Goal: Task Accomplishment & Management: Manage account settings

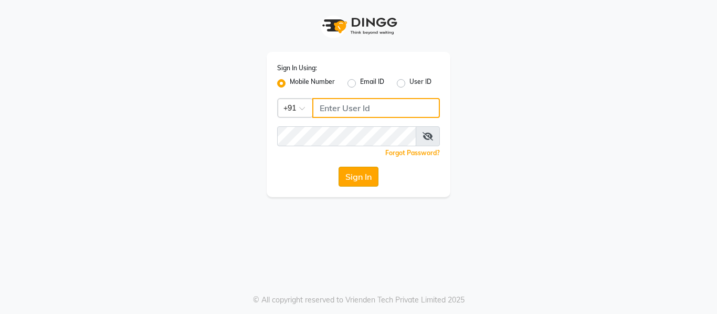
type input "7900156666"
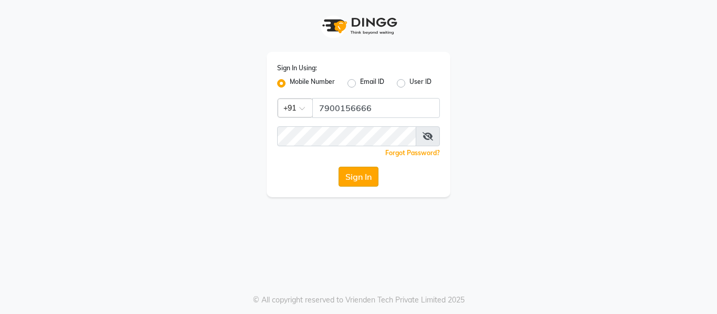
click at [363, 173] on button "Sign In" at bounding box center [358, 177] width 40 height 20
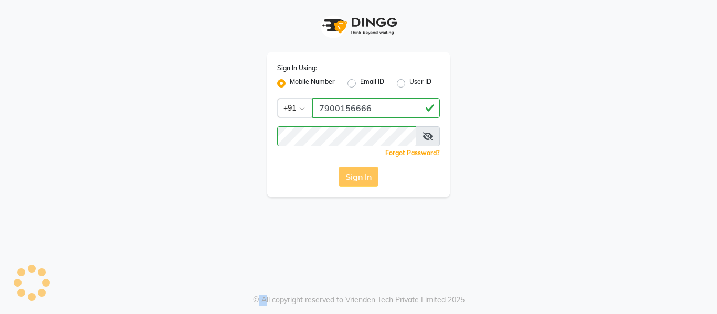
click at [363, 173] on div "Sign In" at bounding box center [358, 177] width 163 height 20
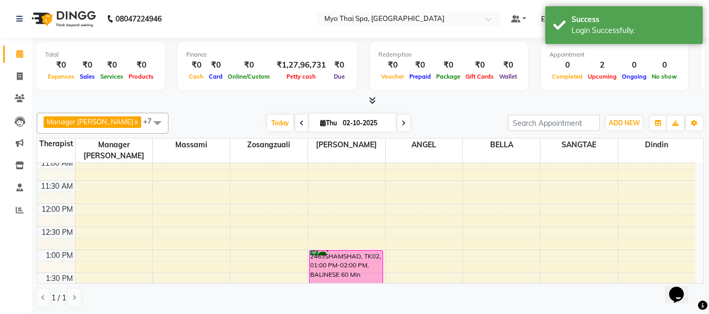
scroll to position [141, 0]
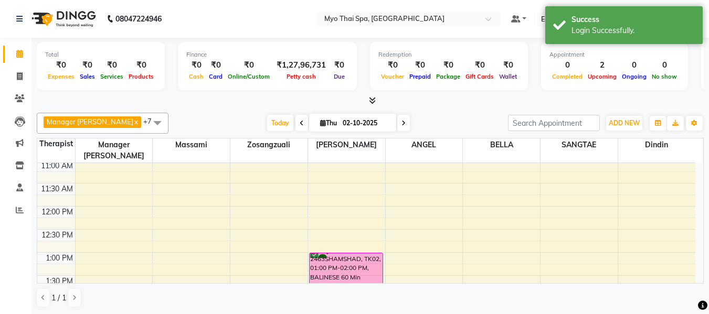
click at [147, 120] on span at bounding box center [157, 123] width 21 height 20
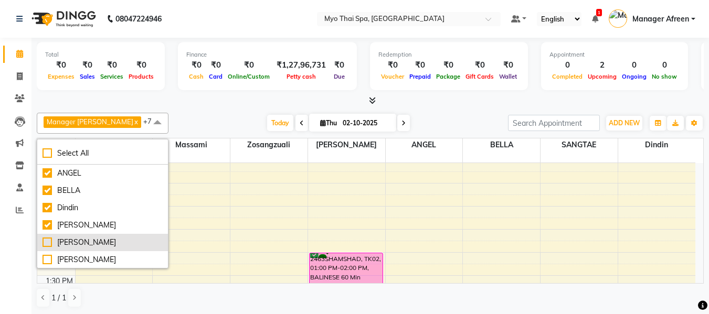
click at [112, 235] on li "[PERSON_NAME]" at bounding box center [102, 242] width 131 height 17
checkbox input "true"
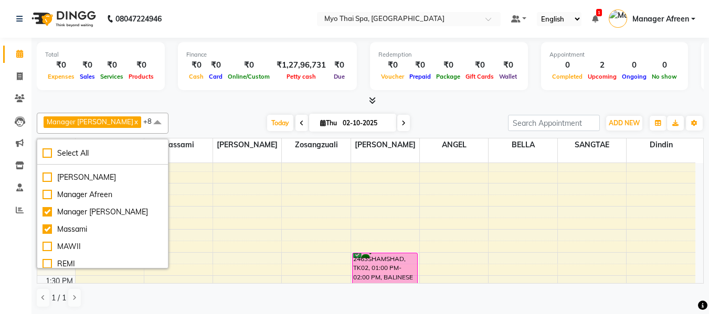
scroll to position [105, 0]
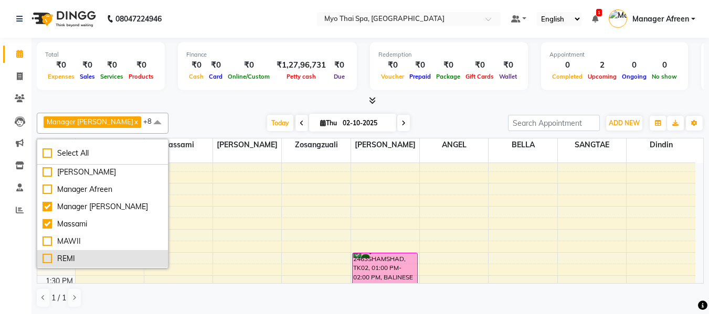
click at [100, 255] on div "REMI" at bounding box center [103, 258] width 120 height 11
checkbox input "true"
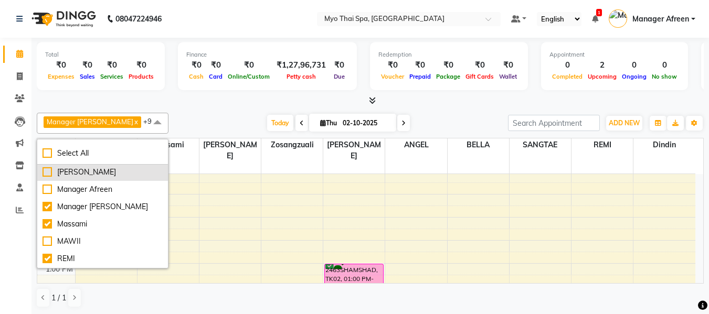
click at [90, 173] on div "[PERSON_NAME]" at bounding box center [103, 172] width 120 height 11
checkbox input "true"
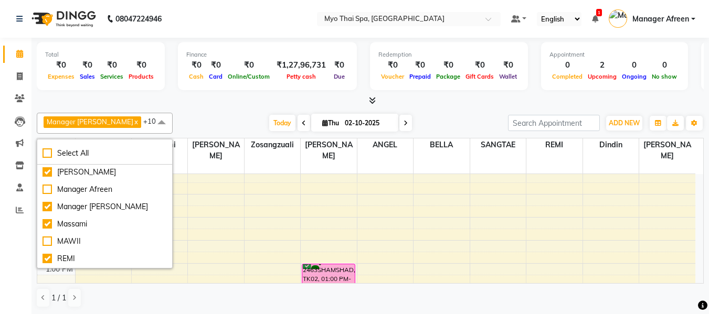
click at [165, 95] on div "Total ₹0 Expenses ₹0 Sales ₹0 Services ₹0 Products Finance ₹0 Cash ₹0 Card ₹0 O…" at bounding box center [370, 72] width 667 height 69
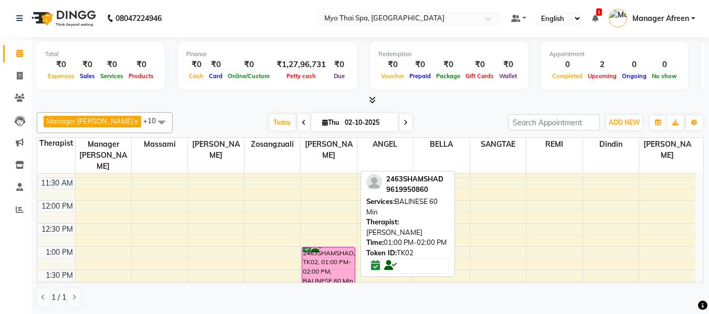
scroll to position [210, 0]
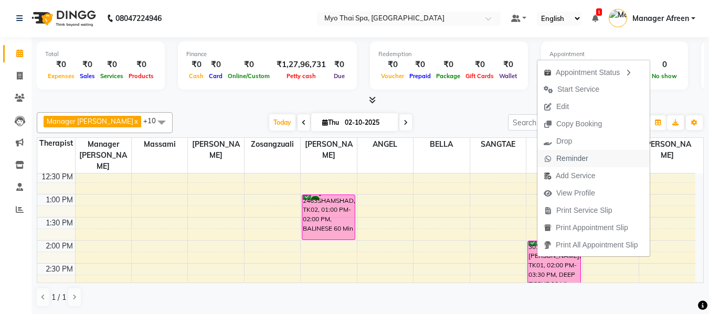
click at [565, 163] on span "Reminder" at bounding box center [572, 158] width 32 height 11
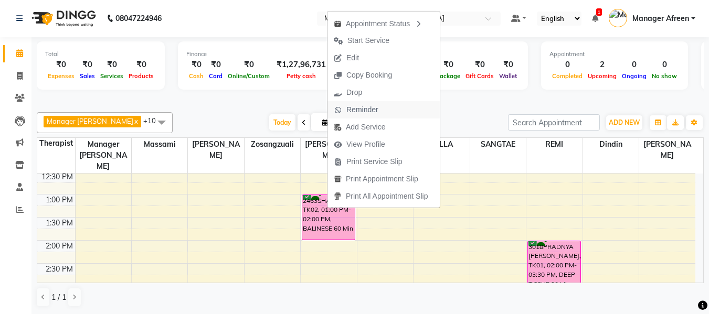
click at [364, 106] on span "Reminder" at bounding box center [362, 109] width 32 height 11
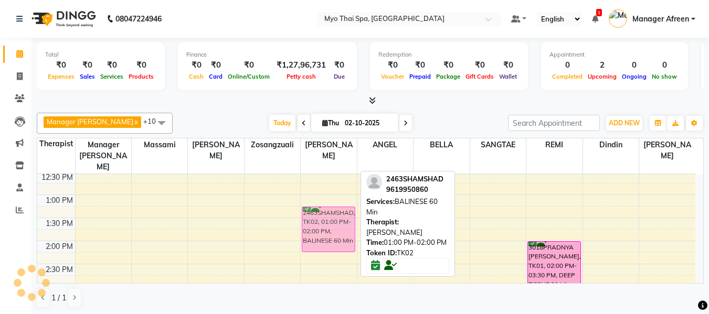
drag, startPoint x: 321, startPoint y: 195, endPoint x: 321, endPoint y: 208, distance: 13.1
click at [321, 208] on div "2463SHAMSHAD, TK02, 01:00 PM-02:00 PM, BALINESE 60 Min 2463SHAMSHAD, TK02, 01:0…" at bounding box center [329, 310] width 56 height 692
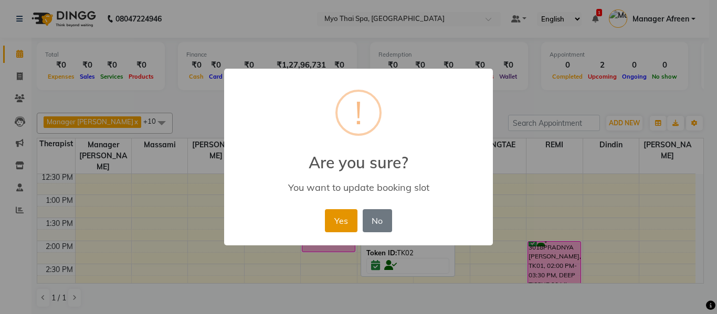
click at [340, 224] on button "Yes" at bounding box center [341, 220] width 32 height 23
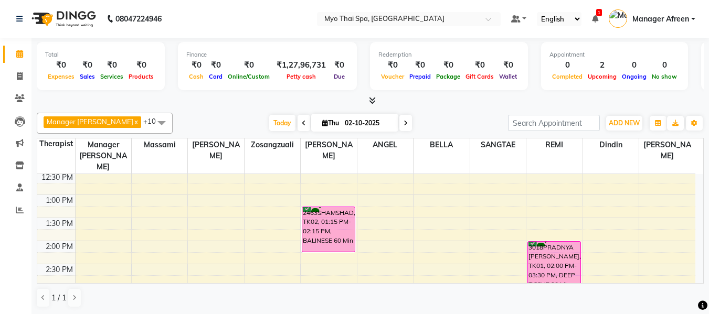
click at [375, 102] on icon at bounding box center [372, 101] width 7 height 8
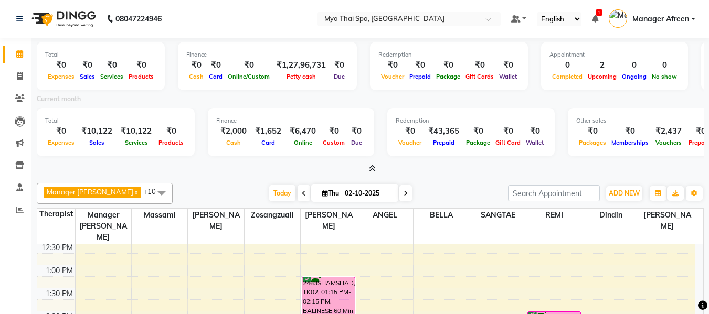
click at [370, 169] on icon at bounding box center [372, 169] width 7 height 8
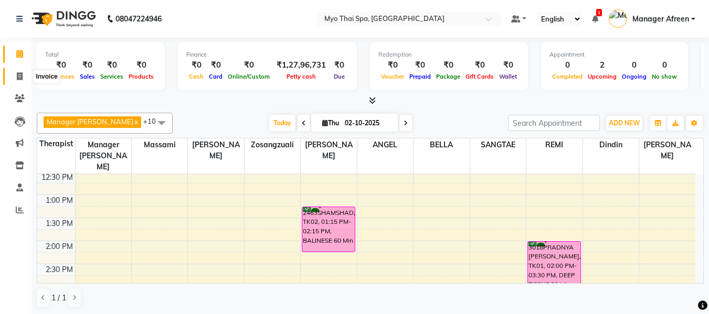
click at [18, 74] on icon at bounding box center [20, 76] width 6 height 8
select select "service"
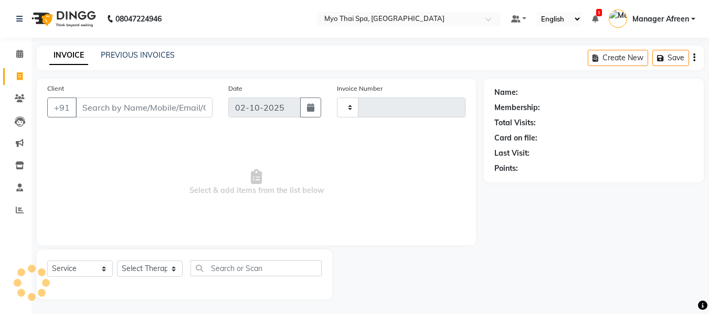
type input "4216"
select select "3908"
click at [141, 55] on link "PREVIOUS INVOICES" at bounding box center [138, 54] width 74 height 9
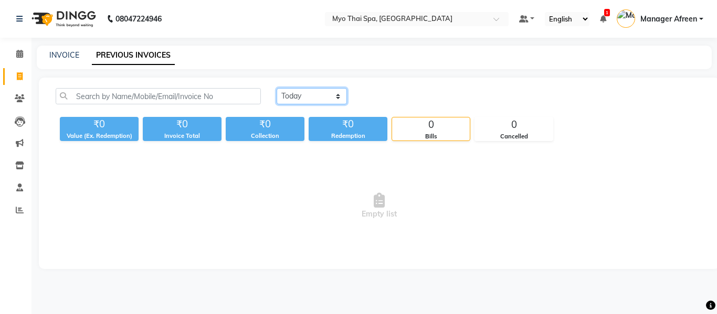
click at [313, 97] on select "Today Yesterday Custom Range" at bounding box center [312, 96] width 70 height 16
select select "yesterday"
click at [277, 88] on select "Today Yesterday Custom Range" at bounding box center [312, 96] width 70 height 16
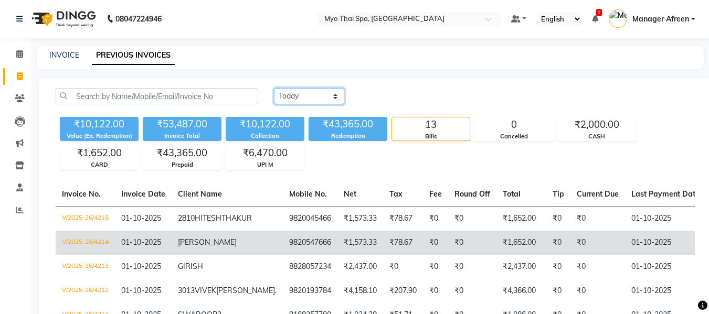
scroll to position [52, 0]
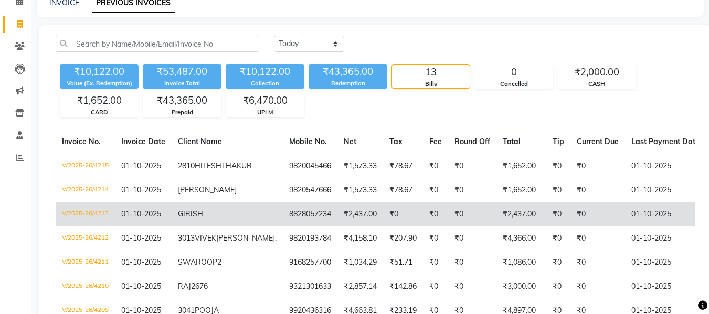
click at [570, 223] on td "₹0" at bounding box center [597, 215] width 55 height 24
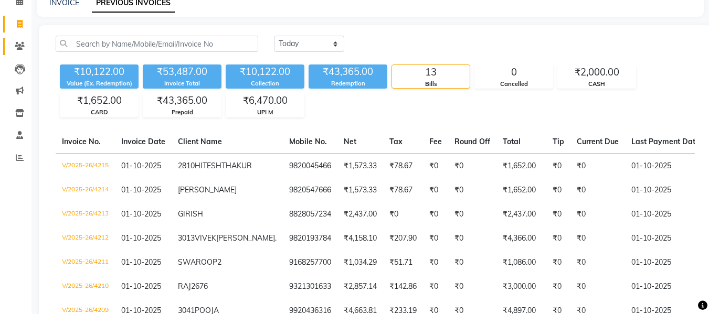
scroll to position [0, 0]
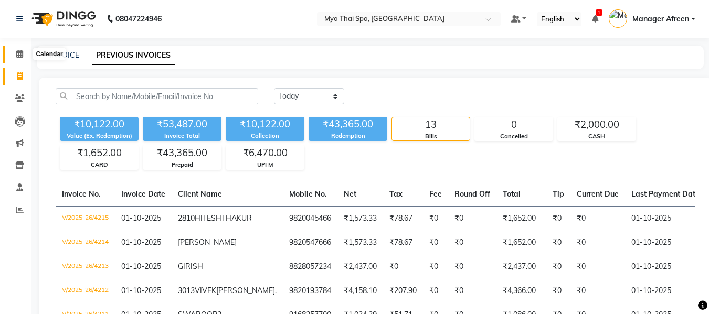
click at [19, 57] on icon at bounding box center [19, 54] width 7 height 8
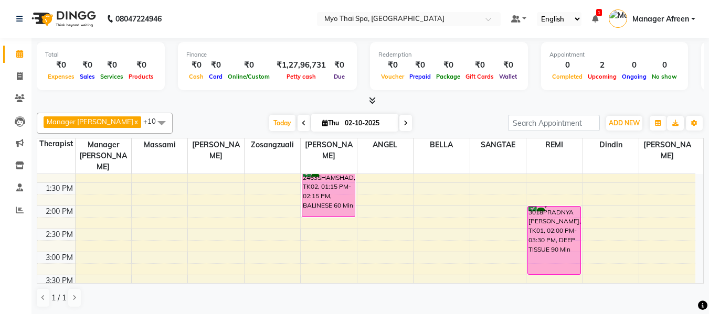
scroll to position [262, 0]
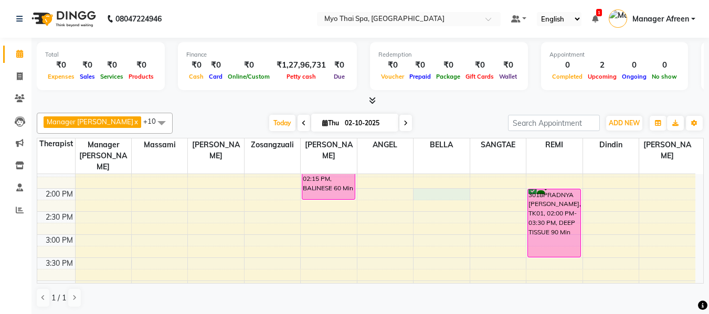
click at [422, 186] on div "8:00 AM 8:30 AM 9:00 AM 9:30 AM 10:00 AM 10:30 AM 11:00 AM 11:30 AM 12:00 PM 12…" at bounding box center [366, 258] width 658 height 692
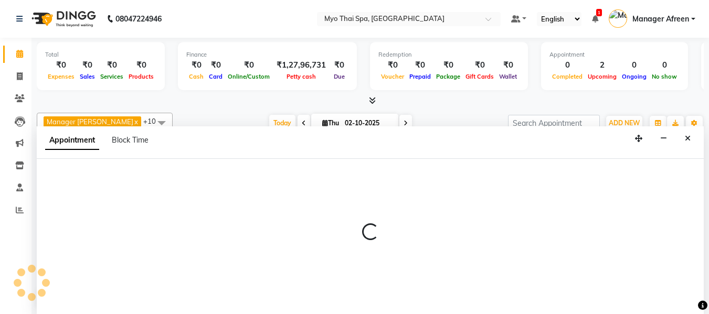
scroll to position [1, 0]
select select "70775"
select select "840"
select select "tentative"
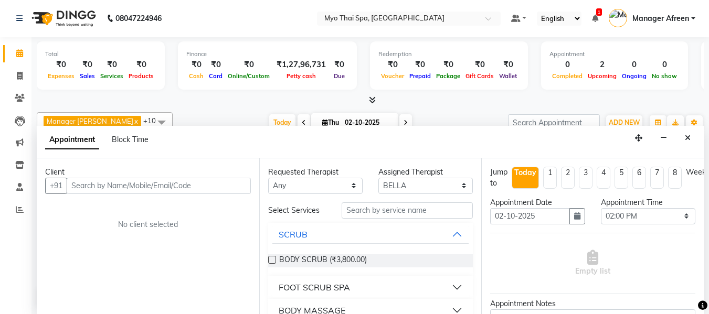
click at [169, 183] on input "text" at bounding box center [159, 186] width 184 height 16
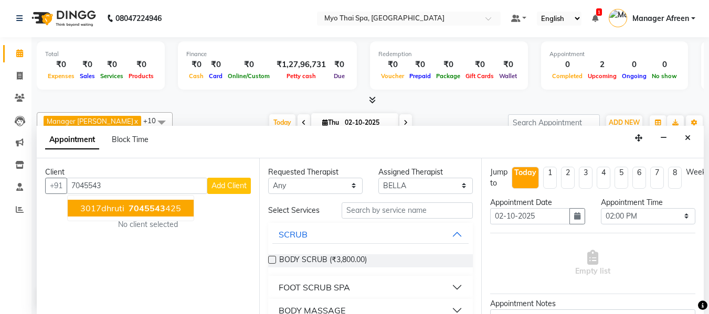
click at [119, 208] on span "3017dhruti" at bounding box center [102, 208] width 44 height 10
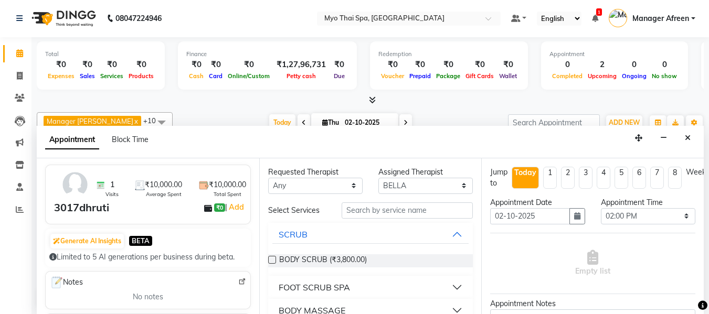
scroll to position [0, 0]
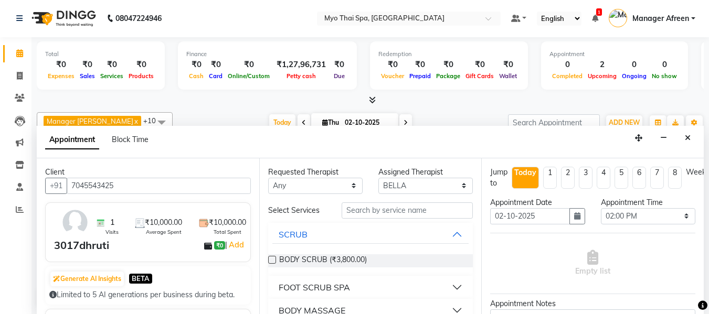
type input "7045543425"
click at [390, 210] on input "text" at bounding box center [407, 211] width 131 height 16
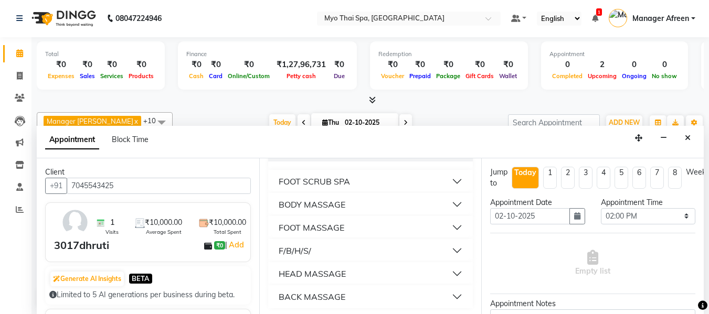
scroll to position [109, 0]
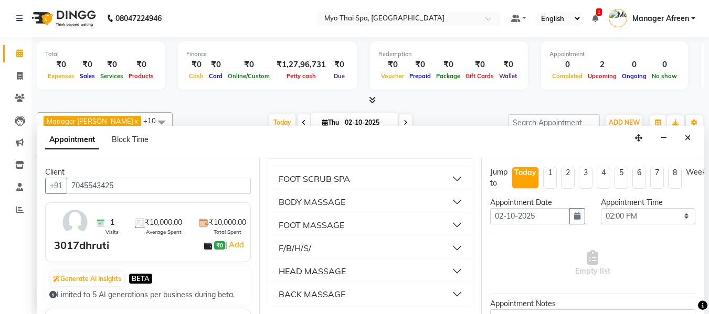
click at [326, 205] on div "BODY MASSAGE" at bounding box center [312, 202] width 67 height 13
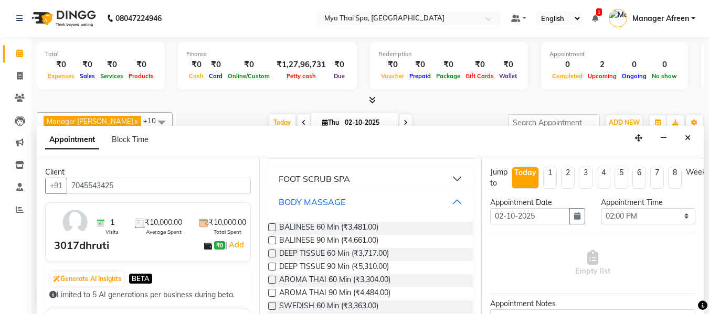
click at [310, 202] on div "BODY MASSAGE" at bounding box center [312, 202] width 67 height 13
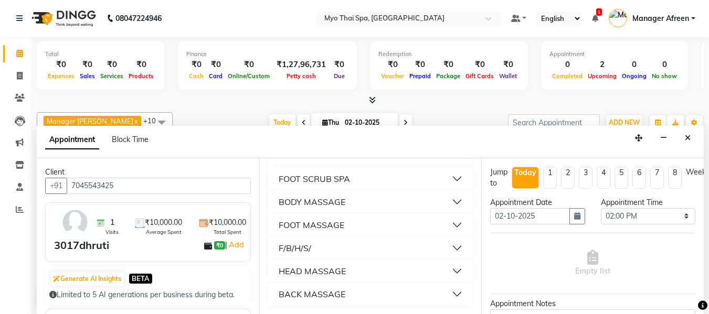
click at [297, 225] on div "FOOT MASSAGE" at bounding box center [312, 225] width 66 height 13
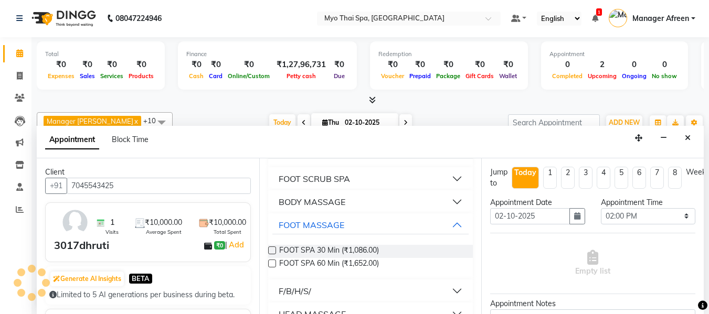
click at [272, 266] on label at bounding box center [272, 264] width 8 height 8
click at [272, 266] on input "checkbox" at bounding box center [271, 264] width 7 height 7
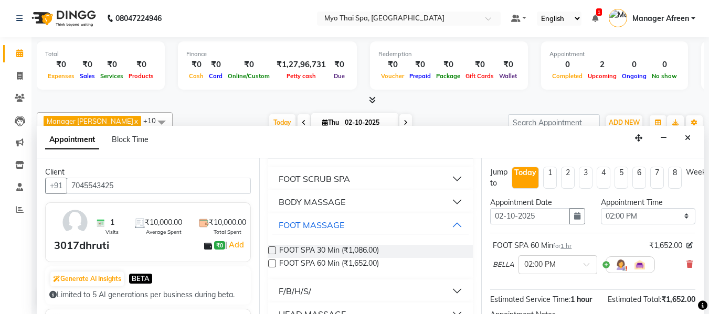
click at [272, 266] on label at bounding box center [272, 264] width 8 height 8
click at [272, 266] on input "checkbox" at bounding box center [271, 264] width 7 height 7
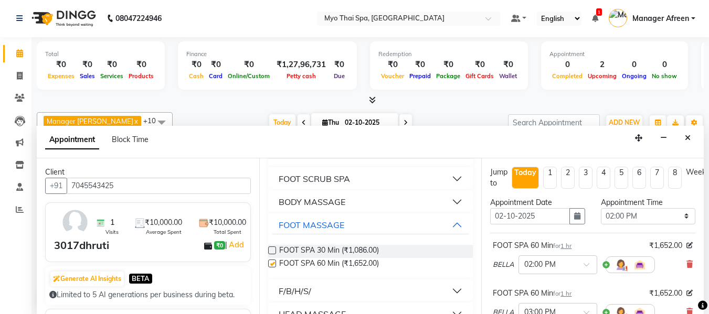
checkbox input "false"
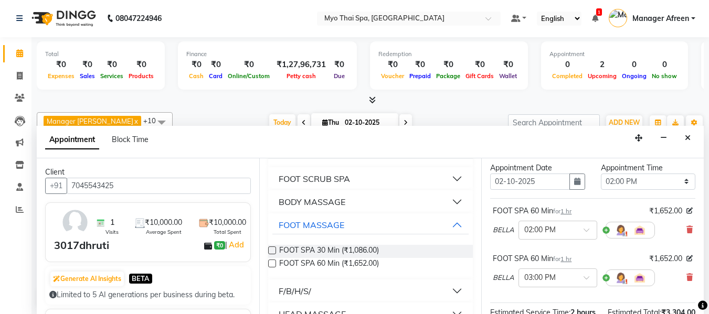
scroll to position [52, 0]
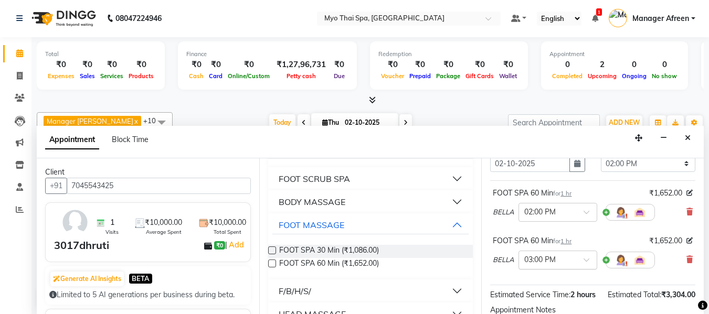
click at [579, 260] on div at bounding box center [558, 259] width 78 height 11
click at [561, 300] on div "02:00 PM" at bounding box center [558, 306] width 78 height 19
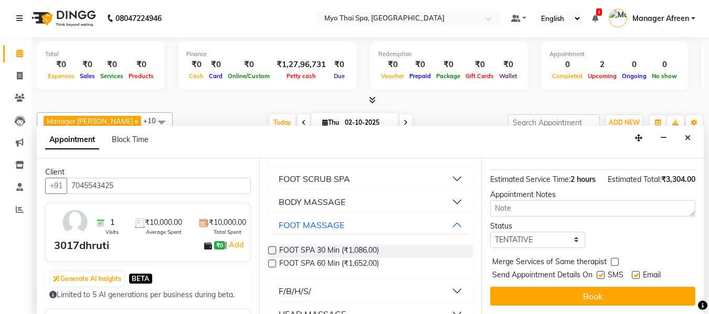
scroll to position [198, 0]
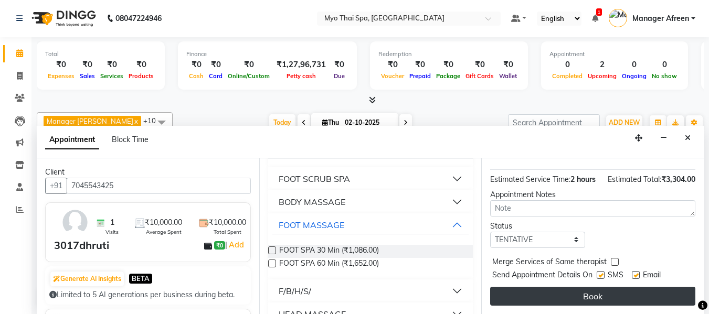
click at [564, 289] on button "Book" at bounding box center [592, 296] width 205 height 19
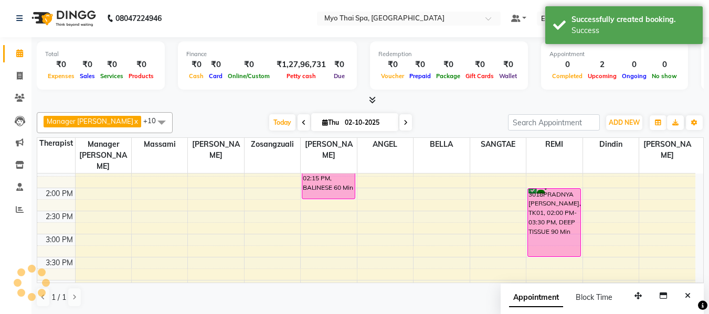
scroll to position [0, 0]
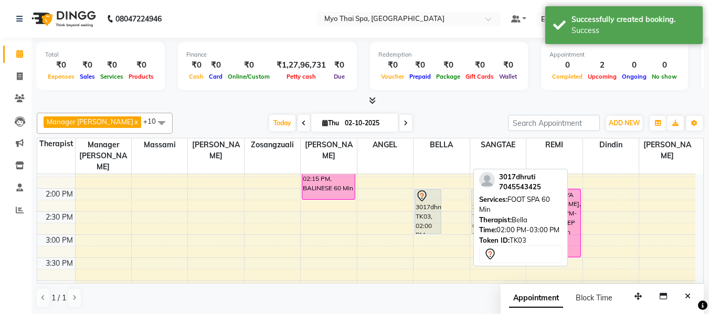
drag, startPoint x: 459, startPoint y: 195, endPoint x: 477, endPoint y: 195, distance: 18.4
click at [477, 195] on div "Manager Churmurin x SANGTAE x Dindin x Jane x ANGEL x BELLA x Zosangzuali x Mas…" at bounding box center [370, 211] width 667 height 204
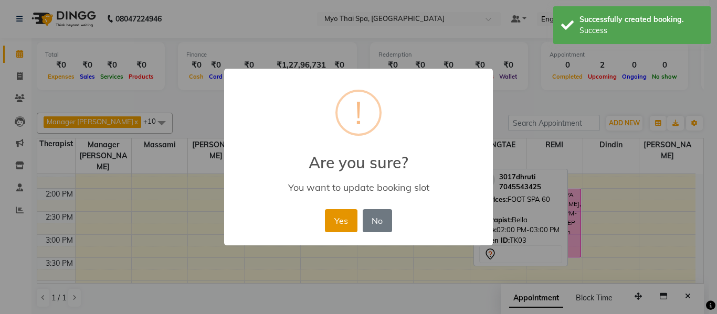
click at [341, 218] on button "Yes" at bounding box center [341, 220] width 32 height 23
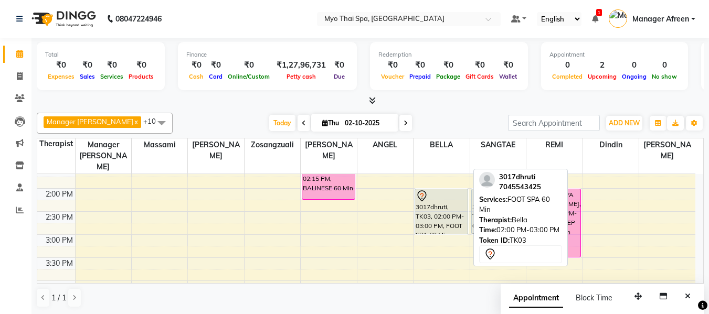
click at [452, 193] on div "3017dhruti, TK03, 02:00 PM-03:00 PM, FOOT SPA 60 Min" at bounding box center [441, 211] width 52 height 45
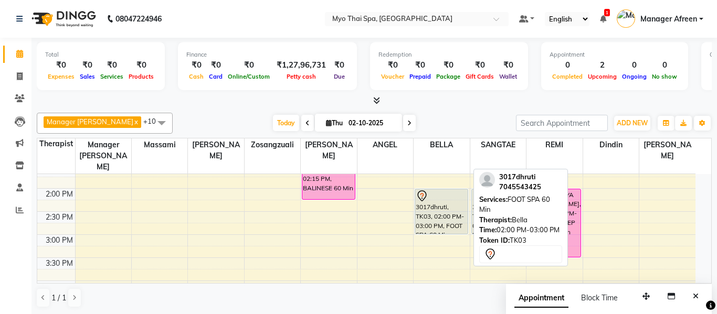
select select "7"
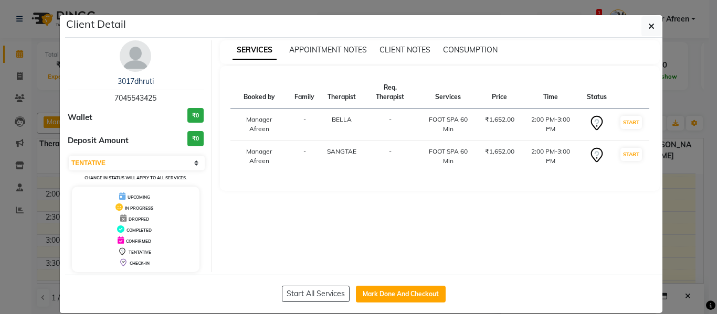
click at [130, 97] on span "7045543425" at bounding box center [135, 97] width 42 height 9
copy span "7045543425"
click at [653, 24] on button "button" at bounding box center [651, 26] width 20 height 20
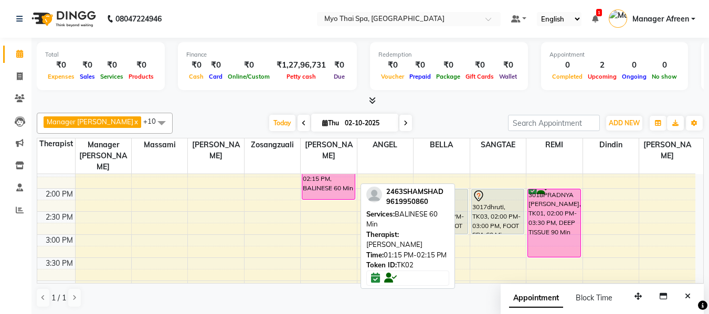
click at [332, 169] on div "2463SHAMSHAD, TK02, 01:15 PM-02:15 PM, BALINESE 60 Min" at bounding box center [328, 177] width 52 height 45
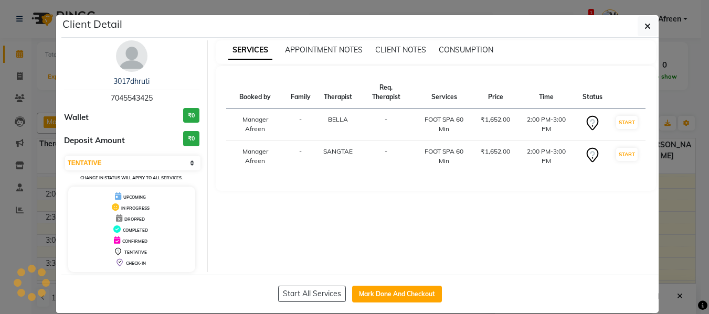
select select "6"
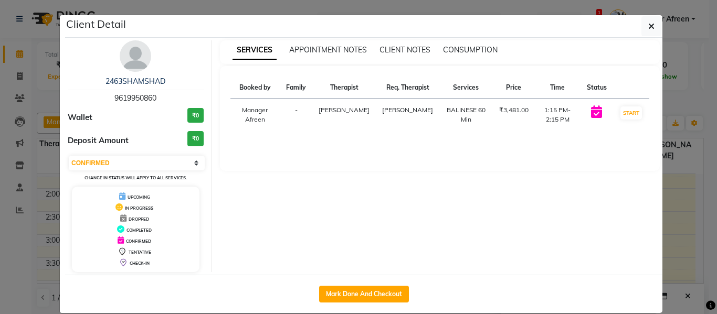
click at [135, 97] on span "9619950860" at bounding box center [135, 97] width 42 height 9
copy span "9619950860"
click at [648, 25] on icon "button" at bounding box center [651, 26] width 6 height 8
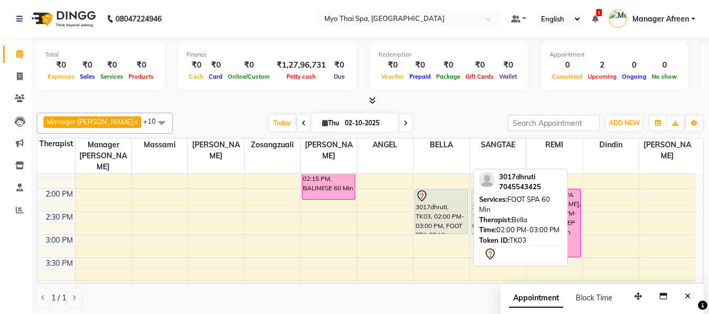
click at [432, 199] on div "3017dhruti, TK03, 02:00 PM-03:00 PM, FOOT SPA 60 Min" at bounding box center [441, 211] width 52 height 45
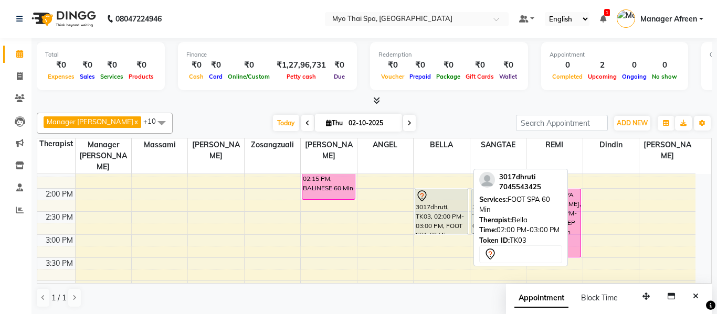
select select "7"
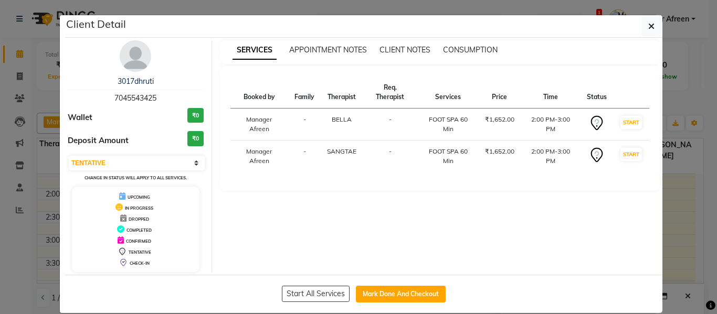
click at [137, 100] on span "7045543425" at bounding box center [135, 97] width 42 height 9
copy span "7045543425"
click at [637, 27] on div "Client Detail" at bounding box center [363, 26] width 597 height 23
click at [649, 27] on icon "button" at bounding box center [651, 26] width 6 height 8
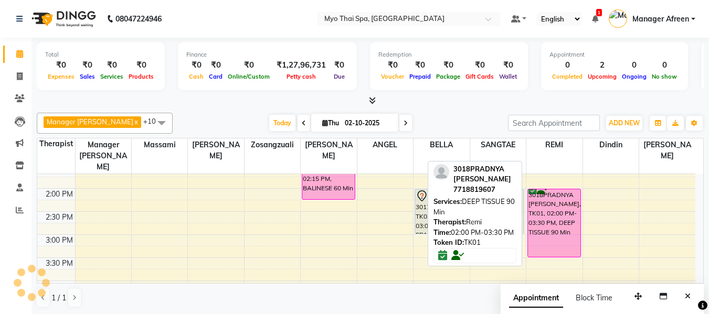
click at [564, 215] on div "3018PRADNYA [PERSON_NAME], TK01, 02:00 PM-03:30 PM, DEEP TISSUE 90 Min" at bounding box center [554, 223] width 52 height 68
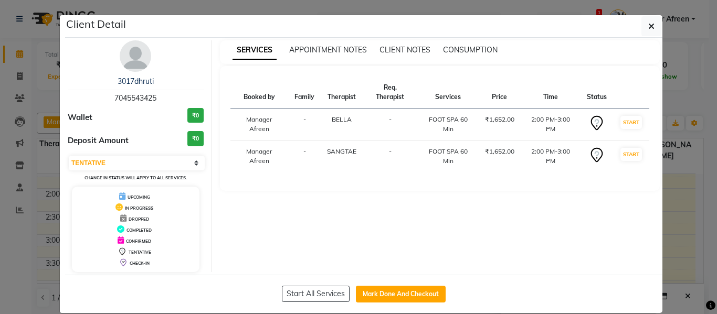
select select "6"
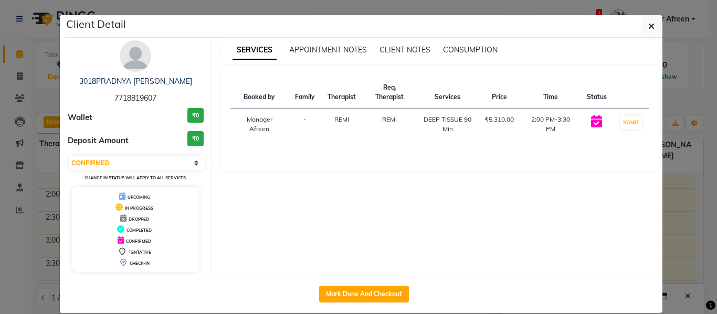
click at [128, 98] on span "7718819607" at bounding box center [135, 97] width 42 height 9
copy span "7718819607"
click at [650, 28] on icon "button" at bounding box center [651, 26] width 6 height 8
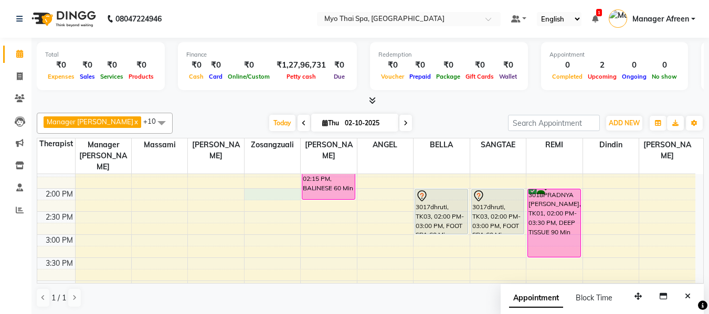
click at [250, 179] on div "8:00 AM 8:30 AM 9:00 AM 9:30 AM 10:00 AM 10:30 AM 11:00 AM 11:30 AM 12:00 PM 12…" at bounding box center [366, 258] width 658 height 692
select select "35780"
select select "tentative"
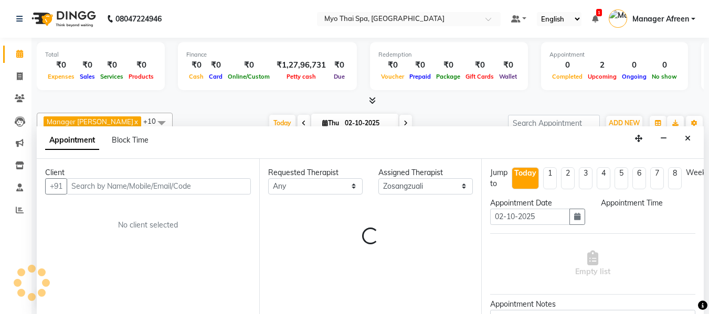
scroll to position [1, 0]
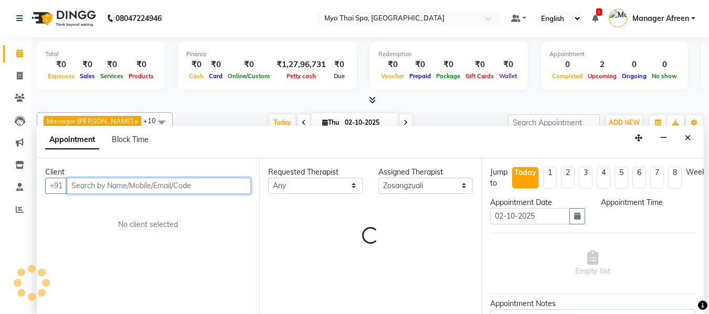
select select "840"
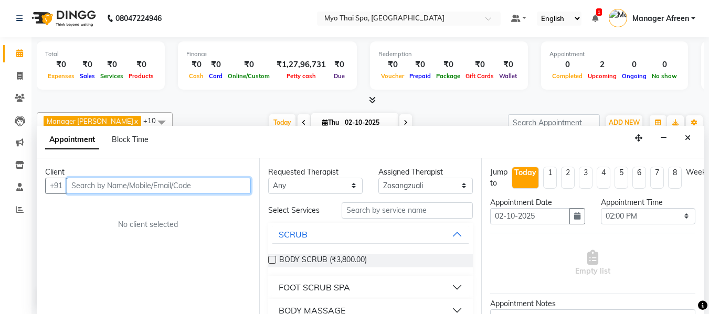
click at [124, 185] on input "text" at bounding box center [159, 186] width 184 height 16
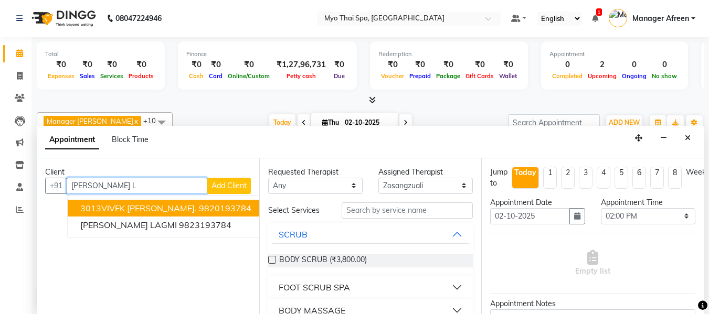
click at [125, 209] on span "3013VIVEK LAJMI." at bounding box center [138, 208] width 116 height 10
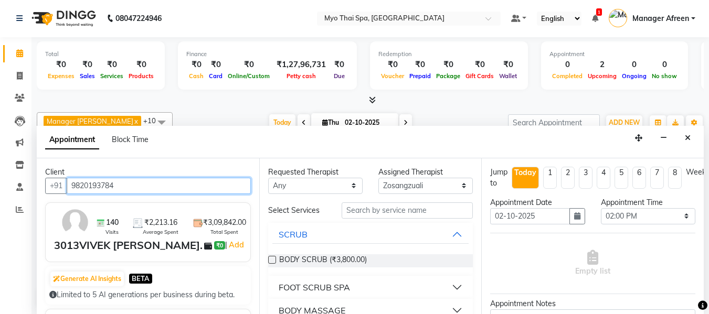
type input "9820193784"
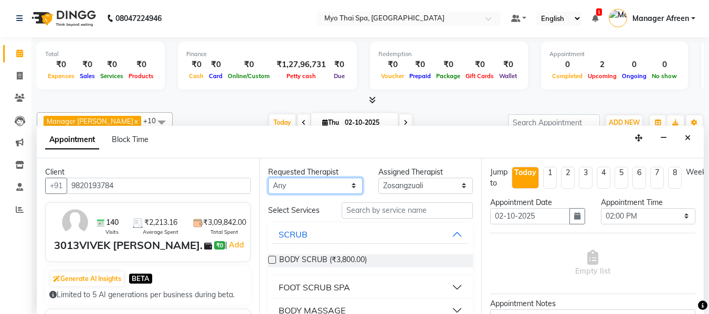
click at [292, 188] on select "Any [PERSON_NAME] [PERSON_NAME] [PERSON_NAME] Manager Afreen Manager [PERSON_NA…" at bounding box center [315, 186] width 94 height 16
select select "35780"
click at [268, 178] on select "Any [PERSON_NAME] [PERSON_NAME] [PERSON_NAME] Manager Afreen Manager [PERSON_NA…" at bounding box center [315, 186] width 94 height 16
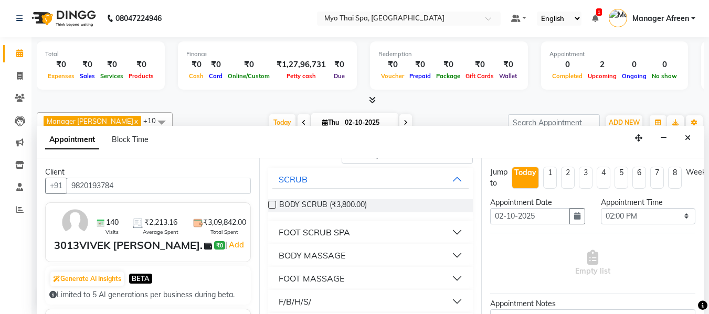
scroll to position [109, 0]
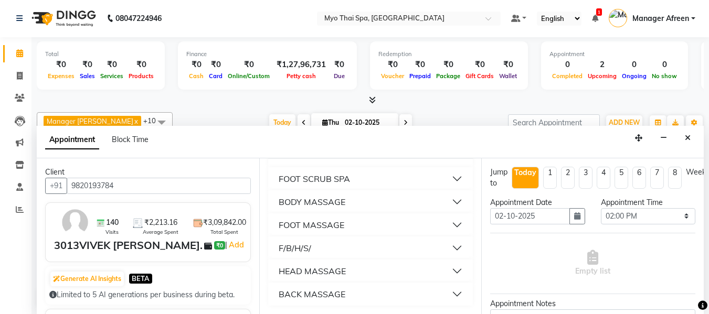
click at [334, 207] on div "BODY MASSAGE" at bounding box center [312, 202] width 67 height 13
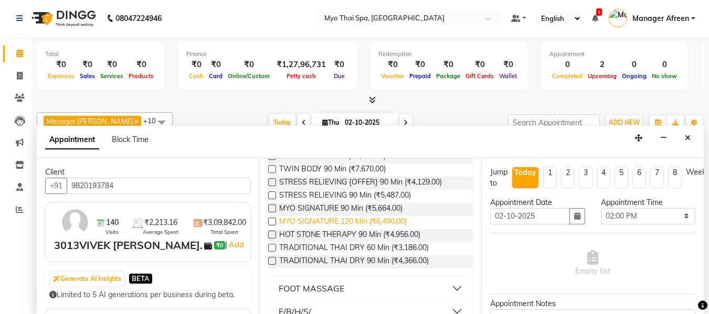
scroll to position [371, 0]
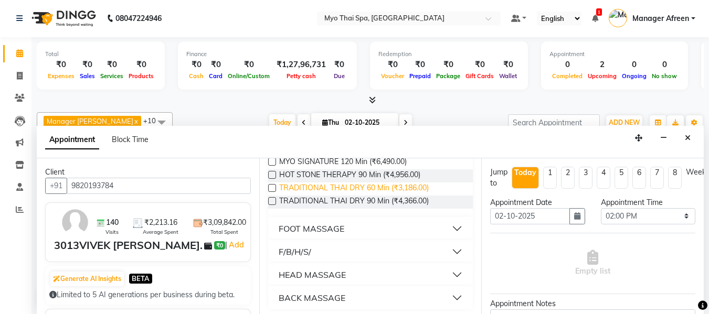
click at [312, 189] on span "TRADITIONAL THAI DRY 60 Min (₹3,186.00)" at bounding box center [354, 189] width 150 height 13
checkbox input "false"
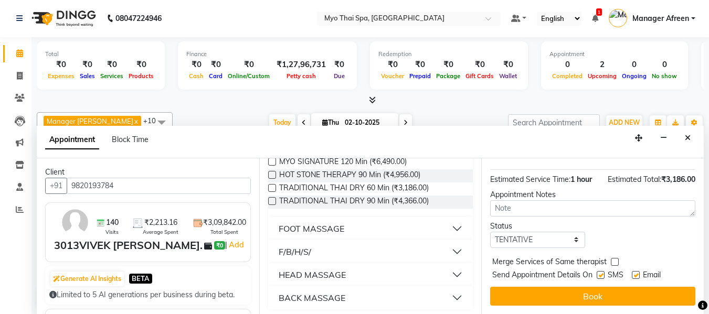
scroll to position [128, 0]
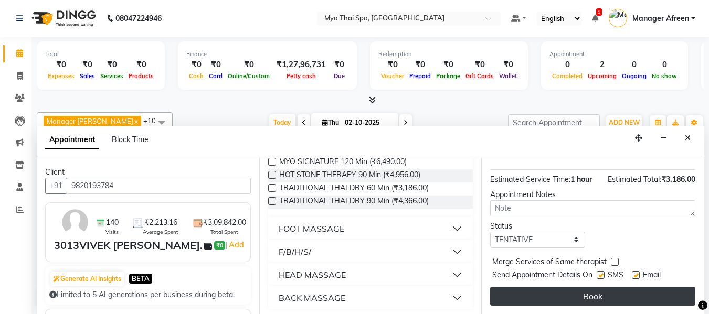
click at [560, 287] on button "Book" at bounding box center [592, 296] width 205 height 19
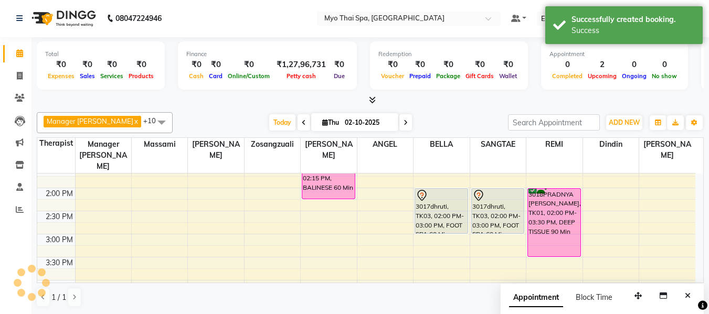
scroll to position [0, 0]
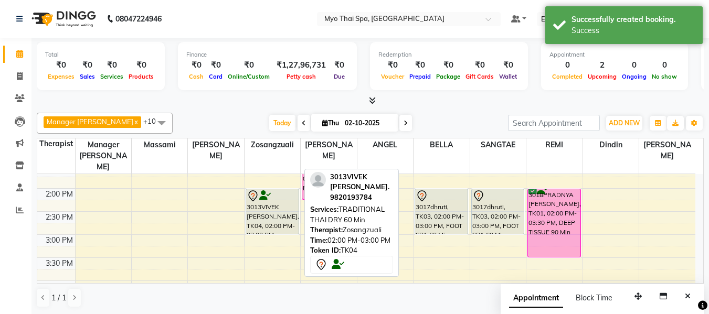
click at [264, 196] on icon at bounding box center [265, 196] width 12 height 1
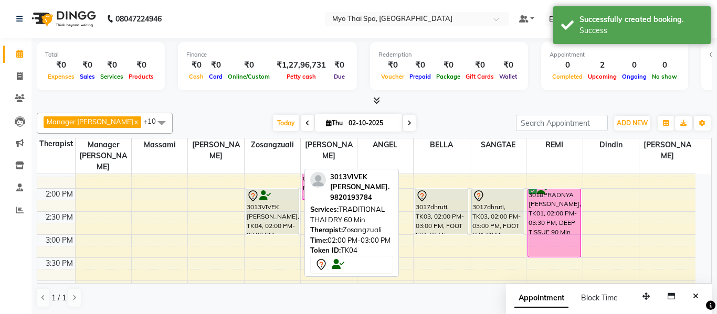
select select "7"
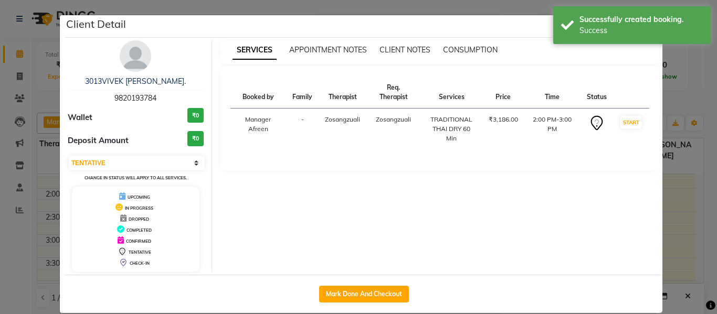
click at [126, 97] on span "9820193784" at bounding box center [135, 97] width 42 height 9
copy span "9820193784"
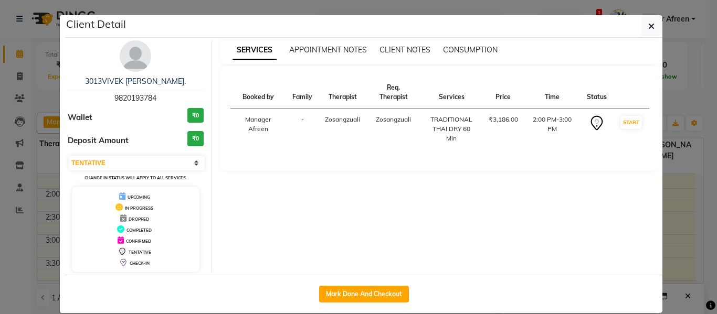
drag, startPoint x: 645, startPoint y: 17, endPoint x: 632, endPoint y: 45, distance: 31.0
click at [645, 20] on button "button" at bounding box center [651, 26] width 20 height 20
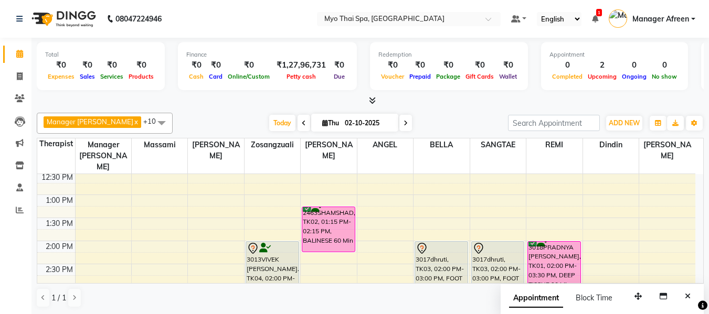
scroll to position [157, 0]
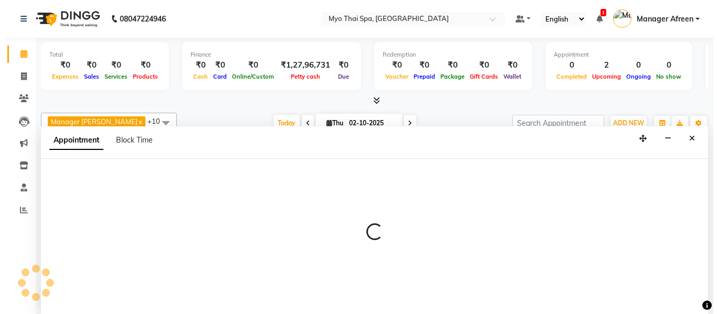
scroll to position [1, 0]
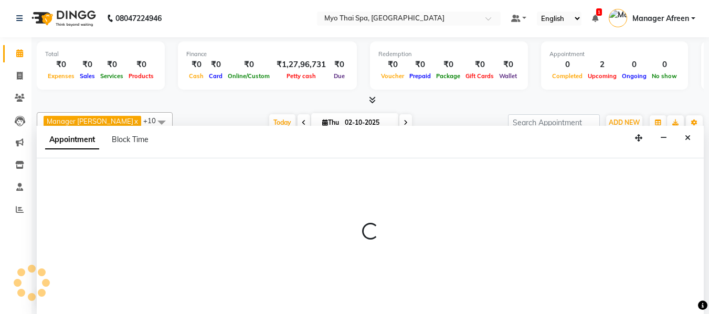
select select "75781"
select select "720"
select select "tentative"
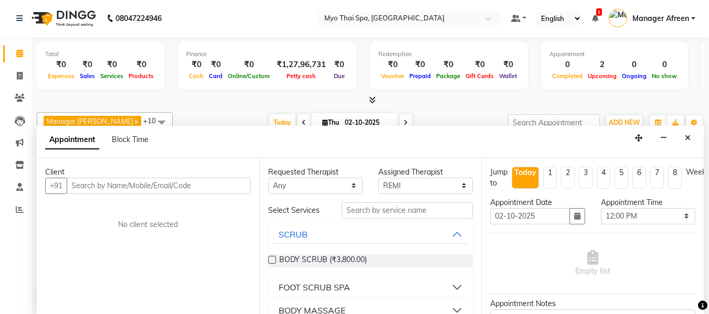
click at [135, 186] on input "text" at bounding box center [159, 186] width 184 height 16
type input "9322074597"
click at [227, 186] on span "Add Client" at bounding box center [228, 185] width 35 height 9
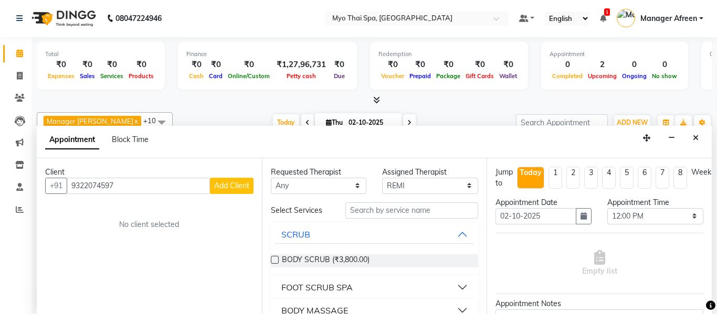
select select "22"
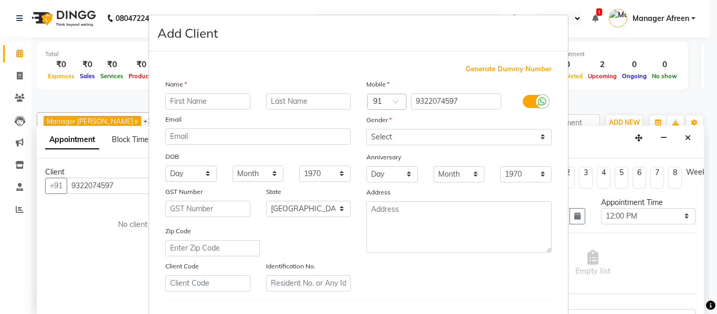
click at [216, 104] on input "text" at bounding box center [207, 101] width 85 height 16
type input "SIDHESH"
click at [444, 137] on select "Select [DEMOGRAPHIC_DATA] [DEMOGRAPHIC_DATA] Other Prefer Not To Say" at bounding box center [458, 137] width 185 height 16
select select "[DEMOGRAPHIC_DATA]"
click at [366, 129] on select "Select [DEMOGRAPHIC_DATA] [DEMOGRAPHIC_DATA] Other Prefer Not To Say" at bounding box center [458, 137] width 185 height 16
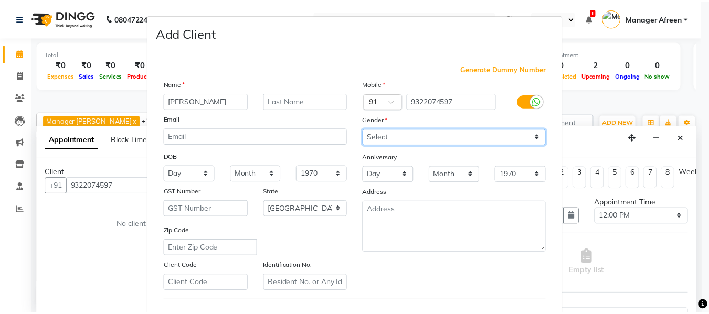
scroll to position [170, 0]
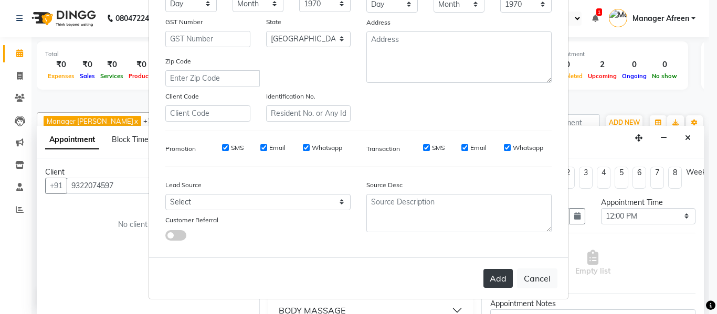
click at [493, 274] on button "Add" at bounding box center [497, 278] width 29 height 19
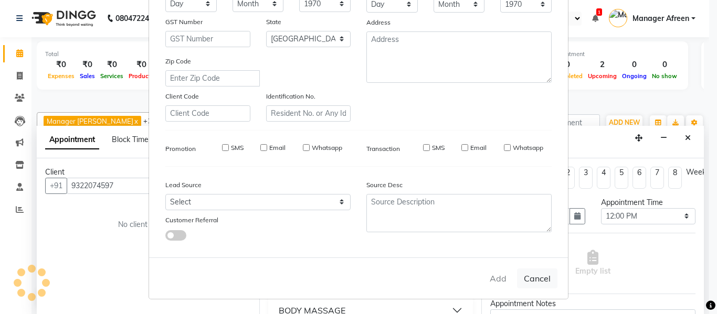
select select
select select "null"
select select
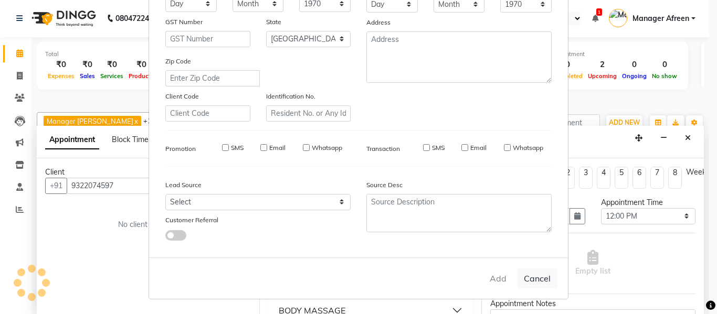
select select
checkbox input "false"
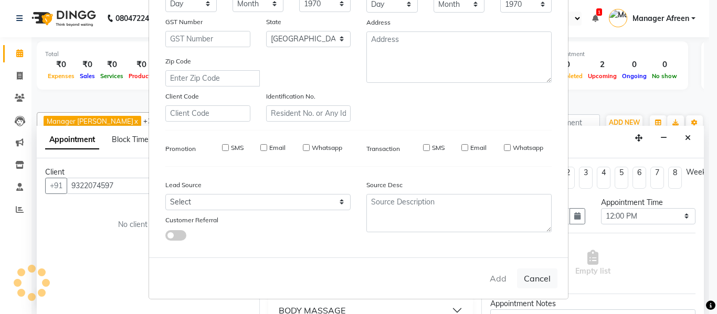
checkbox input "false"
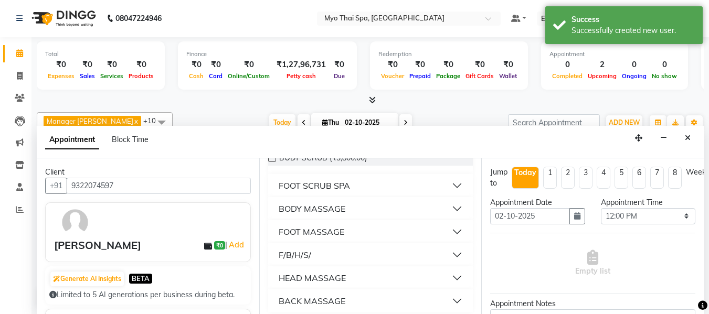
scroll to position [105, 0]
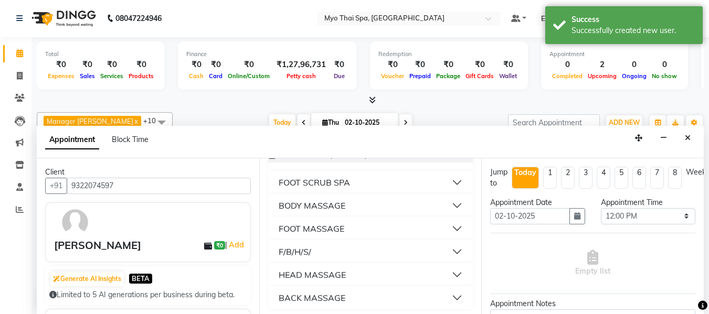
click at [336, 210] on div "BODY MASSAGE" at bounding box center [312, 205] width 67 height 13
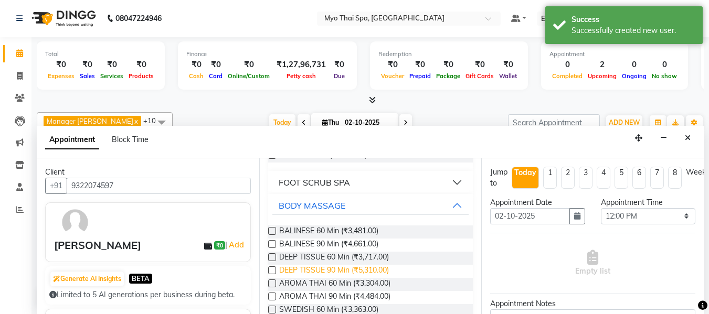
drag, startPoint x: 338, startPoint y: 267, endPoint x: 379, endPoint y: 271, distance: 40.6
click at [338, 267] on span "DEEP TISSUE 90 Min (₹5,310.00)" at bounding box center [334, 271] width 110 height 13
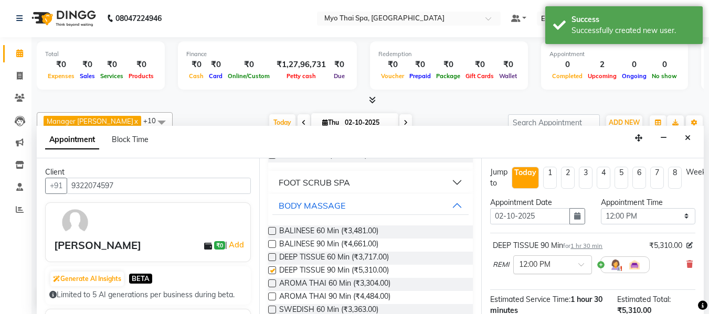
checkbox input "false"
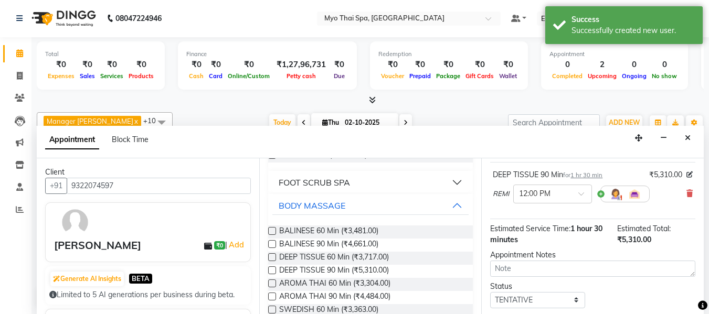
scroll to position [139, 0]
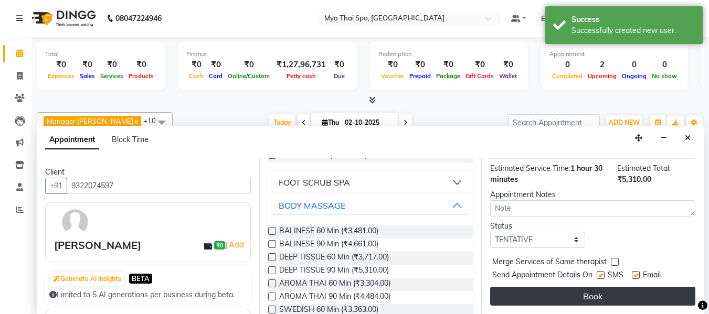
click at [558, 288] on button "Book" at bounding box center [592, 296] width 205 height 19
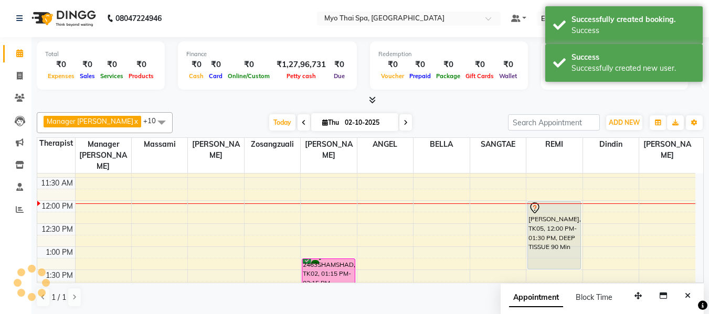
scroll to position [0, 0]
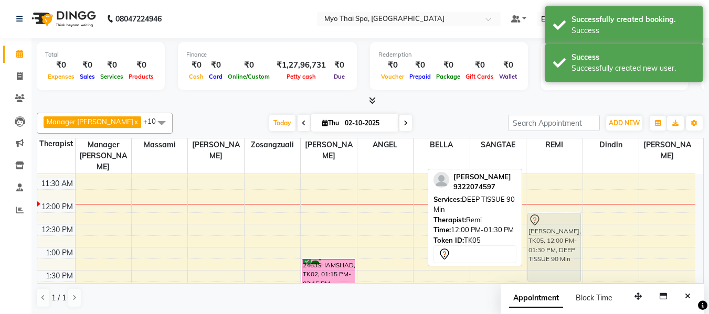
drag, startPoint x: 554, startPoint y: 215, endPoint x: 557, endPoint y: 228, distance: 13.0
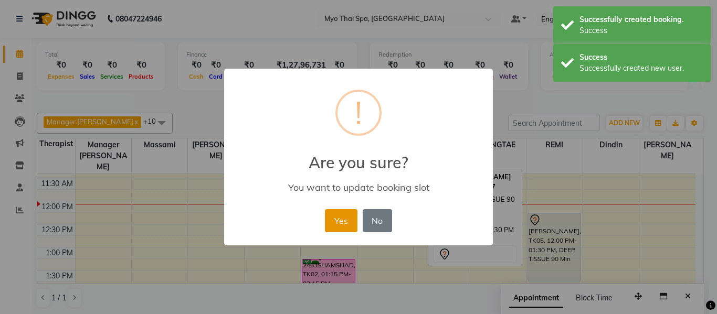
click at [341, 227] on button "Yes" at bounding box center [341, 220] width 32 height 23
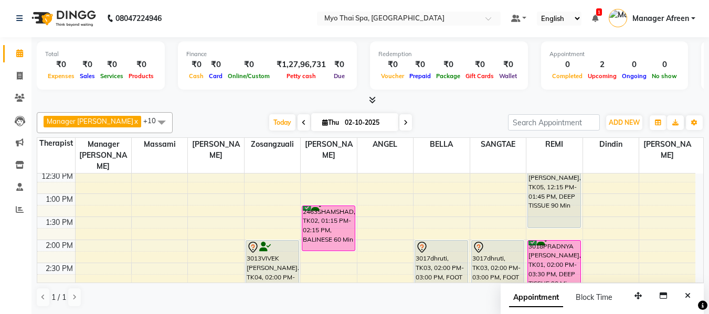
scroll to position [210, 0]
click at [375, 188] on div "8:00 AM 8:30 AM 9:00 AM 9:30 AM 10:00 AM 10:30 AM 11:00 AM 11:30 AM 12:00 PM 12…" at bounding box center [366, 310] width 658 height 692
select select "70774"
select select "780"
select select "tentative"
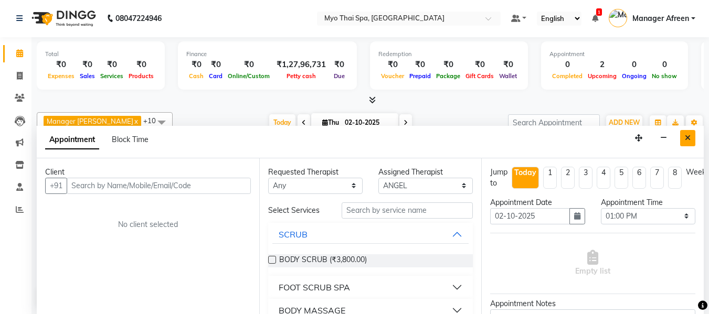
click at [684, 135] on button "Close" at bounding box center [687, 138] width 15 height 16
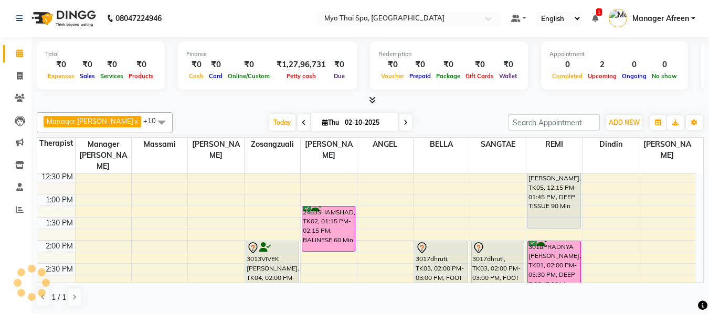
click at [363, 200] on div "8:00 AM 8:30 AM 9:00 AM 9:30 AM 10:00 AM 10:30 AM 11:00 AM 11:30 AM 12:00 PM 12…" at bounding box center [366, 310] width 658 height 692
select select "70774"
select select "tentative"
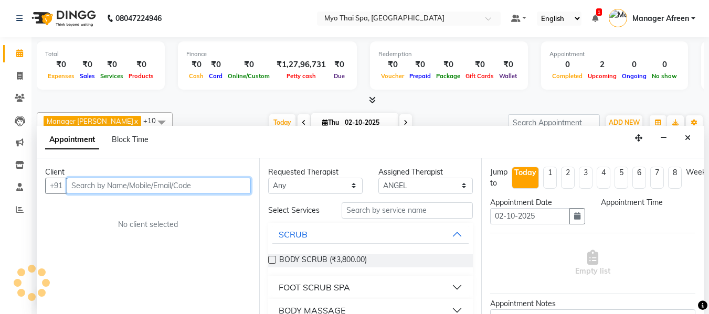
select select "795"
click at [220, 189] on input "text" at bounding box center [159, 186] width 184 height 16
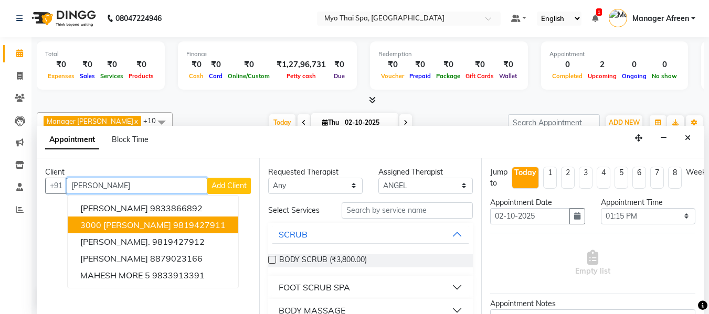
click at [197, 224] on ngb-highlight "9819427911" at bounding box center [199, 225] width 52 height 10
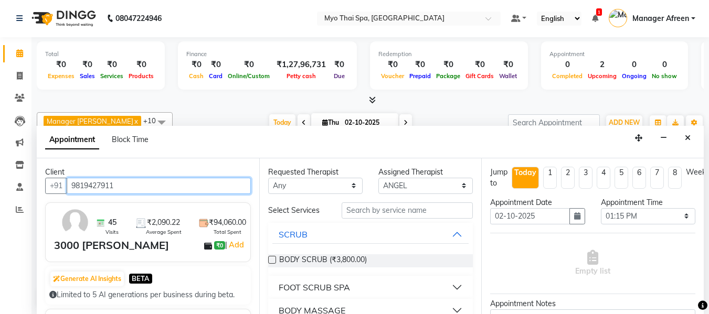
type input "9819427911"
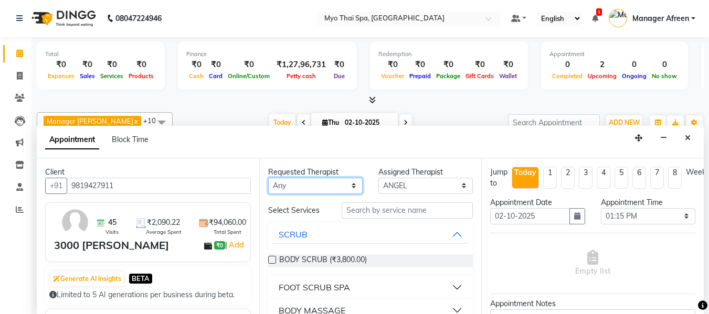
click at [297, 187] on select "Any ANGEL BELLA Dindin Jane JENNY Kristina LORITA Manager Afreen Manager Churmu…" at bounding box center [315, 186] width 94 height 16
select select "70774"
click at [268, 178] on select "Any ANGEL BELLA Dindin Jane JENNY Kristina LORITA Manager Afreen Manager Churmu…" at bounding box center [315, 186] width 94 height 16
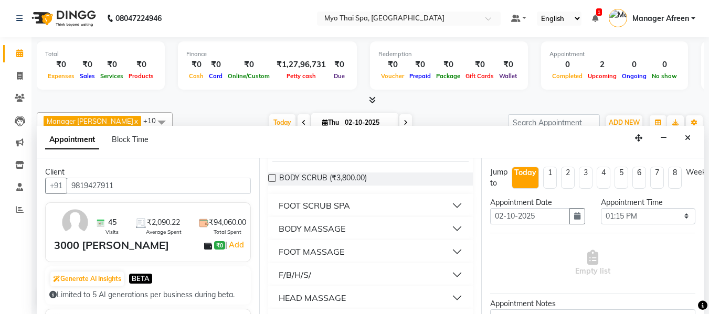
scroll to position [105, 0]
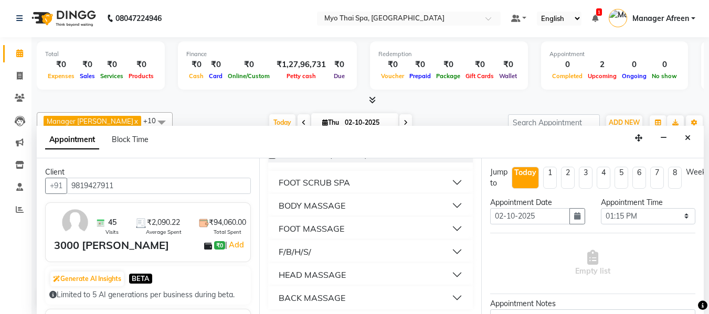
click at [317, 206] on div "BODY MASSAGE" at bounding box center [312, 205] width 67 height 13
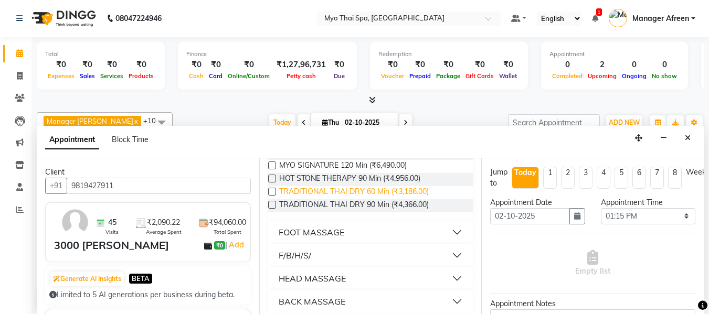
scroll to position [375, 0]
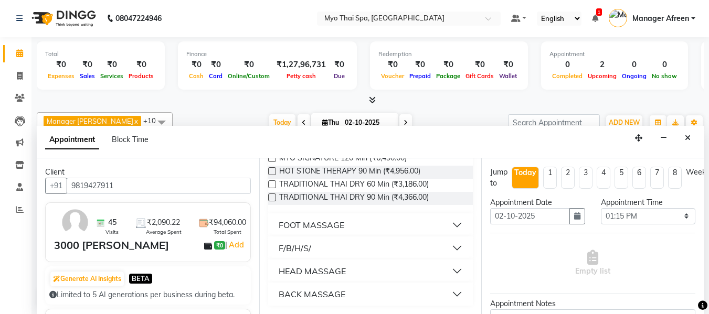
click at [275, 183] on label at bounding box center [272, 185] width 8 height 8
click at [275, 183] on input "checkbox" at bounding box center [271, 185] width 7 height 7
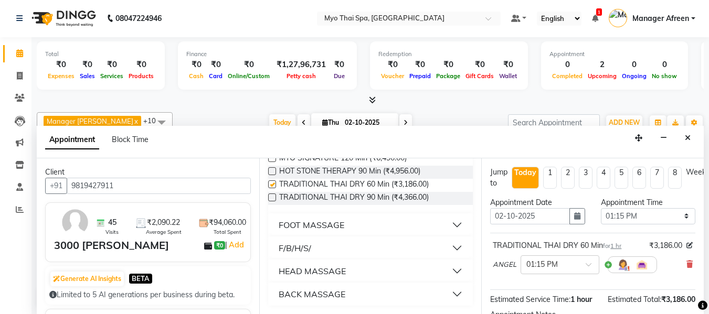
checkbox input "false"
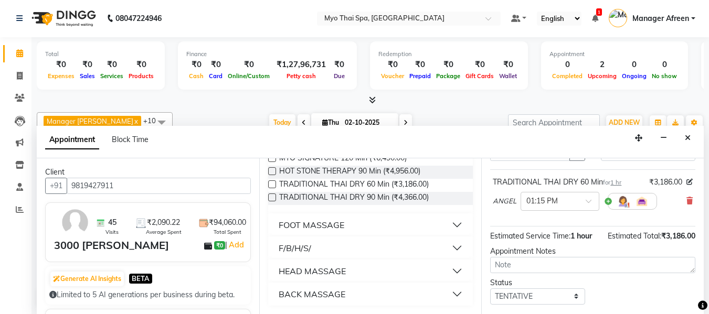
scroll to position [128, 0]
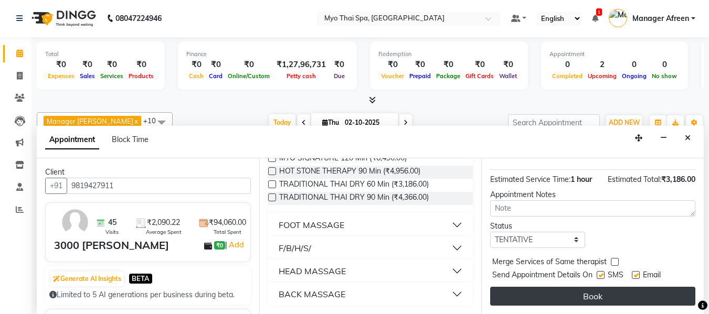
click at [573, 287] on button "Book" at bounding box center [592, 296] width 205 height 19
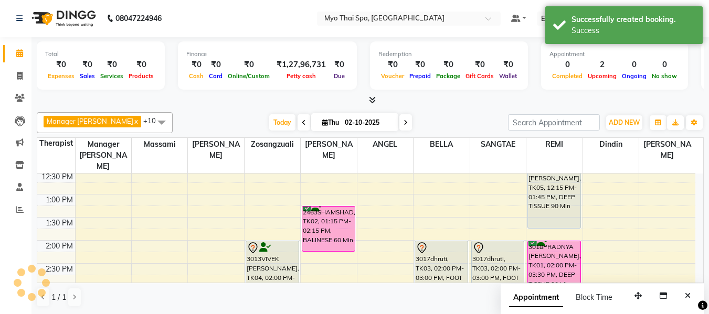
scroll to position [0, 0]
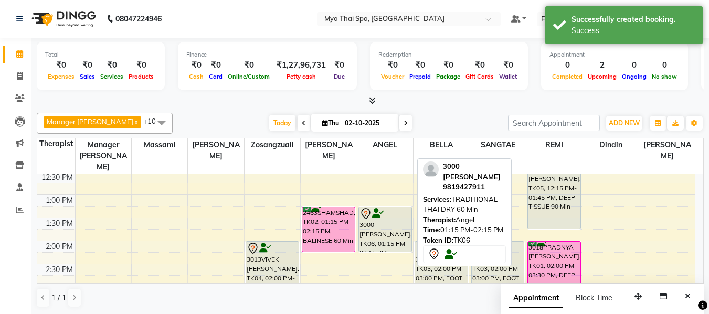
click at [394, 222] on div "3000 MAHESH MOTWANI, TK06, 01:15 PM-02:15 PM, TRADITIONAL THAI DRY 60 Min" at bounding box center [385, 229] width 52 height 45
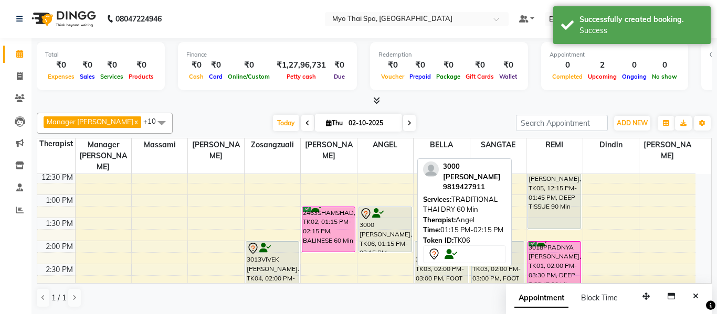
select select "7"
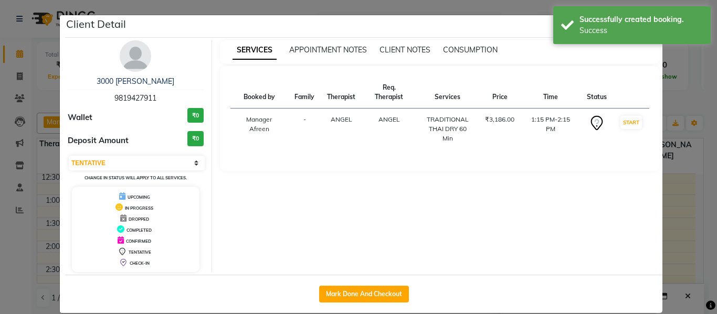
click at [134, 101] on span "9819427911" at bounding box center [135, 97] width 42 height 9
copy span "9819427911"
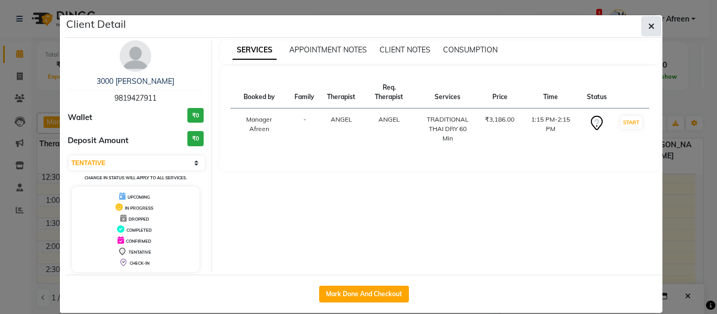
click at [641, 24] on button "button" at bounding box center [651, 26] width 20 height 20
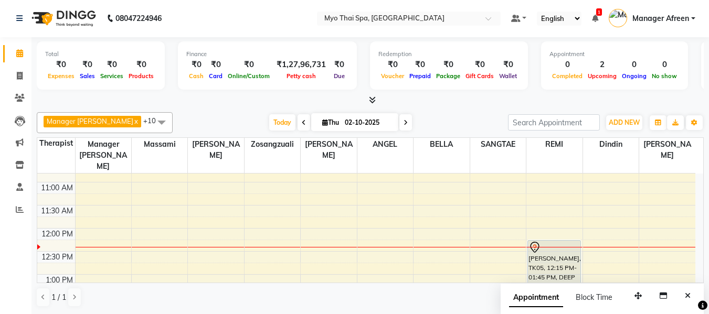
scroll to position [105, 0]
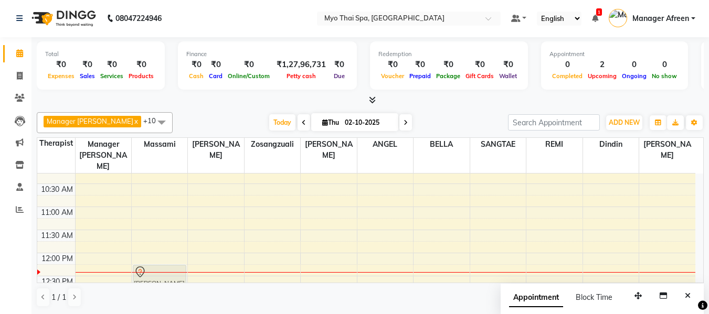
drag, startPoint x: 539, startPoint y: 261, endPoint x: 154, endPoint y: 256, distance: 385.2
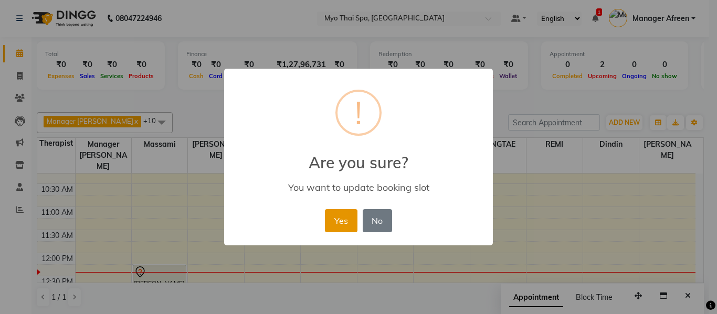
click at [340, 228] on button "Yes" at bounding box center [341, 220] width 32 height 23
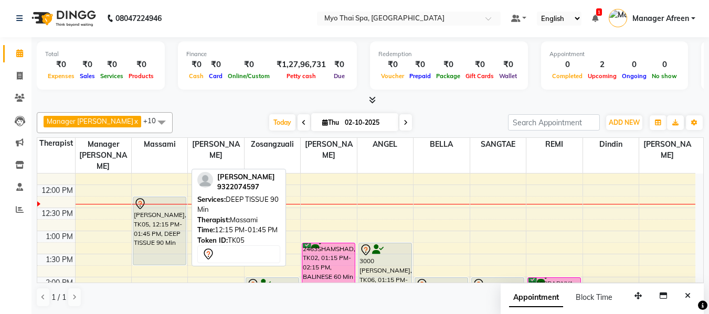
scroll to position [157, 0]
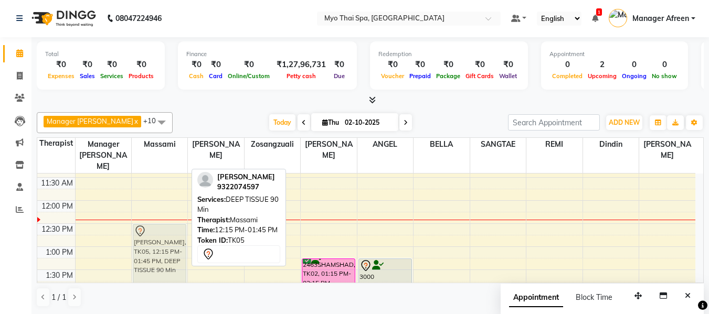
drag, startPoint x: 155, startPoint y: 220, endPoint x: 155, endPoint y: 230, distance: 10.5
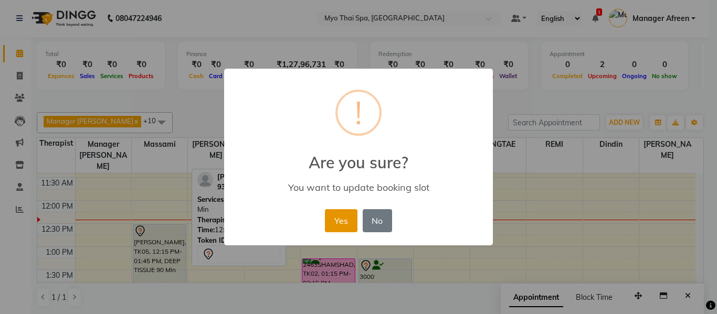
click at [337, 219] on button "Yes" at bounding box center [341, 220] width 32 height 23
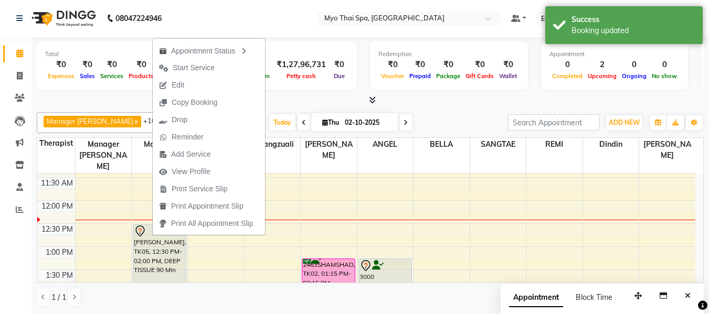
click at [197, 65] on span "Start Service" at bounding box center [194, 67] width 42 height 11
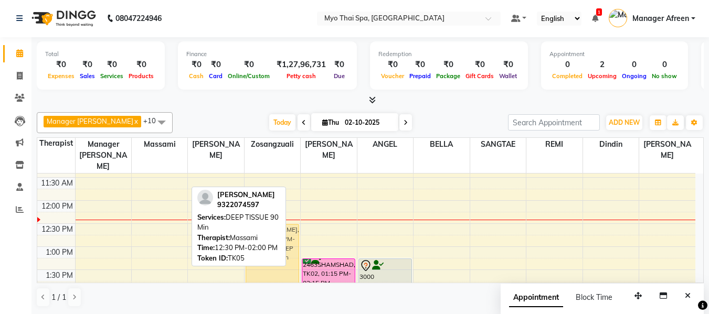
drag, startPoint x: 153, startPoint y: 229, endPoint x: 263, endPoint y: 232, distance: 110.2
click at [263, 232] on div "Manager Churmurin x SANGTAE x Dindin x Jane x ANGEL x BELLA x Zosangzuali x Mas…" at bounding box center [370, 210] width 667 height 204
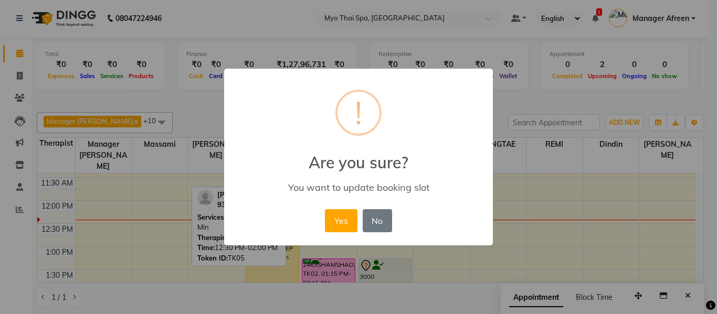
drag, startPoint x: 341, startPoint y: 225, endPoint x: 250, endPoint y: 276, distance: 103.6
click at [339, 226] on button "Yes" at bounding box center [341, 220] width 32 height 23
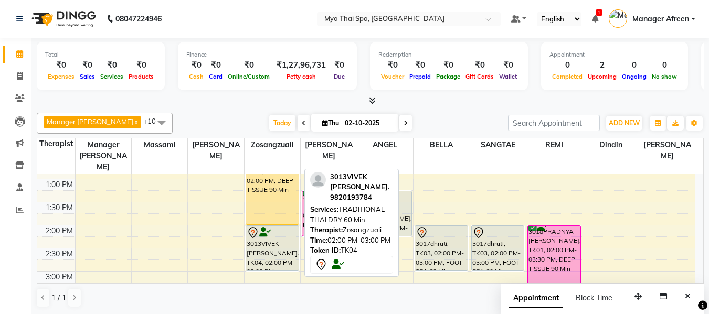
scroll to position [210, 0]
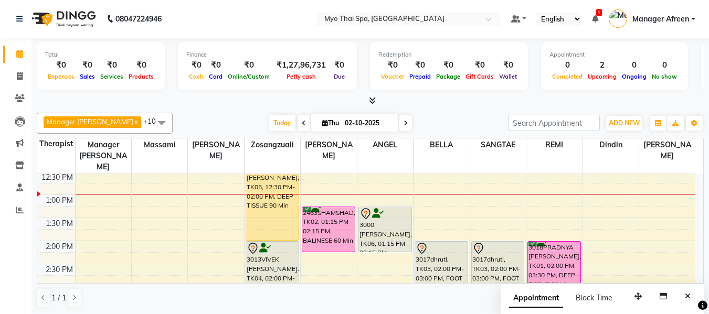
click at [404, 121] on icon at bounding box center [406, 123] width 4 height 6
type input "03-10-2025"
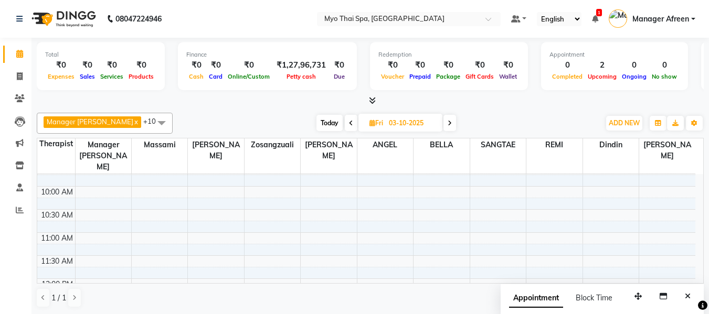
scroll to position [105, 0]
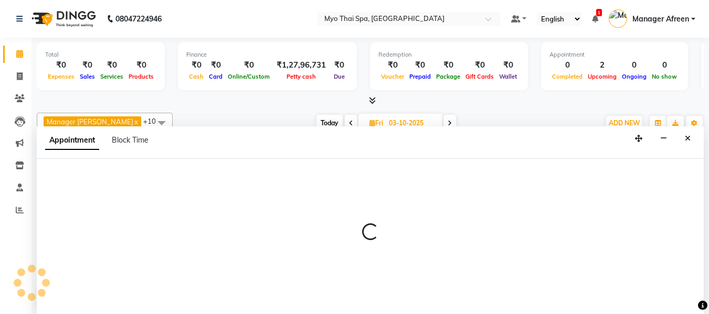
scroll to position [1, 0]
select select "30616"
select select "660"
select select "tentative"
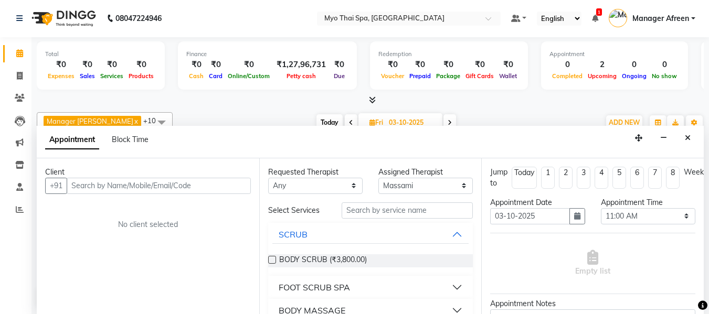
click at [128, 186] on input "text" at bounding box center [159, 186] width 184 height 16
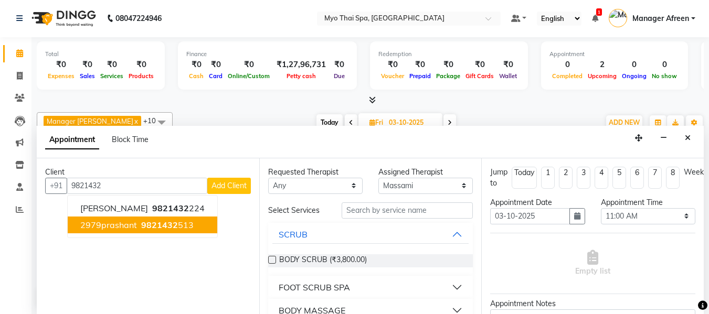
click at [150, 233] on button "2979prashant 9821432 513" at bounding box center [143, 225] width 150 height 17
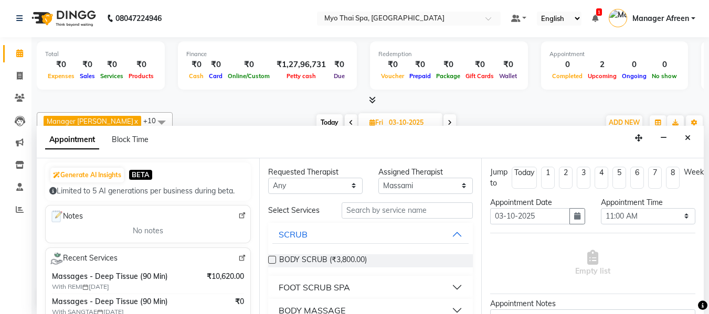
scroll to position [105, 0]
type input "9821432513"
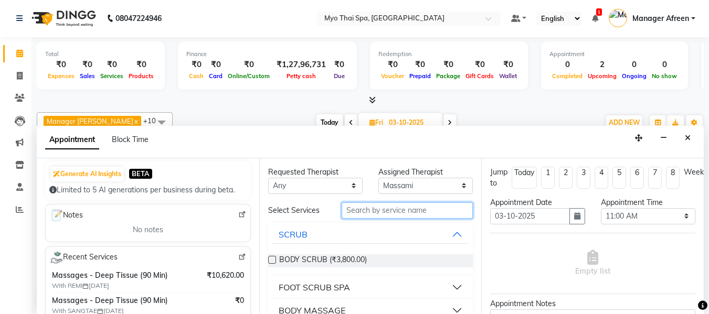
click at [400, 212] on input "text" at bounding box center [407, 211] width 131 height 16
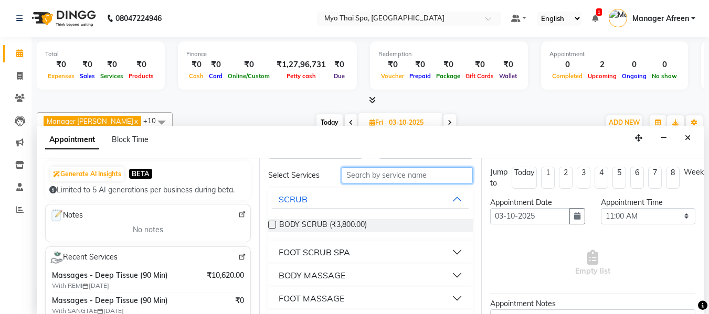
scroll to position [52, 0]
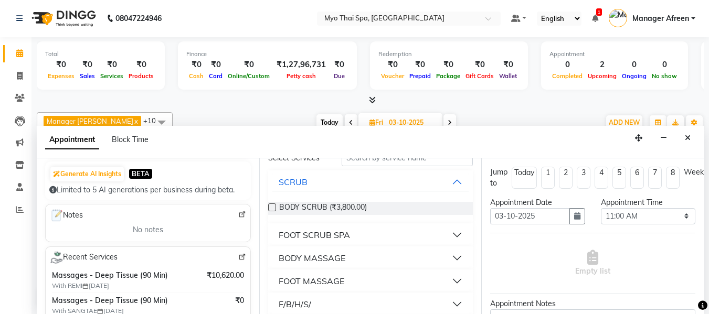
click at [344, 260] on div "BODY MASSAGE" at bounding box center [312, 258] width 67 height 13
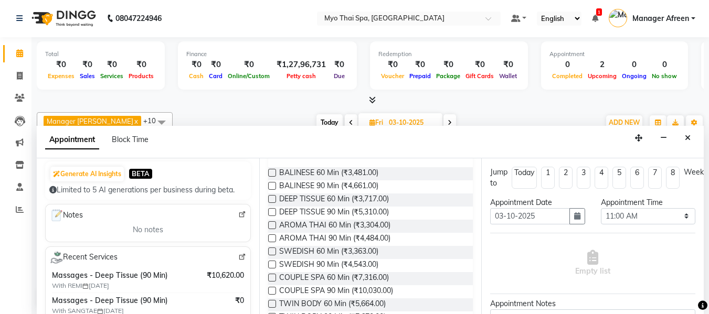
scroll to position [210, 0]
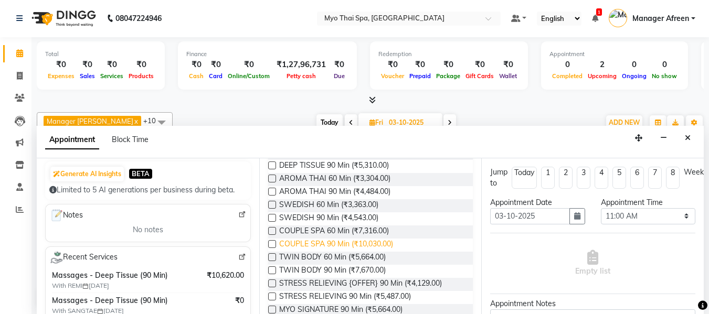
click at [335, 241] on span "COUPLE SPA 90 Min (₹10,030.00)" at bounding box center [336, 245] width 114 height 13
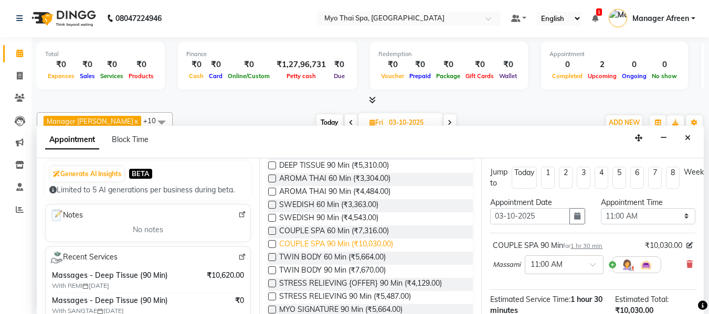
click at [351, 240] on span "COUPLE SPA 90 Min (₹10,030.00)" at bounding box center [336, 245] width 114 height 13
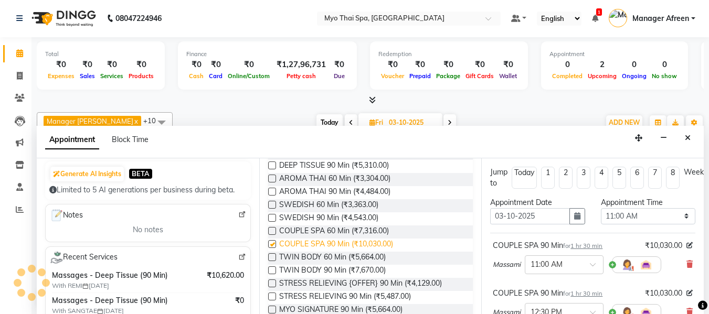
checkbox input "false"
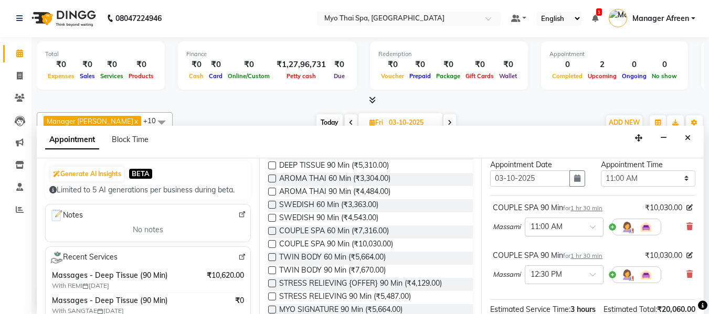
scroll to position [52, 0]
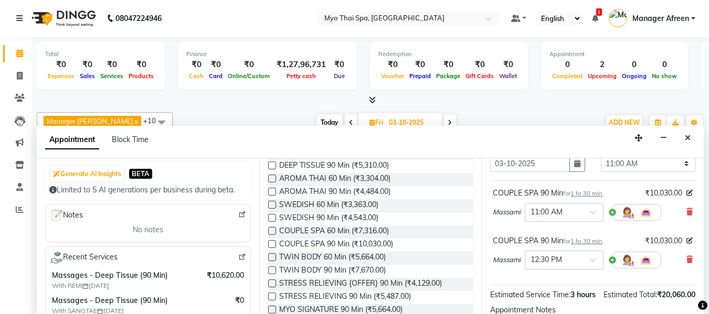
click at [585, 258] on div at bounding box center [564, 259] width 78 height 11
click at [561, 271] on div "11:00 AM" at bounding box center [564, 267] width 78 height 19
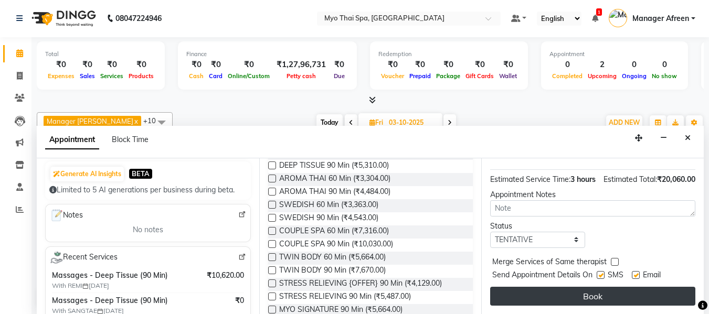
scroll to position [198, 0]
click at [587, 287] on button "Book" at bounding box center [592, 296] width 205 height 19
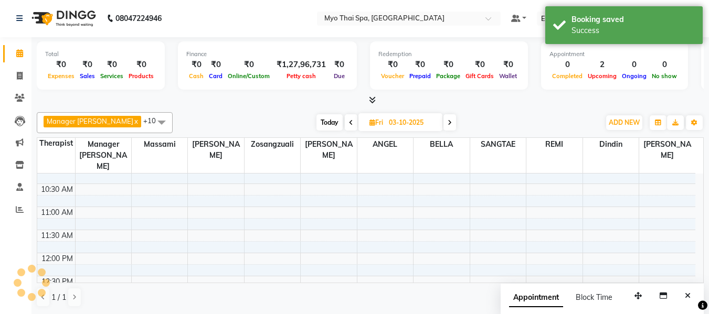
scroll to position [0, 0]
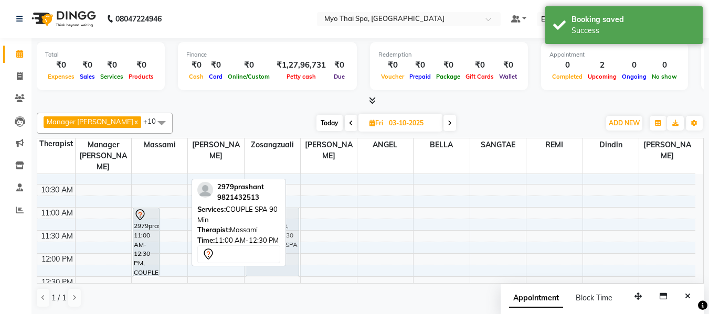
drag, startPoint x: 176, startPoint y: 228, endPoint x: 259, endPoint y: 228, distance: 82.4
click at [259, 228] on div "Manager Churmurin x SANGTAE x Dindin x Jane x ANGEL x BELLA x Zosangzuali x Mas…" at bounding box center [370, 211] width 667 height 204
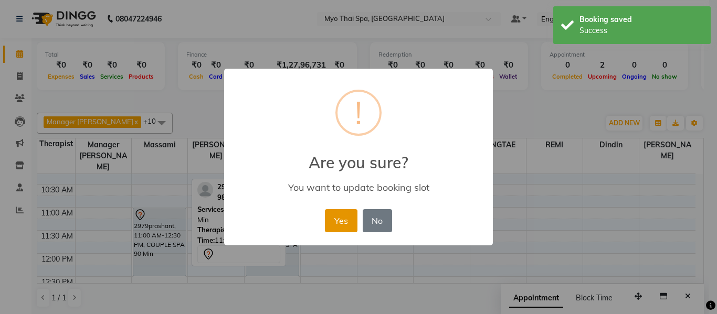
click at [337, 219] on button "Yes" at bounding box center [341, 220] width 32 height 23
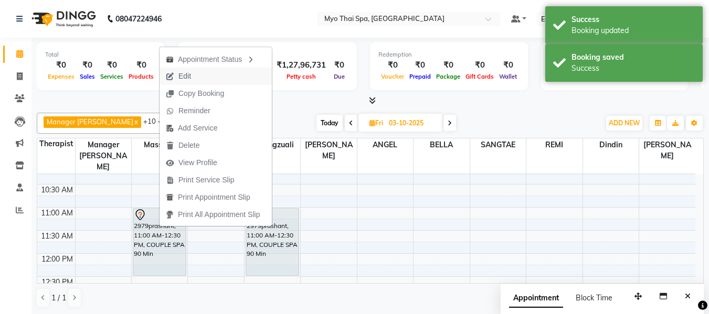
click at [209, 77] on button "Edit" at bounding box center [216, 76] width 112 height 17
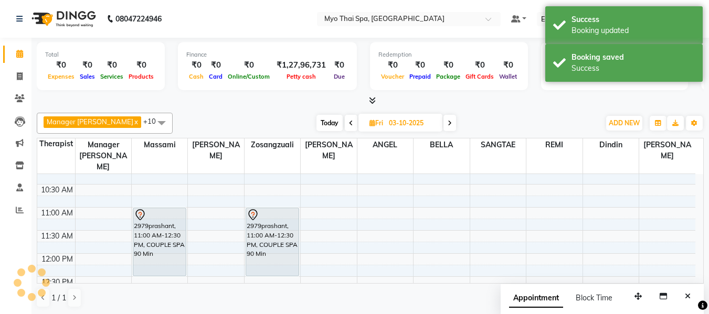
select select "tentative"
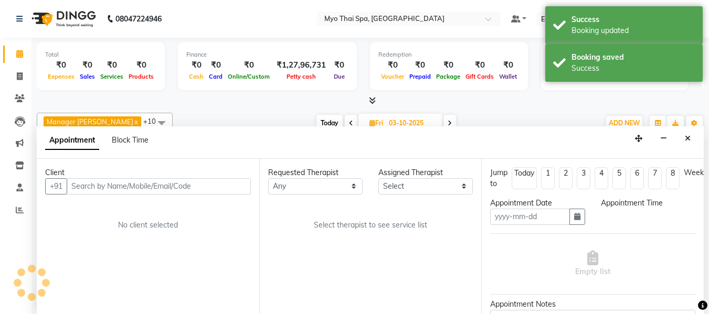
scroll to position [1, 0]
type input "03-10-2025"
select select "30616"
select select "660"
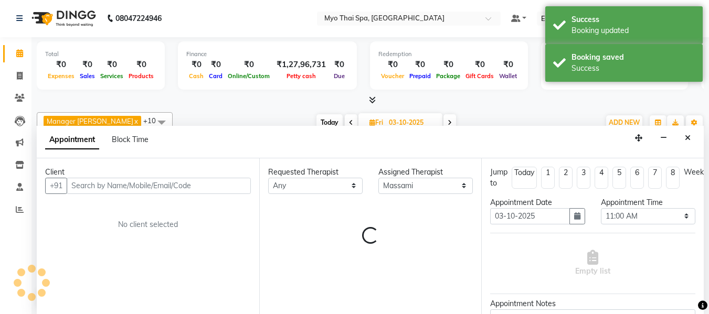
select select "1605"
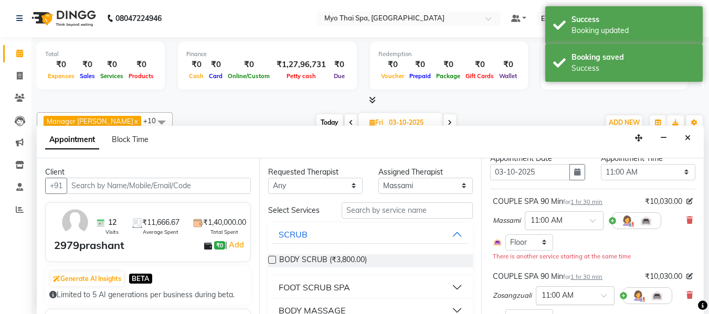
scroll to position [200, 0]
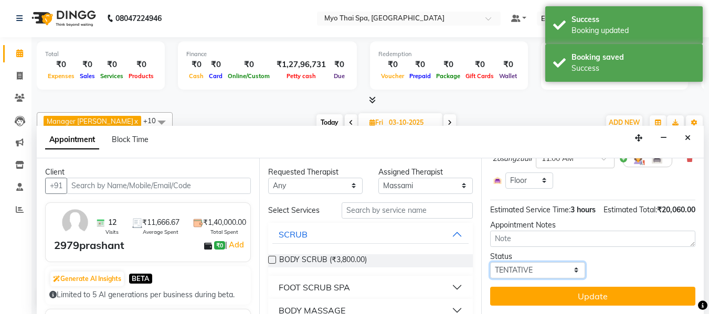
click at [559, 264] on select "Select TENTATIVE CONFIRM UPCOMING" at bounding box center [537, 270] width 94 height 16
select select "confirm booking"
click at [490, 262] on select "Select TENTATIVE CONFIRM UPCOMING" at bounding box center [537, 270] width 94 height 16
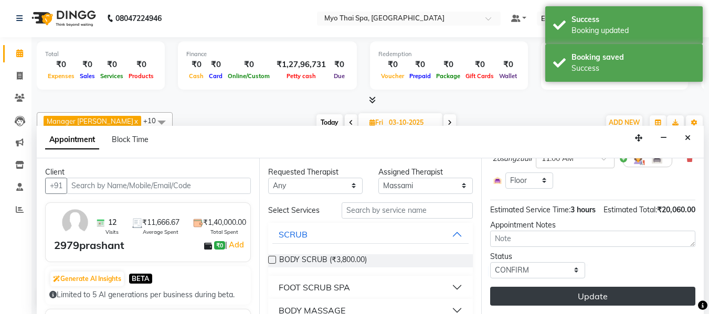
click at [558, 288] on button "Update" at bounding box center [592, 296] width 205 height 19
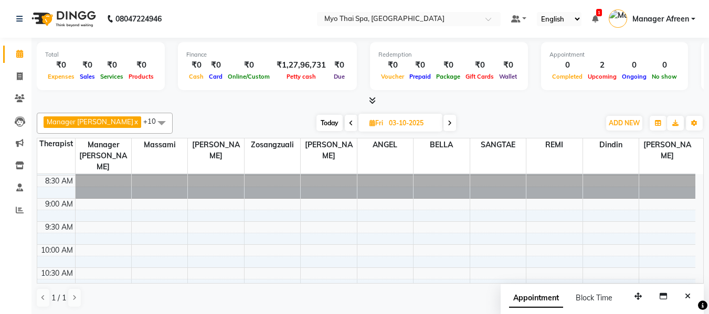
scroll to position [74, 0]
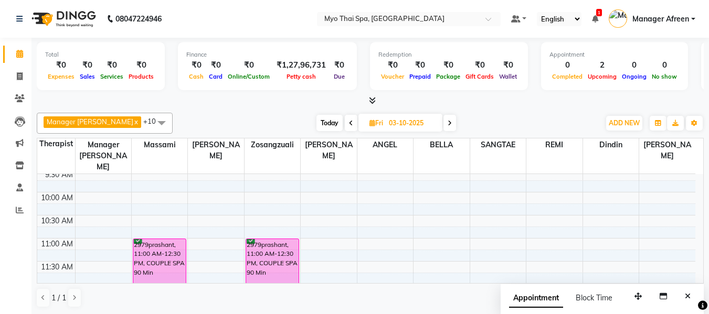
click at [316, 122] on span "Today" at bounding box center [329, 123] width 26 height 16
type input "02-10-2025"
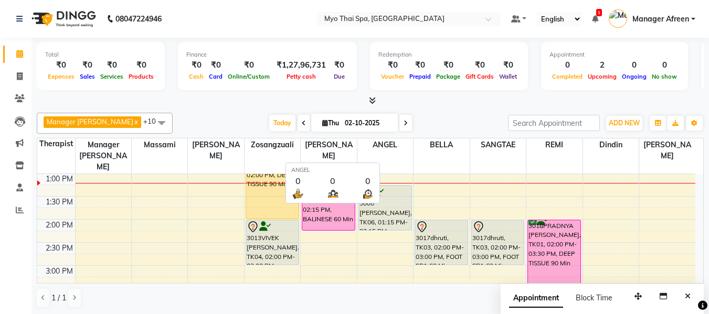
scroll to position [1, 0]
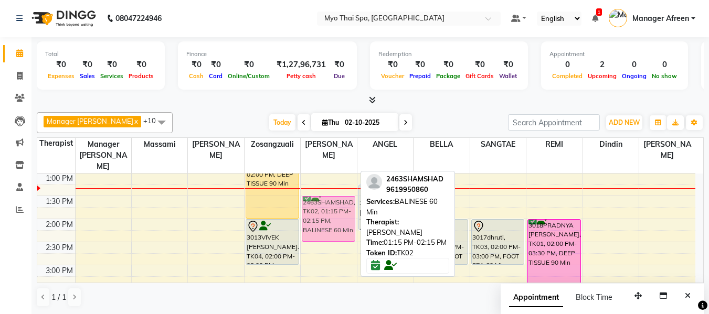
drag, startPoint x: 321, startPoint y: 187, endPoint x: 321, endPoint y: 193, distance: 5.8
click at [321, 193] on div "2463SHAMSHAD, TK02, 01:15 PM-02:15 PM, BALINESE 60 Min 2463SHAMSHAD, TK02, 01:1…" at bounding box center [329, 288] width 56 height 692
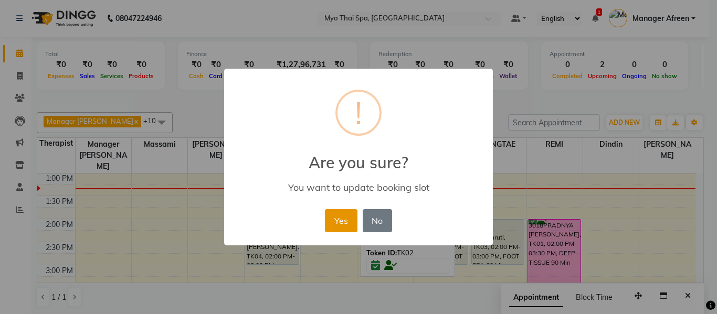
click at [343, 215] on button "Yes" at bounding box center [341, 220] width 32 height 23
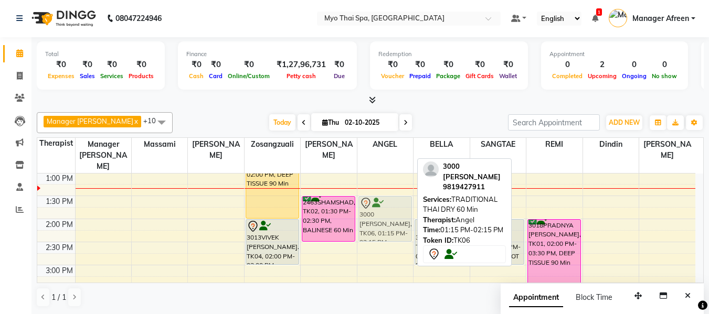
drag, startPoint x: 382, startPoint y: 196, endPoint x: 381, endPoint y: 205, distance: 8.9
click at [381, 205] on div "3000 MAHESH MOTWANI, TK06, 01:15 PM-02:15 PM, TRADITIONAL THAI DRY 60 Min 3000 …" at bounding box center [385, 288] width 56 height 692
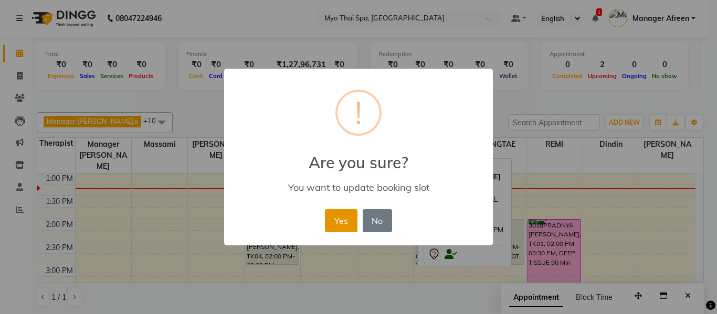
click at [332, 216] on button "Yes" at bounding box center [341, 220] width 32 height 23
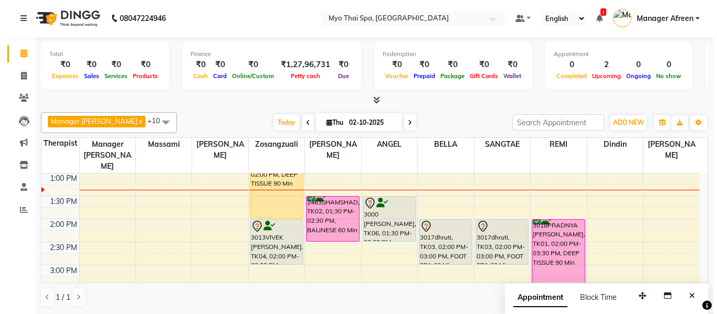
scroll to position [179, 0]
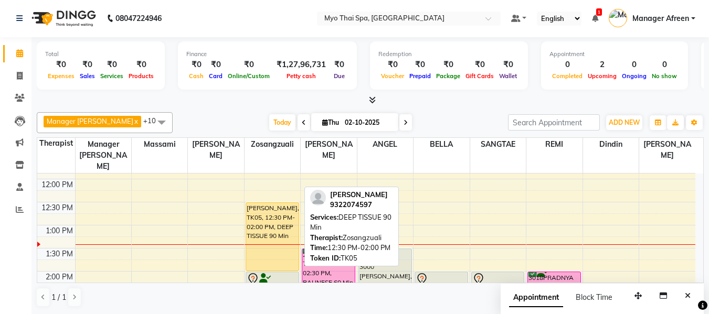
click at [264, 203] on div "SIDHESH, TK05, 12:30 PM-02:00 PM, DEEP TISSUE 90 Min" at bounding box center [272, 237] width 52 height 68
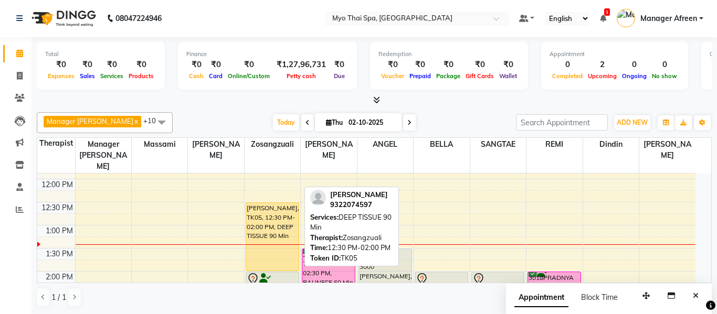
select select "1"
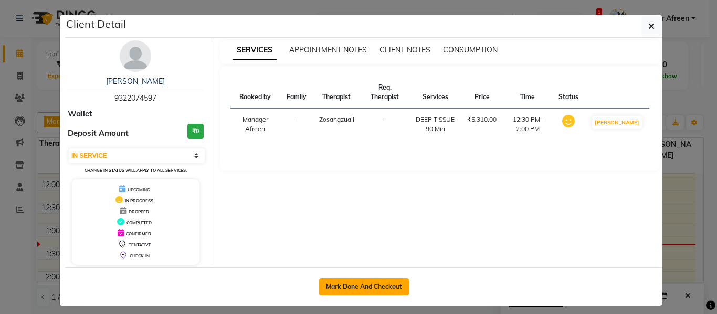
click at [355, 291] on button "Mark Done And Checkout" at bounding box center [364, 287] width 90 height 17
select select "3908"
select select "service"
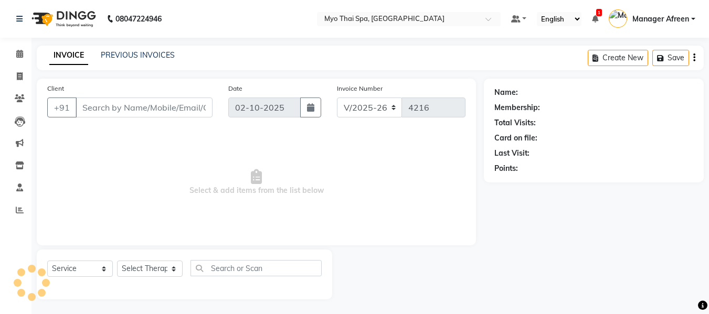
type input "9322074597"
select select "35780"
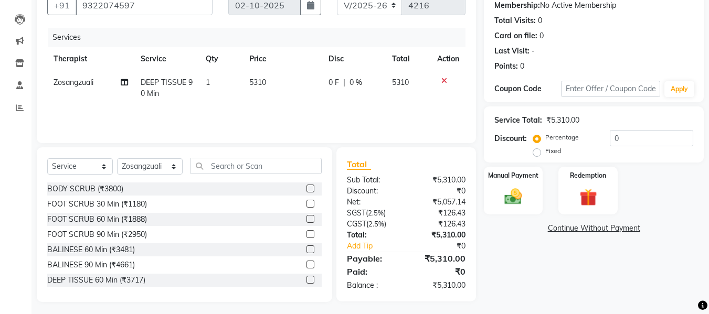
scroll to position [106, 0]
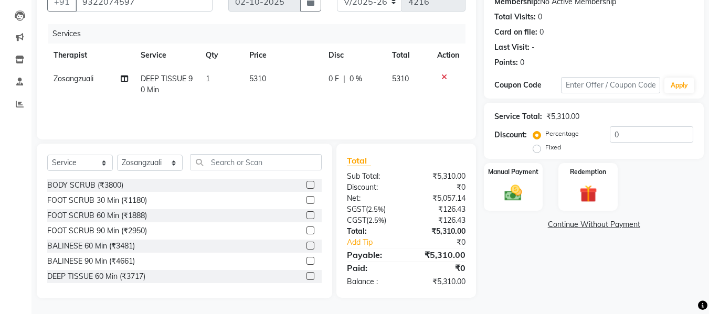
click at [148, 81] on span "DEEP TISSUE 90 Min" at bounding box center [167, 84] width 52 height 20
select select "35780"
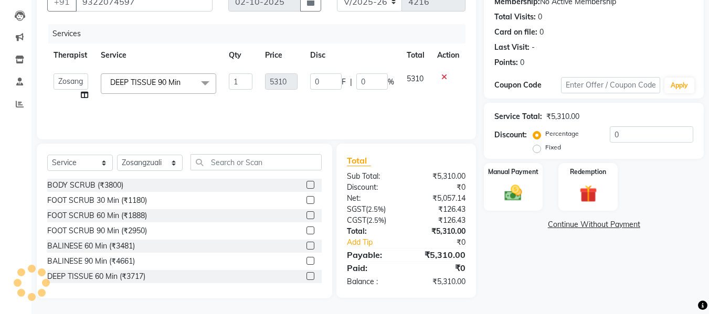
click at [193, 83] on span "DEEP TISSUE 90 Min x" at bounding box center [158, 83] width 115 height 20
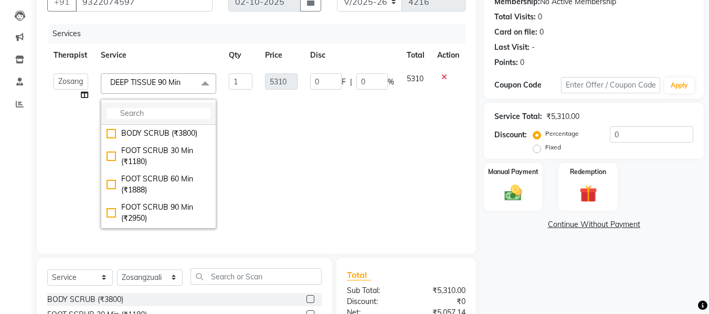
click at [183, 116] on input "multiselect-search" at bounding box center [159, 113] width 104 height 11
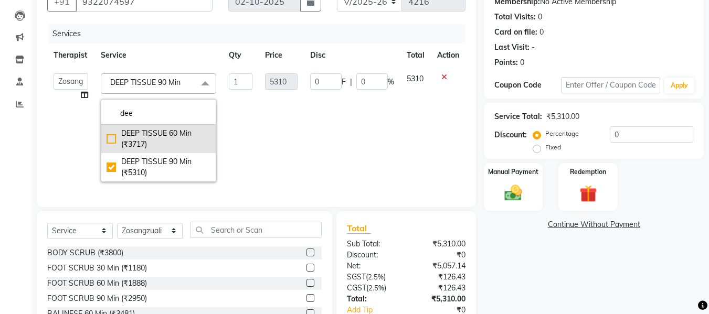
type input "dee"
click at [162, 144] on div "DEEP TISSUE 60 Min (₹3717)" at bounding box center [159, 139] width 104 height 22
checkbox input "true"
checkbox input "false"
type input "3717"
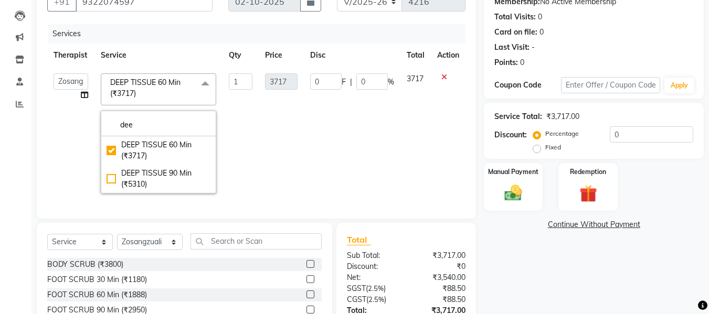
click at [242, 133] on td "1" at bounding box center [241, 133] width 36 height 133
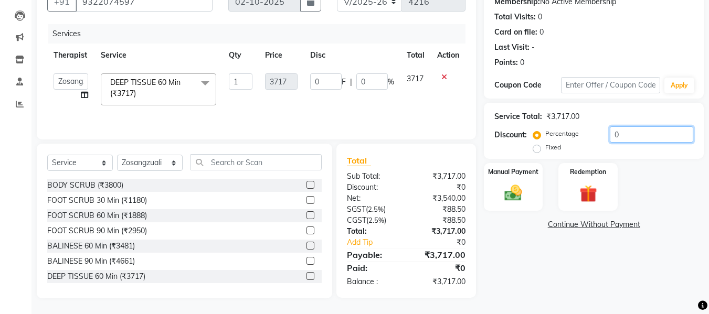
drag, startPoint x: 621, startPoint y: 135, endPoint x: 597, endPoint y: 139, distance: 24.3
click at [597, 139] on div "Percentage Fixed 0" at bounding box center [614, 140] width 158 height 28
type input "1"
type input "37.17"
type input "1"
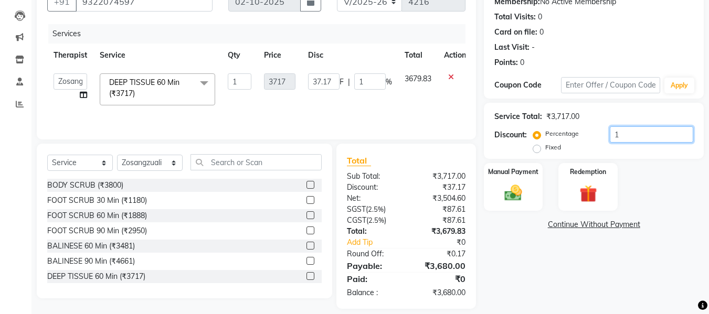
type input "10"
type input "371.7"
type input "10"
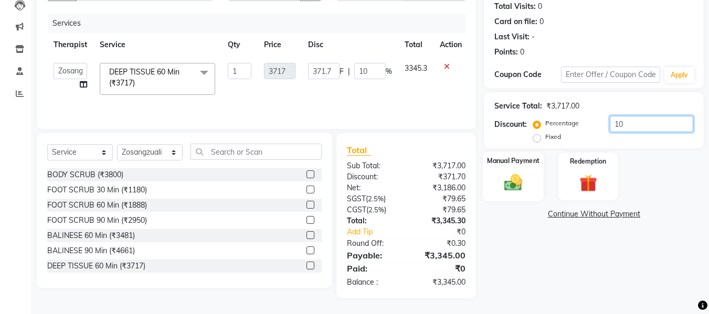
type input "10"
click at [511, 186] on img at bounding box center [513, 182] width 29 height 21
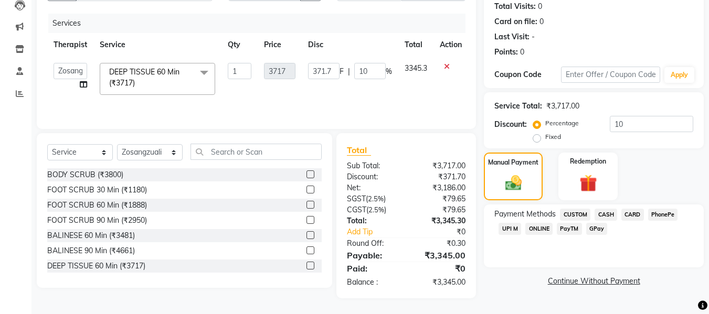
click at [509, 230] on span "UPI M" at bounding box center [510, 229] width 23 height 12
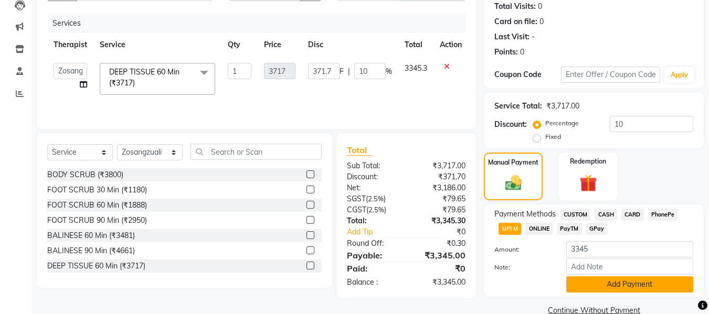
click at [598, 284] on button "Add Payment" at bounding box center [629, 285] width 127 height 16
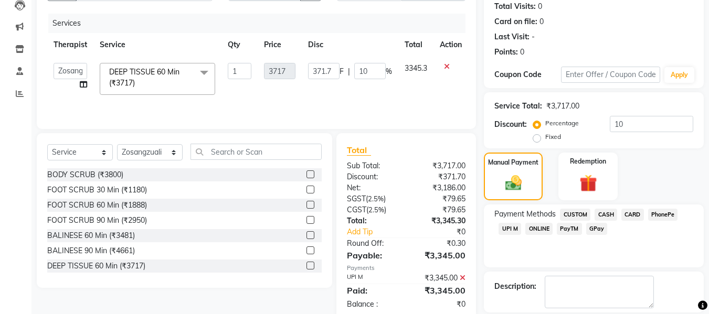
scroll to position [187, 0]
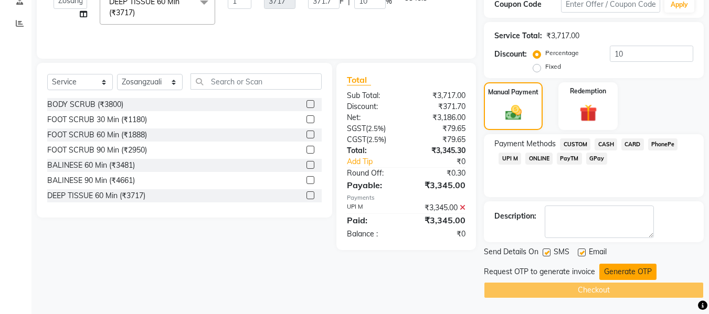
click at [630, 276] on button "Generate OTP" at bounding box center [627, 272] width 57 height 16
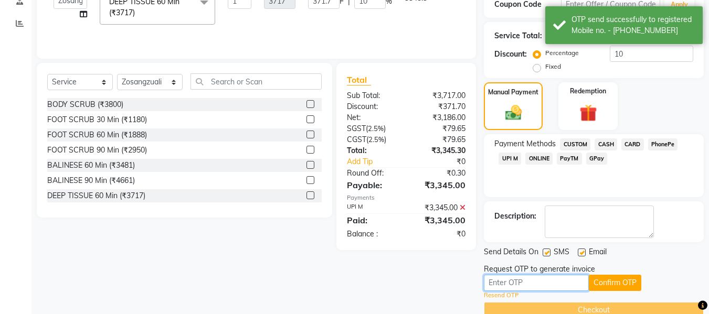
click at [563, 287] on input "text" at bounding box center [536, 283] width 105 height 16
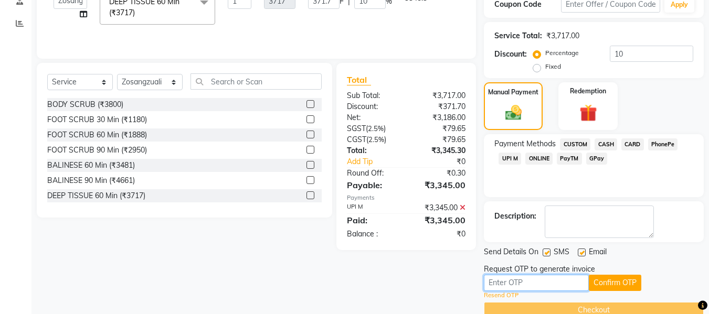
click at [545, 285] on input "text" at bounding box center [536, 283] width 105 height 16
click at [504, 296] on link "Resend OTP" at bounding box center [501, 295] width 35 height 9
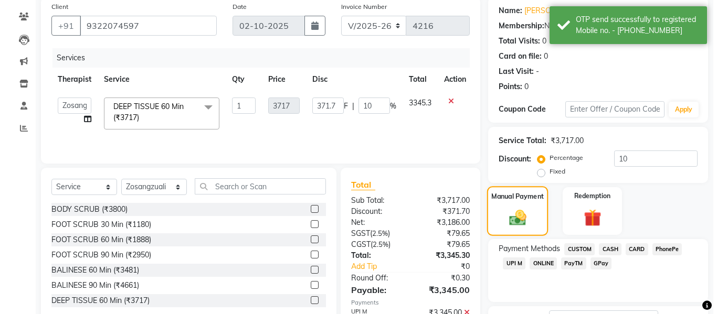
scroll to position [0, 0]
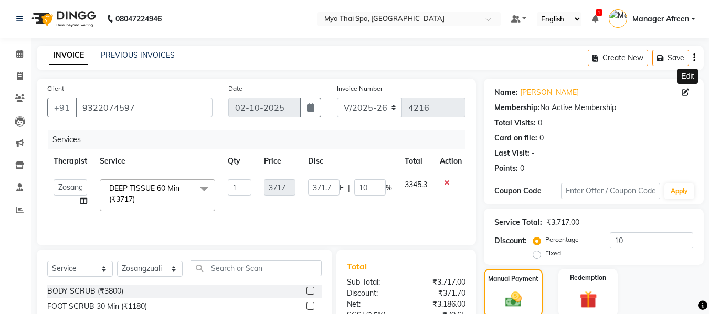
click at [684, 89] on icon at bounding box center [685, 92] width 7 height 7
select select "22"
select select "male"
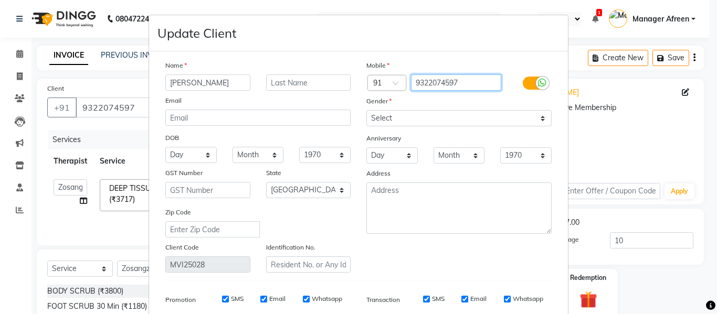
drag, startPoint x: 457, startPoint y: 81, endPoint x: 437, endPoint y: 84, distance: 20.8
click at [437, 84] on input "9322074597" at bounding box center [456, 83] width 91 height 16
drag, startPoint x: 456, startPoint y: 83, endPoint x: 436, endPoint y: 86, distance: 20.1
click at [436, 86] on input "9322045977" at bounding box center [456, 83] width 91 height 16
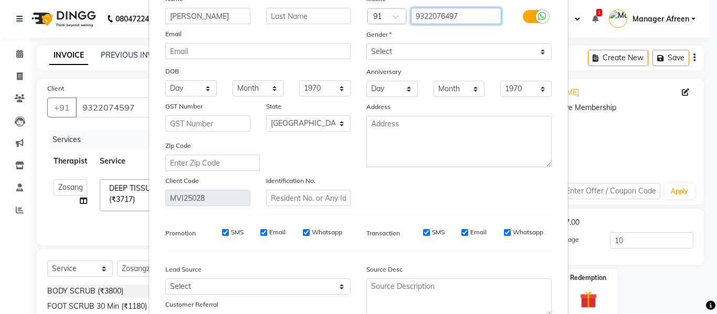
scroll to position [151, 0]
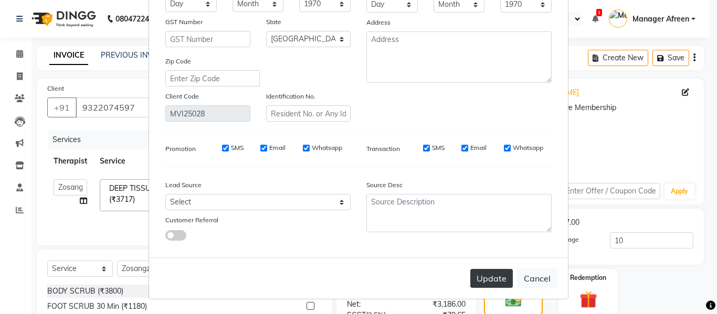
type input "9322076497"
click at [492, 279] on button "Update" at bounding box center [491, 278] width 43 height 19
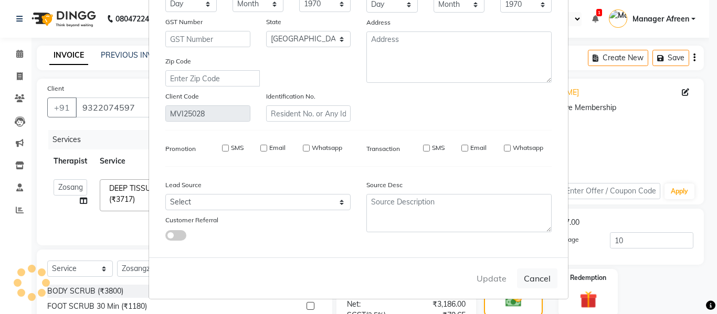
type input "9322076497"
select select
select select "null"
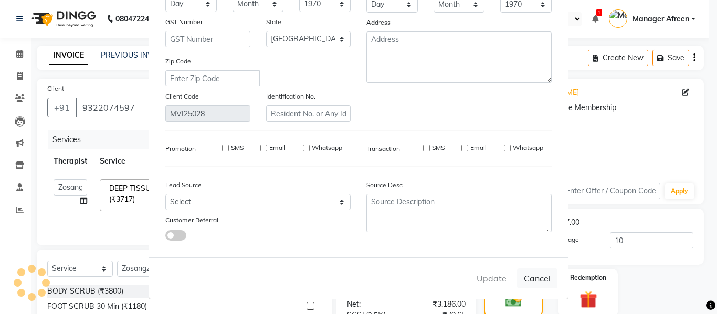
select select
checkbox input "false"
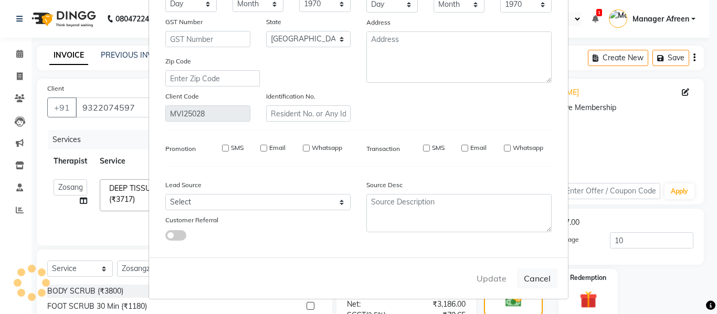
checkbox input "false"
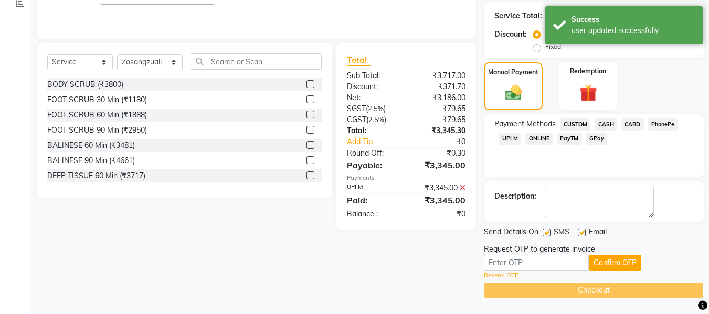
click at [510, 276] on link "Resend OTP" at bounding box center [501, 275] width 35 height 9
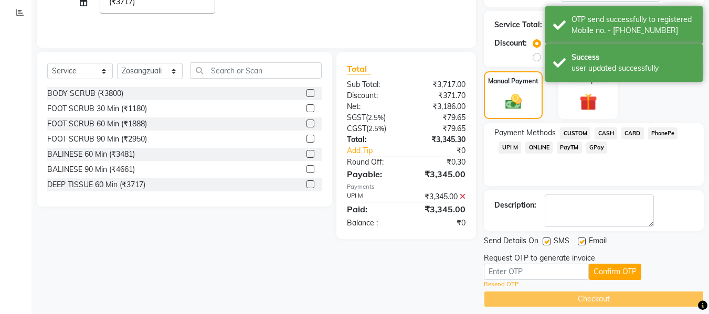
scroll to position [207, 0]
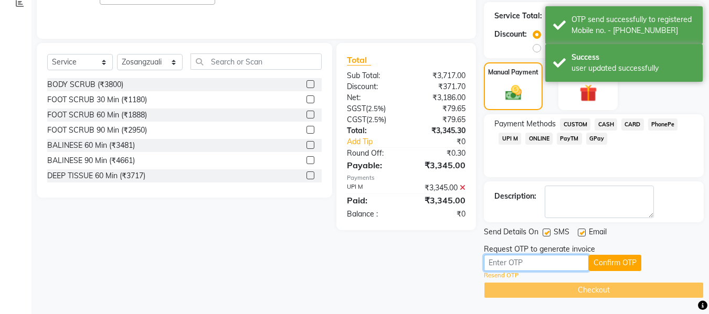
click at [533, 265] on input "text" at bounding box center [536, 263] width 105 height 16
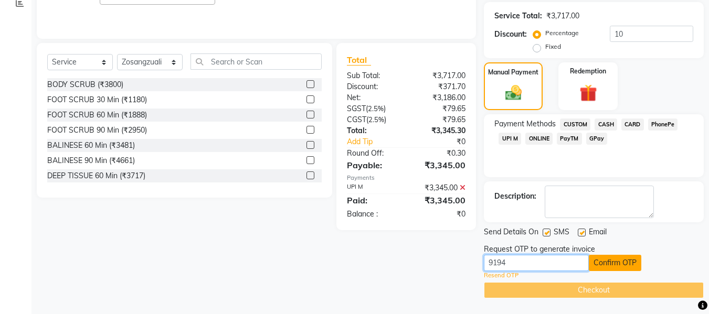
type input "9194"
click at [599, 258] on button "Confirm OTP" at bounding box center [615, 263] width 52 height 16
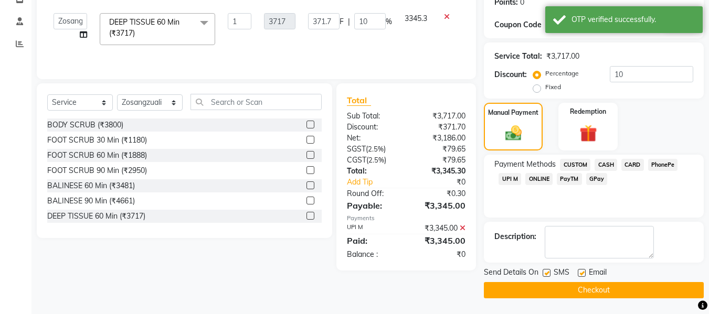
scroll to position [166, 0]
click at [530, 290] on button "Checkout" at bounding box center [594, 290] width 220 height 16
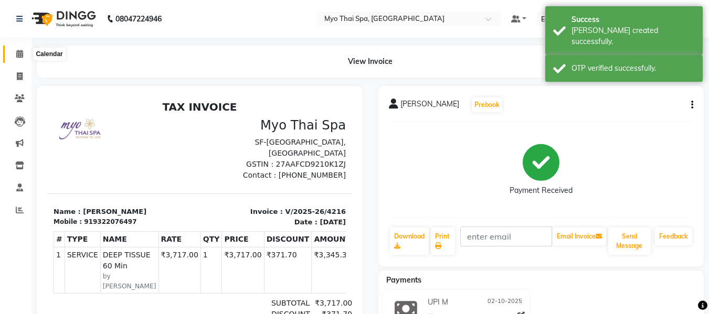
click at [16, 55] on icon at bounding box center [19, 54] width 7 height 8
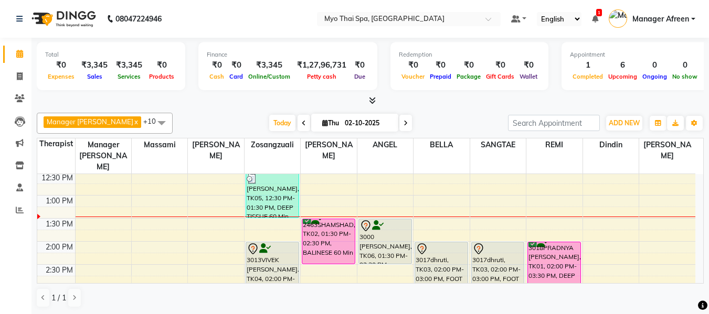
scroll to position [210, 0]
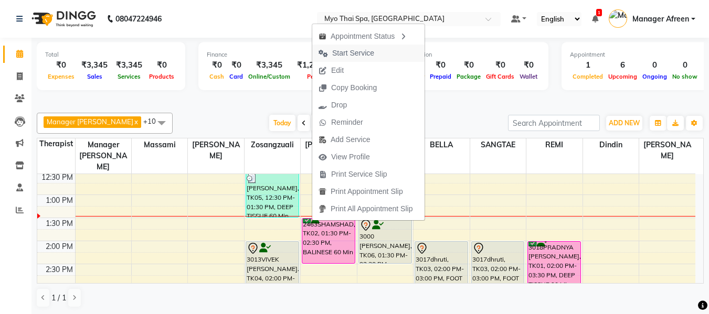
click at [371, 56] on span "Start Service" at bounding box center [353, 53] width 42 height 11
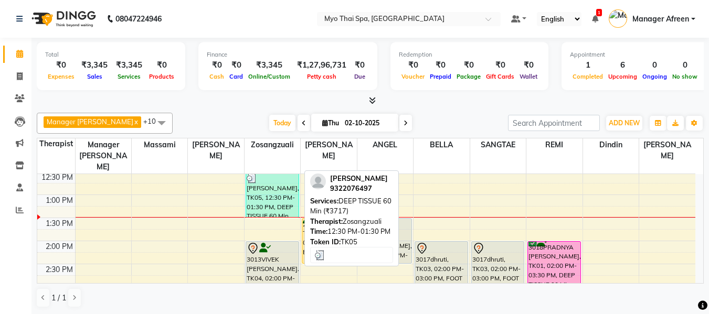
click at [284, 182] on div "[PERSON_NAME], TK05, 12:30 PM-01:30 PM, DEEP TISSUE 60 Min (₹3717)" at bounding box center [272, 195] width 52 height 45
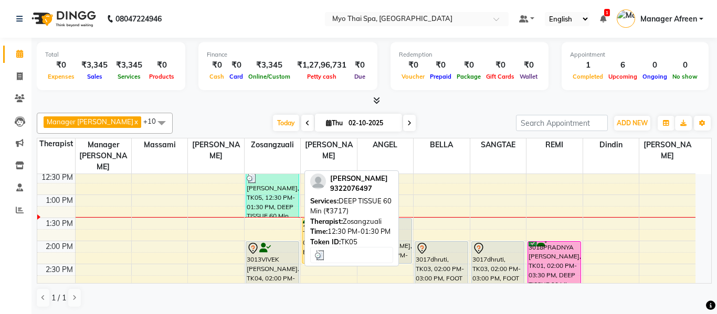
select select "3"
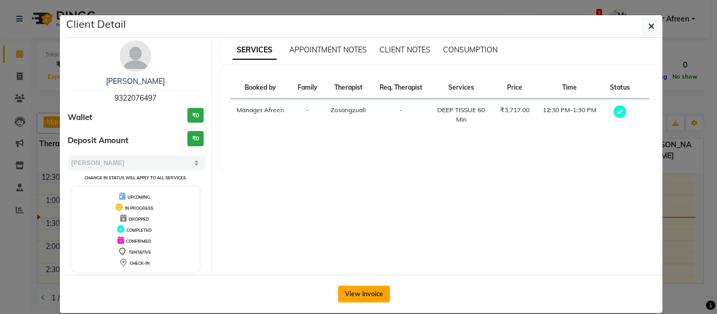
click at [358, 288] on button "View Invoice" at bounding box center [364, 294] width 52 height 17
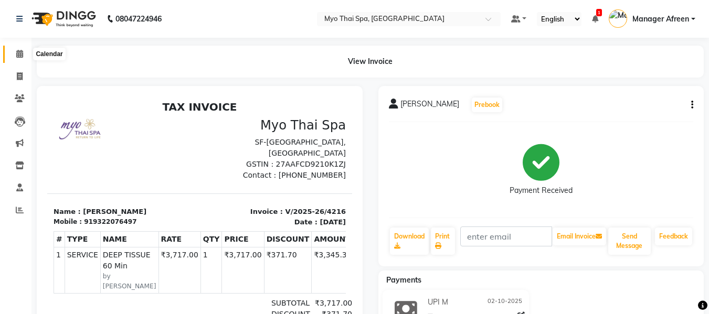
click at [17, 56] on icon at bounding box center [19, 54] width 7 height 8
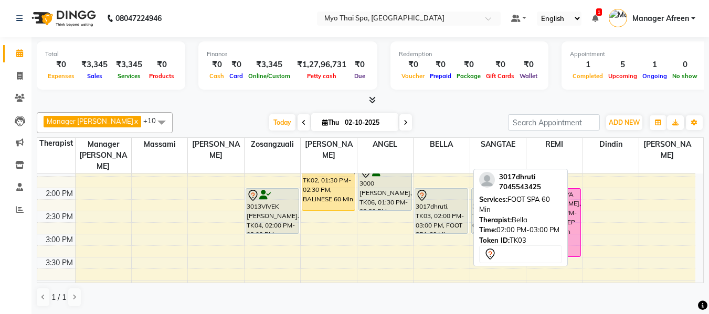
scroll to position [210, 0]
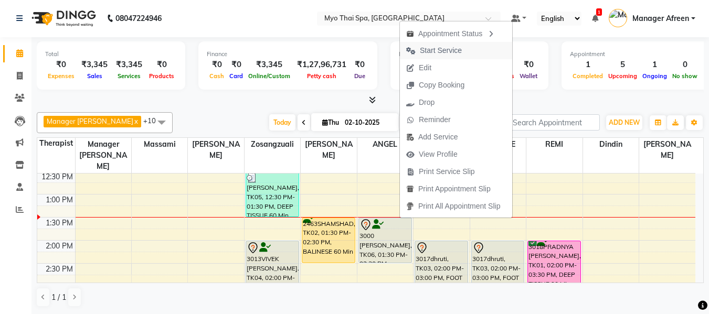
click at [430, 52] on span "Start Service" at bounding box center [441, 50] width 42 height 11
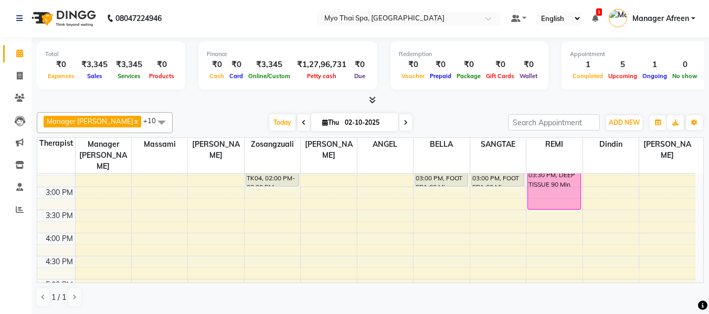
scroll to position [257, 0]
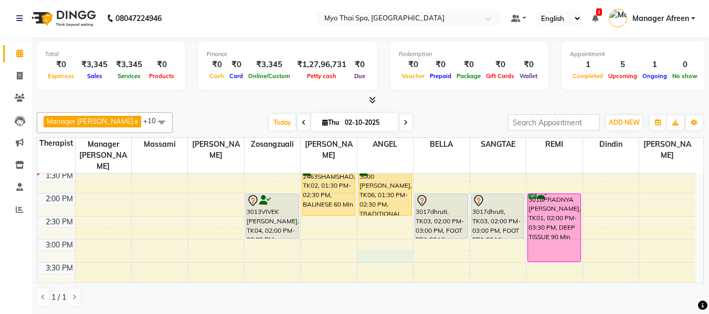
click at [369, 243] on div "8:00 AM 8:30 AM 9:00 AM 9:30 AM 10:00 AM 10:30 AM 11:00 AM 11:30 AM 12:00 PM 12…" at bounding box center [366, 263] width 658 height 692
select select "70774"
select select "tentative"
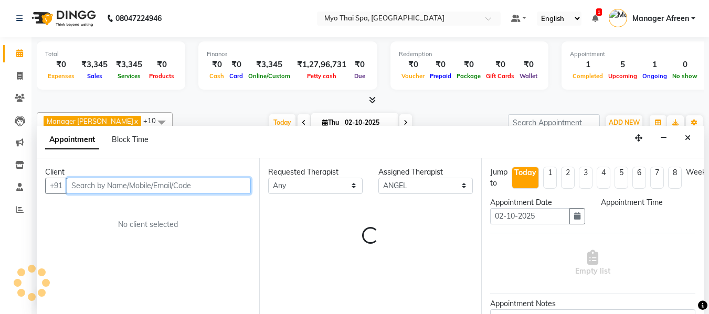
select select "915"
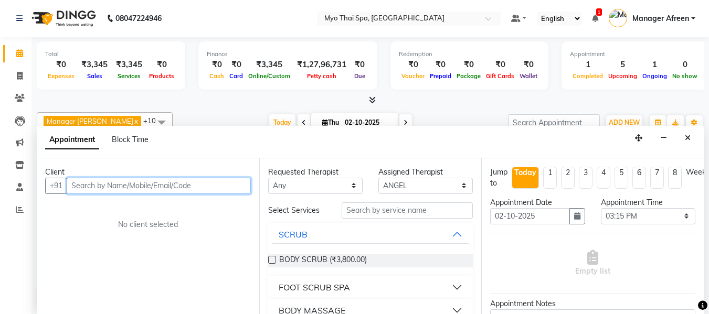
click at [105, 187] on input "text" at bounding box center [159, 186] width 184 height 16
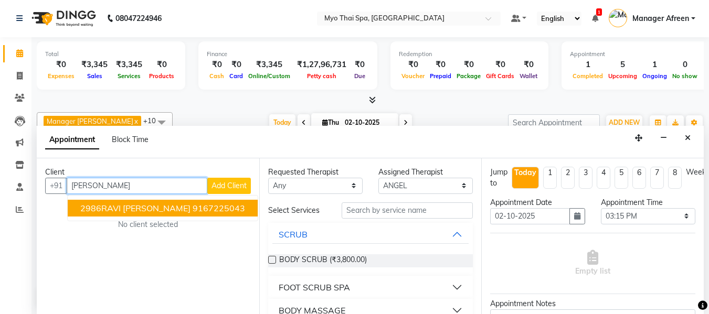
click at [112, 207] on span "2986RAVI [PERSON_NAME]" at bounding box center [135, 208] width 110 height 10
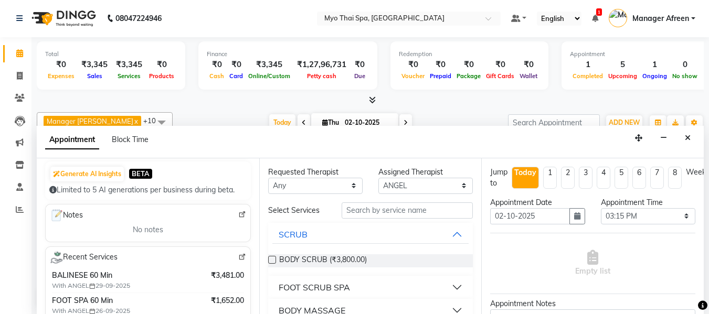
scroll to position [157, 0]
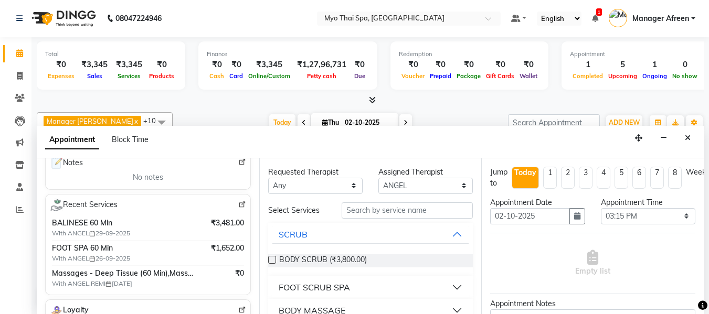
type input "9167225043"
click at [320, 186] on select "Any ANGEL BELLA Dindin Jane JENNY Kristina LORITA Manager Afreen Manager Churmu…" at bounding box center [315, 186] width 94 height 16
select select "70774"
click at [268, 178] on select "Any ANGEL BELLA Dindin Jane JENNY Kristina LORITA Manager Afreen Manager Churmu…" at bounding box center [315, 186] width 94 height 16
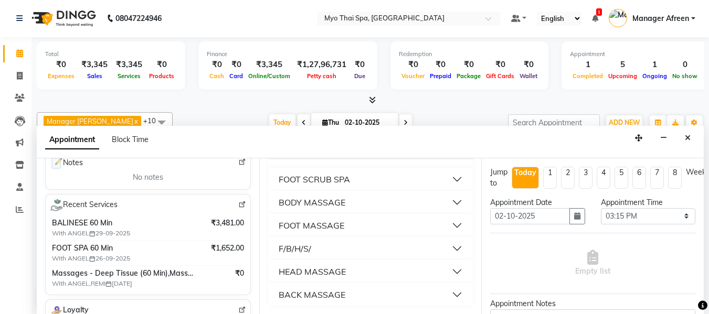
scroll to position [109, 0]
click at [313, 228] on div "FOOT MASSAGE" at bounding box center [312, 225] width 66 height 13
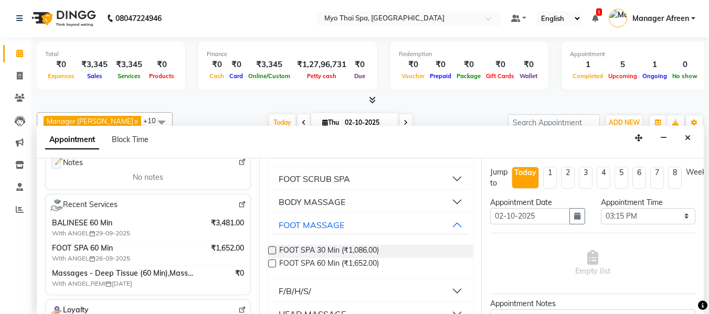
click at [273, 261] on label at bounding box center [272, 264] width 8 height 8
click at [273, 261] on input "checkbox" at bounding box center [271, 264] width 7 height 7
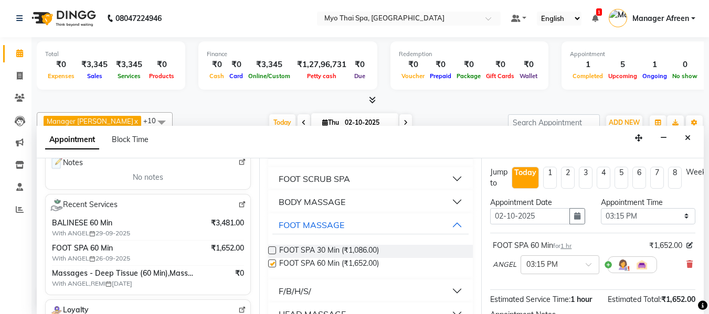
checkbox input "false"
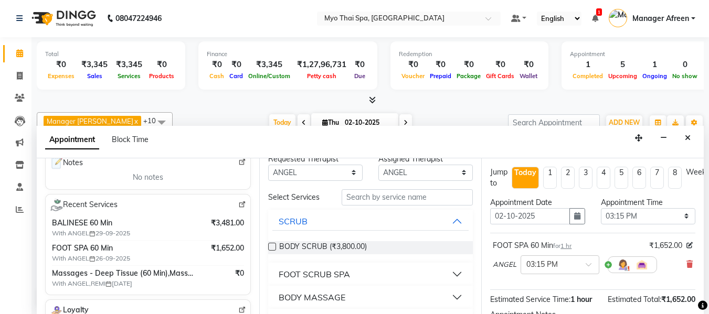
scroll to position [4, 0]
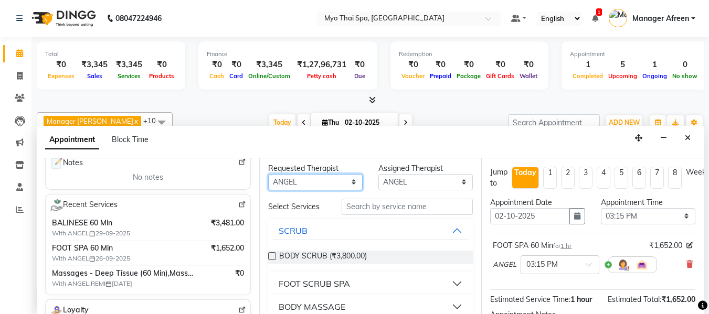
click at [316, 178] on select "Any ANGEL BELLA Dindin Jane JENNY Kristina LORITA Manager Afreen Manager Churmu…" at bounding box center [315, 182] width 94 height 16
select select "null"
click at [268, 177] on select "Any ANGEL BELLA Dindin Jane JENNY Kristina LORITA Manager Afreen Manager Churmu…" at bounding box center [315, 182] width 94 height 16
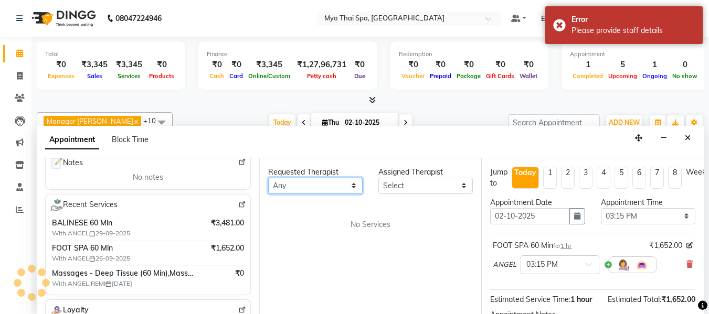
scroll to position [0, 0]
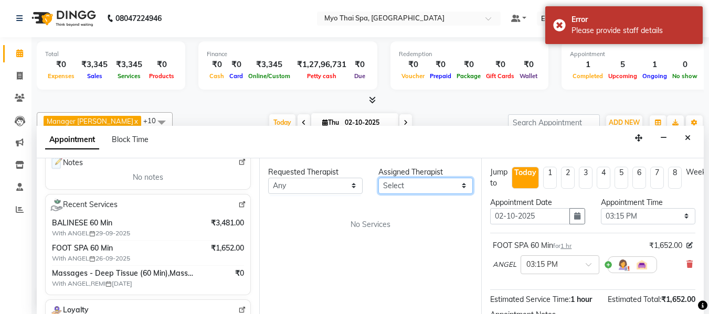
click at [405, 193] on select "Select ANGEL BELLA Dindin Jane JENNY Kristina LORITA Manager Afreen Manager Chu…" at bounding box center [425, 186] width 94 height 16
select select "88654"
click at [378, 178] on select "Select ANGEL BELLA Dindin Jane JENNY Kristina LORITA Manager Afreen Manager Chu…" at bounding box center [425, 186] width 94 height 16
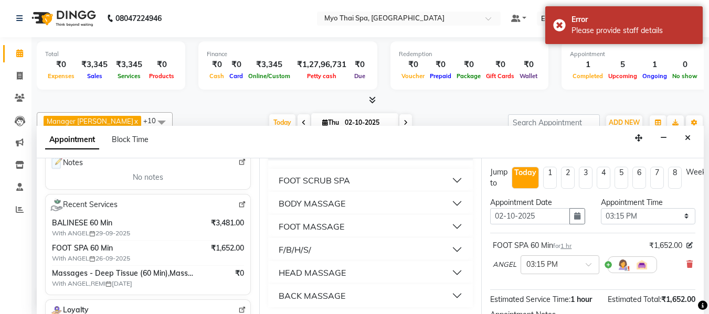
scroll to position [109, 0]
click at [305, 226] on div "FOOT MASSAGE" at bounding box center [312, 225] width 66 height 13
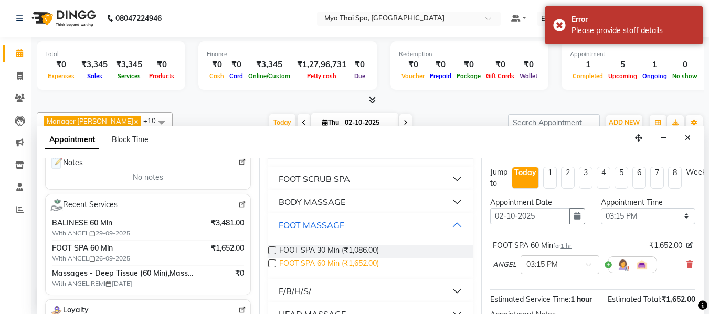
click at [301, 262] on span "FOOT SPA 60 Min (₹1,652.00)" at bounding box center [329, 264] width 100 height 13
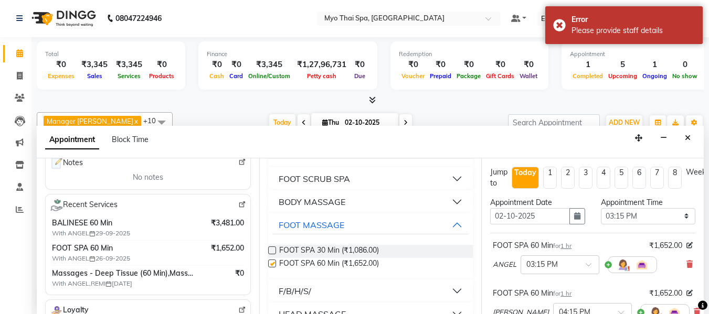
checkbox input "false"
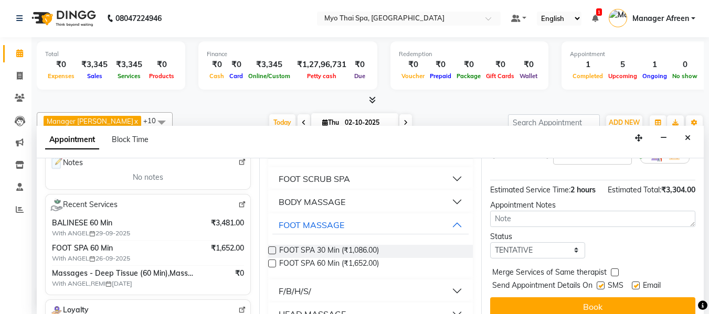
scroll to position [187, 0]
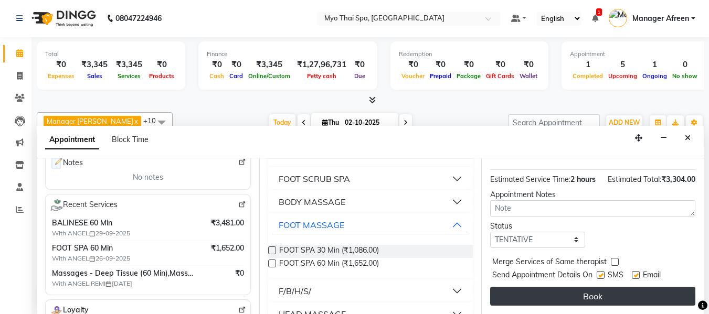
click at [563, 291] on button "Book" at bounding box center [592, 296] width 205 height 19
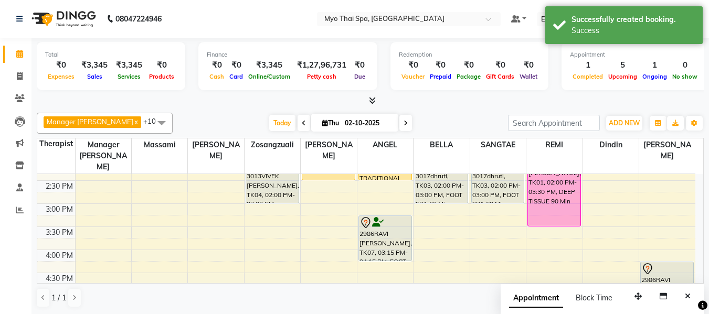
scroll to position [310, 0]
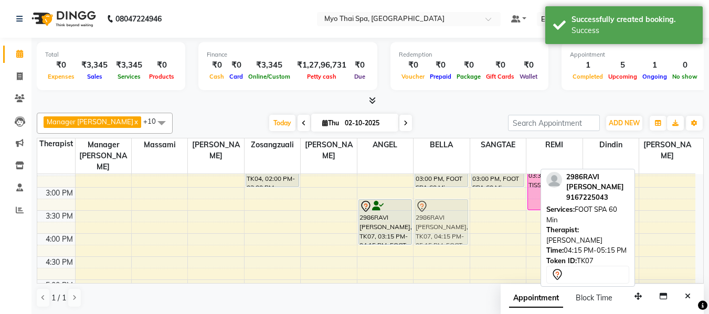
drag, startPoint x: 673, startPoint y: 248, endPoint x: 438, endPoint y: 202, distance: 239.6
click at [438, 202] on tr "SIDHESH, TK05, 12:30 PM-01:30 PM, DEEP TISSUE 60 Min (₹3717) 3013VIVEK LAJMI., …" at bounding box center [366, 211] width 658 height 692
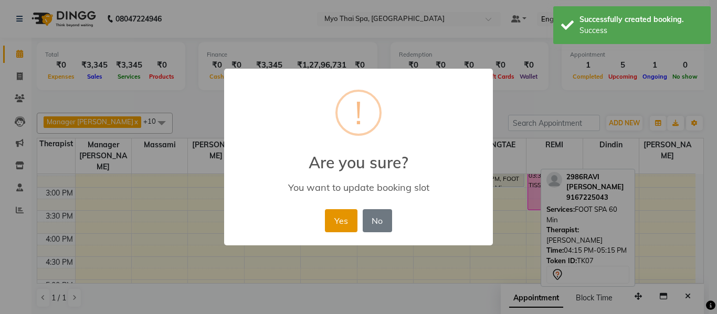
click at [335, 217] on button "Yes" at bounding box center [341, 220] width 32 height 23
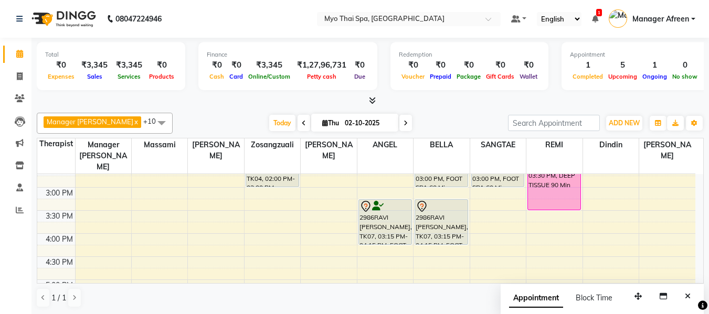
scroll to position [415, 0]
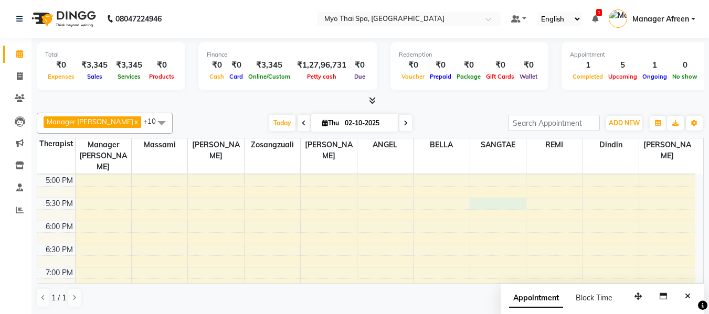
click at [497, 194] on div "8:00 AM 8:30 AM 9:00 AM 9:30 AM 10:00 AM 10:30 AM 11:00 AM 11:30 AM 12:00 PM 12…" at bounding box center [366, 106] width 658 height 692
select select "72378"
select select "tentative"
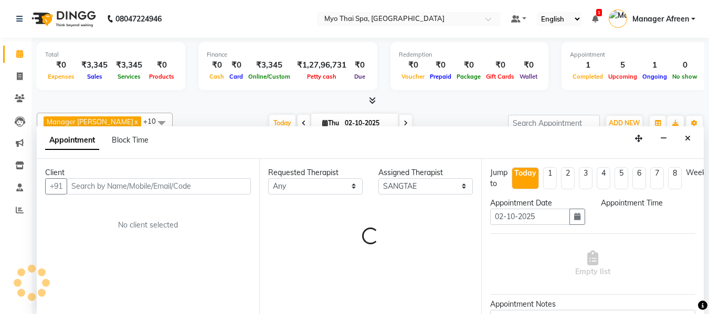
scroll to position [1, 0]
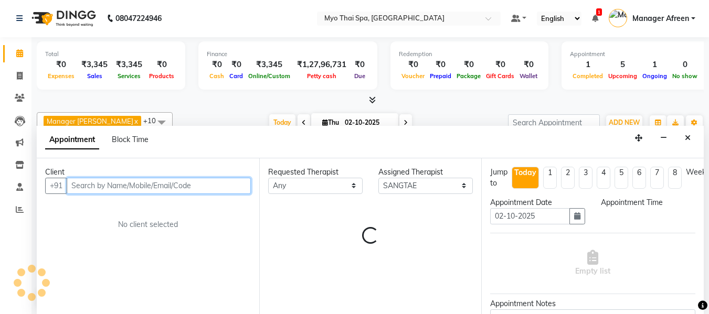
select select "1050"
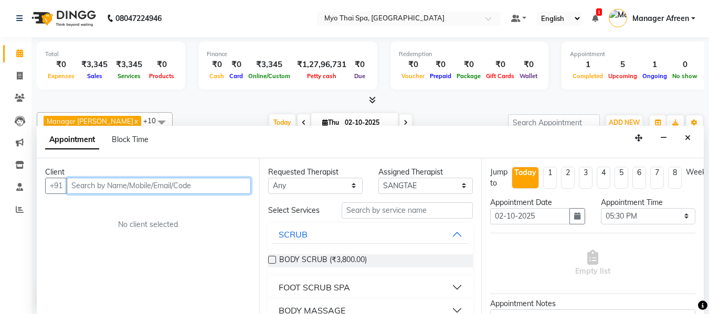
click at [239, 183] on input "text" at bounding box center [159, 186] width 184 height 16
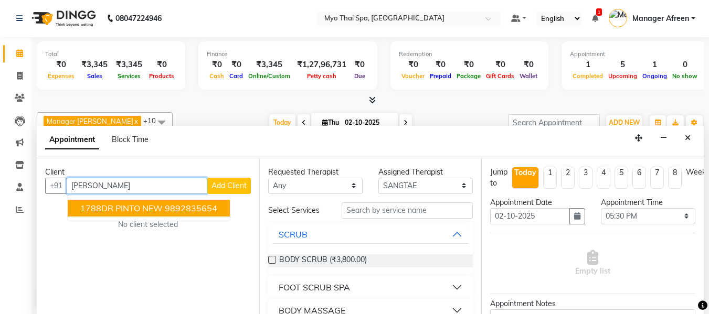
click at [211, 201] on button "1788DR PINTO NEW 9892835654" at bounding box center [149, 208] width 162 height 17
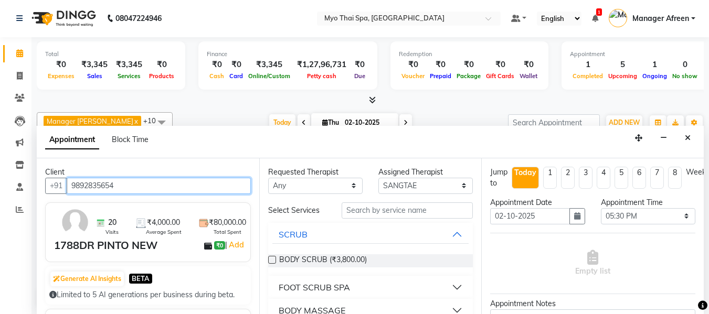
type input "9892835654"
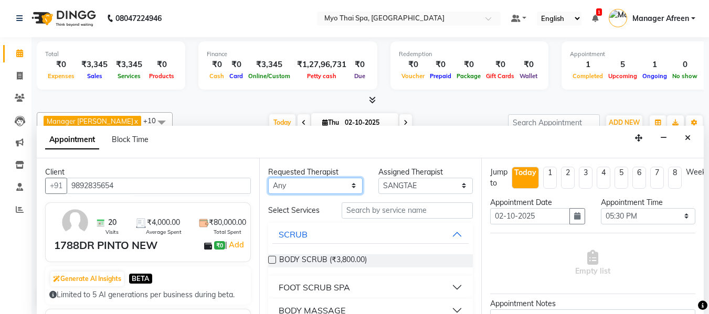
click at [310, 189] on select "Any ANGEL BELLA Dindin Jane JENNY Kristina LORITA Manager Afreen Manager Churmu…" at bounding box center [315, 186] width 94 height 16
select select "72378"
click at [268, 178] on select "Any ANGEL BELLA Dindin Jane JENNY Kristina LORITA Manager Afreen Manager Churmu…" at bounding box center [315, 186] width 94 height 16
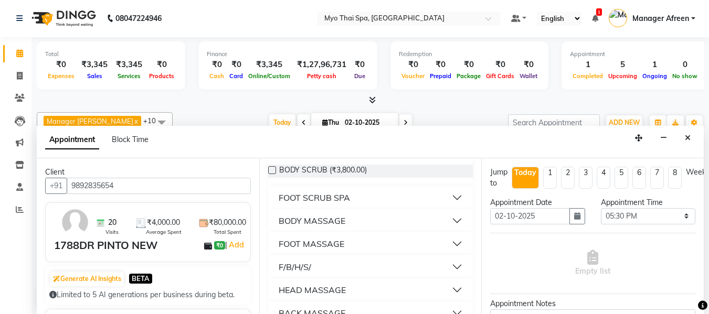
scroll to position [105, 0]
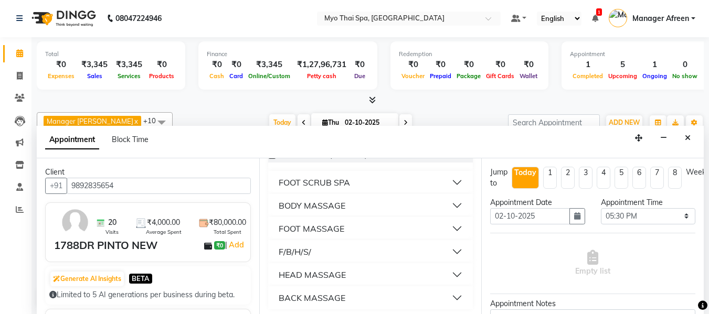
click at [339, 227] on div "FOOT MASSAGE" at bounding box center [312, 229] width 66 height 13
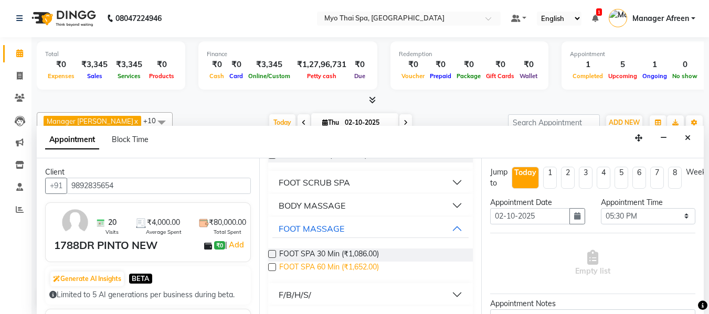
click at [370, 263] on span "FOOT SPA 60 Min (₹1,652.00)" at bounding box center [329, 268] width 100 height 13
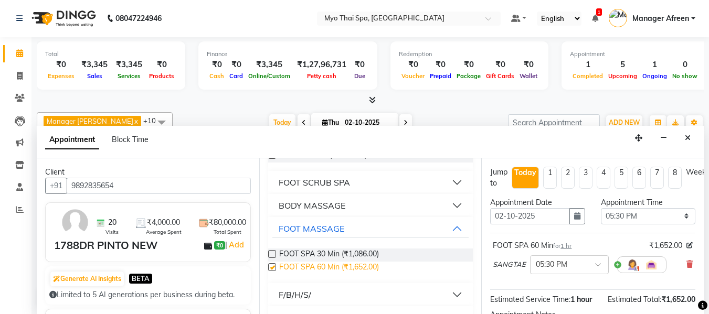
checkbox input "false"
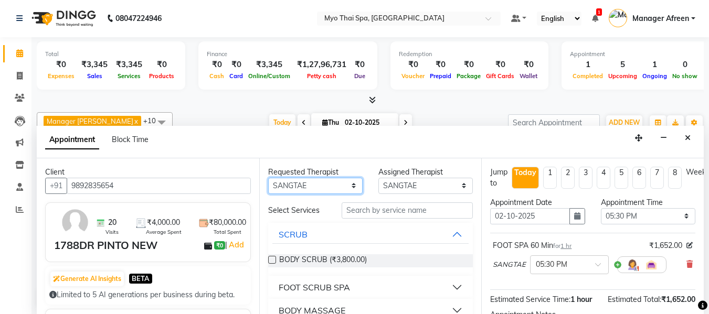
click at [326, 190] on select "Any ANGEL BELLA Dindin Jane JENNY Kristina LORITA Manager Afreen Manager Churmu…" at bounding box center [315, 186] width 94 height 16
select select "75781"
click at [268, 178] on select "Any ANGEL BELLA Dindin Jane JENNY Kristina LORITA Manager Afreen Manager Churmu…" at bounding box center [315, 186] width 94 height 16
select select "75781"
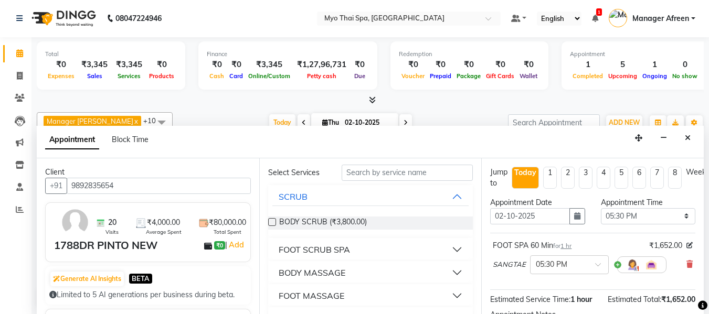
scroll to position [52, 0]
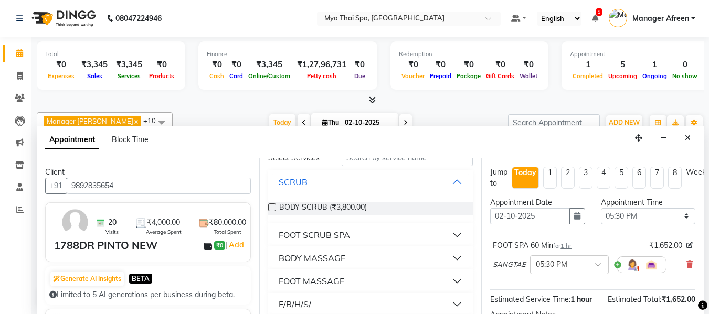
click at [334, 281] on div "FOOT MASSAGE" at bounding box center [312, 281] width 66 height 13
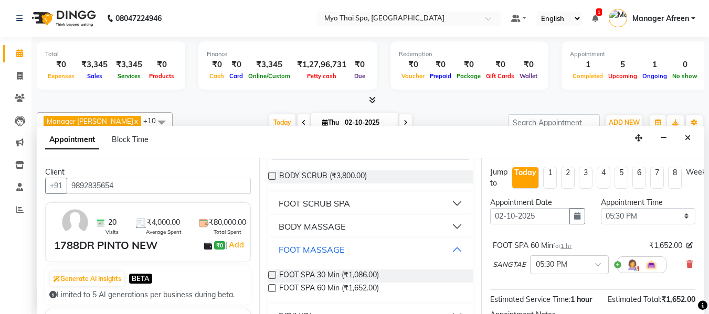
scroll to position [105, 0]
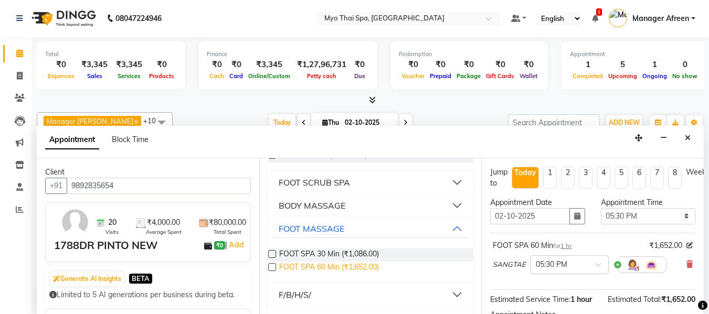
click at [366, 267] on span "FOOT SPA 60 Min (₹1,652.00)" at bounding box center [329, 268] width 100 height 13
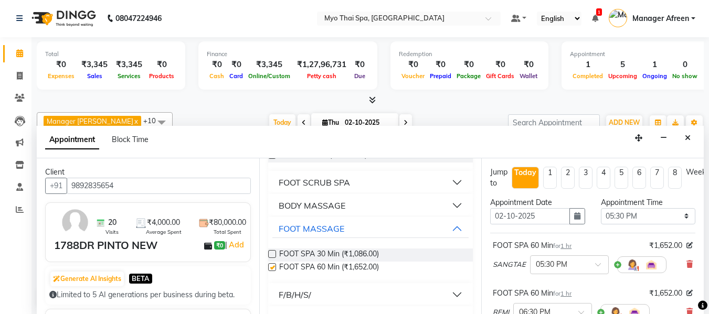
checkbox input "false"
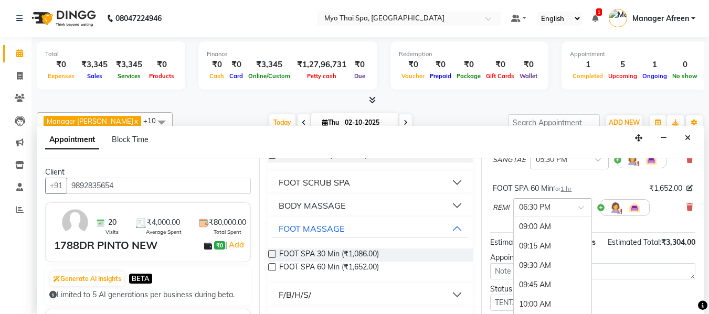
click at [541, 206] on input "text" at bounding box center [542, 207] width 46 height 11
click at [548, 254] on div "05:30 PM" at bounding box center [553, 254] width 78 height 19
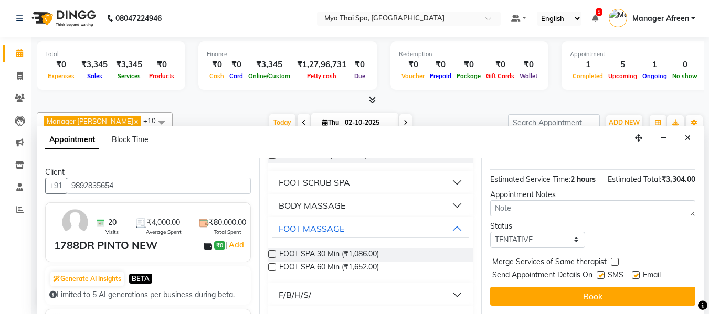
scroll to position [198, 0]
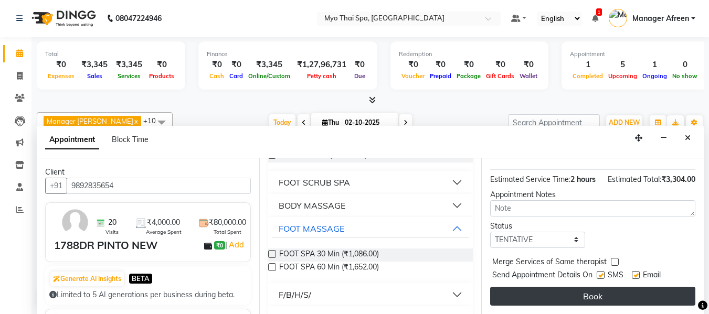
click at [588, 287] on button "Book" at bounding box center [592, 296] width 205 height 19
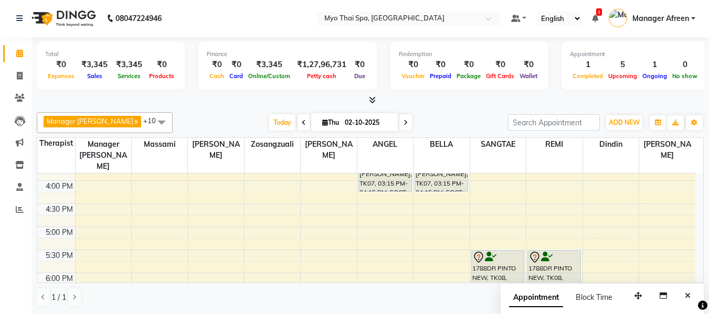
scroll to position [415, 0]
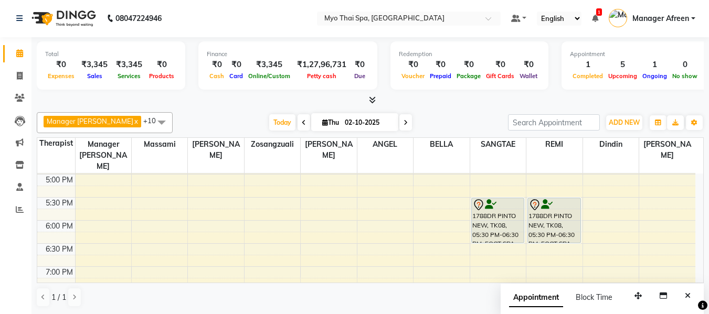
click at [290, 216] on div "8:00 AM 8:30 AM 9:00 AM 9:30 AM 10:00 AM 10:30 AM 11:00 AM 11:30 AM 12:00 PM 12…" at bounding box center [366, 105] width 658 height 692
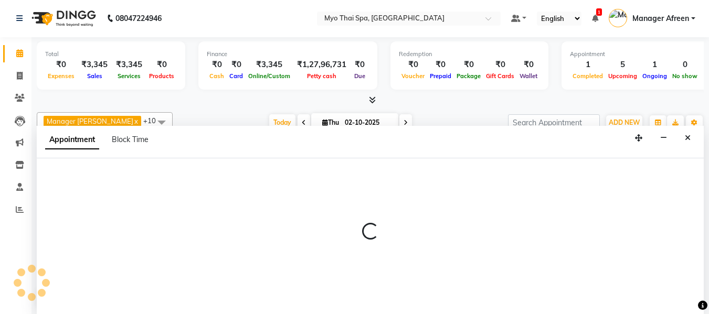
select select "35780"
select select "1080"
select select "tentative"
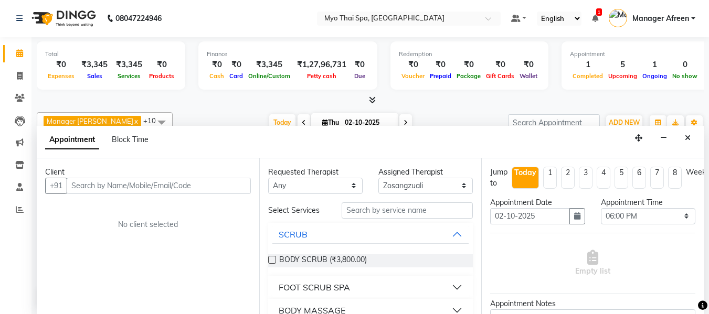
click at [215, 189] on input "text" at bounding box center [159, 186] width 184 height 16
drag, startPoint x: 163, startPoint y: 182, endPoint x: 49, endPoint y: 174, distance: 114.1
click at [48, 174] on div "Client +91 vistas Add Client No client selected" at bounding box center [148, 236] width 223 height 156
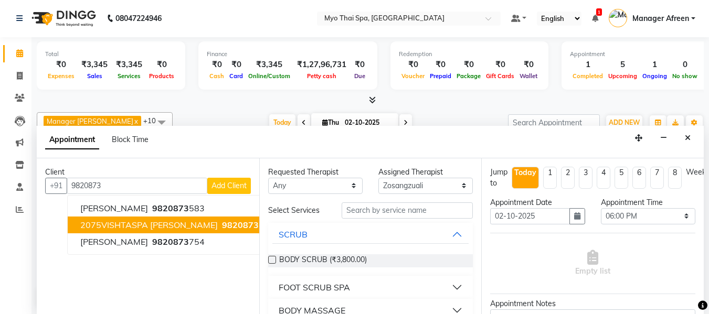
click at [154, 219] on button "2075VISHTASPA SETHNA 9820873 664" at bounding box center [177, 225] width 219 height 17
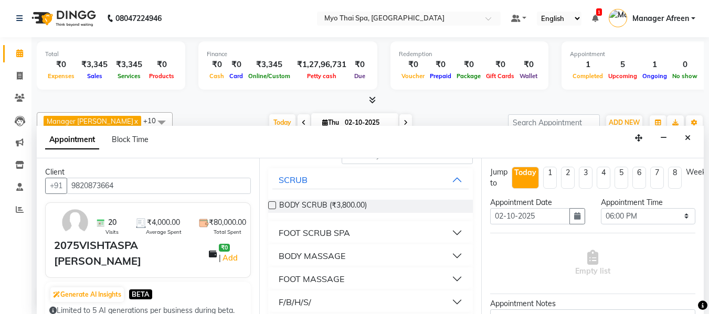
scroll to position [105, 0]
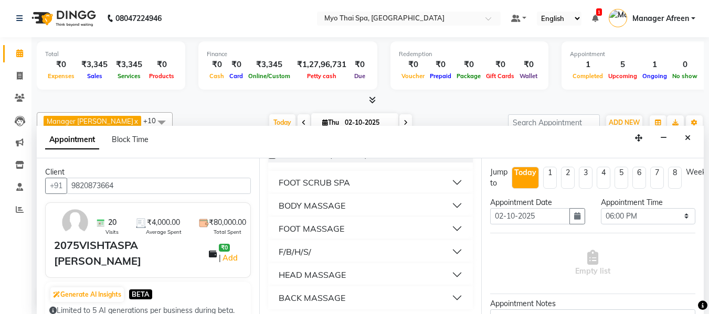
type input "9820873664"
click at [336, 206] on div "BODY MASSAGE" at bounding box center [312, 205] width 67 height 13
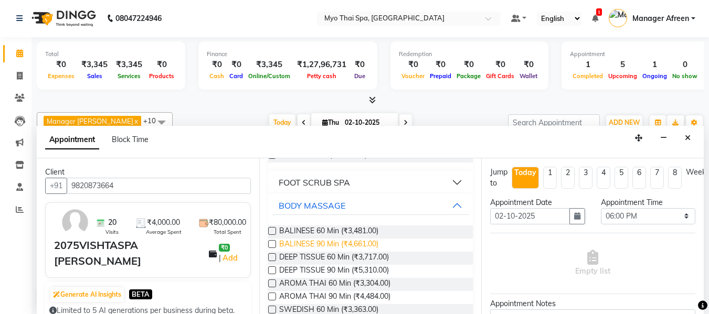
click at [345, 245] on span "BALINESE 90 Min (₹4,661.00)" at bounding box center [328, 245] width 99 height 13
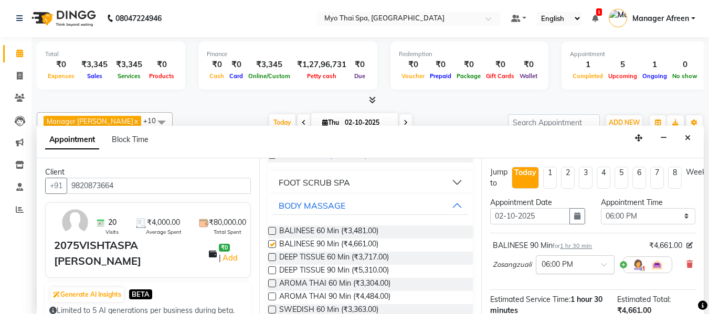
checkbox input "false"
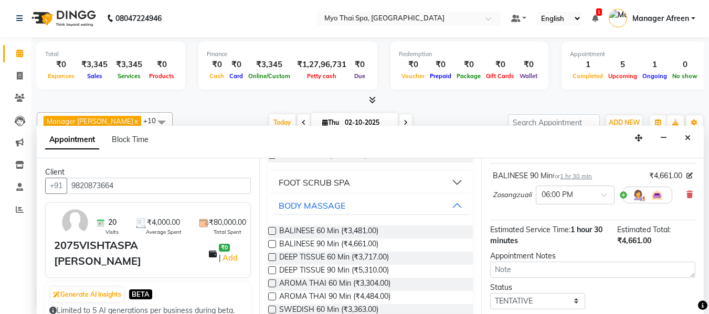
scroll to position [139, 0]
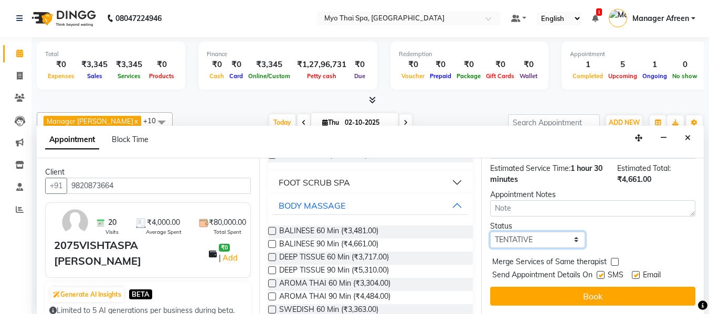
click at [537, 237] on select "Select TENTATIVE CONFIRM CHECK-IN UPCOMING" at bounding box center [537, 240] width 94 height 16
select select "confirm booking"
click at [490, 232] on select "Select TENTATIVE CONFIRM CHECK-IN UPCOMING" at bounding box center [537, 240] width 94 height 16
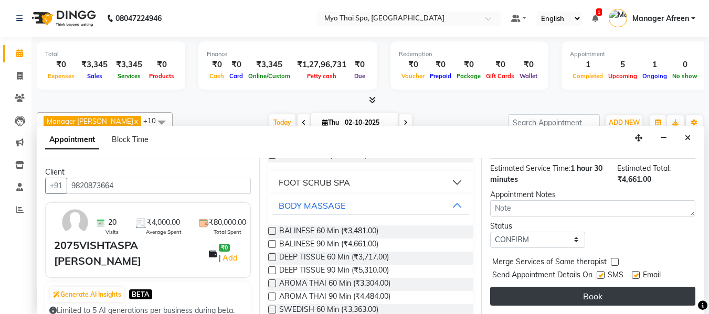
click at [568, 287] on button "Book" at bounding box center [592, 296] width 205 height 19
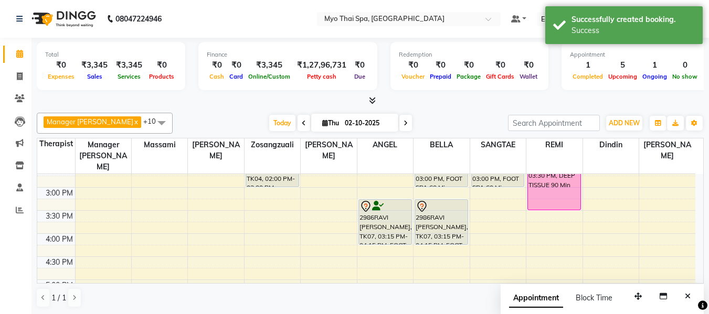
scroll to position [257, 0]
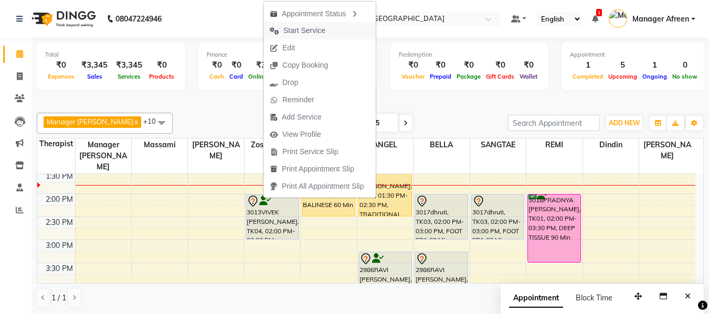
click at [305, 34] on span "Start Service" at bounding box center [304, 30] width 42 height 11
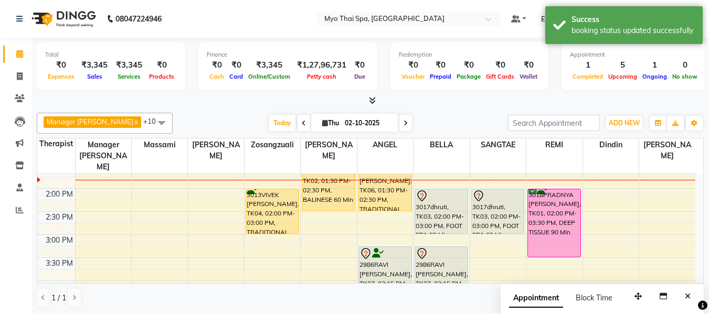
scroll to position [210, 0]
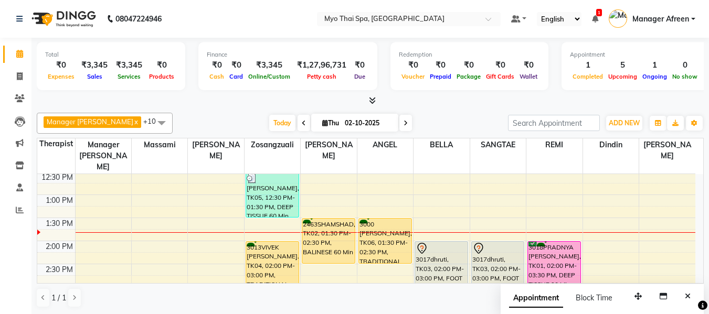
click at [170, 239] on div "8:00 AM 8:30 AM 9:00 AM 9:30 AM 10:00 AM 10:30 AM 11:00 AM 11:30 AM 12:00 PM 12…" at bounding box center [366, 310] width 658 height 692
select select "30616"
select select "tentative"
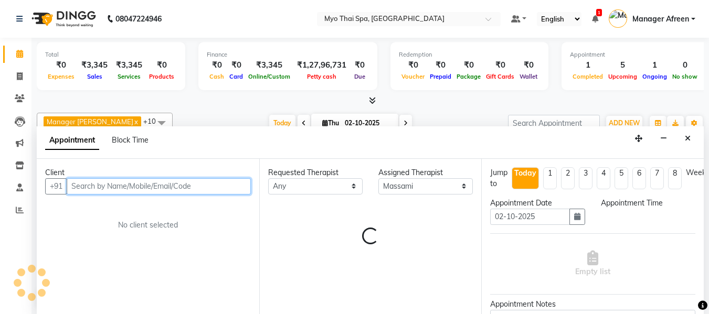
select select "840"
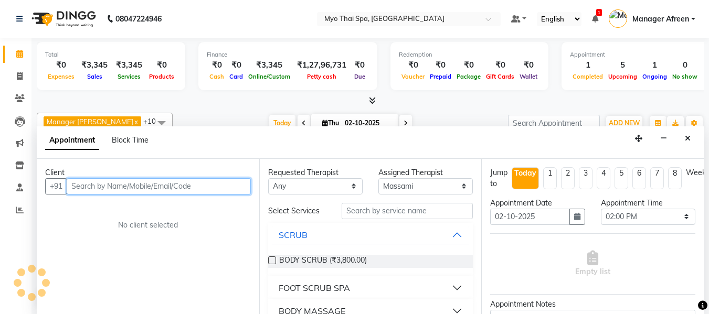
scroll to position [1, 0]
click at [194, 184] on input "text" at bounding box center [159, 186] width 184 height 16
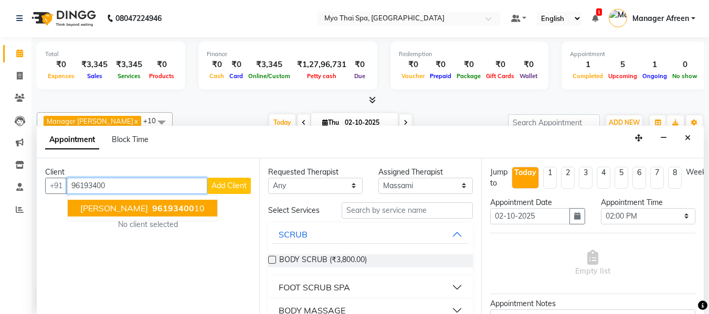
click at [162, 215] on button "PRASAD SATHYAN 96193400 10" at bounding box center [143, 208] width 150 height 17
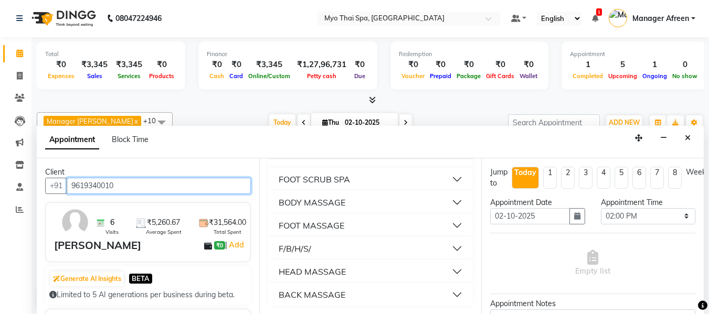
scroll to position [109, 0]
type input "9619340010"
click at [352, 228] on button "FOOT MASSAGE" at bounding box center [370, 225] width 197 height 19
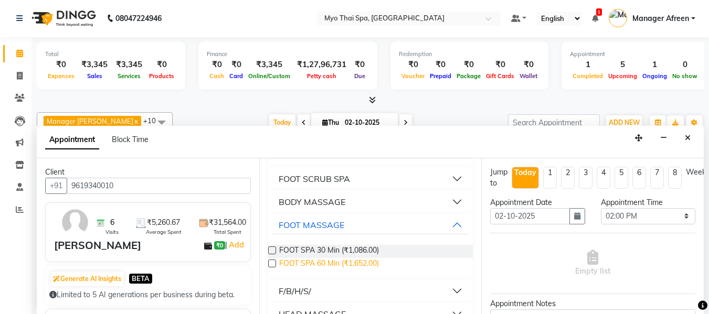
click at [331, 263] on span "FOOT SPA 60 Min (₹1,652.00)" at bounding box center [329, 264] width 100 height 13
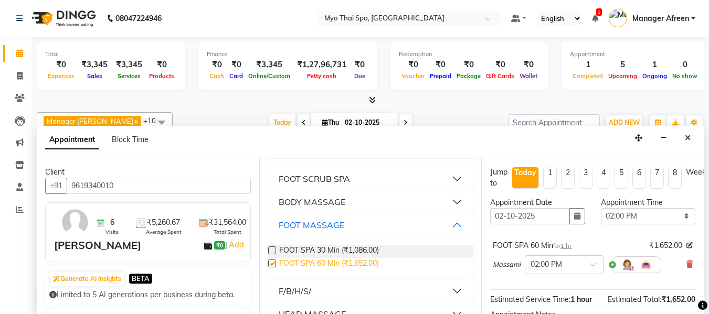
checkbox input "false"
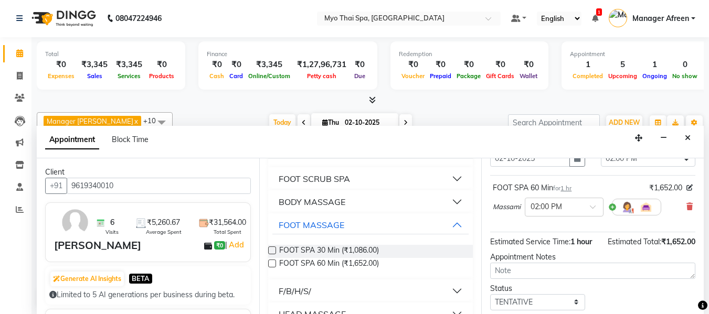
scroll to position [128, 0]
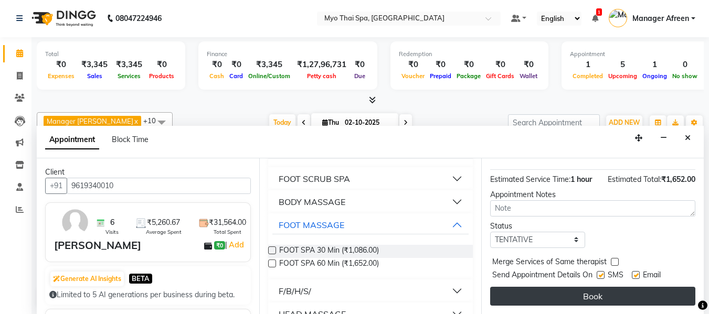
click at [592, 287] on button "Book" at bounding box center [592, 296] width 205 height 19
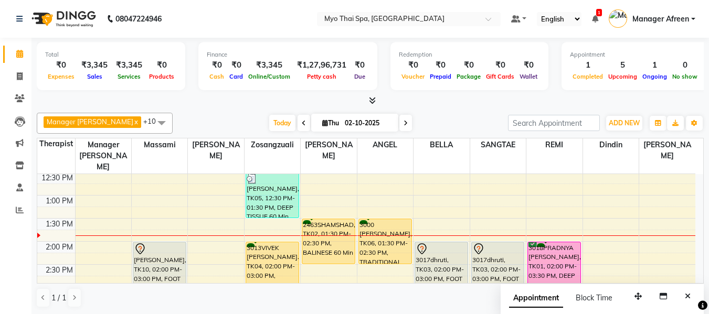
scroll to position [210, 0]
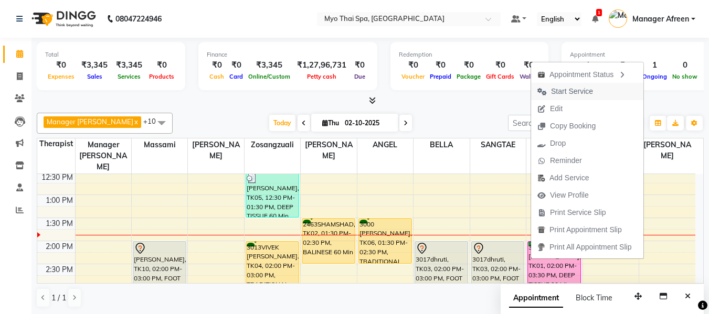
click at [578, 92] on span "Start Service" at bounding box center [572, 91] width 42 height 11
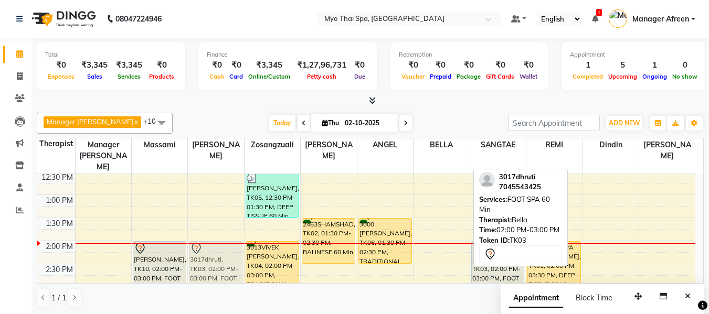
drag, startPoint x: 449, startPoint y: 243, endPoint x: 235, endPoint y: 246, distance: 214.1
click at [235, 246] on tr "PRASAD SATHYAN, TK10, 02:00 PM-03:00 PM, FOOT SPA 60 Min 3017dhruti, TK03, 02:0…" at bounding box center [366, 310] width 658 height 692
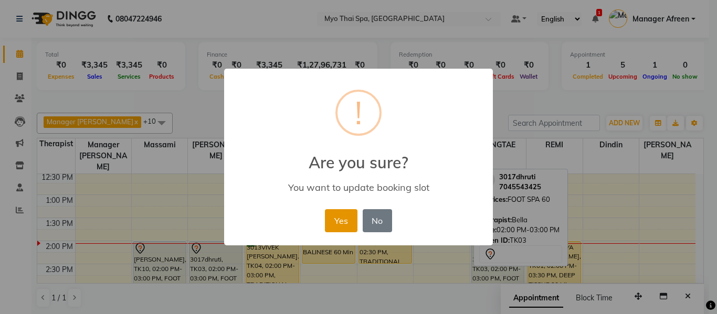
click at [325, 226] on button "Yes" at bounding box center [341, 220] width 32 height 23
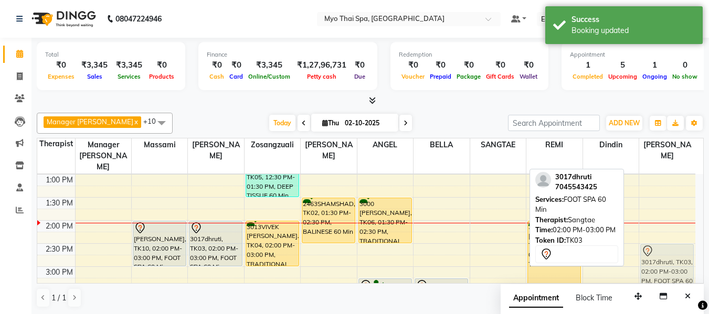
scroll to position [230, 0]
drag, startPoint x: 488, startPoint y: 253, endPoint x: 674, endPoint y: 231, distance: 187.7
click at [674, 231] on tr "PRASAD SATHYAN, TK10, 02:00 PM-03:00 PM, FOOT SPA 60 Min 3017dhruti, TK03, 02:0…" at bounding box center [366, 290] width 658 height 692
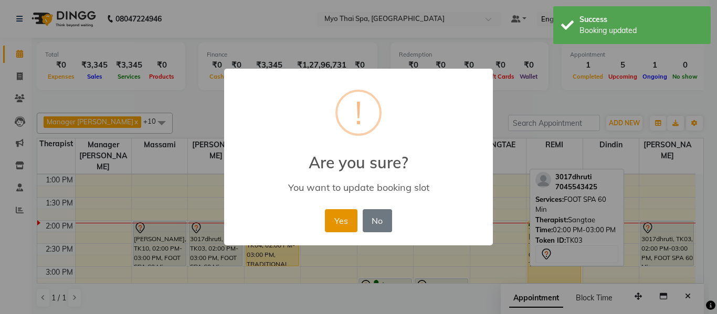
click at [353, 218] on button "Yes" at bounding box center [341, 220] width 32 height 23
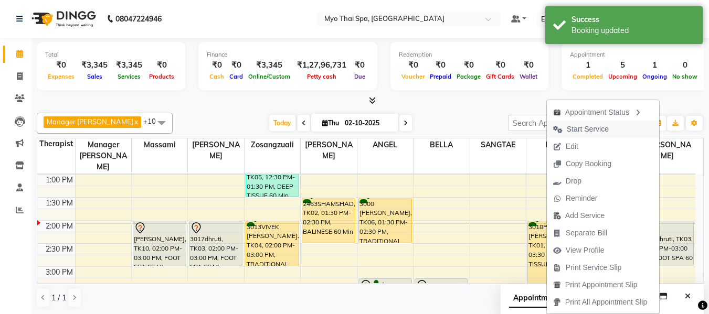
click at [576, 131] on span "Start Service" at bounding box center [588, 129] width 42 height 11
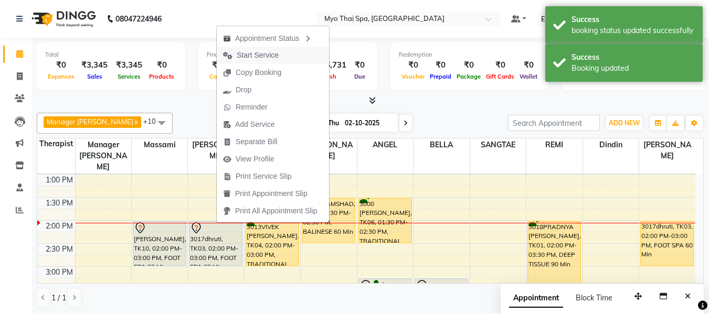
click at [252, 54] on span "Start Service" at bounding box center [258, 55] width 42 height 11
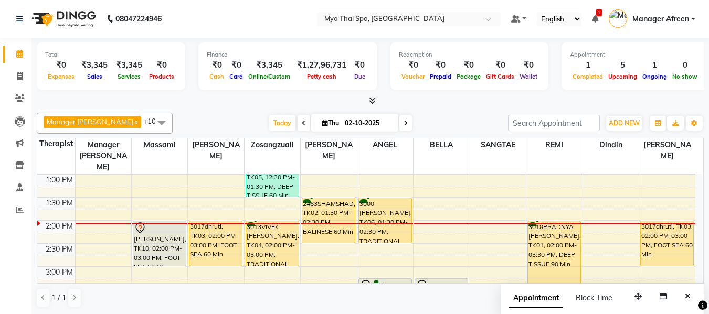
scroll to position [283, 0]
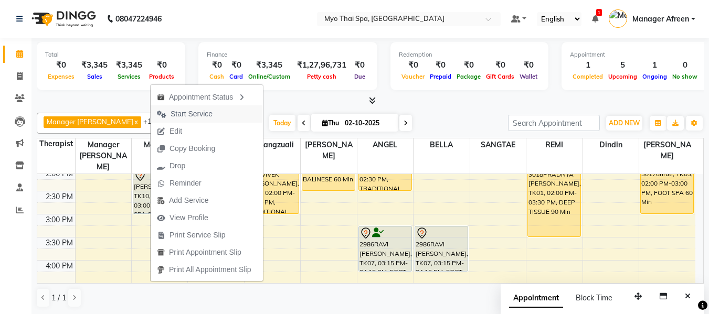
click at [181, 112] on span "Start Service" at bounding box center [192, 114] width 42 height 11
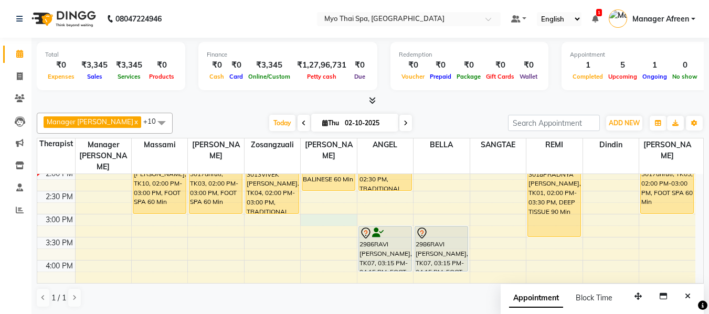
click at [314, 207] on div "8:00 AM 8:30 AM 9:00 AM 9:30 AM 10:00 AM 10:30 AM 11:00 AM 11:30 AM 12:00 PM 12…" at bounding box center [366, 237] width 658 height 692
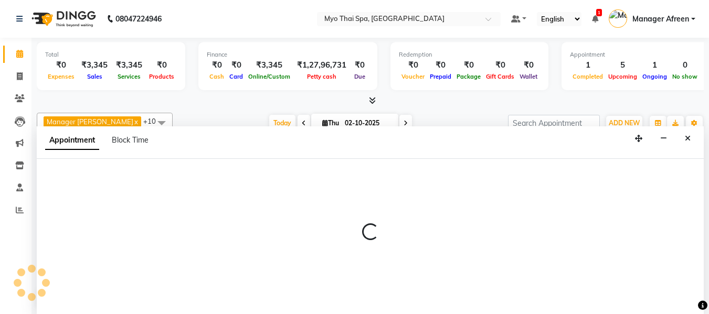
select select "62472"
select select "900"
select select "tentative"
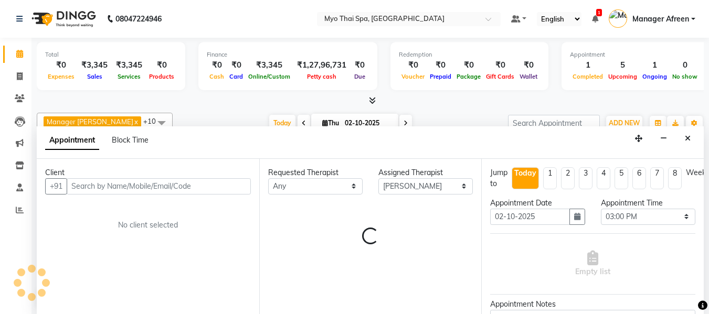
scroll to position [1, 0]
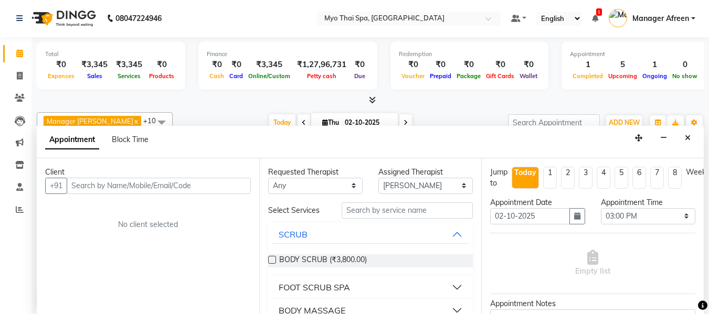
click at [172, 186] on input "text" at bounding box center [159, 186] width 184 height 16
click at [682, 136] on button "Close" at bounding box center [687, 138] width 15 height 16
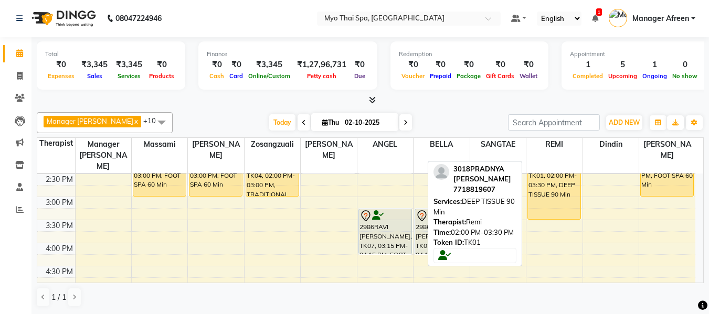
scroll to position [315, 0]
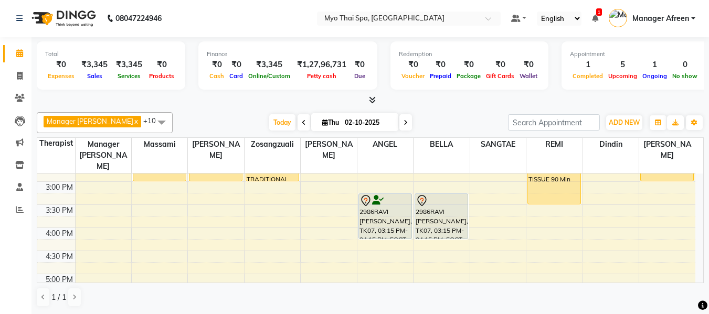
click at [204, 221] on div "8:00 AM 8:30 AM 9:00 AM 9:30 AM 10:00 AM 10:30 AM 11:00 AM 11:30 AM 12:00 PM 12…" at bounding box center [366, 205] width 658 height 692
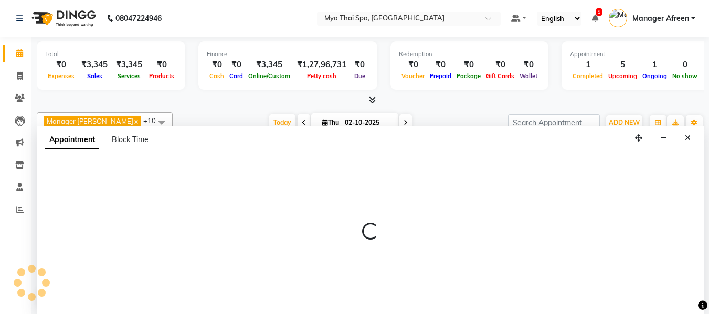
select select "35779"
select select "960"
select select "tentative"
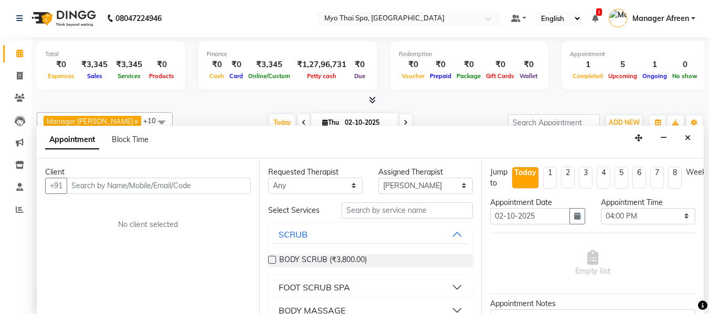
click at [171, 184] on input "text" at bounding box center [159, 186] width 184 height 16
click at [692, 141] on button "Close" at bounding box center [687, 138] width 15 height 16
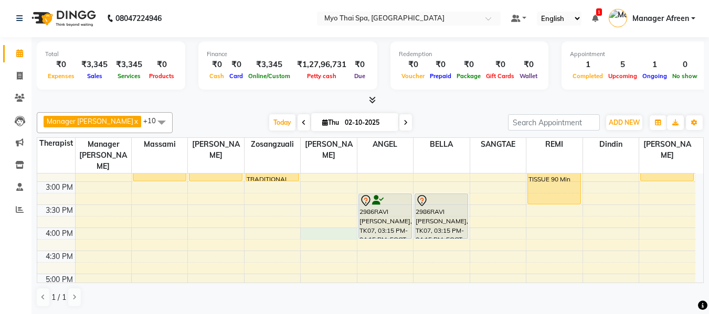
click at [313, 225] on div "8:00 AM 8:30 AM 9:00 AM 9:30 AM 10:00 AM 10:30 AM 11:00 AM 11:30 AM 12:00 PM 12…" at bounding box center [366, 205] width 658 height 692
select select "62472"
select select "960"
select select "tentative"
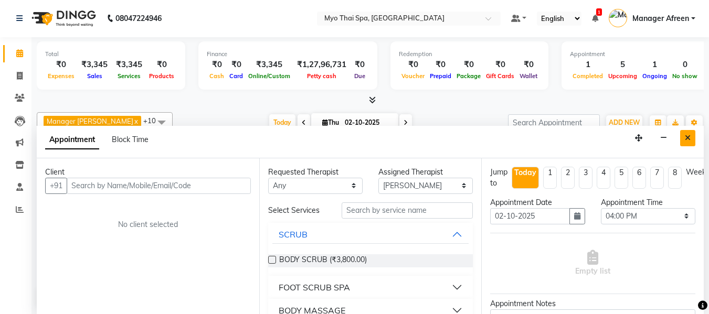
click at [682, 139] on button "Close" at bounding box center [687, 138] width 15 height 16
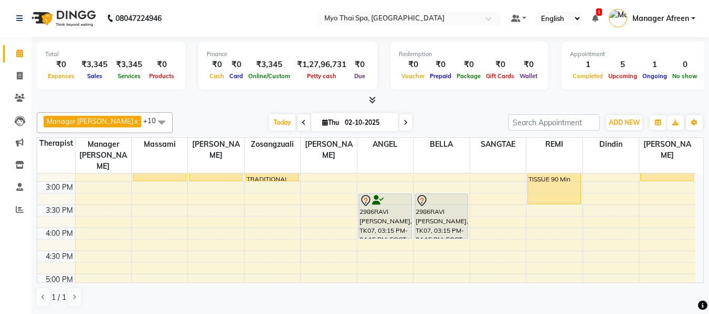
click at [308, 221] on div "8:00 AM 8:30 AM 9:00 AM 9:30 AM 10:00 AM 10:30 AM 11:00 AM 11:30 AM 12:00 PM 12…" at bounding box center [366, 205] width 658 height 692
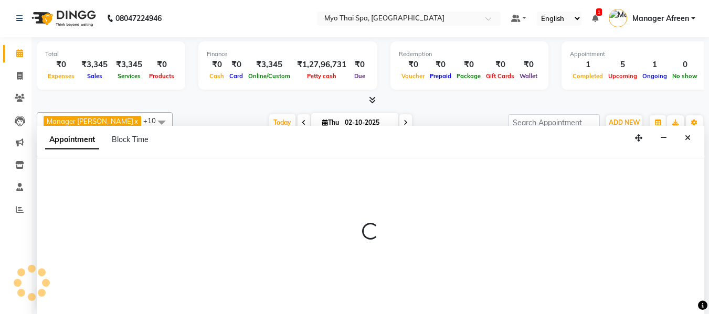
select select "62472"
select select "960"
select select "tentative"
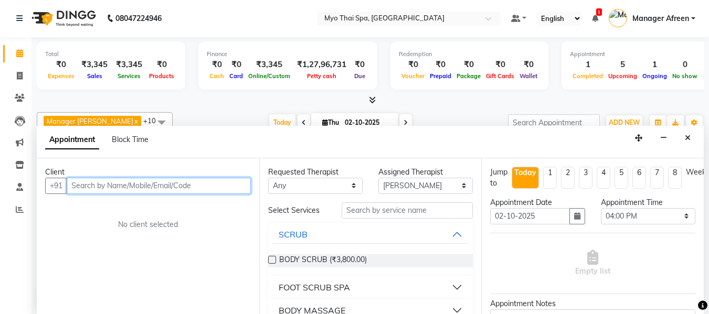
click at [146, 188] on input "text" at bounding box center [159, 186] width 184 height 16
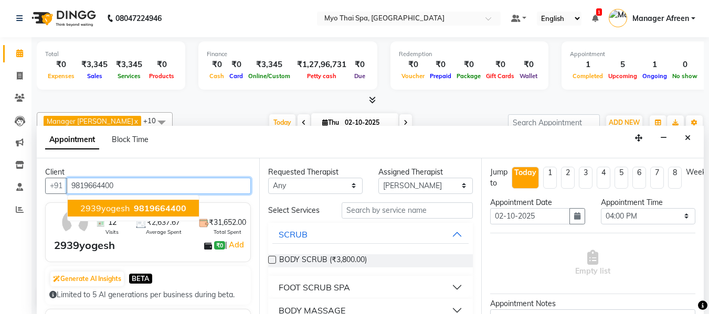
click at [151, 204] on span "9819664400" at bounding box center [160, 208] width 52 height 10
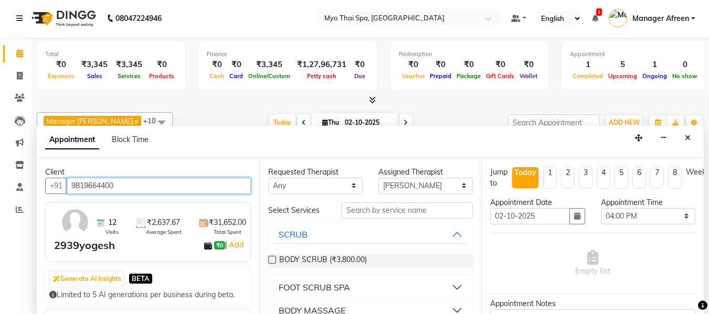
type input "9819664400"
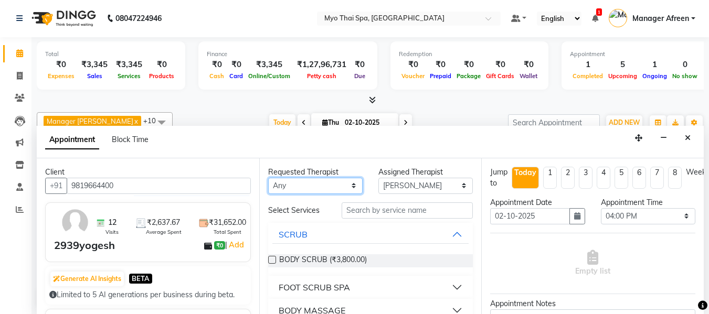
click at [293, 188] on select "Any ANGEL BELLA Dindin Jane JENNY Kristina LORITA Manager Afreen Manager Churmu…" at bounding box center [315, 186] width 94 height 16
select select "62472"
click at [268, 178] on select "Any ANGEL BELLA Dindin Jane JENNY Kristina LORITA Manager Afreen Manager Churmu…" at bounding box center [315, 186] width 94 height 16
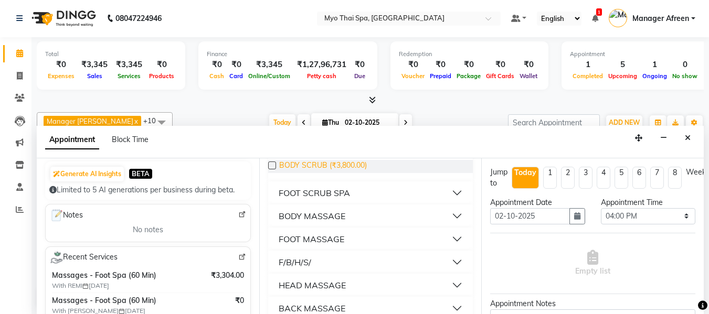
scroll to position [105, 0]
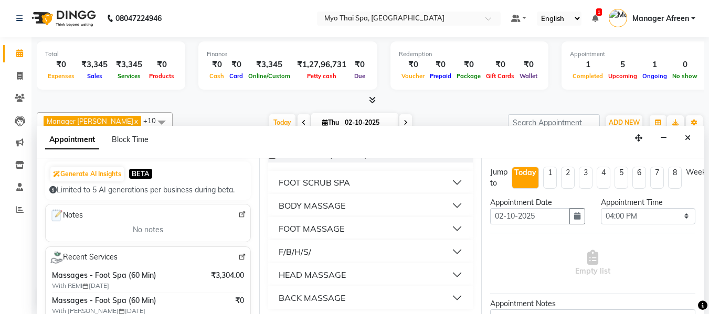
click at [315, 205] on div "BODY MASSAGE" at bounding box center [312, 205] width 67 height 13
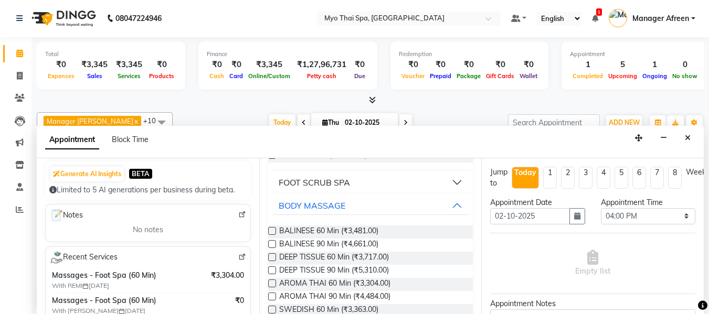
click at [272, 230] on label at bounding box center [272, 231] width 8 height 8
click at [272, 230] on input "checkbox" at bounding box center [271, 232] width 7 height 7
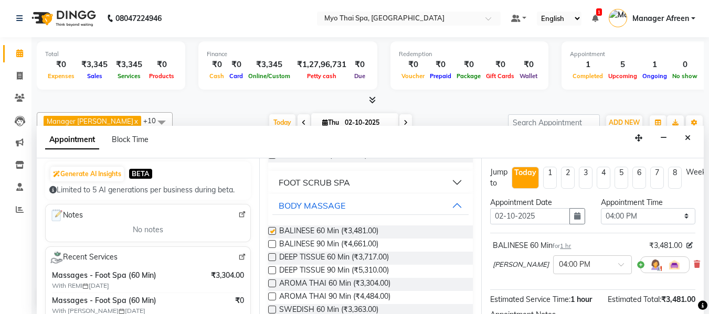
checkbox input "false"
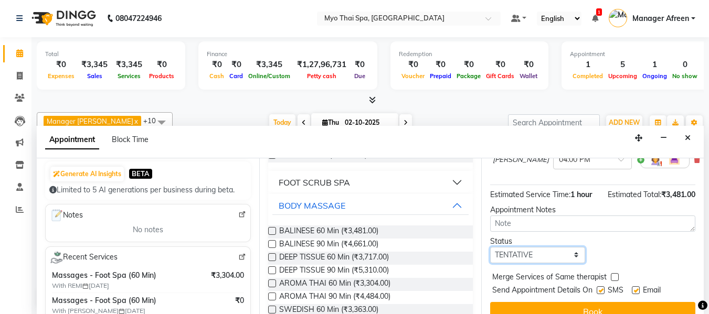
click at [536, 255] on select "Select TENTATIVE CONFIRM CHECK-IN UPCOMING" at bounding box center [537, 255] width 94 height 16
select select "confirm booking"
click at [490, 247] on select "Select TENTATIVE CONFIRM CHECK-IN UPCOMING" at bounding box center [537, 255] width 94 height 16
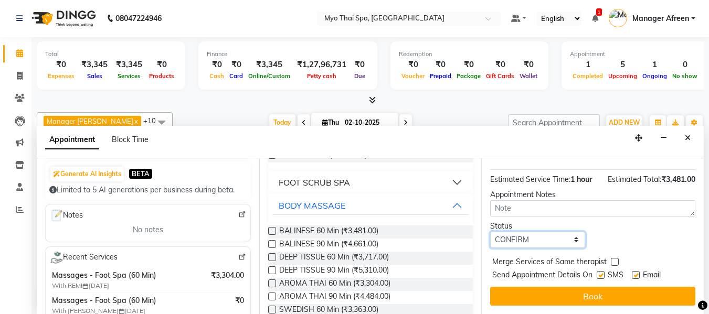
scroll to position [128, 0]
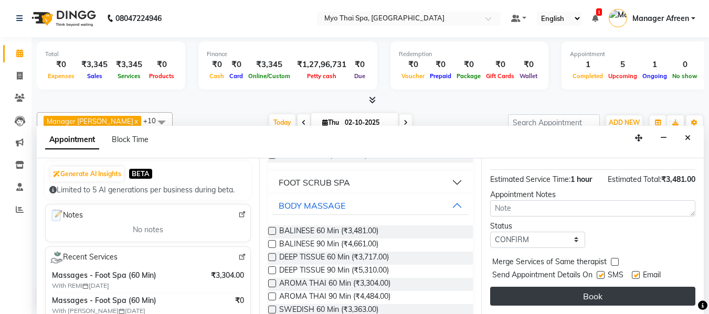
click at [534, 287] on button "Book" at bounding box center [592, 296] width 205 height 19
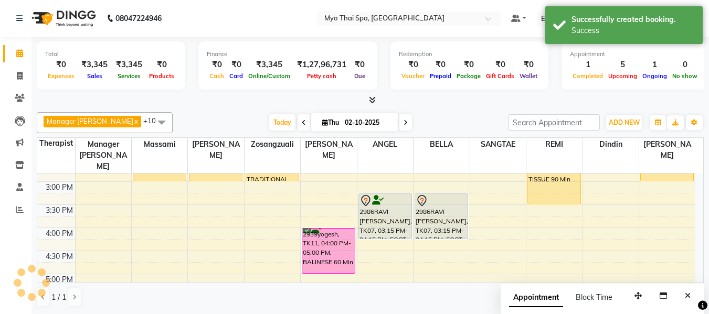
scroll to position [0, 0]
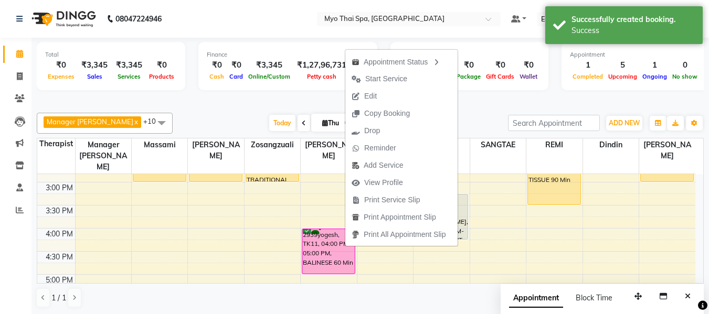
click at [181, 101] on div at bounding box center [370, 101] width 667 height 11
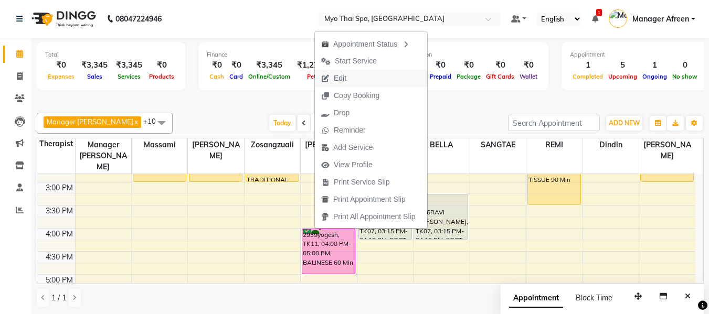
click at [359, 80] on button "Edit" at bounding box center [371, 78] width 112 height 17
select select "62472"
select select "confirm booking"
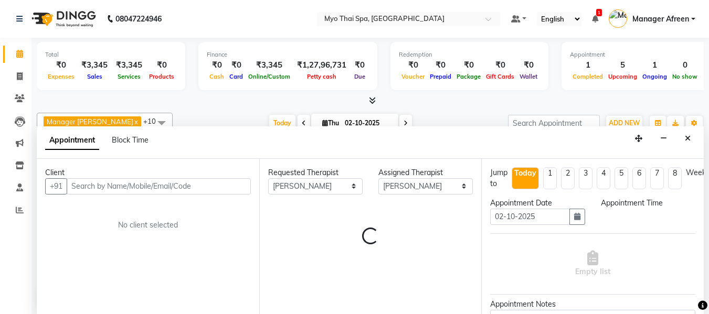
scroll to position [278, 0]
select select "960"
select select "1605"
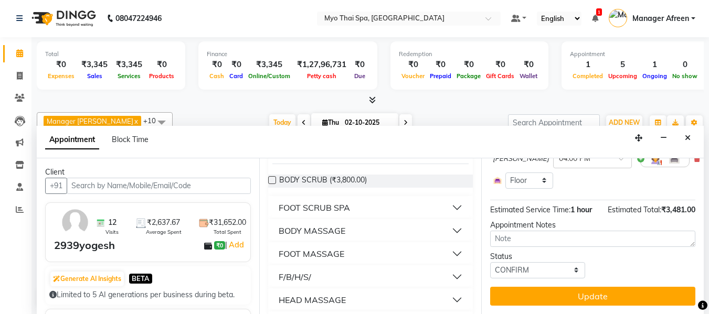
scroll to position [4, 0]
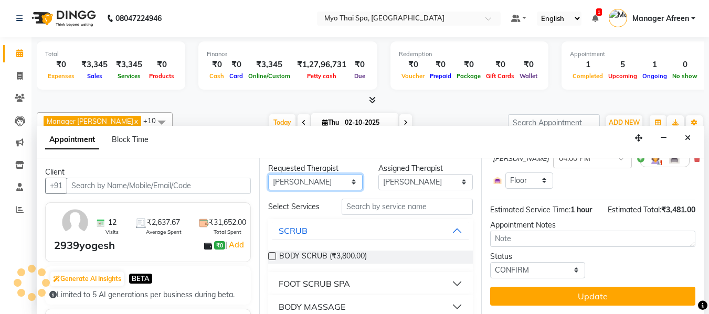
click at [302, 177] on select "Any ANGEL BELLA Dindin Jane JENNY Kristina LORITA Manager Afreen Manager Churmu…" at bounding box center [315, 182] width 94 height 16
select select "30616"
click at [268, 177] on select "Any ANGEL BELLA Dindin Jane JENNY Kristina LORITA Manager Afreen Manager Churmu…" at bounding box center [315, 182] width 94 height 16
select select "30616"
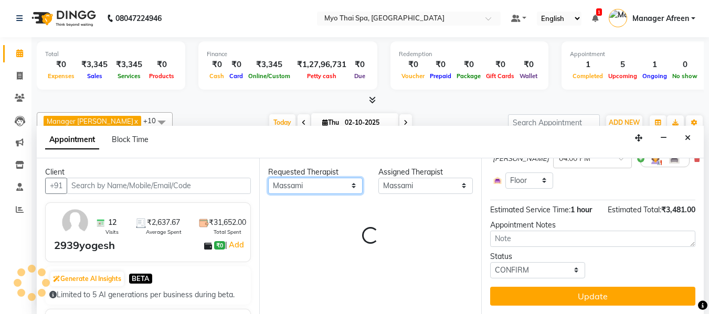
scroll to position [0, 0]
click at [689, 137] on icon "Close" at bounding box center [688, 137] width 6 height 7
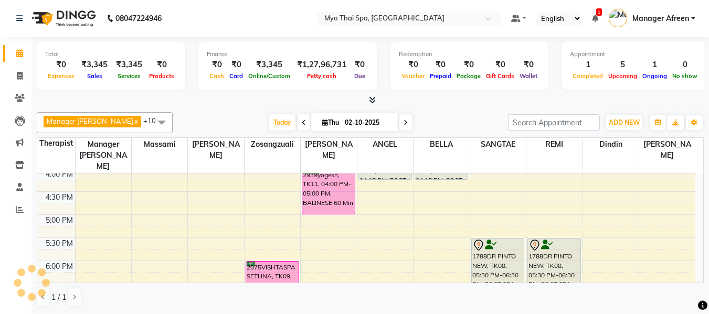
scroll to position [383, 0]
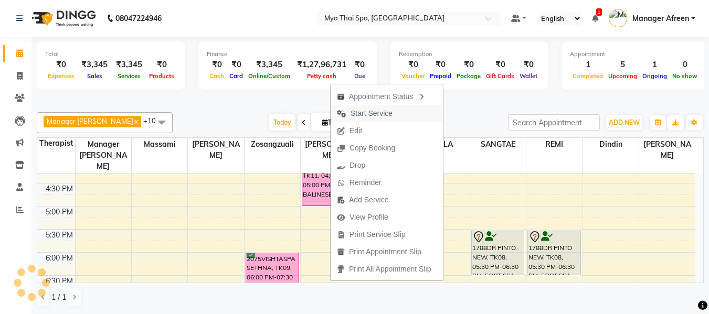
click at [362, 109] on span "Start Service" at bounding box center [372, 113] width 42 height 11
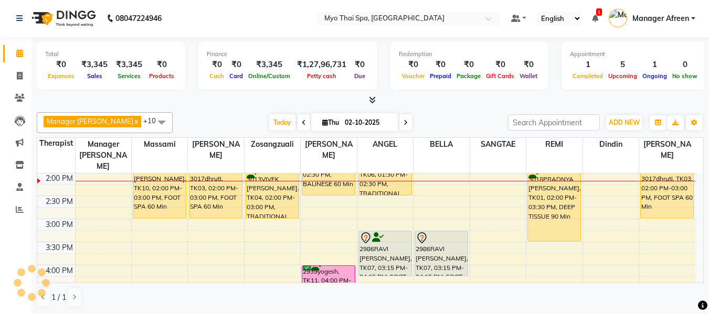
scroll to position [330, 0]
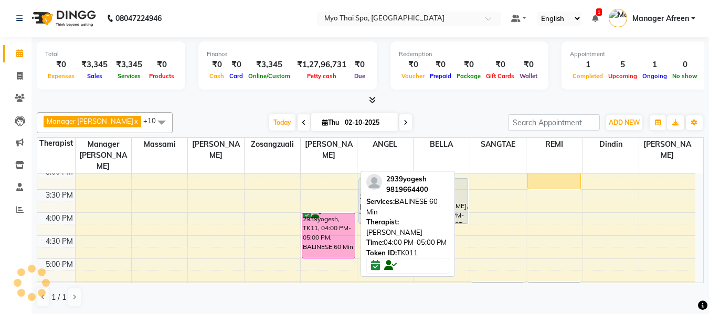
click at [313, 214] on div "2939yogesh, TK11, 04:00 PM-05:00 PM, BALINESE 60 Min" at bounding box center [328, 236] width 52 height 45
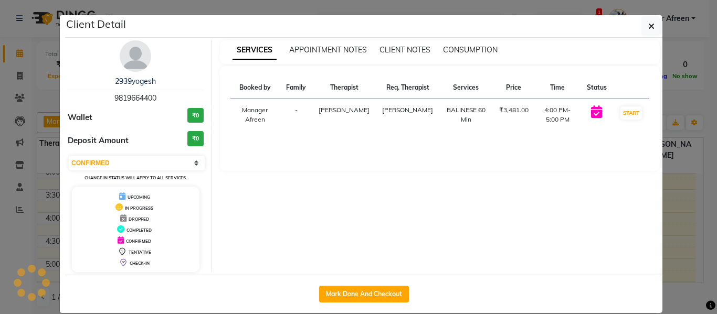
select select "1"
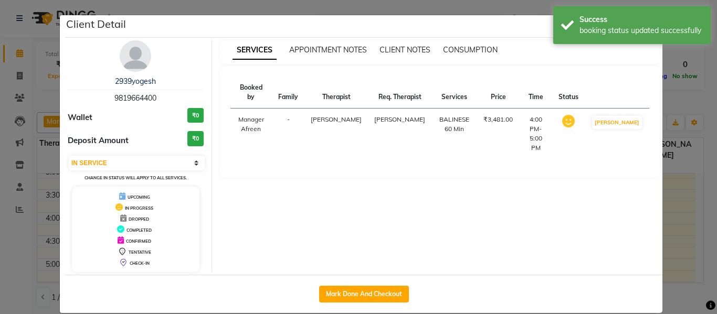
click at [679, 100] on ngb-modal-window "Client Detail 2939yogesh 9819664400 Wallet ₹0 Deposit Amount ₹0 Select IN SERVI…" at bounding box center [358, 157] width 717 height 314
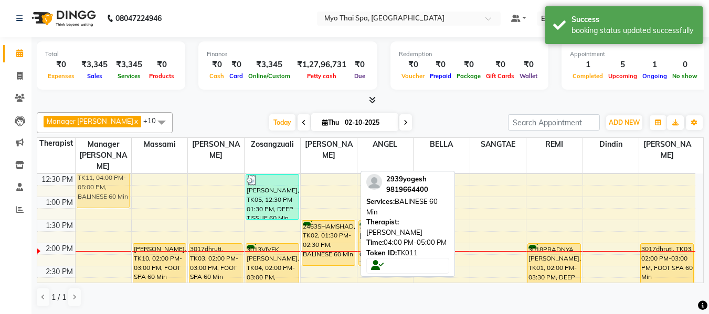
scroll to position [200, 0]
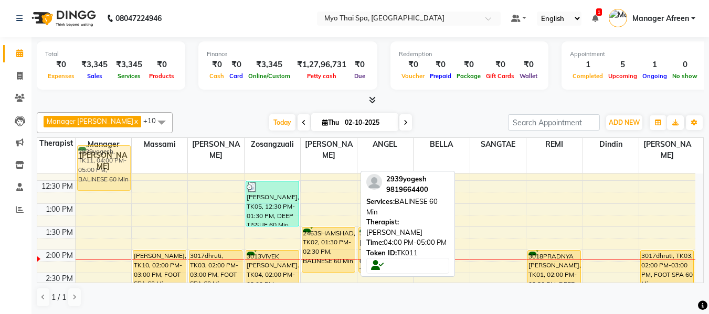
drag, startPoint x: 337, startPoint y: 216, endPoint x: 113, endPoint y: 160, distance: 231.6
click at [113, 160] on full-calendar "Therapist Manager Churmurin Massami JENNY Zosangzuali Jane ANGEL BELLA SANGTAE …" at bounding box center [370, 210] width 667 height 146
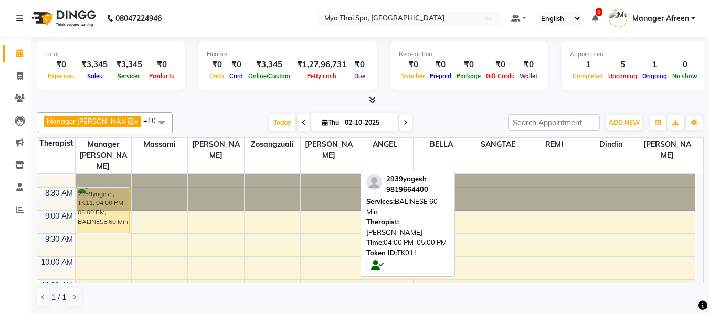
scroll to position [0, 0]
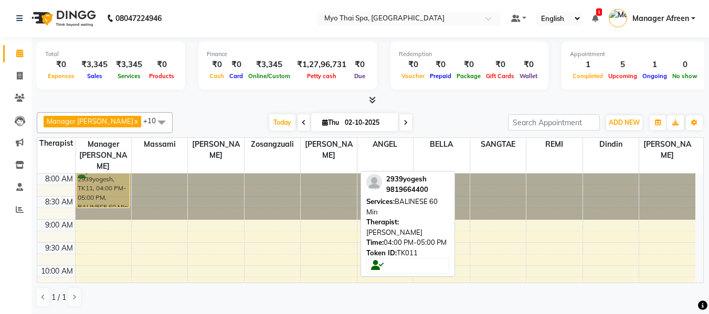
drag, startPoint x: 325, startPoint y: 240, endPoint x: 84, endPoint y: 166, distance: 252.3
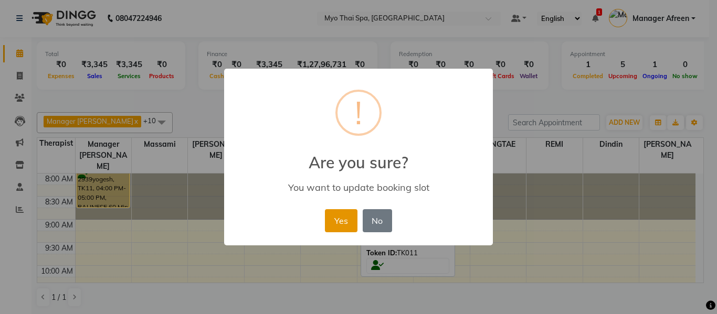
click at [351, 223] on button "Yes" at bounding box center [341, 220] width 32 height 23
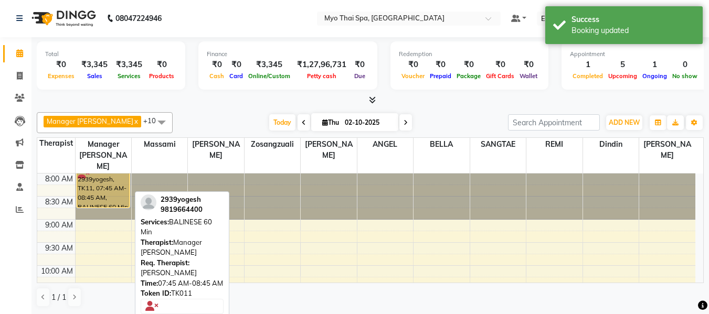
click at [89, 177] on div "2939yogesh, TK11, 07:45 AM-08:45 AM, BALINESE 60 Min" at bounding box center [103, 191] width 52 height 34
click at [91, 184] on div "2939yogesh, TK11, 07:45 AM-08:45 AM, BALINESE 60 Min" at bounding box center [103, 191] width 52 height 34
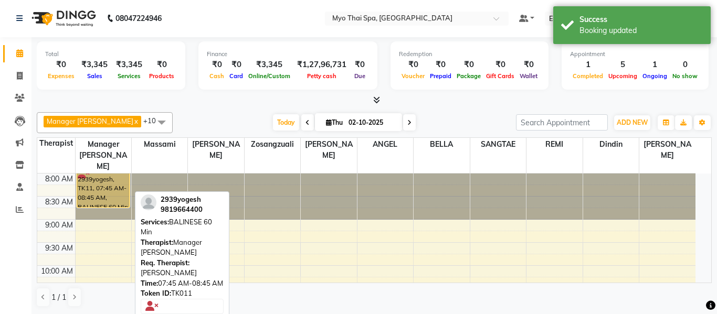
select select "1"
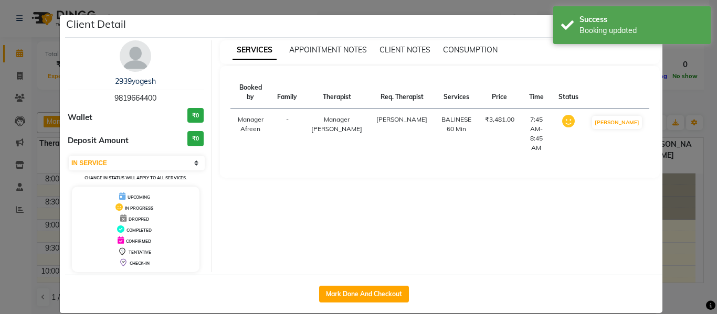
click at [139, 98] on span "9819664400" at bounding box center [135, 97] width 42 height 9
click at [141, 98] on span "9819664400" at bounding box center [135, 97] width 42 height 9
copy span "9819664400"
click at [674, 93] on ngb-modal-window "Client Detail 2939yogesh 9819664400 Wallet ₹0 Deposit Amount ₹0 Select IN SERVI…" at bounding box center [358, 157] width 717 height 314
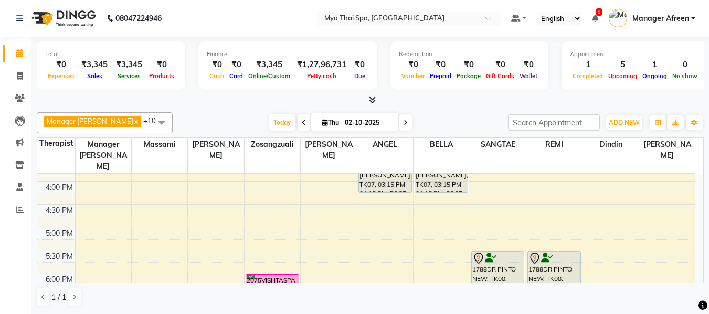
scroll to position [367, 0]
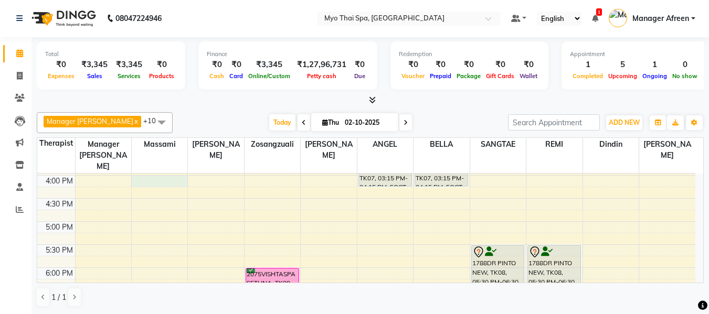
click at [168, 168] on div "8:00 AM 8:30 AM 9:00 AM 9:30 AM 10:00 AM 10:30 AM 11:00 AM 11:30 AM 12:00 PM 12…" at bounding box center [366, 152] width 658 height 692
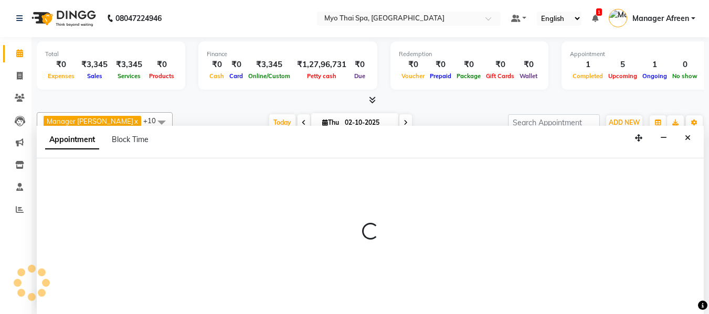
select select "30616"
select select "960"
select select "tentative"
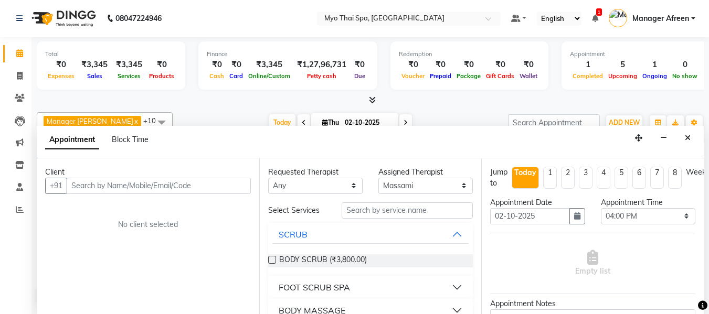
click at [142, 186] on input "text" at bounding box center [159, 186] width 184 height 16
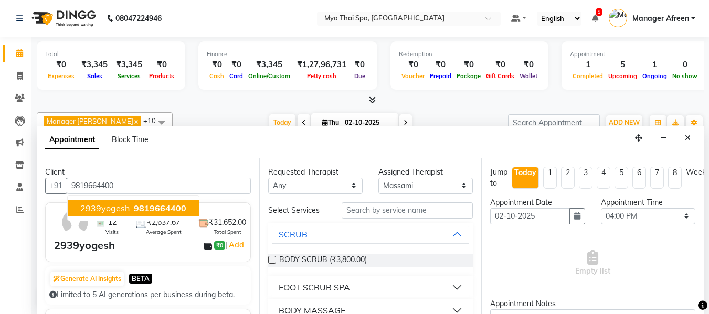
click at [135, 207] on span "9819664400" at bounding box center [160, 208] width 52 height 10
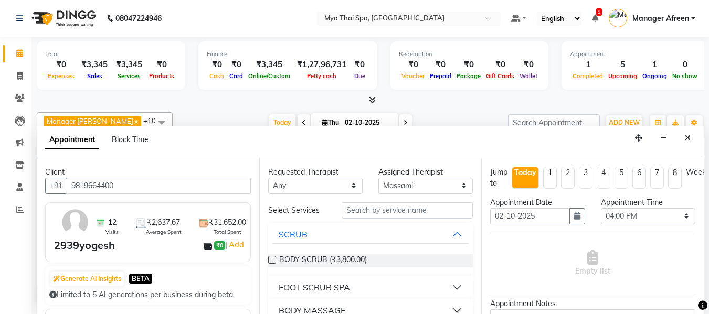
type input "9819664400"
click at [336, 186] on select "Any ANGEL BELLA Dindin Jane JENNY Kristina LORITA Manager Afreen Manager Churmu…" at bounding box center [315, 186] width 94 height 16
select select "30616"
click at [268, 178] on select "Any ANGEL BELLA Dindin Jane JENNY Kristina LORITA Manager Afreen Manager Churmu…" at bounding box center [315, 186] width 94 height 16
click at [359, 210] on input "text" at bounding box center [407, 211] width 131 height 16
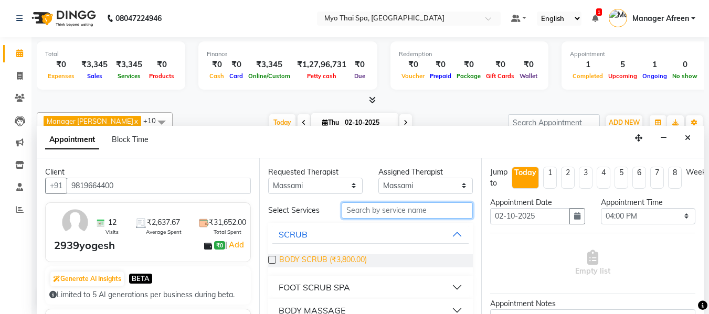
scroll to position [52, 0]
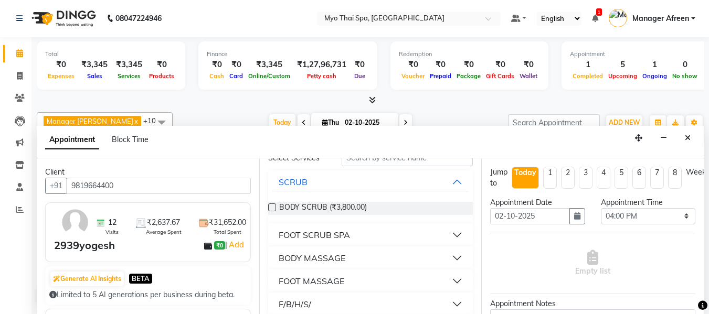
click at [331, 259] on div "BODY MASSAGE" at bounding box center [312, 258] width 67 height 13
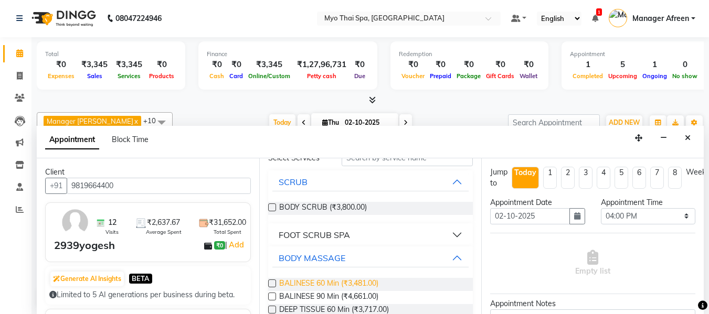
click at [302, 281] on span "BALINESE 60 Min (₹3,481.00)" at bounding box center [328, 284] width 99 height 13
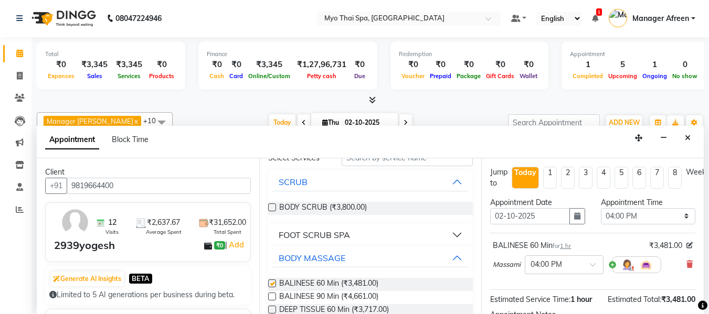
checkbox input "false"
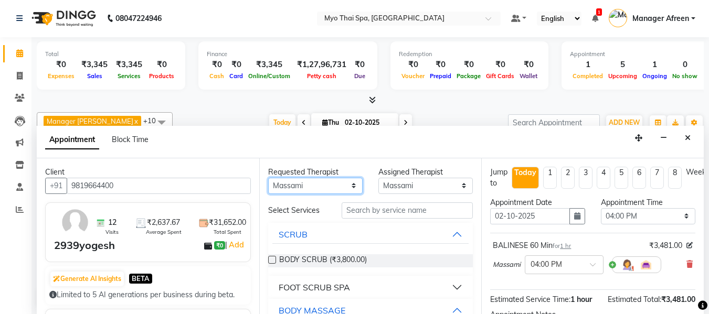
click at [305, 184] on select "Any ANGEL BELLA Dindin Jane JENNY Kristina LORITA Manager Afreen Manager Churmu…" at bounding box center [315, 186] width 94 height 16
select select "35779"
click at [268, 178] on select "Any ANGEL BELLA Dindin Jane JENNY Kristina LORITA Manager Afreen Manager Churmu…" at bounding box center [315, 186] width 94 height 16
select select "35779"
drag, startPoint x: 311, startPoint y: 186, endPoint x: 311, endPoint y: 179, distance: 6.8
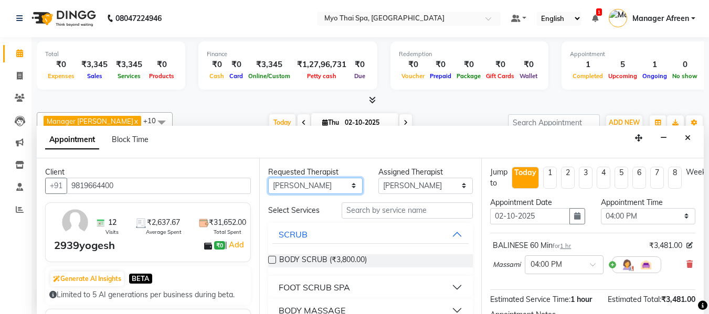
click at [311, 186] on select "Any ANGEL BELLA Dindin Jane JENNY Kristina LORITA Manager Afreen Manager Churmu…" at bounding box center [315, 186] width 94 height 16
select select "62472"
click at [268, 178] on select "Any ANGEL BELLA Dindin Jane JENNY Kristina LORITA Manager Afreen Manager Churmu…" at bounding box center [315, 186] width 94 height 16
select select "62472"
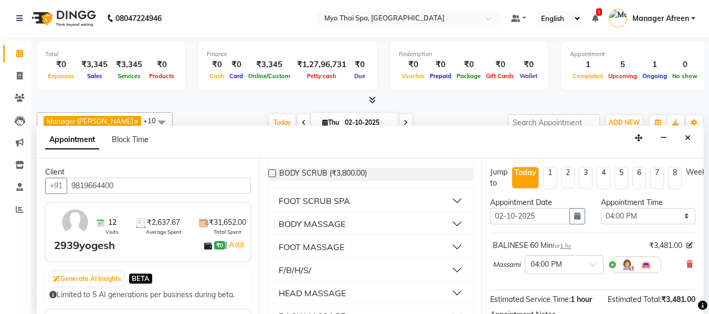
scroll to position [105, 0]
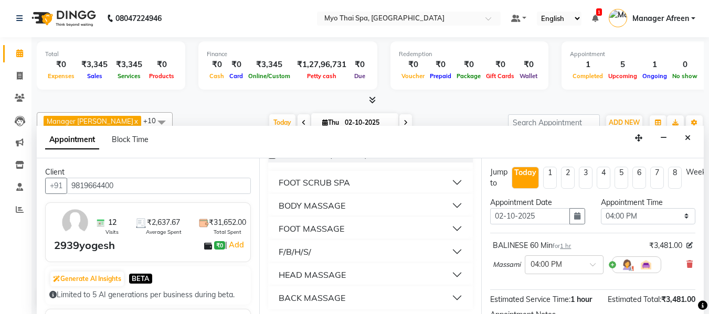
click at [342, 203] on div "BODY MASSAGE" at bounding box center [312, 205] width 67 height 13
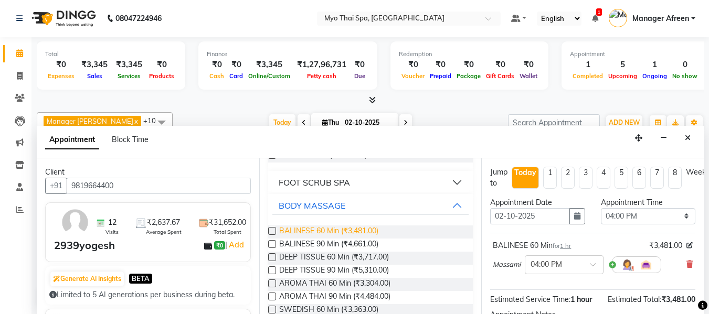
click at [314, 228] on span "BALINESE 60 Min (₹3,481.00)" at bounding box center [328, 232] width 99 height 13
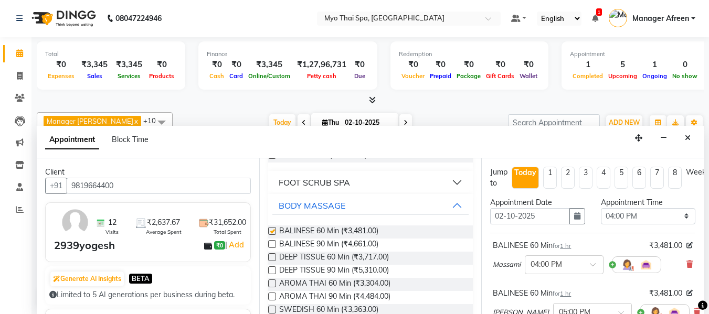
checkbox input "false"
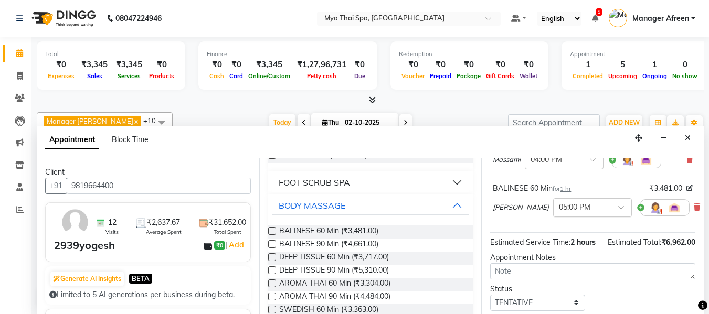
click at [559, 211] on input "text" at bounding box center [582, 207] width 46 height 11
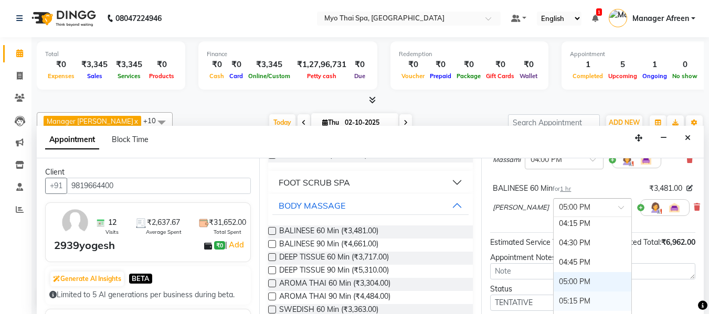
scroll to position [521, 0]
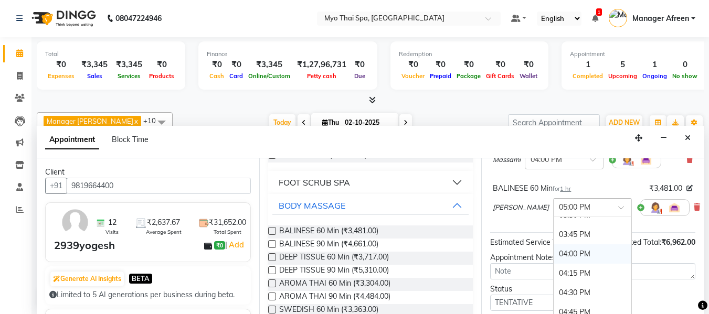
click at [554, 254] on div "04:00 PM" at bounding box center [593, 254] width 78 height 19
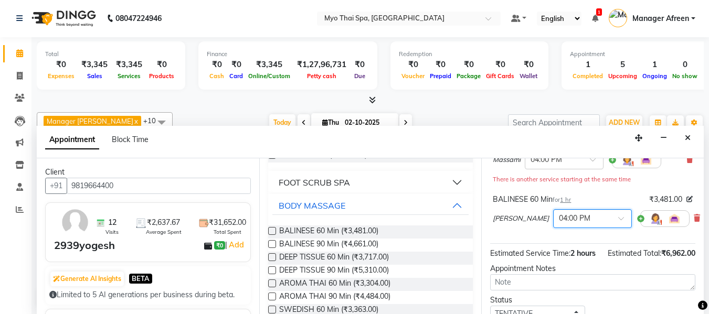
scroll to position [198, 0]
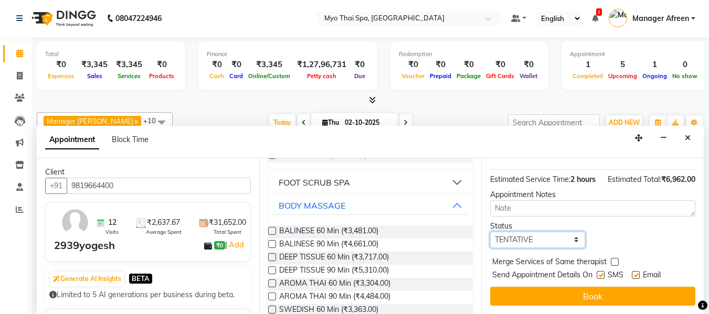
click at [543, 232] on select "Select TENTATIVE CONFIRM CHECK-IN UPCOMING" at bounding box center [537, 240] width 94 height 16
select select "confirm booking"
click at [490, 232] on select "Select TENTATIVE CONFIRM CHECK-IN UPCOMING" at bounding box center [537, 240] width 94 height 16
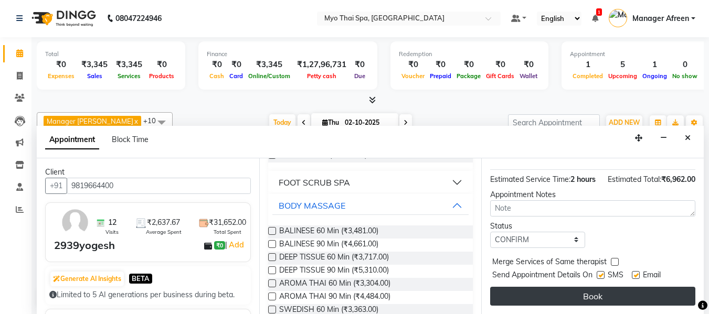
click at [531, 298] on button "Book" at bounding box center [592, 296] width 205 height 19
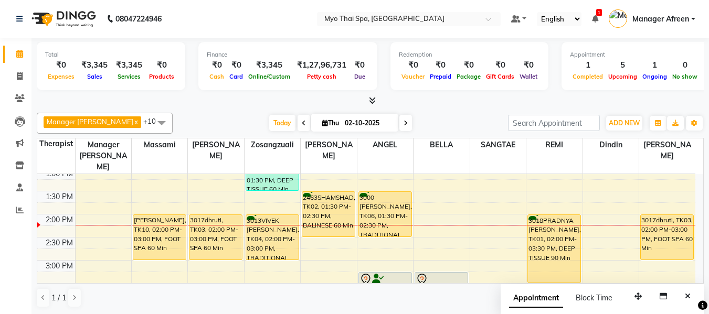
scroll to position [262, 0]
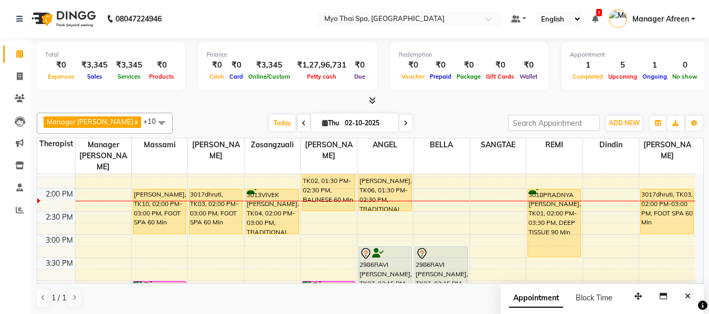
click at [450, 120] on div "Today Thu 02-10-2025" at bounding box center [340, 123] width 325 height 16
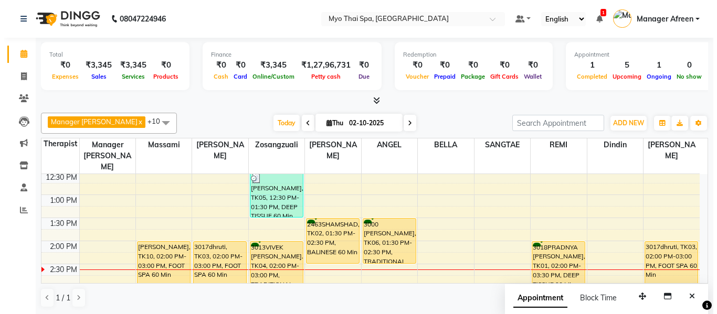
scroll to position [1, 0]
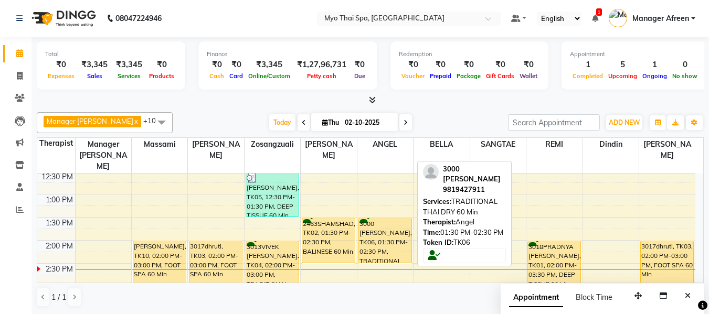
click at [374, 226] on div "3000 [PERSON_NAME], TK06, 01:30 PM-02:30 PM, TRADITIONAL THAI DRY 60 Min" at bounding box center [385, 240] width 52 height 45
select select "1"
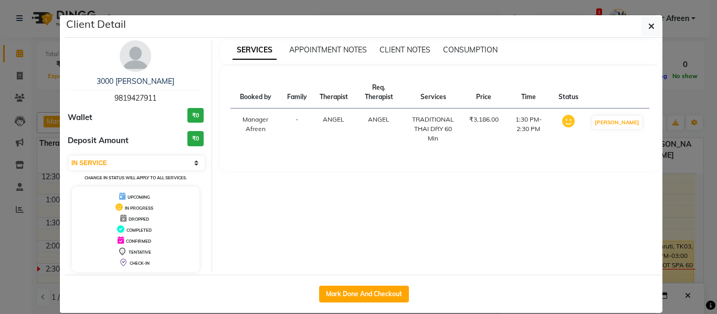
drag, startPoint x: 376, startPoint y: 293, endPoint x: 383, endPoint y: 258, distance: 35.3
click at [376, 293] on button "Mark Done And Checkout" at bounding box center [364, 294] width 90 height 17
select select "service"
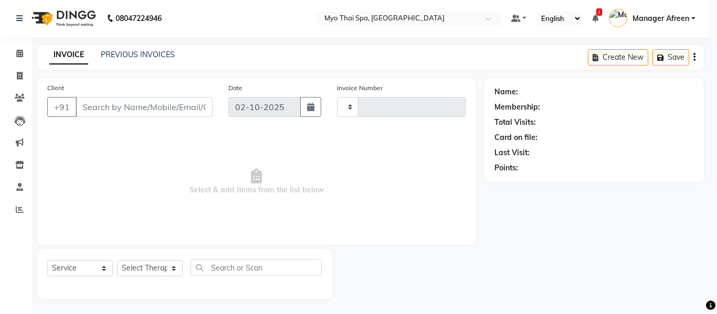
type input "4217"
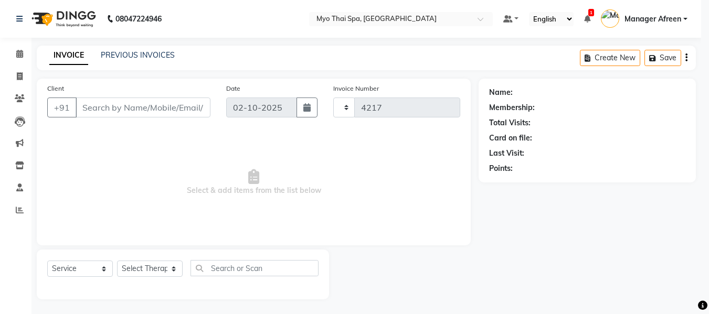
select select "3908"
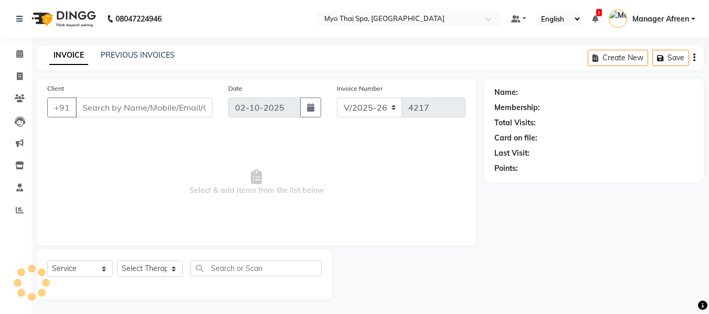
type input "9819427911"
select select "70774"
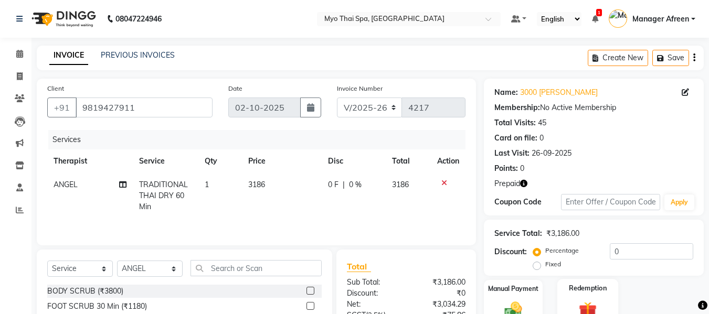
scroll to position [106, 0]
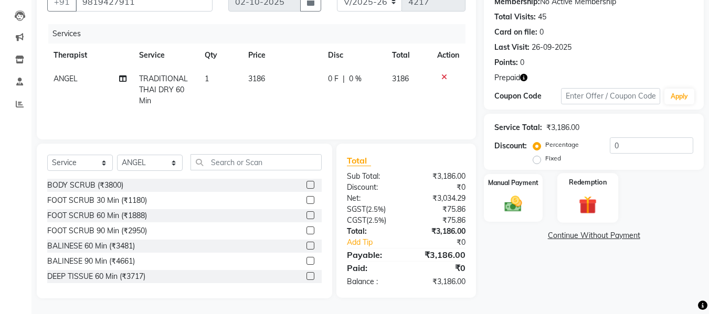
click at [589, 207] on img at bounding box center [587, 205] width 29 height 23
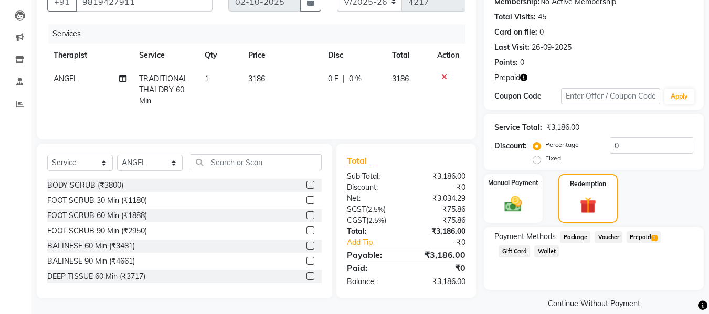
click at [643, 235] on span "Prepaid 1" at bounding box center [644, 237] width 34 height 12
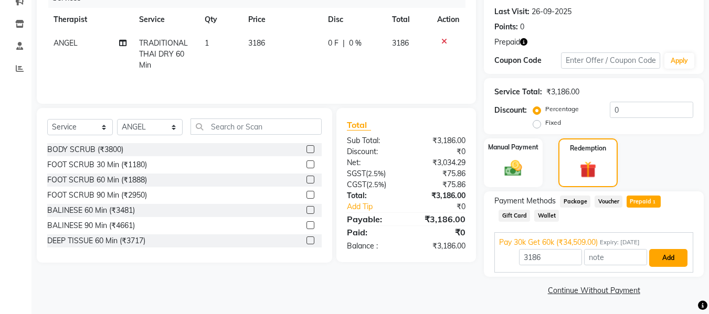
click at [664, 260] on button "Add" at bounding box center [668, 258] width 38 height 18
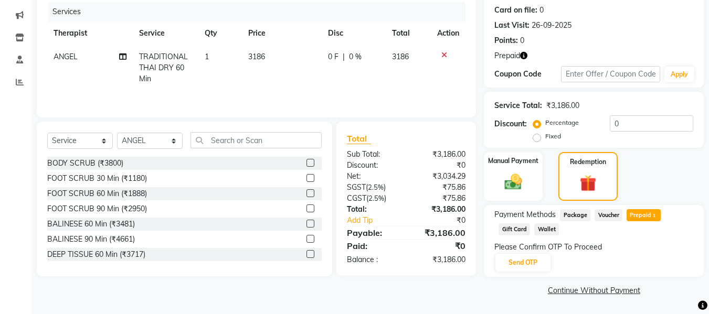
scroll to position [128, 0]
click at [518, 263] on button "Send OTP" at bounding box center [522, 263] width 55 height 18
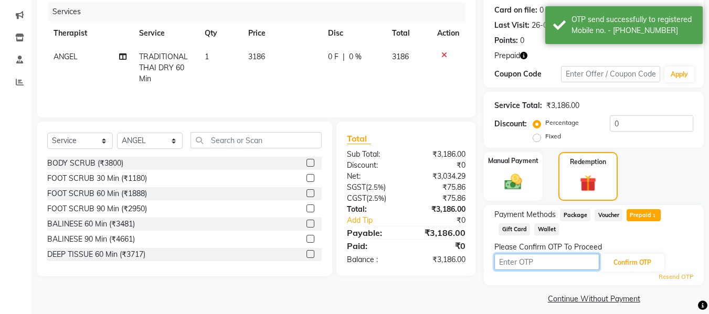
click at [535, 261] on input "text" at bounding box center [546, 262] width 105 height 16
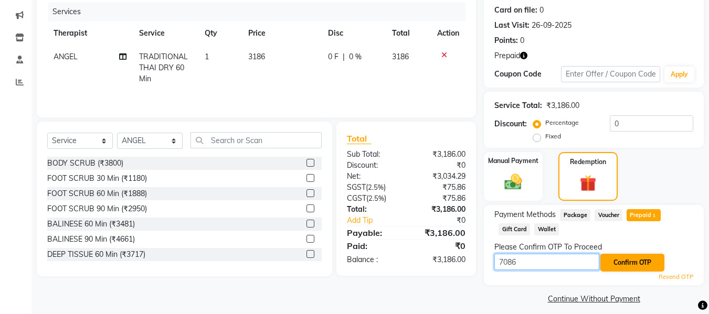
type input "7086"
click at [607, 262] on button "Confirm OTP" at bounding box center [632, 263] width 64 height 18
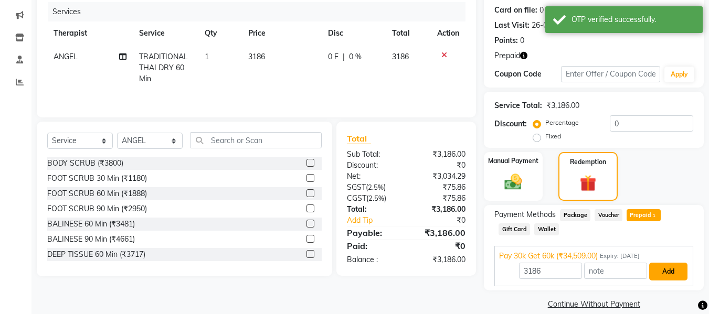
click at [663, 271] on button "Add" at bounding box center [668, 272] width 38 height 18
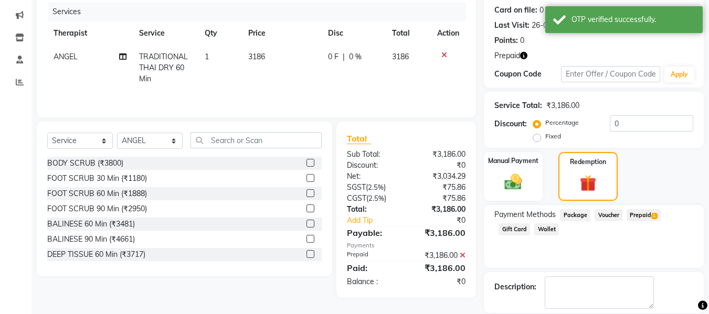
scroll to position [178, 0]
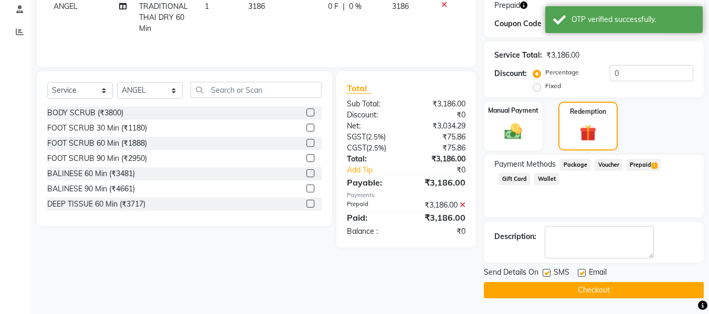
click at [584, 286] on button "Checkout" at bounding box center [594, 290] width 220 height 16
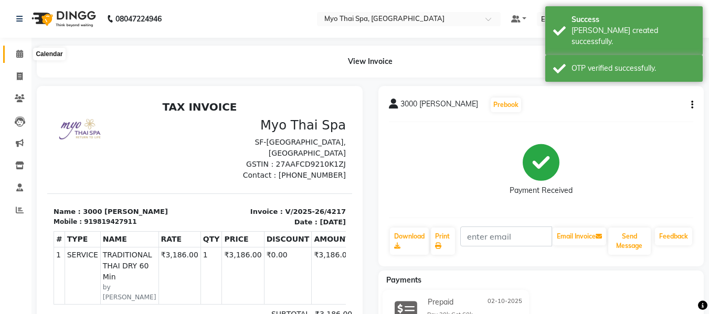
click at [19, 54] on icon at bounding box center [19, 54] width 7 height 8
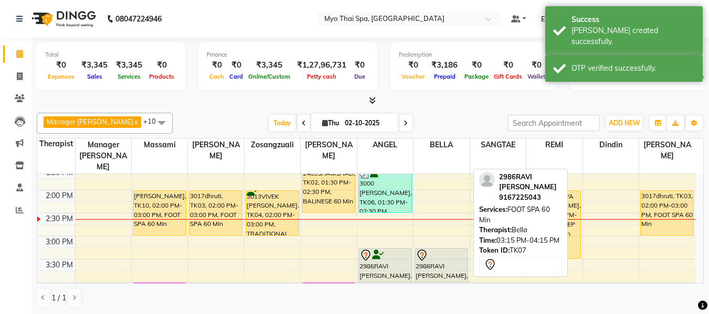
scroll to position [262, 0]
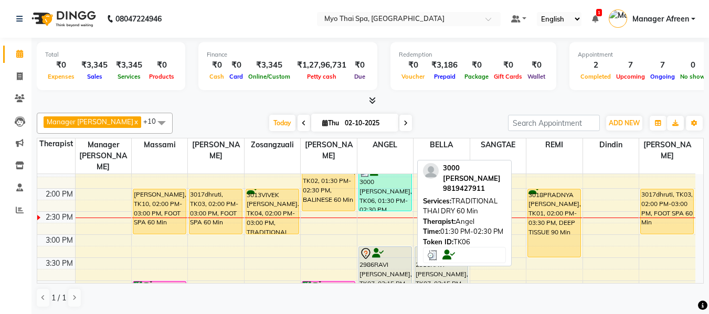
click at [380, 181] on div "3000 [PERSON_NAME], TK06, 01:30 PM-02:30 PM, TRADITIONAL THAI DRY 60 Min" at bounding box center [385, 188] width 52 height 45
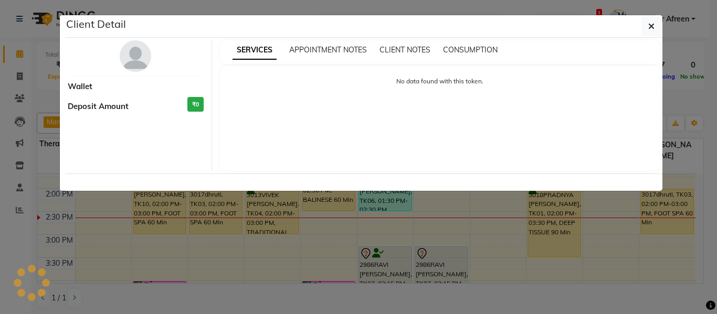
select select "3"
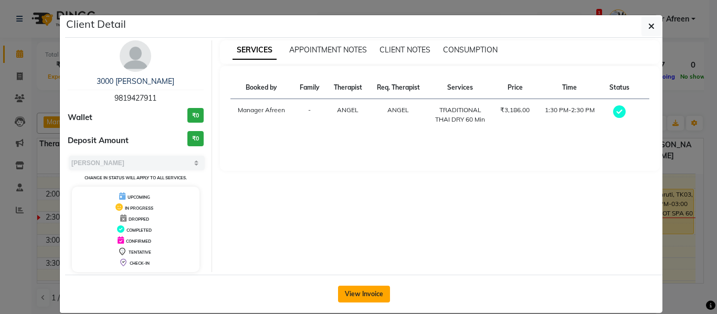
click at [364, 295] on button "View Invoice" at bounding box center [364, 294] width 52 height 17
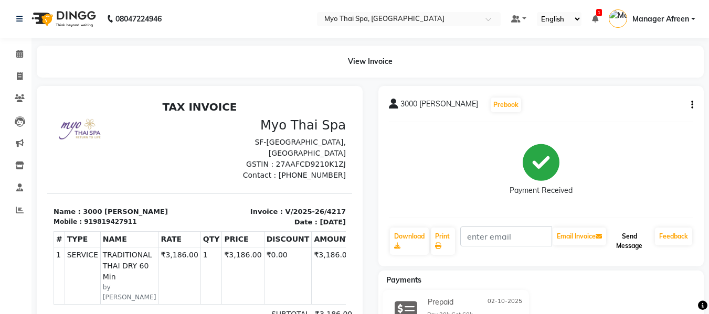
click at [627, 242] on button "Send Message" at bounding box center [629, 241] width 43 height 27
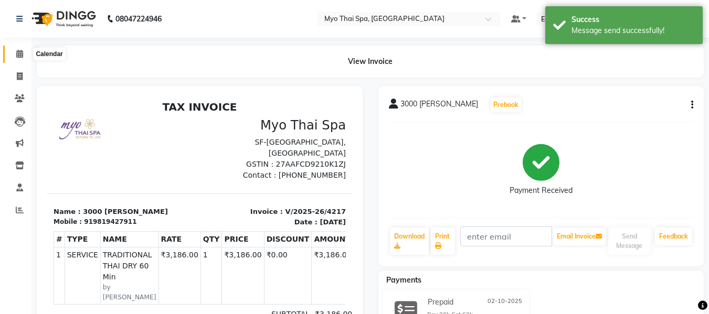
click at [21, 51] on icon at bounding box center [19, 54] width 7 height 8
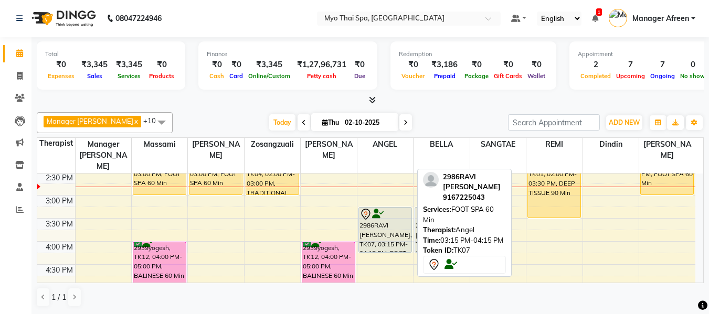
scroll to position [315, 0]
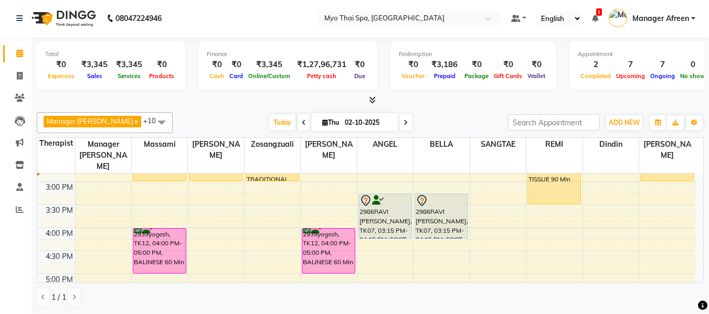
click at [404, 124] on icon at bounding box center [406, 123] width 4 height 6
type input "03-10-2025"
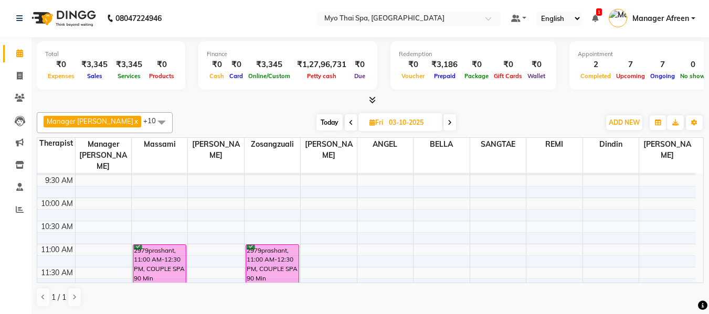
scroll to position [120, 0]
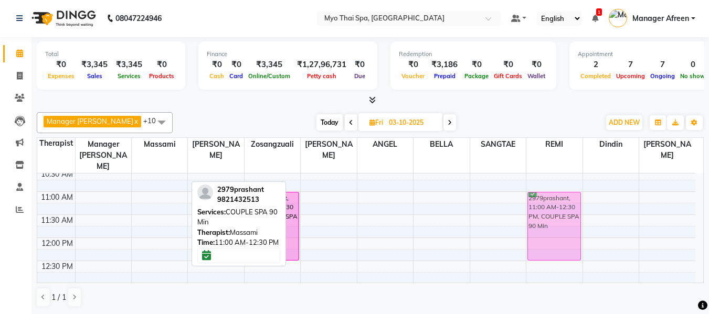
drag, startPoint x: 161, startPoint y: 206, endPoint x: 534, endPoint y: 204, distance: 373.1
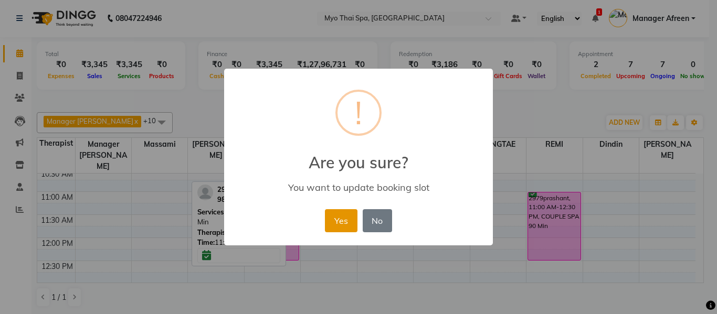
click at [338, 219] on button "Yes" at bounding box center [341, 220] width 32 height 23
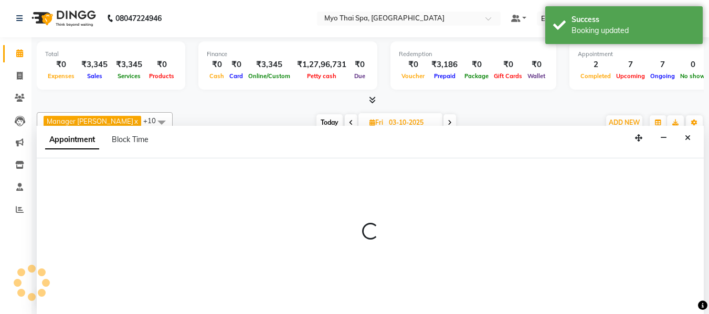
select select "30616"
select select "660"
select select "tentative"
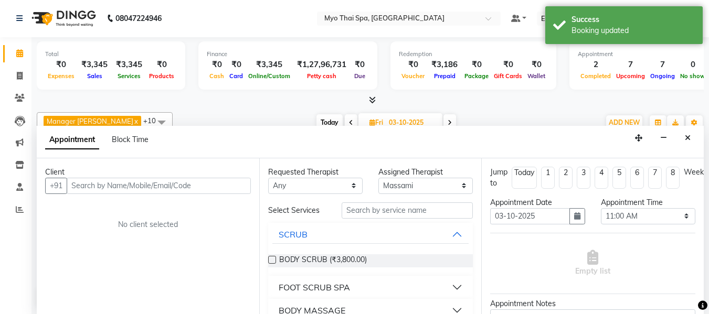
click at [151, 186] on input "text" at bounding box center [159, 186] width 184 height 16
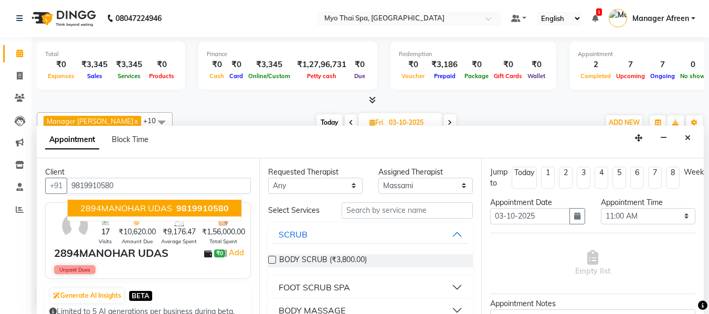
click at [143, 206] on span "2894MANOHAR UDAS" at bounding box center [126, 208] width 92 height 10
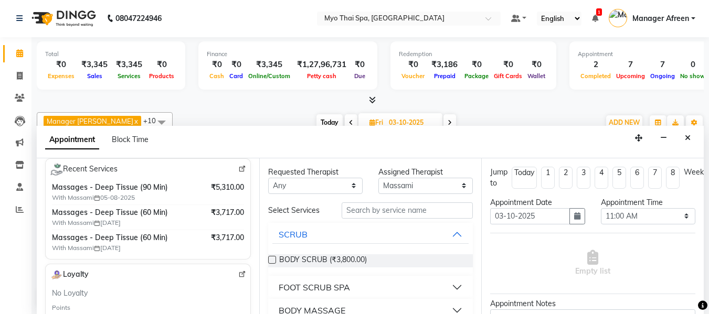
scroll to position [157, 0]
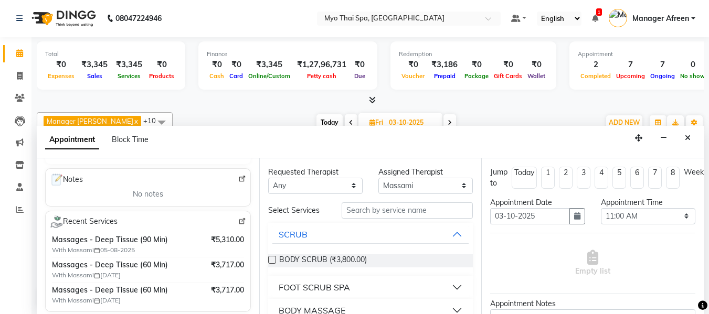
type input "9819910580"
click at [300, 186] on select "Any ANGEL BELLA Dindin Jane JENNY Kristina LORITA Manager Afreen Manager Churmu…" at bounding box center [315, 186] width 94 height 16
select select "30616"
click at [268, 178] on select "Any ANGEL BELLA Dindin Jane JENNY Kristina LORITA Manager Afreen Manager Churmu…" at bounding box center [315, 186] width 94 height 16
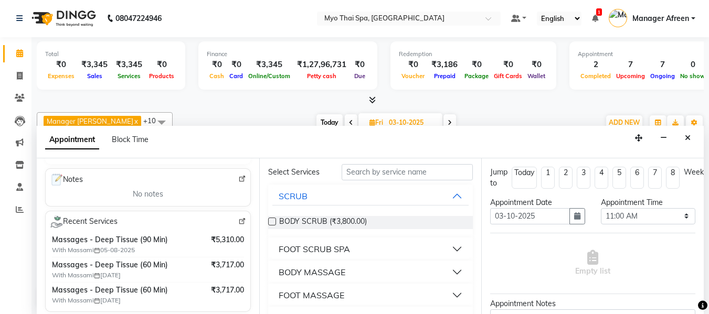
scroll to position [52, 0]
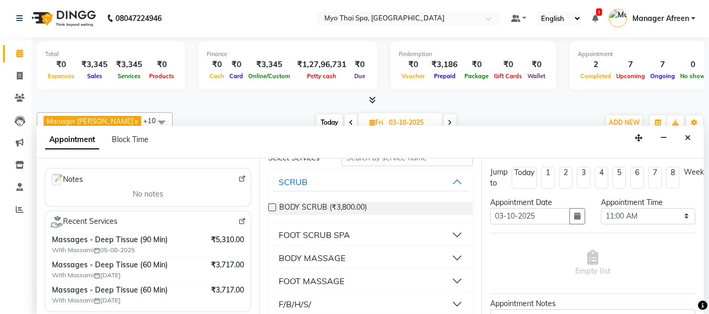
click at [323, 258] on div "BODY MASSAGE" at bounding box center [312, 258] width 67 height 13
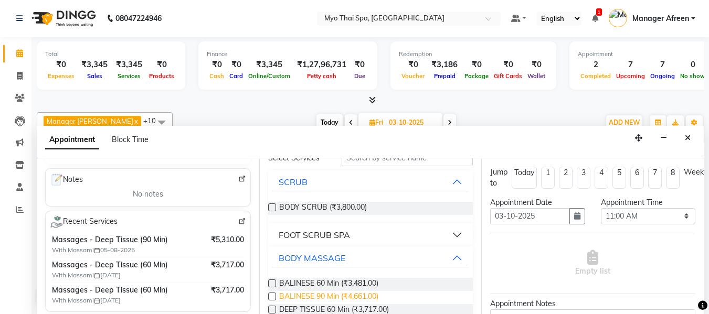
click at [305, 294] on span "BALINESE 90 Min (₹4,661.00)" at bounding box center [328, 297] width 99 height 13
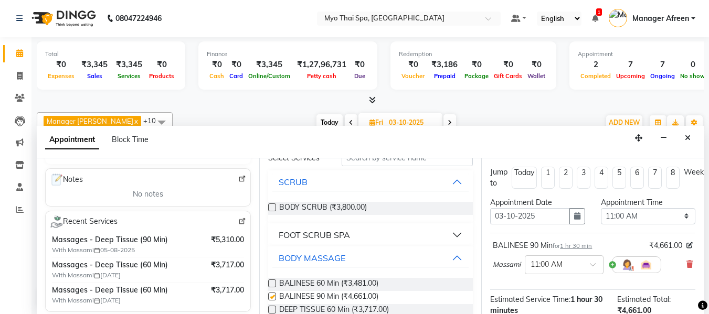
checkbox input "false"
click at [686, 261] on icon at bounding box center [689, 264] width 6 height 7
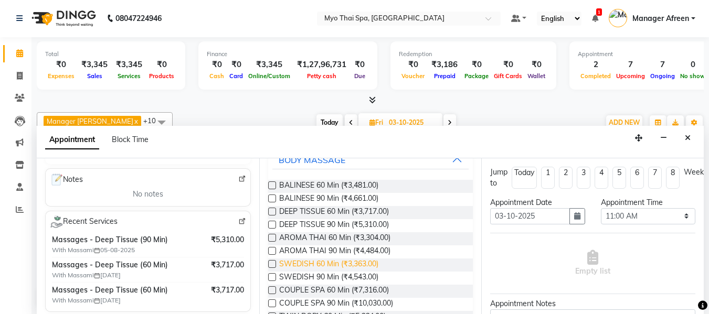
scroll to position [157, 0]
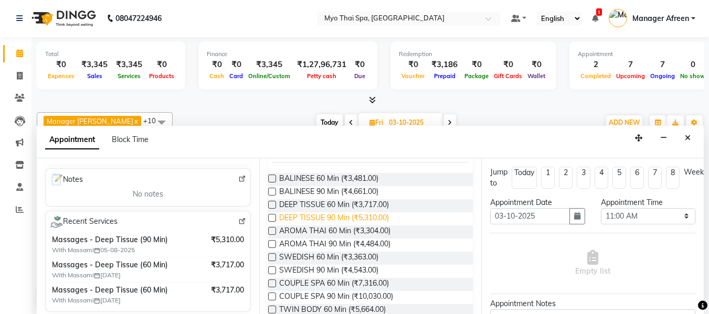
click at [341, 217] on span "DEEP TISSUE 90 Min (₹5,310.00)" at bounding box center [334, 219] width 110 height 13
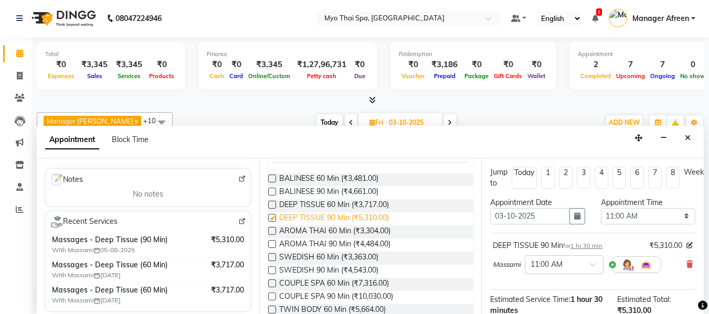
checkbox input "false"
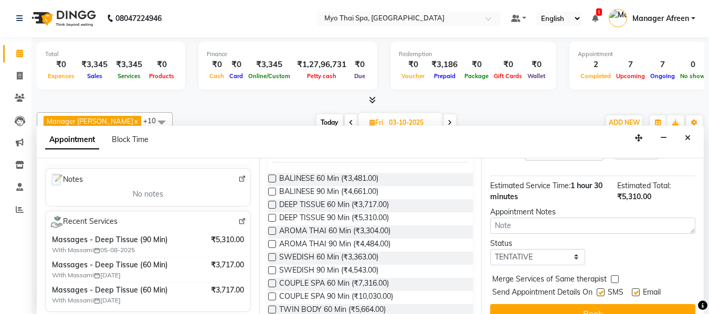
scroll to position [139, 0]
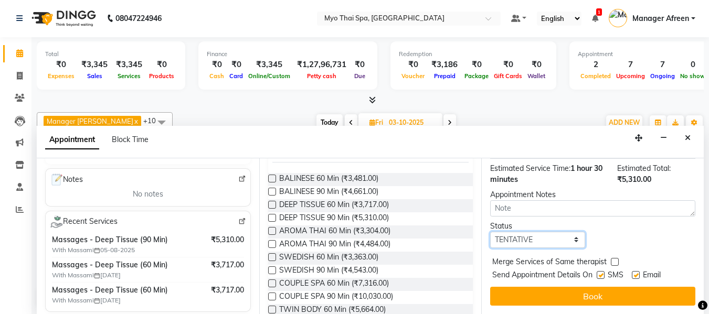
click at [534, 234] on select "Select TENTATIVE CONFIRM UPCOMING" at bounding box center [537, 240] width 94 height 16
select select "confirm booking"
click at [490, 232] on select "Select TENTATIVE CONFIRM UPCOMING" at bounding box center [537, 240] width 94 height 16
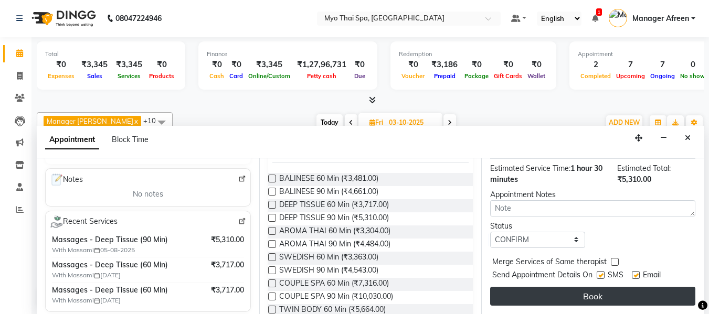
click at [542, 290] on button "Book" at bounding box center [592, 296] width 205 height 19
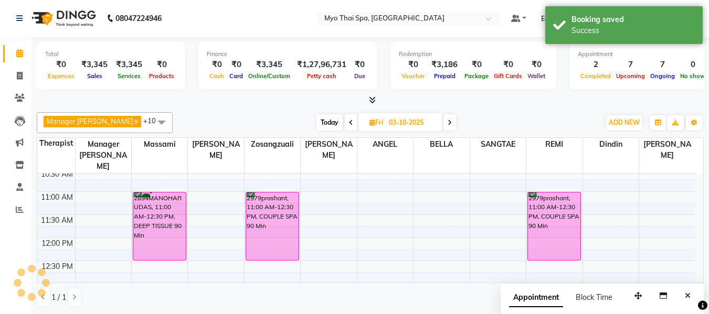
scroll to position [0, 0]
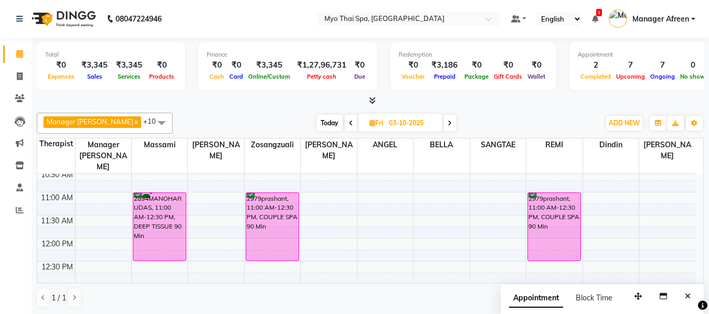
click at [320, 122] on span "Today" at bounding box center [329, 123] width 26 height 16
type input "02-10-2025"
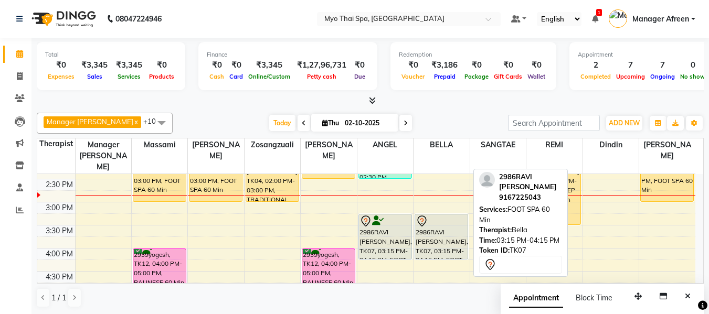
scroll to position [278, 0]
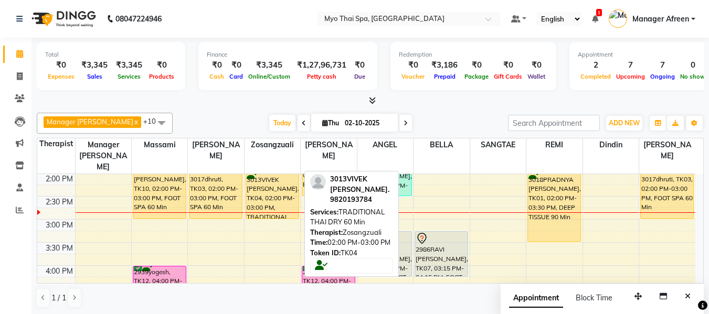
click at [271, 190] on div "3013VIVEK [PERSON_NAME]., TK04, 02:00 PM-03:00 PM, TRADITIONAL THAI DRY 60 Min" at bounding box center [272, 196] width 52 height 45
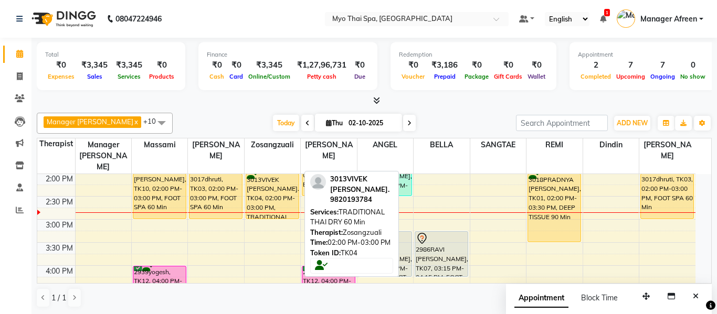
select select "1"
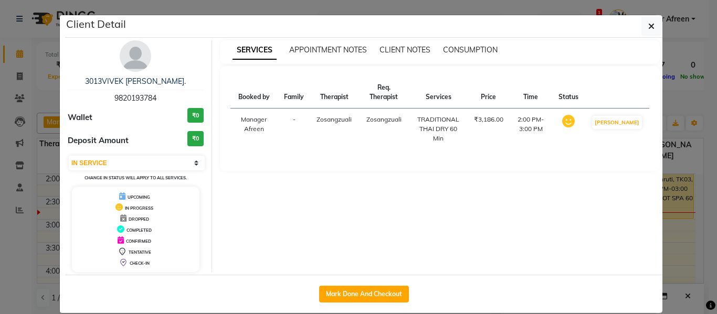
drag, startPoint x: 358, startPoint y: 292, endPoint x: 400, endPoint y: 268, distance: 48.7
click at [358, 292] on button "Mark Done And Checkout" at bounding box center [364, 294] width 90 height 17
select select "service"
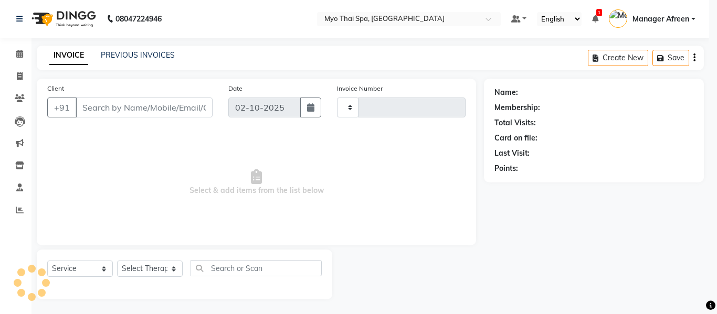
type input "4218"
select select "3908"
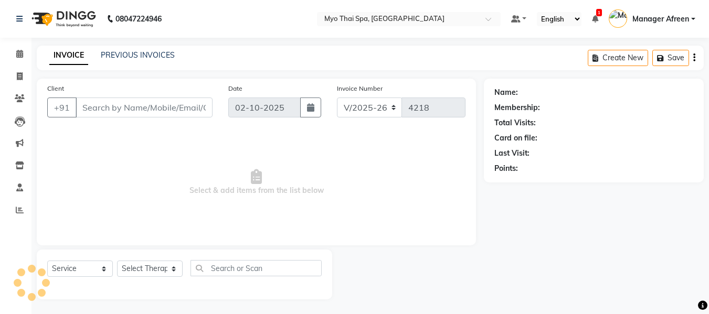
type input "9820193784"
select select "35780"
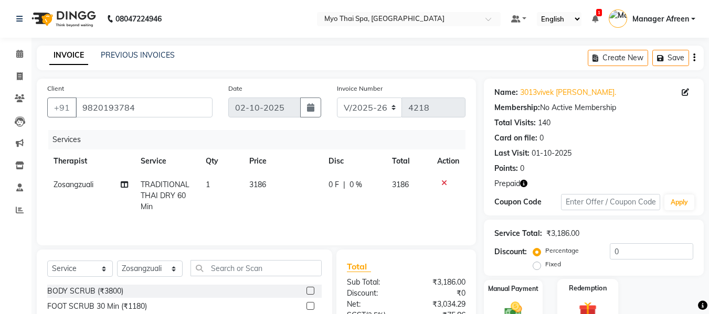
scroll to position [106, 0]
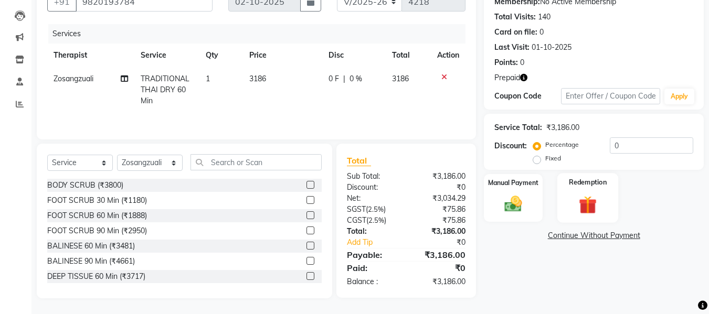
click at [587, 207] on img at bounding box center [587, 205] width 29 height 23
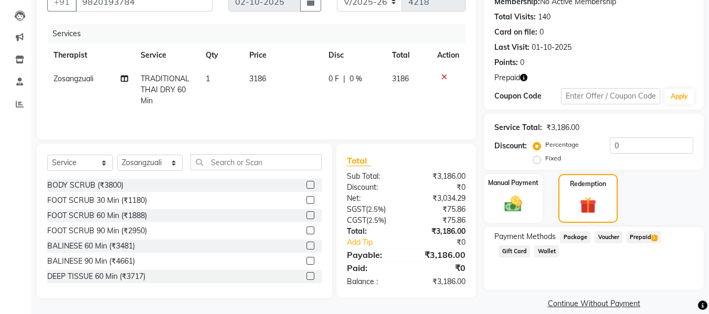
click at [637, 235] on span "Prepaid 1" at bounding box center [644, 237] width 34 height 12
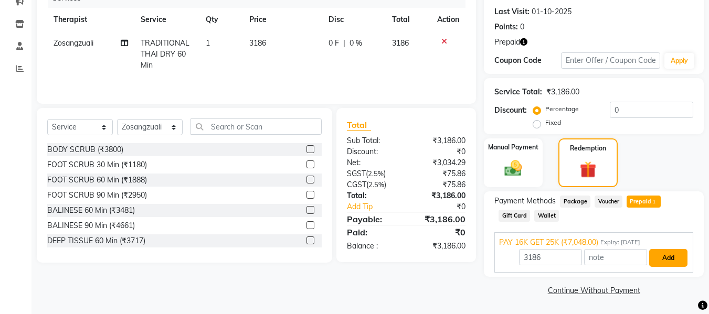
click at [669, 260] on button "Add" at bounding box center [668, 258] width 38 height 18
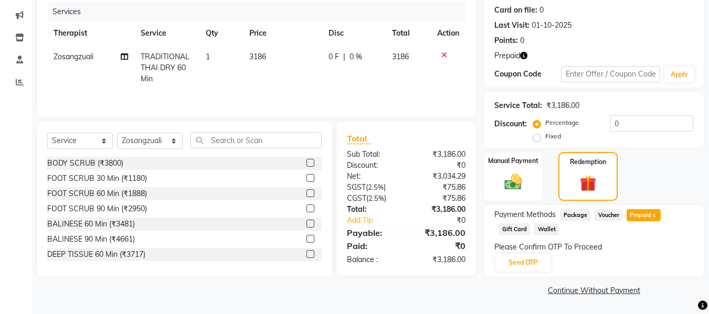
scroll to position [128, 0]
click at [531, 263] on button "Send OTP" at bounding box center [522, 263] width 55 height 18
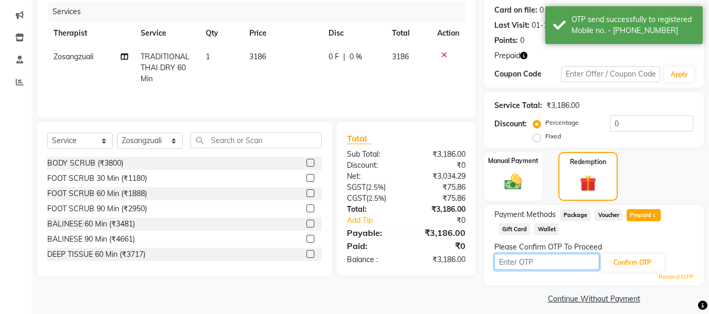
click at [531, 263] on input "text" at bounding box center [546, 262] width 105 height 16
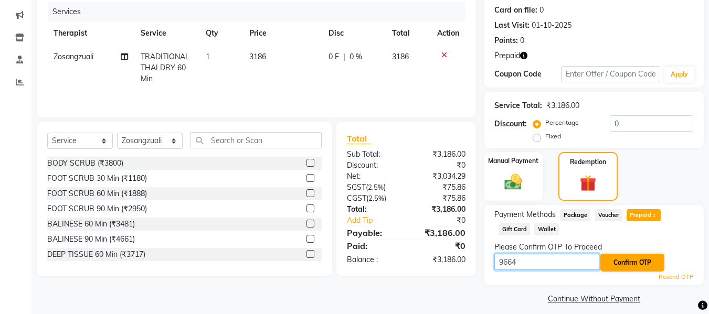
type input "9664"
click at [622, 261] on button "Confirm OTP" at bounding box center [632, 263] width 64 height 18
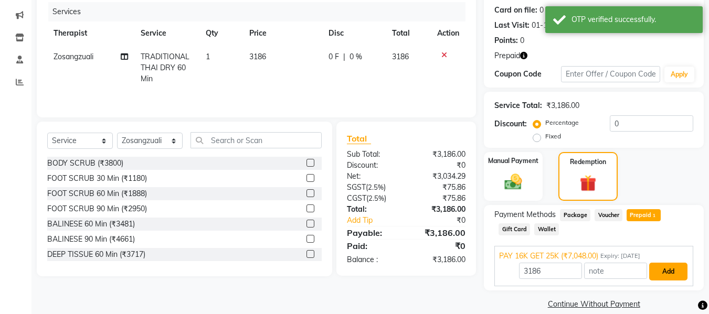
click at [671, 272] on button "Add" at bounding box center [668, 272] width 38 height 18
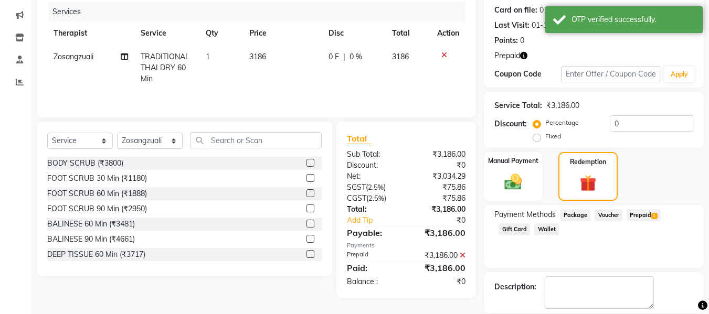
scroll to position [178, 0]
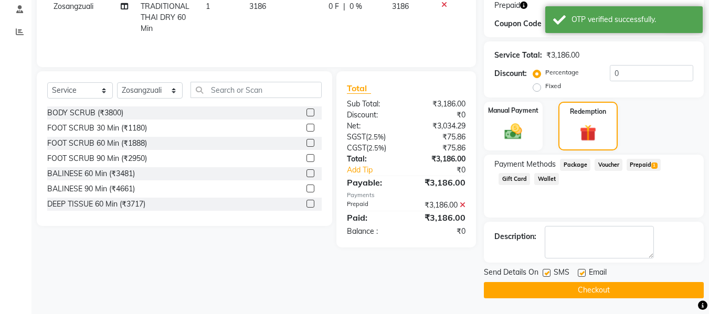
click at [541, 288] on button "Checkout" at bounding box center [594, 290] width 220 height 16
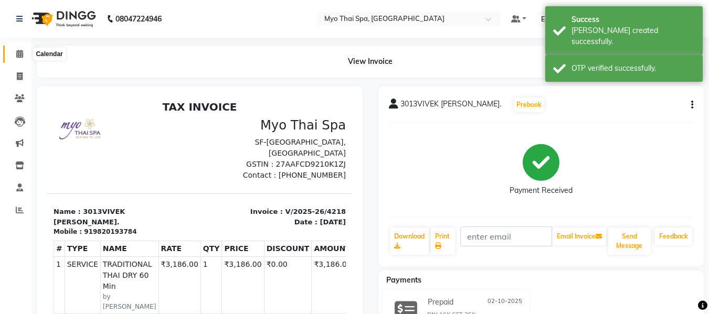
click at [16, 54] on icon at bounding box center [19, 54] width 7 height 8
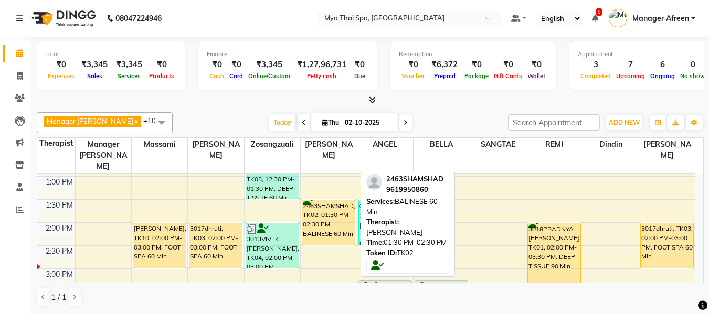
scroll to position [210, 0]
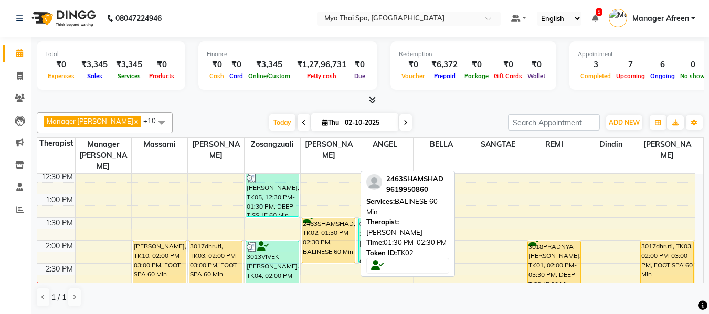
click at [324, 218] on div "2463SHAMSHAD, TK02, 01:30 PM-02:30 PM, BALINESE 60 Min" at bounding box center [328, 240] width 52 height 45
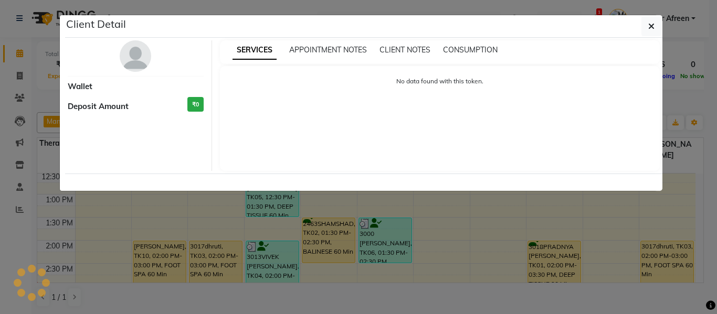
select select "1"
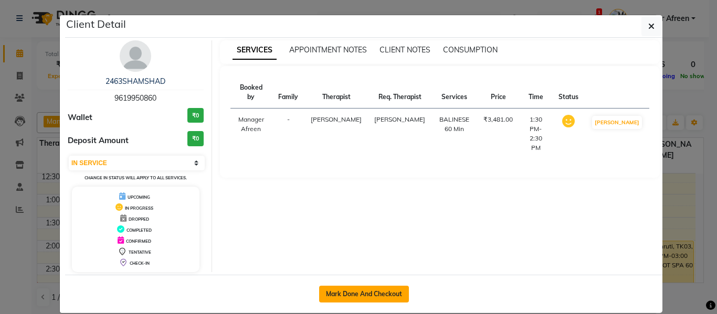
click at [380, 292] on button "Mark Done And Checkout" at bounding box center [364, 294] width 90 height 17
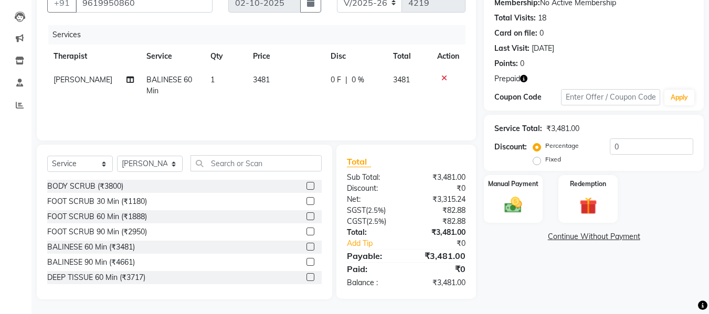
scroll to position [106, 0]
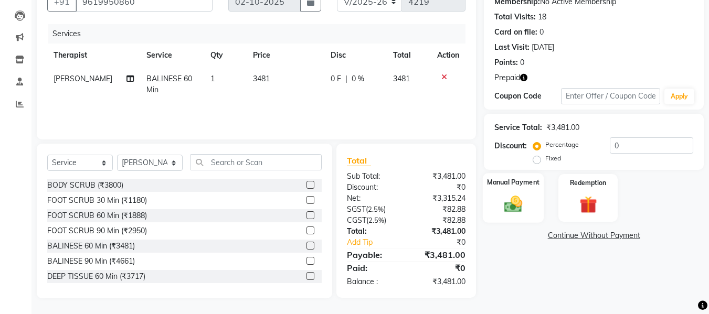
click at [508, 205] on img at bounding box center [513, 204] width 29 height 21
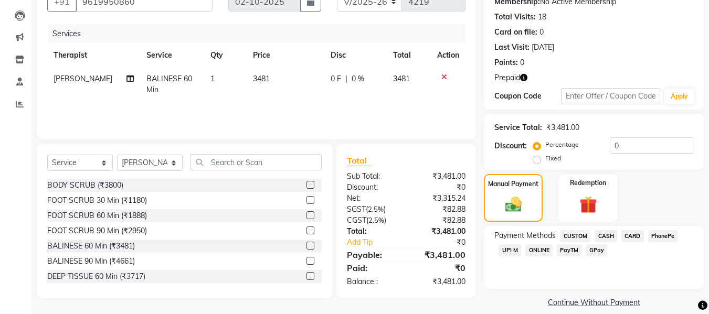
click at [508, 248] on span "UPI M" at bounding box center [510, 251] width 23 height 12
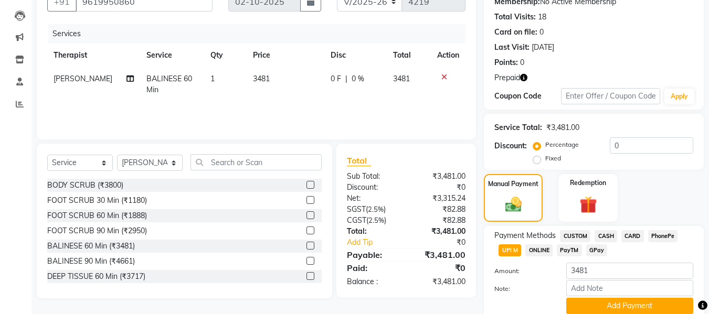
scroll to position [147, 0]
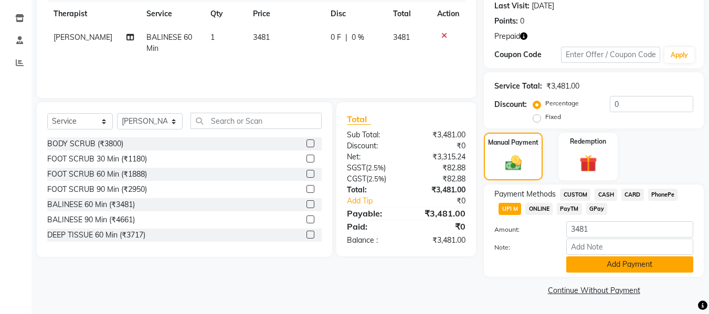
click at [603, 265] on button "Add Payment" at bounding box center [629, 265] width 127 height 16
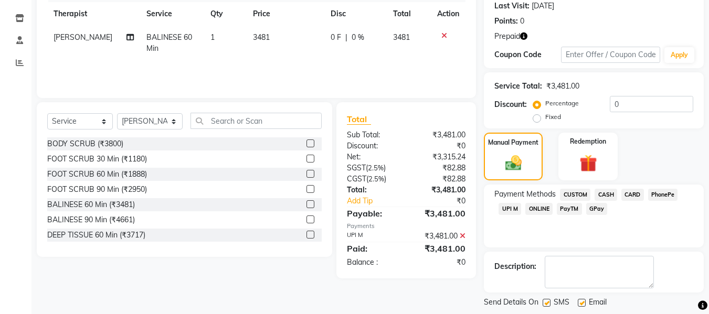
scroll to position [198, 0]
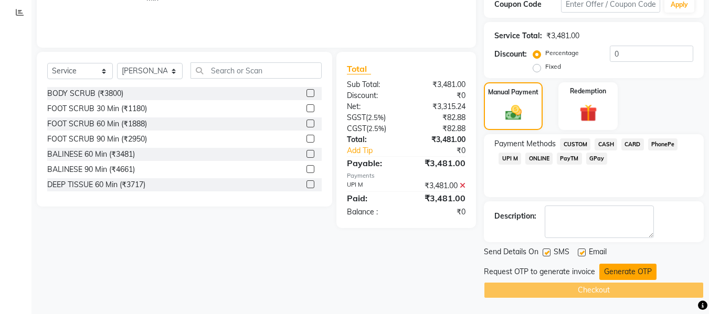
click at [616, 272] on button "Generate OTP" at bounding box center [627, 272] width 57 height 16
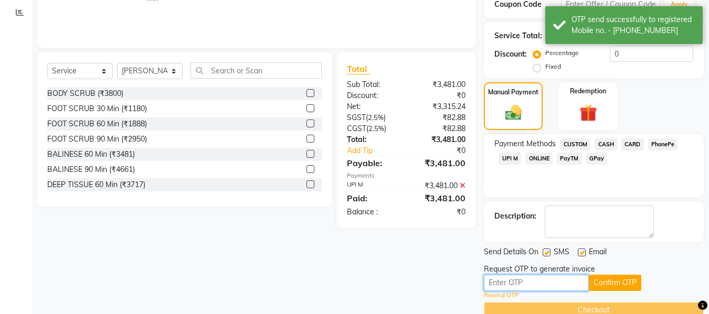
click at [564, 287] on input "text" at bounding box center [536, 283] width 105 height 16
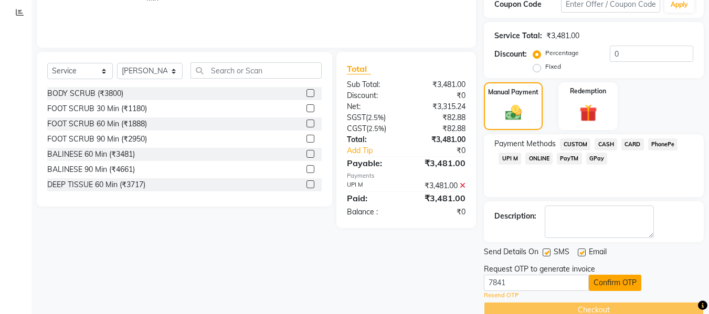
click at [606, 281] on button "Confirm OTP" at bounding box center [615, 283] width 52 height 16
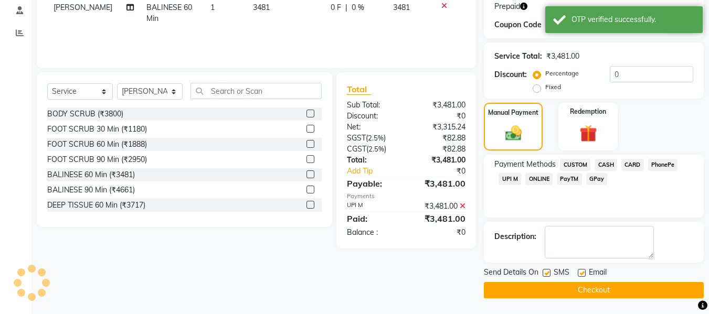
scroll to position [177, 0]
click at [607, 290] on button "Checkout" at bounding box center [594, 290] width 220 height 16
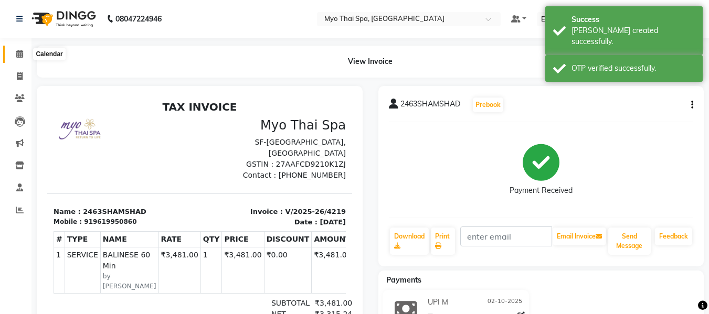
click at [22, 52] on icon at bounding box center [19, 54] width 7 height 8
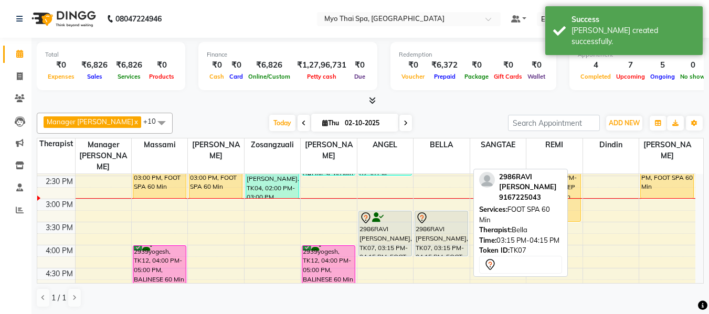
scroll to position [246, 0]
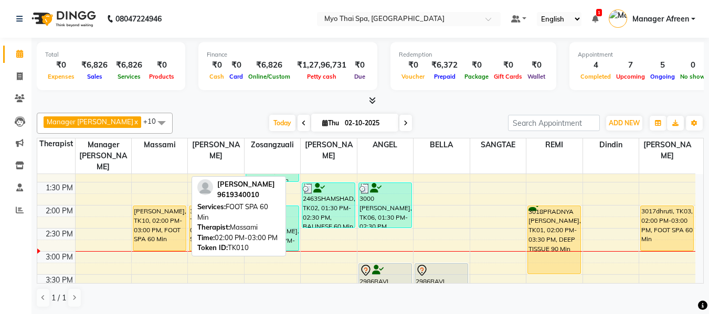
click at [146, 209] on div "[PERSON_NAME], TK10, 02:00 PM-03:00 PM, FOOT SPA 60 Min" at bounding box center [159, 228] width 52 height 45
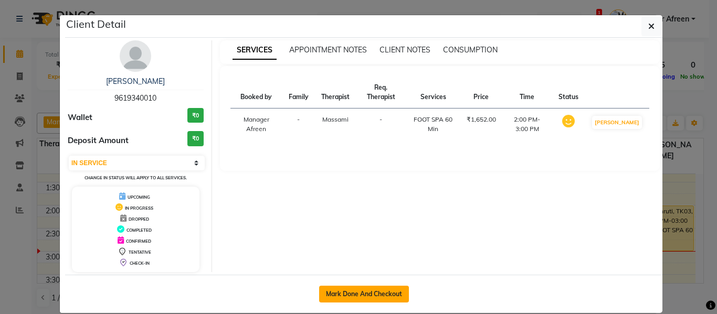
drag, startPoint x: 349, startPoint y: 298, endPoint x: 367, endPoint y: 288, distance: 19.7
click at [349, 298] on button "Mark Done And Checkout" at bounding box center [364, 294] width 90 height 17
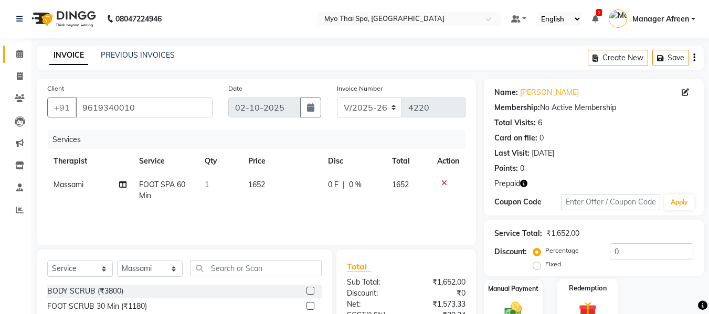
scroll to position [106, 0]
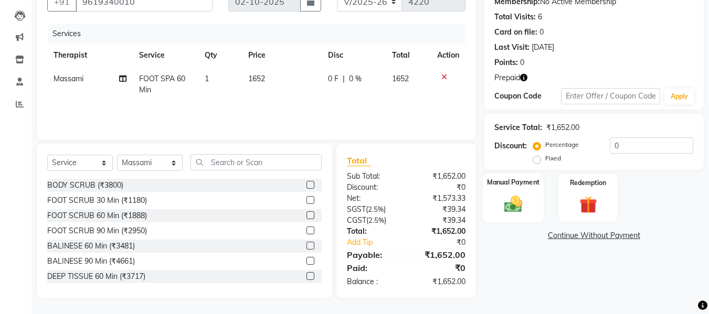
click at [516, 203] on img at bounding box center [513, 204] width 29 height 21
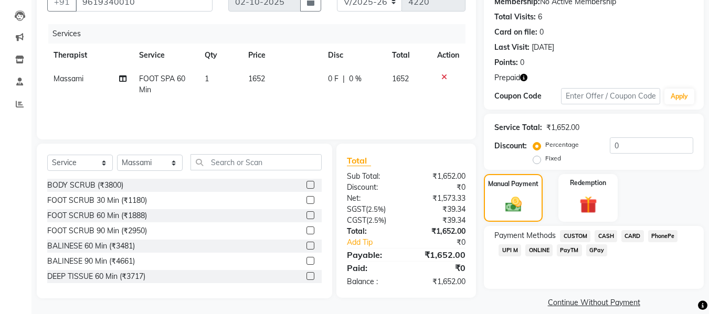
click at [628, 237] on span "CARD" at bounding box center [632, 236] width 23 height 12
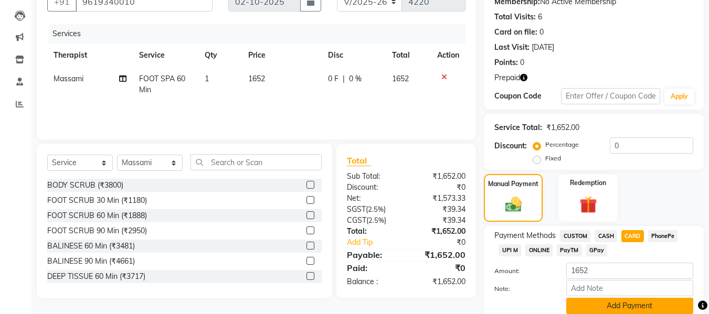
click at [600, 306] on button "Add Payment" at bounding box center [629, 306] width 127 height 16
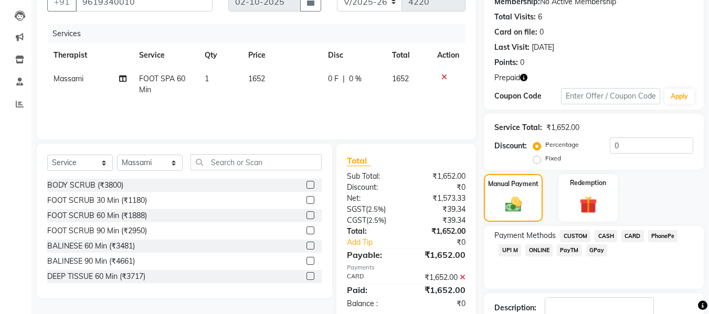
scroll to position [198, 0]
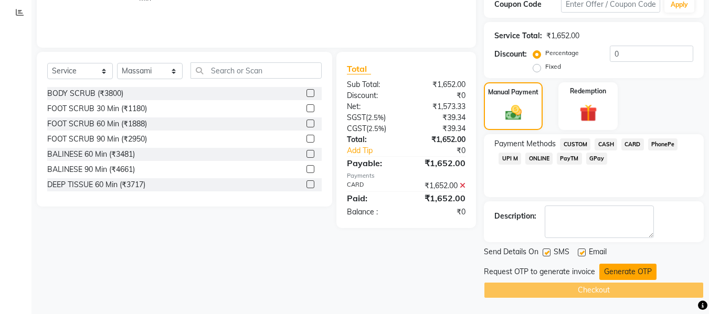
click at [613, 271] on button "Generate OTP" at bounding box center [627, 272] width 57 height 16
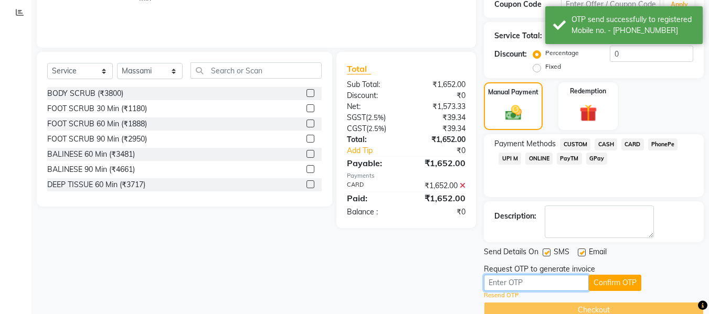
click at [556, 285] on input "text" at bounding box center [536, 283] width 105 height 16
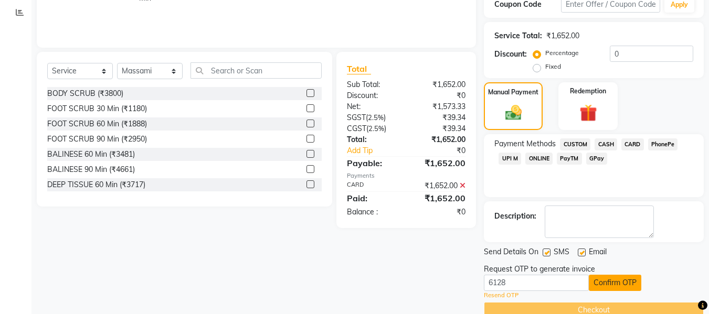
click at [623, 285] on button "Confirm OTP" at bounding box center [615, 283] width 52 height 16
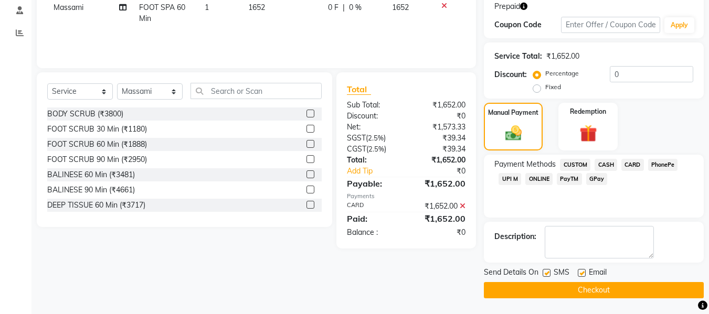
click at [583, 292] on button "Checkout" at bounding box center [594, 290] width 220 height 16
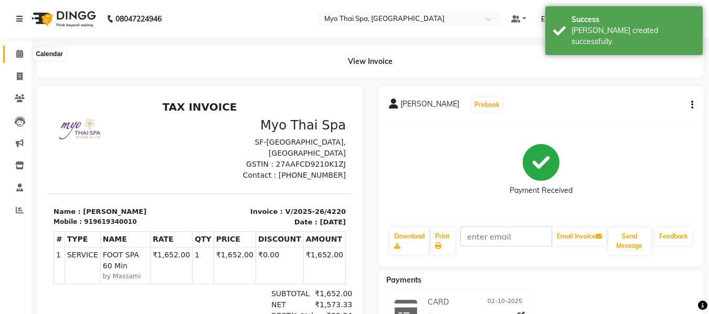
click at [19, 51] on icon at bounding box center [19, 54] width 7 height 8
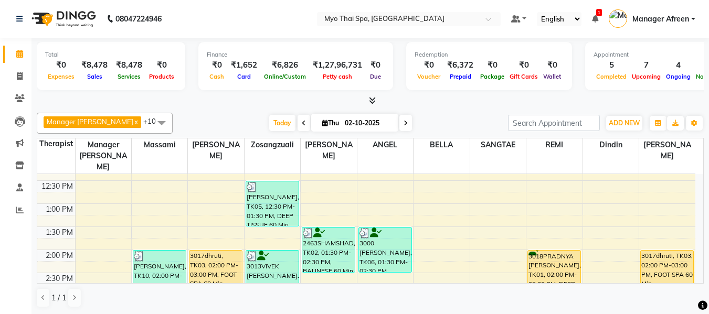
scroll to position [210, 0]
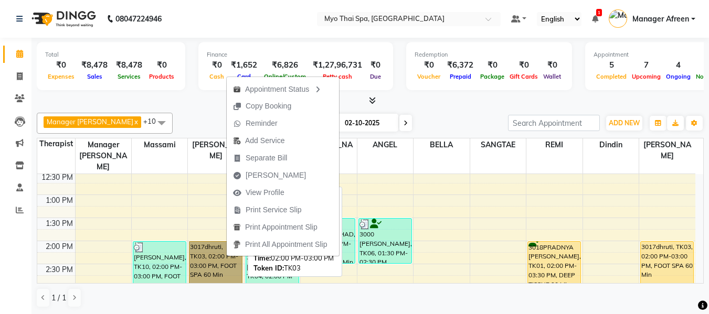
click at [219, 249] on link "3017dhruti, TK03, 02:00 PM-03:00 PM, FOOT SPA 60 Min" at bounding box center [216, 264] width 54 height 46
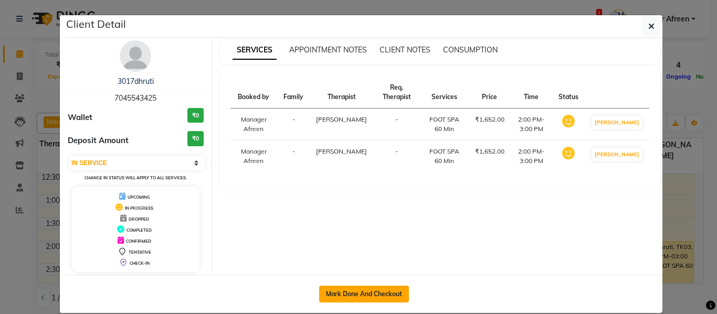
click at [351, 298] on button "Mark Done And Checkout" at bounding box center [364, 294] width 90 height 17
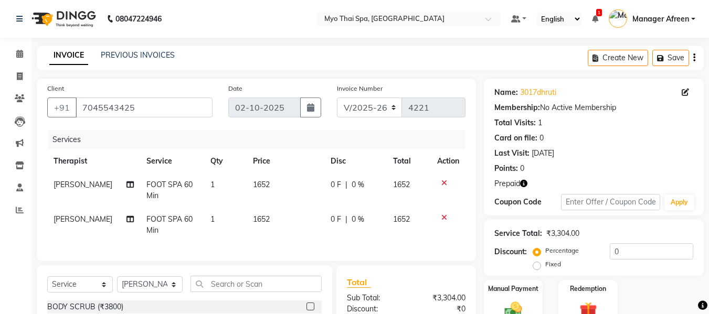
scroll to position [130, 0]
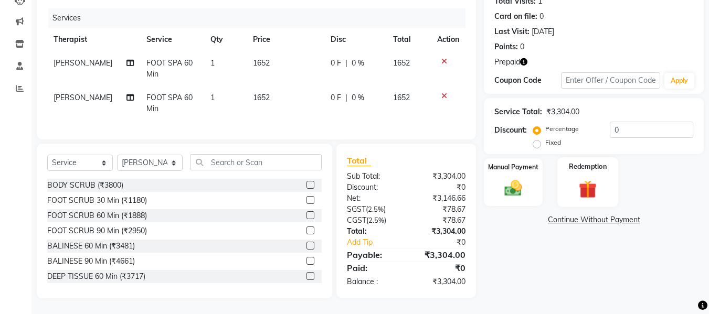
click at [597, 178] on img at bounding box center [587, 189] width 29 height 23
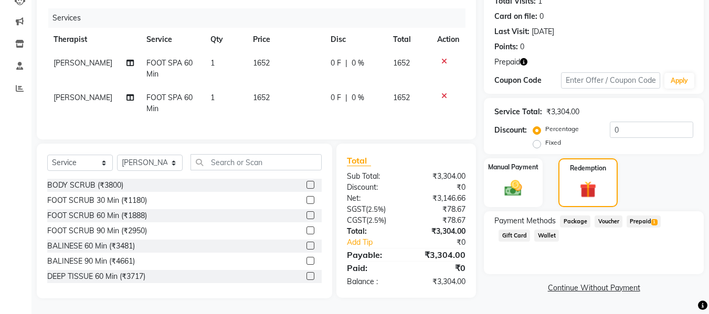
click at [643, 216] on span "Prepaid 1" at bounding box center [644, 222] width 34 height 12
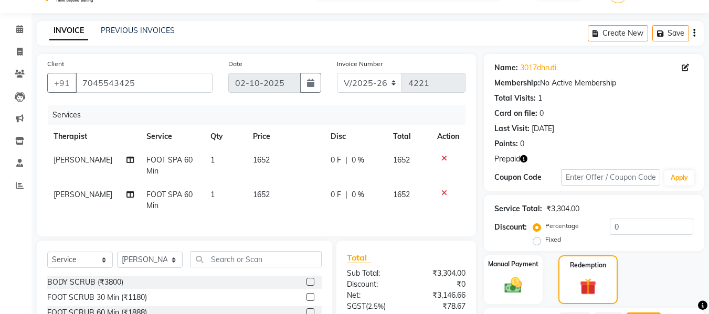
scroll to position [142, 0]
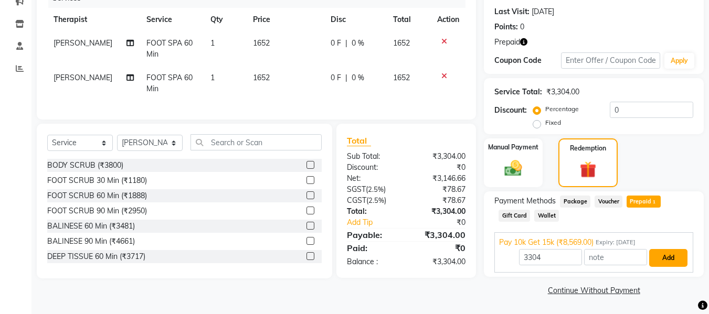
click at [659, 261] on button "Add" at bounding box center [668, 258] width 38 height 18
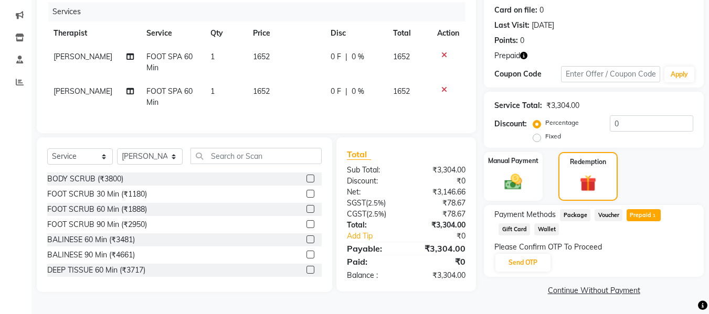
scroll to position [130, 0]
click at [541, 258] on button "Send OTP" at bounding box center [522, 263] width 55 height 18
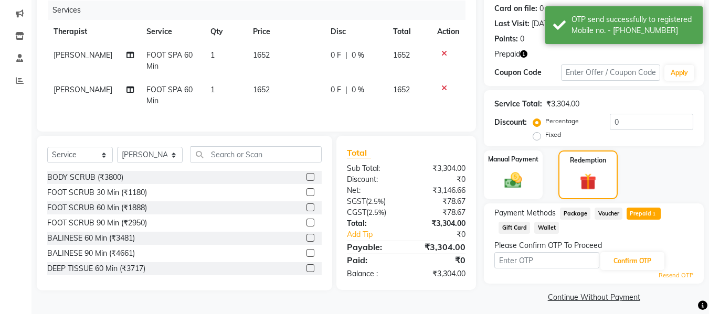
scroll to position [136, 0]
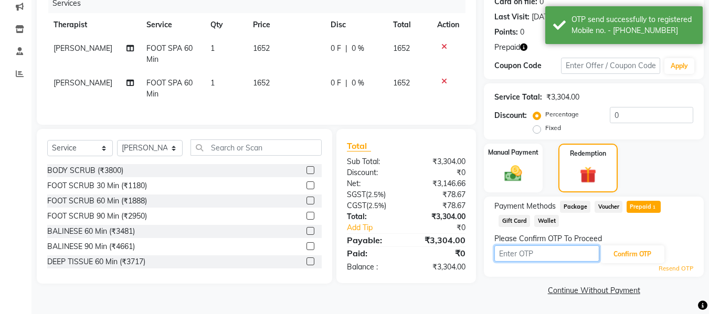
click at [579, 254] on input "text" at bounding box center [546, 254] width 105 height 16
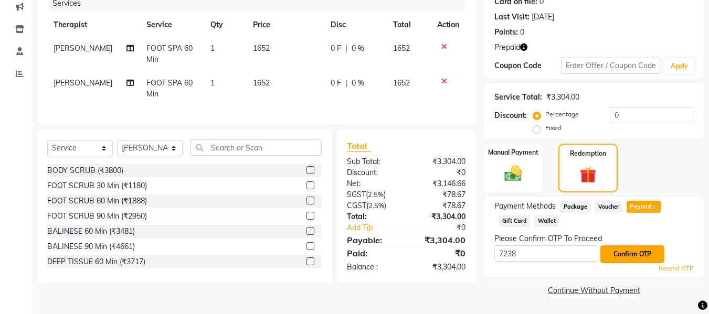
click at [642, 256] on button "Confirm OTP" at bounding box center [632, 255] width 64 height 18
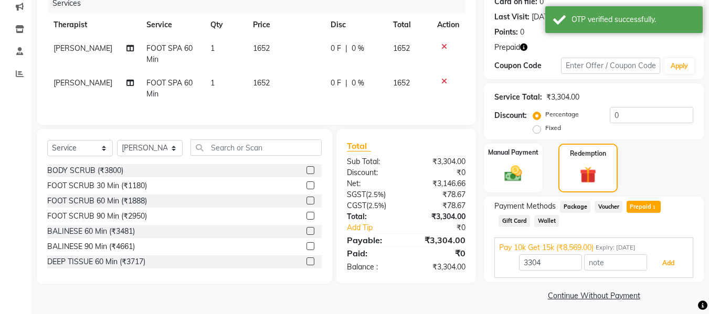
drag, startPoint x: 677, startPoint y: 259, endPoint x: 669, endPoint y: 256, distance: 8.8
click at [677, 259] on button "Add" at bounding box center [668, 264] width 38 height 18
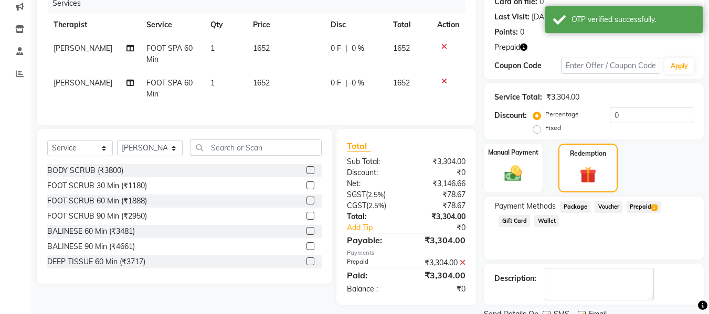
scroll to position [178, 0]
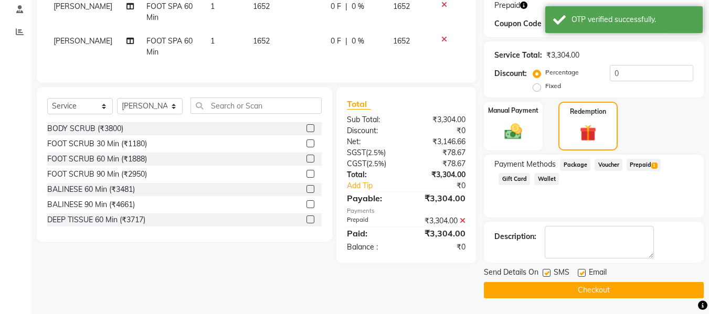
click at [549, 280] on div at bounding box center [546, 274] width 7 height 11
drag, startPoint x: 546, startPoint y: 270, endPoint x: 553, endPoint y: 277, distance: 9.6
click at [547, 270] on label at bounding box center [547, 273] width 8 height 8
click at [547, 270] on input "checkbox" at bounding box center [546, 273] width 7 height 7
click at [559, 288] on button "Checkout" at bounding box center [594, 290] width 220 height 16
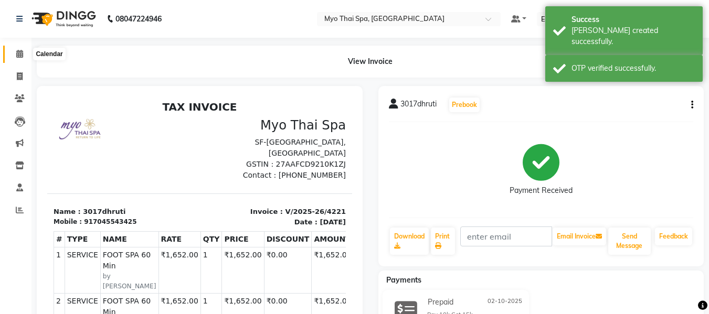
click at [15, 56] on span at bounding box center [19, 54] width 18 height 12
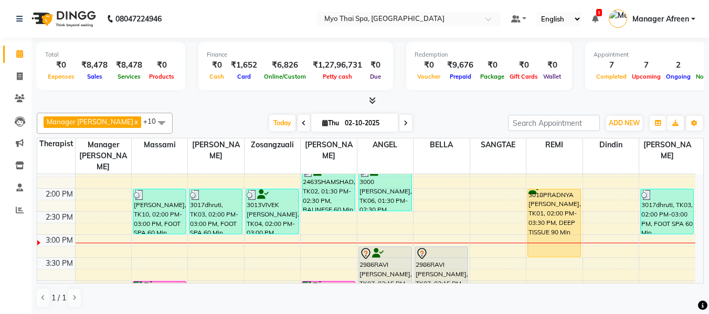
scroll to position [315, 0]
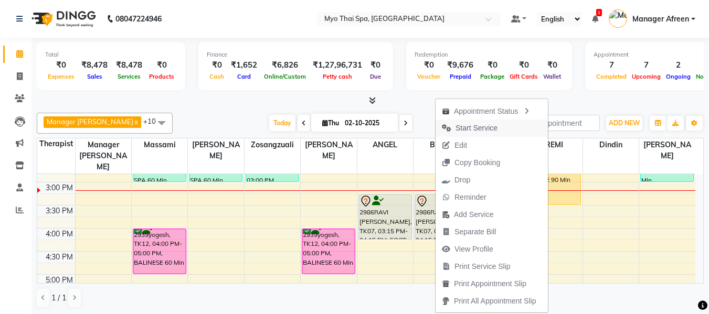
click at [461, 130] on span "Start Service" at bounding box center [476, 128] width 42 height 11
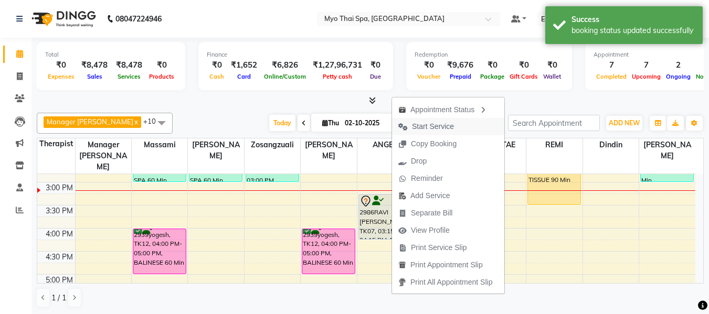
click at [419, 131] on span "Start Service" at bounding box center [433, 126] width 42 height 11
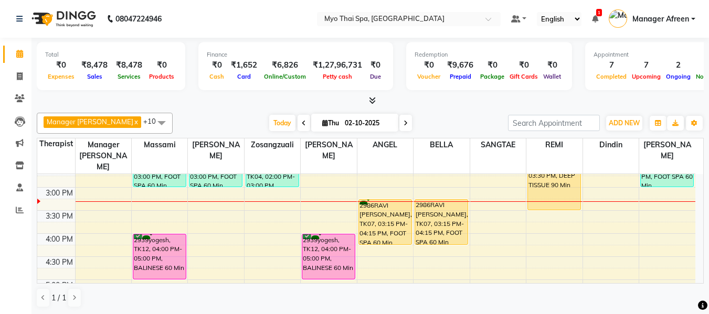
scroll to position [257, 0]
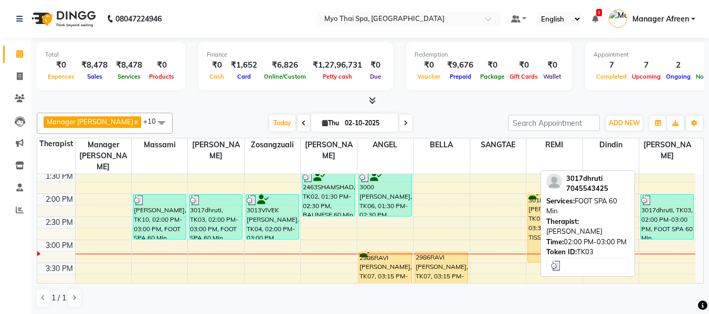
click at [664, 196] on div "3017dhruti, TK03, 02:00 PM-03:00 PM, FOOT SPA 60 Min" at bounding box center [667, 217] width 52 height 45
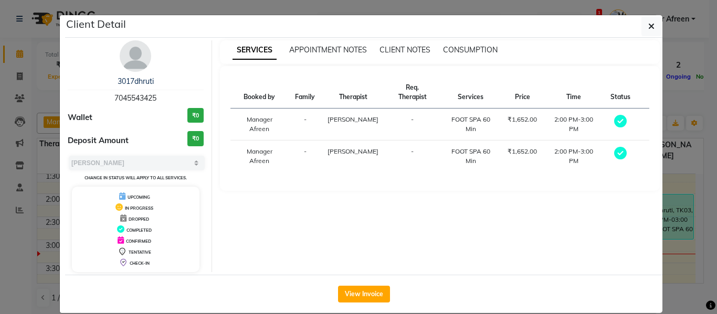
drag, startPoint x: 166, startPoint y: 96, endPoint x: 95, endPoint y: 94, distance: 71.4
click at [95, 94] on div "3017dhruti 7045543425" at bounding box center [136, 90] width 136 height 28
copy span "7045543425"
click at [641, 26] on button "button" at bounding box center [651, 26] width 20 height 20
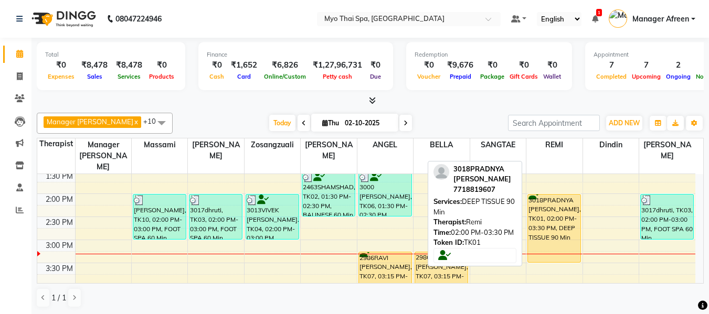
click at [539, 208] on div "3018PRADNYA [PERSON_NAME], TK01, 02:00 PM-03:30 PM, DEEP TISSUE 90 Min" at bounding box center [554, 229] width 52 height 68
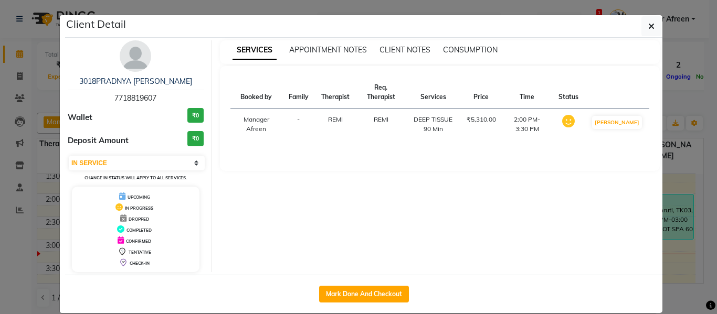
drag, startPoint x: 163, startPoint y: 96, endPoint x: 88, endPoint y: 94, distance: 75.6
click at [88, 94] on div "3018PRADNYA MAHADIK 7718819607" at bounding box center [136, 90] width 136 height 28
copy span "7718819607"
click at [655, 20] on button "button" at bounding box center [651, 26] width 20 height 20
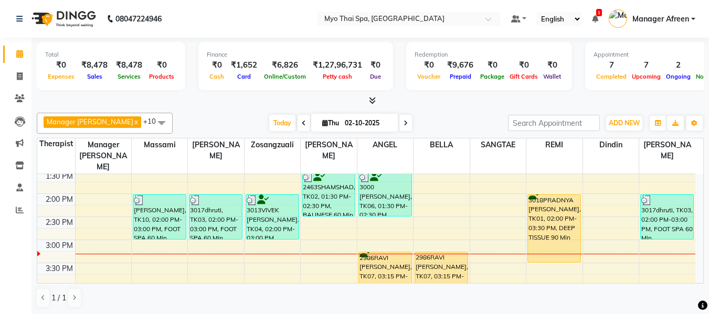
click at [413, 259] on div "8:00 AM 8:30 AM 9:00 AM 9:30 AM 10:00 AM 10:30 AM 11:00 AM 11:30 AM 12:00 PM 12…" at bounding box center [366, 263] width 658 height 692
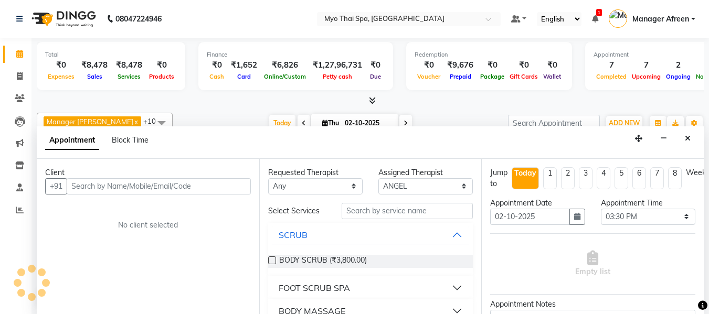
scroll to position [1, 0]
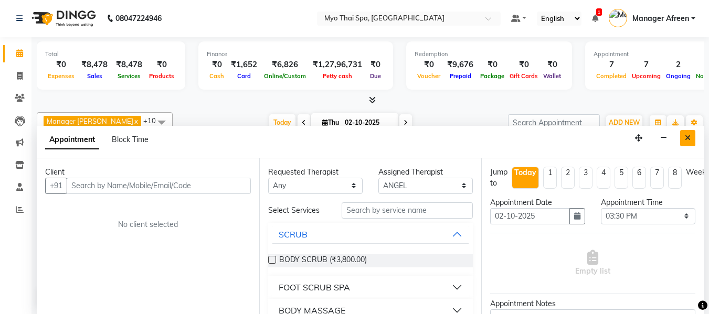
click at [693, 140] on button "Close" at bounding box center [687, 138] width 15 height 16
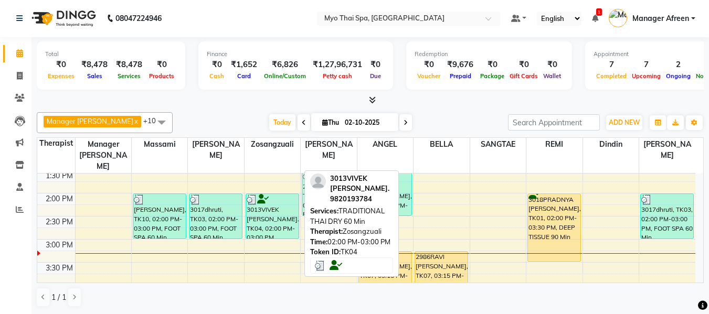
click at [267, 199] on div "3013VIVEK [PERSON_NAME]., TK04, 02:00 PM-03:00 PM, TRADITIONAL THAI DRY 60 Min" at bounding box center [272, 216] width 52 height 45
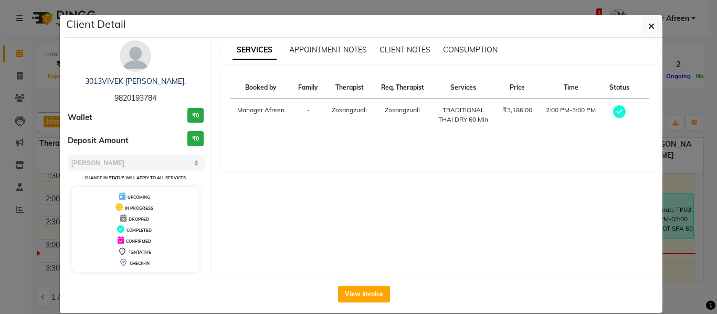
drag, startPoint x: 163, startPoint y: 97, endPoint x: 86, endPoint y: 94, distance: 77.2
click at [86, 94] on div "3013VIVEK LAJMI. 9820193784" at bounding box center [136, 90] width 136 height 28
copy span "9820193784"
click at [648, 25] on icon "button" at bounding box center [651, 26] width 6 height 8
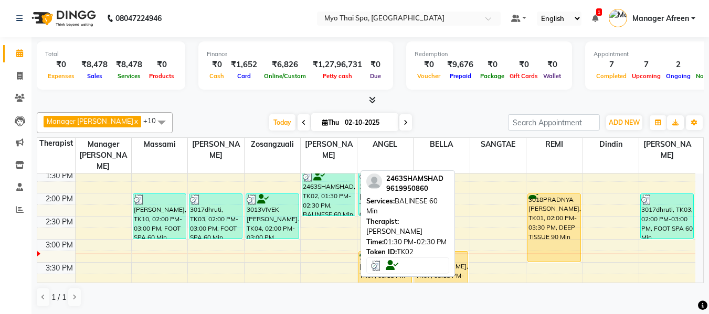
click at [332, 189] on div "2463SHAMSHAD, TK02, 01:30 PM-02:30 PM, BALINESE 60 Min" at bounding box center [328, 193] width 52 height 45
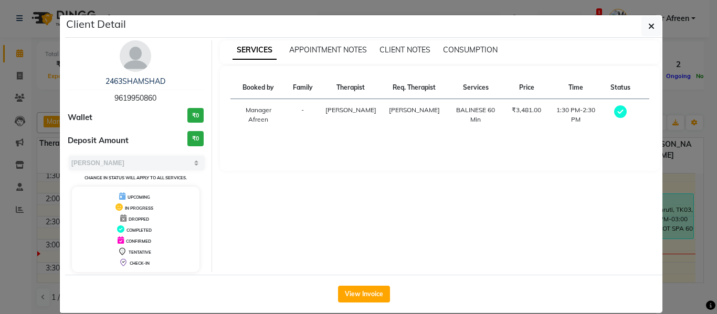
drag, startPoint x: 162, startPoint y: 101, endPoint x: 87, endPoint y: 92, distance: 75.6
click at [87, 92] on div "2463SHAMSHAD 9619950860" at bounding box center [136, 90] width 136 height 28
click at [648, 23] on icon "button" at bounding box center [651, 26] width 6 height 8
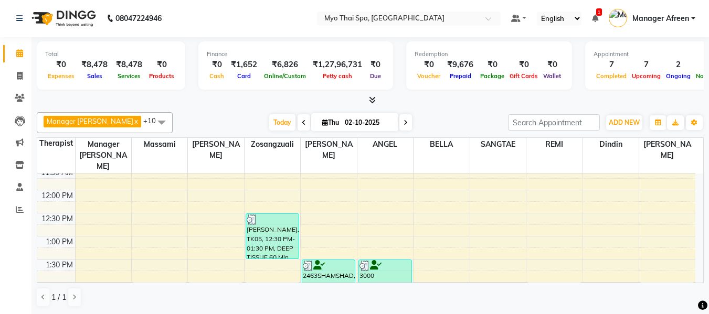
scroll to position [152, 0]
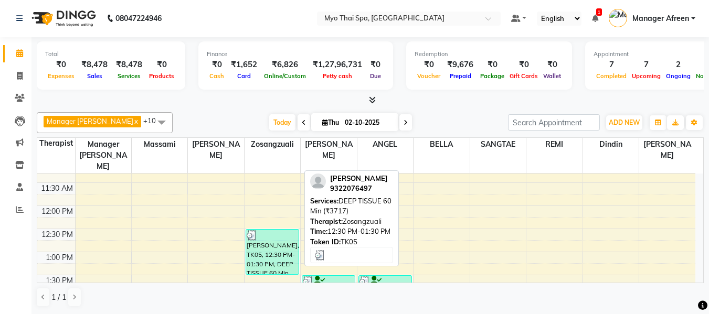
click at [275, 241] on div "[PERSON_NAME], TK05, 12:30 PM-01:30 PM, DEEP TISSUE 60 Min (₹3717)" at bounding box center [272, 252] width 52 height 45
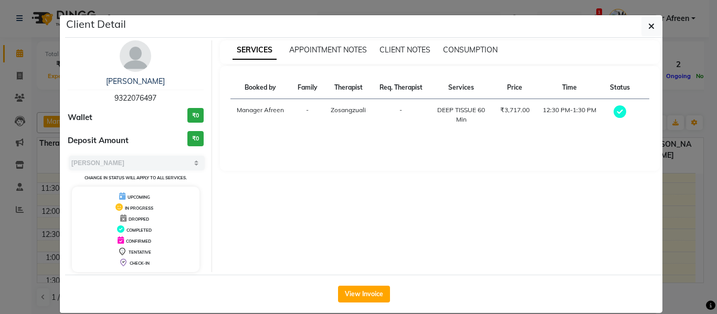
drag, startPoint x: 151, startPoint y: 92, endPoint x: 88, endPoint y: 90, distance: 63.0
click at [88, 90] on div "SIDHESH 9322076497" at bounding box center [136, 90] width 136 height 28
click at [648, 27] on icon "button" at bounding box center [651, 26] width 6 height 8
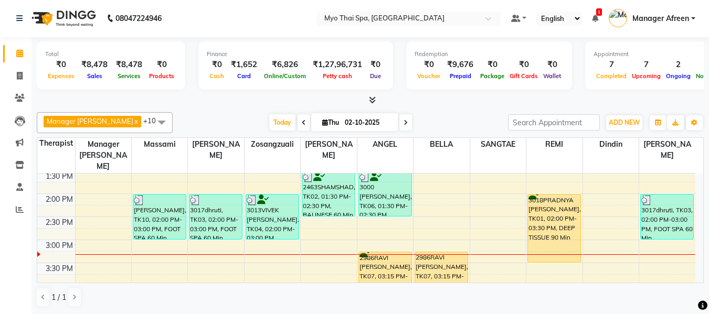
scroll to position [257, 0]
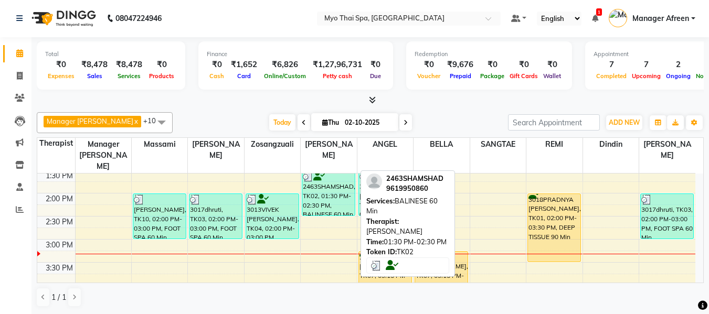
click at [321, 194] on div "2463SHAMSHAD, TK02, 01:30 PM-02:30 PM, BALINESE 60 Min" at bounding box center [328, 193] width 52 height 45
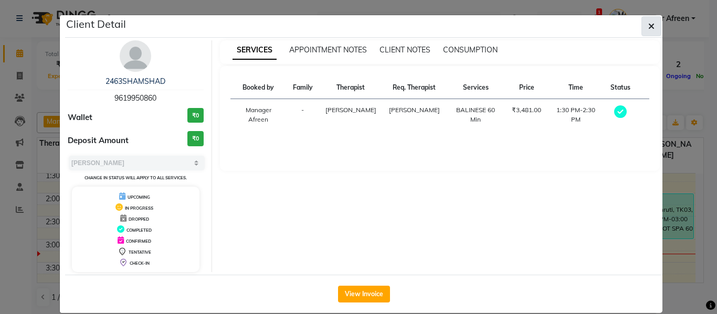
click at [648, 26] on icon "button" at bounding box center [651, 26] width 6 height 8
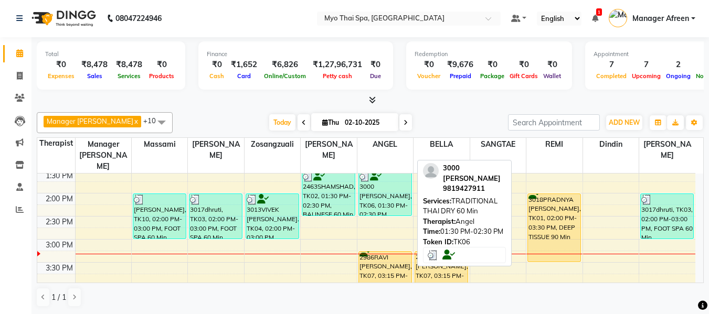
click at [392, 174] on div "3000 [PERSON_NAME], TK06, 01:30 PM-02:30 PM, TRADITIONAL THAI DRY 60 Min" at bounding box center [385, 193] width 52 height 45
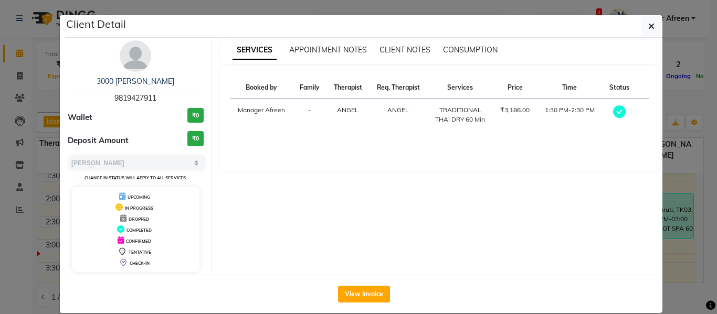
drag, startPoint x: 132, startPoint y: 97, endPoint x: 68, endPoint y: 97, distance: 64.0
click at [68, 97] on div "3000 MAHESH MOTWANI 9819427911" at bounding box center [136, 90] width 136 height 28
click at [648, 31] on span "button" at bounding box center [651, 26] width 6 height 10
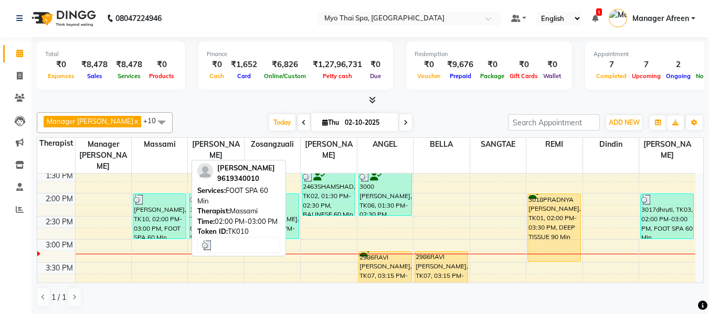
click at [158, 217] on div "[PERSON_NAME], TK10, 02:00 PM-03:00 PM, FOOT SPA 60 Min" at bounding box center [159, 216] width 52 height 45
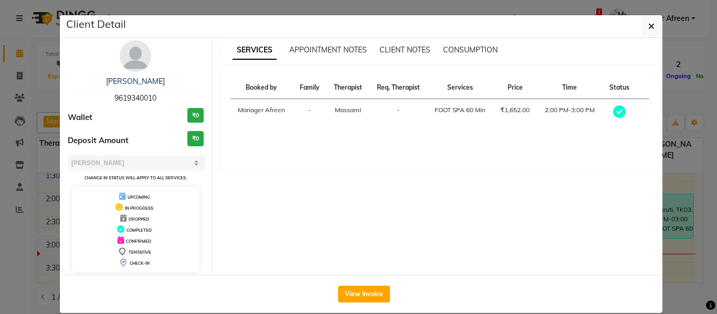
drag, startPoint x: 121, startPoint y: 94, endPoint x: 84, endPoint y: 92, distance: 36.3
click at [84, 92] on div "PRASAD SATHYAN 9619340010" at bounding box center [136, 90] width 136 height 28
drag, startPoint x: 650, startPoint y: 24, endPoint x: 603, endPoint y: 98, distance: 87.2
click at [650, 24] on icon "button" at bounding box center [651, 26] width 6 height 8
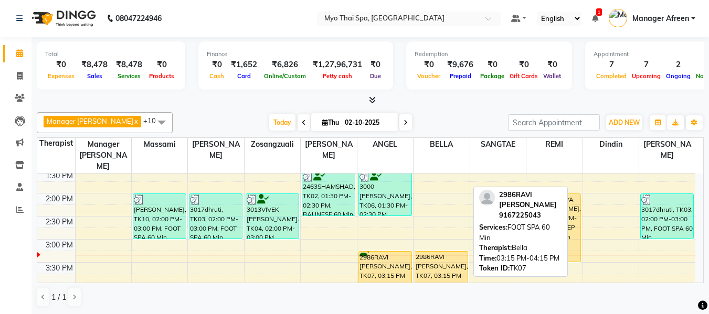
click at [447, 262] on div "2986RAVI [PERSON_NAME], TK07, 03:15 PM-04:15 PM, FOOT SPA 60 Min" at bounding box center [441, 274] width 52 height 45
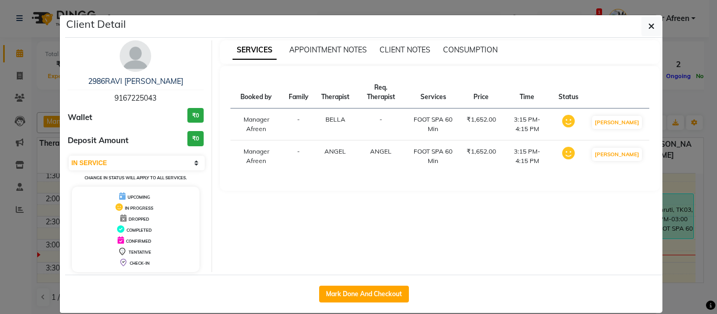
drag, startPoint x: 164, startPoint y: 92, endPoint x: 84, endPoint y: 96, distance: 79.9
click at [84, 96] on div "2986RAVI KOLI 9167225043" at bounding box center [136, 90] width 136 height 28
drag, startPoint x: 653, startPoint y: 27, endPoint x: 643, endPoint y: 52, distance: 27.3
click at [653, 27] on button "button" at bounding box center [651, 26] width 20 height 20
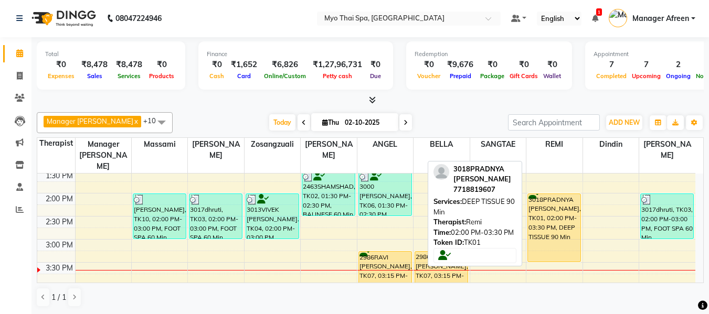
click at [548, 202] on div "3018PRADNYA [PERSON_NAME], TK01, 02:00 PM-03:30 PM, DEEP TISSUE 90 Min" at bounding box center [554, 228] width 52 height 68
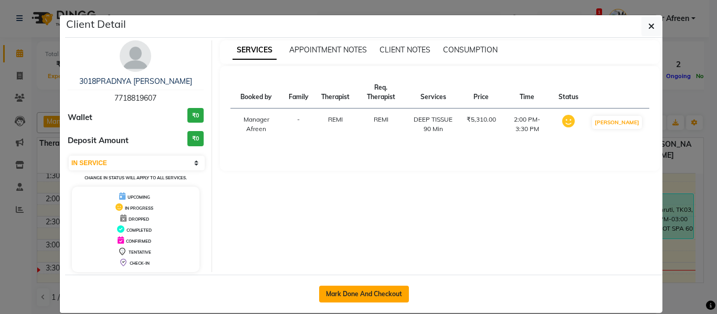
click at [336, 293] on button "Mark Done And Checkout" at bounding box center [364, 294] width 90 height 17
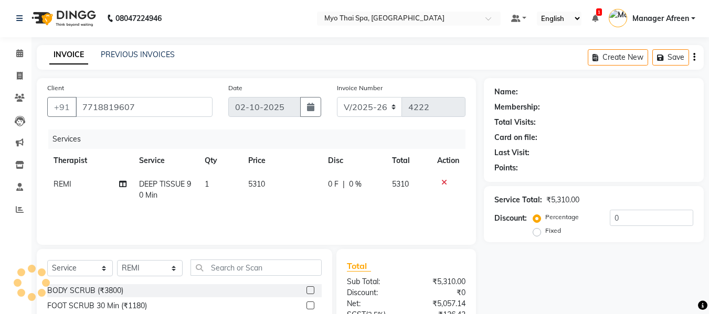
scroll to position [106, 0]
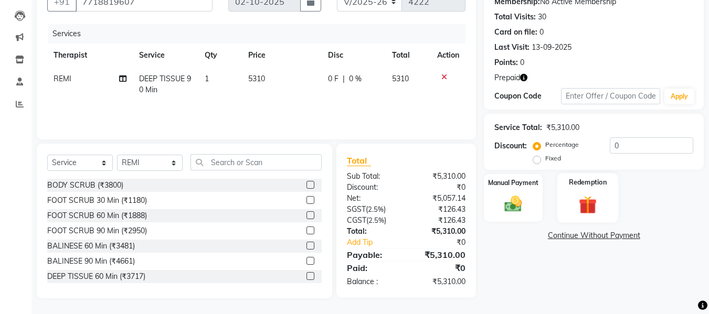
click at [594, 206] on img at bounding box center [587, 205] width 29 height 23
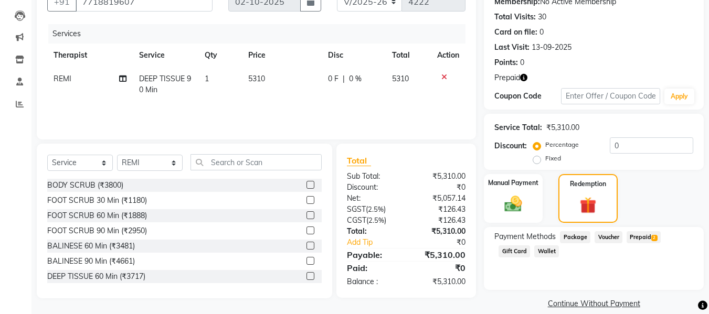
scroll to position [119, 0]
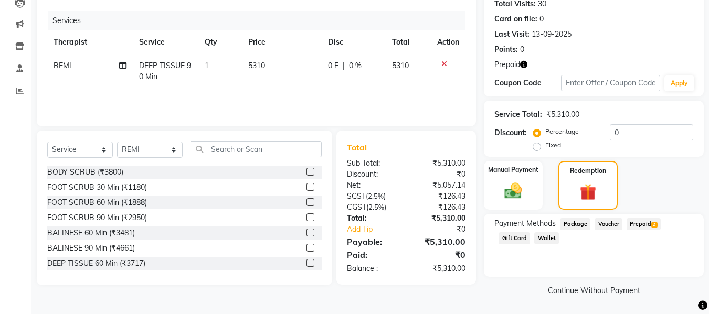
click at [638, 223] on span "Prepaid 2" at bounding box center [644, 224] width 34 height 12
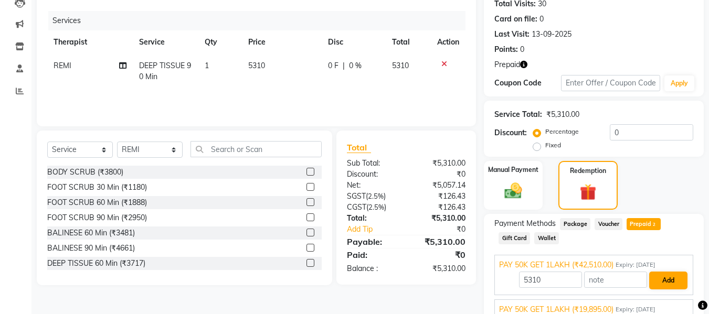
scroll to position [166, 0]
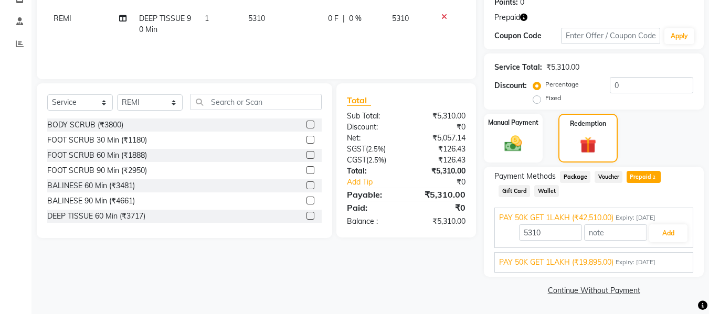
click at [618, 260] on span "Expiry: 30-12-2024" at bounding box center [636, 262] width 40 height 9
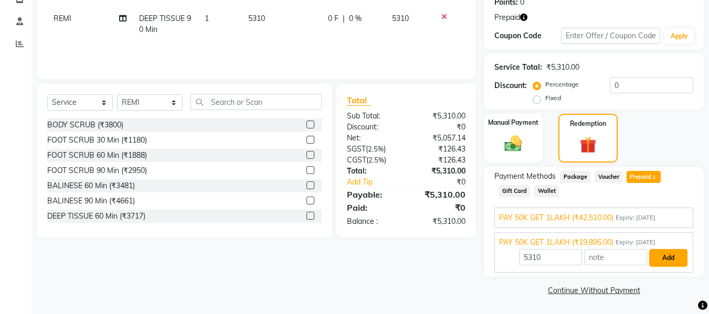
click at [665, 252] on button "Add" at bounding box center [668, 258] width 38 height 18
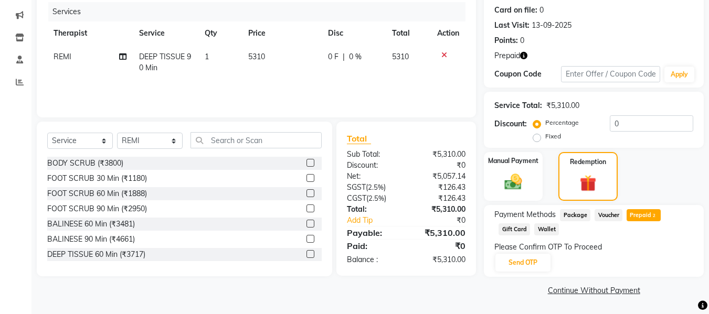
scroll to position [128, 0]
click at [532, 260] on button "Send OTP" at bounding box center [522, 263] width 55 height 18
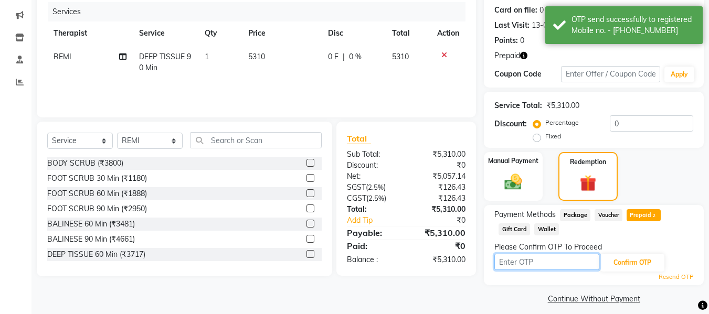
click at [546, 263] on input "text" at bounding box center [546, 262] width 105 height 16
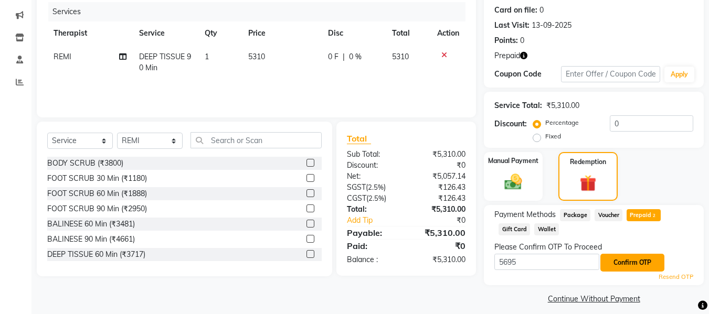
click at [638, 258] on button "Confirm OTP" at bounding box center [632, 263] width 64 height 18
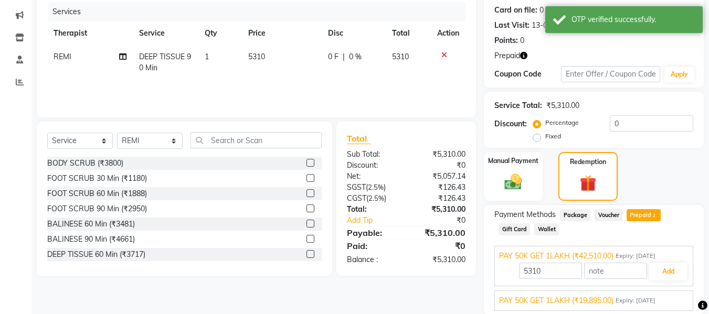
click at [547, 295] on span "PAY 50K GET 1LAKH (₹19,895.00)" at bounding box center [556, 300] width 114 height 11
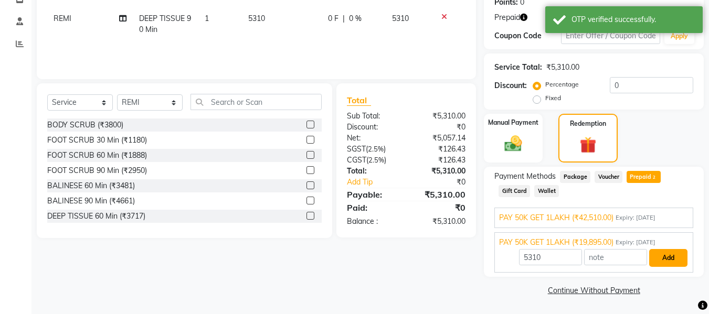
click at [674, 259] on button "Add" at bounding box center [668, 258] width 38 height 18
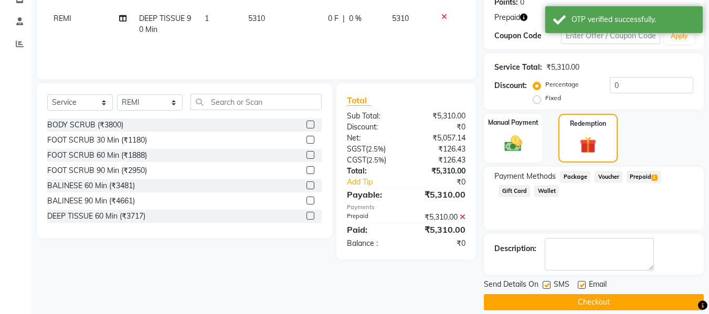
click at [547, 301] on button "Checkout" at bounding box center [594, 302] width 220 height 16
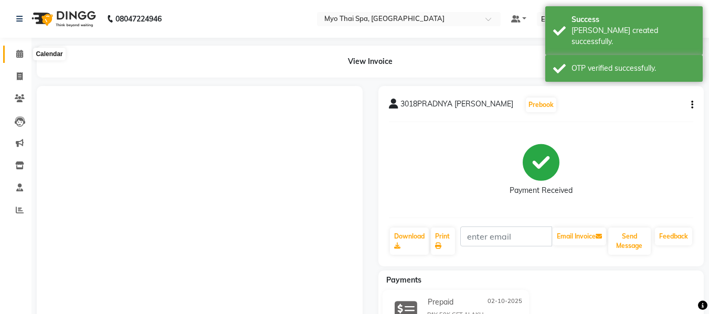
click at [21, 52] on icon at bounding box center [19, 54] width 7 height 8
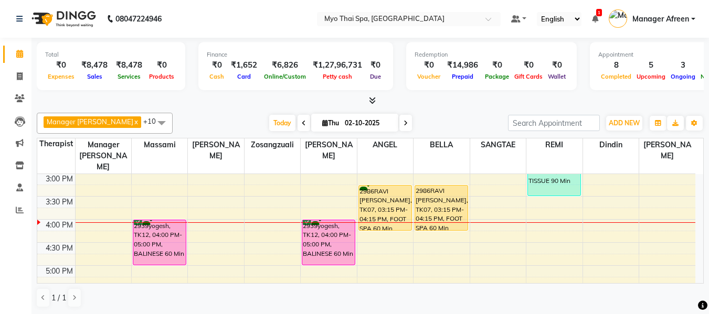
click at [404, 123] on icon at bounding box center [406, 123] width 4 height 6
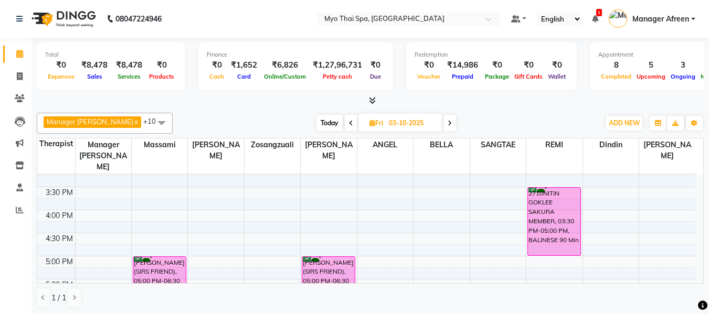
scroll to position [310, 0]
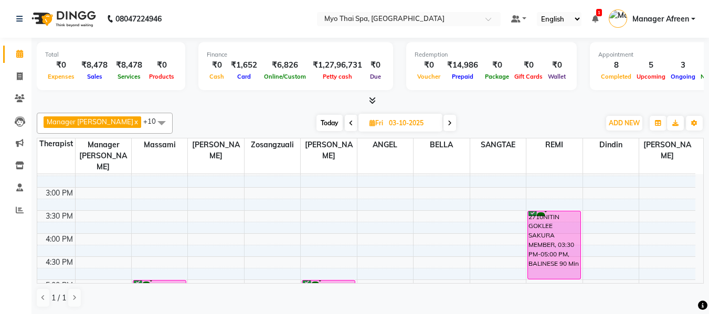
click at [215, 206] on div "8:00 AM 8:30 AM 9:00 AM 9:30 AM 10:00 AM 10:30 AM 11:00 AM 11:30 AM 12:00 PM 12…" at bounding box center [366, 211] width 658 height 692
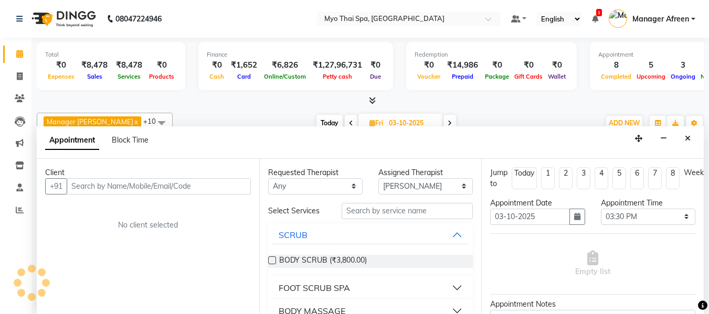
scroll to position [1, 0]
click at [152, 187] on input "text" at bounding box center [159, 186] width 184 height 16
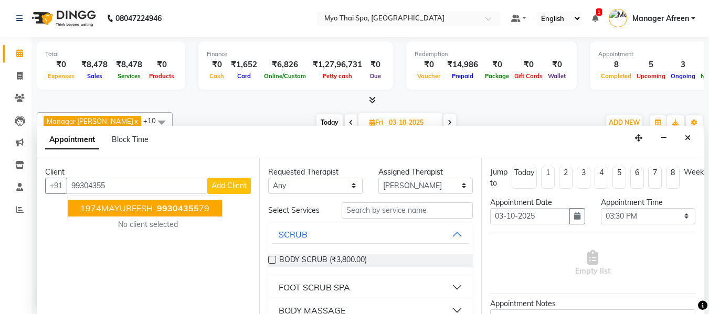
click at [122, 210] on span "1974MAYUREESH" at bounding box center [116, 208] width 72 height 10
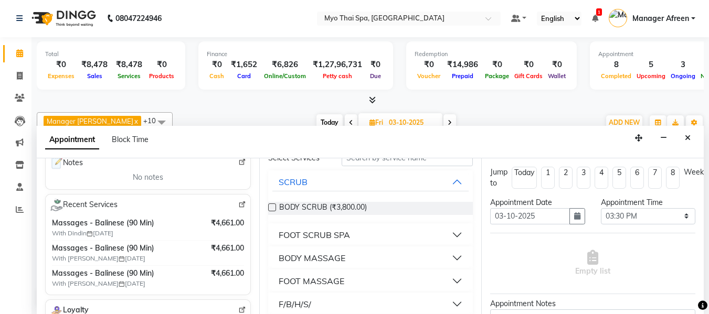
scroll to position [105, 0]
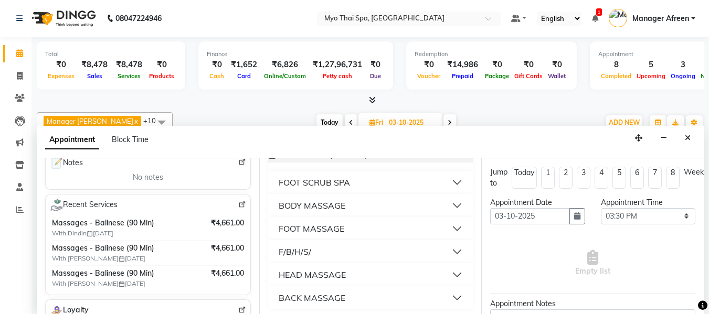
click at [324, 207] on div "BODY MASSAGE" at bounding box center [312, 205] width 67 height 13
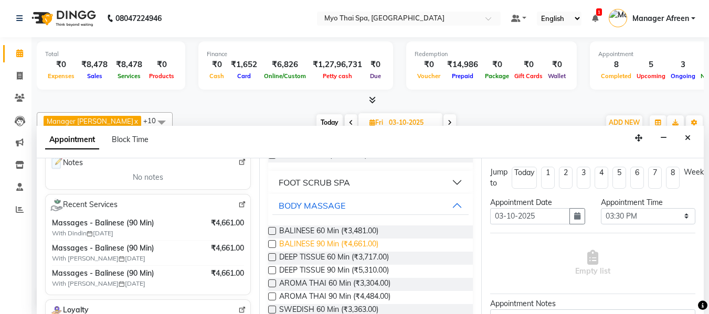
drag, startPoint x: 273, startPoint y: 244, endPoint x: 286, endPoint y: 244, distance: 12.6
click at [273, 244] on label at bounding box center [272, 244] width 8 height 8
click at [273, 244] on input "checkbox" at bounding box center [271, 245] width 7 height 7
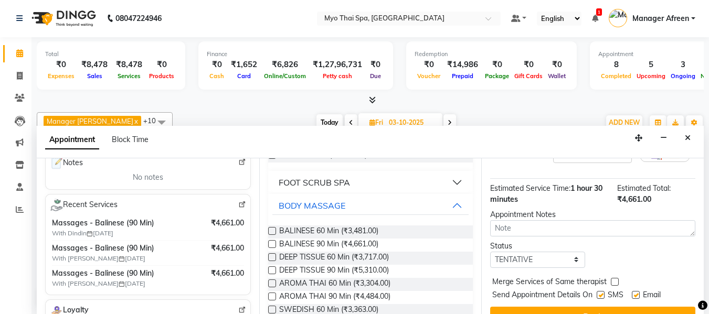
scroll to position [139, 0]
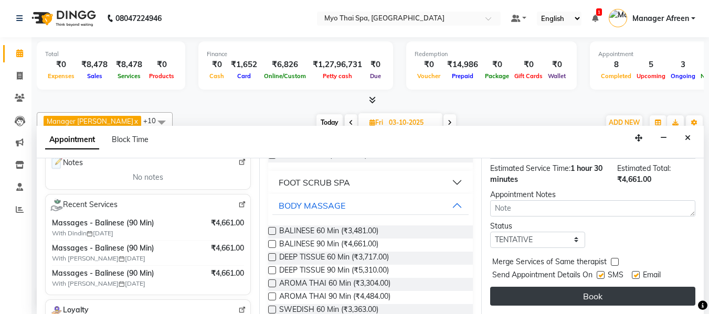
click at [550, 289] on button "Book" at bounding box center [592, 296] width 205 height 19
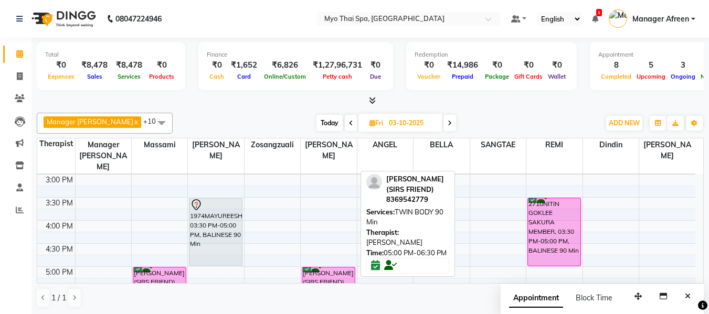
scroll to position [310, 0]
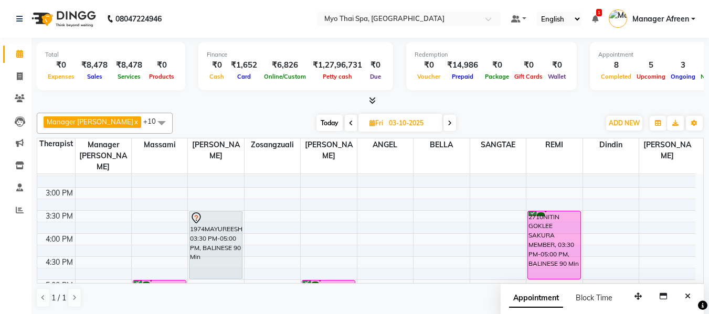
click at [323, 127] on span "Today" at bounding box center [329, 123] width 26 height 16
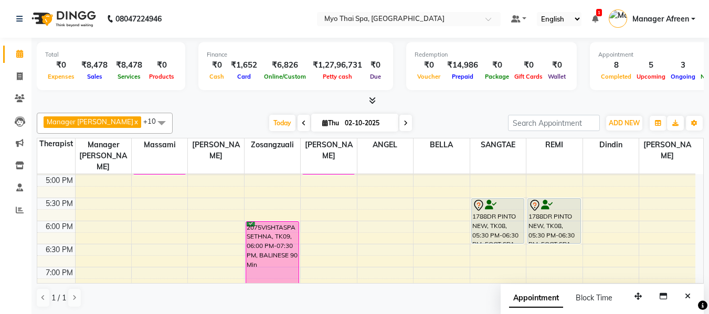
scroll to position [362, 0]
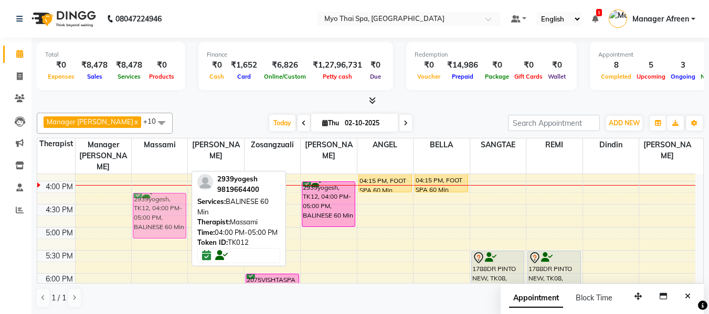
drag, startPoint x: 154, startPoint y: 184, endPoint x: 151, endPoint y: 195, distance: 11.5
click at [151, 195] on div "PRASAD SATHYAN, TK10, 02:00 PM-03:00 PM, FOOT SPA 60 Min 2939yogesh, TK12, 04:0…" at bounding box center [160, 158] width 56 height 692
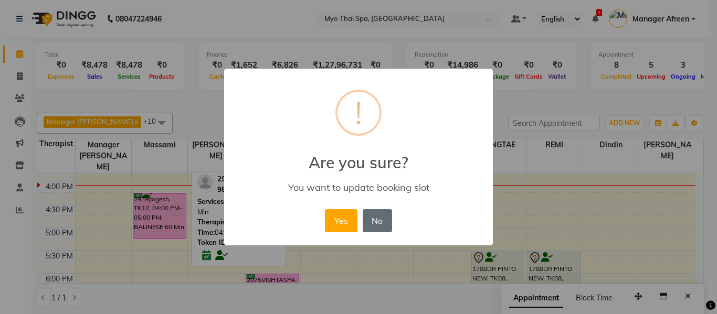
click at [362, 210] on div "Yes No No" at bounding box center [358, 221] width 72 height 28
click at [334, 226] on button "Yes" at bounding box center [341, 220] width 32 height 23
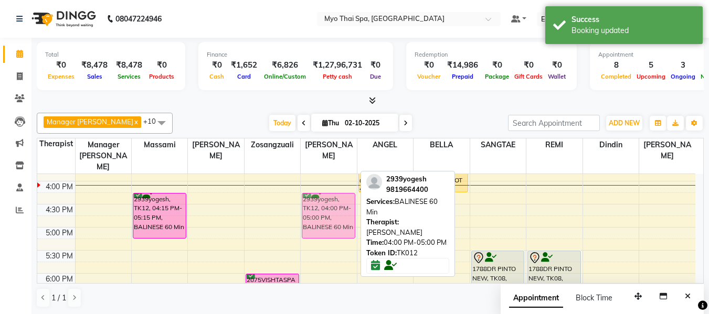
drag, startPoint x: 326, startPoint y: 192, endPoint x: 325, endPoint y: 205, distance: 13.7
click at [325, 205] on div "2463SHAMSHAD, TK02, 01:30 PM-02:30 PM, BALINESE 60 Min 2939yogesh, TK12, 04:00 …" at bounding box center [329, 158] width 56 height 692
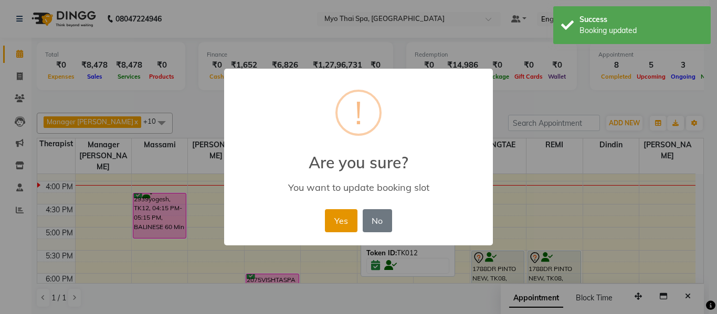
click at [338, 221] on button "Yes" at bounding box center [341, 220] width 32 height 23
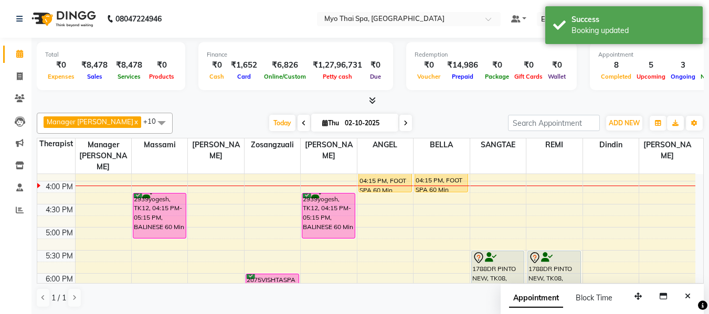
click at [367, 200] on div "8:00 AM 8:30 AM 9:00 AM 9:30 AM 10:00 AM 10:30 AM 11:00 AM 11:30 AM 12:00 PM 12…" at bounding box center [366, 158] width 658 height 692
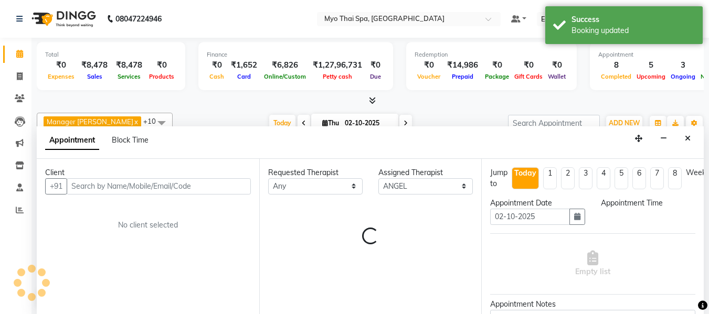
scroll to position [1, 0]
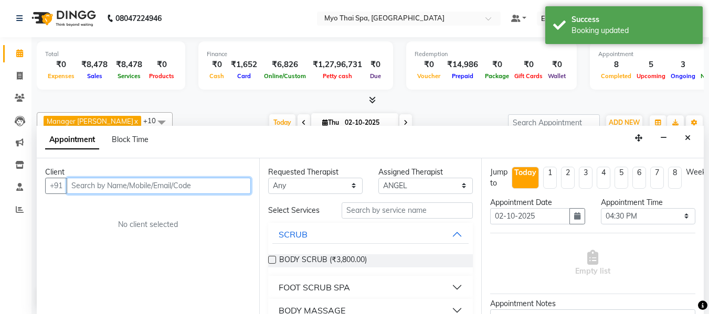
click at [129, 188] on input "text" at bounding box center [159, 186] width 184 height 16
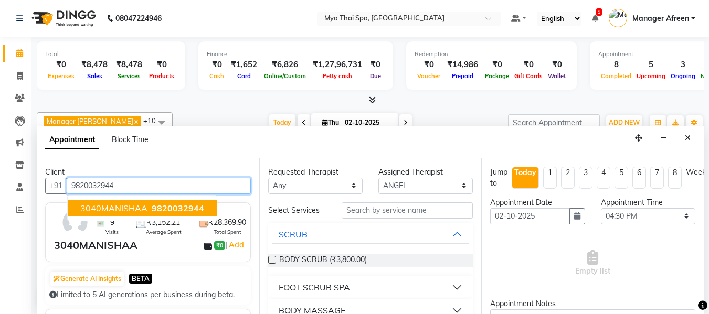
click at [132, 210] on span "3040MANISHAA" at bounding box center [113, 208] width 67 height 10
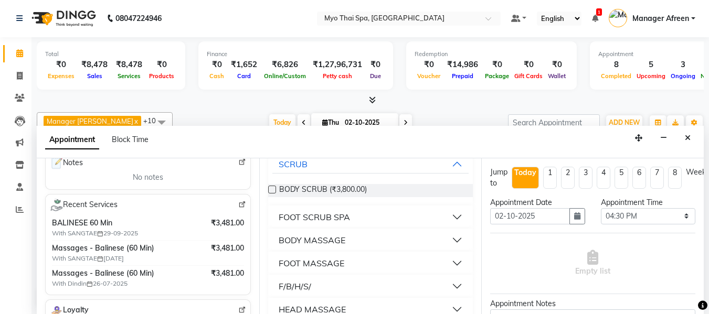
scroll to position [105, 0]
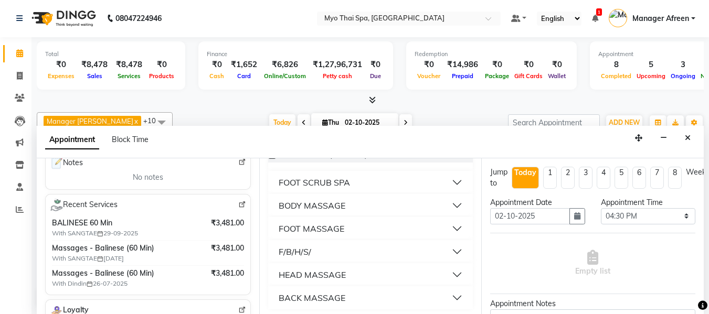
click at [313, 206] on div "BODY MASSAGE" at bounding box center [312, 205] width 67 height 13
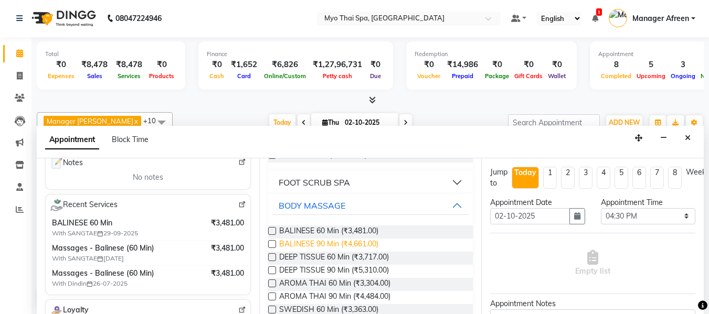
drag, startPoint x: 271, startPoint y: 245, endPoint x: 283, endPoint y: 245, distance: 11.5
click at [271, 245] on label at bounding box center [272, 244] width 8 height 8
click at [271, 245] on input "checkbox" at bounding box center [271, 245] width 7 height 7
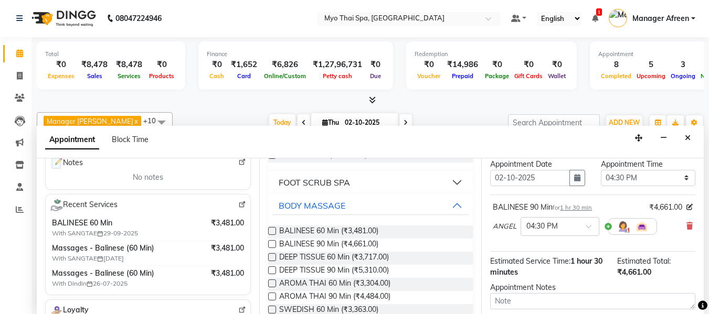
scroll to position [34, 0]
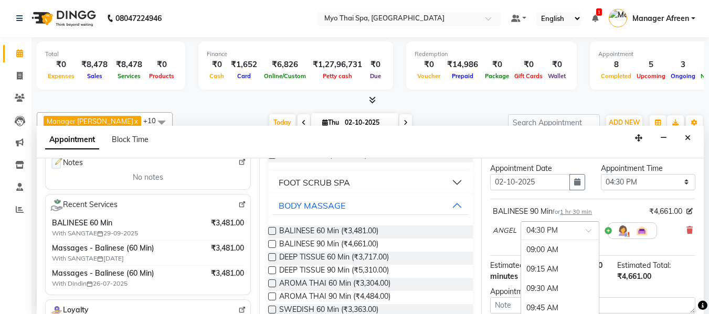
click at [586, 231] on span at bounding box center [592, 233] width 13 height 11
click at [543, 285] on div "05:00 PM" at bounding box center [560, 288] width 78 height 19
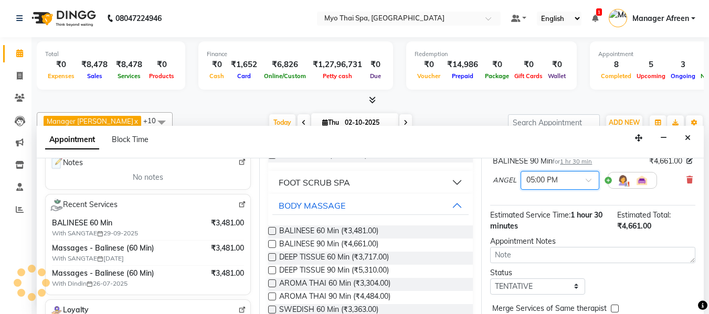
scroll to position [139, 0]
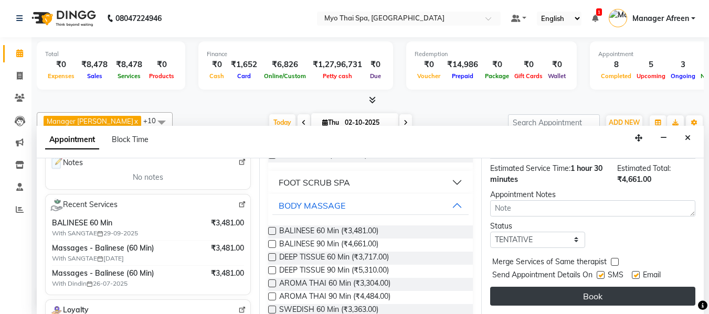
click at [563, 293] on button "Book" at bounding box center [592, 296] width 205 height 19
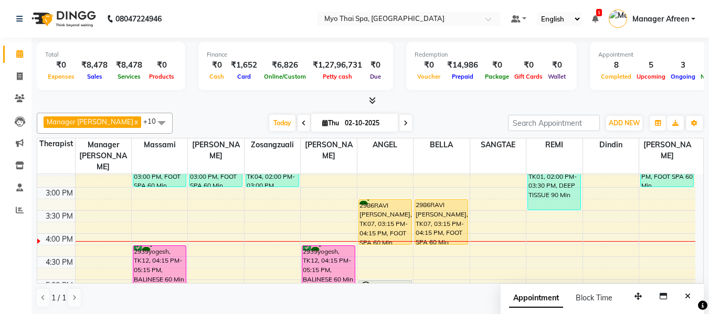
scroll to position [362, 0]
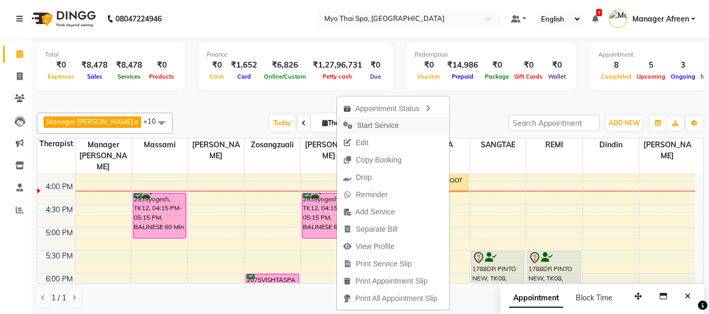
click at [375, 125] on span "Start Service" at bounding box center [378, 125] width 42 height 11
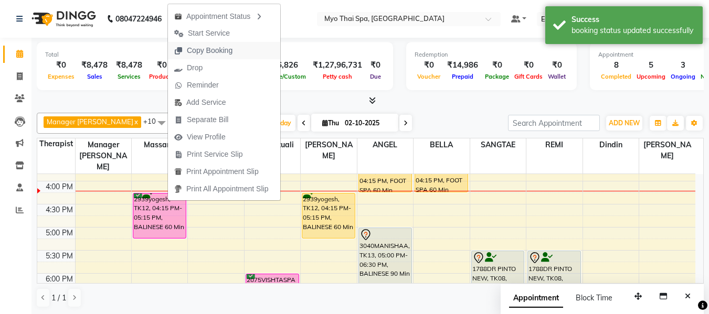
click at [205, 49] on span "Copy Booking" at bounding box center [210, 50] width 46 height 11
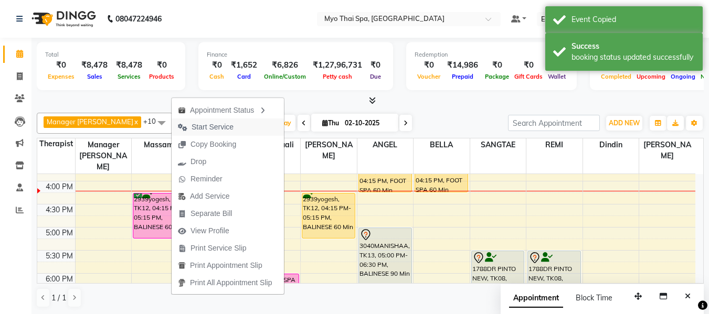
click at [215, 129] on span "Start Service" at bounding box center [213, 127] width 42 height 11
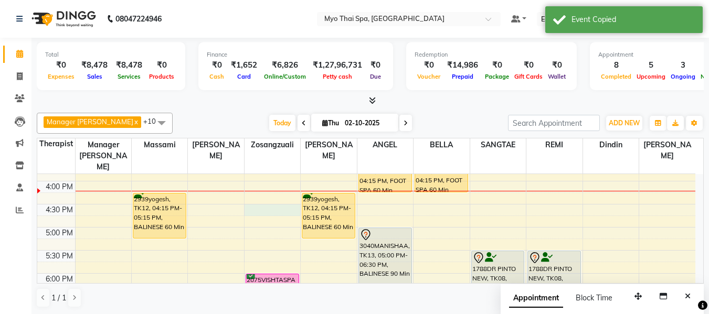
click at [253, 195] on div "8:00 AM 8:30 AM 9:00 AM 9:30 AM 10:00 AM 10:30 AM 11:00 AM 11:30 AM 12:00 PM 12…" at bounding box center [366, 158] width 658 height 692
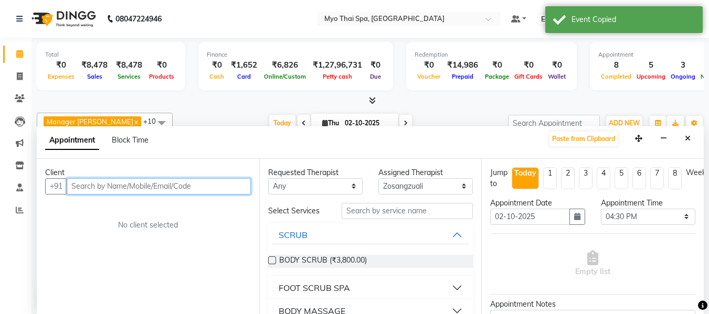
scroll to position [1, 0]
click at [157, 181] on input "text" at bounding box center [159, 186] width 184 height 16
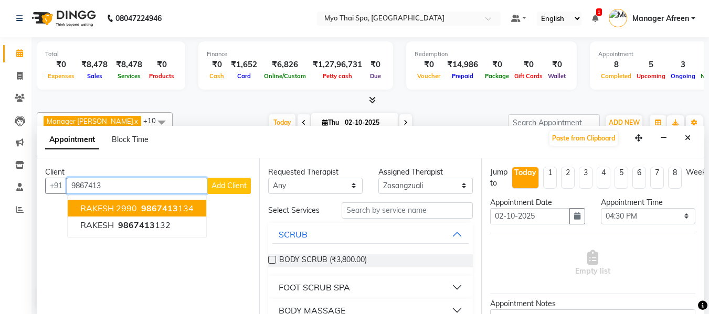
click at [167, 209] on span "9867413" at bounding box center [159, 208] width 37 height 10
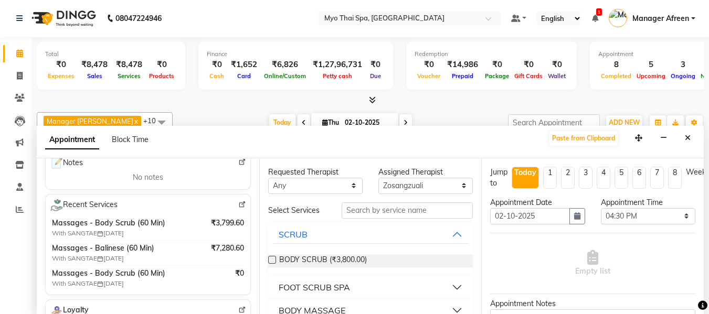
scroll to position [52, 0]
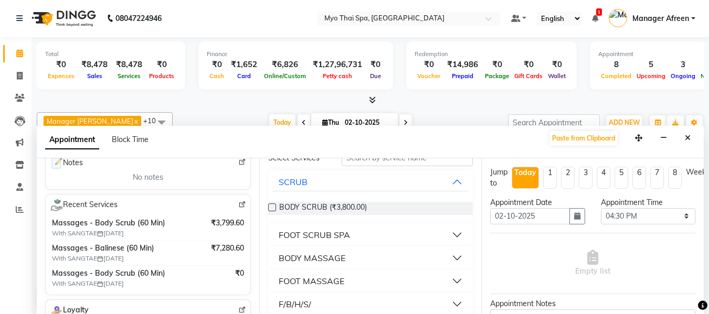
click at [333, 256] on div "BODY MASSAGE" at bounding box center [312, 258] width 67 height 13
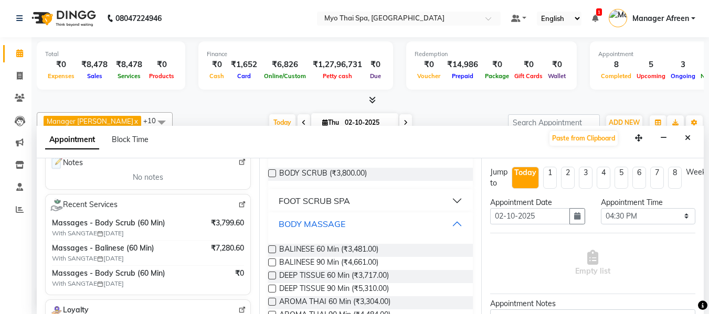
scroll to position [105, 0]
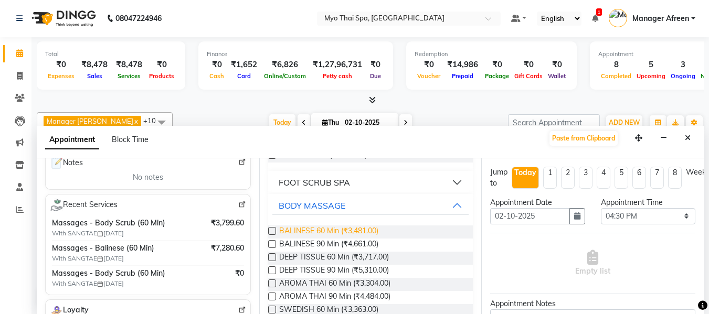
click at [367, 231] on span "BALINESE 60 Min (₹3,481.00)" at bounding box center [328, 232] width 99 height 13
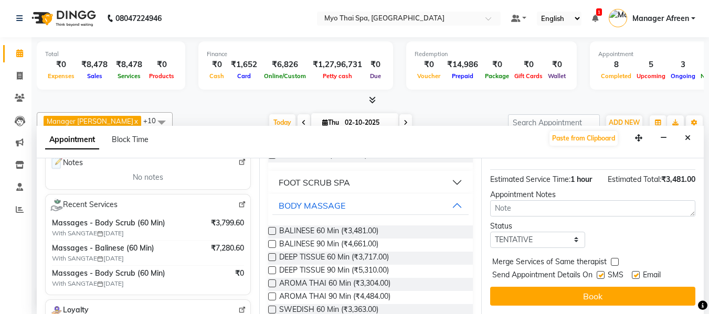
scroll to position [128, 0]
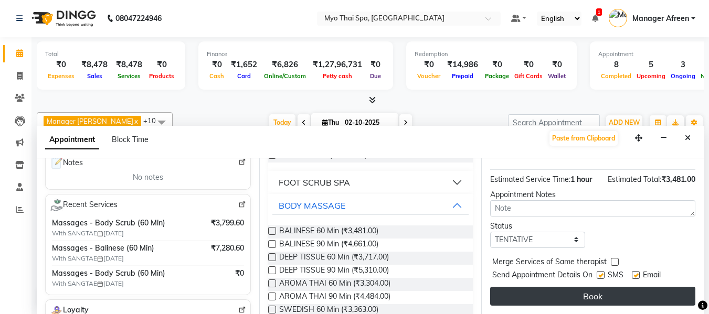
click at [608, 287] on button "Book" at bounding box center [592, 296] width 205 height 19
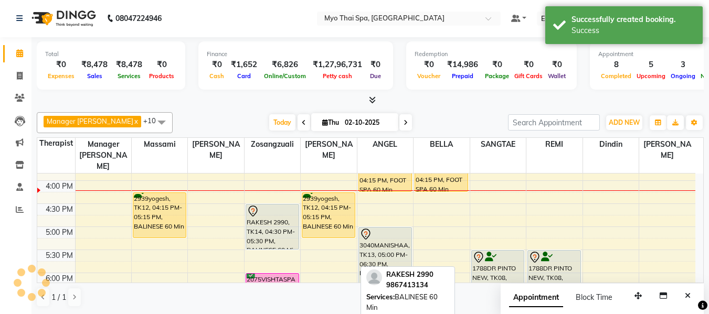
scroll to position [0, 0]
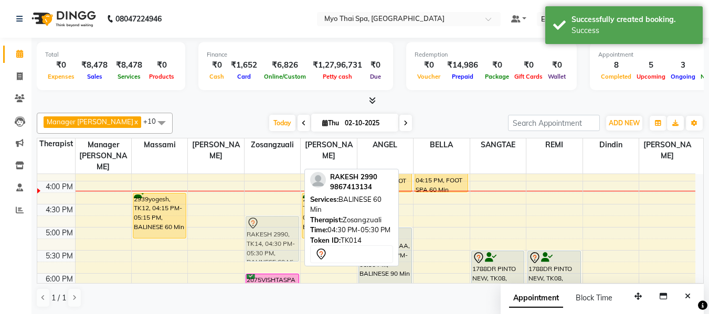
drag, startPoint x: 277, startPoint y: 216, endPoint x: 277, endPoint y: 223, distance: 6.8
click at [277, 223] on div "SIDHESH, TK05, 12:30 PM-01:30 PM, DEEP TISSUE 60 Min (₹3717) 3013VIVEK LAJMI., …" at bounding box center [273, 158] width 56 height 692
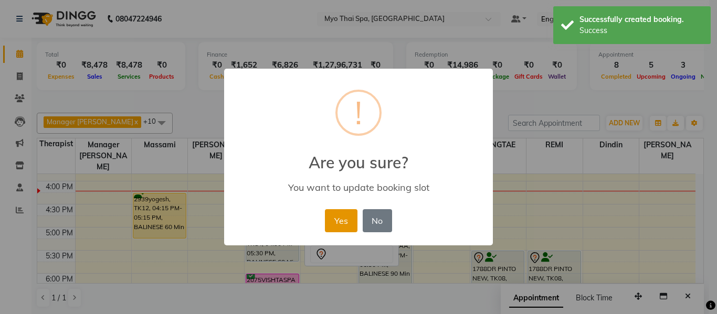
click at [329, 219] on button "Yes" at bounding box center [341, 220] width 32 height 23
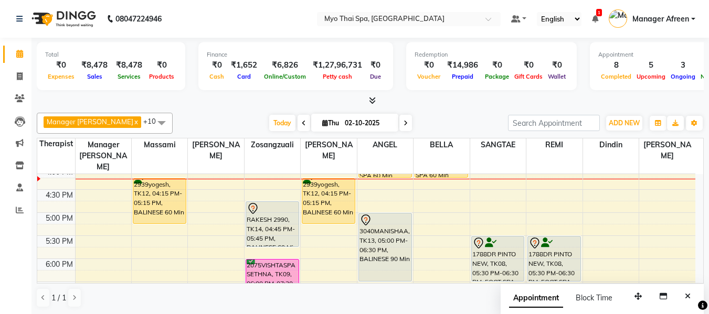
scroll to position [362, 0]
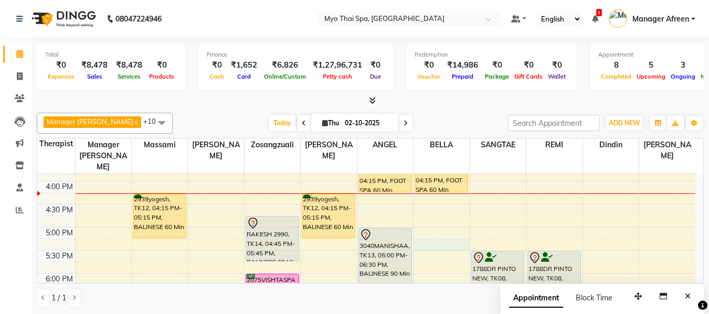
click at [440, 233] on div "8:00 AM 8:30 AM 9:00 AM 9:30 AM 10:00 AM 10:30 AM 11:00 AM 11:30 AM 12:00 PM 12…" at bounding box center [366, 158] width 658 height 692
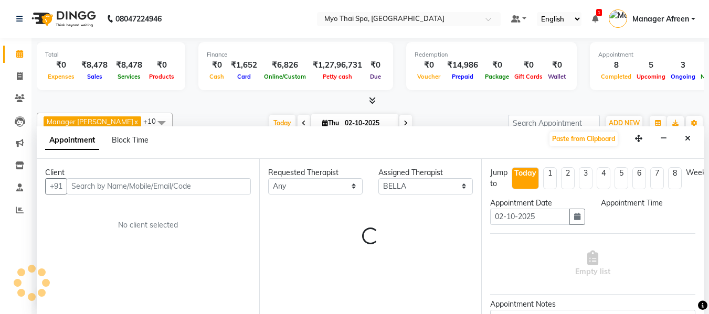
scroll to position [1, 0]
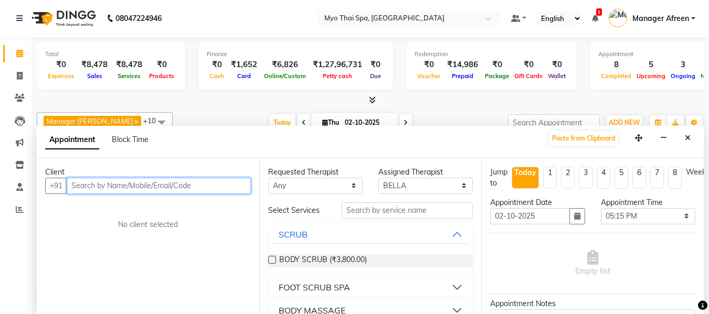
click at [196, 187] on input "text" at bounding box center [159, 186] width 184 height 16
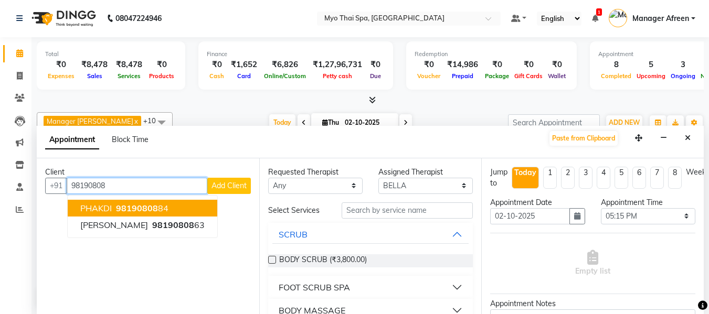
click at [149, 208] on span "98190808" at bounding box center [137, 208] width 42 height 10
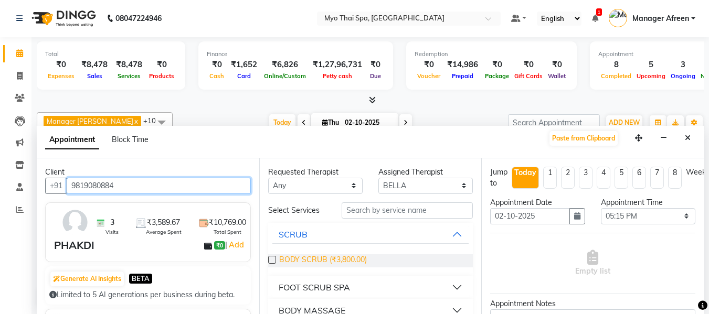
scroll to position [105, 0]
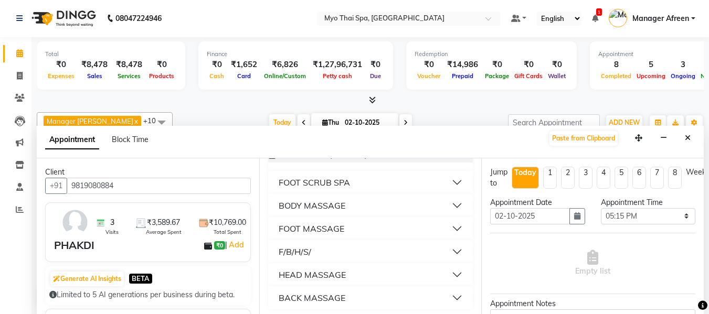
click at [342, 208] on div "BODY MASSAGE" at bounding box center [312, 205] width 67 height 13
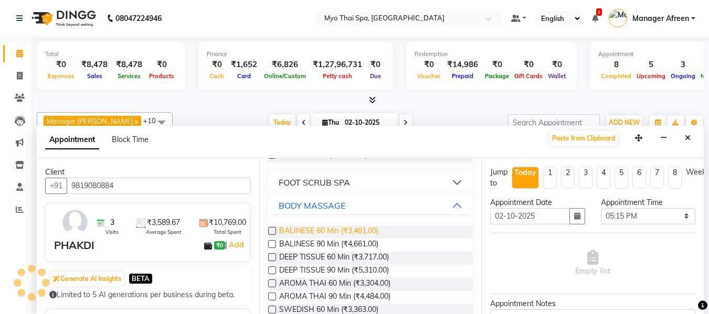
click at [354, 227] on span "BALINESE 60 Min (₹3,481.00)" at bounding box center [328, 232] width 99 height 13
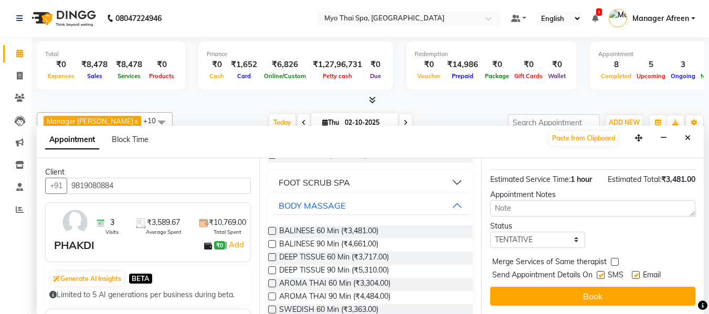
scroll to position [128, 0]
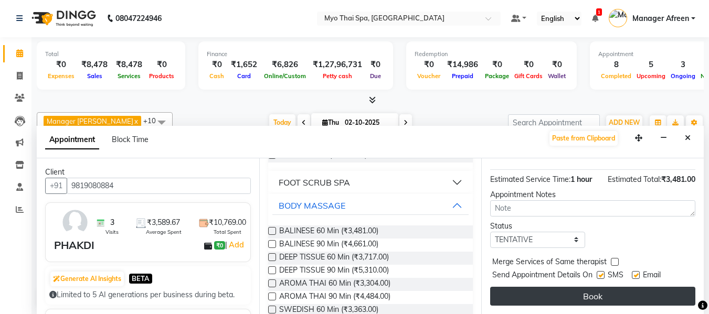
click at [567, 287] on button "Book" at bounding box center [592, 296] width 205 height 19
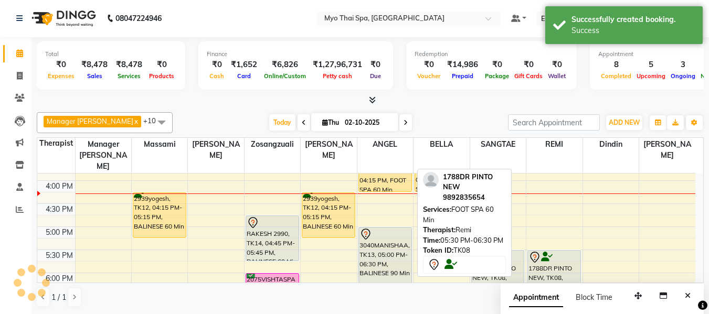
scroll to position [0, 0]
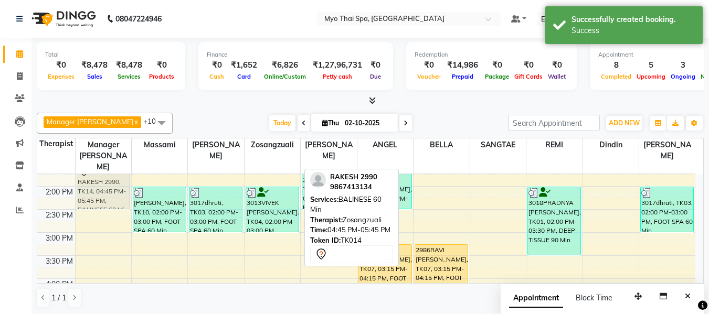
drag, startPoint x: 267, startPoint y: 224, endPoint x: 90, endPoint y: 167, distance: 185.7
click at [90, 167] on tr "2939yogesh, TK11, 07:45 AM-08:45 AM, BALINESE 60 Min RAKESH 2990, TK14, 04:45 P…" at bounding box center [366, 256] width 658 height 692
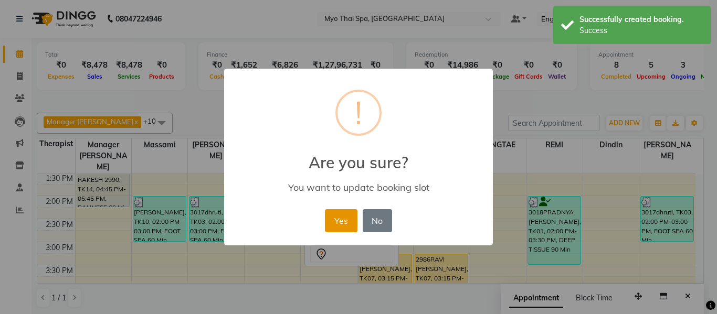
click at [344, 215] on button "Yes" at bounding box center [341, 220] width 32 height 23
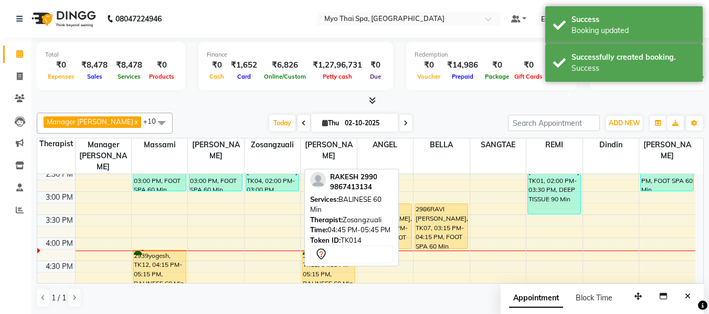
scroll to position [360, 0]
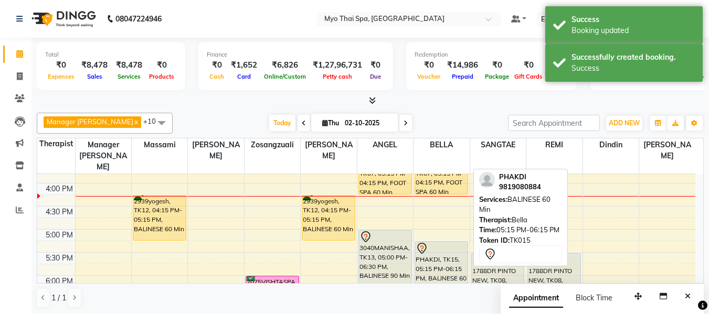
click at [440, 252] on div "PHAKDI, TK15, 05:15 PM-06:15 PM, BALINESE 60 Min" at bounding box center [441, 264] width 52 height 45
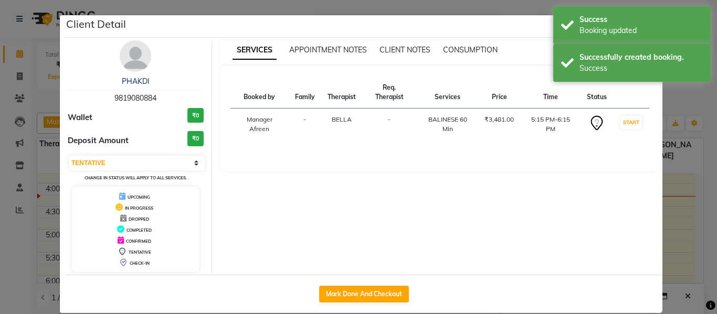
drag, startPoint x: 161, startPoint y: 93, endPoint x: 94, endPoint y: 89, distance: 66.8
click at [94, 89] on div "PHAKDI 9819080884" at bounding box center [136, 90] width 136 height 28
click at [684, 187] on ngb-modal-window "Client Detail PHAKDI 9819080884 Wallet ₹0 Deposit Amount ₹0 Select IN SERVICE C…" at bounding box center [358, 157] width 717 height 314
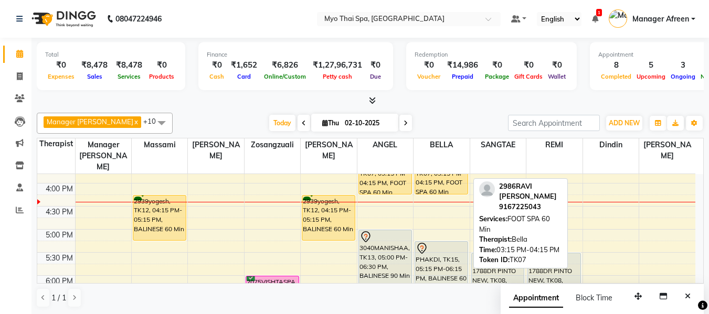
click at [432, 168] on div "2986RAVI [PERSON_NAME], TK07, 03:15 PM-04:15 PM, FOOT SPA 60 Min" at bounding box center [441, 172] width 52 height 45
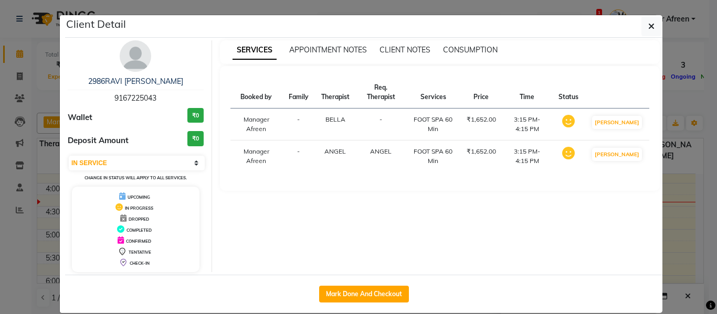
click at [391, 289] on button "Mark Done And Checkout" at bounding box center [364, 294] width 90 height 17
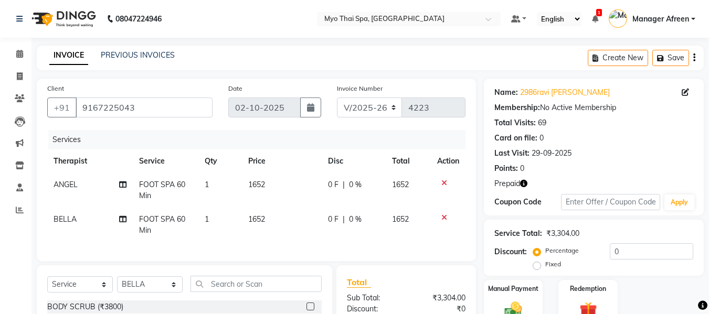
click at [443, 216] on icon at bounding box center [444, 217] width 6 height 7
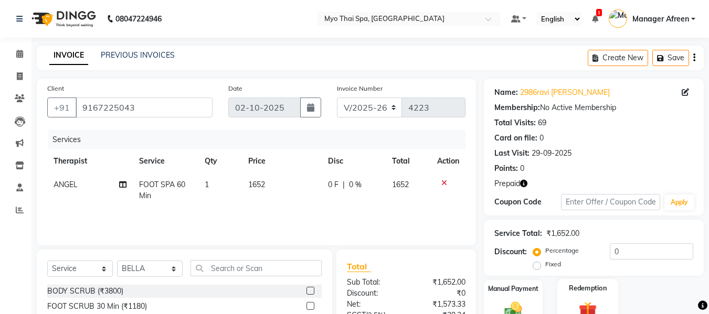
click at [588, 300] on img at bounding box center [587, 311] width 29 height 23
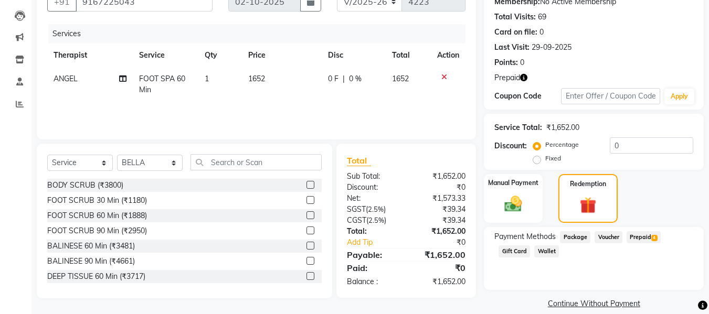
click at [649, 237] on span "Prepaid 4" at bounding box center [644, 237] width 34 height 12
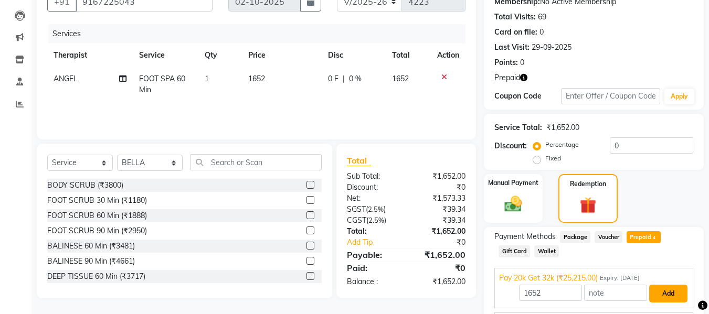
click at [673, 291] on button "Add" at bounding box center [668, 294] width 38 height 18
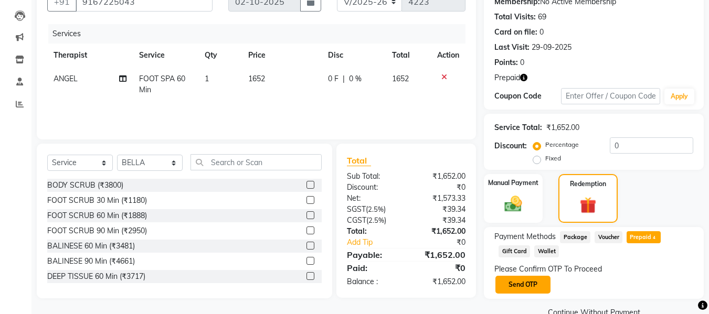
click at [525, 282] on button "Send OTP" at bounding box center [522, 285] width 55 height 18
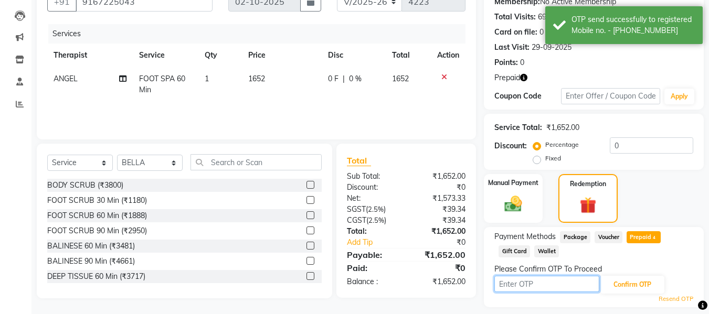
click at [500, 277] on input "text" at bounding box center [546, 284] width 105 height 16
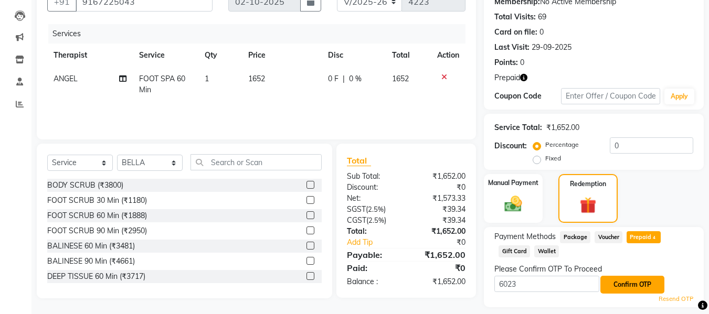
click at [617, 288] on button "Confirm OTP" at bounding box center [632, 285] width 64 height 18
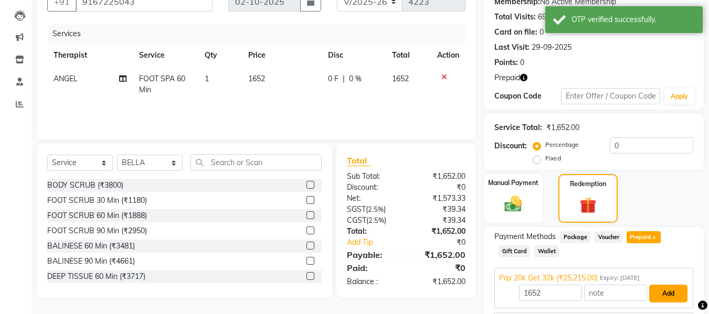
click at [669, 293] on button "Add" at bounding box center [668, 294] width 38 height 18
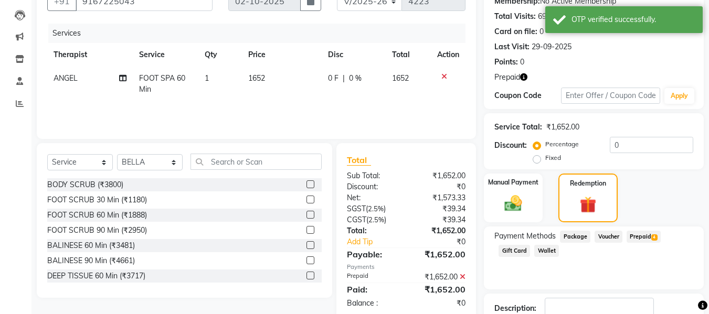
scroll to position [178, 0]
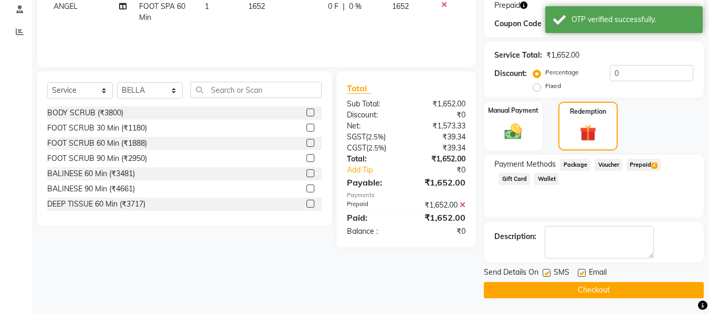
click at [549, 272] on label at bounding box center [547, 273] width 8 height 8
click at [549, 272] on input "checkbox" at bounding box center [546, 273] width 7 height 7
click at [602, 299] on button "Checkout" at bounding box center [594, 290] width 220 height 16
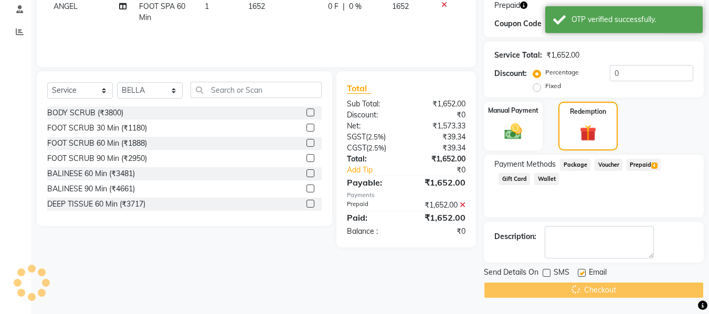
scroll to position [157, 0]
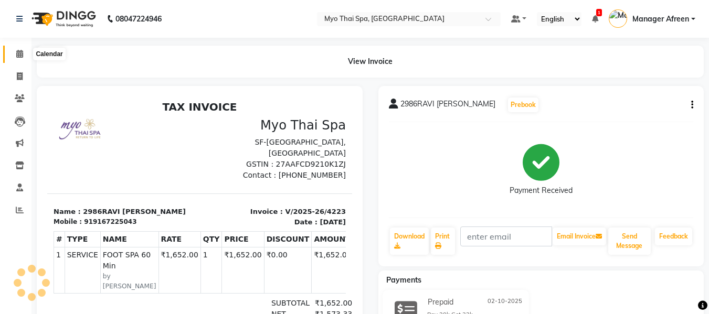
click at [17, 59] on span at bounding box center [19, 54] width 18 height 12
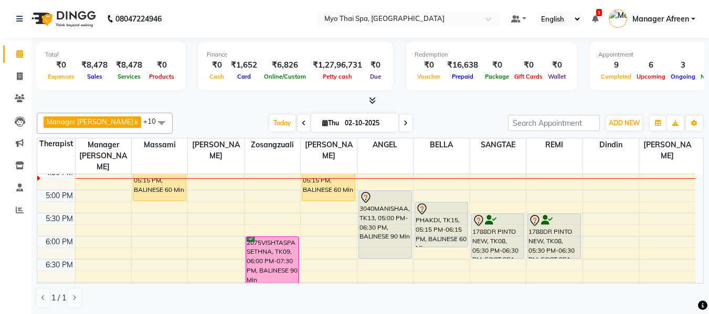
scroll to position [383, 0]
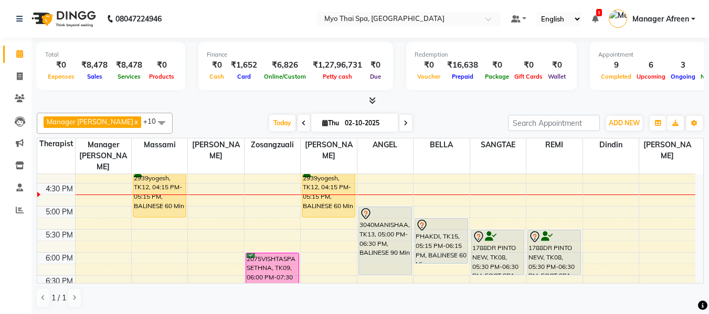
click at [206, 210] on div "8:00 AM 8:30 AM 9:00 AM 9:30 AM 10:00 AM 10:30 AM 11:00 AM 11:30 AM 12:00 PM 12…" at bounding box center [366, 137] width 658 height 692
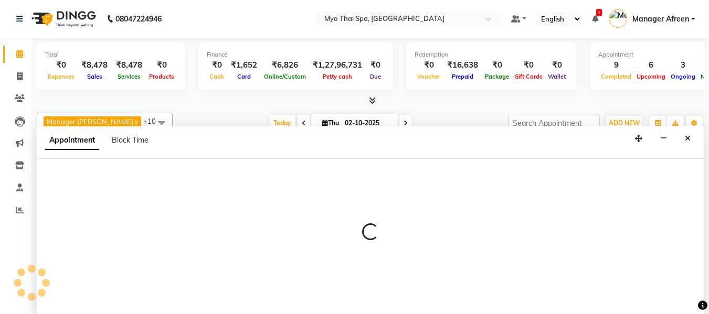
scroll to position [1, 0]
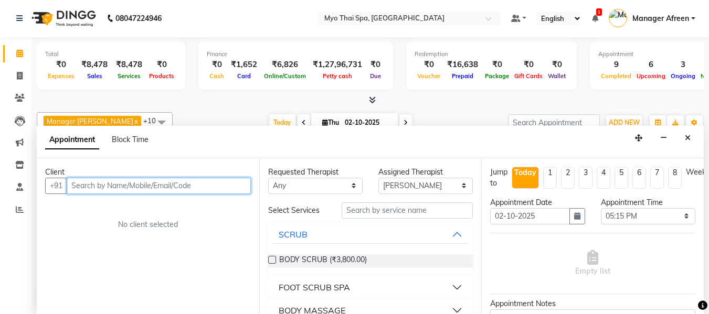
click at [183, 185] on input "text" at bounding box center [159, 186] width 184 height 16
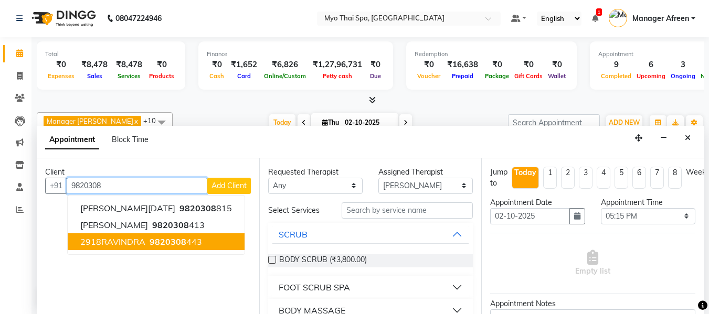
click at [113, 243] on span "2918RAVINDRA" at bounding box center [112, 242] width 65 height 10
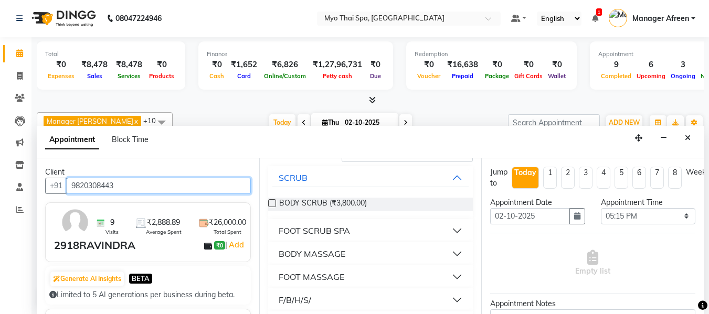
scroll to position [105, 0]
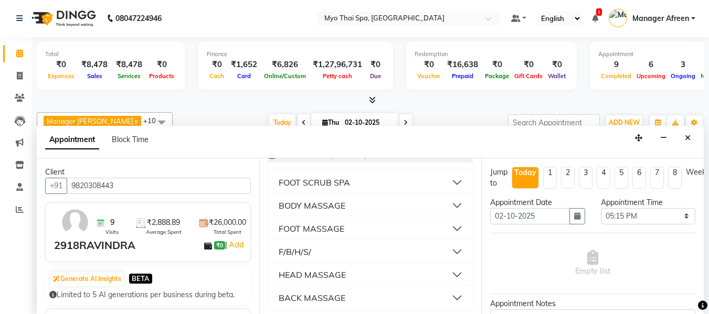
click at [327, 228] on div "FOOT MASSAGE" at bounding box center [312, 229] width 66 height 13
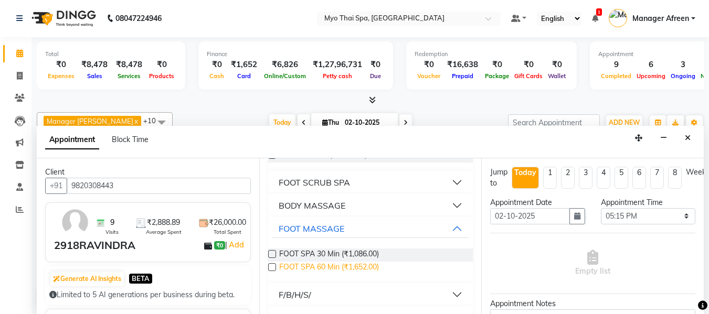
click at [330, 267] on span "FOOT SPA 60 Min (₹1,652.00)" at bounding box center [329, 268] width 100 height 13
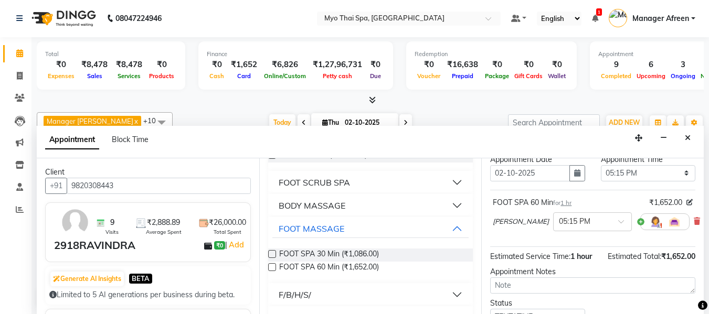
scroll to position [128, 0]
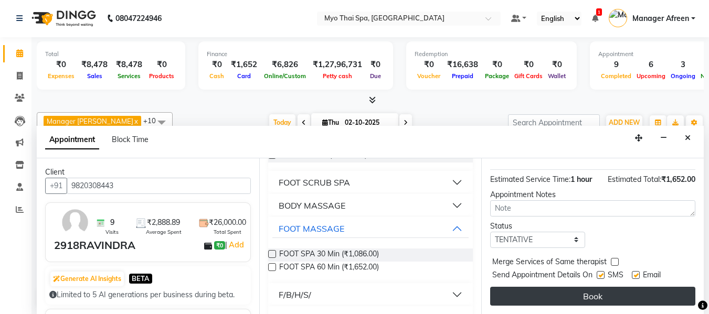
click at [586, 287] on button "Book" at bounding box center [592, 296] width 205 height 19
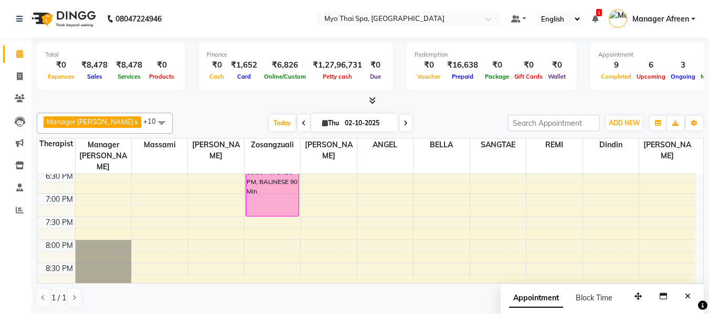
scroll to position [541, 0]
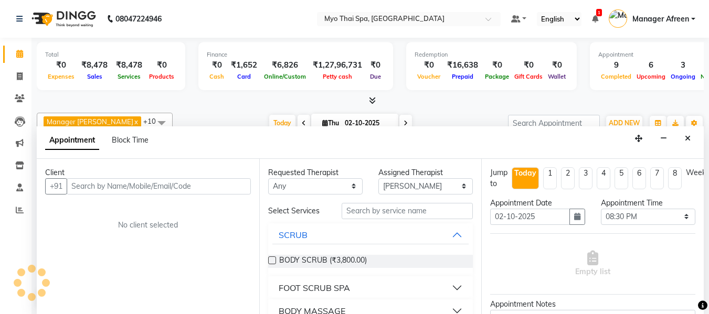
scroll to position [1, 0]
click at [180, 189] on input "text" at bounding box center [159, 186] width 184 height 16
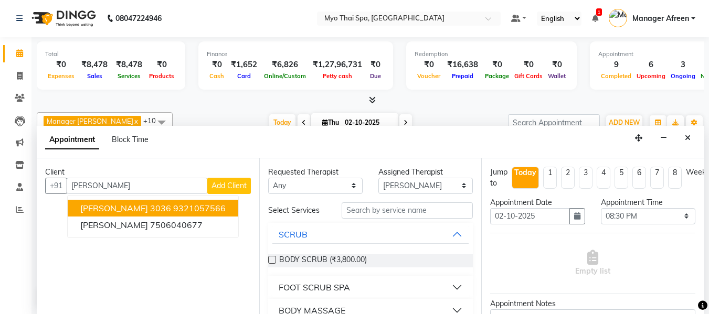
click at [183, 205] on ngb-highlight "9321057566" at bounding box center [199, 208] width 52 height 10
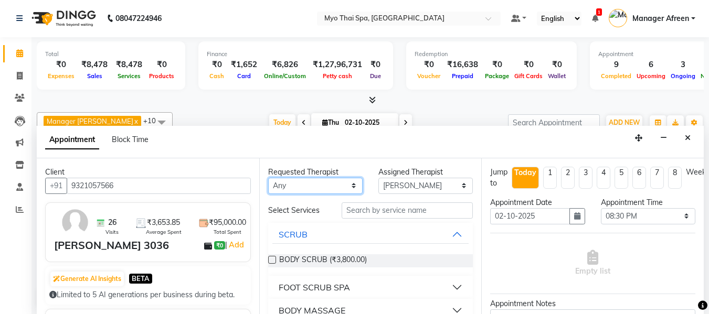
click at [295, 188] on select "Any ANGEL BELLA Dindin Jane JENNY Kristina LORITA Manager Afreen Manager Churmu…" at bounding box center [315, 186] width 94 height 16
click at [268, 178] on select "Any ANGEL BELLA Dindin Jane JENNY Kristina LORITA Manager Afreen Manager Churmu…" at bounding box center [315, 186] width 94 height 16
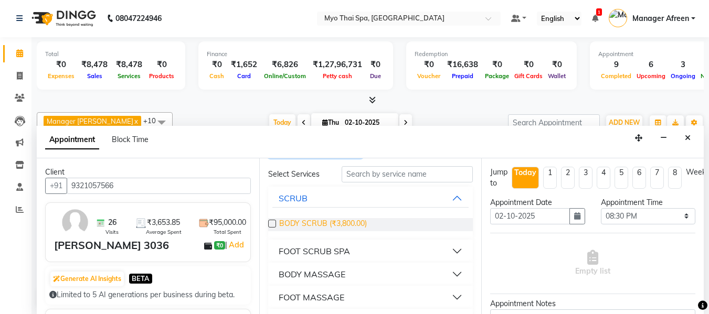
scroll to position [52, 0]
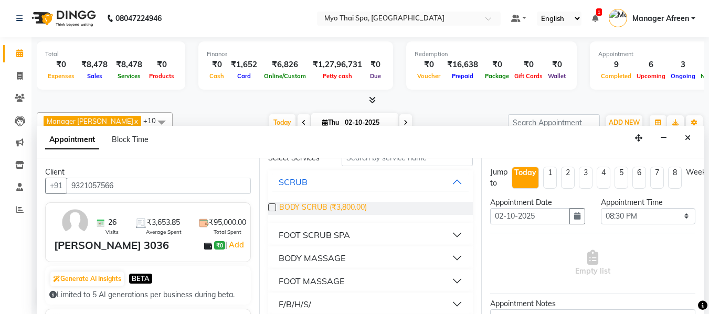
click at [321, 259] on div "BODY MASSAGE" at bounding box center [312, 258] width 67 height 13
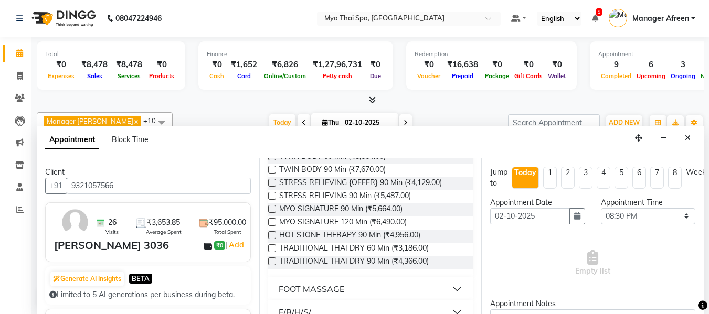
scroll to position [315, 0]
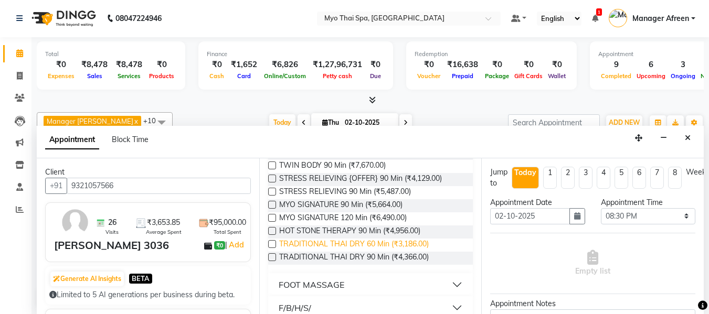
click at [319, 240] on span "TRADITIONAL THAI DRY 60 Min (₹3,186.00)" at bounding box center [354, 245] width 150 height 13
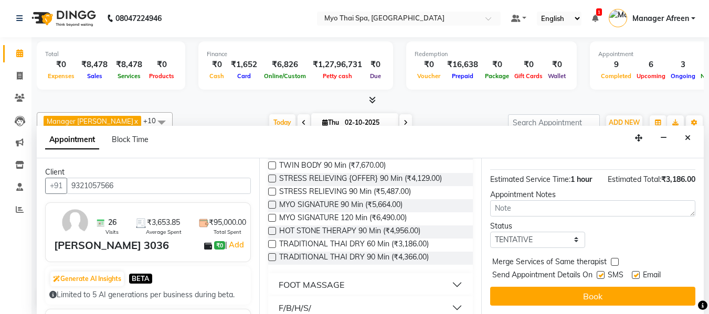
scroll to position [128, 0]
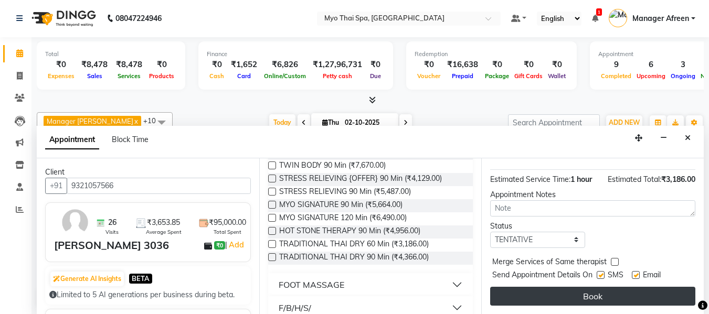
click at [550, 289] on button "Book" at bounding box center [592, 296] width 205 height 19
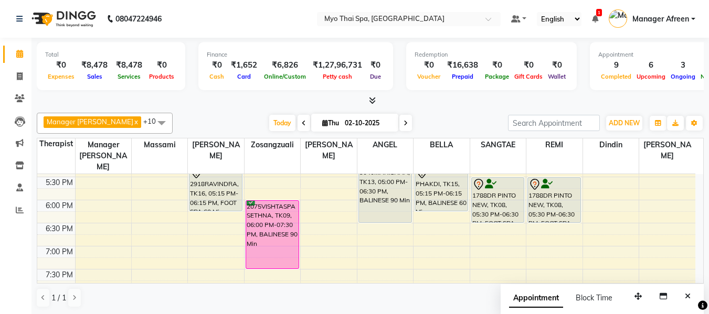
scroll to position [383, 0]
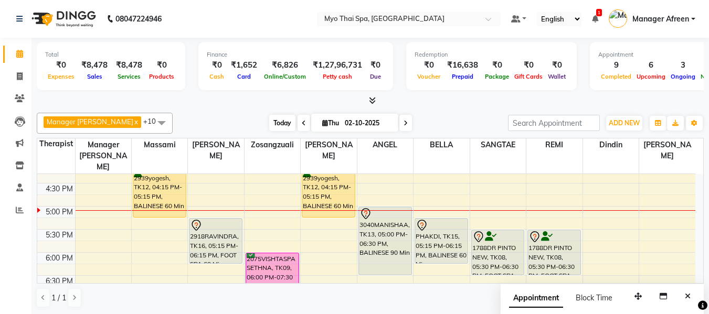
click at [269, 120] on span "Today" at bounding box center [282, 123] width 26 height 16
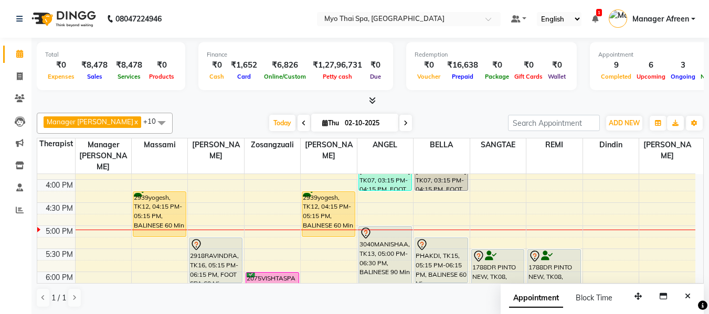
scroll to position [416, 0]
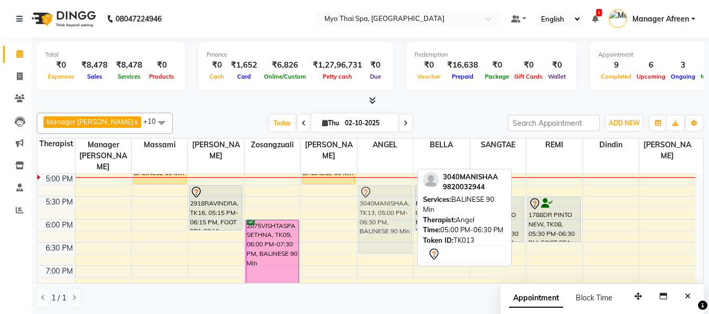
drag, startPoint x: 384, startPoint y: 196, endPoint x: 387, endPoint y: 206, distance: 10.0
click at [387, 206] on div "3000 MAHESH MOTWANI, TK06, 01:30 PM-02:30 PM, TRADITIONAL THAI DRY 60 Min 2986R…" at bounding box center [385, 104] width 56 height 692
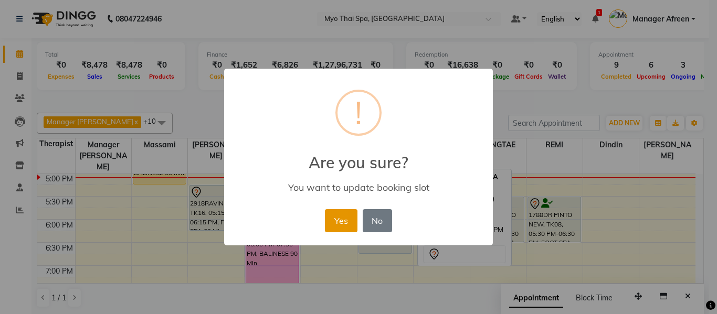
click at [335, 223] on button "Yes" at bounding box center [341, 220] width 32 height 23
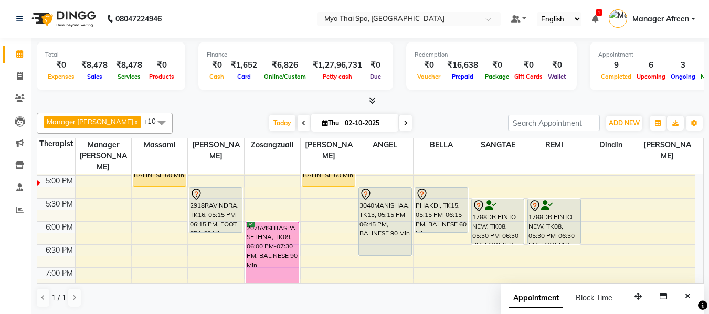
scroll to position [415, 0]
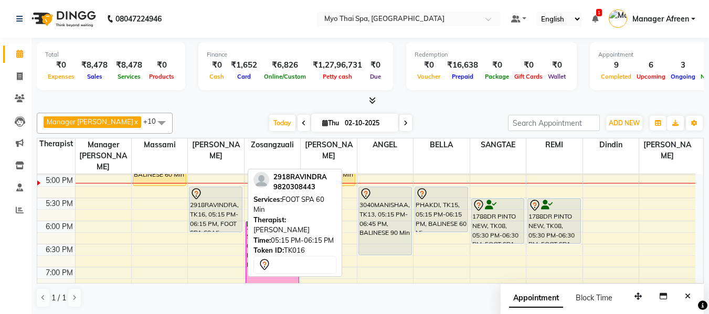
click at [211, 202] on div "2918RAVINDRA, TK16, 05:15 PM-06:15 PM, FOOT SPA 60 Min" at bounding box center [215, 209] width 52 height 45
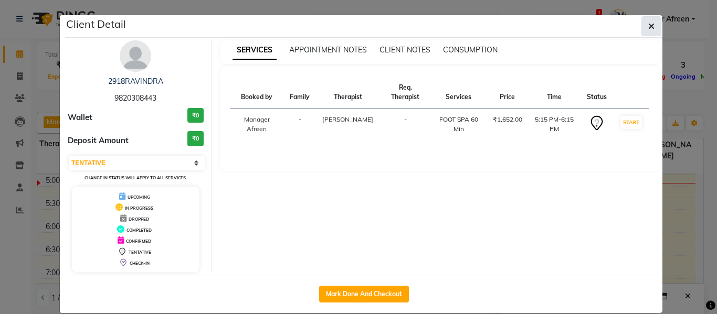
click at [646, 35] on button "button" at bounding box center [651, 26] width 20 height 20
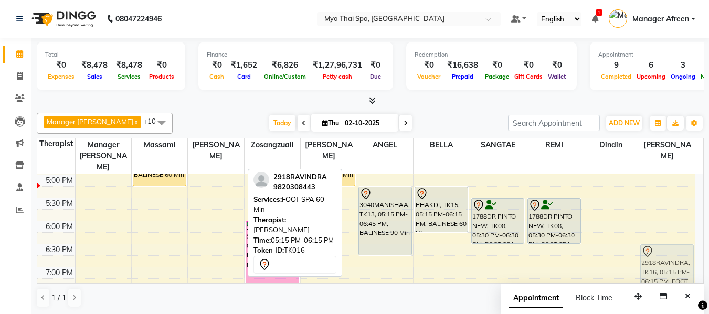
scroll to position [416, 0]
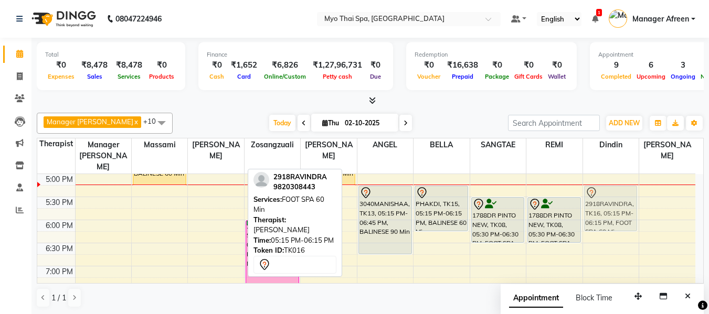
drag, startPoint x: 219, startPoint y: 197, endPoint x: 623, endPoint y: 200, distance: 404.1
click at [623, 200] on tr "2939yogesh, TK11, 07:45 AM-08:45 AM, BALINESE 60 Min RAKESH 2990, TK14, 01:15 P…" at bounding box center [366, 105] width 658 height 692
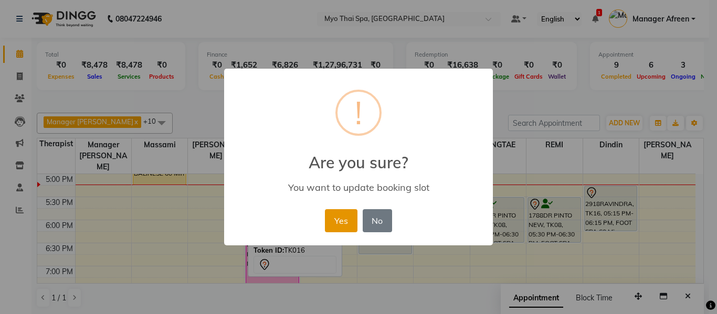
click at [330, 218] on button "Yes" at bounding box center [341, 220] width 32 height 23
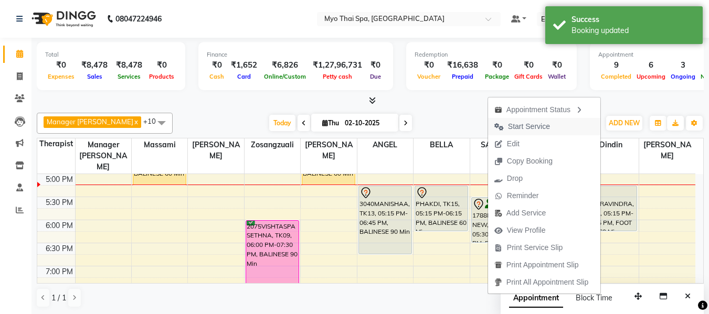
click at [519, 126] on span "Start Service" at bounding box center [529, 126] width 42 height 11
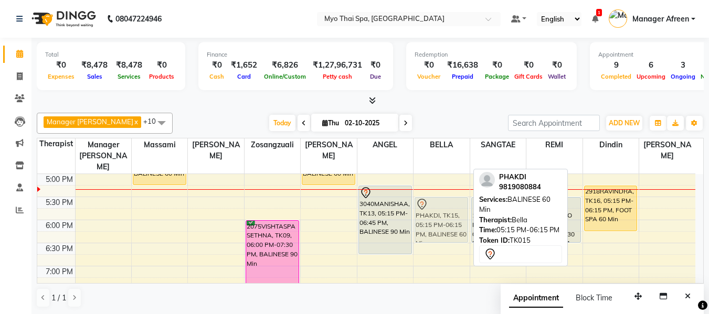
drag, startPoint x: 433, startPoint y: 190, endPoint x: 436, endPoint y: 202, distance: 11.7
click at [436, 202] on div "2986RAVI KOLI, TK07, 03:15 PM-04:15 PM, FOOT SPA 60 Min PHAKDI, TK15, 05:15 PM-…" at bounding box center [442, 105] width 56 height 692
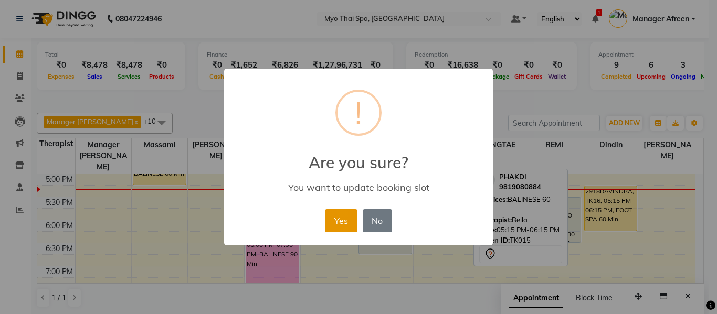
click at [342, 213] on button "Yes" at bounding box center [341, 220] width 32 height 23
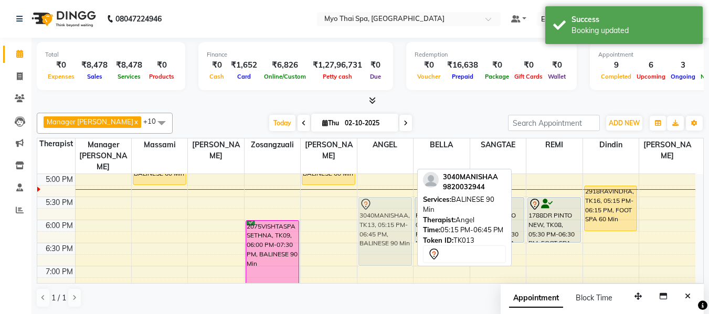
drag, startPoint x: 383, startPoint y: 192, endPoint x: 386, endPoint y: 205, distance: 13.0
click at [386, 205] on div "3000 MAHESH MOTWANI, TK06, 01:30 PM-02:30 PM, TRADITIONAL THAI DRY 60 Min 2986R…" at bounding box center [385, 105] width 56 height 692
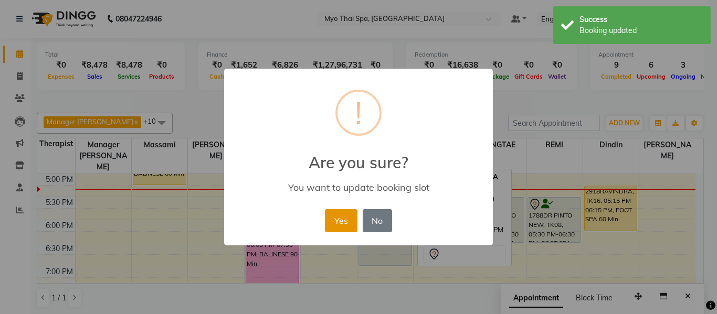
click at [351, 220] on button "Yes" at bounding box center [341, 220] width 32 height 23
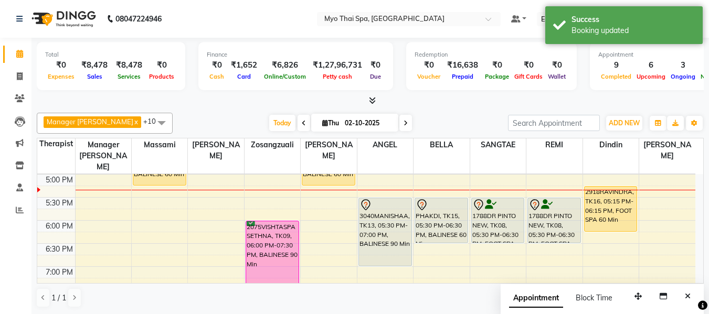
scroll to position [420, 0]
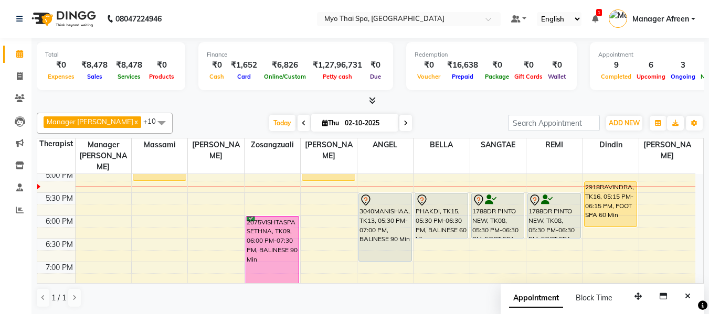
click at [433, 124] on div "Today Thu 02-10-2025" at bounding box center [340, 123] width 325 height 16
click at [481, 100] on div at bounding box center [370, 101] width 667 height 11
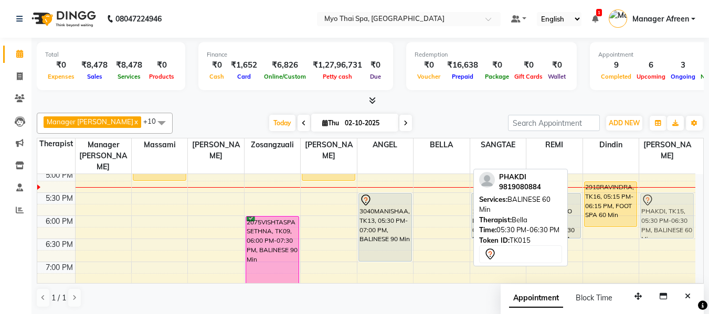
drag, startPoint x: 448, startPoint y: 200, endPoint x: 656, endPoint y: 200, distance: 207.8
click at [656, 200] on tr "2939yogesh, TK11, 07:45 AM-08:45 AM, BALINESE 60 Min RAKESH 2990, TK14, 01:15 P…" at bounding box center [366, 100] width 658 height 692
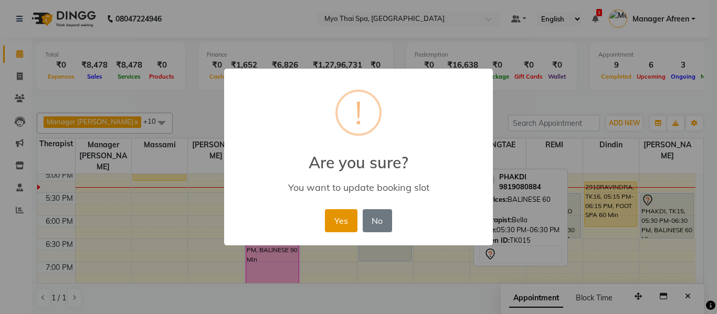
click at [352, 219] on button "Yes" at bounding box center [341, 220] width 32 height 23
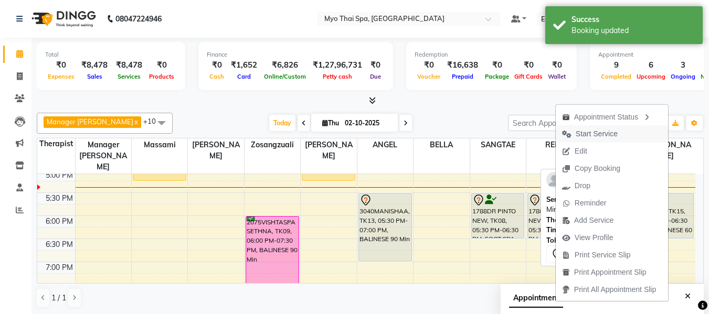
click at [577, 136] on span "Start Service" at bounding box center [597, 134] width 42 height 11
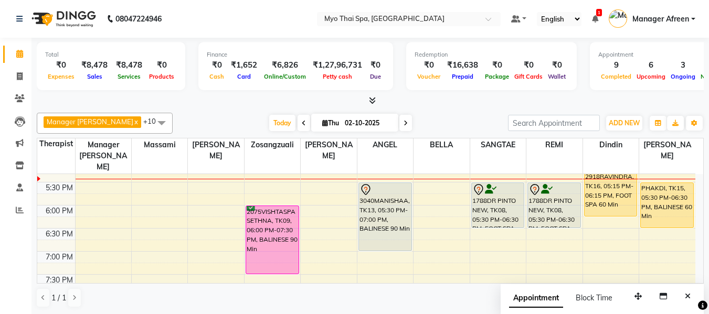
scroll to position [415, 0]
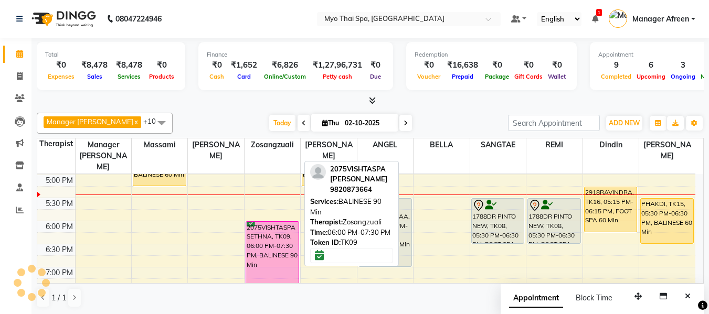
click at [273, 253] on div "2075VISHTASPA SETHNA, TK09, 06:00 PM-07:30 PM, BALINESE 90 Min" at bounding box center [272, 256] width 52 height 68
click at [280, 249] on div "2075VISHTASPA SETHNA, TK09, 06:00 PM-07:30 PM, BALINESE 90 Min" at bounding box center [272, 256] width 52 height 68
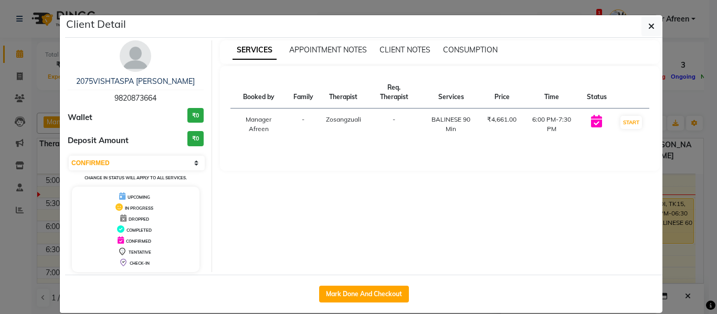
drag, startPoint x: 175, startPoint y: 94, endPoint x: 94, endPoint y: 91, distance: 80.4
click at [94, 91] on div "2075VISHTASPA SETHNA 9820873664" at bounding box center [136, 90] width 136 height 28
click at [649, 24] on icon "button" at bounding box center [651, 26] width 6 height 8
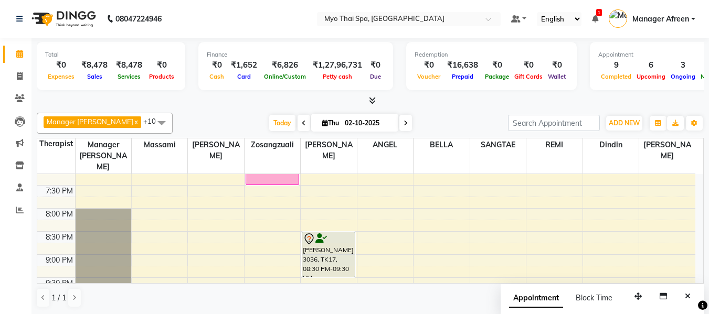
scroll to position [572, 0]
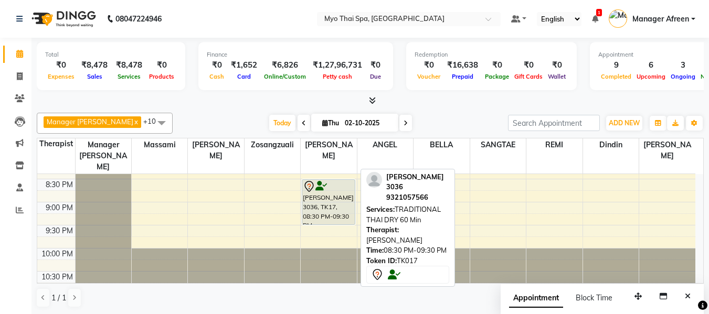
click at [337, 205] on div "PINKESH 3036, TK17, 08:30 PM-09:30 PM, TRADITIONAL THAI DRY 60 Min" at bounding box center [328, 202] width 52 height 45
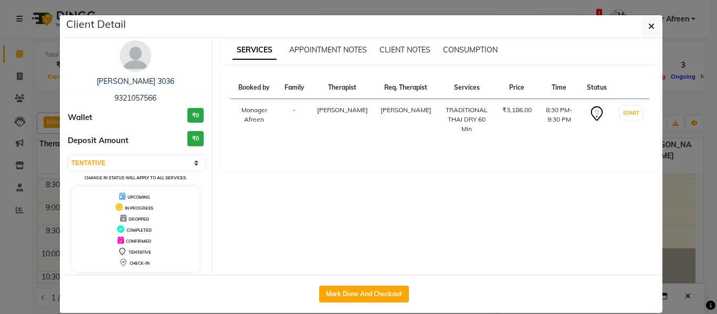
drag, startPoint x: 160, startPoint y: 96, endPoint x: 97, endPoint y: 94, distance: 63.0
click at [97, 94] on div "PINKESH 3036 9321057566" at bounding box center [136, 90] width 136 height 28
click at [648, 28] on icon "button" at bounding box center [651, 26] width 6 height 8
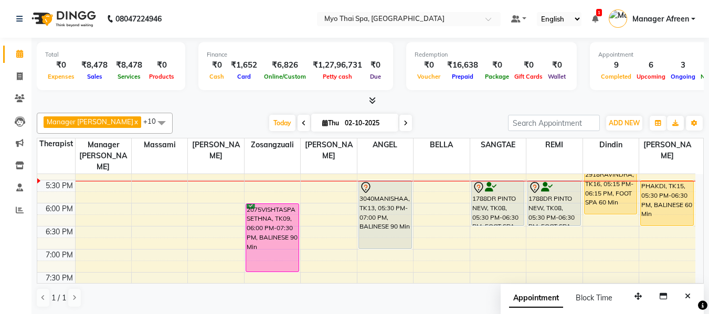
scroll to position [415, 0]
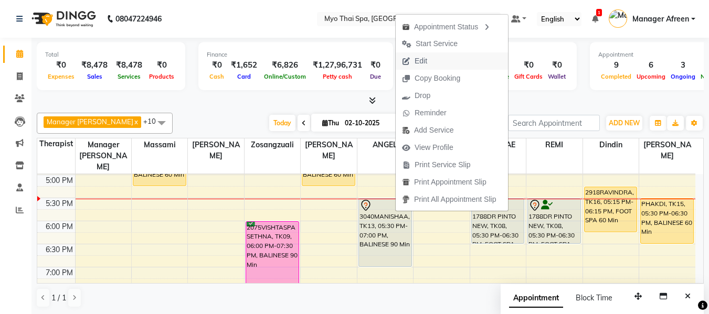
click at [425, 62] on span "Edit" at bounding box center [421, 61] width 13 height 11
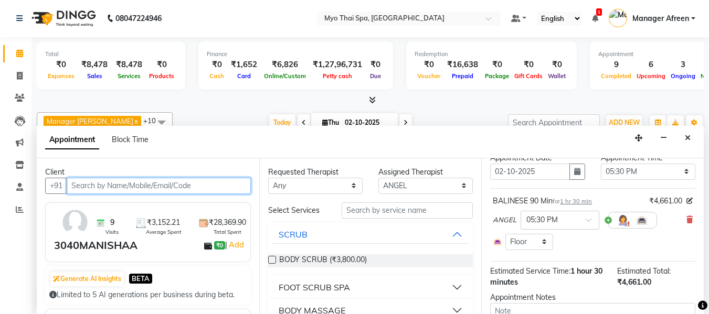
scroll to position [52, 0]
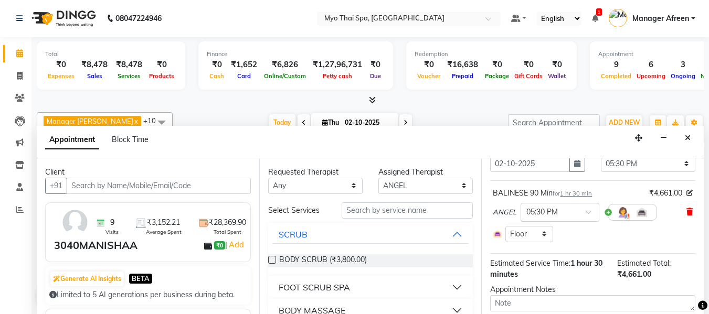
click at [686, 214] on icon at bounding box center [689, 211] width 6 height 7
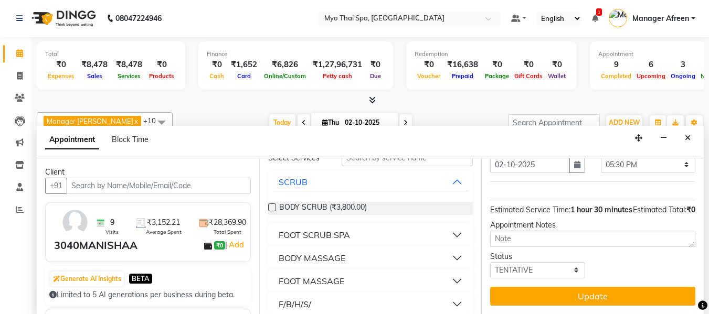
click at [354, 257] on button "BODY MASSAGE" at bounding box center [370, 258] width 197 height 19
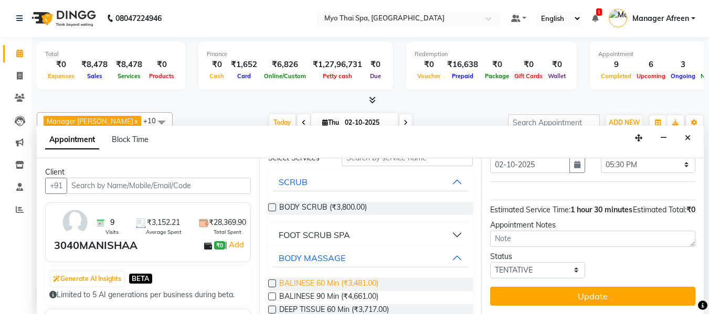
click at [357, 279] on span "BALINESE 60 Min (₹3,481.00)" at bounding box center [328, 284] width 99 height 13
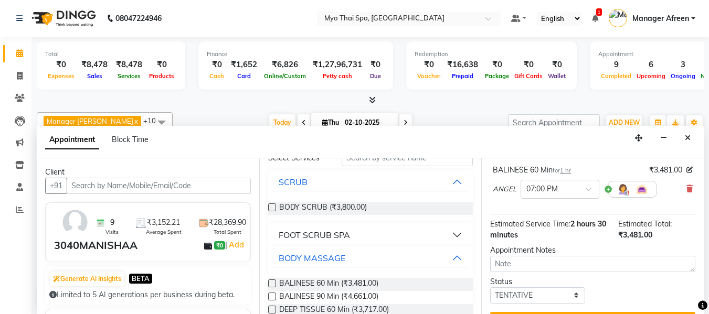
scroll to position [118, 0]
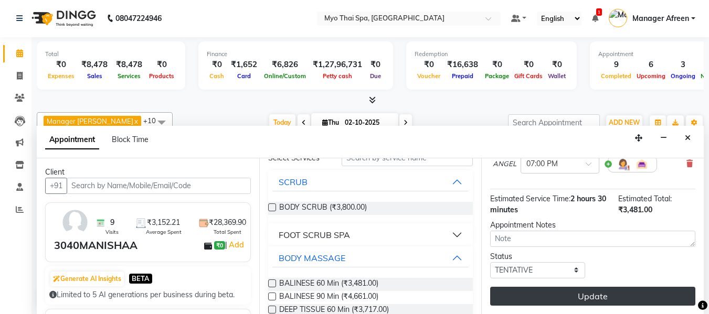
click at [546, 287] on button "Update" at bounding box center [592, 296] width 205 height 19
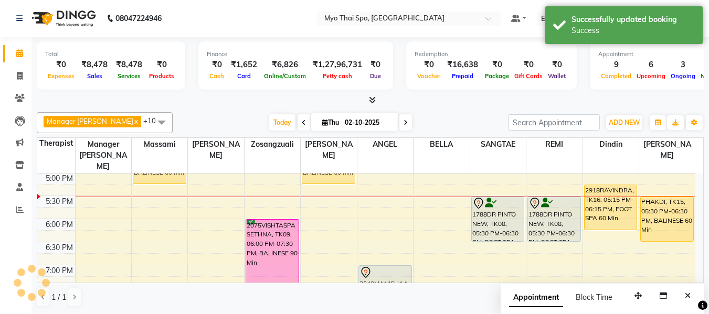
scroll to position [0, 0]
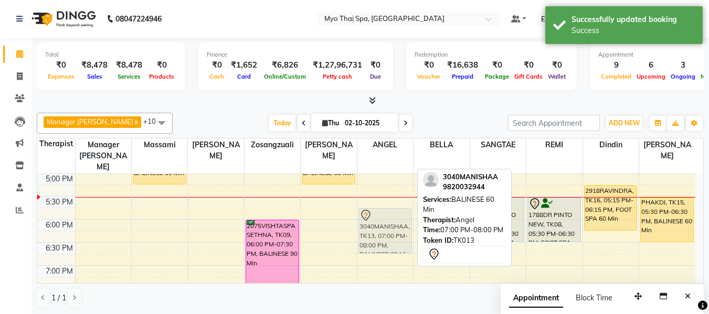
drag, startPoint x: 378, startPoint y: 267, endPoint x: 370, endPoint y: 207, distance: 60.3
click at [370, 207] on div "3000 MAHESH MOTWANI, TK06, 01:30 PM-02:30 PM, TRADITIONAL THAI DRY 60 Min 2986R…" at bounding box center [385, 104] width 56 height 692
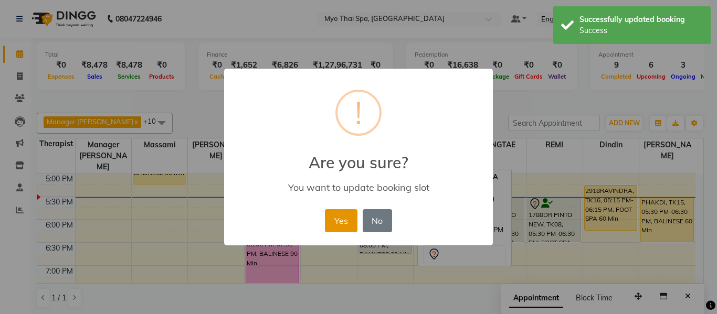
click at [341, 227] on button "Yes" at bounding box center [341, 220] width 32 height 23
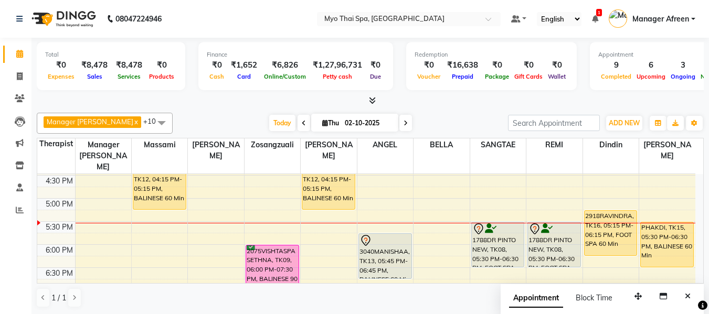
scroll to position [416, 0]
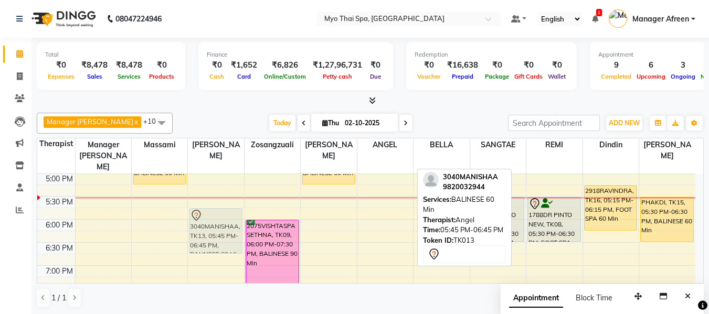
drag, startPoint x: 396, startPoint y: 212, endPoint x: 243, endPoint y: 206, distance: 152.8
click at [228, 213] on tr "2939yogesh, TK11, 07:45 AM-08:45 AM, BALINESE 60 Min RAKESH 2990, TK14, 01:15 P…" at bounding box center [366, 104] width 658 height 692
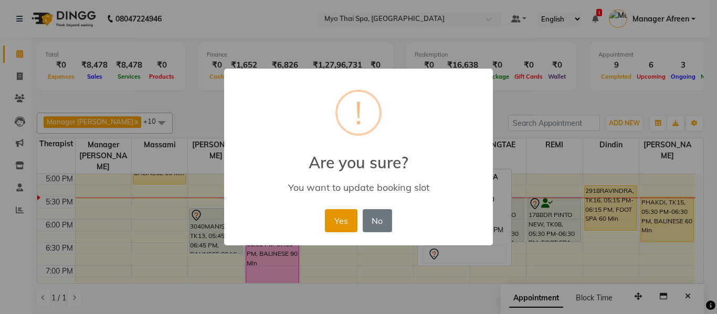
click at [339, 214] on button "Yes" at bounding box center [341, 220] width 32 height 23
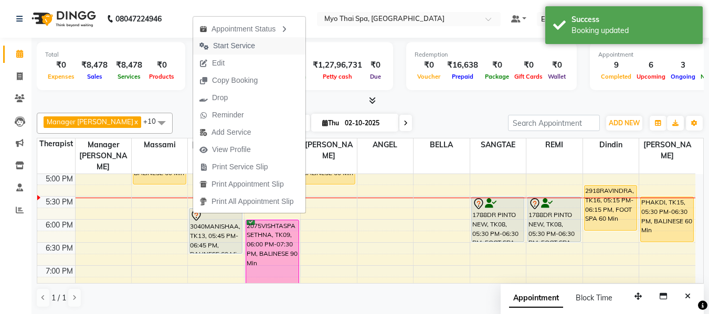
click at [232, 44] on span "Start Service" at bounding box center [234, 45] width 42 height 11
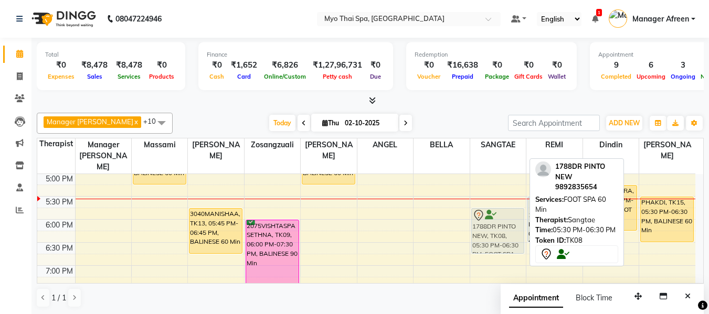
click at [500, 218] on div "1788DR PINTO NEW, TK08, 05:30 PM-06:30 PM, FOOT SPA 60 Min 1788DR PINTO NEW, TK…" at bounding box center [498, 104] width 56 height 692
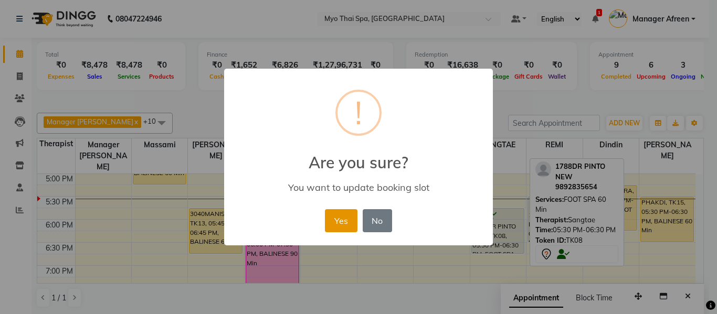
click at [339, 215] on button "Yes" at bounding box center [341, 220] width 32 height 23
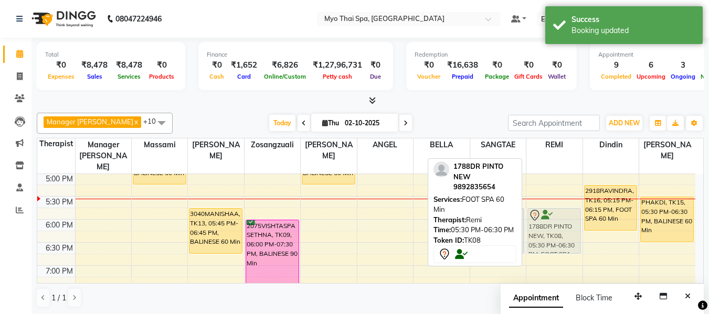
click at [560, 216] on div "3018PRADNYA MAHADIK, TK01, 02:00 PM-03:30 PM, DEEP TISSUE 90 Min 1788DR PINTO N…" at bounding box center [554, 104] width 56 height 692
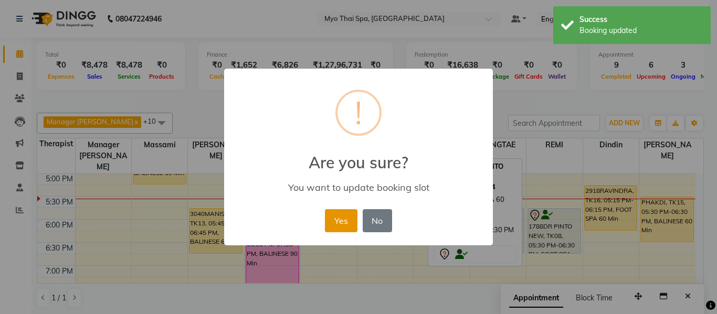
click at [338, 224] on button "Yes" at bounding box center [341, 220] width 32 height 23
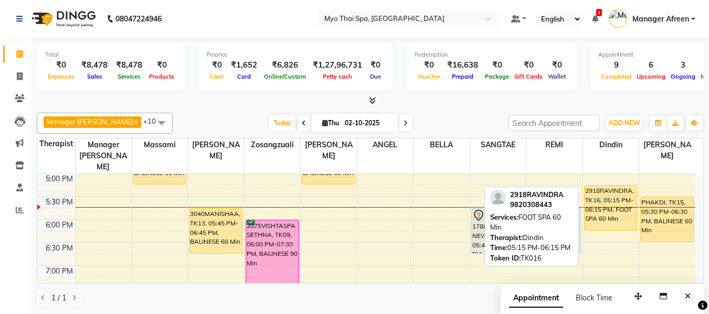
click at [621, 207] on div at bounding box center [611, 207] width 56 height 1
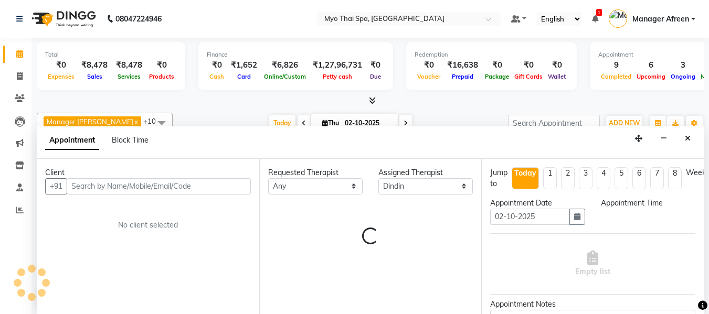
click at [621, 196] on div "Jump to Today 1 2 3 4 5 6 7 8 Weeks" at bounding box center [592, 182] width 221 height 30
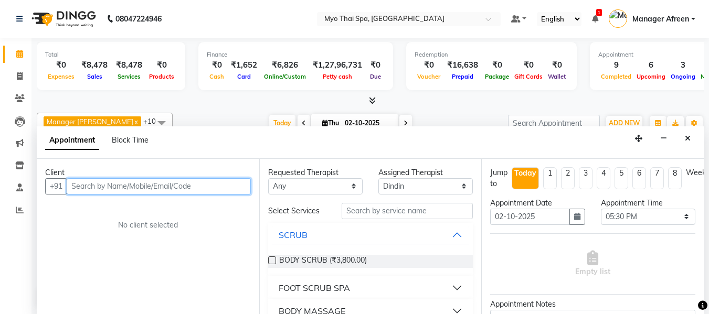
scroll to position [1, 0]
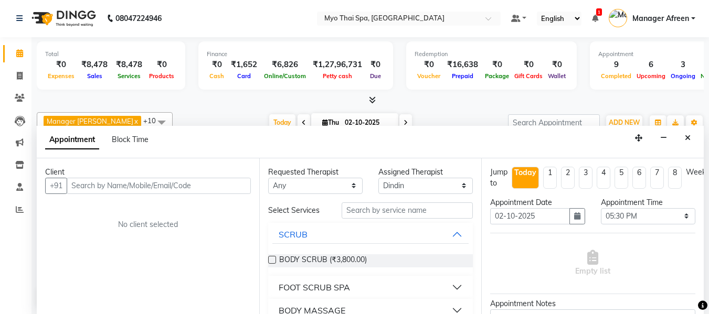
click at [697, 131] on div "Appointment Block Time Minimize" at bounding box center [370, 142] width 667 height 33
click at [691, 137] on button "Close" at bounding box center [687, 138] width 15 height 16
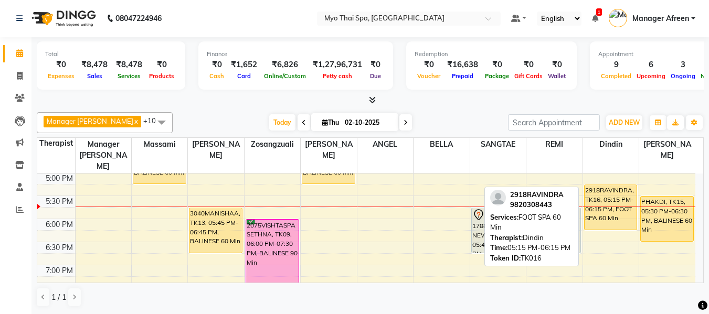
click at [591, 187] on div "2918RAVINDRA, TK16, 05:15 PM-06:15 PM, FOOT SPA 60 Min" at bounding box center [611, 207] width 52 height 45
click at [622, 186] on div "2918RAVINDRA, TK16, 05:15 PM-06:15 PM, FOOT SPA 60 Min" at bounding box center [611, 207] width 52 height 45
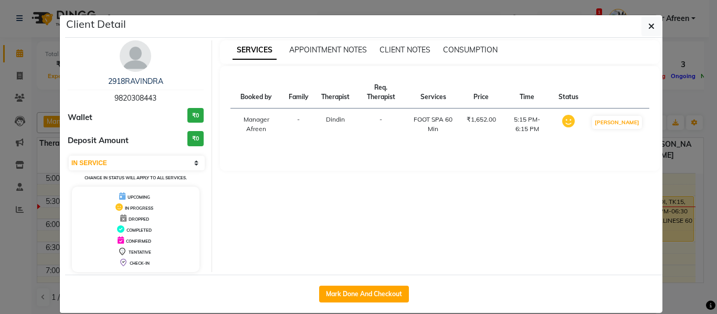
drag, startPoint x: 162, startPoint y: 102, endPoint x: 101, endPoint y: 93, distance: 61.4
click at [101, 93] on div "2918RAVINDRA 9820308443" at bounding box center [136, 90] width 136 height 28
click at [653, 25] on button "button" at bounding box center [651, 26] width 20 height 20
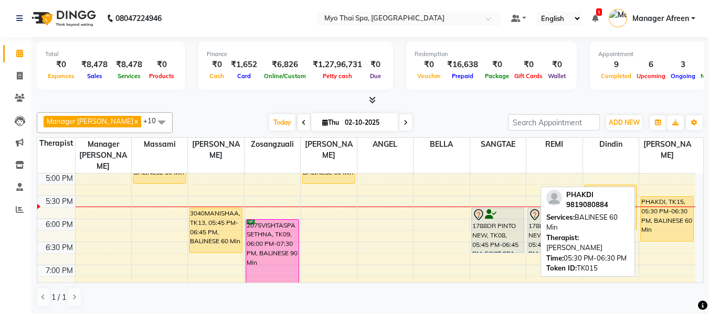
click at [668, 201] on div "PHAKDI, TK15, 05:30 PM-06:30 PM, BALINESE 60 Min" at bounding box center [667, 219] width 52 height 45
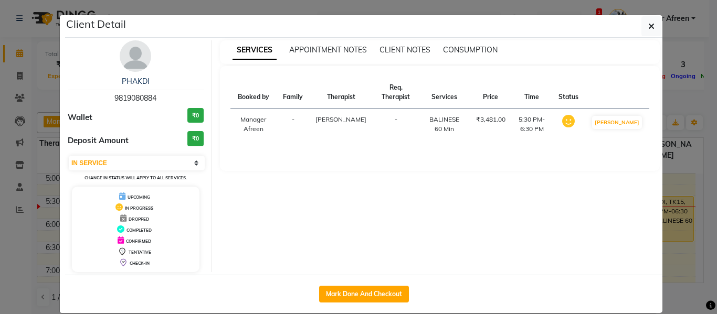
drag, startPoint x: 162, startPoint y: 98, endPoint x: 102, endPoint y: 97, distance: 59.3
click at [102, 97] on div "PHAKDI 9819080884" at bounding box center [136, 90] width 136 height 28
click at [650, 25] on icon "button" at bounding box center [651, 26] width 6 height 8
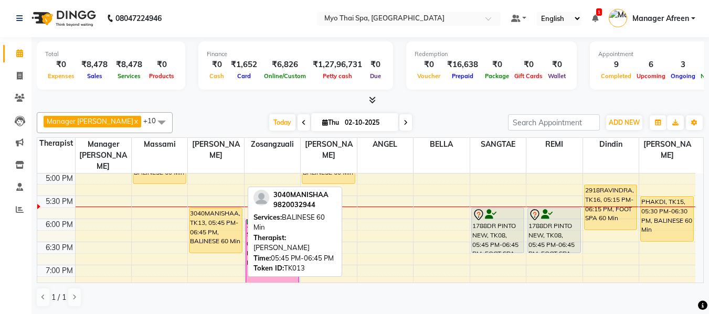
click at [214, 227] on div "3040MANISHAA, TK13, 05:45 PM-06:45 PM, BALINESE 60 Min" at bounding box center [215, 230] width 52 height 45
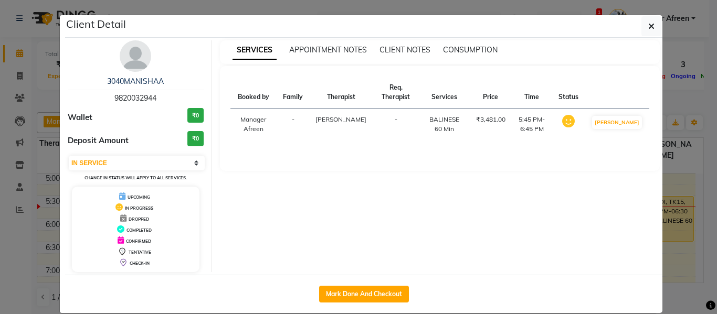
drag, startPoint x: 156, startPoint y: 97, endPoint x: 93, endPoint y: 96, distance: 62.5
click at [93, 96] on div "3040MANISHAA 9820032944" at bounding box center [136, 90] width 136 height 28
click at [641, 22] on button "button" at bounding box center [651, 26] width 20 height 20
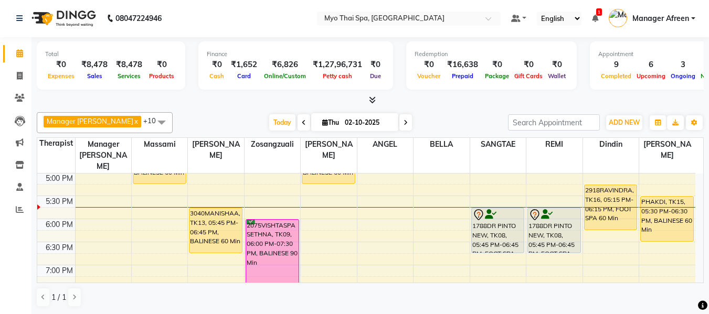
scroll to position [364, 0]
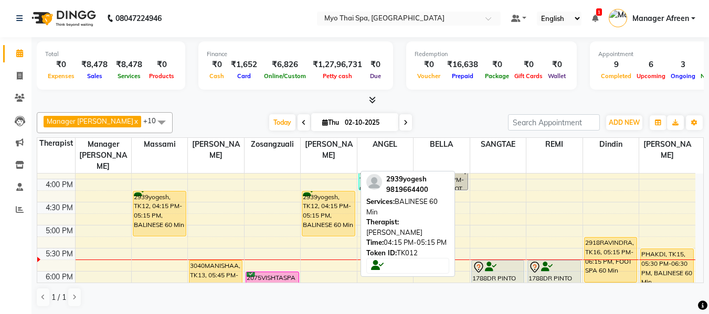
click at [341, 198] on div "2939yogesh, TK12, 04:15 PM-05:15 PM, BALINESE 60 Min" at bounding box center [328, 214] width 52 height 45
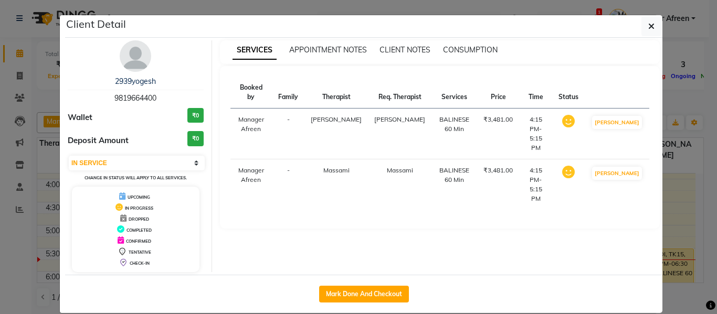
drag, startPoint x: 159, startPoint y: 97, endPoint x: 86, endPoint y: 96, distance: 72.9
click at [86, 96] on div "2939yogesh 9819664400" at bounding box center [136, 90] width 136 height 28
click at [655, 26] on button "button" at bounding box center [651, 26] width 20 height 20
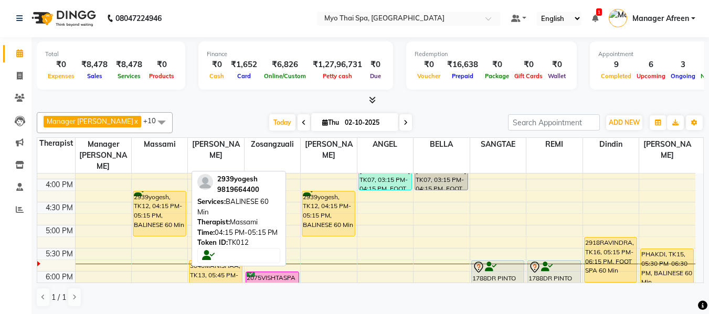
click at [169, 209] on div "2939yogesh, TK12, 04:15 PM-05:15 PM, BALINESE 60 Min" at bounding box center [159, 214] width 52 height 45
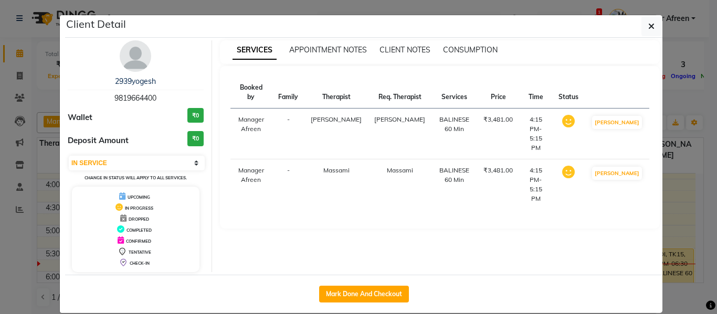
click at [140, 97] on span "9819664400" at bounding box center [135, 97] width 42 height 9
click at [648, 26] on icon "button" at bounding box center [651, 26] width 6 height 8
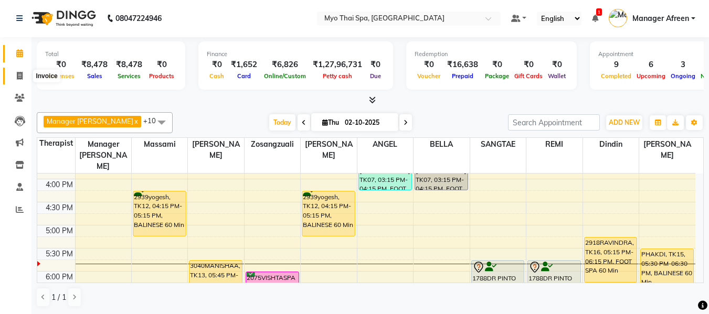
click at [21, 73] on icon at bounding box center [20, 76] width 6 height 8
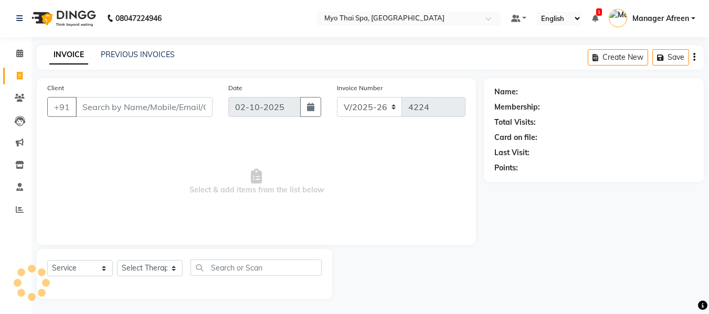
click at [140, 109] on input "Client" at bounding box center [144, 107] width 137 height 20
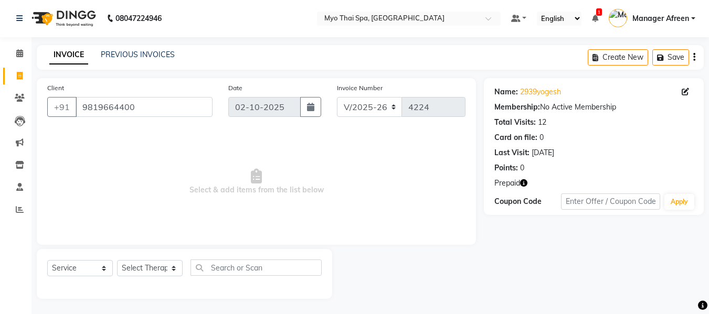
scroll to position [1, 0]
click at [138, 271] on select "Select Therapist ANGEL BELLA Dindin Jane JENNY Kristina LORITA Manager Afreen M…" at bounding box center [150, 268] width 66 height 16
click at [117, 260] on select "Select Therapist ANGEL BELLA Dindin Jane JENNY Kristina LORITA Manager Afreen M…" at bounding box center [150, 268] width 66 height 16
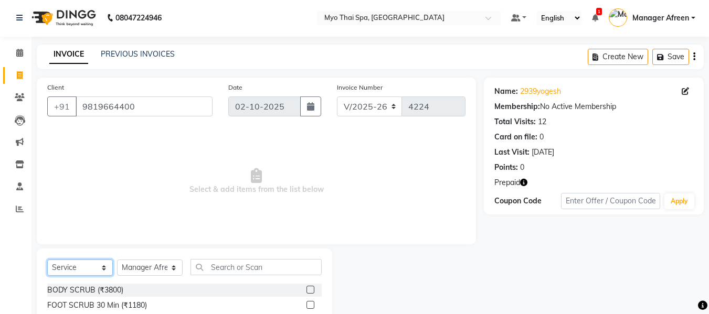
click at [85, 268] on select "Select Service Product Membership Package Voucher Prepaid Gift Card" at bounding box center [80, 268] width 66 height 16
click at [47, 260] on select "Select Service Product Membership Package Voucher Prepaid Gift Card" at bounding box center [80, 268] width 66 height 16
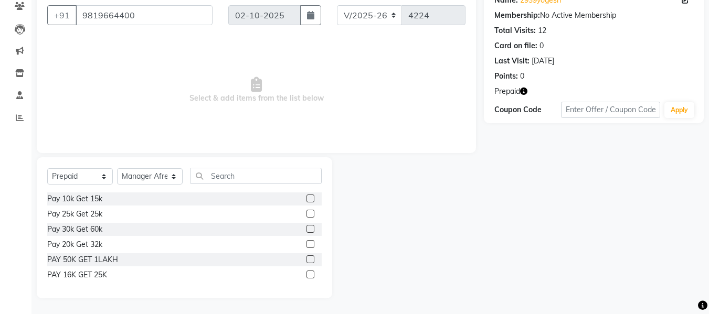
click at [310, 229] on label at bounding box center [310, 229] width 8 height 8
click at [310, 229] on input "checkbox" at bounding box center [309, 229] width 7 height 7
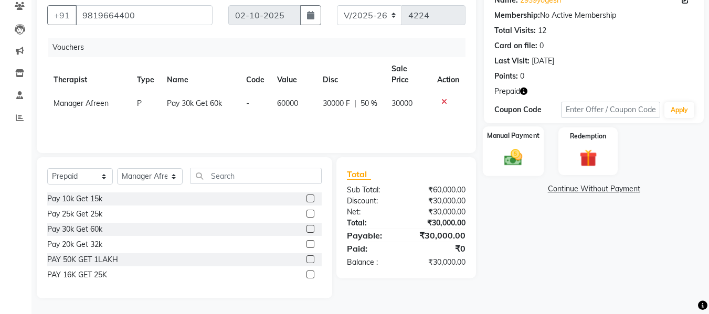
click at [508, 164] on img at bounding box center [513, 157] width 29 height 21
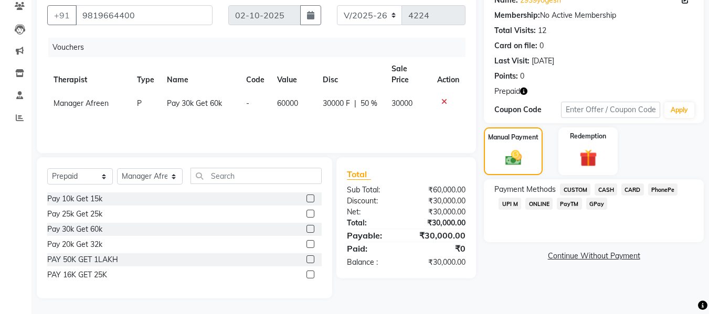
click at [632, 190] on span "CARD" at bounding box center [632, 190] width 23 height 12
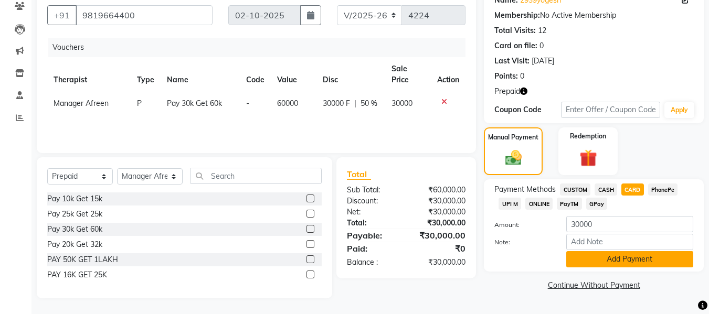
click at [635, 264] on button "Add Payment" at bounding box center [629, 259] width 127 height 16
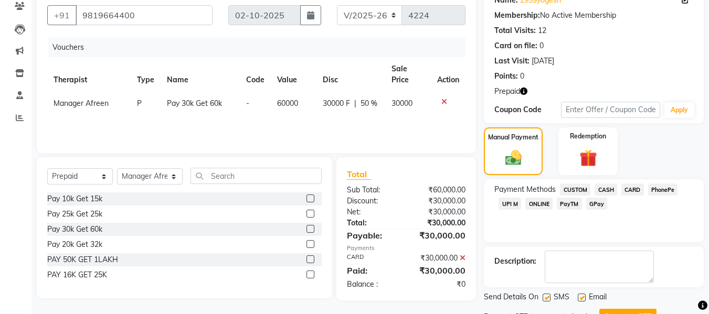
scroll to position [137, 0]
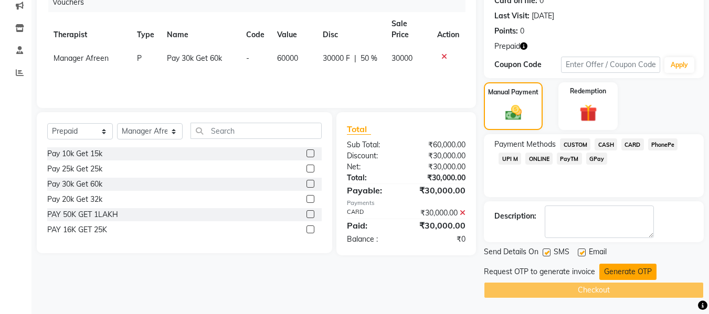
click at [634, 273] on button "Generate OTP" at bounding box center [627, 272] width 57 height 16
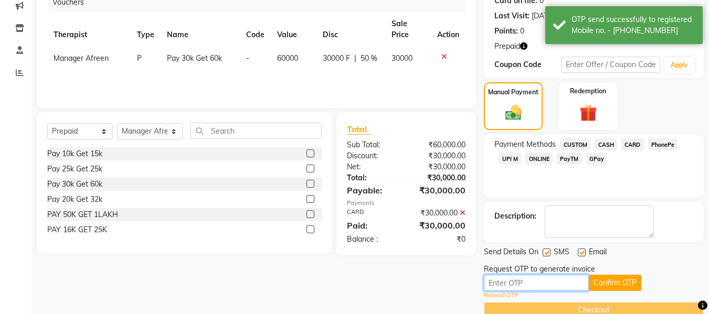
click at [557, 284] on input "text" at bounding box center [536, 283] width 105 height 16
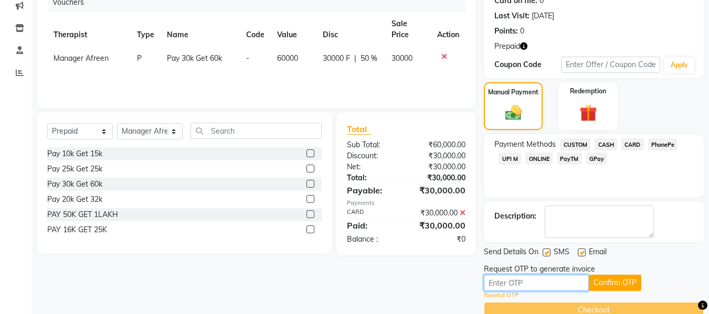
click at [557, 284] on input "text" at bounding box center [536, 283] width 105 height 16
click at [498, 296] on link "Resend OTP" at bounding box center [501, 295] width 35 height 9
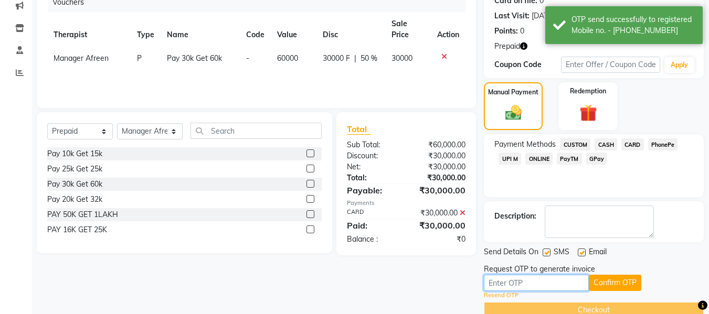
click at [561, 289] on input "text" at bounding box center [536, 283] width 105 height 16
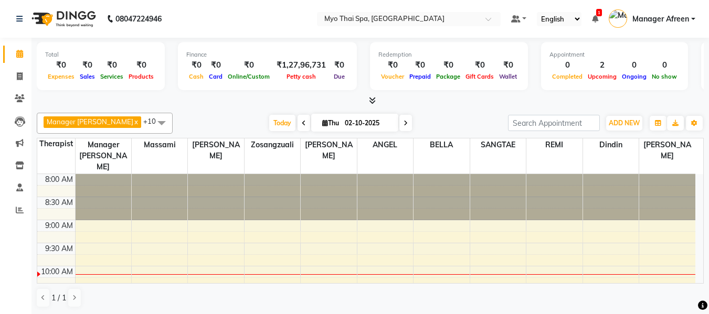
click at [404, 125] on icon at bounding box center [406, 123] width 4 height 6
type input "03-10-2025"
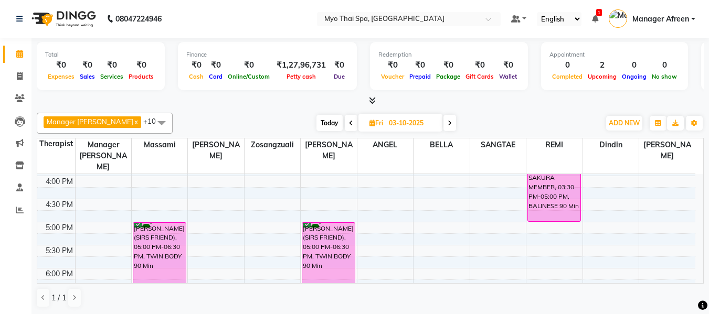
scroll to position [315, 0]
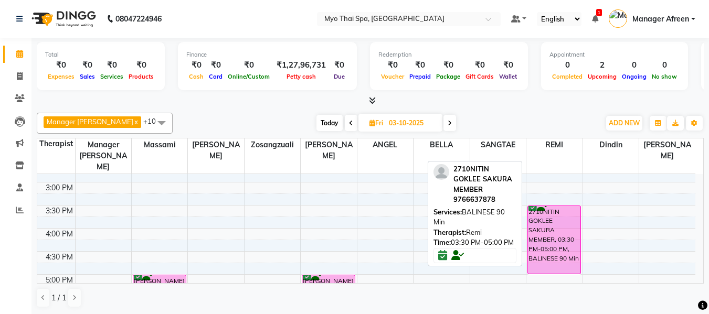
click at [555, 223] on div "2710NITIN GOKLEE SAKURA MEMBER, 03:30 PM-05:00 PM, BALINESE 90 Min" at bounding box center [554, 240] width 52 height 68
select select "6"
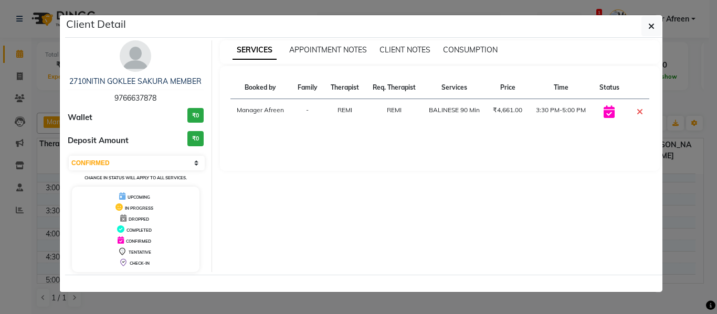
click at [126, 97] on span "9766637878" at bounding box center [135, 97] width 42 height 9
copy span "9766637878"
click at [648, 22] on icon "button" at bounding box center [651, 26] width 6 height 8
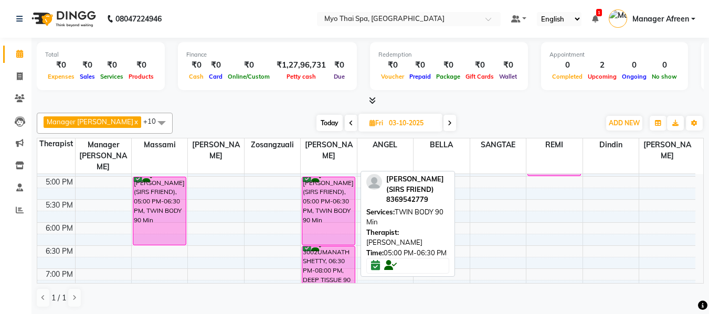
scroll to position [420, 0]
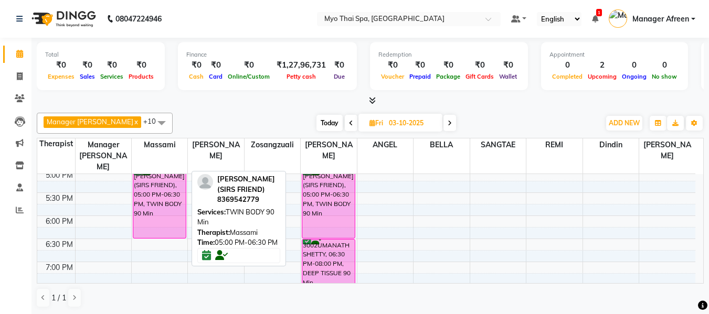
click at [162, 199] on div "[PERSON_NAME] (SIRS FRIEND), 05:00 PM-06:30 PM, TWIN BODY 90 Min" at bounding box center [159, 205] width 52 height 68
select select "6"
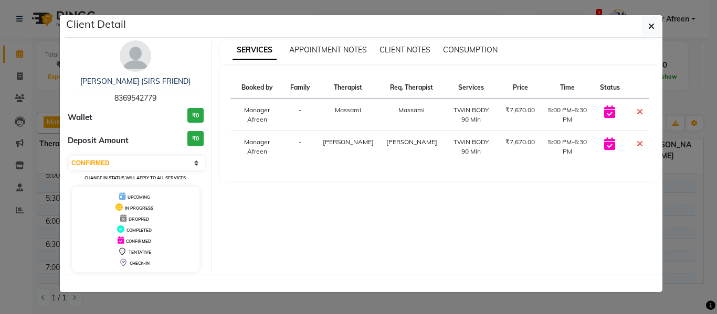
click at [122, 101] on span "8369542779" at bounding box center [135, 97] width 42 height 9
copy span "8369542779"
drag, startPoint x: 652, startPoint y: 26, endPoint x: 645, endPoint y: 40, distance: 16.0
click at [652, 26] on icon "button" at bounding box center [651, 26] width 6 height 8
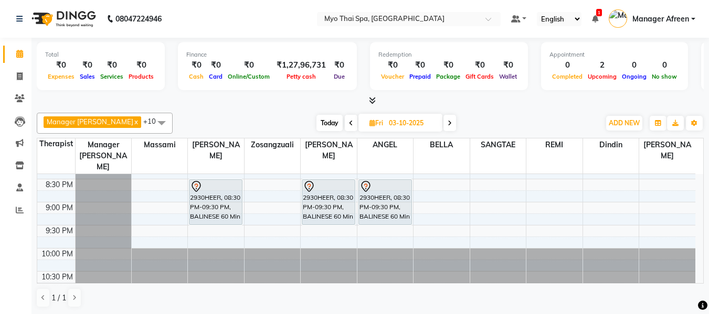
scroll to position [520, 0]
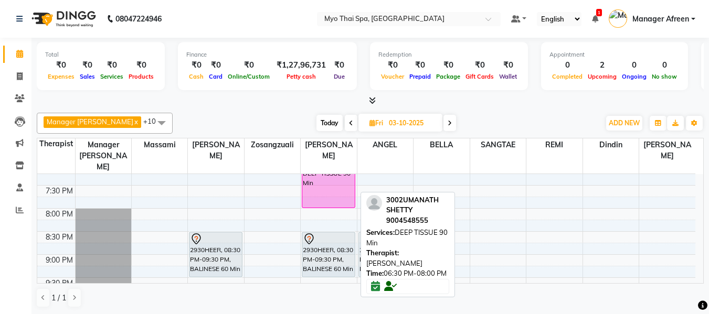
click at [325, 181] on div "3002UMANATH SHETTY, 06:30 PM-08:00 PM, DEEP TISSUE 90 Min" at bounding box center [328, 174] width 52 height 68
select select "6"
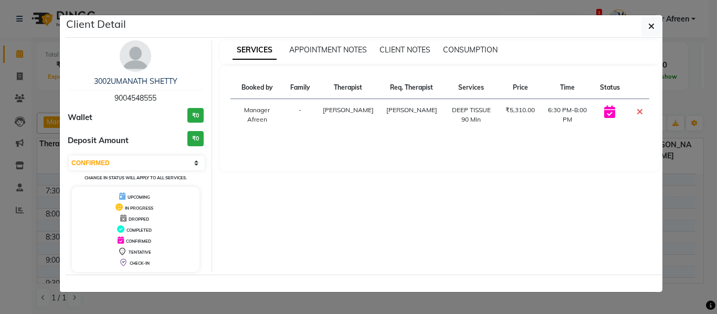
click at [132, 96] on span "9004548555" at bounding box center [135, 97] width 42 height 9
copy span "9004548555"
click at [651, 22] on icon "button" at bounding box center [651, 26] width 6 height 8
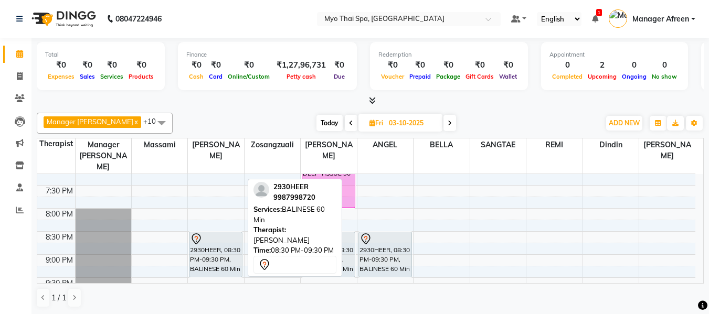
click at [221, 246] on div "2930HEER, 08:30 PM-09:30 PM, BALINESE 60 Min" at bounding box center [215, 254] width 52 height 45
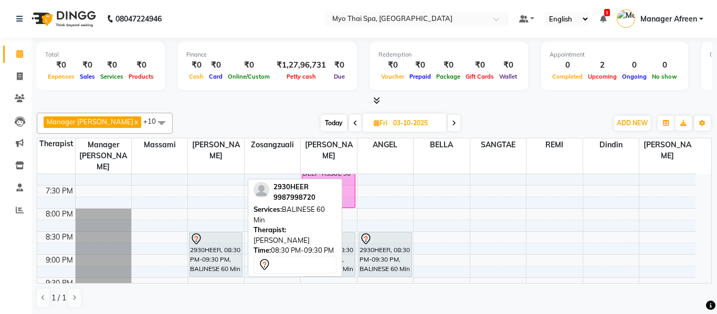
select select "7"
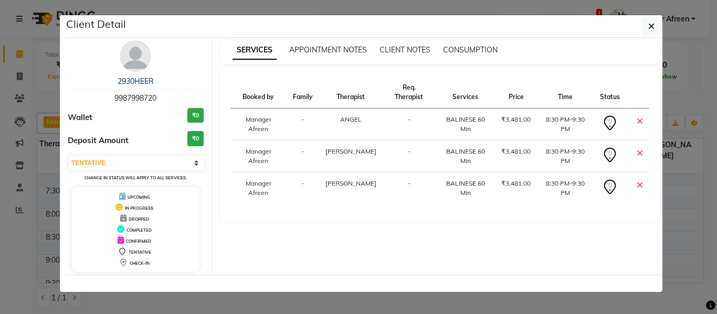
click at [135, 99] on span "9987998720" at bounding box center [135, 97] width 42 height 9
copy span "9987998720"
click at [653, 22] on icon "button" at bounding box center [651, 26] width 6 height 8
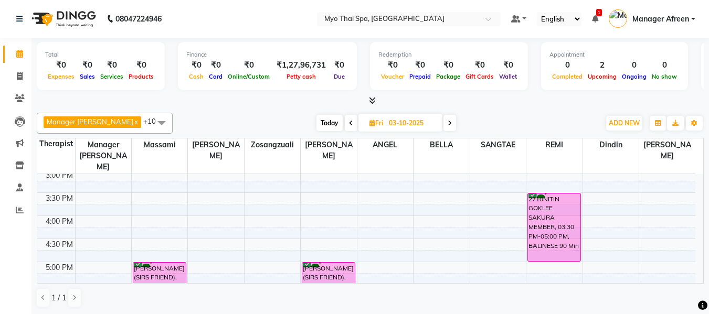
scroll to position [310, 0]
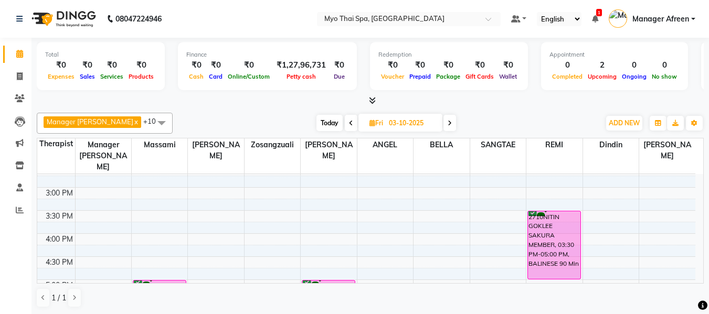
click at [316, 118] on span "Today" at bounding box center [329, 123] width 26 height 16
type input "02-10-2025"
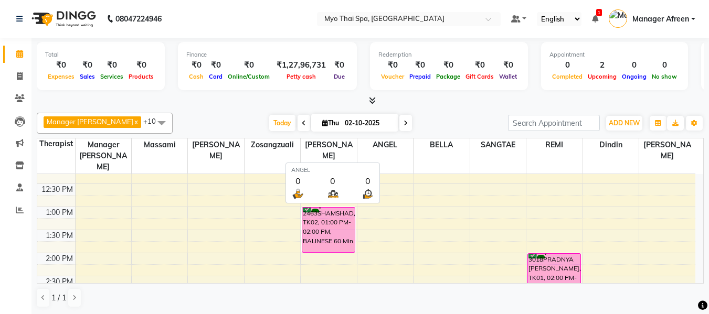
scroll to position [1, 0]
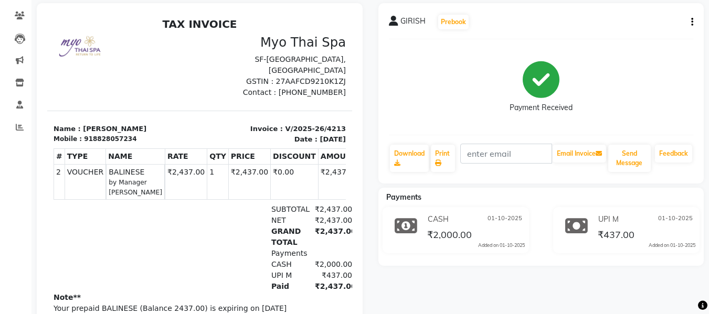
scroll to position [47, 0]
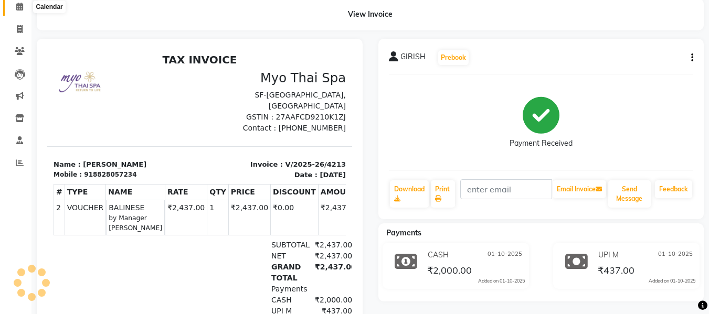
drag, startPoint x: 19, startPoint y: 8, endPoint x: 48, endPoint y: 29, distance: 36.1
click at [19, 8] on icon at bounding box center [19, 7] width 7 height 8
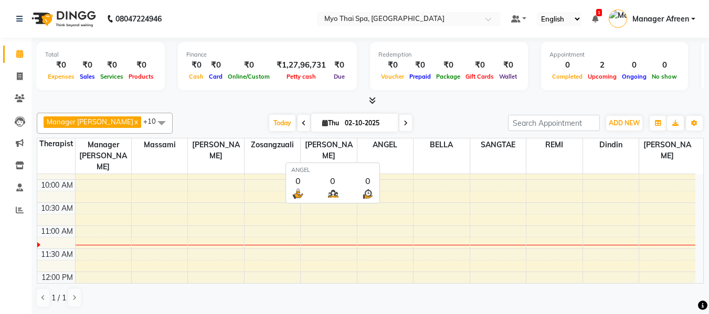
scroll to position [1, 0]
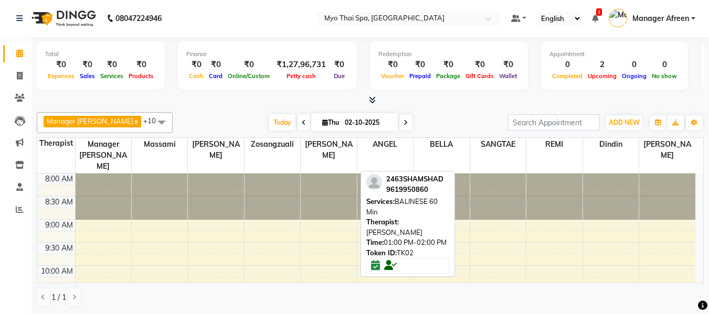
scroll to position [198, 0]
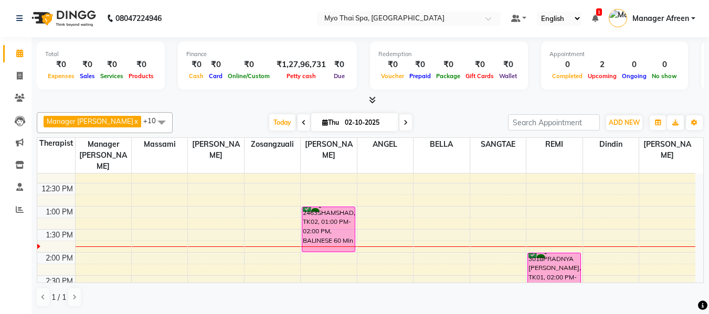
click at [399, 123] on span at bounding box center [405, 122] width 13 height 16
type input "03-10-2025"
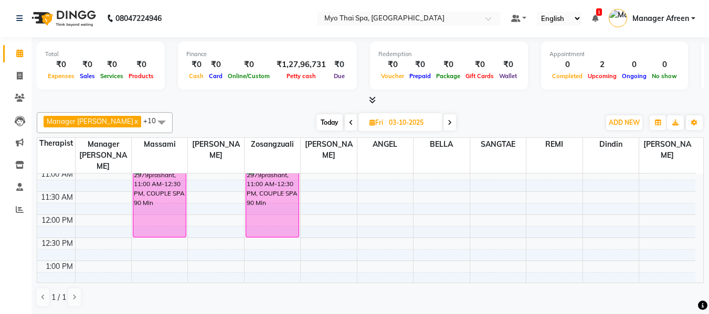
scroll to position [157, 0]
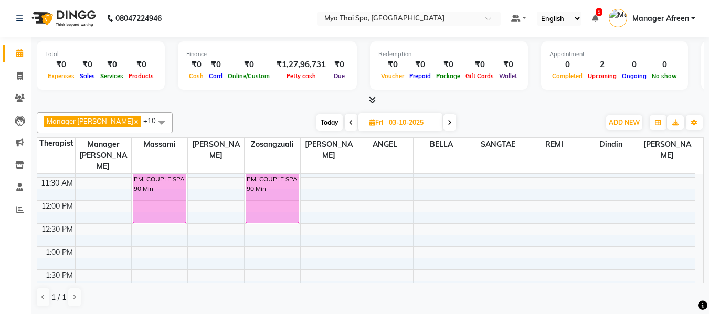
select select "70774"
select select "tentative"
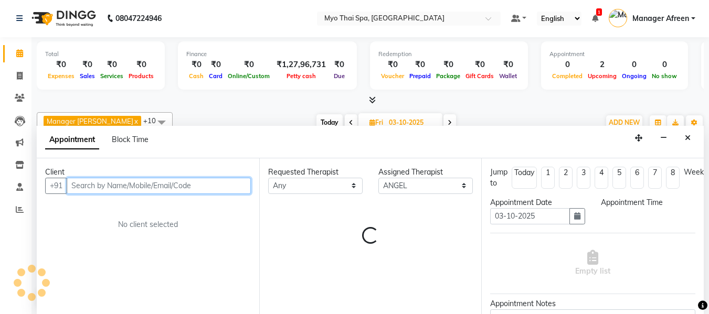
select select "705"
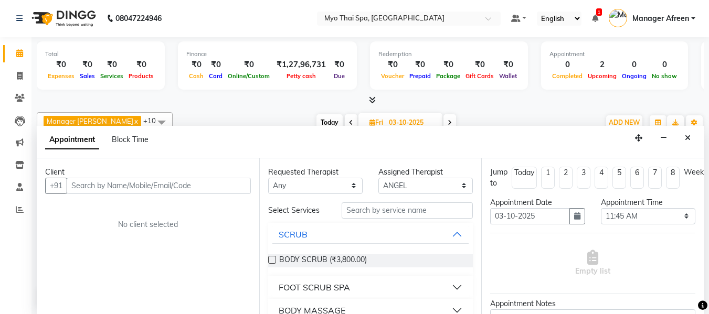
click at [207, 176] on div "Client" at bounding box center [148, 172] width 206 height 11
click at [206, 192] on input "text" at bounding box center [159, 186] width 184 height 16
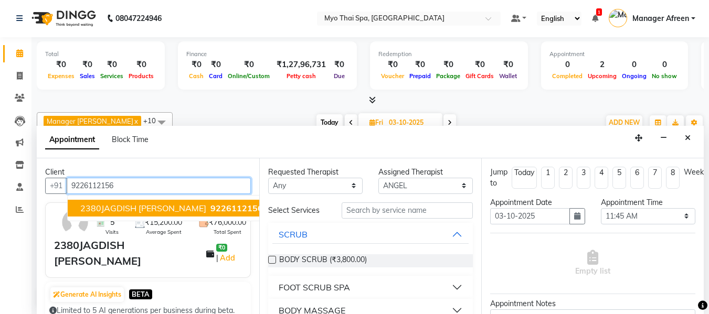
click at [136, 207] on span "2380JAGDISH P.WARGHADE" at bounding box center [143, 208] width 126 height 10
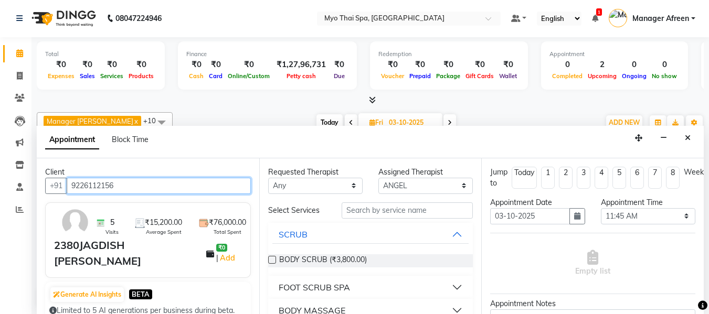
type input "9226112156"
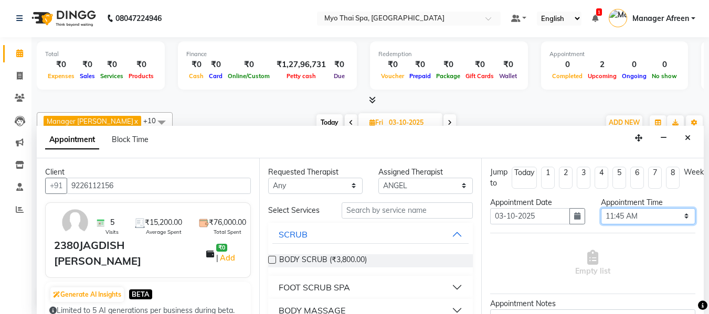
click at [639, 221] on select "Select 09:00 AM 09:15 AM 09:30 AM 09:45 AM 10:00 AM 10:15 AM 10:30 AM 10:45 AM …" at bounding box center [648, 216] width 94 height 16
select select "780"
click at [601, 208] on select "Select 09:00 AM 09:15 AM 09:30 AM 09:45 AM 10:00 AM 10:15 AM 10:30 AM 10:45 AM …" at bounding box center [648, 216] width 94 height 16
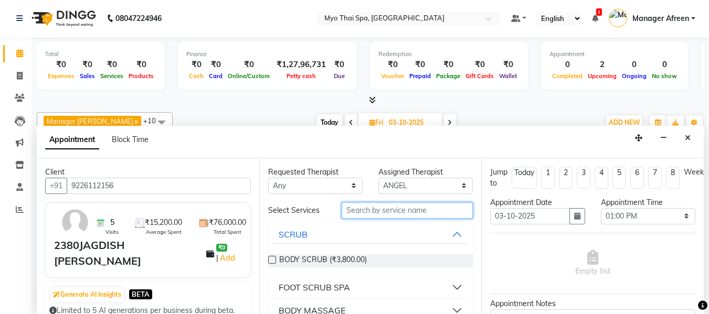
click at [376, 209] on input "text" at bounding box center [407, 211] width 131 height 16
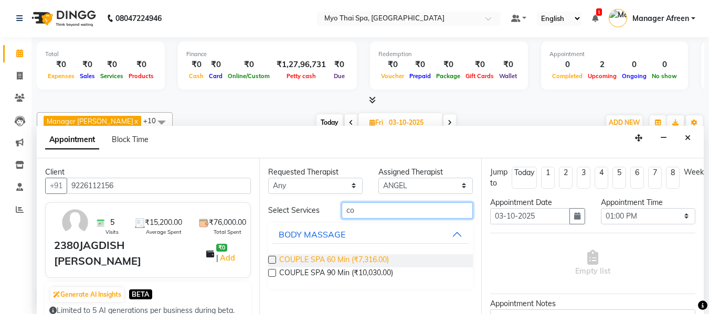
type input "co"
click at [343, 259] on span "COUPLE SPA 60 Min (₹7,316.00)" at bounding box center [334, 261] width 110 height 13
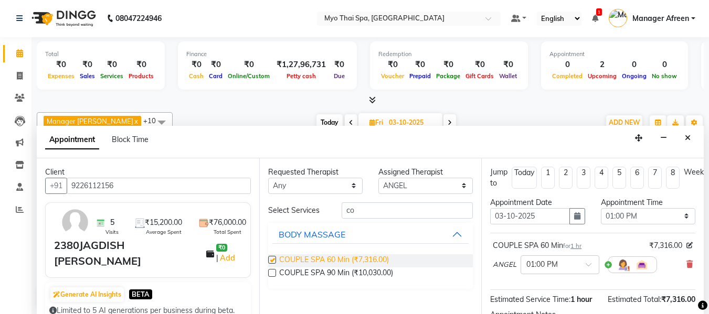
checkbox input "false"
click at [421, 188] on select "Select ANGEL BELLA Dindin Jane JENNY Kristina LORITA Manager Afreen Manager Chu…" at bounding box center [425, 186] width 94 height 16
select select "35780"
click at [378, 178] on select "Select ANGEL BELLA Dindin Jane JENNY Kristina LORITA Manager Afreen Manager Chu…" at bounding box center [425, 186] width 94 height 16
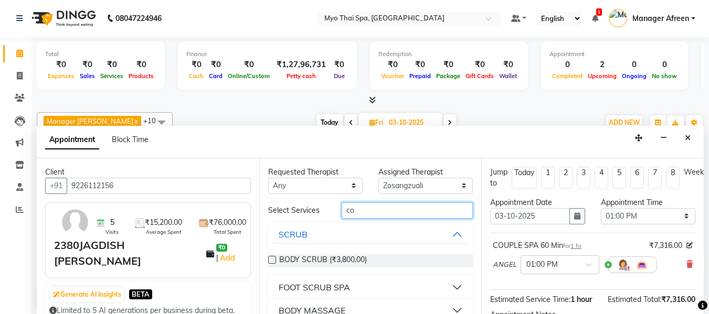
click at [402, 211] on input "co" at bounding box center [407, 211] width 131 height 16
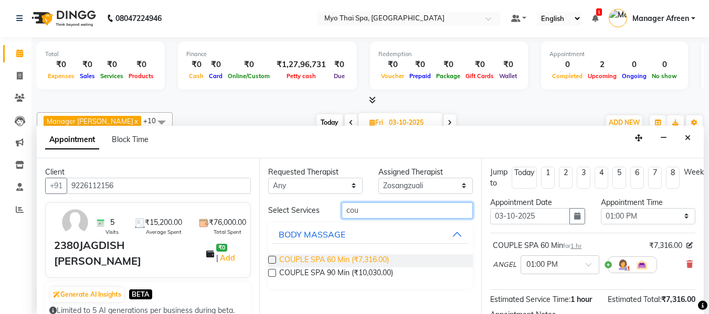
type input "cou"
click at [341, 267] on span "COUPLE SPA 60 Min (₹7,316.00)" at bounding box center [334, 261] width 110 height 13
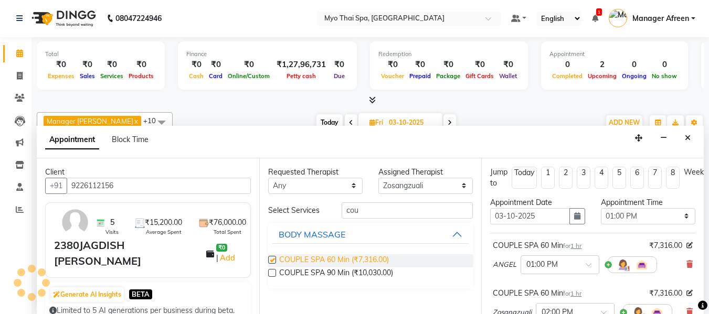
checkbox input "false"
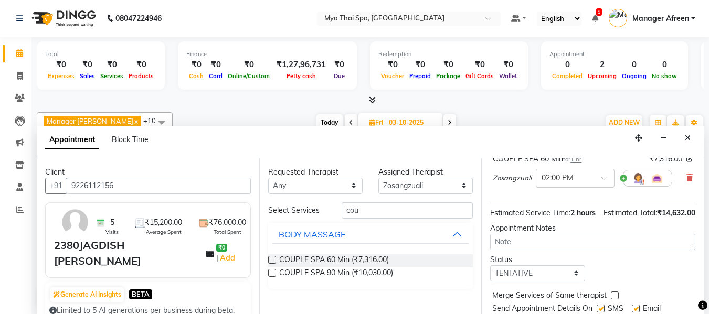
scroll to position [82, 0]
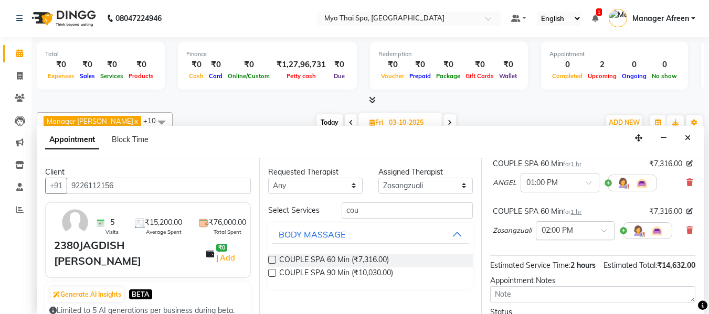
click at [567, 234] on input "text" at bounding box center [565, 230] width 46 height 11
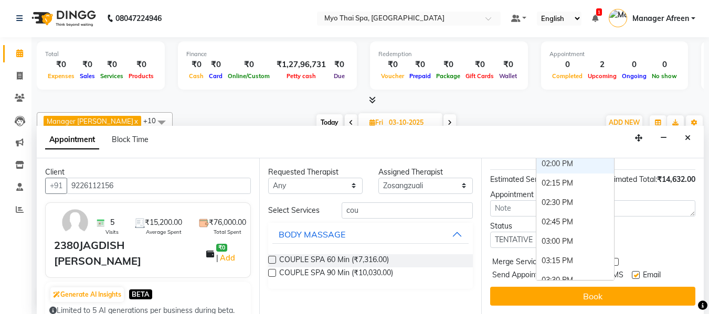
scroll to position [187, 0]
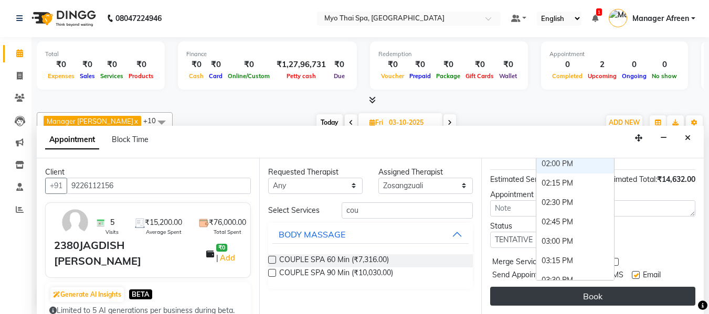
click at [635, 287] on button "Book" at bounding box center [592, 296] width 205 height 19
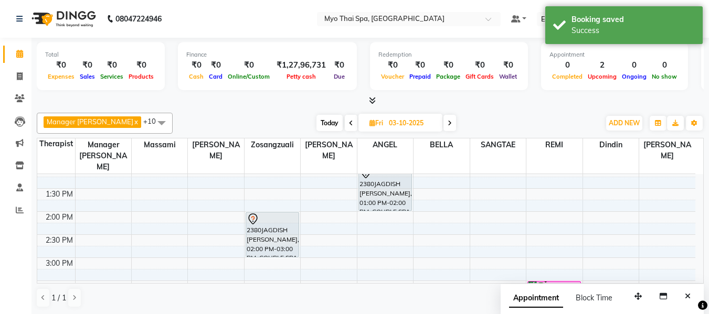
scroll to position [210, 0]
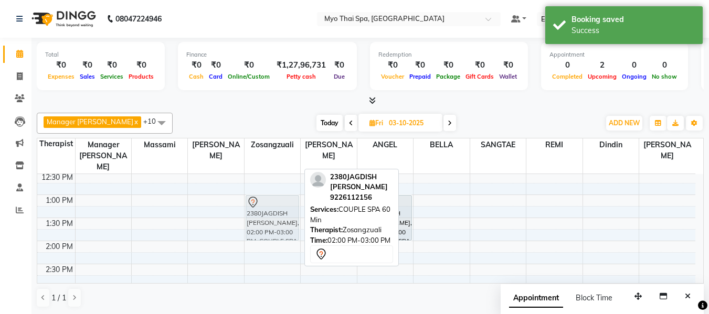
drag, startPoint x: 285, startPoint y: 237, endPoint x: 284, endPoint y: 189, distance: 48.3
click at [284, 189] on div "2979prashant, 11:00 AM-12:30 PM, COUPLE SPA 90 Min 2380JAGDISH P.WARGHADE, 02:0…" at bounding box center [273, 310] width 56 height 692
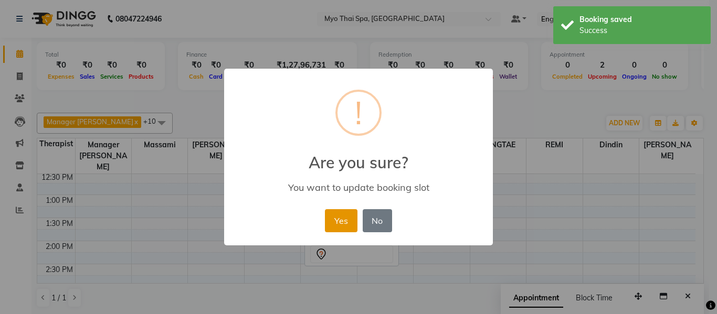
click at [341, 228] on button "Yes" at bounding box center [341, 220] width 32 height 23
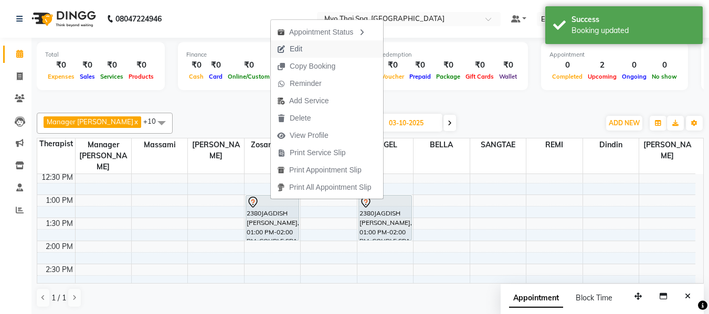
click at [311, 52] on button "Edit" at bounding box center [327, 48] width 112 height 17
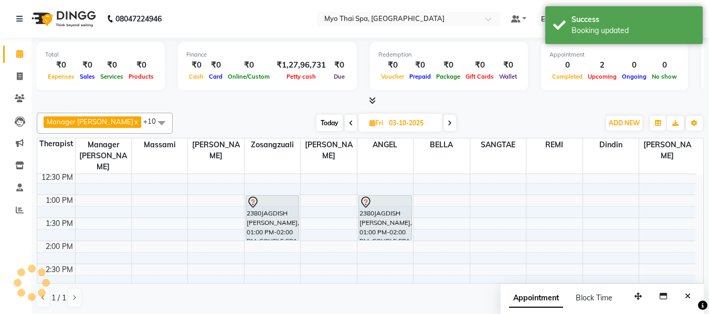
select select "780"
select select "tentative"
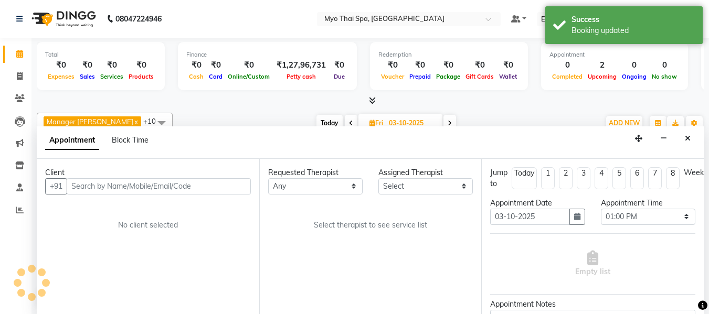
scroll to position [1, 0]
select select "35780"
select select "1605"
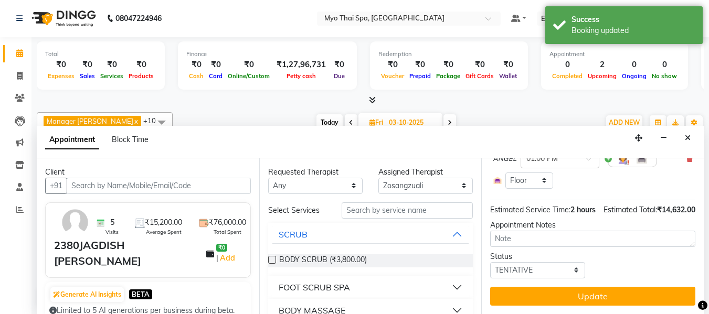
scroll to position [200, 0]
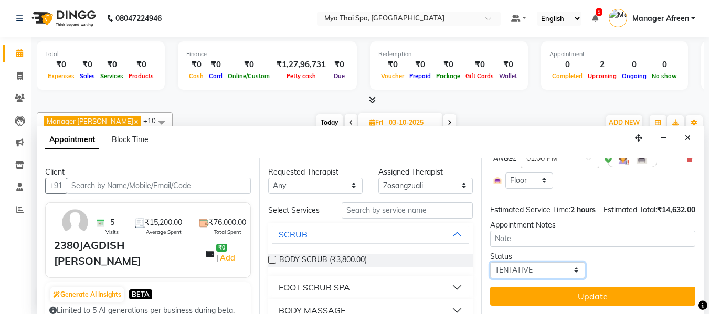
click at [555, 266] on select "Select TENTATIVE CONFIRM UPCOMING" at bounding box center [537, 270] width 94 height 16
click at [529, 265] on select "Select TENTATIVE CONFIRM UPCOMING" at bounding box center [537, 270] width 94 height 16
select select "confirm booking"
click at [490, 262] on select "Select TENTATIVE CONFIRM UPCOMING" at bounding box center [537, 270] width 94 height 16
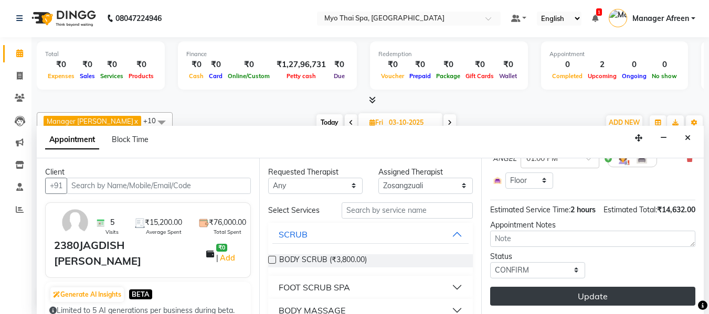
click at [530, 287] on button "Update" at bounding box center [592, 296] width 205 height 19
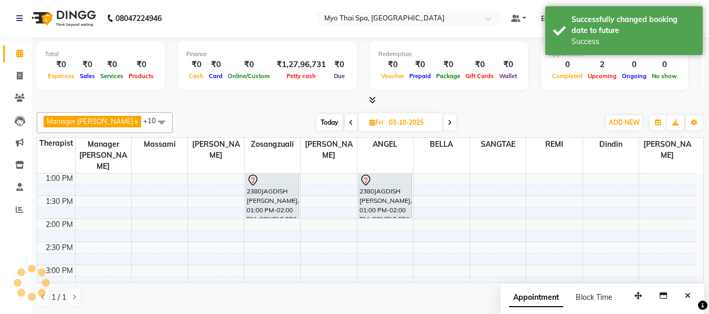
scroll to position [0, 0]
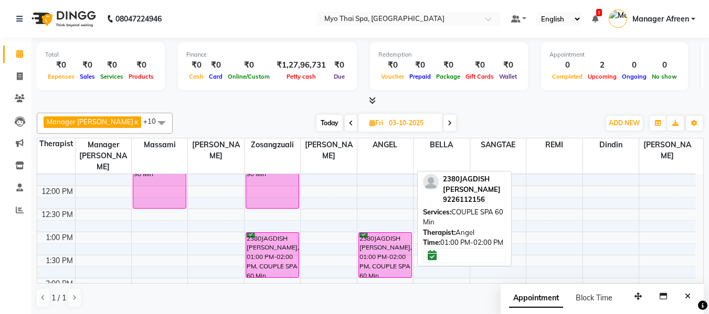
scroll to position [126, 0]
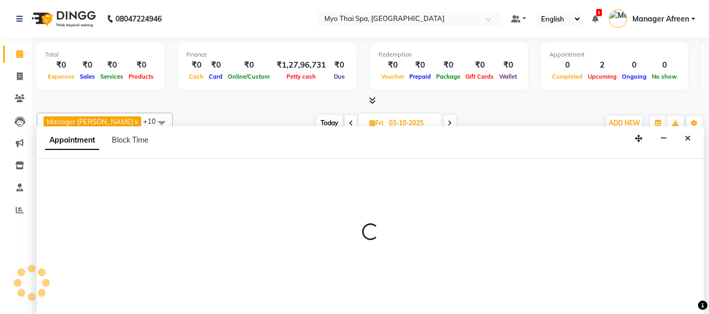
scroll to position [1, 0]
select select "75781"
select select "660"
select select "tentative"
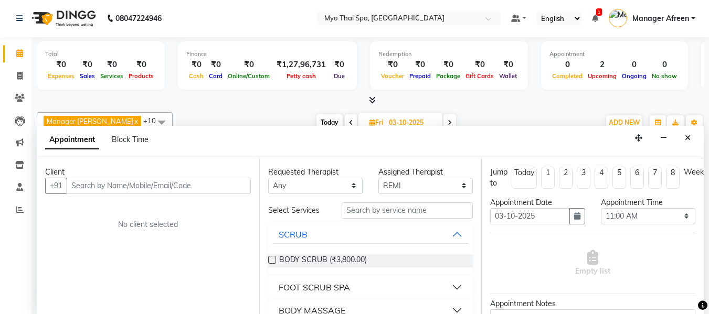
click at [172, 188] on input "text" at bounding box center [159, 186] width 184 height 16
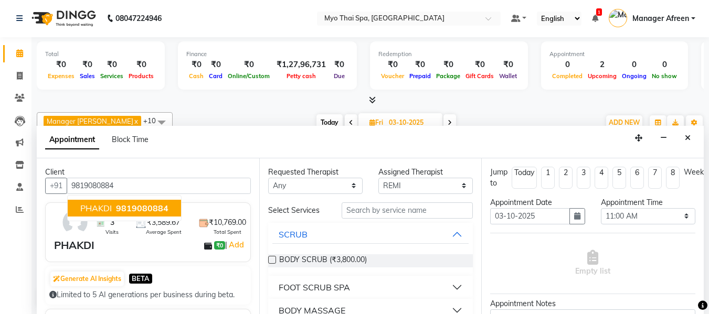
type input "9819080884"
click at [329, 306] on div "BODY MASSAGE" at bounding box center [312, 310] width 67 height 13
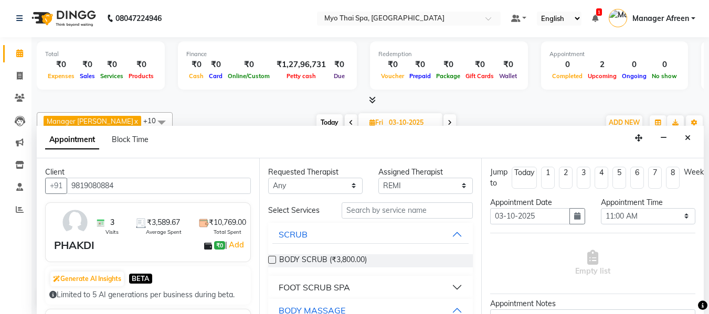
scroll to position [105, 0]
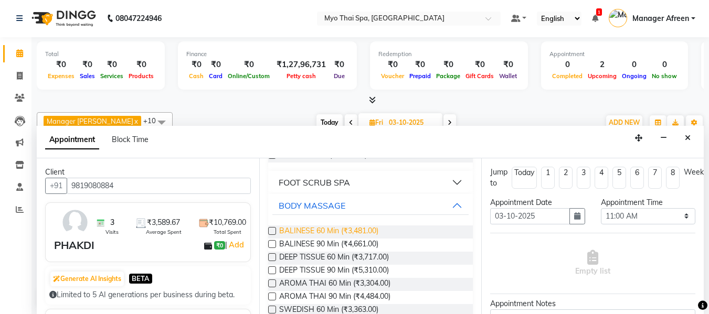
drag, startPoint x: 319, startPoint y: 229, endPoint x: 327, endPoint y: 229, distance: 7.9
click at [319, 229] on span "BALINESE 60 Min (₹3,481.00)" at bounding box center [328, 232] width 99 height 13
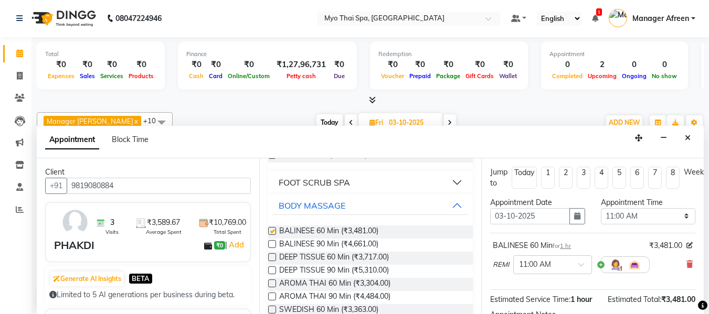
checkbox input "false"
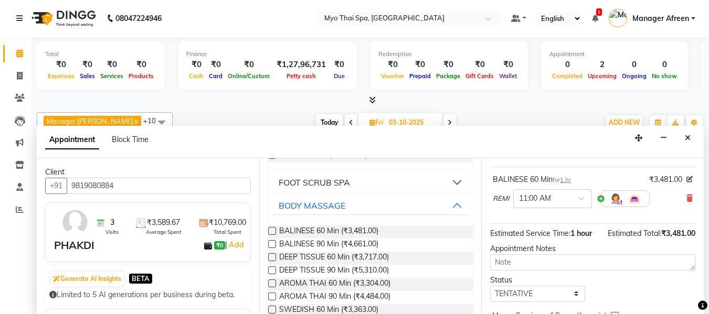
scroll to position [128, 0]
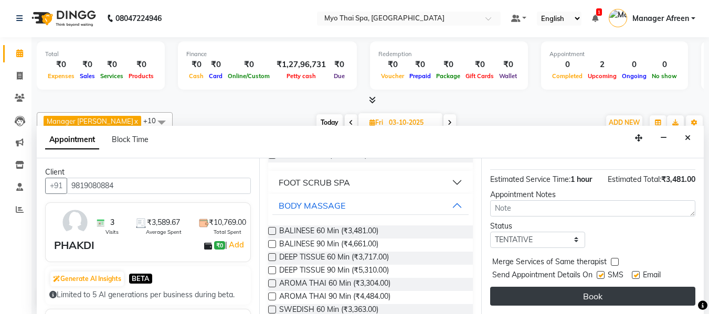
click at [556, 289] on button "Book" at bounding box center [592, 296] width 205 height 19
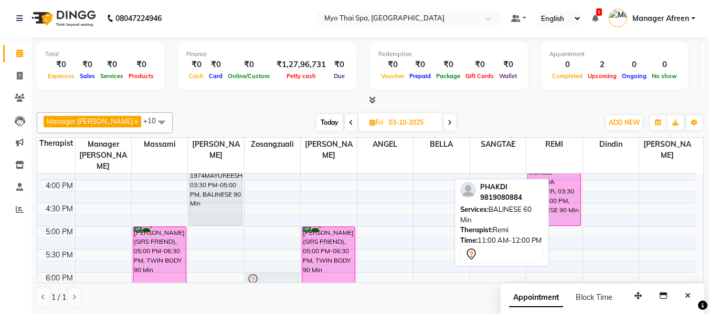
scroll to position [363, 0]
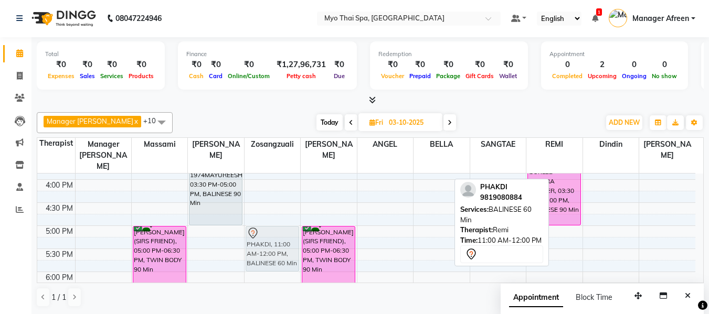
drag, startPoint x: 576, startPoint y: 189, endPoint x: 282, endPoint y: 230, distance: 296.7
click at [282, 230] on tr "2894MANOHAR UDAS, 11:00 AM-12:30 PM, DEEP TISSUE 90 Min [PERSON_NAME] (SIRS FRI…" at bounding box center [366, 157] width 658 height 692
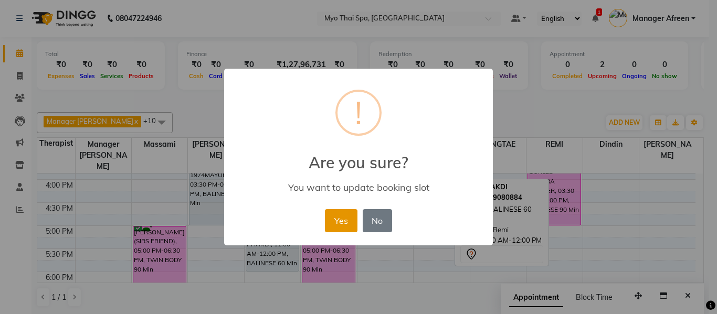
click at [347, 218] on button "Yes" at bounding box center [341, 220] width 32 height 23
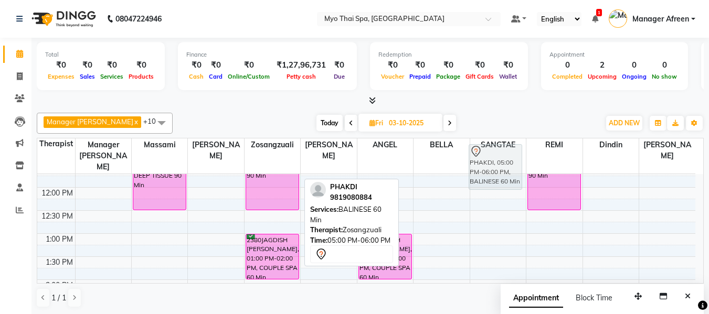
scroll to position [162, 0]
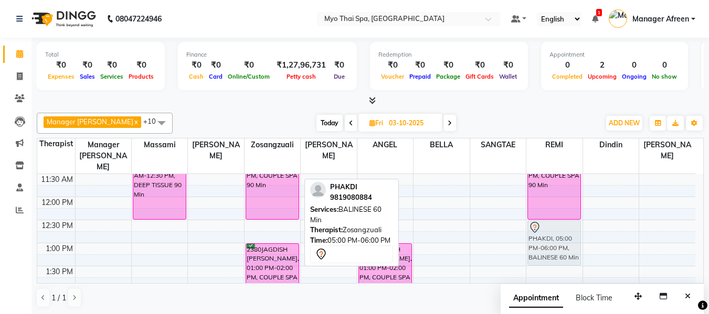
drag, startPoint x: 269, startPoint y: 237, endPoint x: 554, endPoint y: 234, distance: 285.0
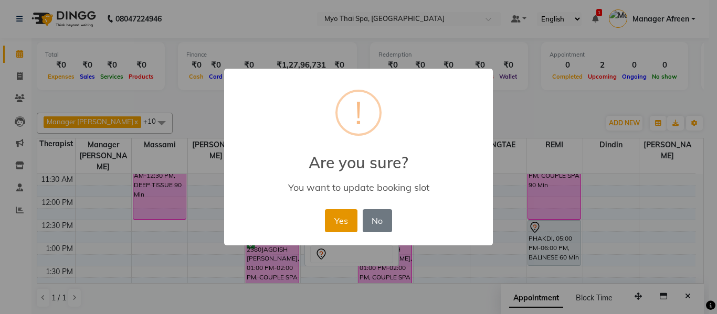
click at [351, 221] on button "Yes" at bounding box center [341, 220] width 32 height 23
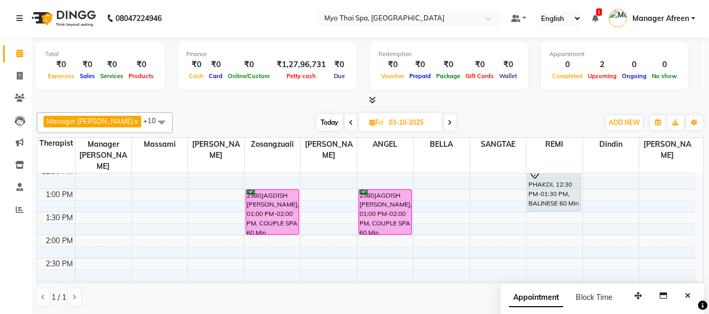
scroll to position [205, 0]
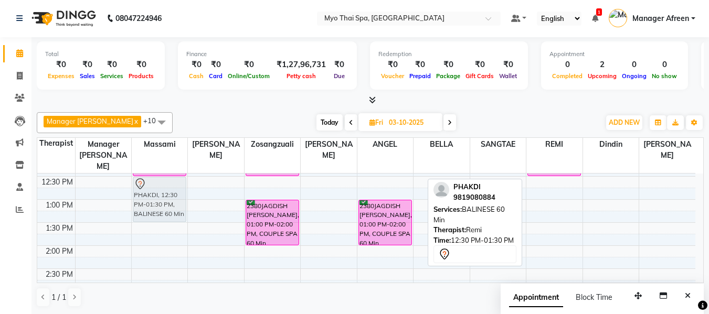
scroll to position [204, 0]
drag, startPoint x: 557, startPoint y: 185, endPoint x: 162, endPoint y: 185, distance: 394.6
click at [162, 185] on tr "2894MANOHAR UDAS, 11:00 AM-12:30 PM, DEEP TISSUE 90 Min PAGARE (SIRS FRIEND), 0…" at bounding box center [366, 316] width 658 height 692
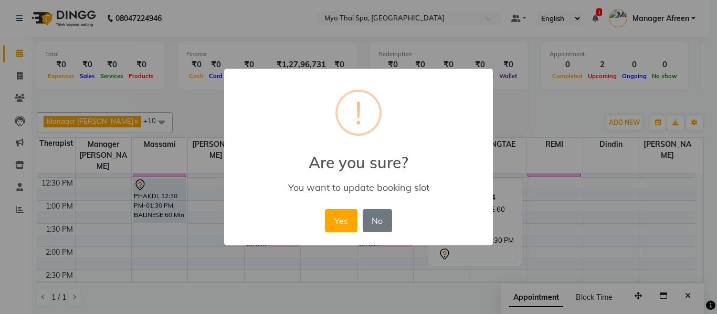
click at [318, 218] on div "× ! Are you sure? You want to update booking slot Yes No No" at bounding box center [358, 157] width 269 height 177
click at [330, 220] on button "Yes" at bounding box center [341, 220] width 32 height 23
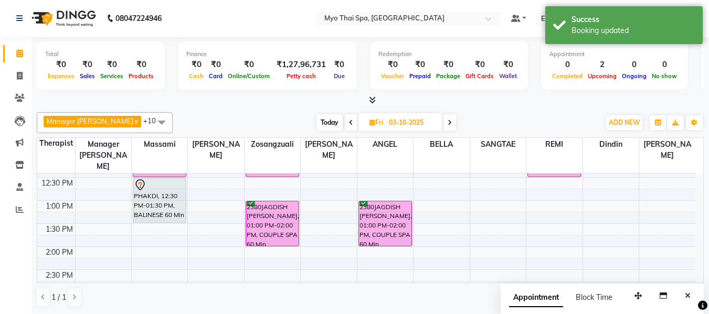
click at [230, 193] on div "8:00 AM 8:30 AM 9:00 AM 9:30 AM 10:00 AM 10:30 AM 11:00 AM 11:30 AM 12:00 PM 12…" at bounding box center [366, 316] width 658 height 692
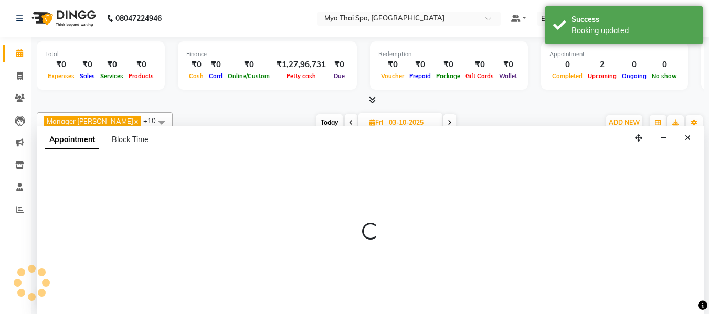
select select "35779"
select select "780"
select select "tentative"
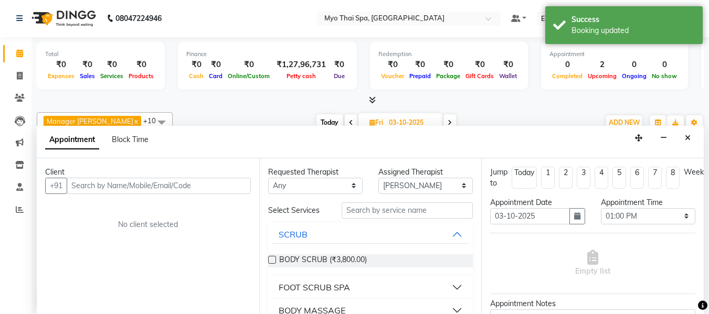
click at [209, 186] on input "text" at bounding box center [159, 186] width 184 height 16
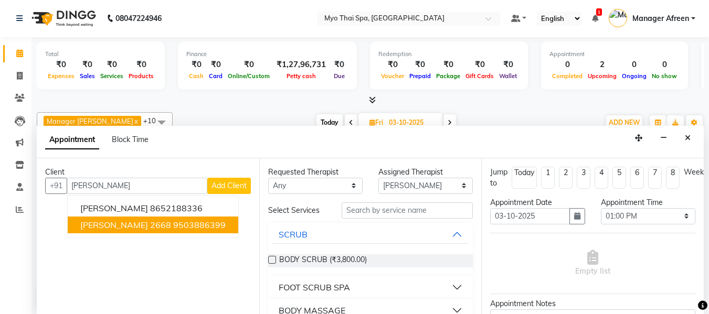
click at [191, 227] on ngb-highlight "9503886399" at bounding box center [199, 225] width 52 height 10
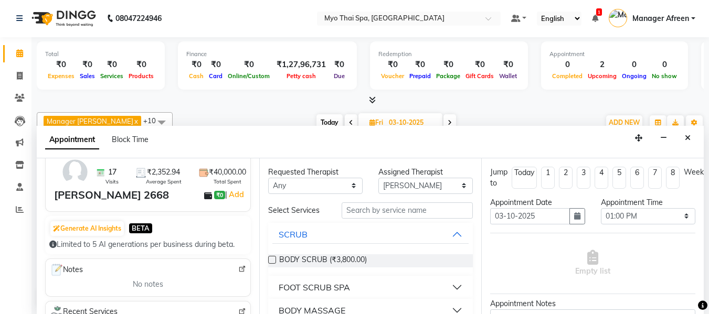
scroll to position [0, 0]
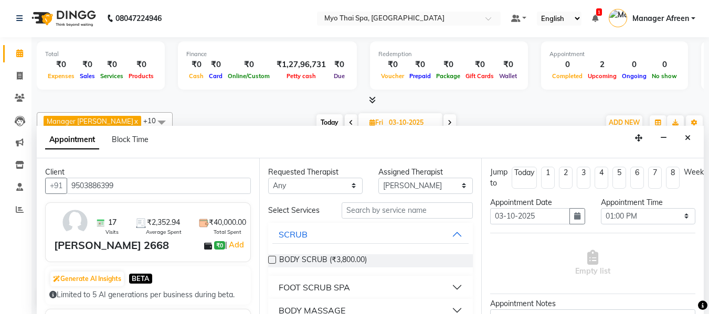
type input "9503886399"
click at [287, 188] on select "Any ANGEL BELLA Dindin Jane JENNY Kristina LORITA Manager Afreen Manager Churmu…" at bounding box center [315, 186] width 94 height 16
select select "35779"
click at [268, 178] on select "Any ANGEL BELLA Dindin Jane JENNY Kristina LORITA Manager Afreen Manager Churmu…" at bounding box center [315, 186] width 94 height 16
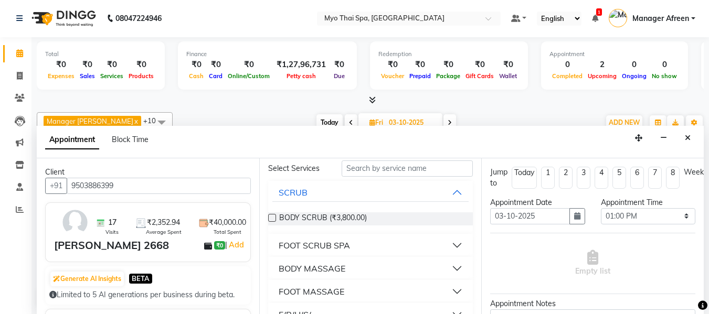
scroll to position [56, 0]
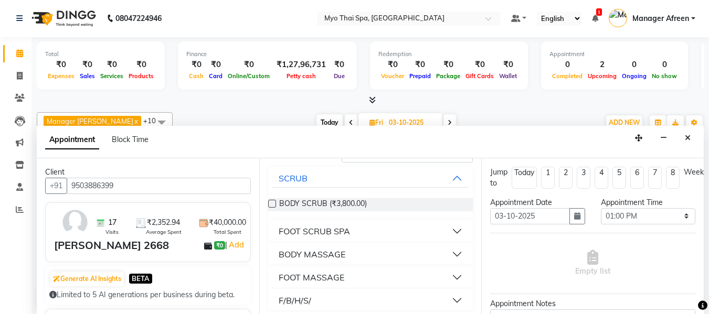
click at [324, 249] on div "BODY MASSAGE" at bounding box center [312, 254] width 67 height 13
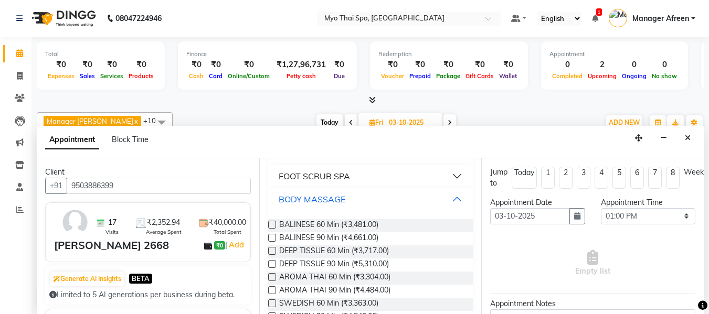
scroll to position [161, 0]
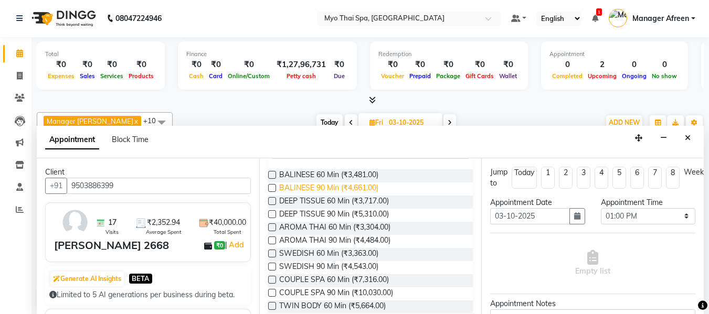
click at [329, 187] on span "BALINESE 90 Min (₹4,661.00)" at bounding box center [328, 189] width 99 height 13
checkbox input "false"
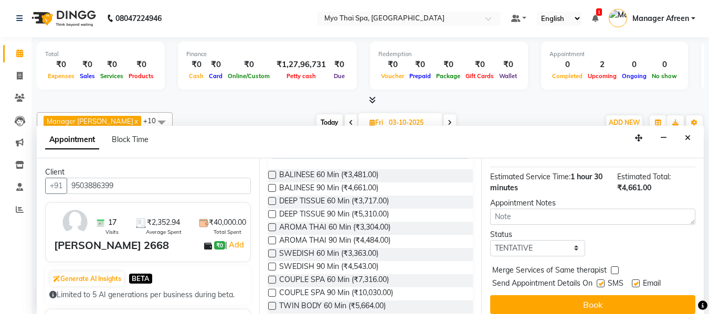
scroll to position [139, 0]
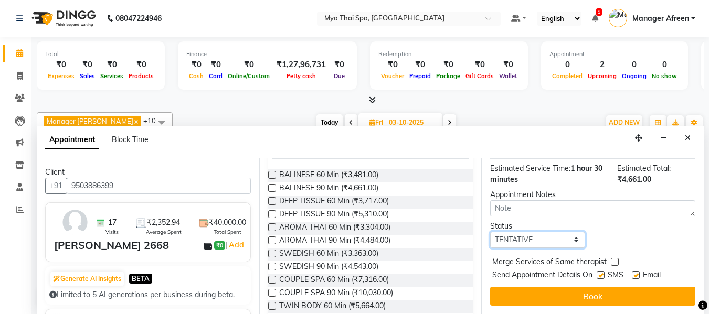
click at [519, 234] on select "Select TENTATIVE CONFIRM UPCOMING" at bounding box center [537, 240] width 94 height 16
select select "confirm booking"
click at [490, 232] on select "Select TENTATIVE CONFIRM UPCOMING" at bounding box center [537, 240] width 94 height 16
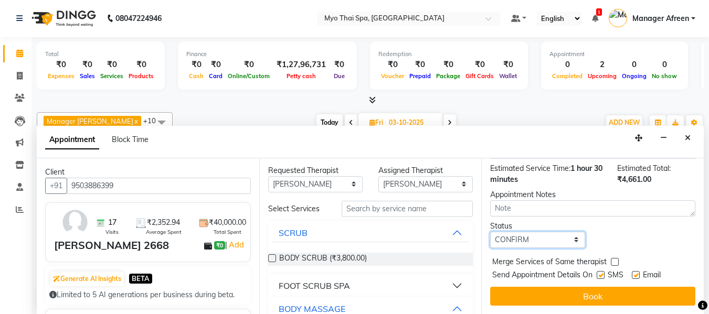
scroll to position [0, 0]
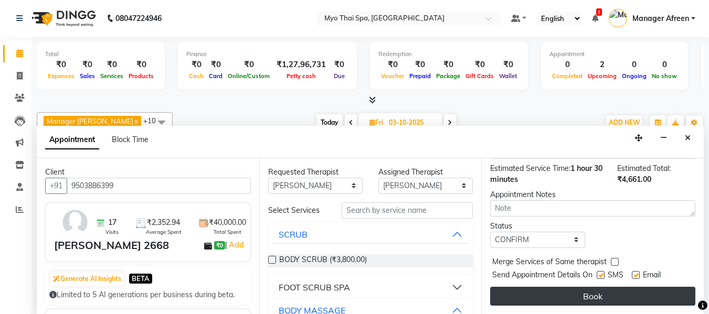
click at [545, 287] on button "Book" at bounding box center [592, 296] width 205 height 19
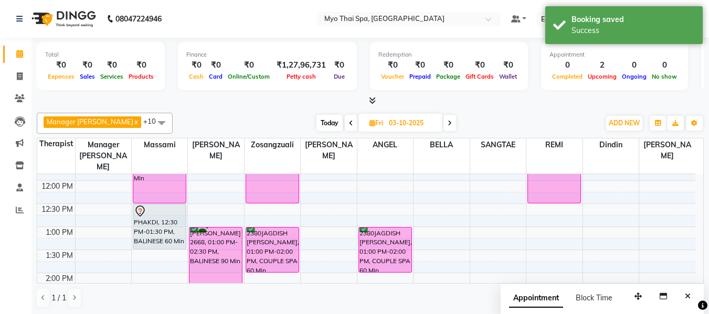
scroll to position [204, 0]
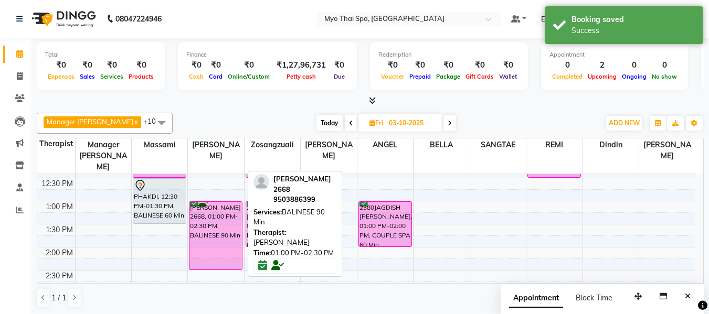
click at [238, 225] on div "NEHA SHIRKE 2668, 01:00 PM-02:30 PM, BALINESE 90 Min" at bounding box center [215, 236] width 52 height 68
click at [218, 213] on div "NEHA SHIRKE 2668, 01:00 PM-02:30 PM, BALINESE 90 Min" at bounding box center [215, 236] width 52 height 68
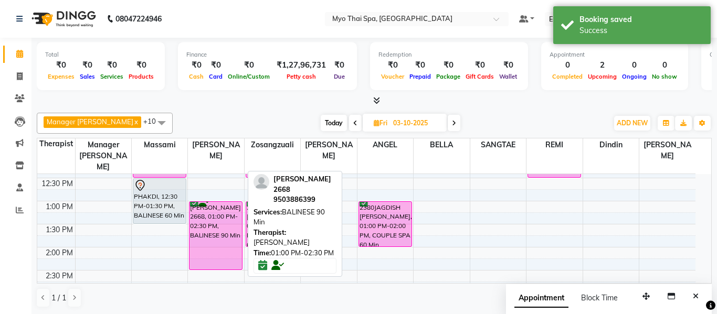
select select "6"
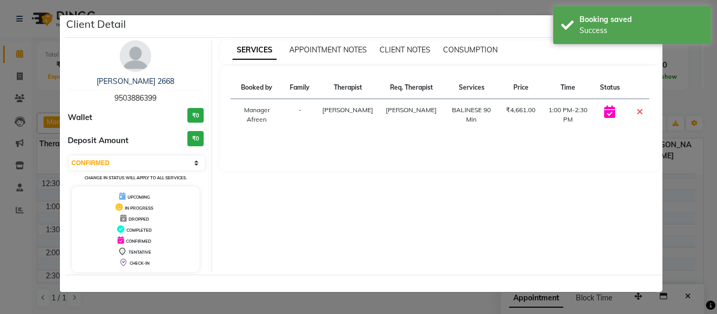
drag, startPoint x: 167, startPoint y: 101, endPoint x: 113, endPoint y: 98, distance: 54.2
click at [113, 98] on div "NEHA SHIRKE 2668 9503886399" at bounding box center [136, 90] width 136 height 28
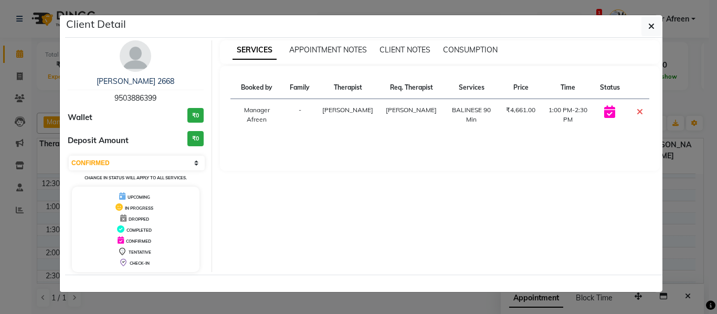
copy span "9503886399"
click at [647, 31] on button "button" at bounding box center [651, 26] width 20 height 20
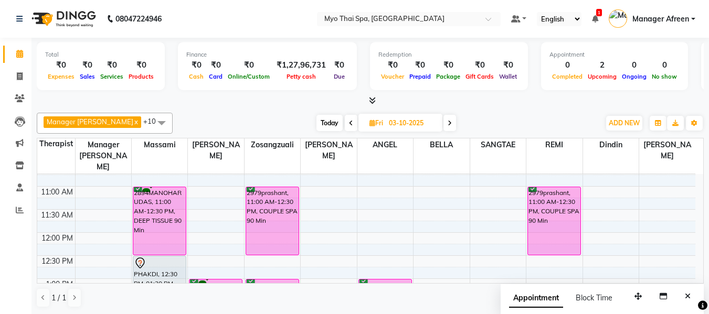
scroll to position [99, 0]
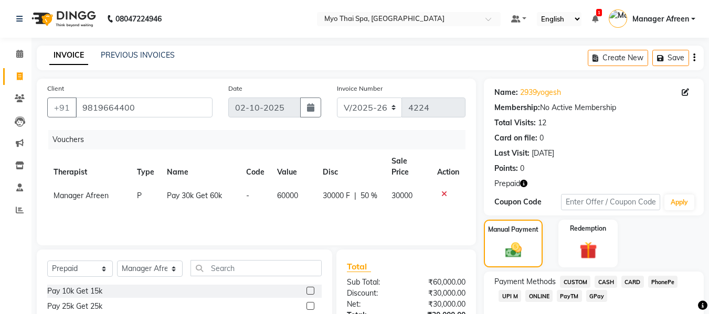
select select "3908"
select select "P"
select select "53559"
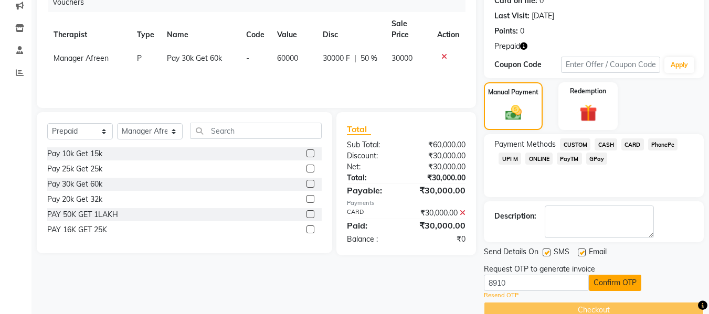
type input "8910"
click at [611, 285] on button "Confirm OTP" at bounding box center [615, 283] width 52 height 16
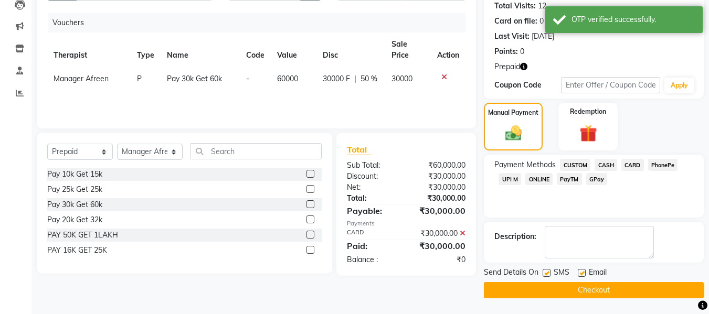
scroll to position [117, 0]
click at [602, 291] on button "Checkout" at bounding box center [594, 290] width 220 height 16
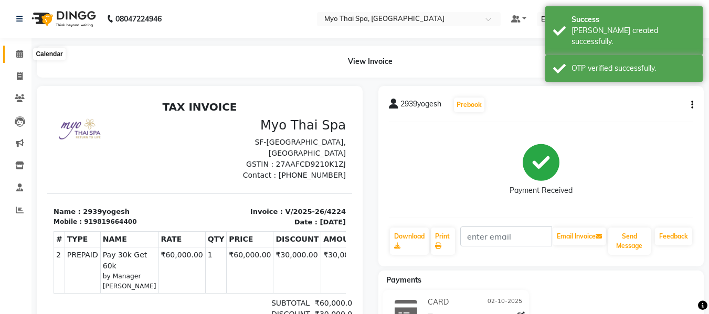
click at [21, 55] on icon at bounding box center [19, 54] width 7 height 8
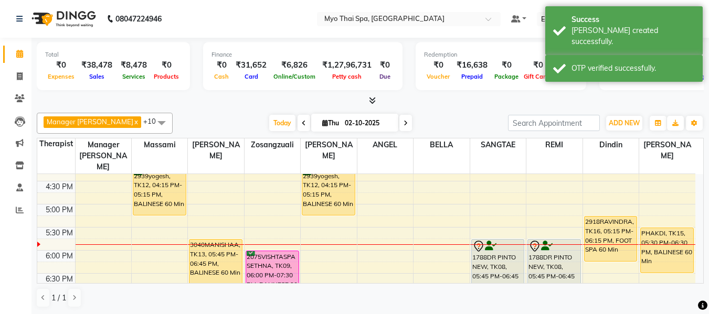
scroll to position [367, 0]
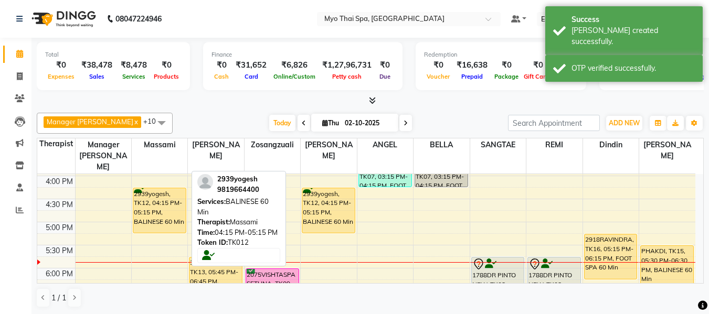
click at [169, 193] on div "2939yogesh, TK12, 04:15 PM-05:15 PM, BALINESE 60 Min" at bounding box center [159, 210] width 52 height 45
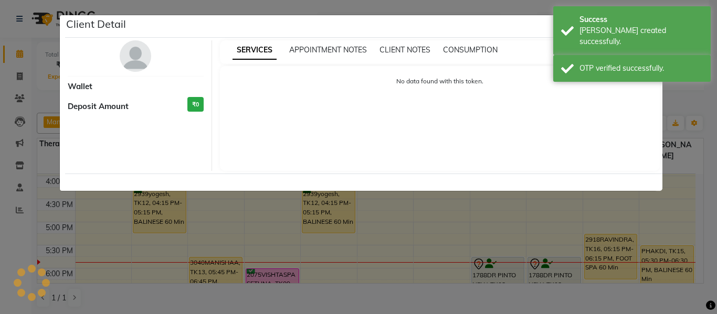
select select "1"
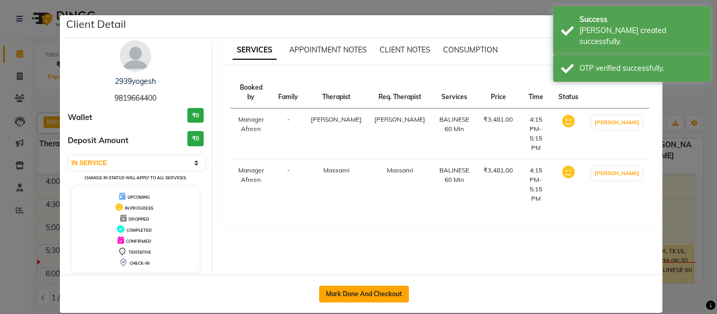
click at [361, 290] on button "Mark Done And Checkout" at bounding box center [364, 294] width 90 height 17
select select "service"
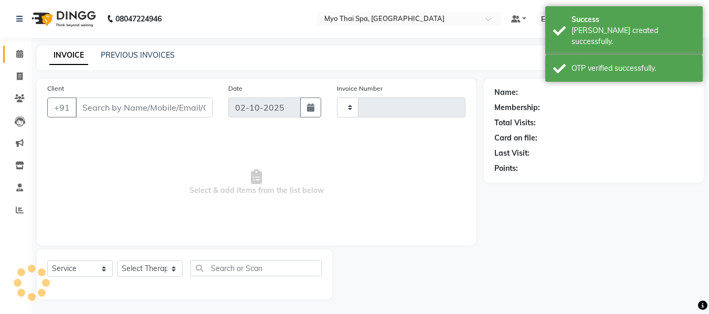
type input "4225"
select select "3908"
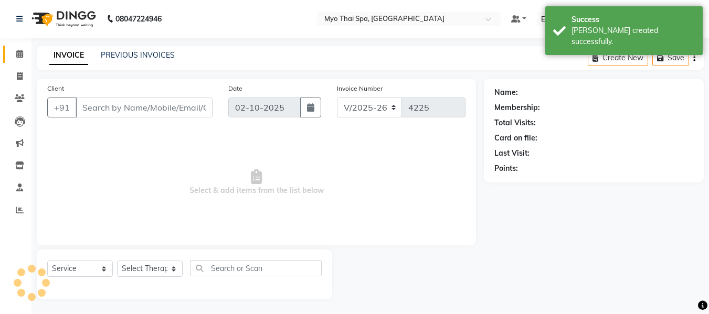
type input "9819664400"
select select "62472"
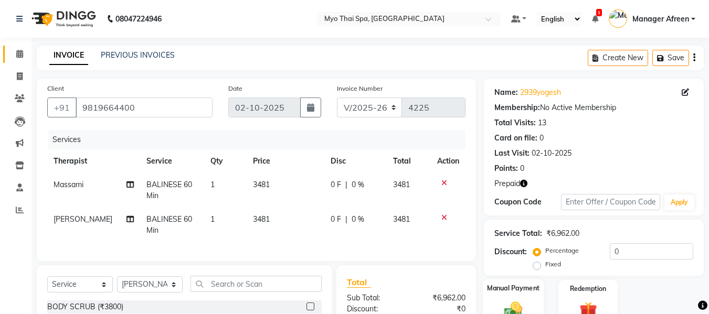
scroll to position [130, 0]
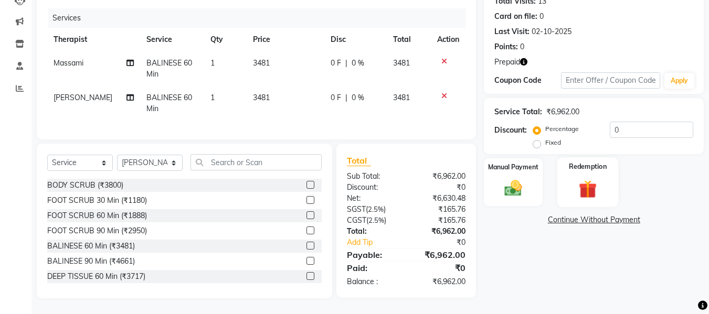
click at [587, 178] on img at bounding box center [587, 189] width 29 height 23
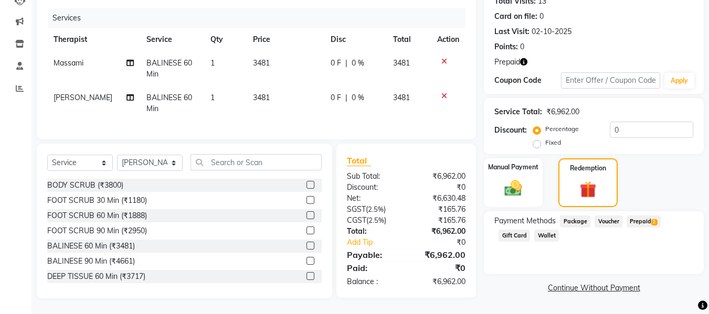
click at [638, 216] on span "Prepaid 2" at bounding box center [644, 222] width 34 height 12
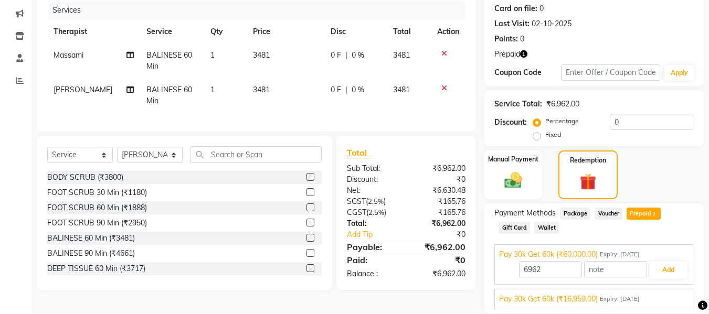
scroll to position [166, 0]
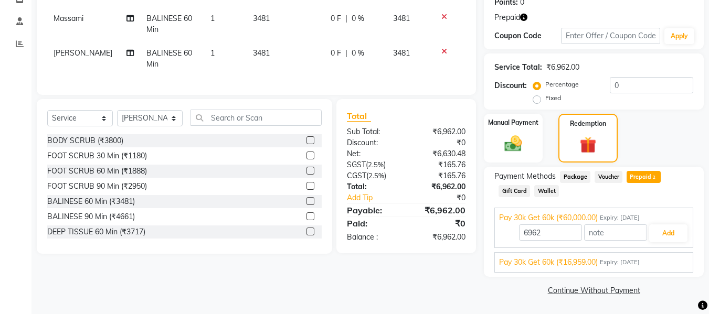
click at [573, 266] on span "Pay 30k Get 60k (₹16,959.00)" at bounding box center [548, 262] width 99 height 11
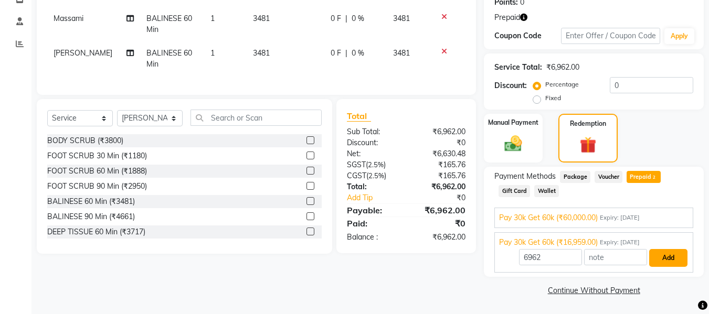
click at [661, 257] on button "Add" at bounding box center [668, 258] width 38 height 18
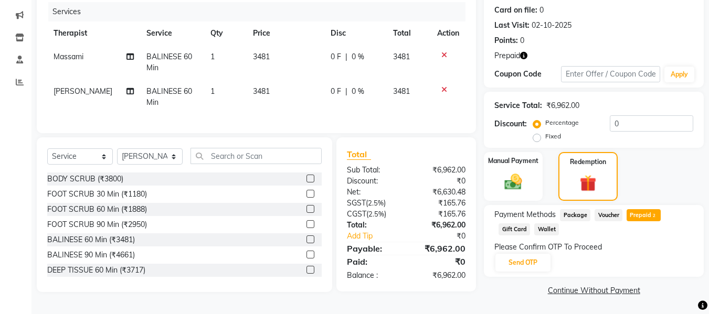
scroll to position [130, 0]
click at [533, 258] on button "Send OTP" at bounding box center [522, 263] width 55 height 18
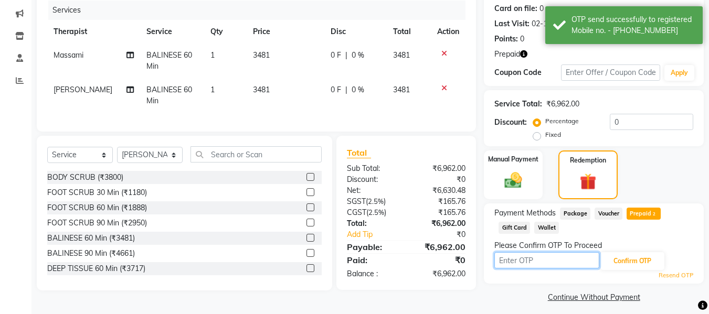
click at [545, 262] on input "text" at bounding box center [546, 260] width 105 height 16
type input "4354"
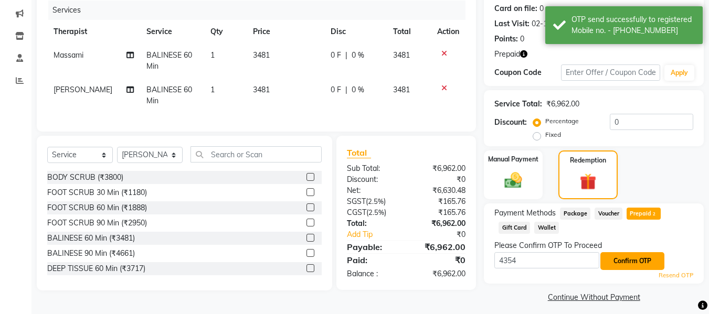
click at [619, 259] on button "Confirm OTP" at bounding box center [632, 261] width 64 height 18
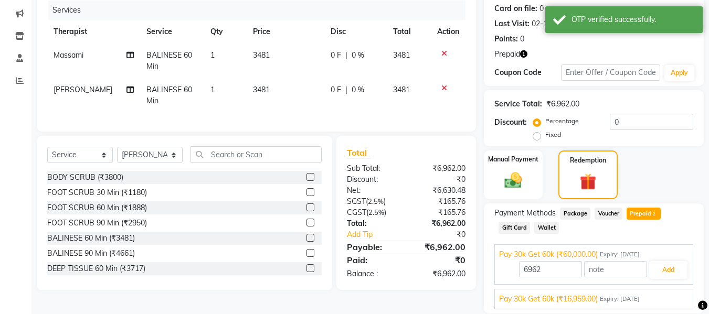
drag, startPoint x: 564, startPoint y: 270, endPoint x: 641, endPoint y: 270, distance: 77.1
click at [564, 289] on div "Pay 30k Get 60k (₹16,959.00) Expiry: 05-07-2026 6962 Add" at bounding box center [593, 299] width 199 height 20
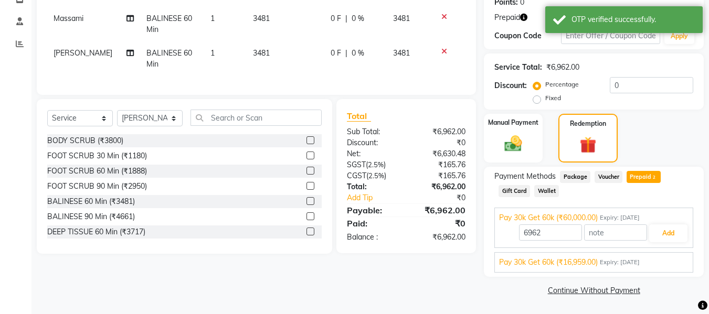
click at [515, 264] on span "Pay 30k Get 60k (₹16,959.00)" at bounding box center [548, 262] width 99 height 11
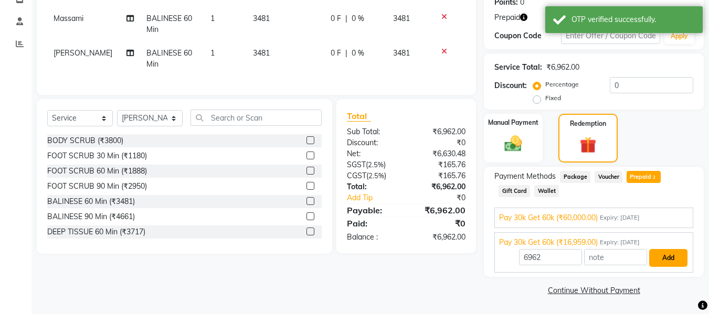
click at [663, 261] on button "Add" at bounding box center [668, 258] width 38 height 18
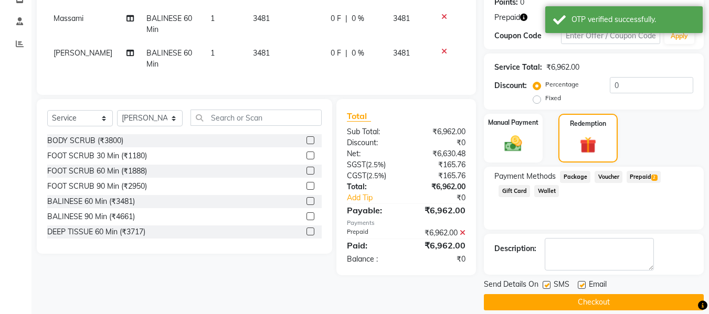
click at [552, 302] on button "Checkout" at bounding box center [594, 302] width 220 height 16
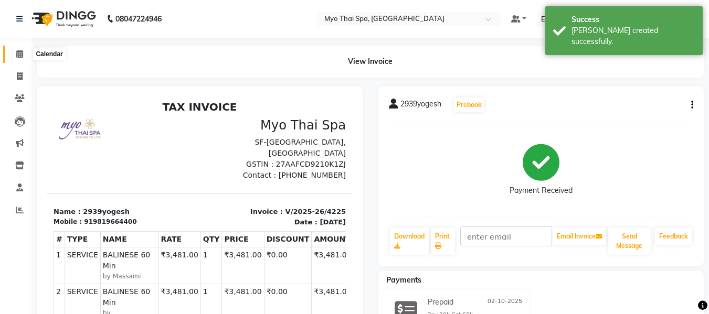
drag, startPoint x: 19, startPoint y: 52, endPoint x: 29, endPoint y: 60, distance: 13.1
click at [19, 52] on icon at bounding box center [19, 54] width 7 height 8
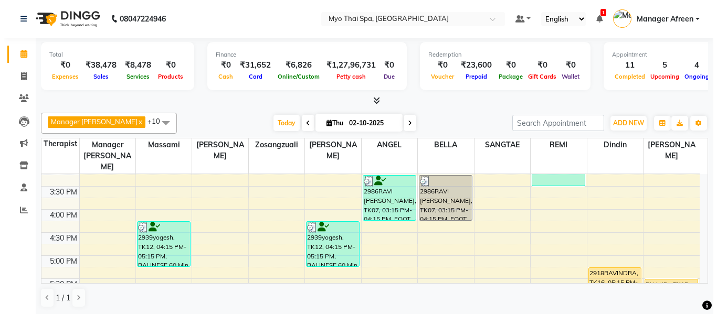
scroll to position [367, 0]
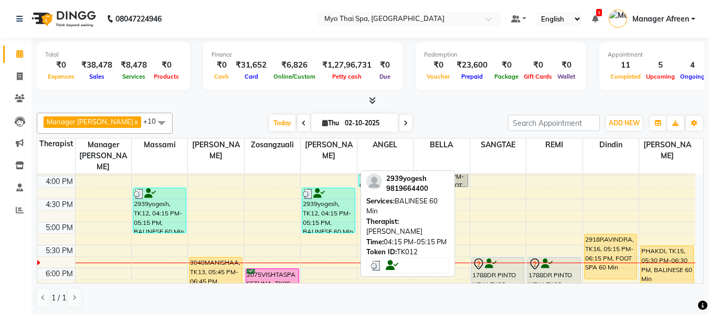
click at [323, 211] on div "2939yogesh, TK12, 04:15 PM-05:15 PM, BALINESE 60 Min" at bounding box center [328, 210] width 52 height 45
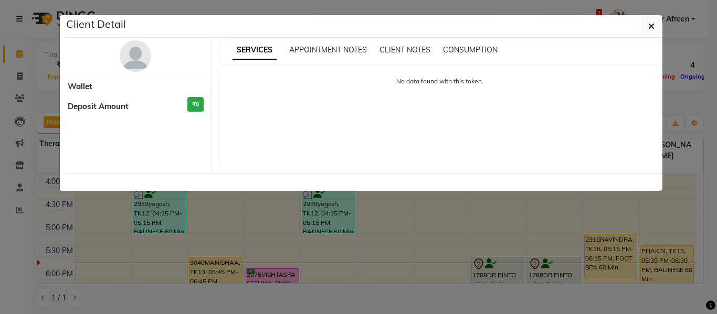
select select "3"
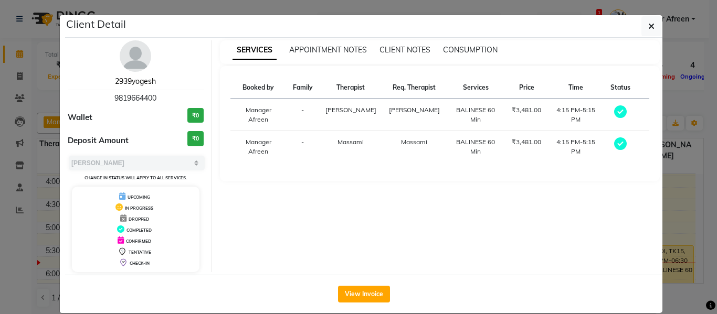
click at [135, 81] on link "2939yogesh" at bounding box center [135, 81] width 41 height 9
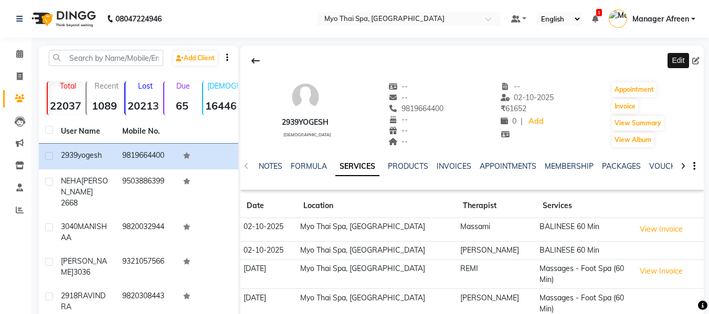
click at [694, 61] on icon at bounding box center [695, 60] width 7 height 7
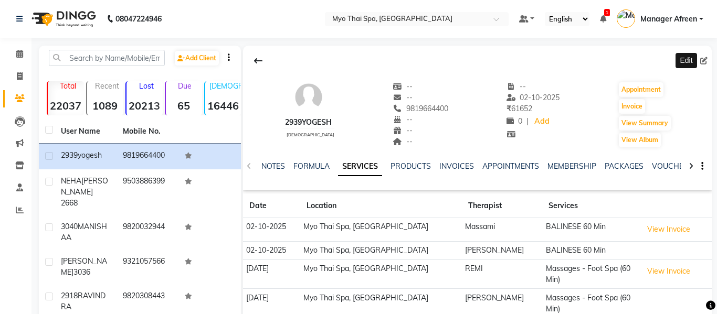
select select "22"
select select "male"
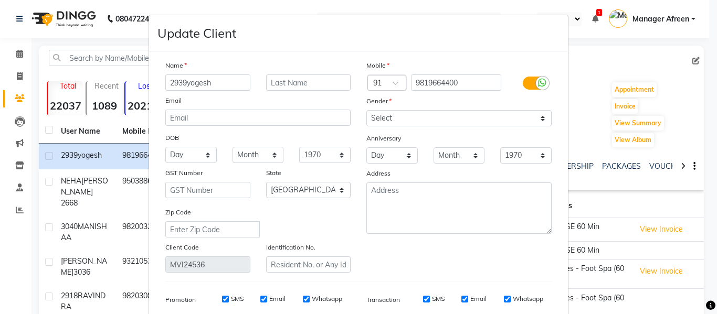
click at [184, 84] on input "2939yogesh" at bounding box center [207, 83] width 85 height 16
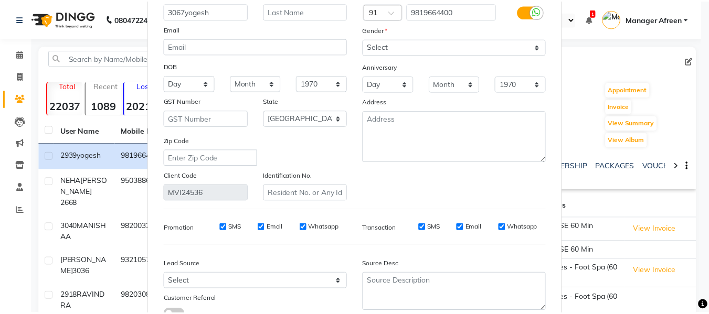
scroll to position [151, 0]
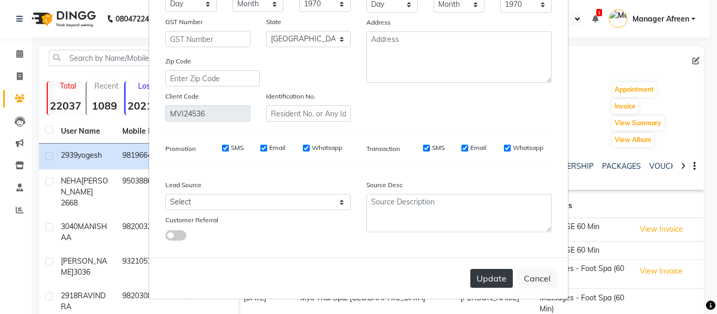
type input "3067yogesh"
click at [474, 276] on button "Update" at bounding box center [491, 278] width 43 height 19
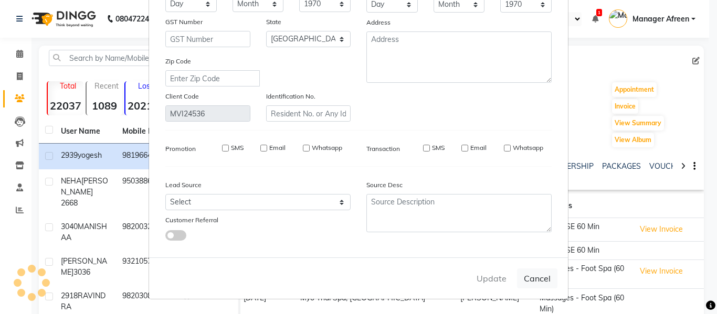
select select
select select "null"
select select
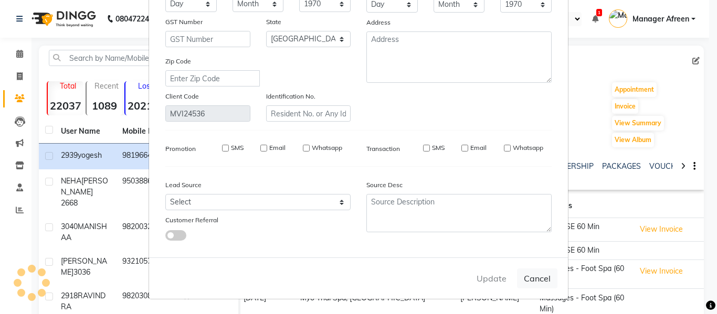
select select
checkbox input "false"
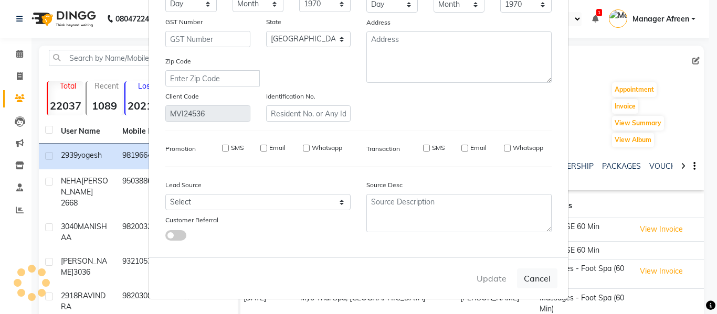
checkbox input "false"
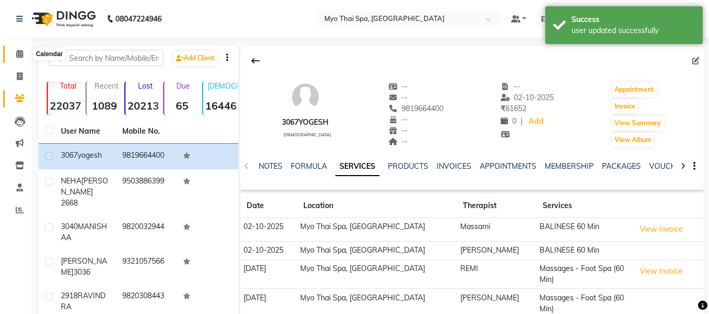
click at [17, 56] on icon at bounding box center [19, 54] width 7 height 8
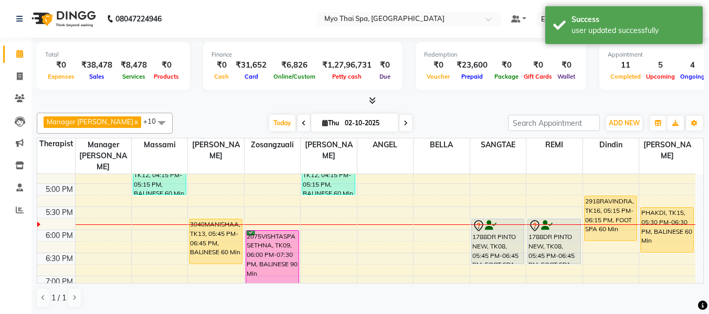
scroll to position [420, 0]
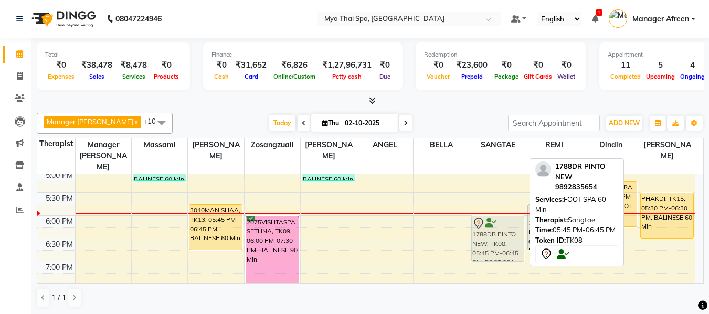
drag, startPoint x: 501, startPoint y: 211, endPoint x: 499, endPoint y: 224, distance: 12.2
click at [499, 224] on div "1788DR PINTO NEW, TK08, 05:45 PM-06:45 PM, FOOT SPA 60 Min 1788DR PINTO NEW, TK…" at bounding box center [498, 100] width 56 height 692
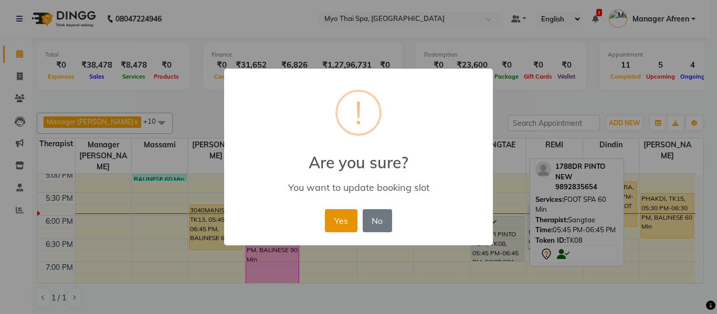
click at [331, 220] on button "Yes" at bounding box center [341, 220] width 32 height 23
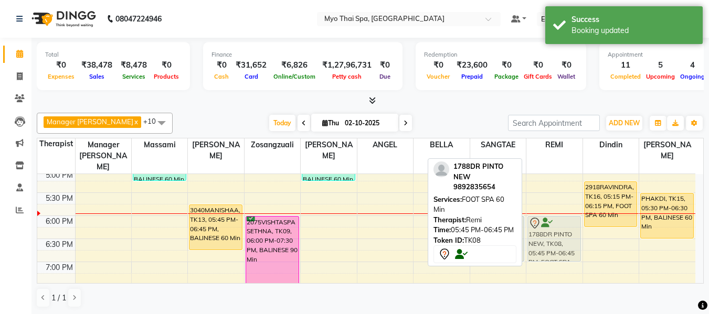
drag, startPoint x: 547, startPoint y: 213, endPoint x: 545, endPoint y: 225, distance: 12.7
click at [545, 225] on div "3018PRADNYA MAHADIK, TK01, 02:00 PM-03:30 PM, DEEP TISSUE 90 Min 1788DR PINTO N…" at bounding box center [554, 100] width 56 height 692
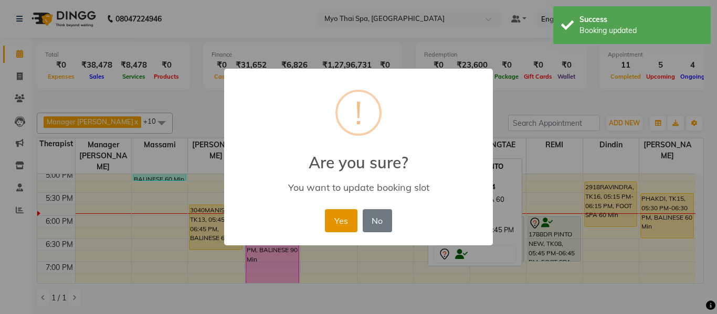
click at [337, 218] on button "Yes" at bounding box center [341, 220] width 32 height 23
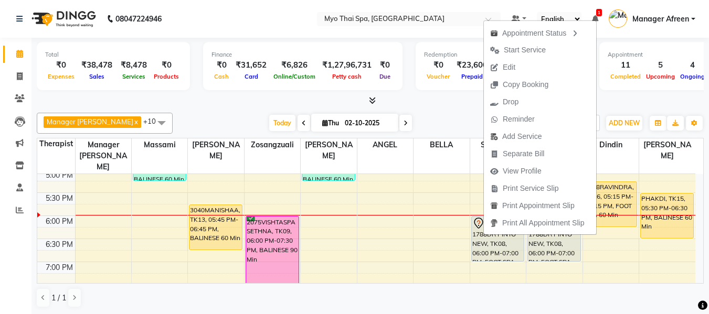
drag, startPoint x: 514, startPoint y: 49, endPoint x: 521, endPoint y: 77, distance: 28.1
click at [514, 49] on span "Start Service" at bounding box center [525, 50] width 42 height 11
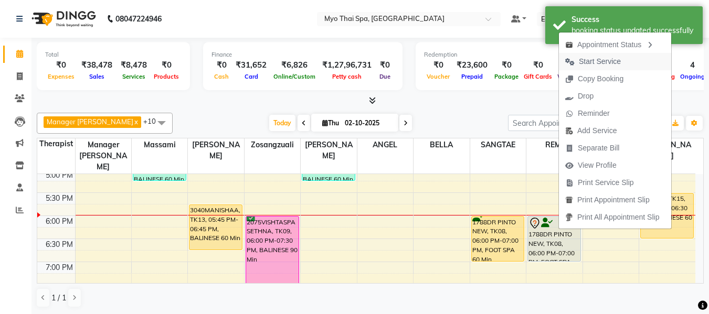
click at [586, 62] on span "Start Service" at bounding box center [600, 61] width 42 height 11
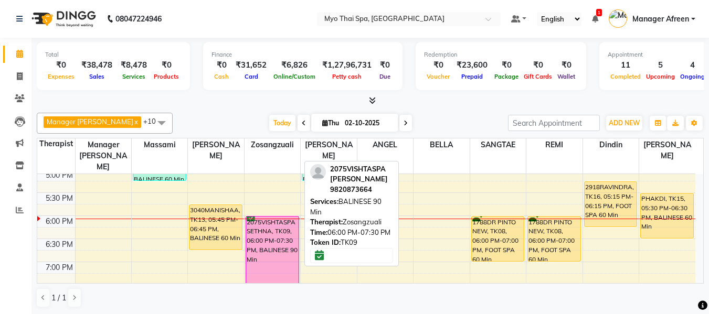
click at [280, 246] on div "2075VISHTASPA SETHNA, TK09, 06:00 PM-07:30 PM, BALINESE 90 Min" at bounding box center [272, 251] width 52 height 68
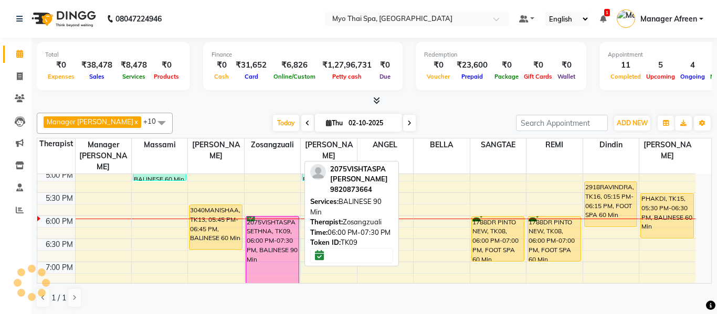
select select "6"
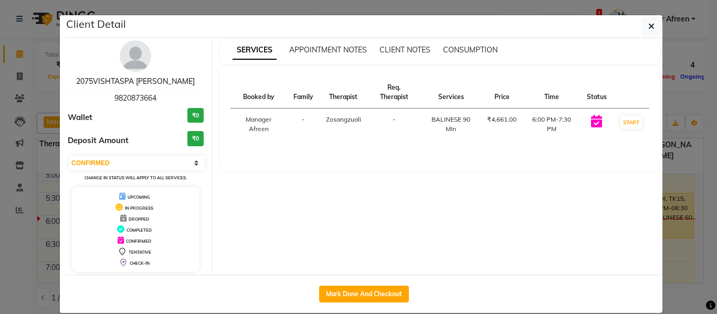
click at [151, 79] on link "2075VISHTASPA SETHNA" at bounding box center [135, 81] width 119 height 9
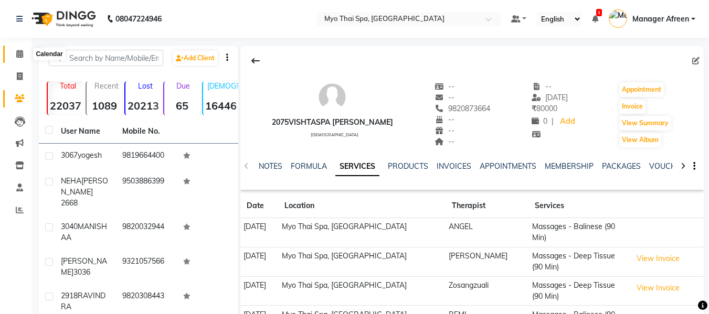
drag, startPoint x: 20, startPoint y: 56, endPoint x: 31, endPoint y: 66, distance: 14.9
click at [20, 56] on icon at bounding box center [19, 54] width 7 height 8
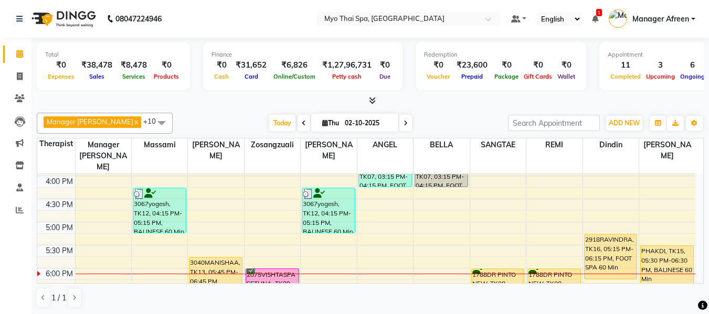
scroll to position [420, 0]
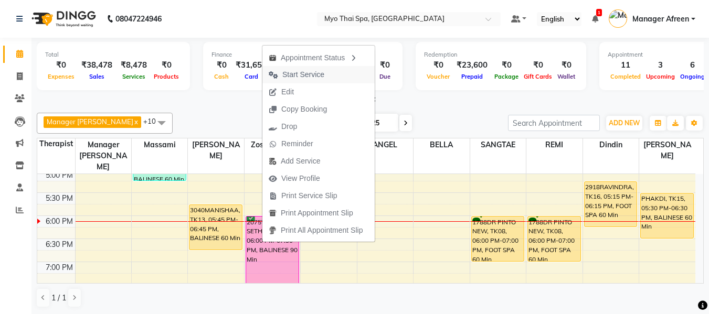
click at [323, 76] on span "Start Service" at bounding box center [303, 74] width 42 height 11
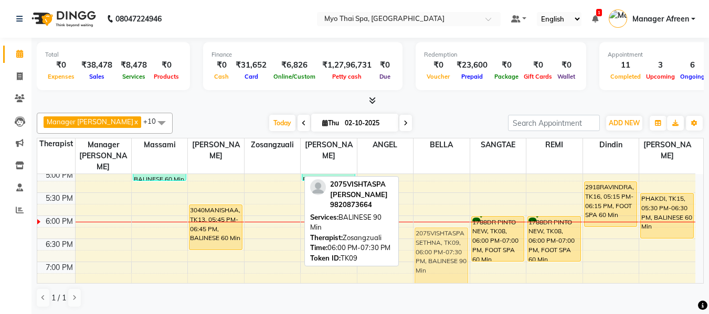
drag, startPoint x: 282, startPoint y: 234, endPoint x: 435, endPoint y: 241, distance: 152.9
click at [435, 241] on tr "3067yogesh, TK11, 07:45 AM-08:45 AM, BALINESE 60 Min RAKESH 2990, TK14, 01:15 P…" at bounding box center [366, 100] width 658 height 692
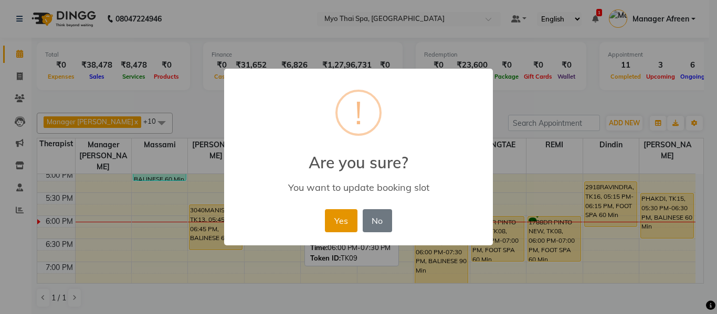
click at [331, 217] on button "Yes" at bounding box center [341, 220] width 32 height 23
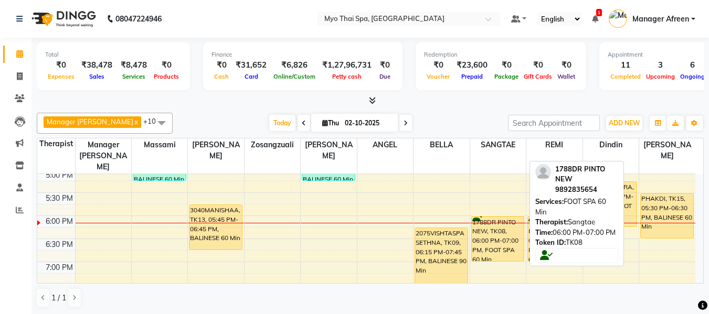
click at [493, 224] on div "1788DR PINTO NEW, TK08, 06:00 PM-07:00 PM, FOOT SPA 60 Min" at bounding box center [498, 239] width 52 height 45
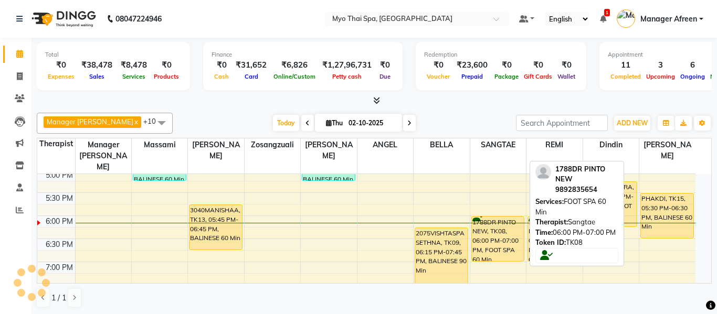
select select "1"
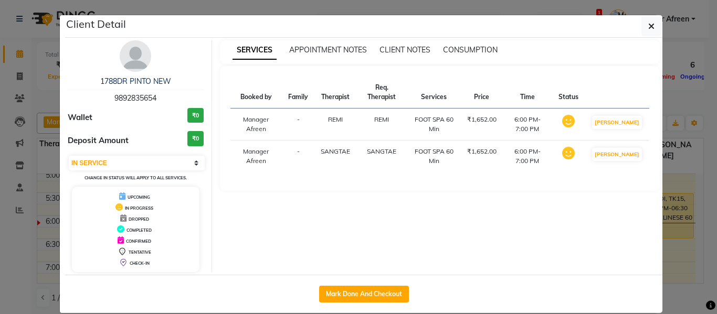
click at [125, 98] on span "9892835654" at bounding box center [135, 97] width 42 height 9
copy span "9892835654"
click at [643, 26] on button "button" at bounding box center [651, 26] width 20 height 20
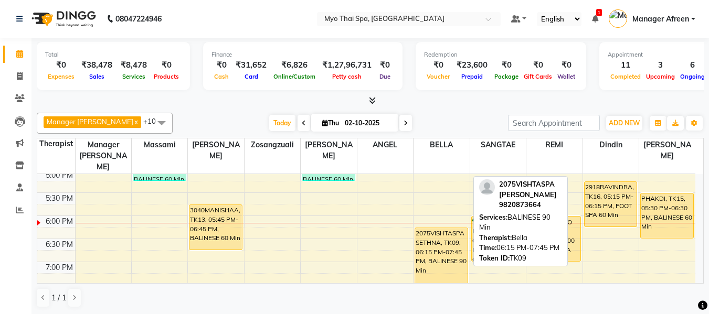
click at [430, 264] on div "2075VISHTASPA SETHNA, TK09, 06:15 PM-07:45 PM, BALINESE 90 Min" at bounding box center [441, 262] width 52 height 68
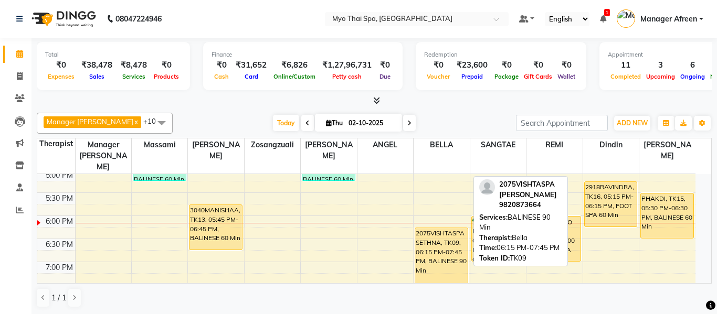
select select "1"
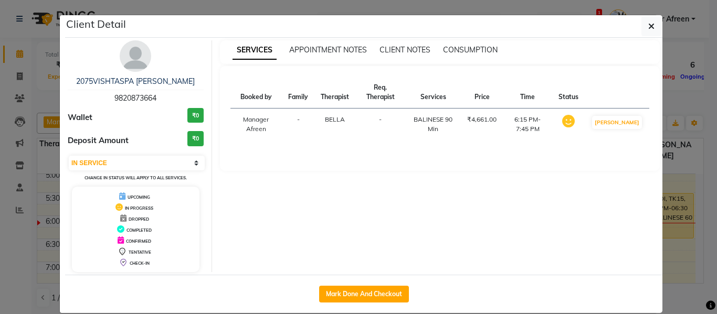
click at [132, 98] on span "9820873664" at bounding box center [135, 97] width 42 height 9
copy span "9820873664"
click at [654, 24] on button "button" at bounding box center [651, 26] width 20 height 20
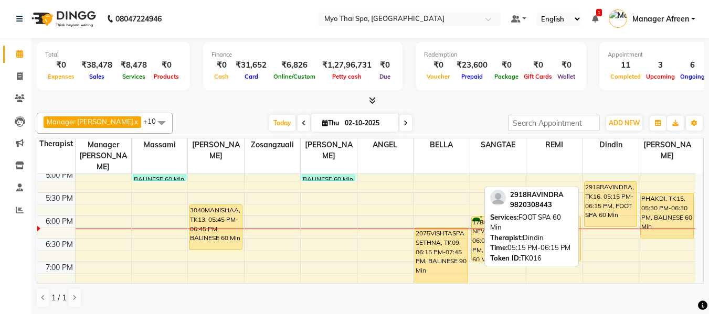
click at [608, 201] on div "2918RAVINDRA, TK16, 05:15 PM-06:15 PM, FOOT SPA 60 Min" at bounding box center [611, 204] width 52 height 45
select select "1"
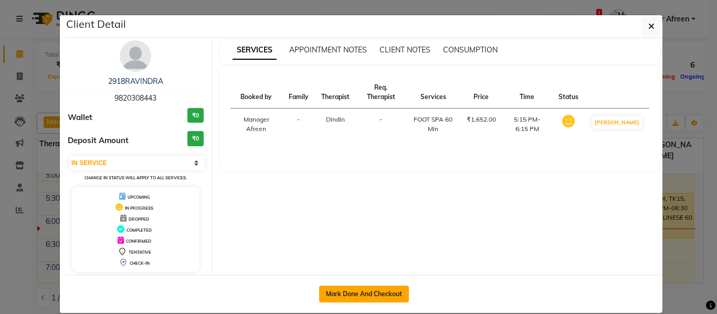
click at [358, 299] on button "Mark Done And Checkout" at bounding box center [364, 294] width 90 height 17
select select "service"
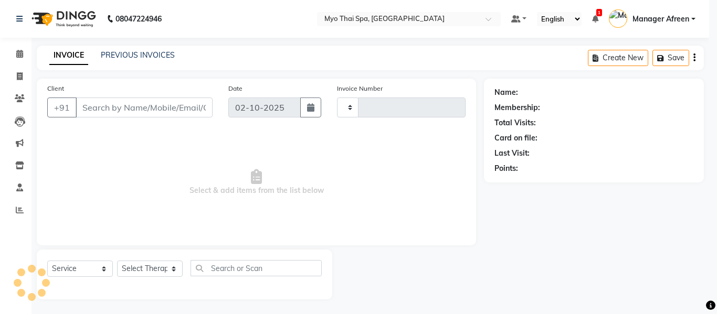
type input "4226"
select select "3"
select select "3908"
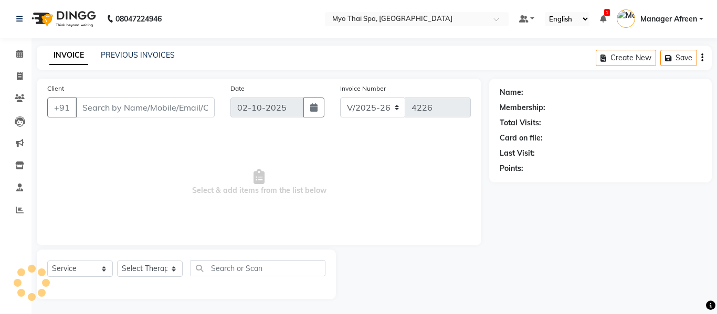
type input "9820308443"
select select "81135"
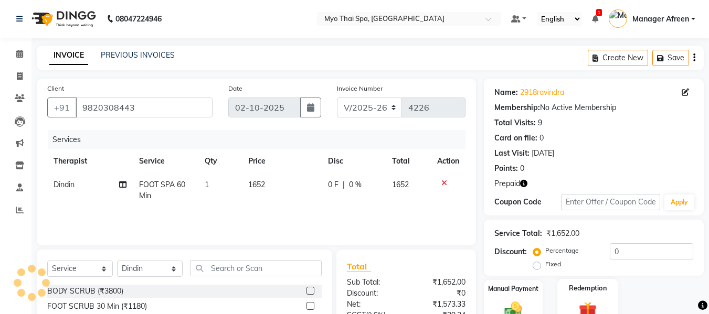
click at [588, 300] on img at bounding box center [587, 311] width 29 height 23
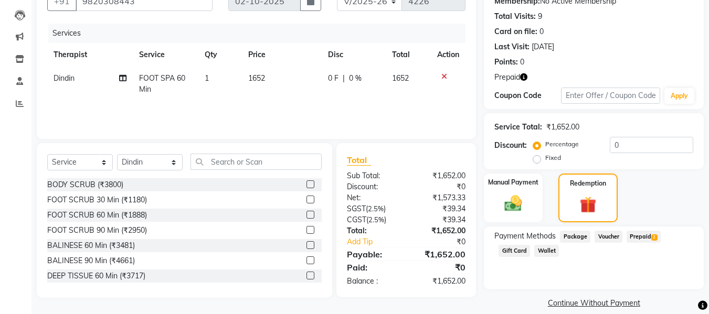
click at [634, 231] on span "Prepaid 2" at bounding box center [644, 237] width 34 height 12
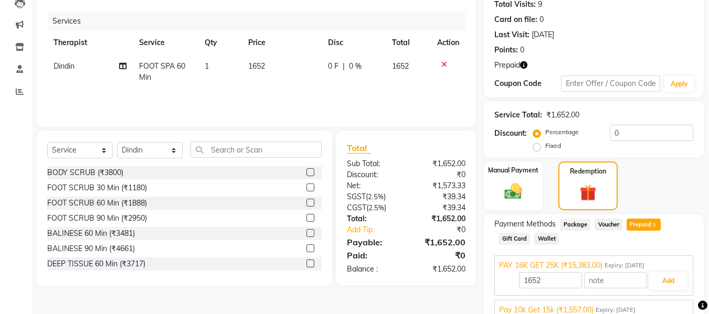
scroll to position [166, 0]
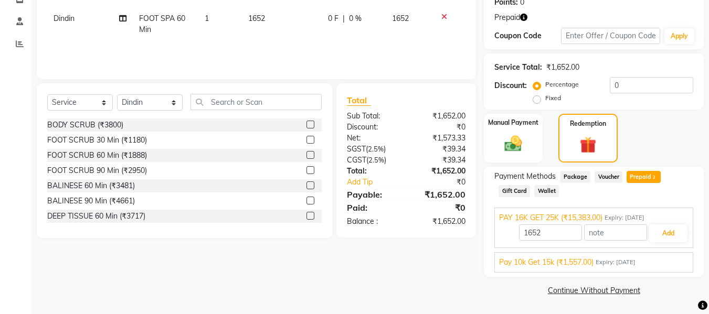
click at [571, 264] on span "Pay 10k Get 15k (₹1,557.00)" at bounding box center [546, 262] width 94 height 11
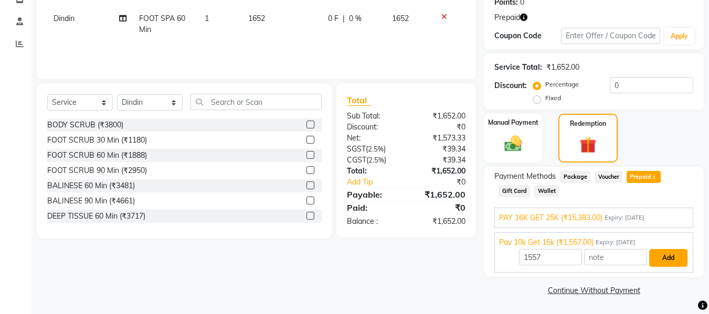
click at [664, 260] on button "Add" at bounding box center [668, 258] width 38 height 18
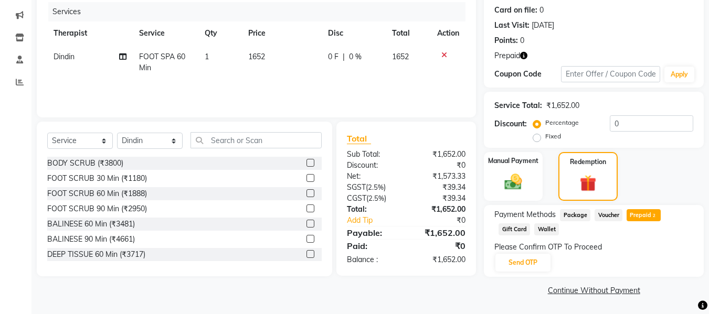
scroll to position [128, 0]
click at [539, 264] on button "Send OTP" at bounding box center [522, 263] width 55 height 18
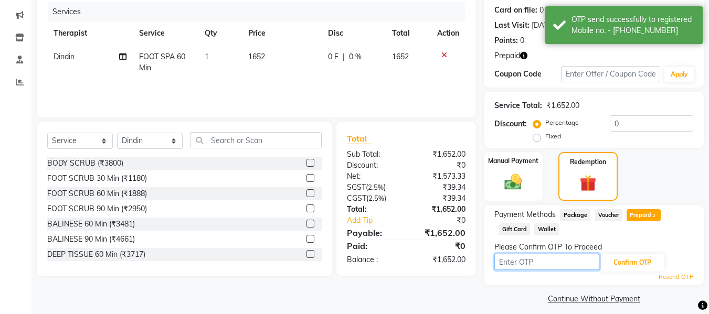
click at [565, 261] on input "text" at bounding box center [546, 262] width 105 height 16
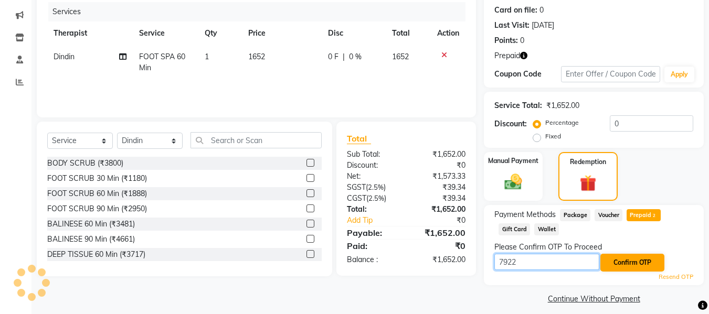
type input "7922"
click at [641, 261] on button "Confirm OTP" at bounding box center [632, 263] width 64 height 18
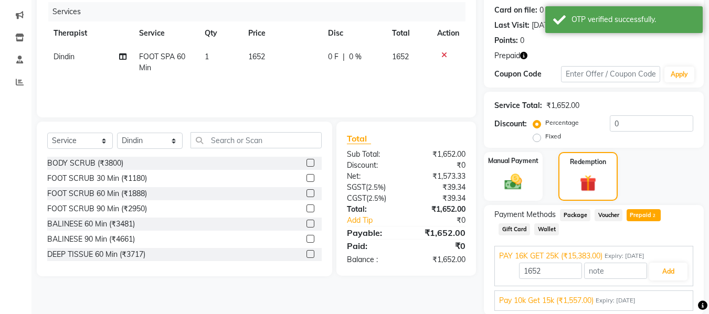
click at [556, 295] on span "Pay 10k Get 15k (₹1,557.00)" at bounding box center [546, 300] width 94 height 11
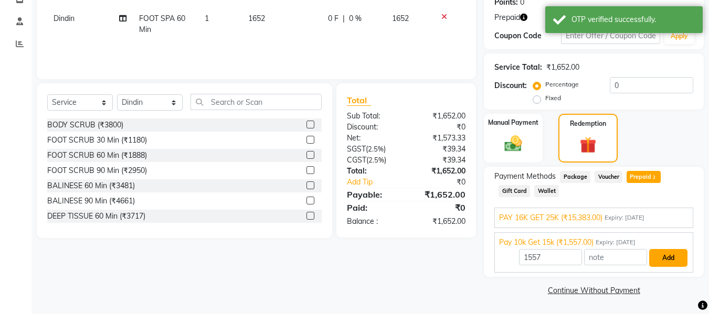
click at [664, 257] on button "Add" at bounding box center [668, 258] width 38 height 18
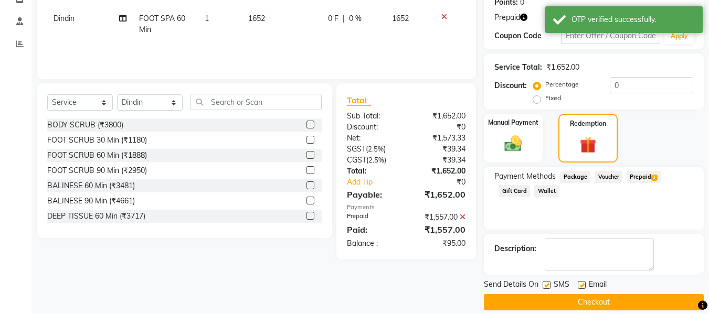
click at [644, 178] on span "Prepaid 2" at bounding box center [644, 177] width 34 height 12
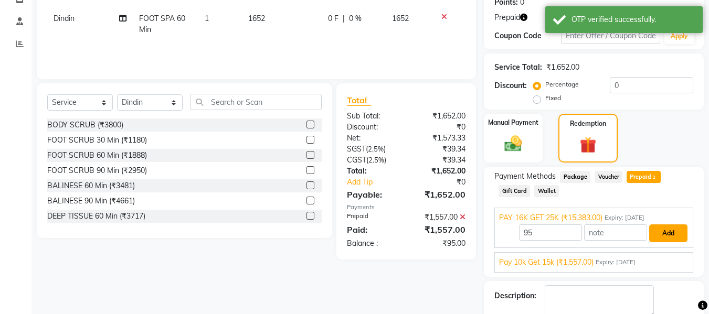
click at [675, 234] on button "Add" at bounding box center [668, 234] width 38 height 18
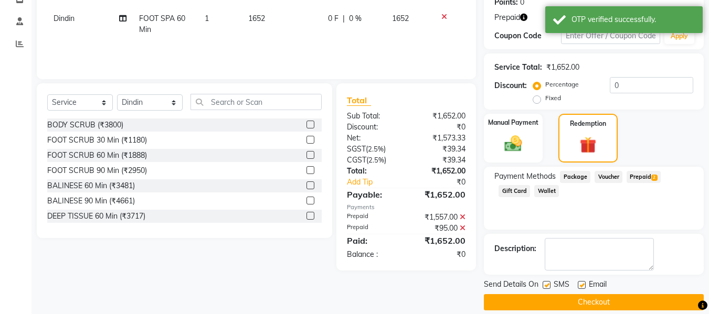
scroll to position [178, 0]
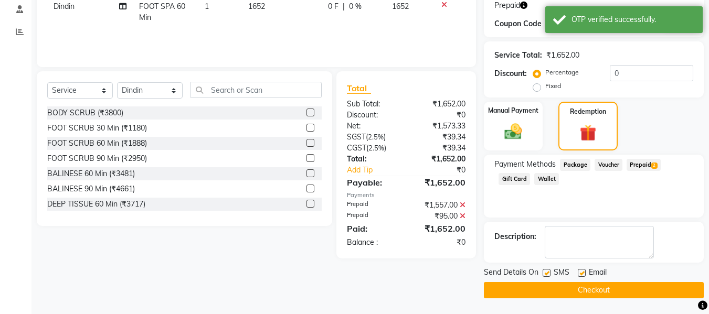
click at [566, 289] on button "Checkout" at bounding box center [594, 290] width 220 height 16
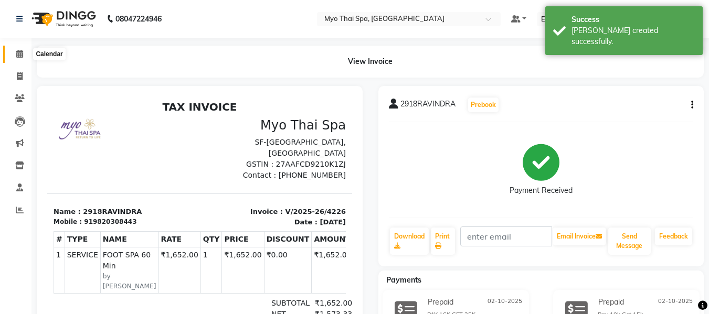
click at [22, 56] on icon at bounding box center [19, 54] width 7 height 8
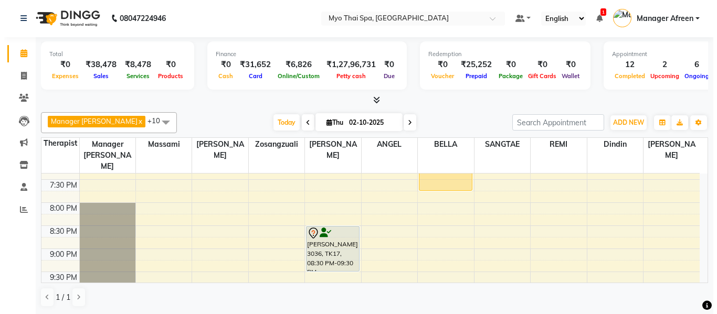
scroll to position [472, 0]
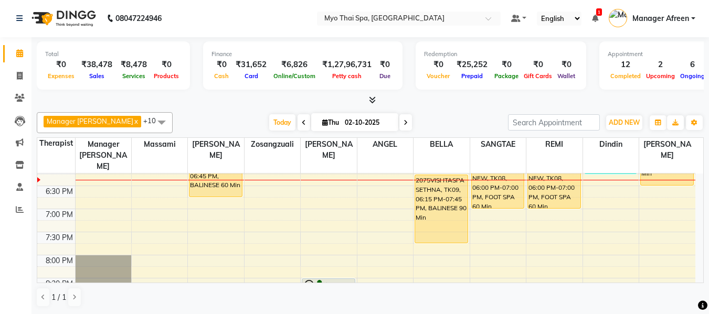
click at [252, 197] on div "8:00 AM 8:30 AM 9:00 AM 9:30 AM 10:00 AM 10:30 AM 11:00 AM 11:30 AM 12:00 PM 12…" at bounding box center [366, 47] width 658 height 692
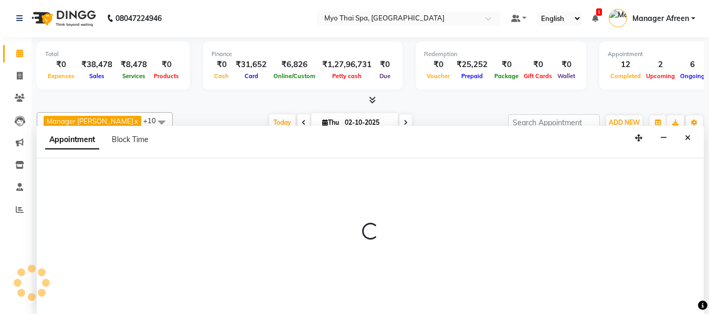
select select "35780"
select select "1125"
select select "tentative"
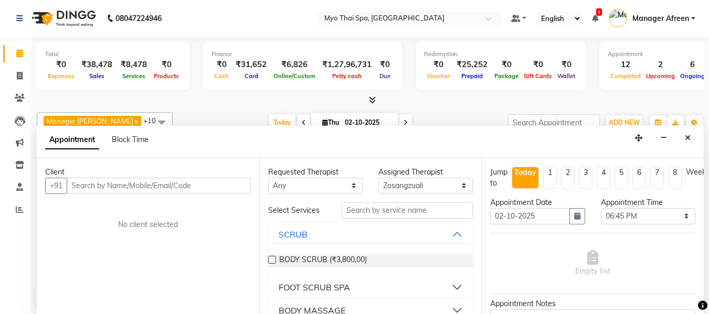
click at [177, 188] on input "text" at bounding box center [159, 186] width 184 height 16
type input "9137267518"
click at [224, 182] on span "Add Client" at bounding box center [228, 185] width 35 height 9
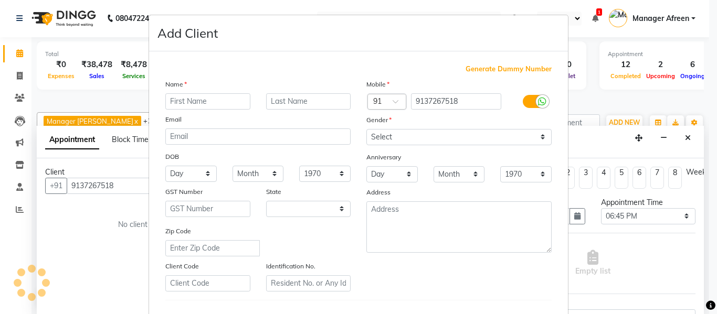
select select "22"
click at [200, 96] on input "text" at bounding box center [207, 101] width 85 height 16
click at [175, 100] on input "AFITYA" at bounding box center [207, 101] width 85 height 16
type input "ADITYA"
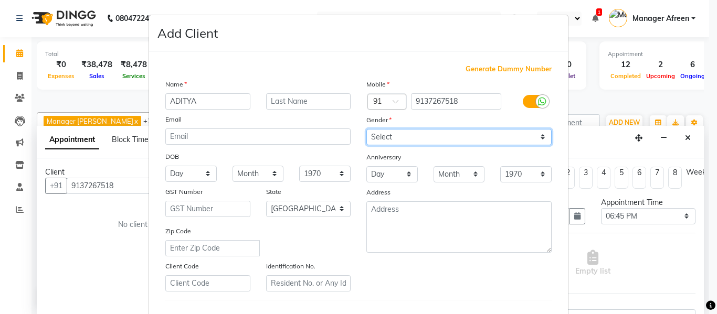
click at [388, 135] on select "Select Male Female Other Prefer Not To Say" at bounding box center [458, 137] width 185 height 16
select select "male"
click at [366, 129] on select "Select Male Female Other Prefer Not To Say" at bounding box center [458, 137] width 185 height 16
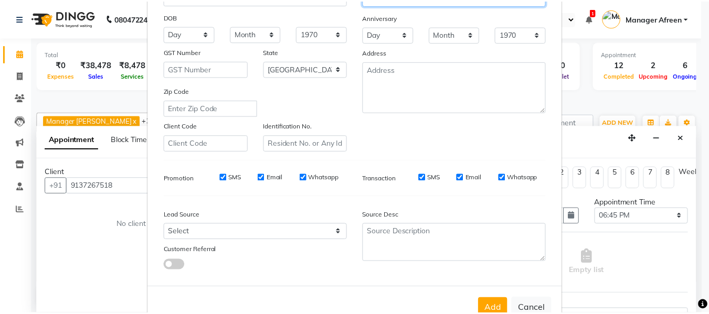
scroll to position [170, 0]
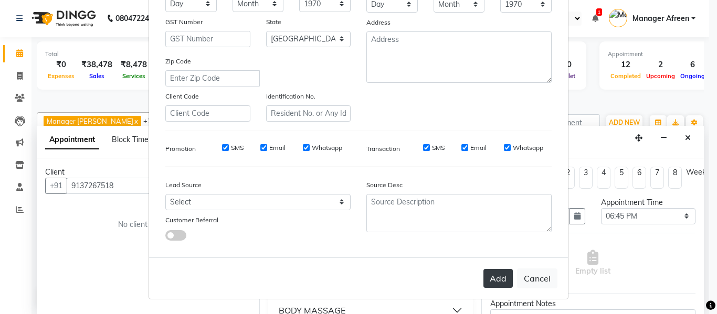
click at [499, 285] on button "Add" at bounding box center [497, 278] width 29 height 19
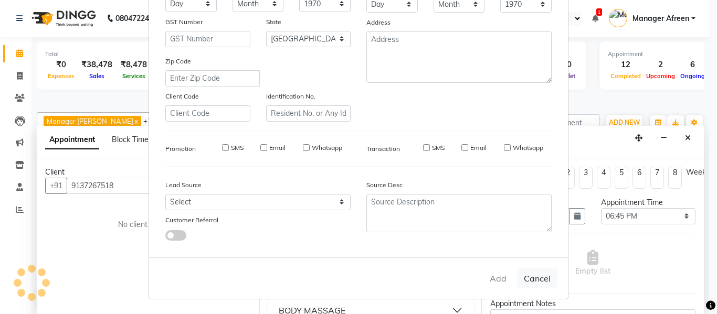
select select
select select "null"
select select
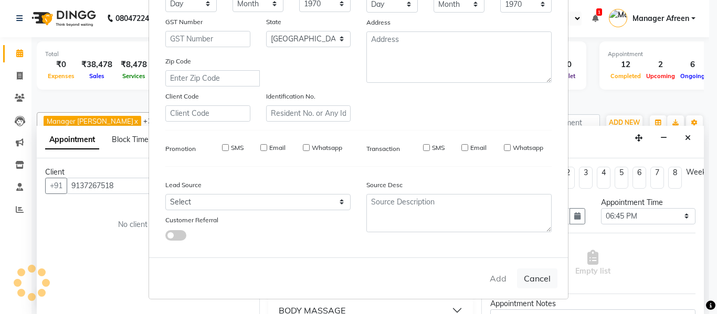
select select
checkbox input "false"
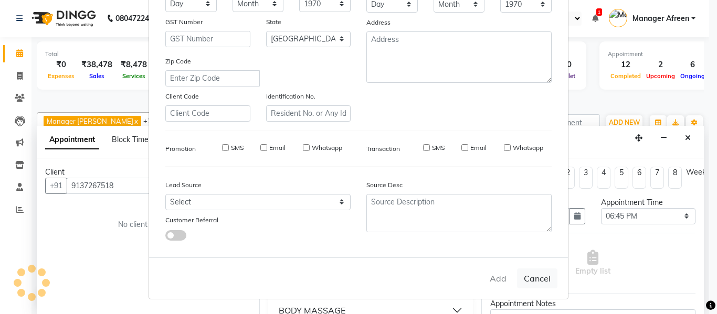
checkbox input "false"
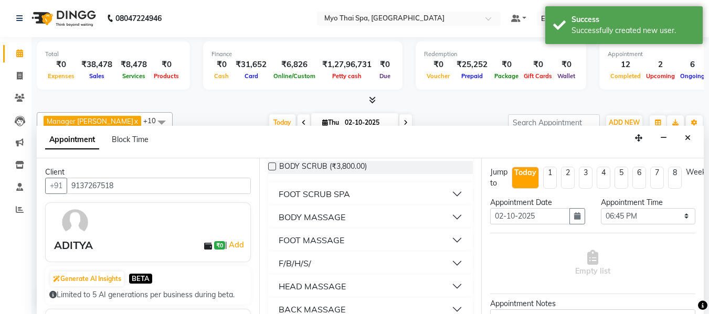
scroll to position [105, 0]
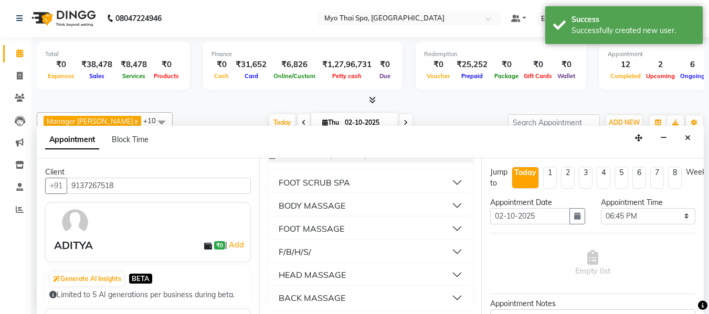
click at [314, 208] on div "BODY MASSAGE" at bounding box center [312, 205] width 67 height 13
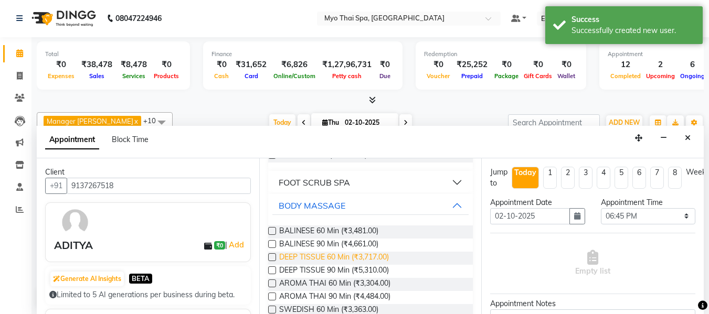
click at [307, 258] on span "DEEP TISSUE 60 Min (₹3,717.00)" at bounding box center [334, 258] width 110 height 13
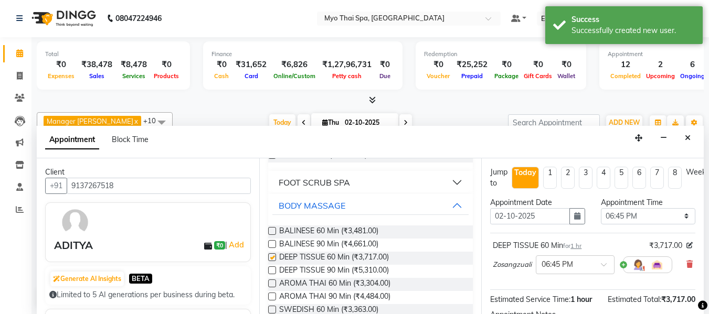
checkbox input "false"
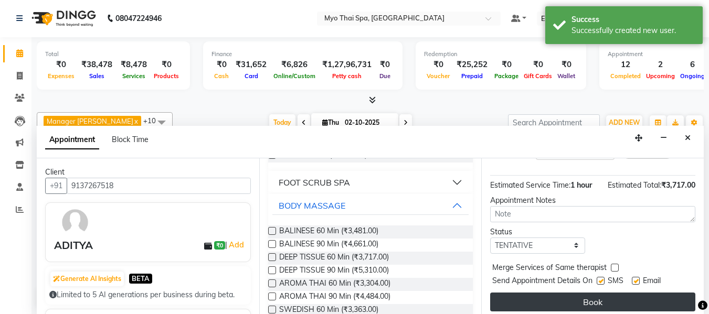
scroll to position [128, 0]
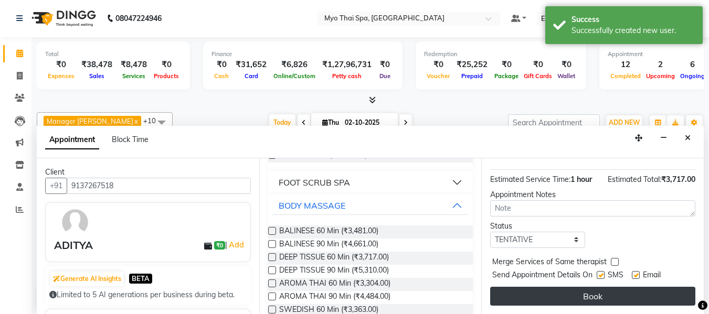
click at [561, 292] on button "Book" at bounding box center [592, 296] width 205 height 19
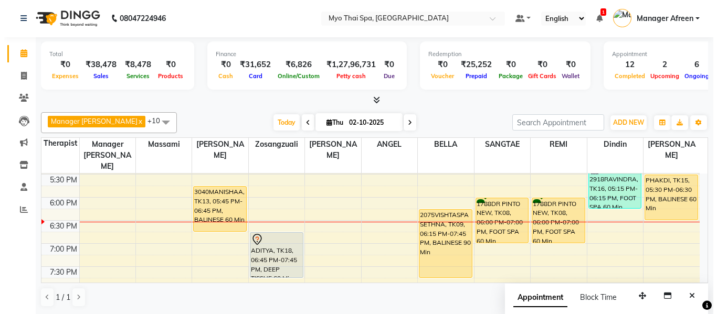
scroll to position [420, 0]
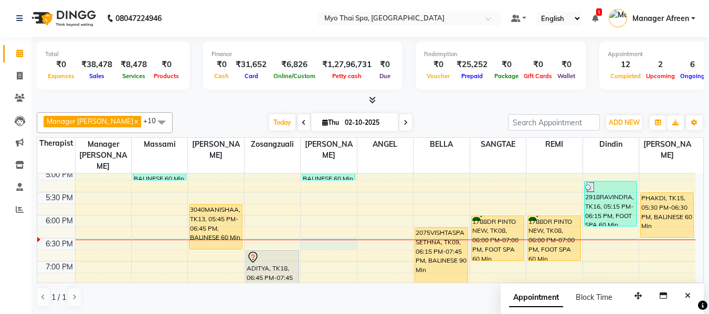
click at [312, 238] on div "8:00 AM 8:30 AM 9:00 AM 9:30 AM 10:00 AM 10:30 AM 11:00 AM 11:30 AM 12:00 PM 12…" at bounding box center [366, 100] width 658 height 692
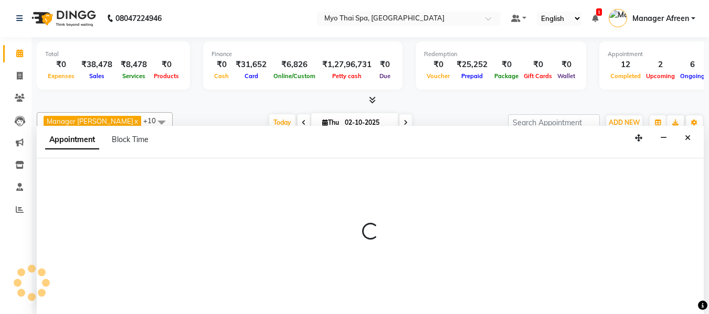
select select "62472"
select select "1110"
select select "tentative"
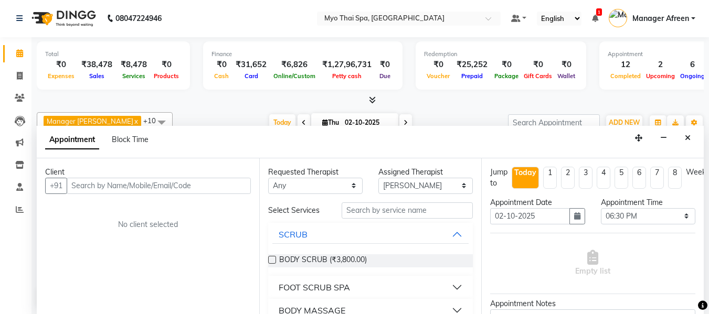
click at [210, 182] on input "text" at bounding box center [159, 186] width 184 height 16
type input "9372290768"
click at [211, 183] on span "Add Client" at bounding box center [228, 185] width 35 height 9
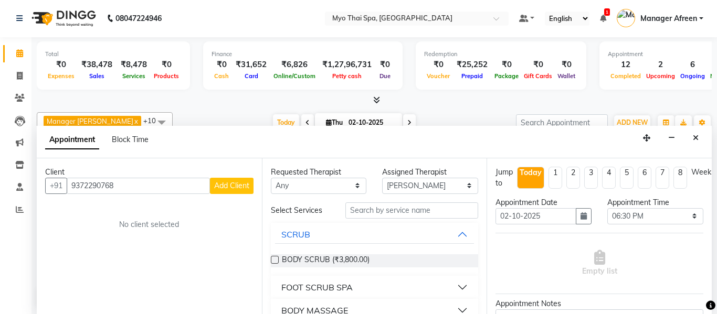
select select "22"
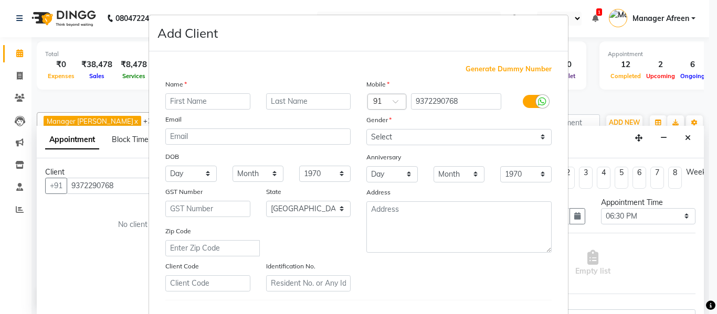
click at [208, 104] on input "text" at bounding box center [207, 101] width 85 height 16
type input "ZEESHAN"
click at [269, 100] on input "text" at bounding box center [308, 101] width 85 height 16
type input "CHAUDRY"
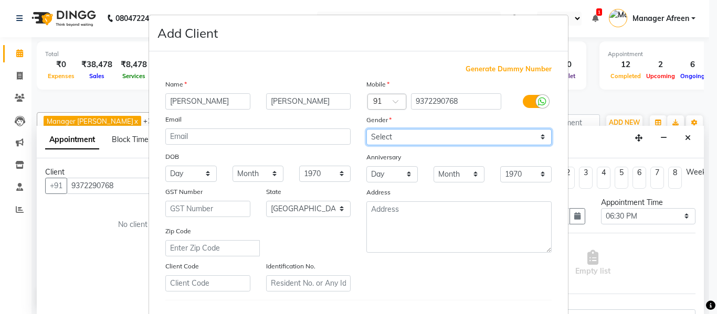
drag, startPoint x: 440, startPoint y: 134, endPoint x: 441, endPoint y: 141, distance: 6.9
click at [440, 134] on select "Select Male Female Other Prefer Not To Say" at bounding box center [458, 137] width 185 height 16
select select "male"
click at [366, 129] on select "Select Male Female Other Prefer Not To Say" at bounding box center [458, 137] width 185 height 16
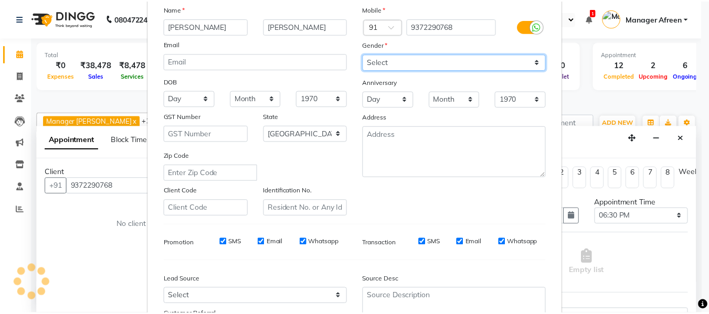
scroll to position [170, 0]
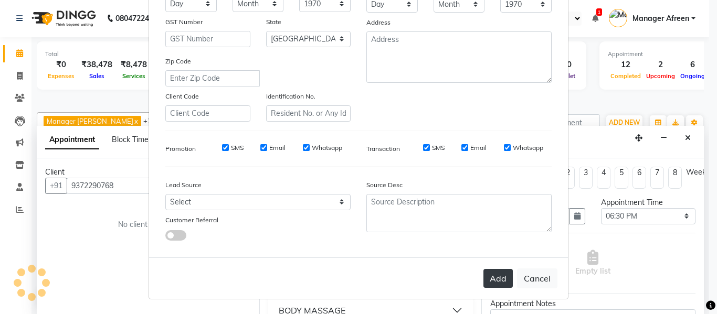
click at [486, 278] on button "Add" at bounding box center [497, 278] width 29 height 19
select select
select select "null"
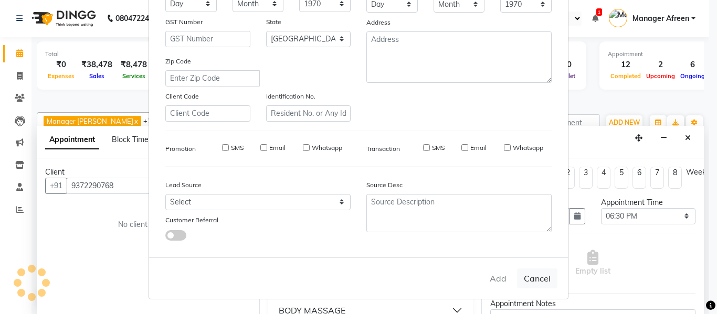
select select
checkbox input "false"
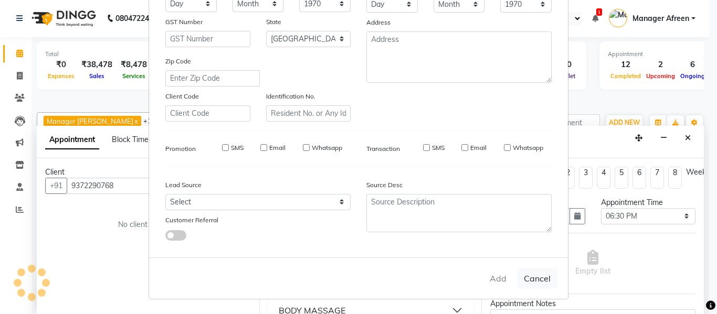
checkbox input "false"
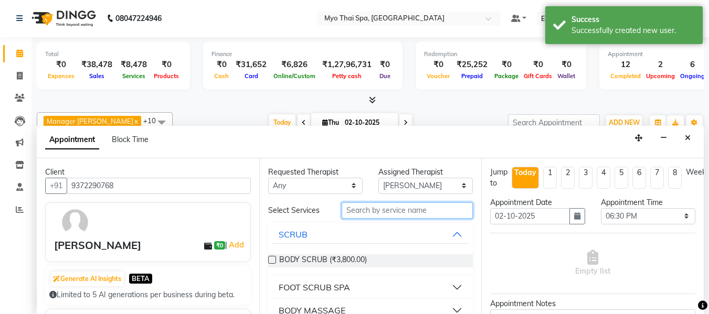
click at [388, 210] on input "text" at bounding box center [407, 211] width 131 height 16
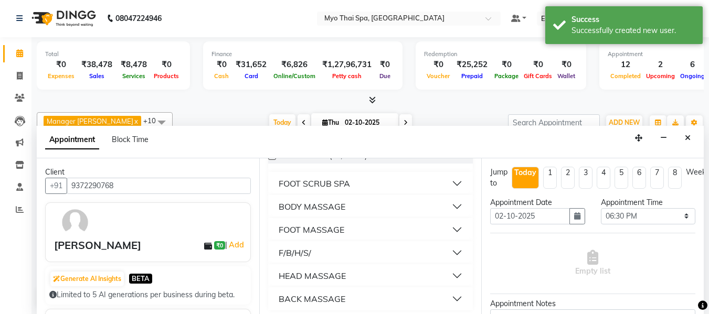
scroll to position [105, 0]
click at [329, 230] on div "FOOT MASSAGE" at bounding box center [312, 229] width 66 height 13
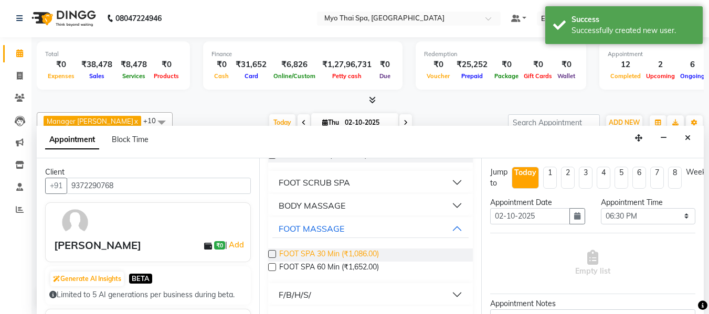
click at [313, 253] on span "FOOT SPA 30 Min (₹1,086.00)" at bounding box center [329, 255] width 100 height 13
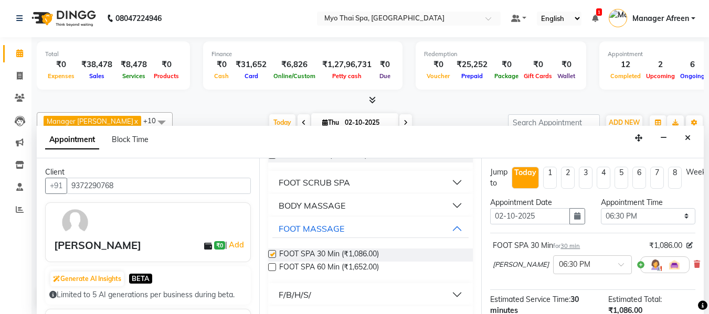
checkbox input "false"
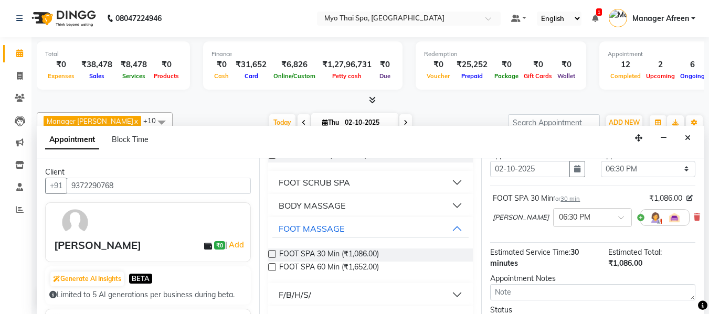
scroll to position [139, 0]
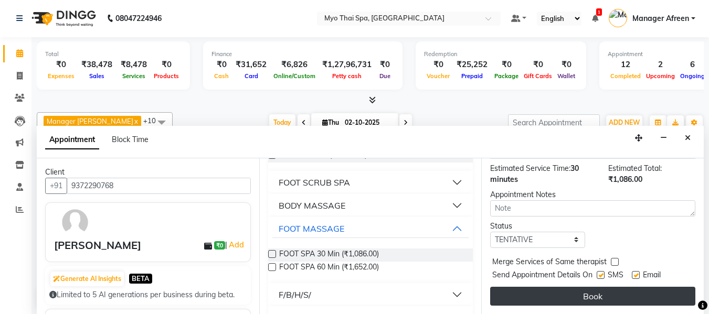
click at [558, 287] on button "Book" at bounding box center [592, 296] width 205 height 19
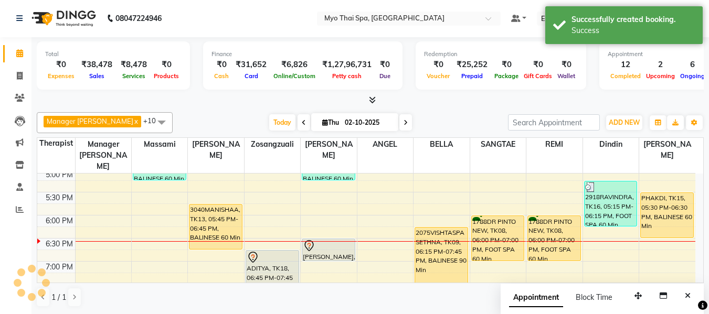
scroll to position [0, 0]
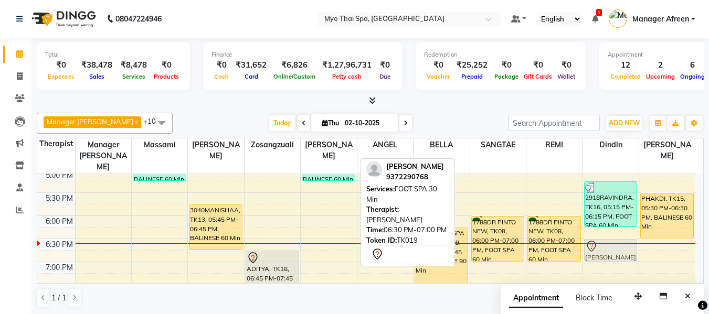
drag, startPoint x: 328, startPoint y: 243, endPoint x: 597, endPoint y: 248, distance: 269.3
click at [597, 248] on tr "3067yogesh, TK11, 07:45 AM-08:45 AM, BALINESE 60 Min RAKESH 2990, TK14, 01:15 P…" at bounding box center [366, 100] width 658 height 692
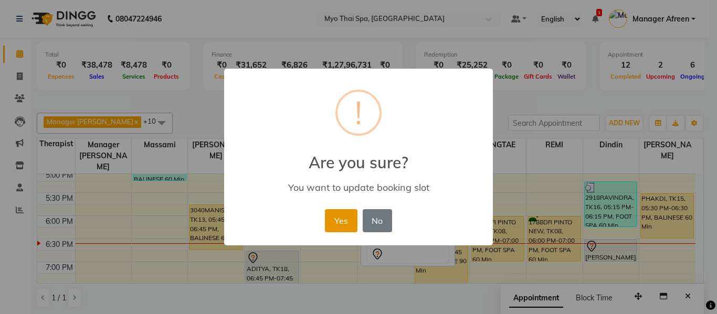
click at [337, 214] on button "Yes" at bounding box center [341, 220] width 32 height 23
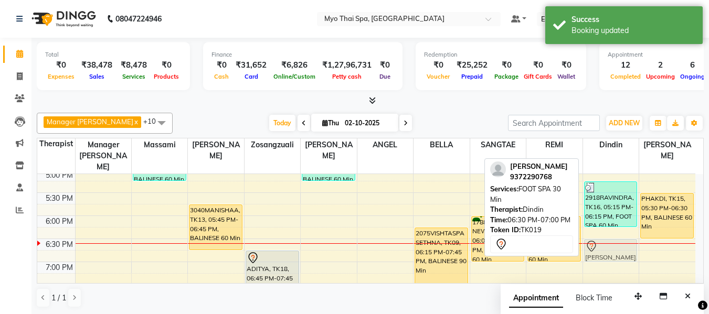
click at [606, 242] on div "2918RAVINDRA, TK16, 05:15 PM-06:15 PM, FOOT SPA 60 Min ZEESHAN CHAUDRY, TK19, 0…" at bounding box center [611, 100] width 56 height 692
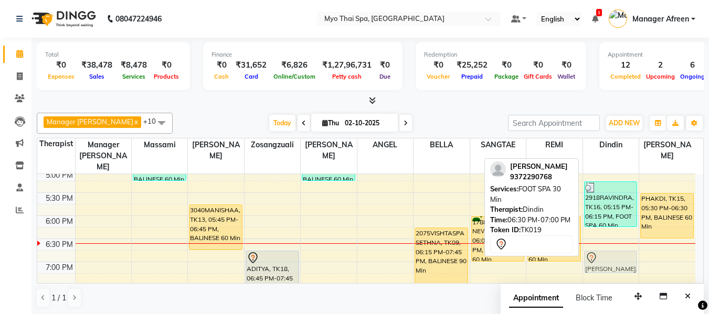
drag, startPoint x: 617, startPoint y: 238, endPoint x: 618, endPoint y: 245, distance: 7.4
click at [618, 245] on div "2918RAVINDRA, TK16, 05:15 PM-06:15 PM, FOOT SPA 60 Min ZEESHAN CHAUDRY, TK19, 0…" at bounding box center [611, 100] width 56 height 692
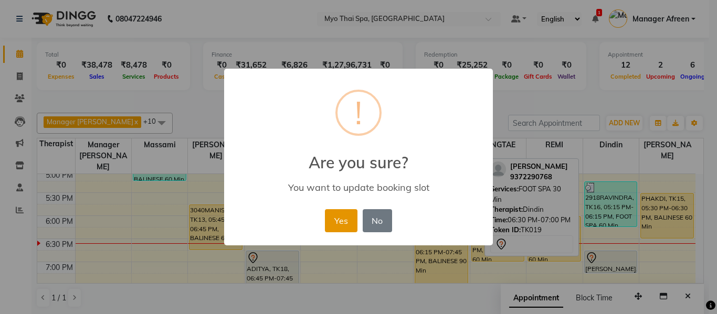
drag, startPoint x: 336, startPoint y: 218, endPoint x: 398, endPoint y: 233, distance: 63.3
click at [337, 218] on button "Yes" at bounding box center [341, 220] width 32 height 23
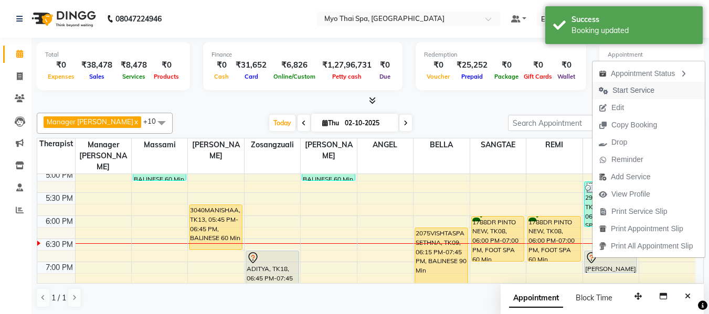
click at [635, 91] on span "Start Service" at bounding box center [633, 90] width 42 height 11
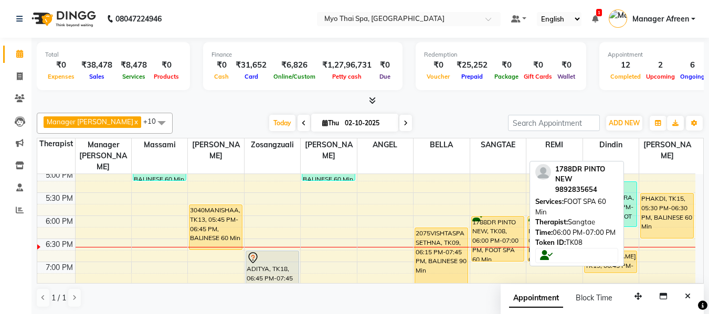
click at [500, 217] on div "1788DR PINTO NEW, TK08, 06:00 PM-07:00 PM, FOOT SPA 60 Min" at bounding box center [498, 239] width 52 height 45
select select "1"
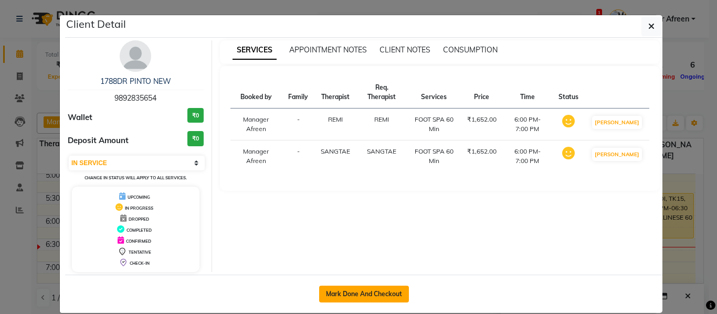
click at [354, 291] on button "Mark Done And Checkout" at bounding box center [364, 294] width 90 height 17
select select "service"
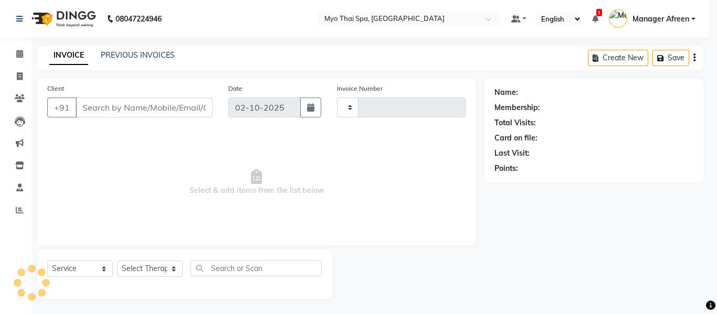
type input "4227"
select select "3908"
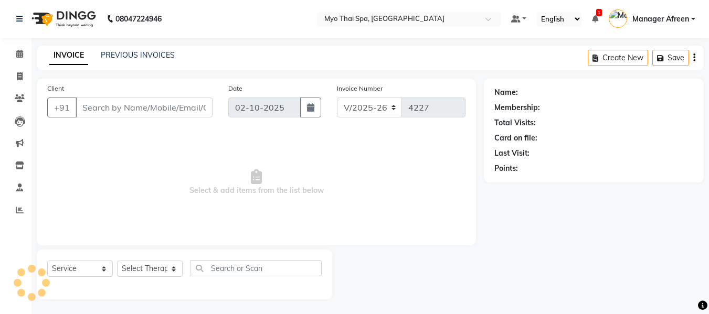
type input "9892835654"
select select "75781"
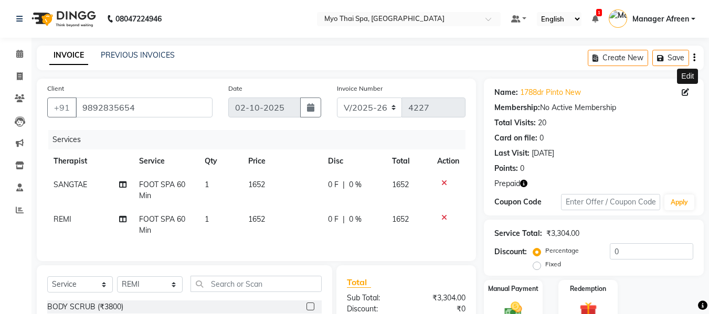
click at [684, 91] on icon at bounding box center [685, 92] width 7 height 7
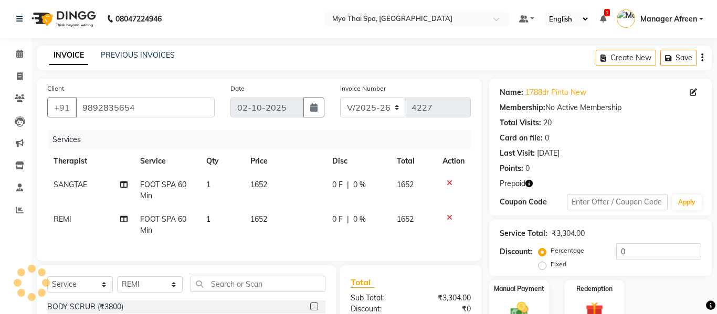
select select "22"
select select "male"
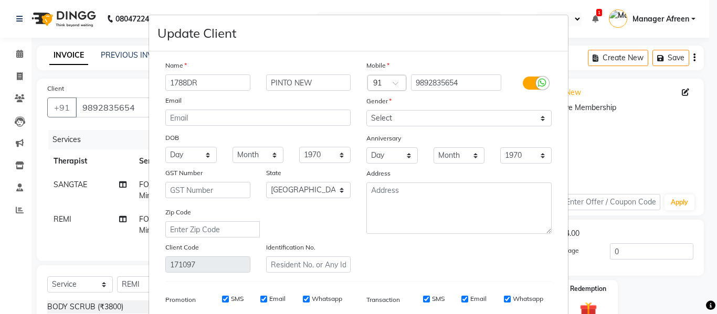
click at [608, 147] on ngb-modal-window "Update Client Name 1788DR PINTO NEW Email DOB Day 01 02 03 04 05 06 07 08 09 10…" at bounding box center [358, 157] width 717 height 314
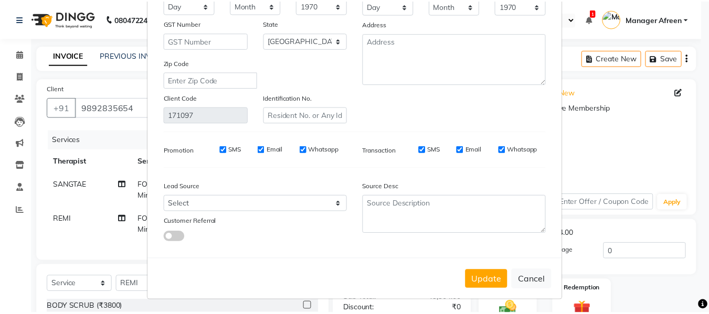
scroll to position [151, 0]
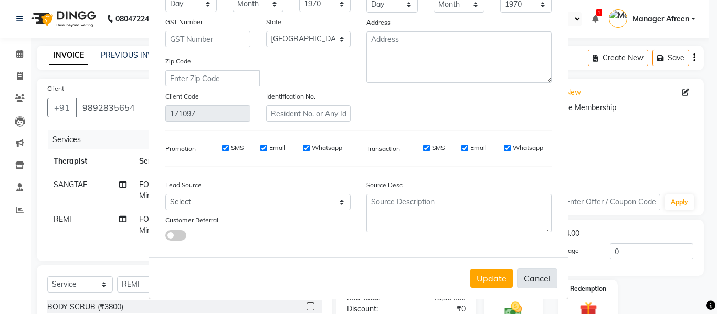
click at [538, 281] on button "Cancel" at bounding box center [537, 279] width 40 height 20
select select
select select "null"
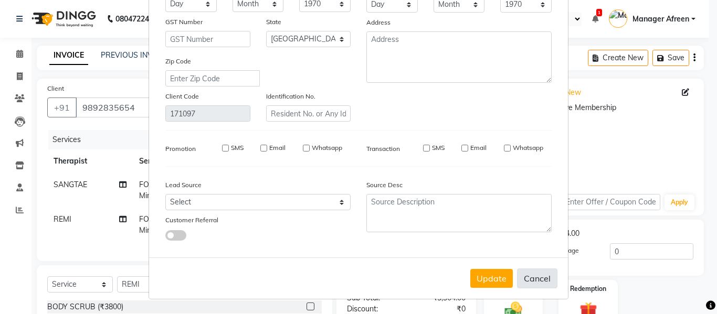
select select
checkbox input "false"
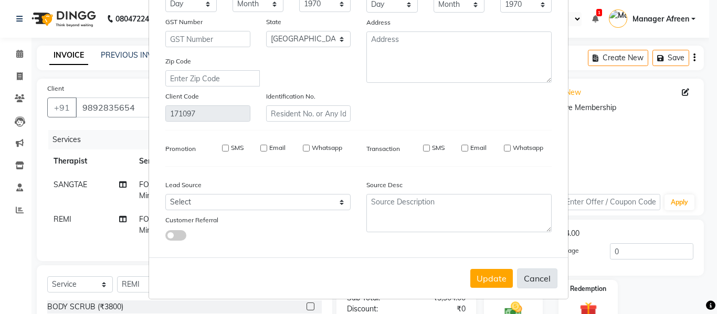
checkbox input "false"
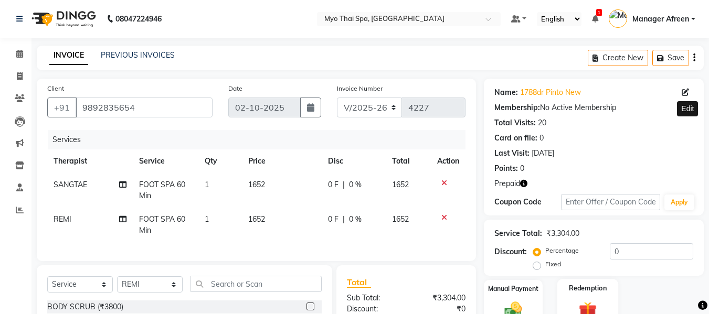
click at [595, 300] on img at bounding box center [587, 311] width 29 height 23
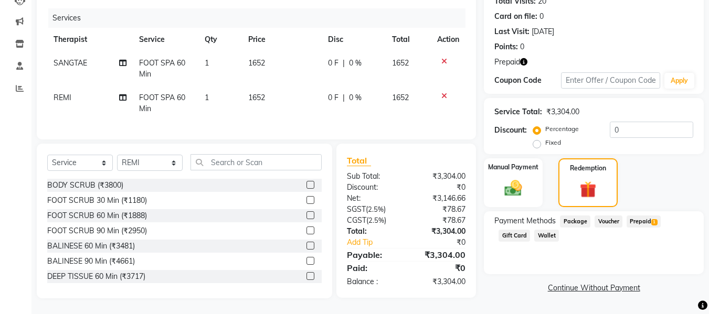
click at [649, 216] on span "Prepaid 1" at bounding box center [644, 222] width 34 height 12
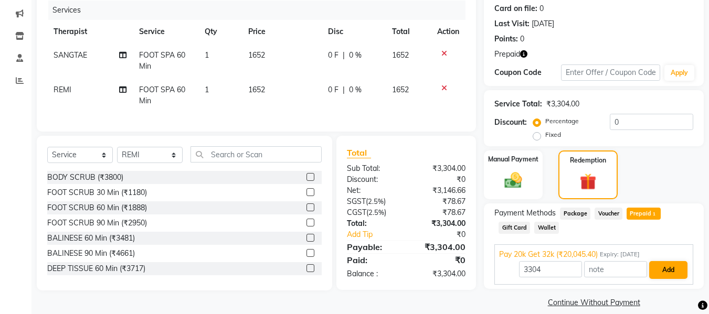
scroll to position [142, 0]
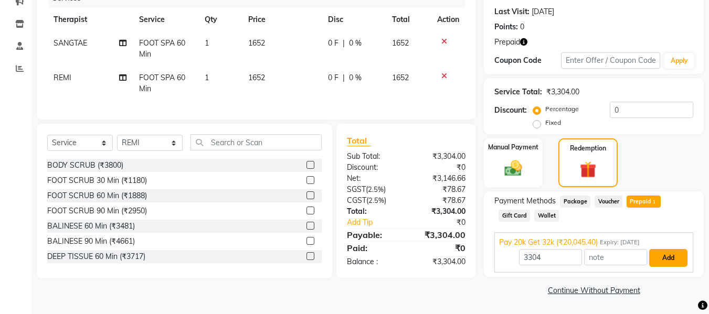
click at [665, 253] on button "Add" at bounding box center [668, 258] width 38 height 18
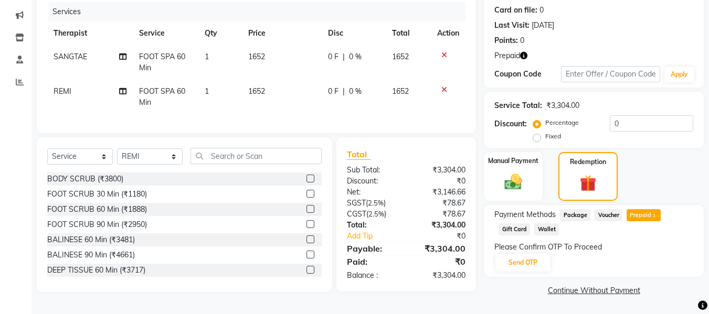
scroll to position [130, 0]
click at [523, 260] on button "Send OTP" at bounding box center [522, 263] width 55 height 18
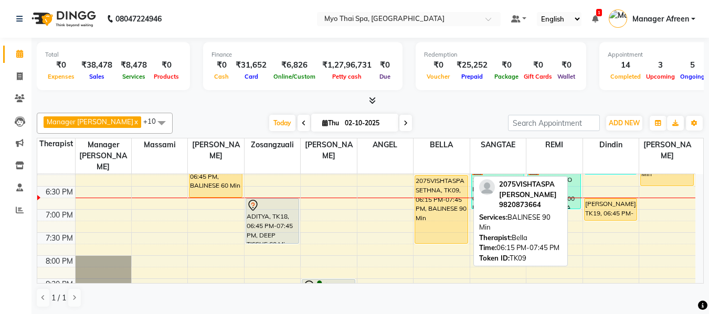
scroll to position [420, 0]
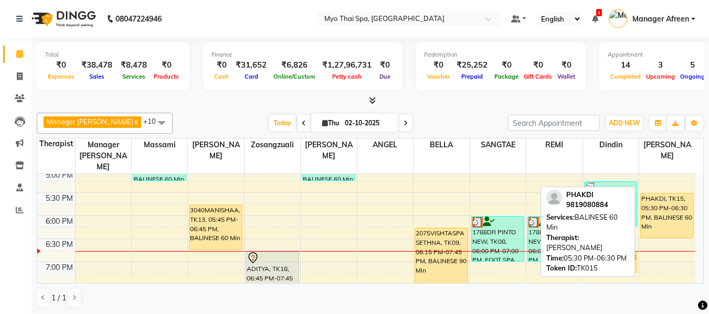
click at [658, 214] on div "PHAKDI, TK15, 05:30 PM-06:30 PM, BALINESE 60 Min" at bounding box center [667, 216] width 52 height 45
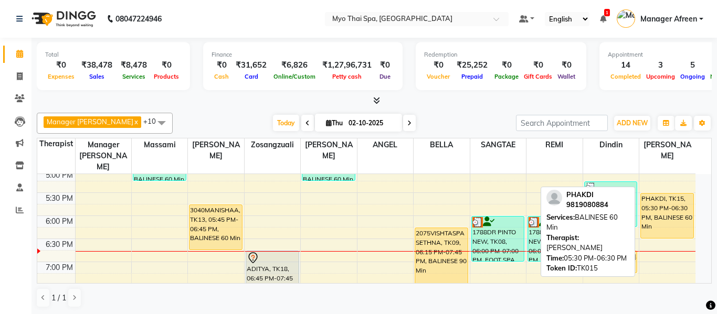
select select "1"
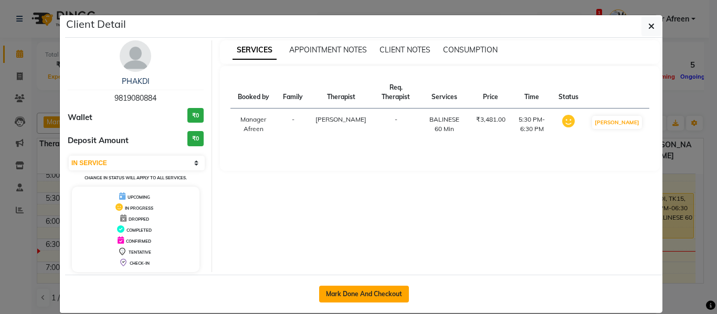
click at [376, 294] on button "Mark Done And Checkout" at bounding box center [364, 294] width 90 height 17
select select "3908"
select select "service"
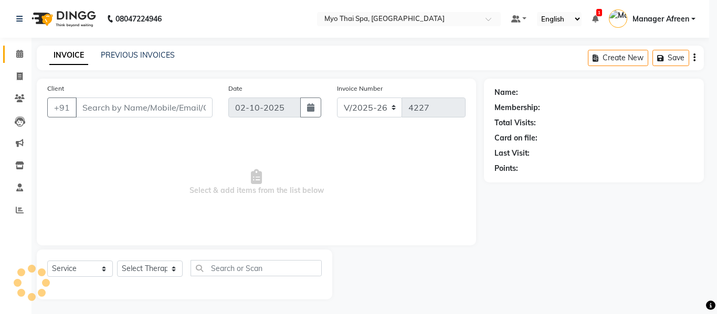
select select "3"
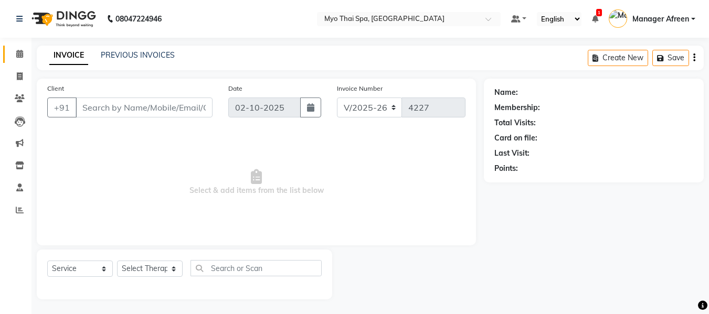
type input "9819080884"
select select "88654"
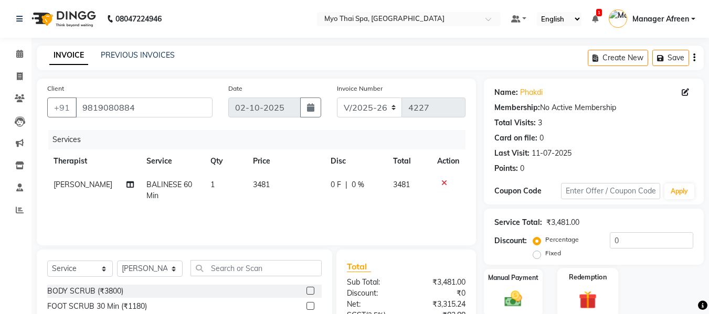
click at [594, 268] on div "Redemption" at bounding box center [587, 293] width 61 height 50
click at [594, 290] on img at bounding box center [588, 301] width 28 height 22
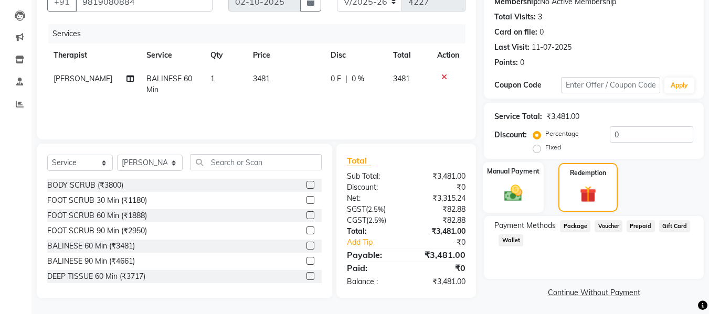
click at [522, 192] on img at bounding box center [513, 193] width 29 height 21
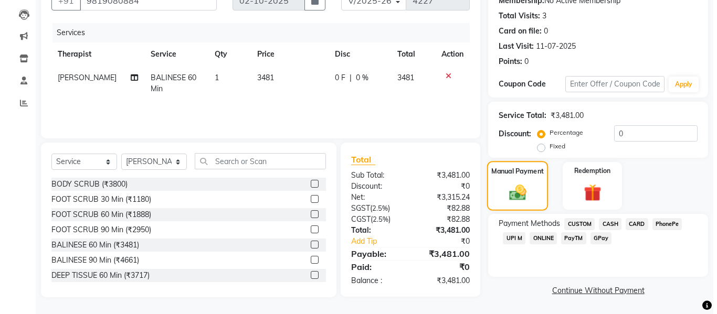
scroll to position [0, 0]
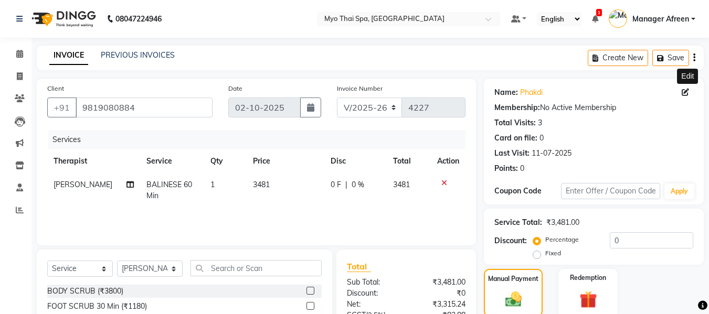
click at [685, 93] on icon at bounding box center [685, 92] width 7 height 7
select select "08"
select select "22"
select select "female"
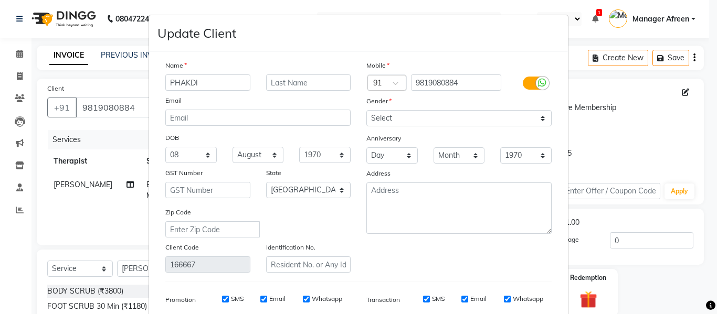
drag, startPoint x: 202, startPoint y: 80, endPoint x: 153, endPoint y: 90, distance: 49.7
click at [153, 90] on div "Name PHAKDI Email DOB Day 01 02 03 04 05 06 07 08 09 10 11 12 13 14 15 16 17 18…" at bounding box center [358, 229] width 419 height 357
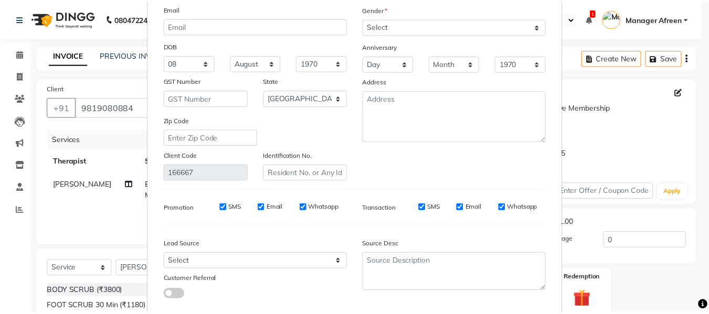
scroll to position [151, 0]
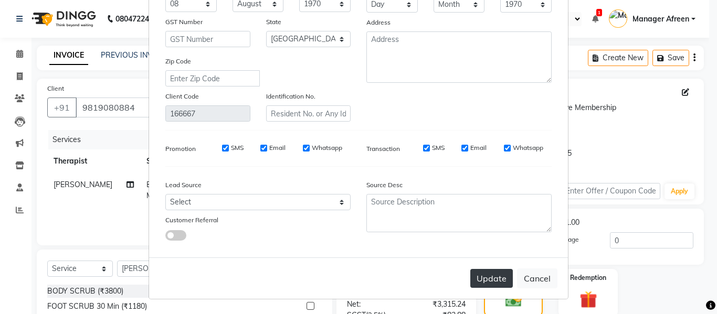
type input "BHAKTI"
click at [478, 272] on button "Update" at bounding box center [491, 278] width 43 height 19
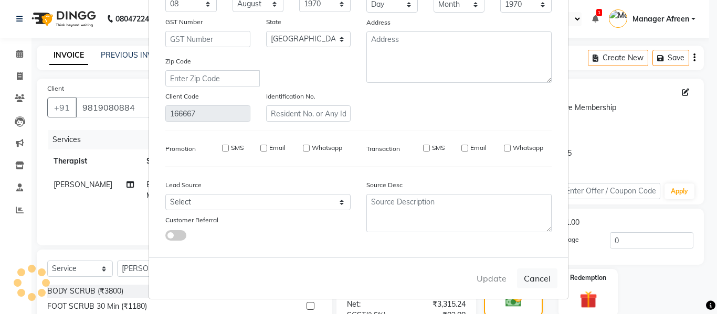
select select
select select "null"
select select
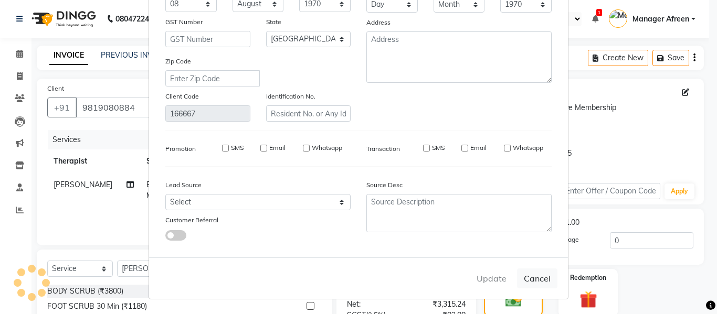
select select
checkbox input "false"
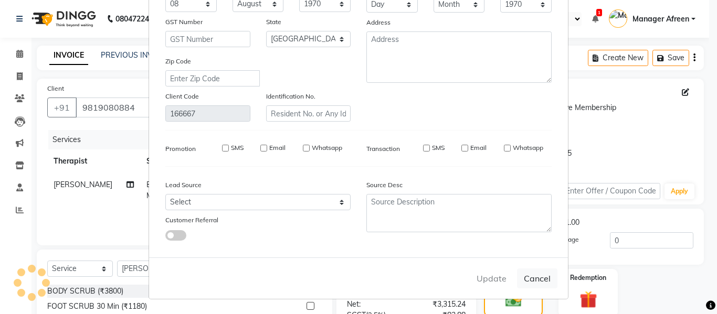
checkbox input "false"
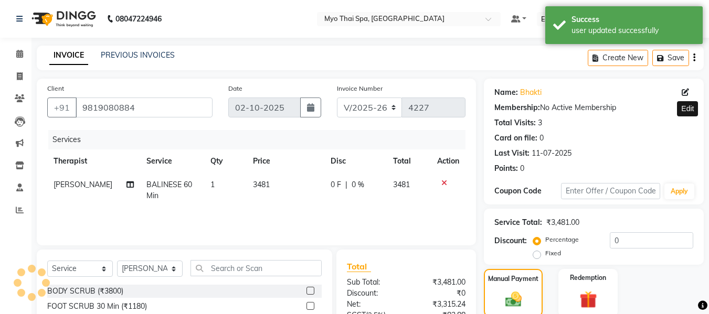
scroll to position [107, 0]
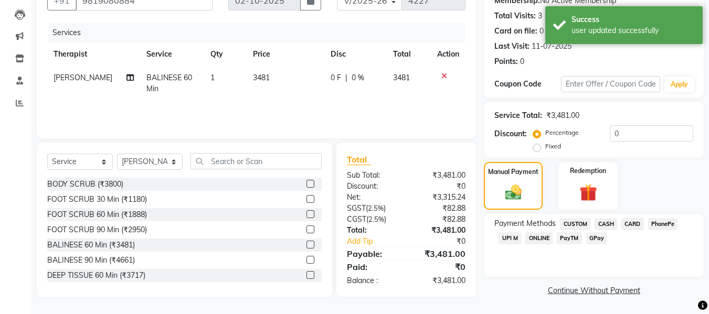
click at [602, 227] on span "CASH" at bounding box center [606, 224] width 23 height 12
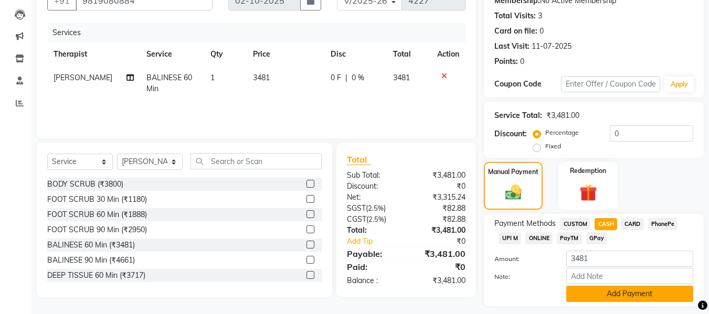
click at [626, 296] on button "Add Payment" at bounding box center [629, 294] width 127 height 16
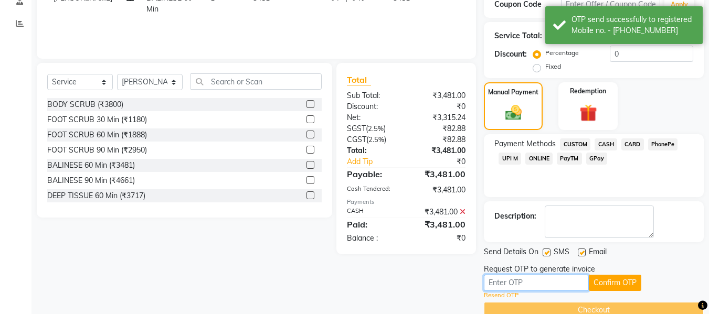
click at [524, 287] on input "text" at bounding box center [536, 283] width 105 height 16
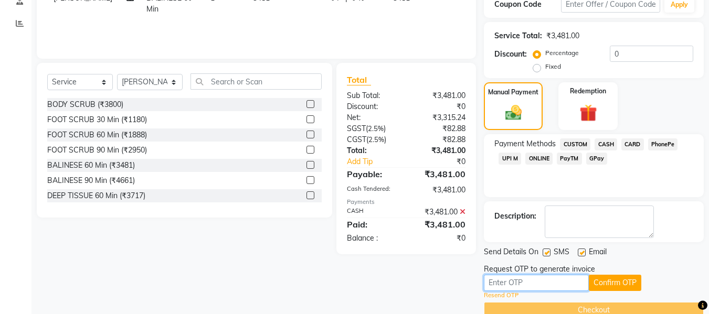
click at [541, 275] on input "text" at bounding box center [536, 283] width 105 height 16
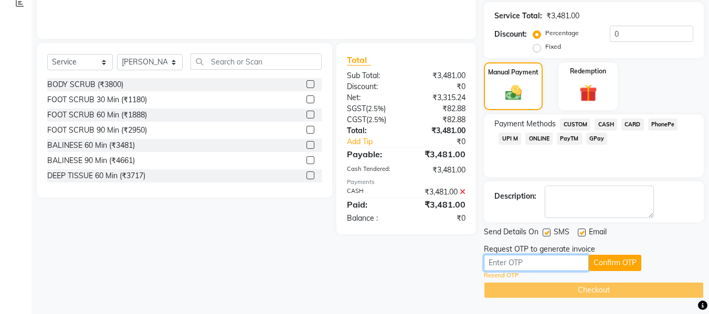
click at [541, 261] on input "text" at bounding box center [536, 263] width 105 height 16
type input "9340"
click at [598, 267] on button "Confirm OTP" at bounding box center [615, 263] width 52 height 16
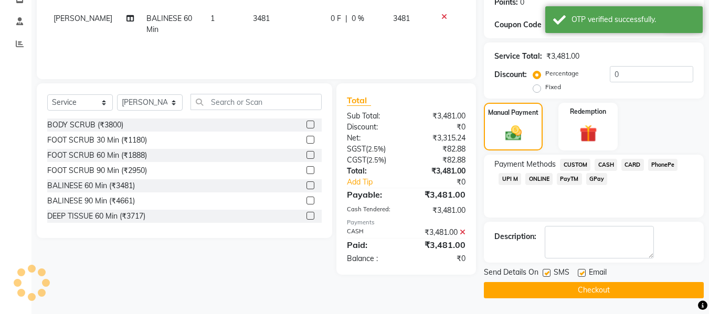
scroll to position [166, 0]
click at [569, 290] on button "Checkout" at bounding box center [594, 290] width 220 height 16
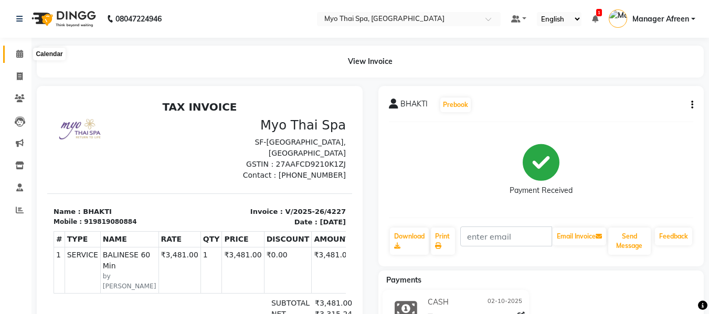
click at [18, 58] on span at bounding box center [19, 54] width 18 height 12
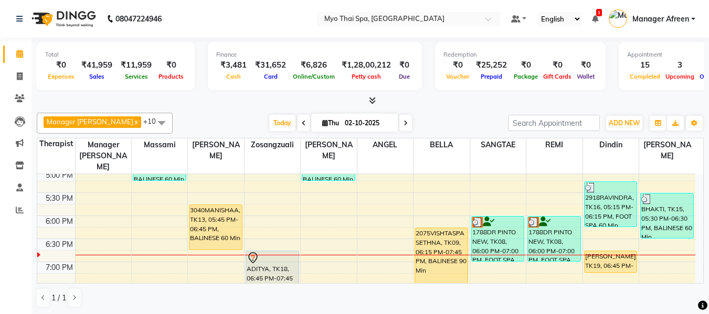
scroll to position [472, 0]
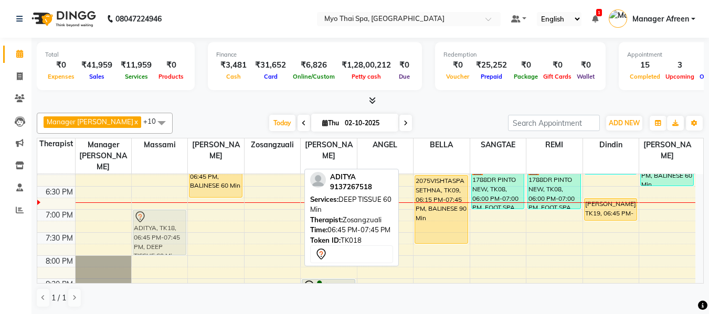
drag, startPoint x: 278, startPoint y: 214, endPoint x: 187, endPoint y: 229, distance: 92.7
click at [172, 219] on tr "3067yogesh, TK11, 07:45 AM-08:45 AM, BALINESE 60 Min RAKESH 2990, TK14, 01:15 P…" at bounding box center [366, 48] width 658 height 692
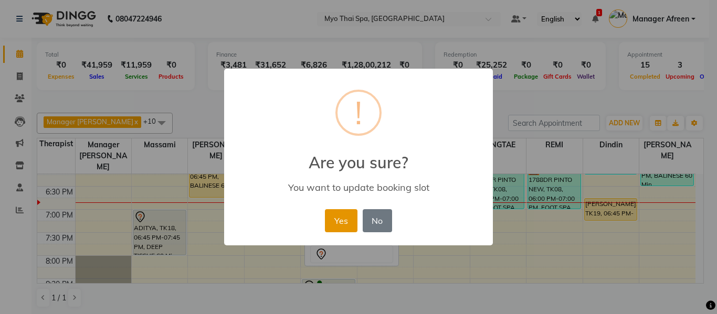
click at [332, 221] on button "Yes" at bounding box center [341, 220] width 32 height 23
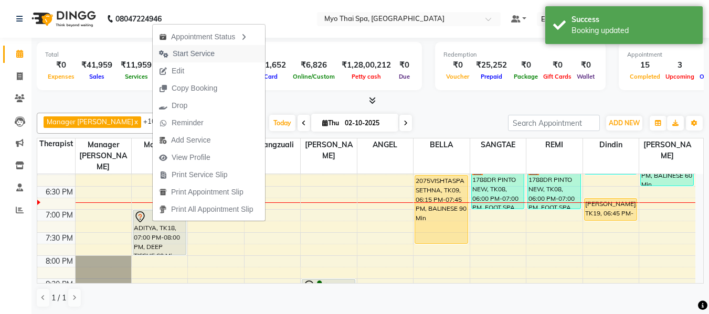
click at [192, 51] on span "Start Service" at bounding box center [194, 53] width 42 height 11
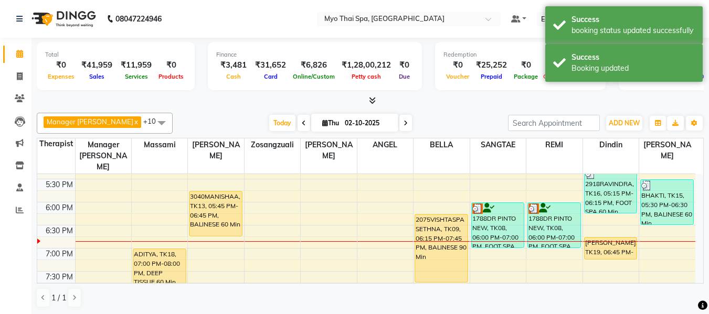
scroll to position [420, 0]
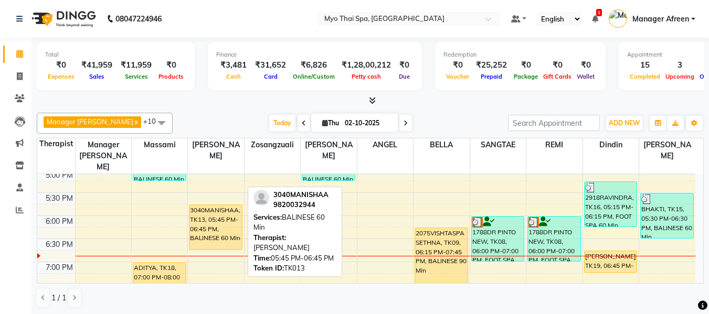
click at [201, 224] on div "3040MANISHAA, TK13, 05:45 PM-06:45 PM, BALINESE 60 Min" at bounding box center [215, 227] width 52 height 45
click at [204, 205] on div "3040MANISHAA, TK13, 05:45 PM-06:45 PM, BALINESE 60 Min" at bounding box center [215, 227] width 52 height 45
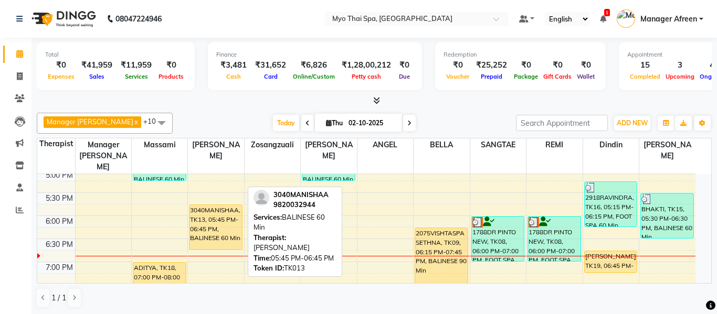
select select "1"
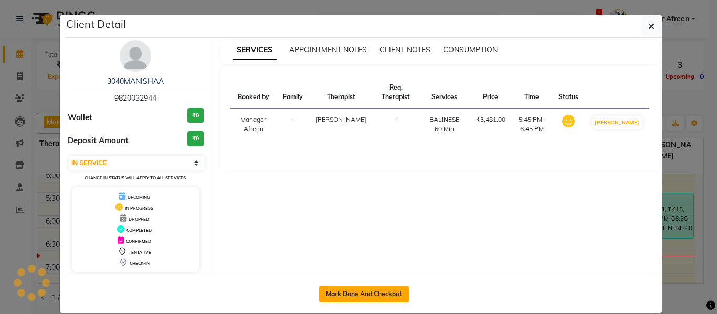
click at [357, 294] on button "Mark Done And Checkout" at bounding box center [364, 294] width 90 height 17
select select "3908"
select select "service"
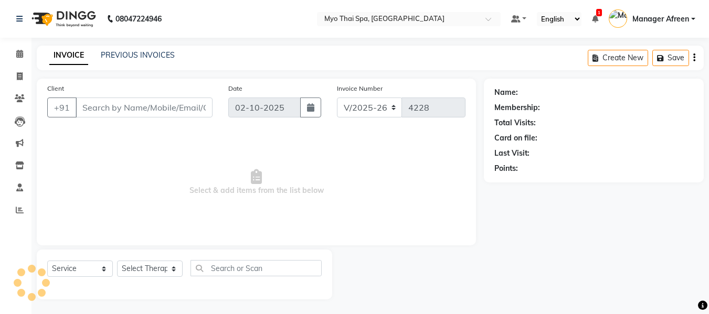
type input "9820032944"
select select "35779"
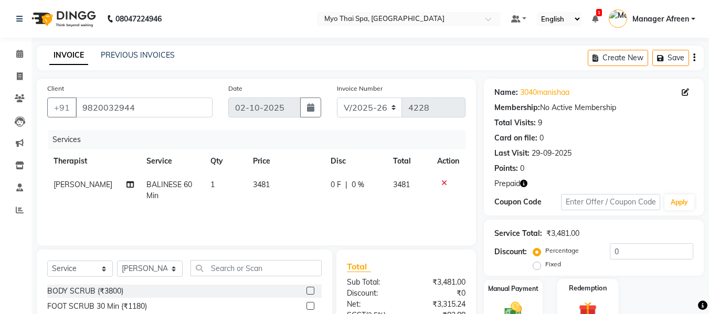
click at [589, 300] on img at bounding box center [587, 311] width 29 height 23
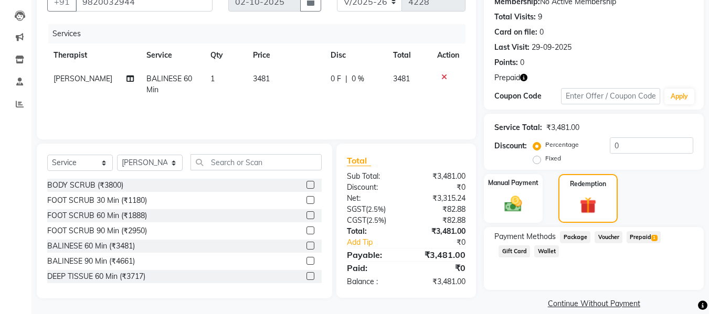
click at [647, 238] on span "Prepaid 1" at bounding box center [644, 237] width 34 height 12
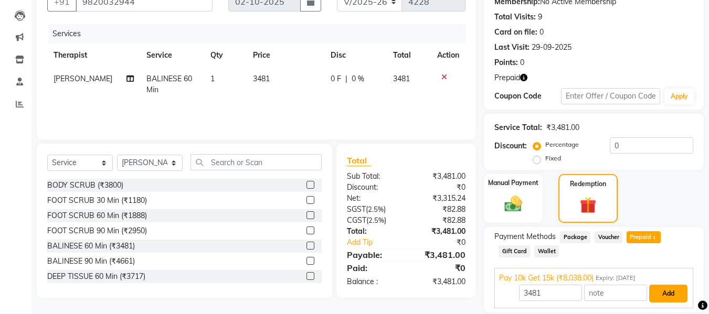
click at [659, 288] on button "Add" at bounding box center [668, 294] width 38 height 18
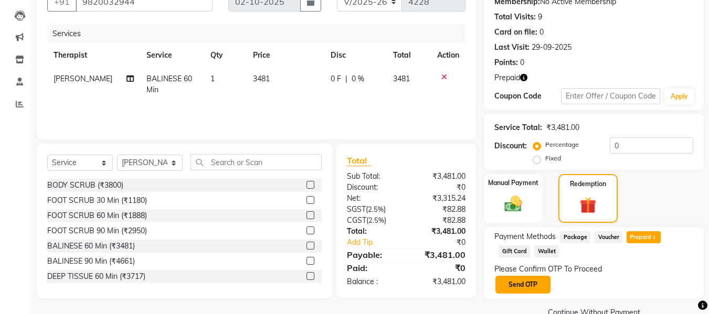
click at [536, 281] on button "Send OTP" at bounding box center [522, 285] width 55 height 18
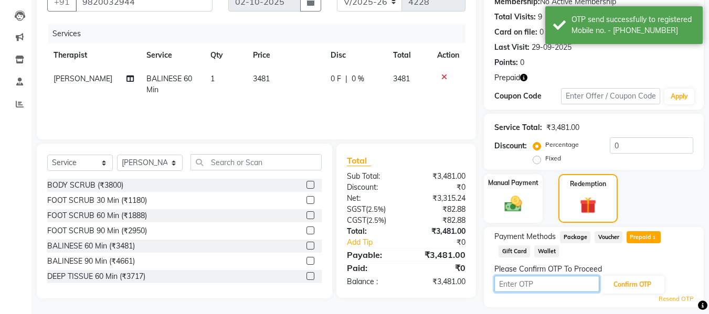
click at [536, 281] on input "text" at bounding box center [546, 284] width 105 height 16
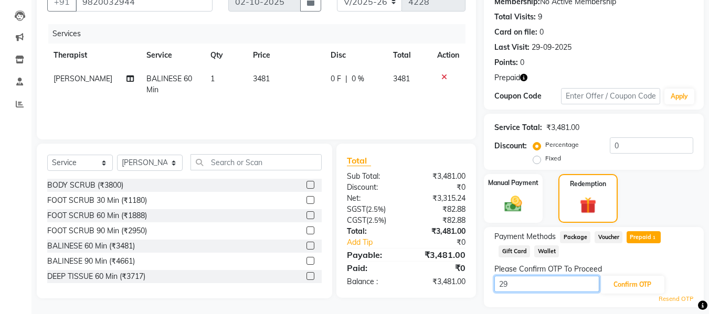
type input "2"
type input "9229"
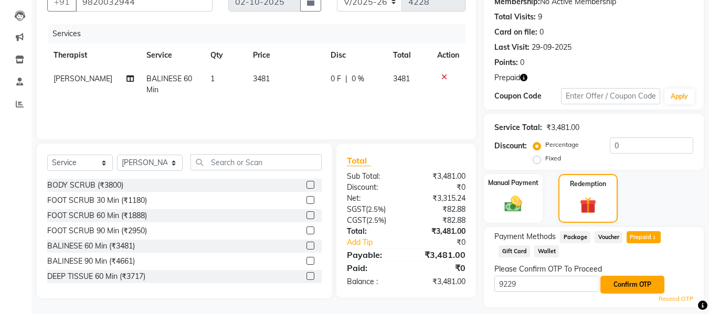
click at [634, 280] on button "Confirm OTP" at bounding box center [632, 285] width 64 height 18
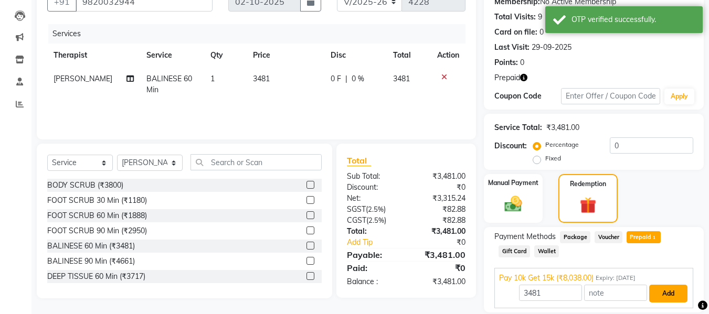
click at [674, 287] on button "Add" at bounding box center [668, 294] width 38 height 18
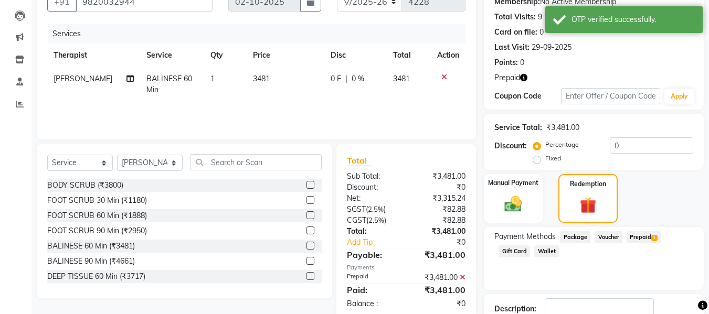
checkbox input "false"
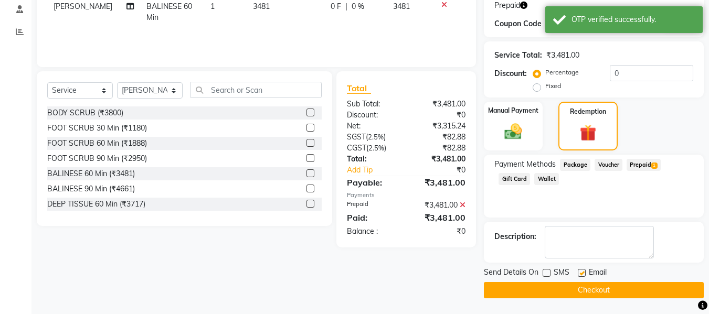
click at [580, 274] on label at bounding box center [582, 273] width 8 height 8
click at [580, 274] on input "checkbox" at bounding box center [581, 273] width 7 height 7
checkbox input "false"
click at [579, 288] on button "Checkout" at bounding box center [594, 290] width 220 height 16
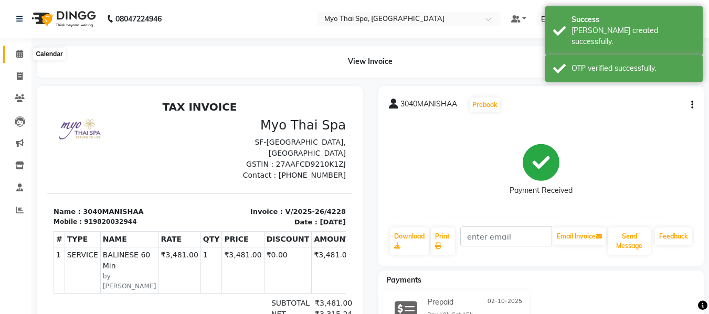
click at [12, 50] on span at bounding box center [19, 54] width 18 height 12
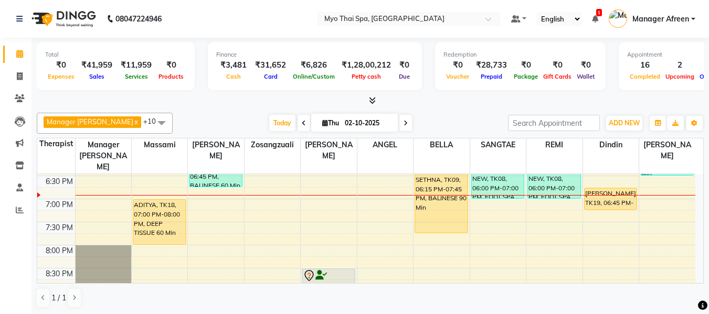
scroll to position [467, 0]
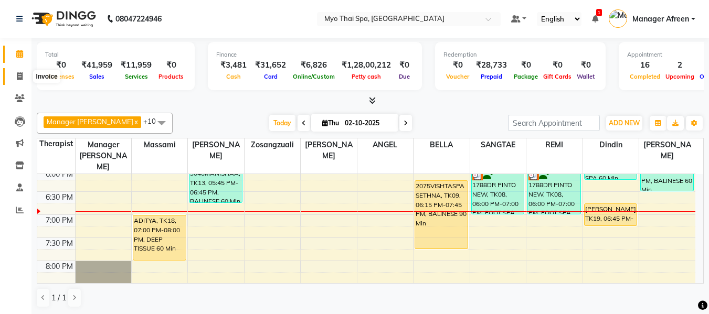
click at [23, 74] on span at bounding box center [19, 77] width 18 height 12
select select "3908"
select select "service"
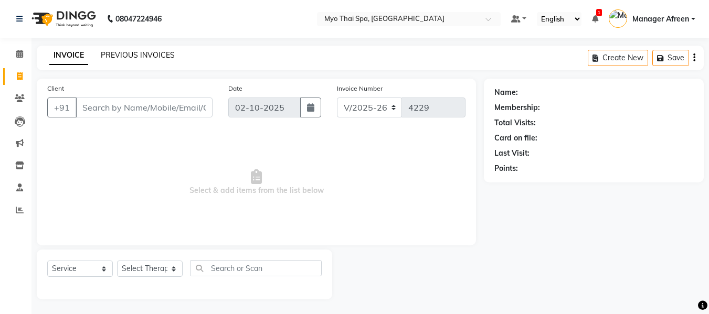
click at [144, 58] on link "PREVIOUS INVOICES" at bounding box center [138, 54] width 74 height 9
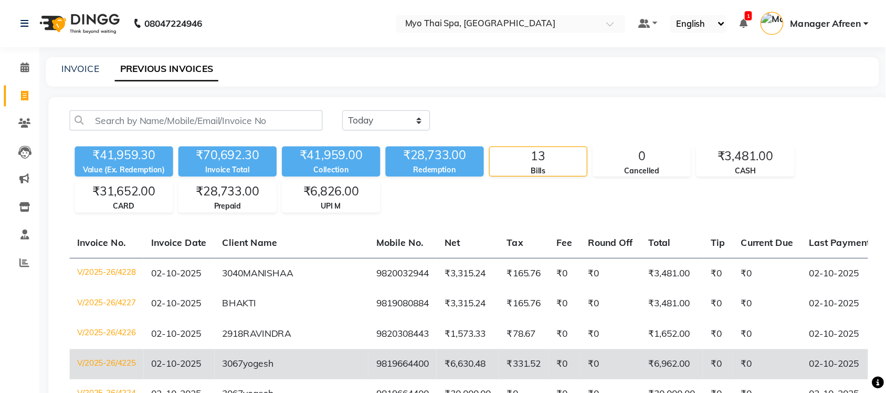
scroll to position [105, 0]
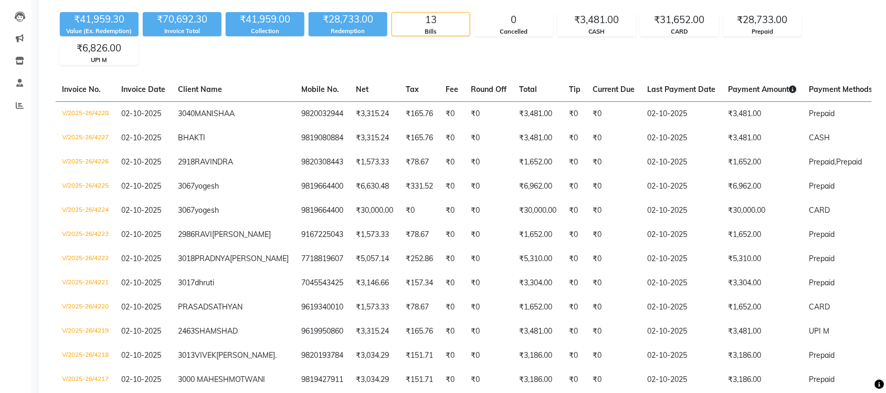
drag, startPoint x: 687, startPoint y: 0, endPoint x: 541, endPoint y: 69, distance: 161.3
click at [541, 69] on div "Today Yesterday Custom Range ₹41,959.30 Value (Ex. Redemption) ₹70,692.30 Invoi…" at bounding box center [464, 215] width 850 height 484
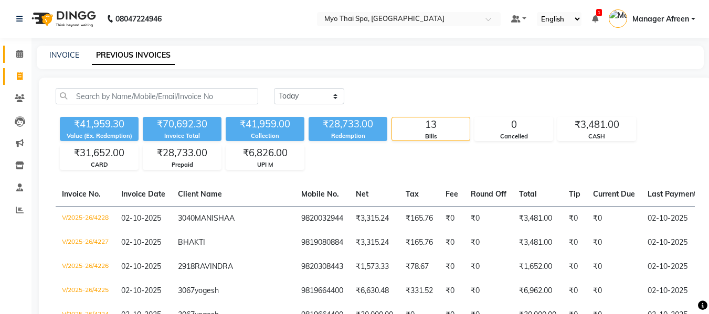
drag, startPoint x: 785, startPoint y: 2, endPoint x: 19, endPoint y: 52, distance: 767.3
click at [25, 54] on span at bounding box center [19, 54] width 18 height 12
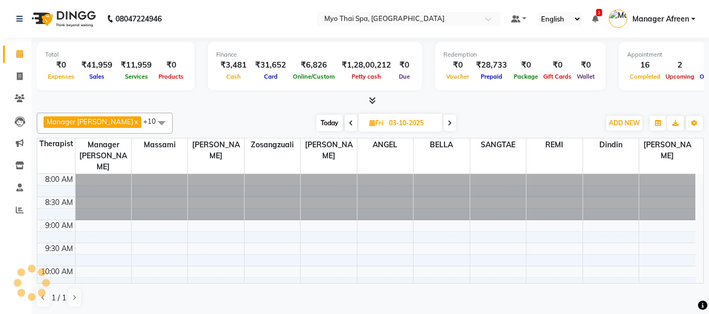
click at [18, 51] on icon at bounding box center [19, 54] width 7 height 8
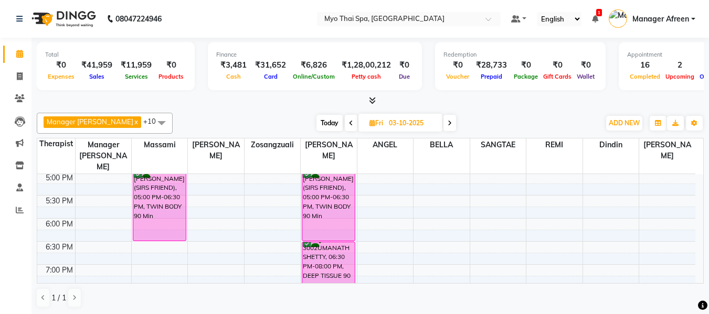
scroll to position [415, 0]
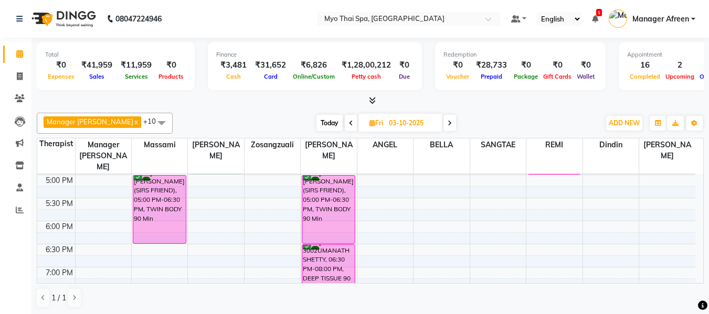
click at [316, 129] on span "Today" at bounding box center [329, 123] width 26 height 16
type input "02-10-2025"
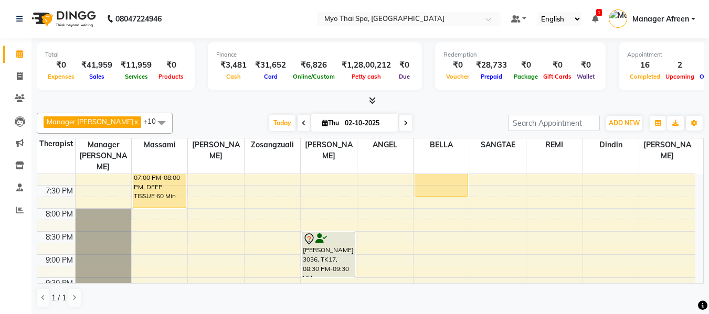
scroll to position [467, 0]
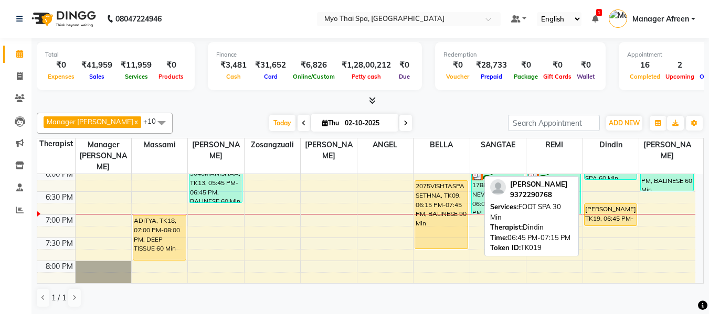
click at [600, 204] on div "[PERSON_NAME], TK19, 06:45 PM-07:15 PM, FOOT SPA 30 Min" at bounding box center [611, 215] width 52 height 22
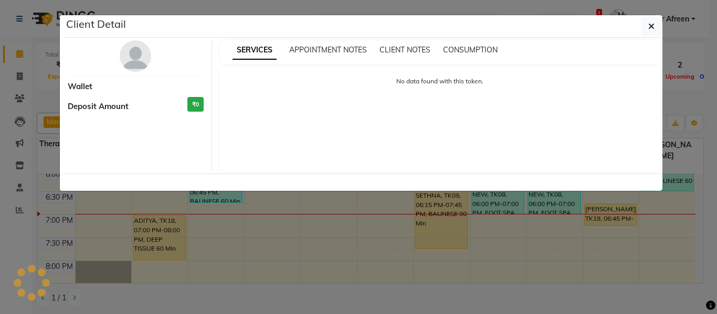
select select "1"
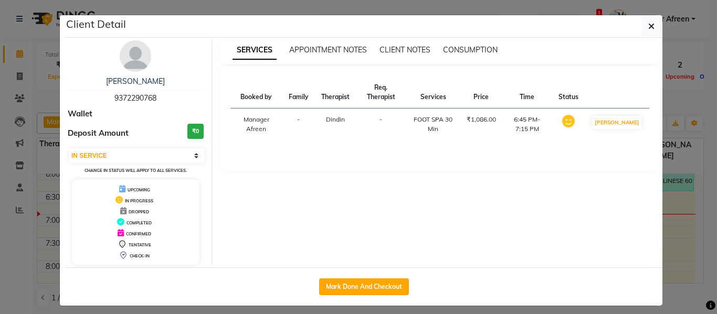
click at [131, 101] on span "9372290768" at bounding box center [135, 97] width 42 height 9
copy span "9372290768"
click at [652, 24] on button "button" at bounding box center [651, 26] width 20 height 20
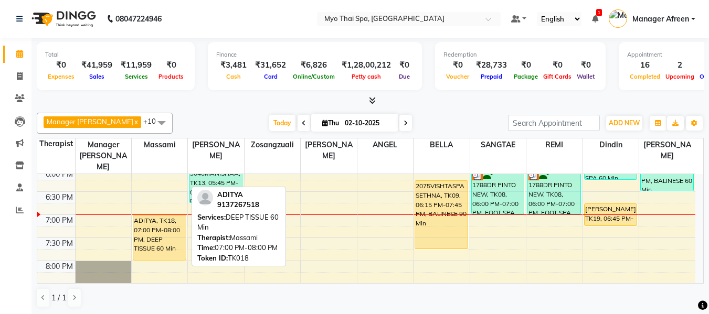
click at [163, 235] on div "ADITYA, TK18, 07:00 PM-08:00 PM, DEEP TISSUE 60 Min" at bounding box center [159, 238] width 52 height 45
select select "1"
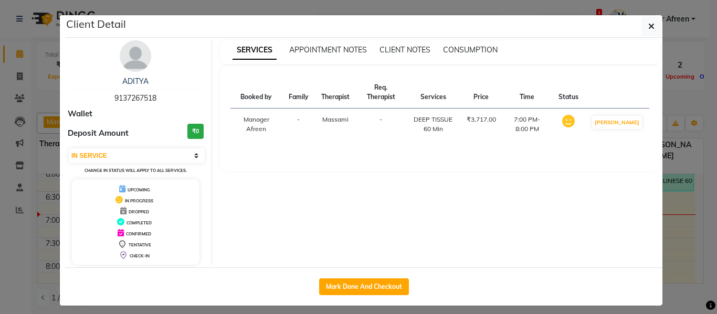
click at [137, 101] on span "9137267518" at bounding box center [135, 97] width 42 height 9
copy span "9137267518"
click at [650, 27] on icon "button" at bounding box center [651, 26] width 6 height 8
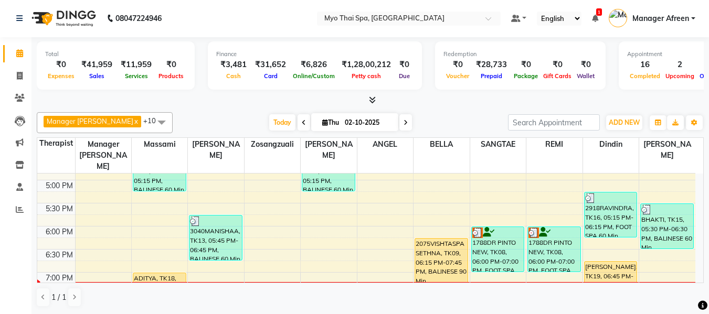
scroll to position [420, 0]
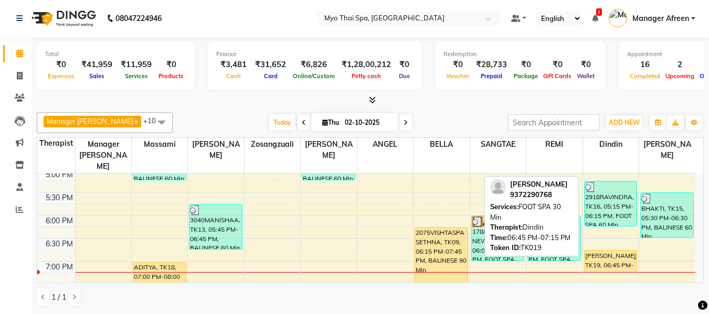
click at [603, 251] on div "[PERSON_NAME], TK19, 06:45 PM-07:15 PM, FOOT SPA 30 Min" at bounding box center [611, 262] width 52 height 22
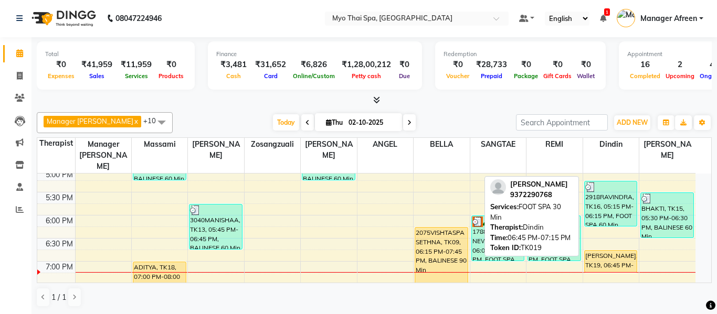
select select "1"
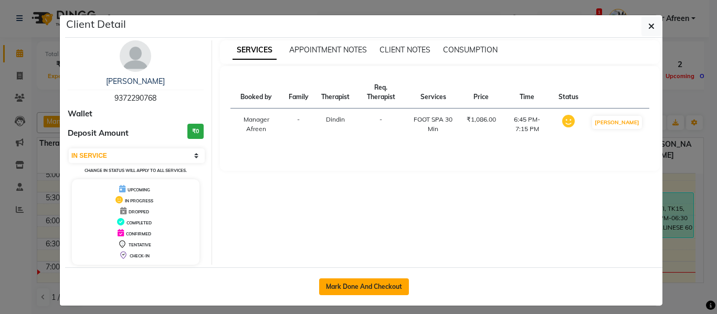
click at [366, 285] on button "Mark Done And Checkout" at bounding box center [364, 287] width 90 height 17
select select "service"
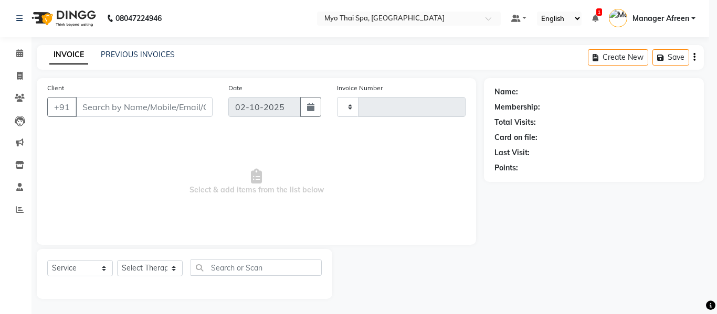
type input "4229"
select select "3"
select select "3908"
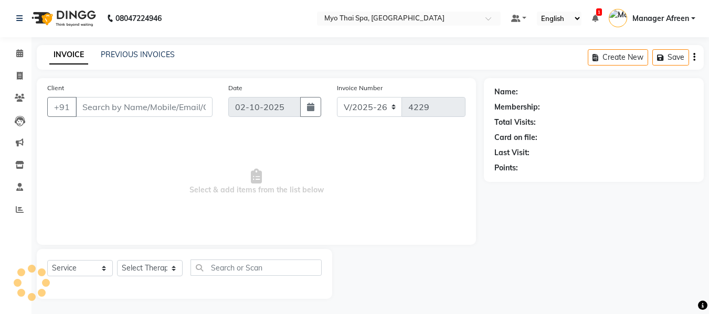
type input "9372290768"
select select "81135"
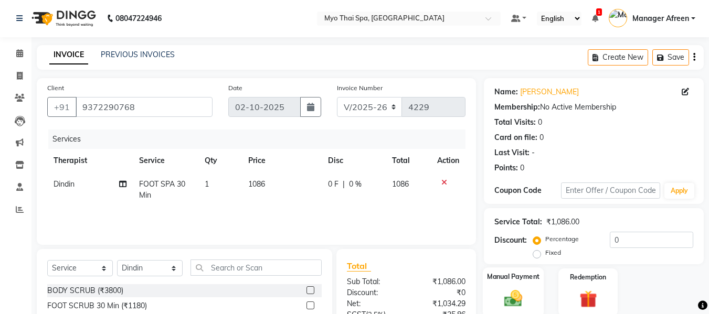
scroll to position [106, 0]
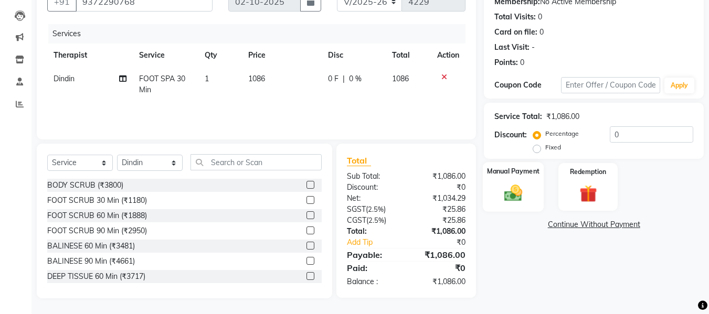
click at [503, 194] on img at bounding box center [513, 193] width 29 height 21
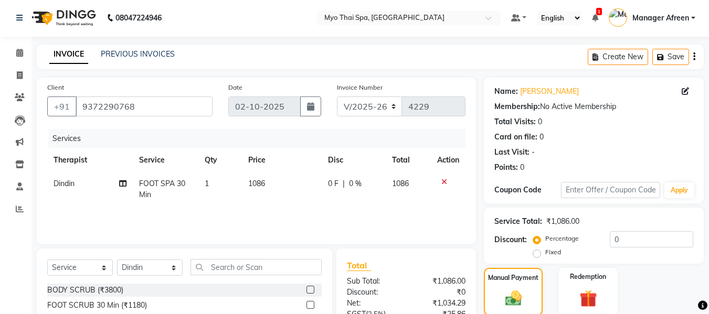
scroll to position [107, 0]
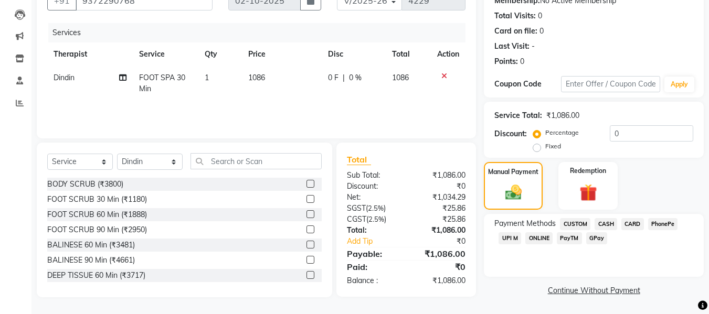
click at [511, 238] on span "UPI M" at bounding box center [510, 238] width 23 height 12
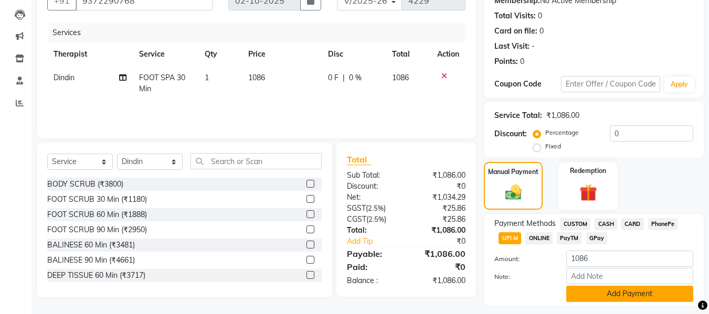
scroll to position [136, 0]
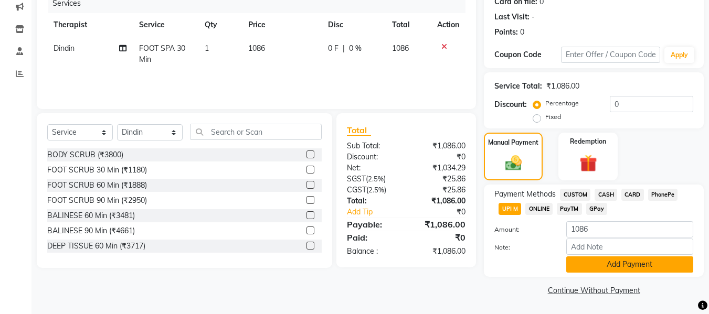
click at [603, 265] on button "Add Payment" at bounding box center [629, 265] width 127 height 16
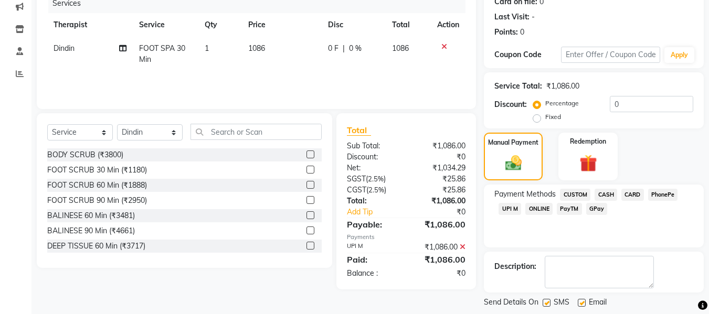
scroll to position [187, 0]
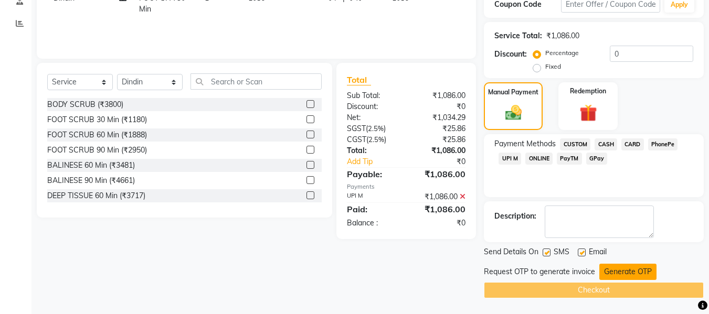
click at [613, 270] on button "Generate OTP" at bounding box center [627, 272] width 57 height 16
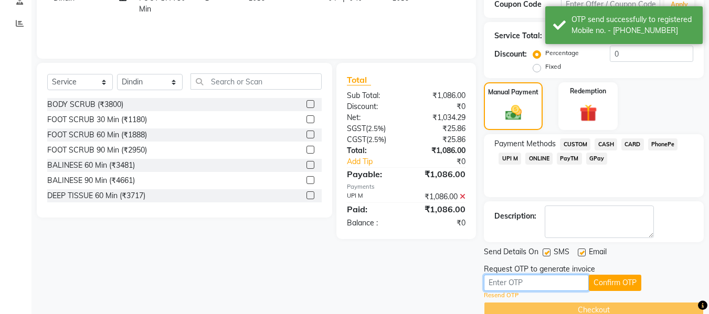
click at [556, 285] on input "text" at bounding box center [536, 283] width 105 height 16
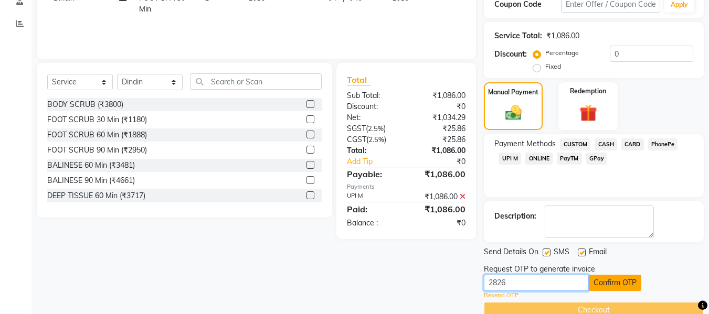
type input "2826"
click at [614, 286] on button "Confirm OTP" at bounding box center [615, 283] width 52 height 16
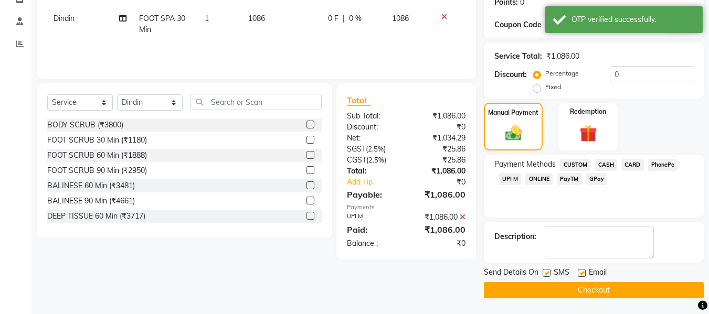
click at [599, 289] on button "Checkout" at bounding box center [594, 290] width 220 height 16
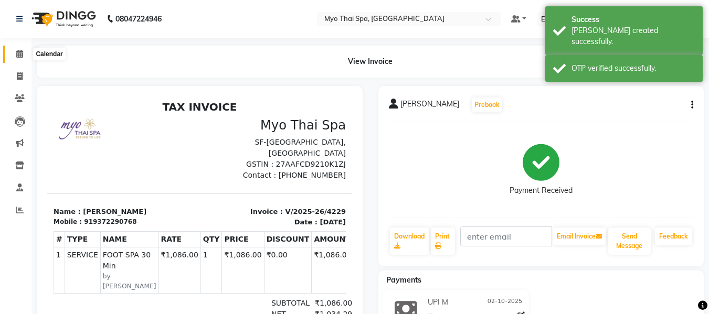
click at [13, 55] on span at bounding box center [19, 54] width 18 height 12
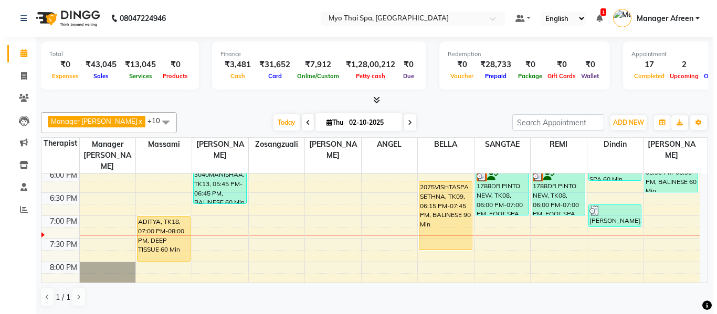
scroll to position [467, 0]
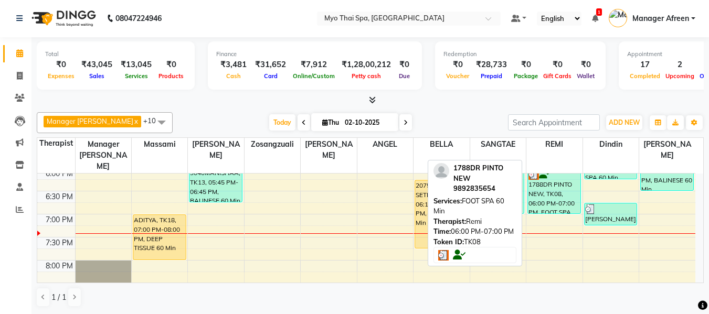
click at [549, 192] on div "1788DR PINTO NEW, TK08, 06:00 PM-07:00 PM, FOOT SPA 60 Min" at bounding box center [554, 191] width 52 height 45
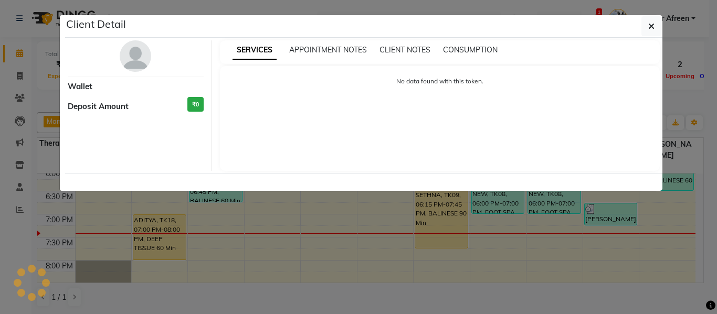
select select "3"
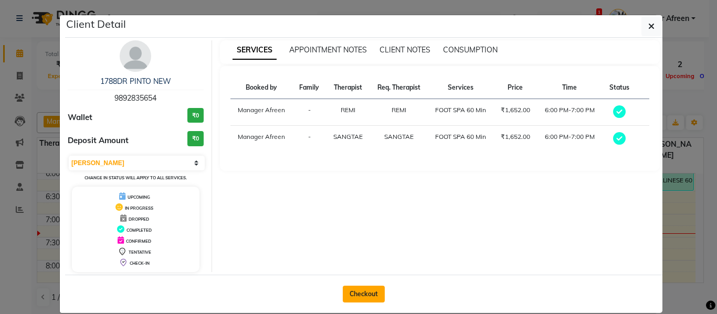
click at [379, 293] on button "Checkout" at bounding box center [364, 294] width 42 height 17
select select "service"
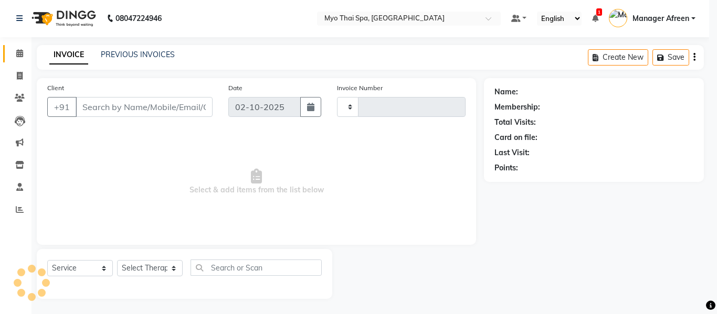
type input "4230"
select select "3908"
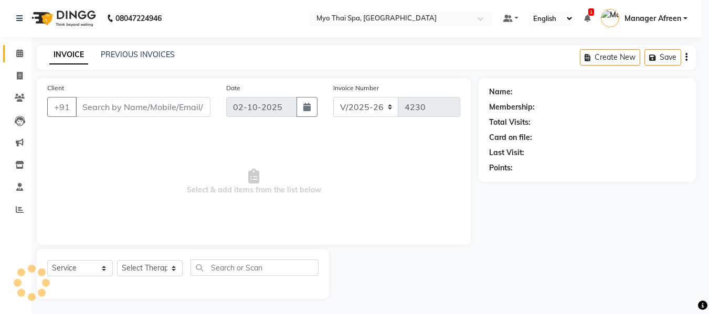
type input "9892835654"
select select "75781"
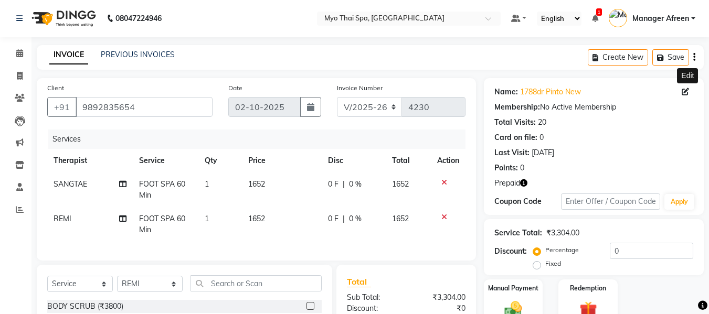
click at [683, 92] on icon at bounding box center [685, 91] width 7 height 7
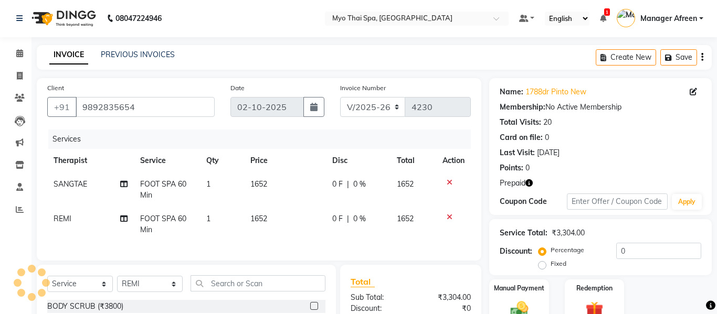
select select "22"
select select "male"
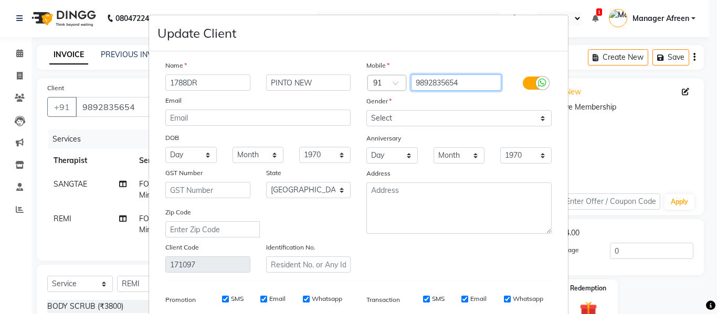
drag, startPoint x: 485, startPoint y: 80, endPoint x: 416, endPoint y: 72, distance: 70.2
click at [416, 72] on div "Mobile Country Code × 91 9892835654 Gender Select Male Female Other Prefer Not …" at bounding box center [458, 166] width 201 height 213
click at [450, 84] on input "9892835654" at bounding box center [456, 83] width 91 height 16
drag, startPoint x: 462, startPoint y: 79, endPoint x: 400, endPoint y: 73, distance: 61.6
click at [400, 73] on div "Mobile Country Code × 91 9892835654 Gender Select Male Female Other Prefer Not …" at bounding box center [458, 166] width 201 height 213
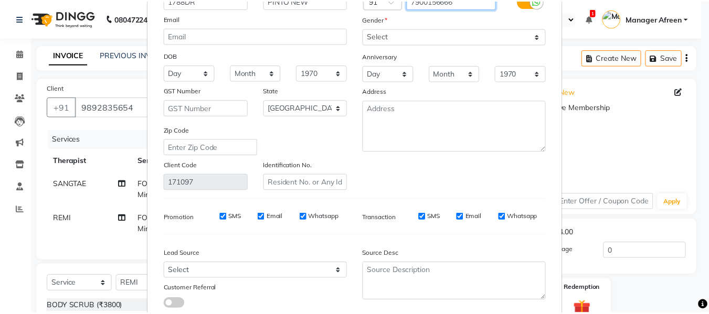
scroll to position [151, 0]
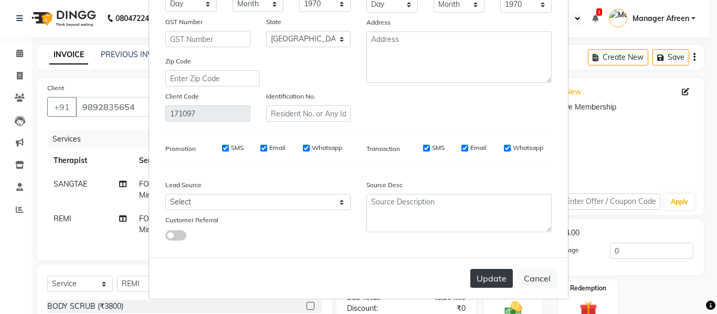
type input "7900156666"
click at [488, 279] on button "Update" at bounding box center [491, 278] width 43 height 19
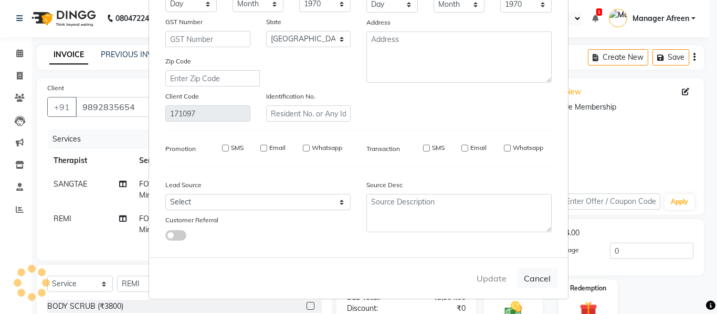
type input "7900156666"
select select
select select "null"
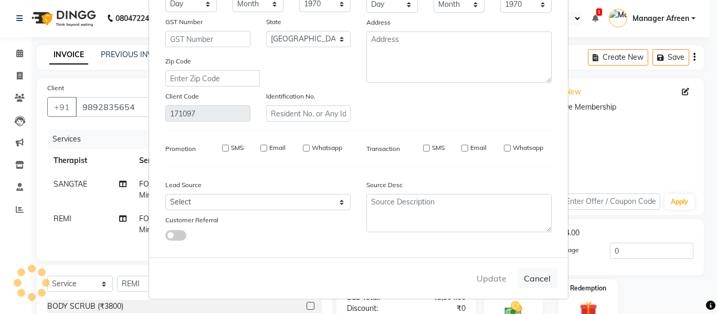
select select
checkbox input "false"
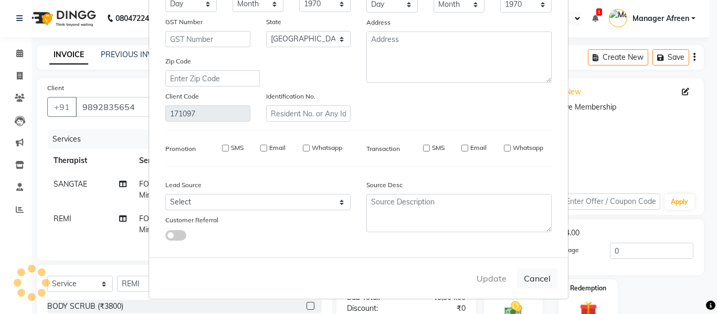
checkbox input "false"
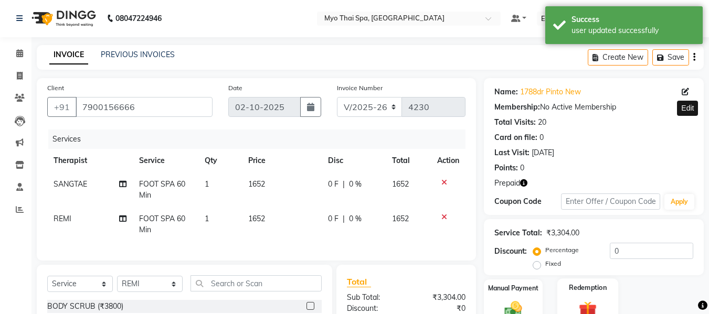
click at [592, 299] on img at bounding box center [587, 310] width 29 height 23
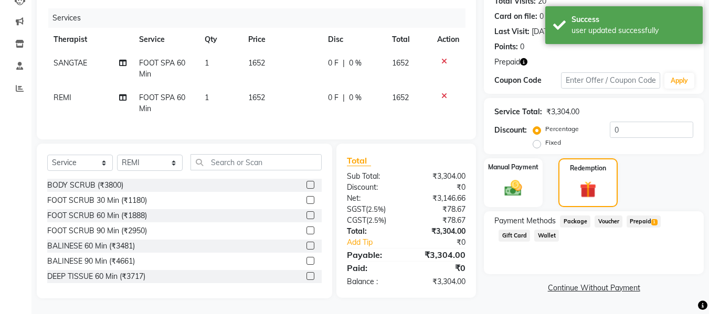
click at [640, 217] on span "Prepaid 1" at bounding box center [644, 222] width 34 height 12
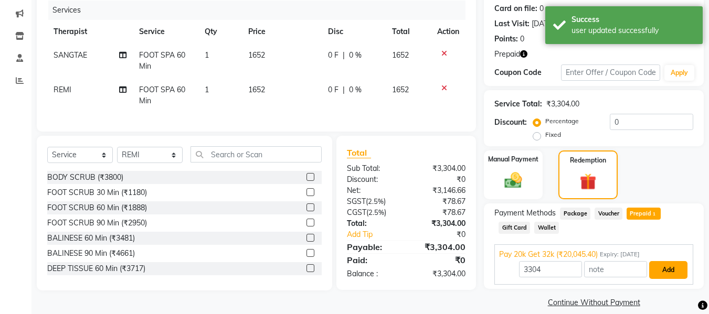
click at [665, 270] on button "Add" at bounding box center [668, 270] width 38 height 18
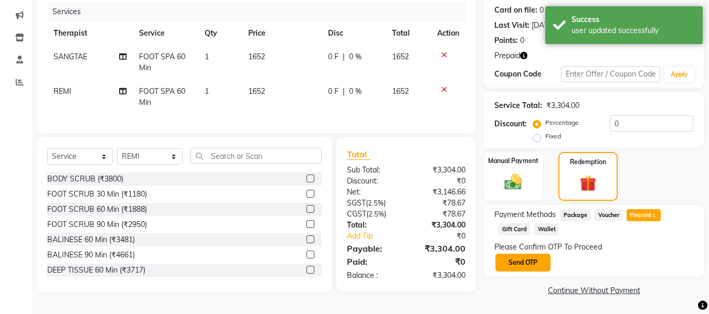
click at [534, 258] on button "Send OTP" at bounding box center [522, 263] width 55 height 18
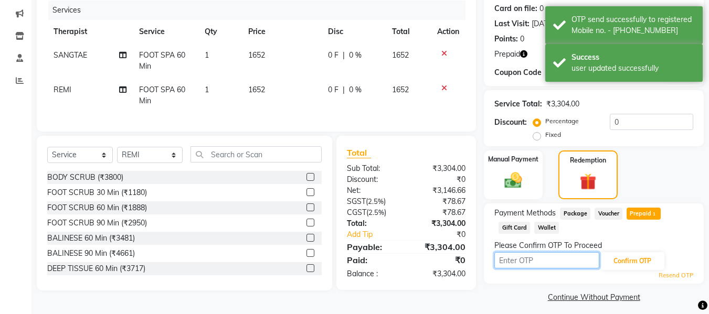
click at [521, 255] on input "text" at bounding box center [546, 260] width 105 height 16
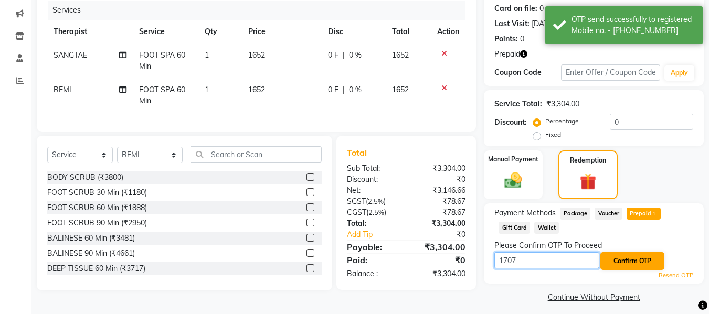
type input "1707"
click at [639, 263] on button "Confirm OTP" at bounding box center [632, 261] width 64 height 18
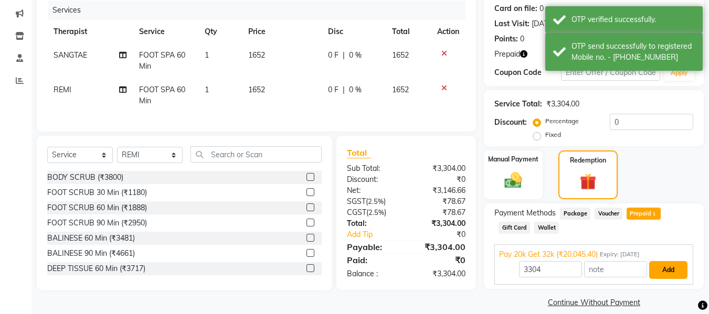
click at [660, 269] on button "Add" at bounding box center [668, 270] width 38 height 18
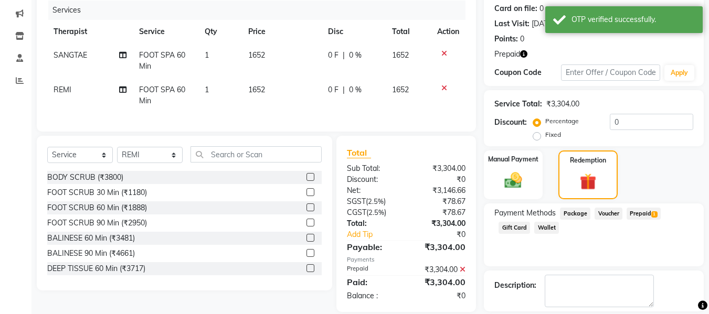
checkbox input "false"
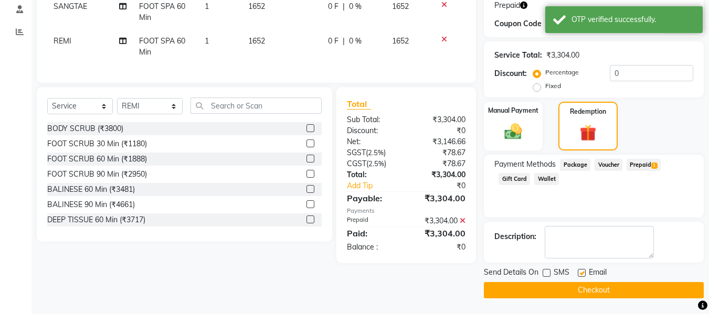
select select "22"
select select "male"
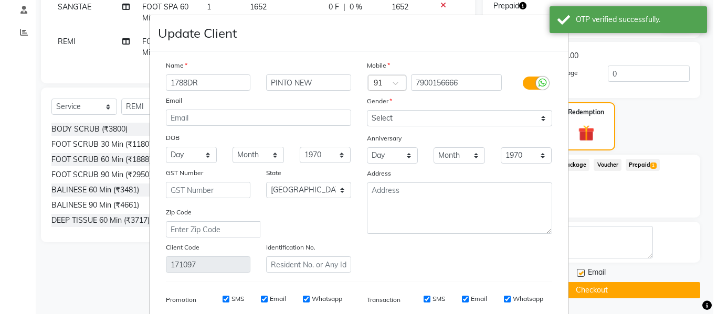
scroll to position [21, 0]
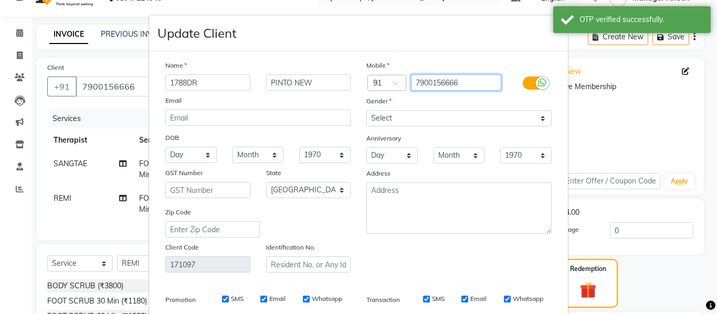
drag, startPoint x: 482, startPoint y: 77, endPoint x: 405, endPoint y: 65, distance: 77.5
click at [405, 65] on div "Mobile Country Code × 91 7900156666 Gender Select Male Female Other Prefer Not …" at bounding box center [458, 166] width 201 height 213
paste input "9892835654"
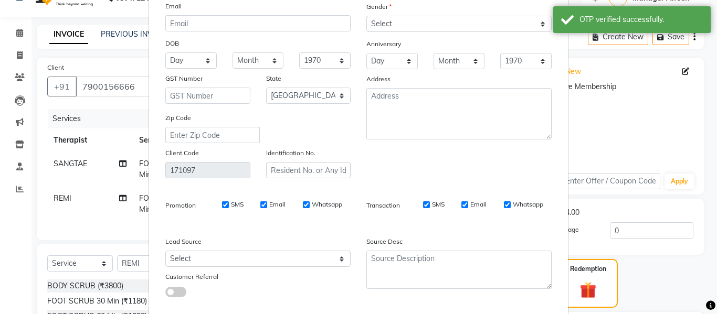
scroll to position [151, 0]
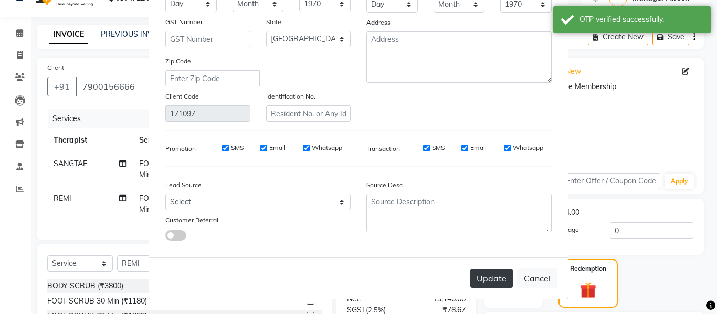
type input "9892835654"
click at [478, 276] on button "Update" at bounding box center [491, 278] width 43 height 19
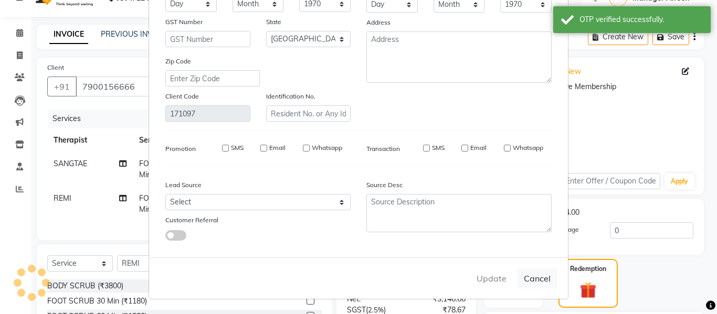
type input "9892835654"
select select
select select "null"
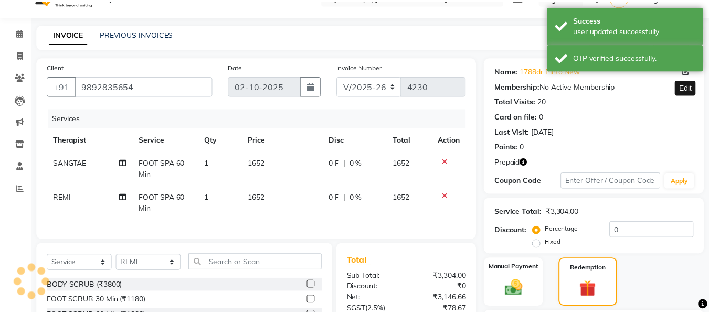
scroll to position [178, 0]
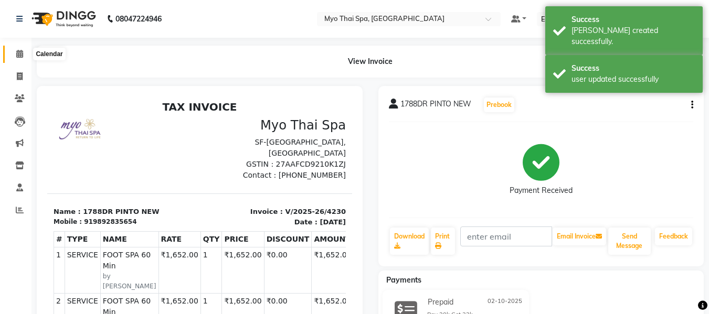
click at [15, 52] on span at bounding box center [19, 54] width 18 height 12
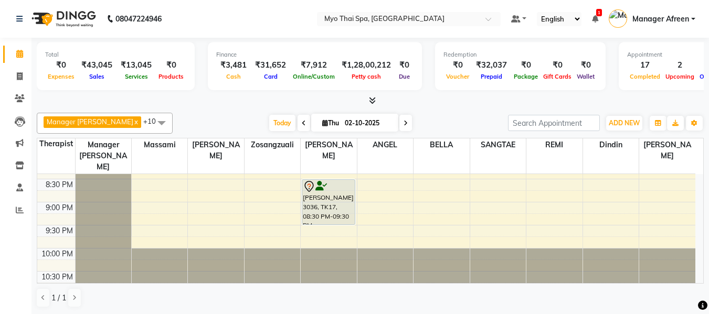
scroll to position [520, 0]
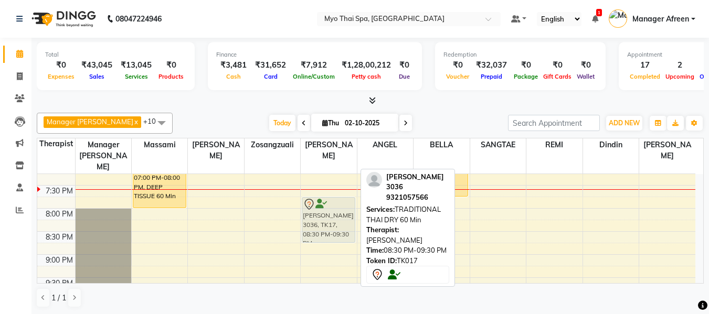
drag, startPoint x: 340, startPoint y: 241, endPoint x: 339, endPoint y: 207, distance: 34.1
click at [339, 207] on div "2463SHAMSHAD, TK02, 01:30 PM-02:30 PM, BALINESE 60 Min 3067yogesh, TK12, 04:15 …" at bounding box center [329, 1] width 56 height 692
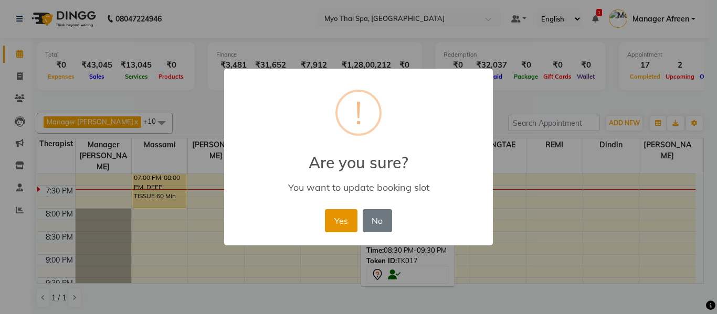
click at [334, 216] on button "Yes" at bounding box center [341, 220] width 32 height 23
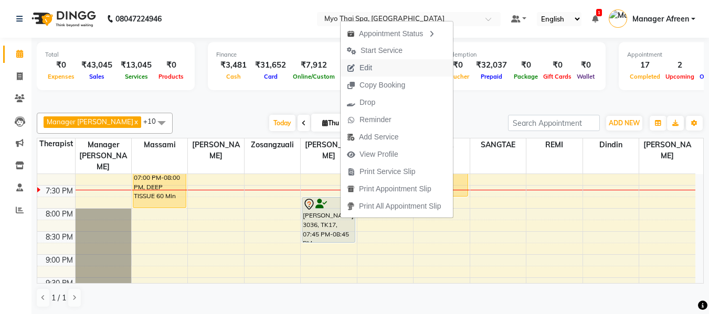
click at [370, 71] on span "Edit" at bounding box center [365, 67] width 13 height 11
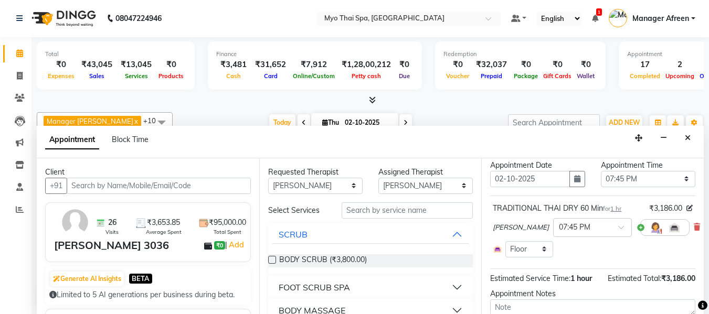
scroll to position [52, 0]
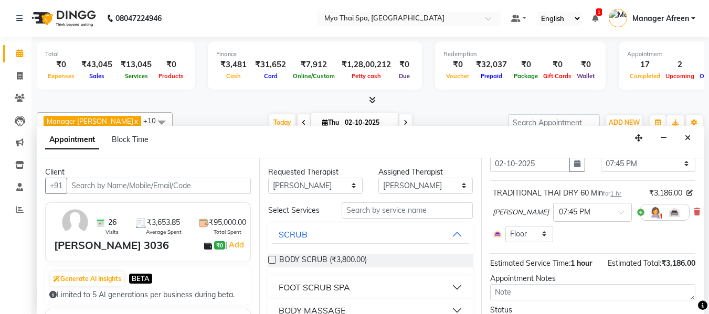
click at [677, 213] on div "Jane × 07:45 PM" at bounding box center [593, 212] width 200 height 27
click at [694, 213] on icon at bounding box center [697, 211] width 6 height 7
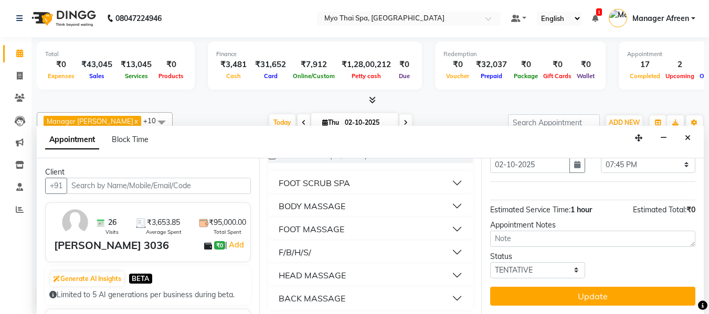
scroll to position [105, 0]
click at [330, 206] on div "BODY MASSAGE" at bounding box center [312, 205] width 67 height 13
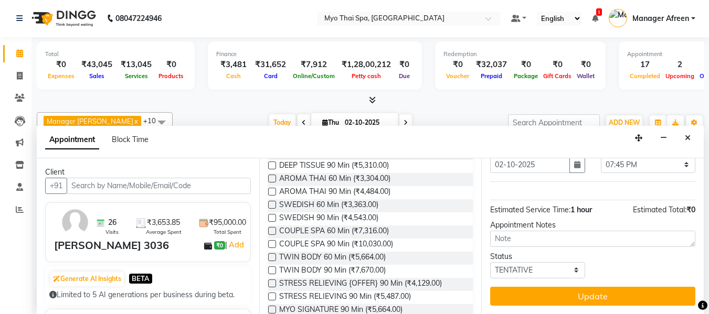
scroll to position [315, 0]
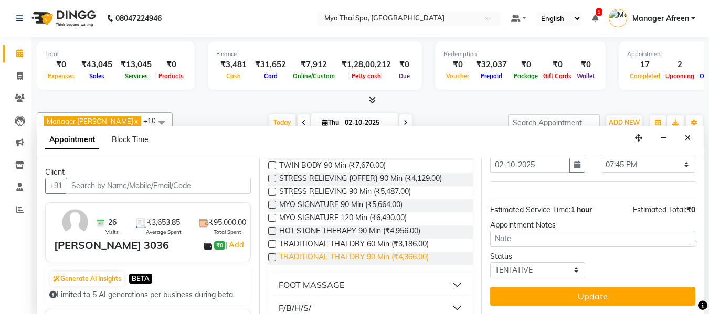
click at [399, 255] on span "TRADITIONAL THAI DRY 90 Min (₹4,366.00)" at bounding box center [354, 258] width 150 height 13
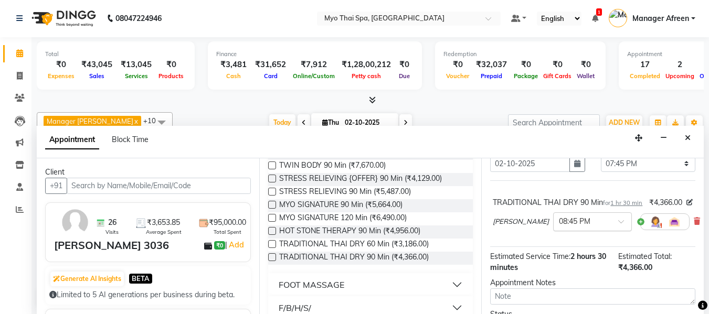
click at [564, 227] on div at bounding box center [593, 221] width 78 height 11
click at [554, 283] on div "07:45 PM" at bounding box center [593, 276] width 78 height 19
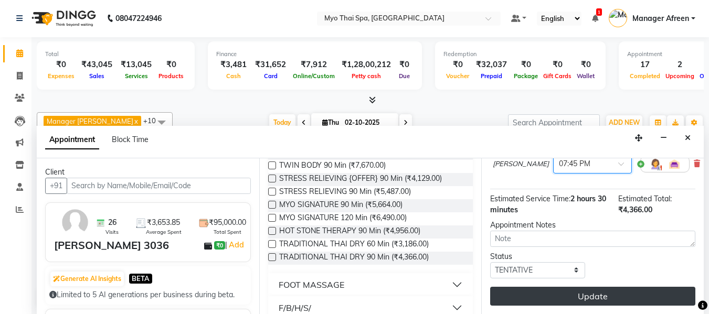
click at [570, 287] on button "Update" at bounding box center [592, 296] width 205 height 19
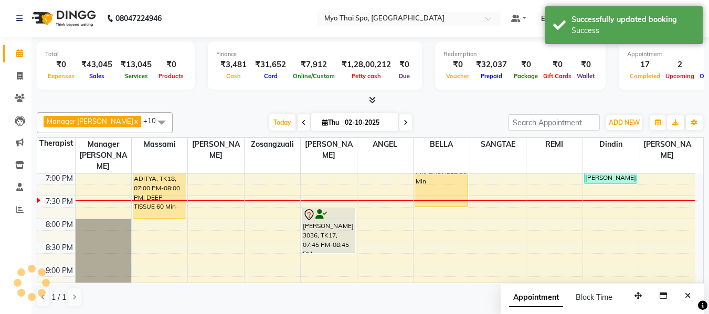
scroll to position [0, 0]
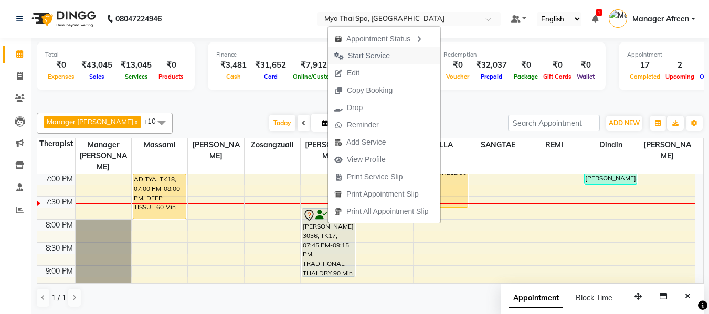
click at [373, 53] on span "Start Service" at bounding box center [369, 55] width 42 height 11
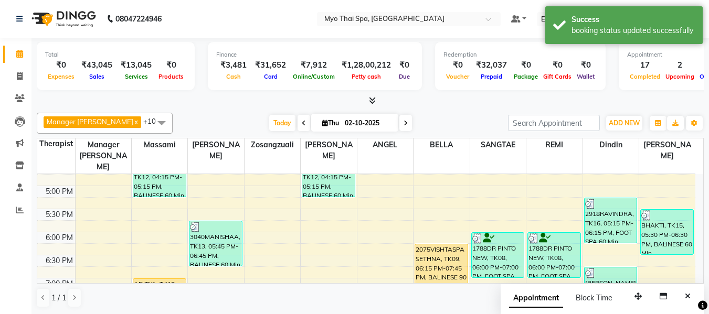
scroll to position [508, 0]
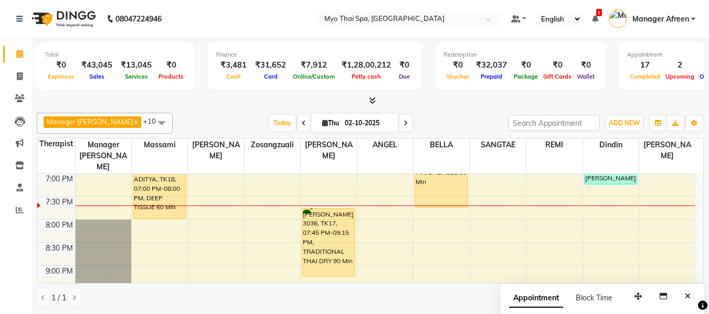
click at [382, 209] on div "8:00 AM 8:30 AM 9:00 AM 9:30 AM 10:00 AM 10:30 AM 11:00 AM 11:30 AM 12:00 PM 12…" at bounding box center [366, 12] width 658 height 692
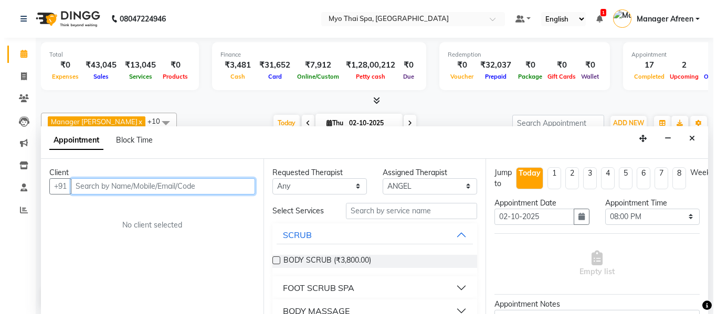
scroll to position [1, 0]
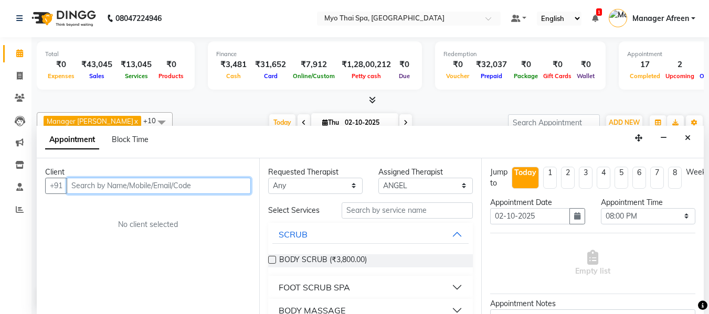
click at [220, 188] on input "text" at bounding box center [159, 186] width 184 height 16
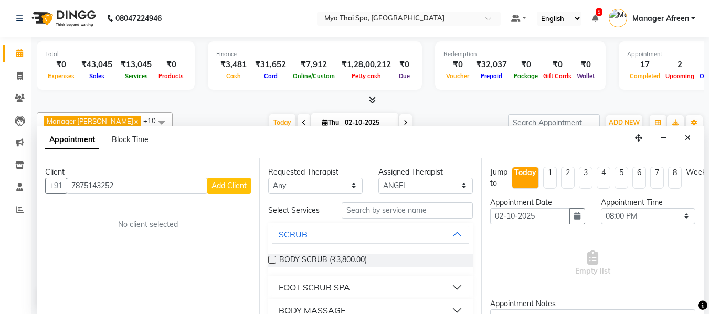
click at [225, 182] on span "Add Client" at bounding box center [228, 185] width 35 height 9
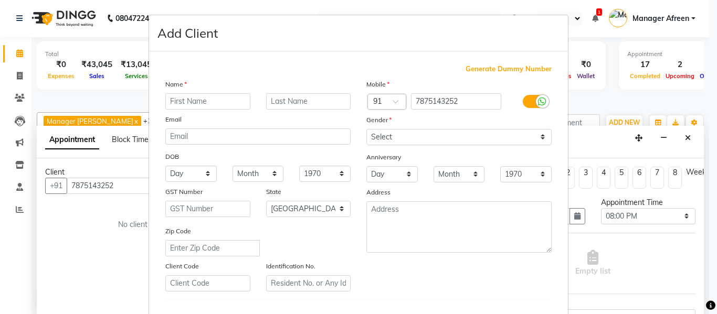
click at [214, 108] on input "text" at bounding box center [207, 101] width 85 height 16
click at [455, 139] on select "Select Male Female Other Prefer Not To Say" at bounding box center [458, 137] width 185 height 16
click at [366, 129] on select "Select Male Female Other Prefer Not To Say" at bounding box center [458, 137] width 185 height 16
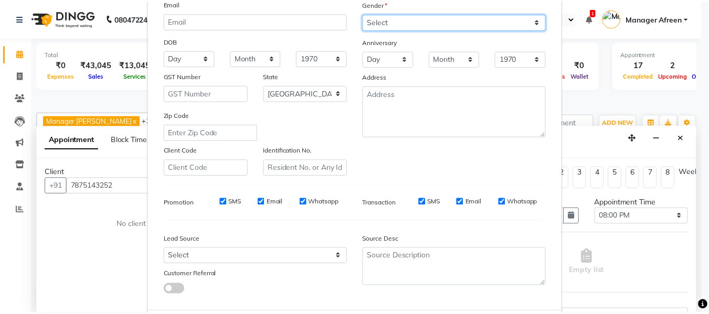
scroll to position [157, 0]
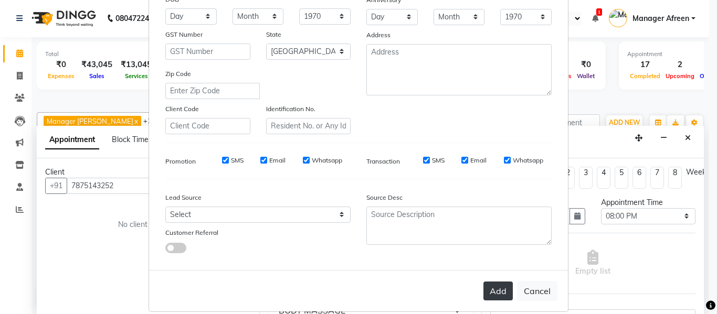
click at [496, 293] on button "Add" at bounding box center [497, 291] width 29 height 19
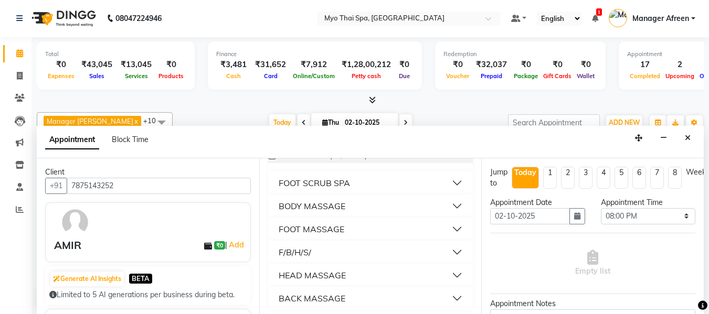
scroll to position [105, 0]
click at [335, 198] on button "BODY MASSAGE" at bounding box center [370, 205] width 197 height 19
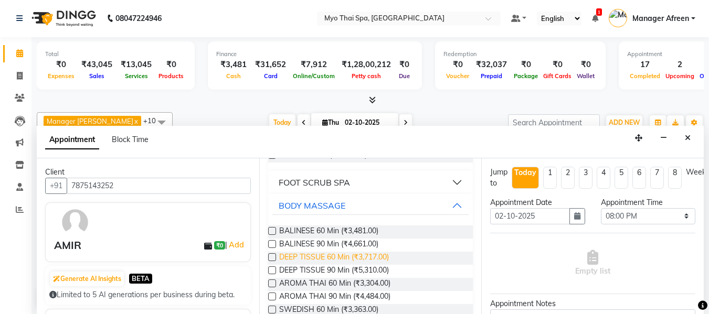
click at [346, 257] on span "DEEP TISSUE 60 Min (₹3,717.00)" at bounding box center [334, 258] width 110 height 13
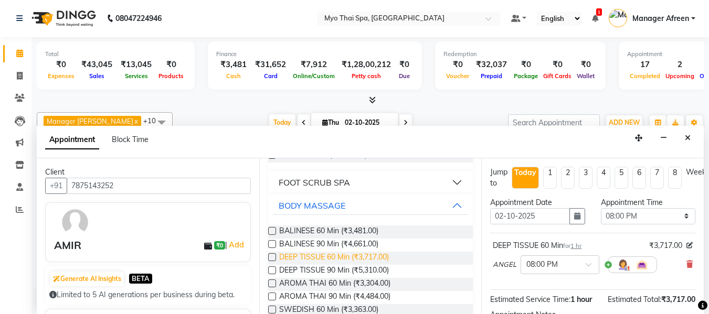
click at [346, 257] on span "DEEP TISSUE 60 Min (₹3,717.00)" at bounding box center [334, 258] width 110 height 13
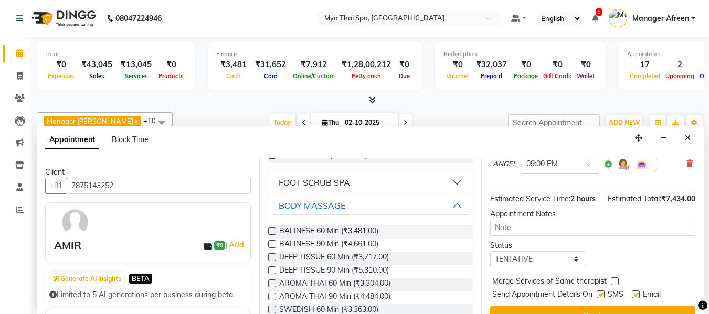
scroll to position [187, 0]
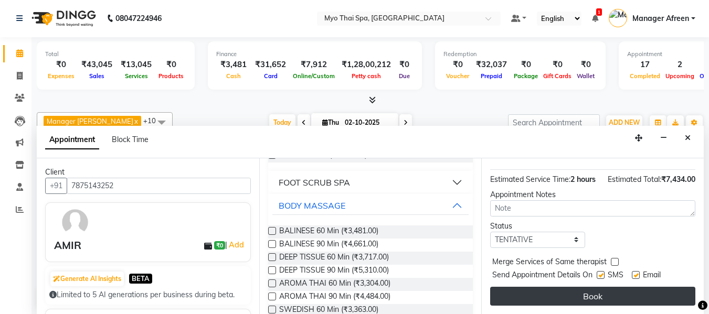
click at [588, 287] on button "Book" at bounding box center [592, 296] width 205 height 19
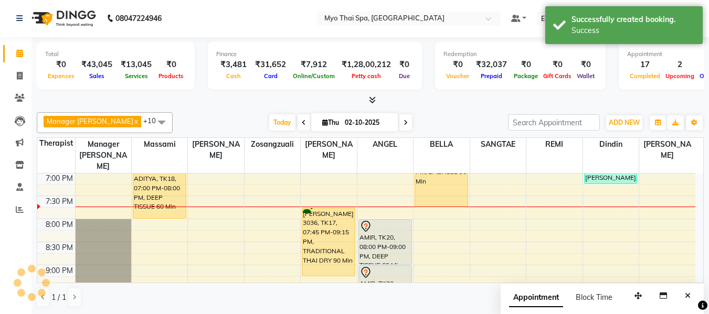
scroll to position [0, 0]
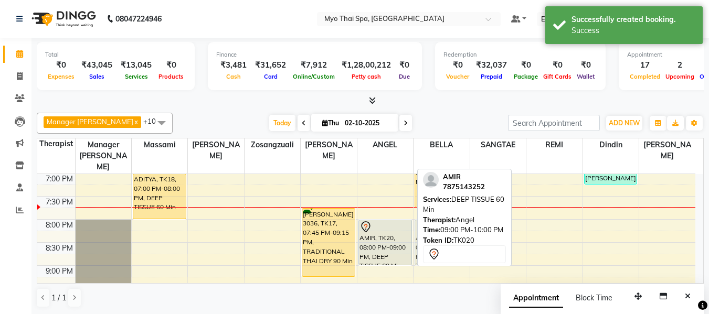
drag, startPoint x: 384, startPoint y: 279, endPoint x: 433, endPoint y: 231, distance: 68.7
click at [433, 231] on div "Manager Churmurin x SANGTAE x Dindin x Jane x ANGEL x BELLA x Zosangzuali x Mas…" at bounding box center [370, 211] width 667 height 204
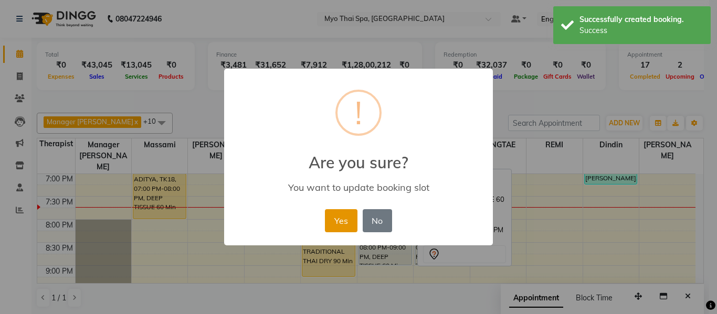
click at [340, 216] on button "Yes" at bounding box center [341, 220] width 32 height 23
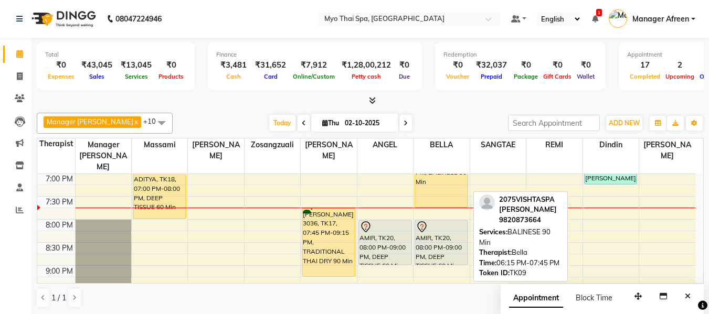
click at [427, 168] on div "2075VISHTASPA SETHNA, TK09, 06:15 PM-07:45 PM, BALINESE 90 Min" at bounding box center [441, 174] width 52 height 68
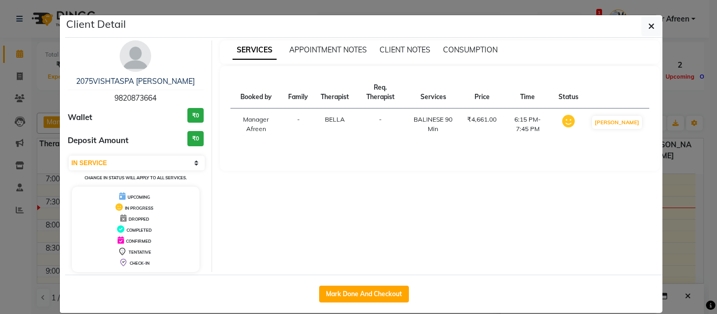
drag, startPoint x: 364, startPoint y: 295, endPoint x: 547, endPoint y: 155, distance: 230.6
click at [364, 295] on button "Mark Done And Checkout" at bounding box center [364, 294] width 90 height 17
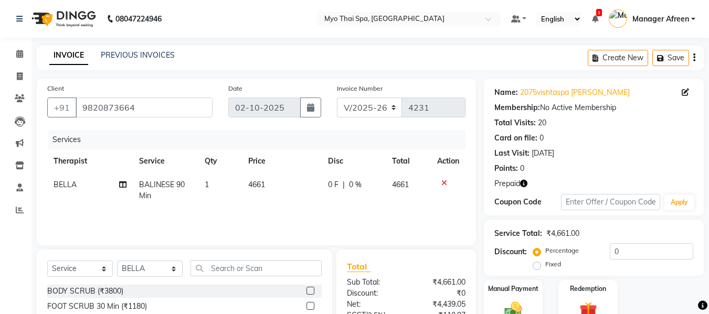
click at [165, 173] on td "BALINESE 90 Min" at bounding box center [166, 190] width 66 height 35
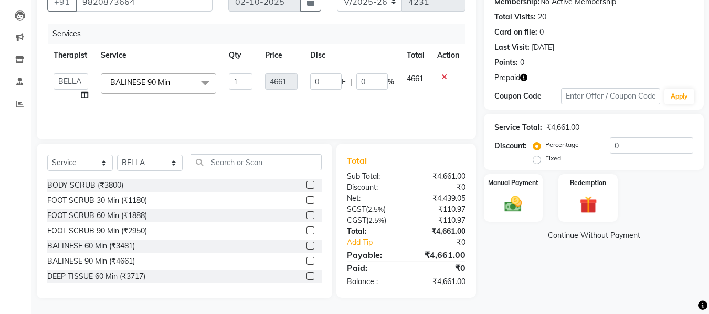
click at [164, 83] on span "BALINESE 90 Min" at bounding box center [140, 82] width 60 height 9
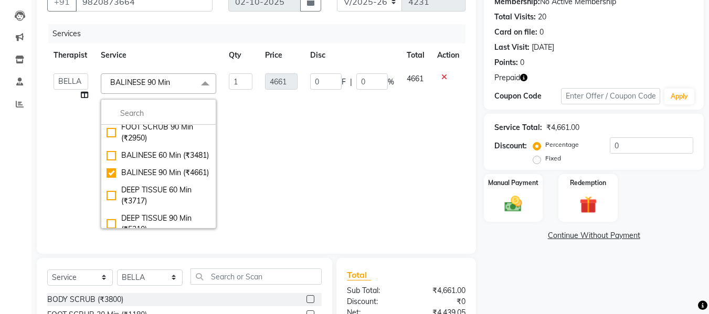
scroll to position [105, 0]
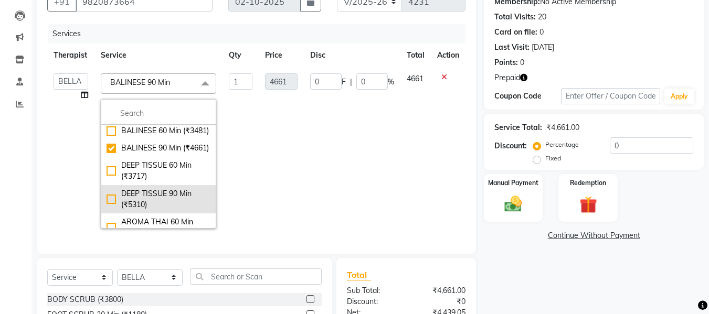
click at [183, 210] on div "DEEP TISSUE 90 Min (₹5310)" at bounding box center [159, 199] width 104 height 22
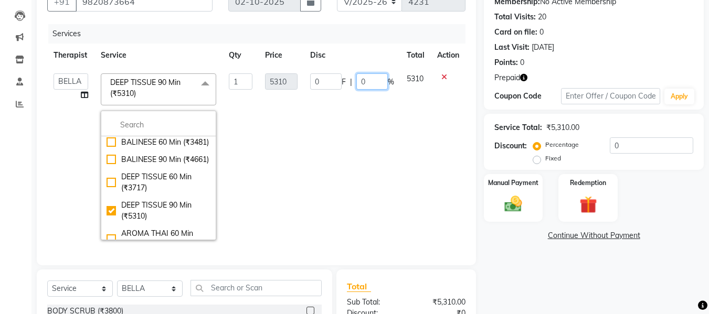
click at [377, 169] on td "0 F | 0 %" at bounding box center [352, 156] width 97 height 179
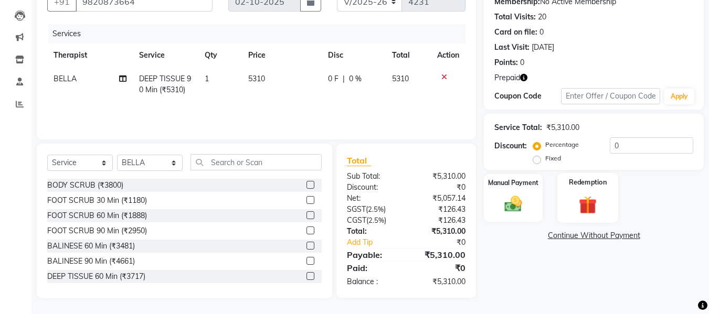
click at [596, 203] on img at bounding box center [587, 205] width 29 height 23
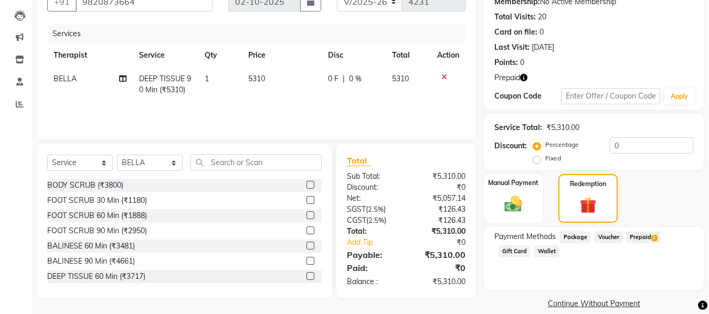
click at [635, 237] on span "Prepaid 2" at bounding box center [644, 237] width 34 height 12
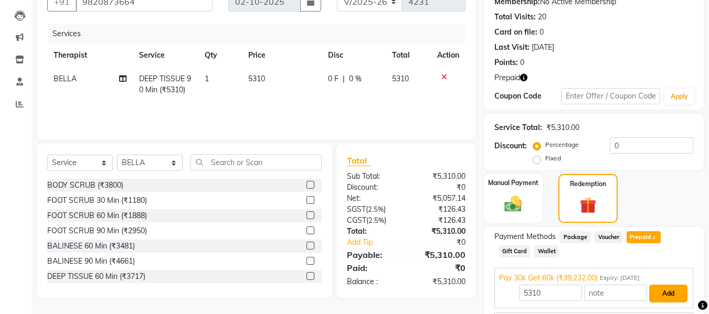
click at [663, 285] on button "Add" at bounding box center [668, 294] width 38 height 18
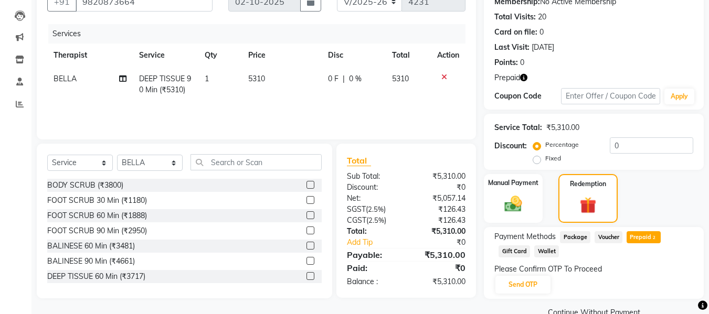
scroll to position [128, 0]
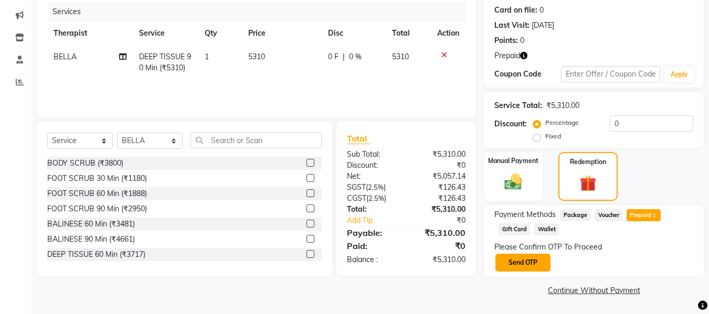
click at [518, 260] on button "Send OTP" at bounding box center [522, 263] width 55 height 18
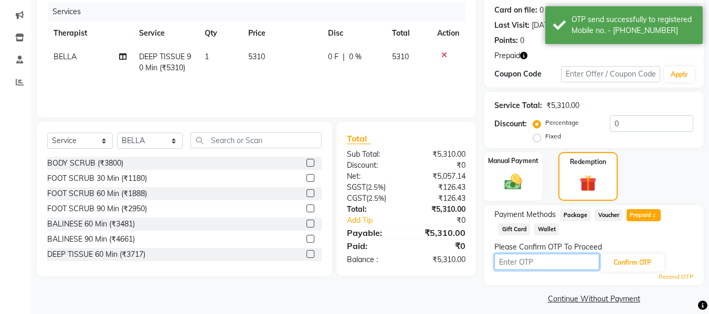
click at [523, 264] on input "text" at bounding box center [546, 262] width 105 height 16
click at [519, 263] on input "text" at bounding box center [546, 262] width 105 height 16
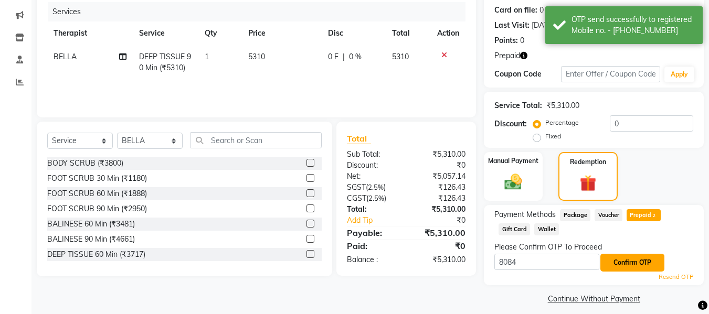
click at [639, 268] on button "Confirm OTP" at bounding box center [632, 263] width 64 height 18
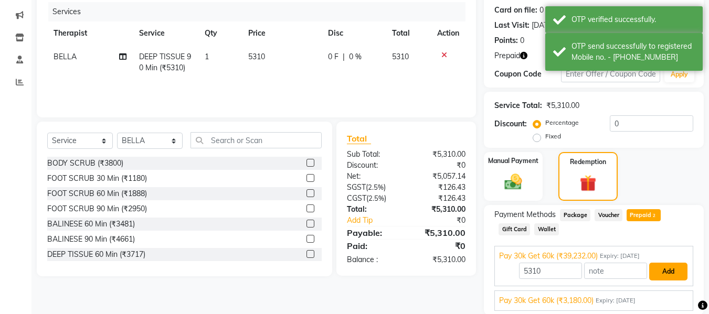
click at [663, 274] on button "Add" at bounding box center [668, 272] width 38 height 18
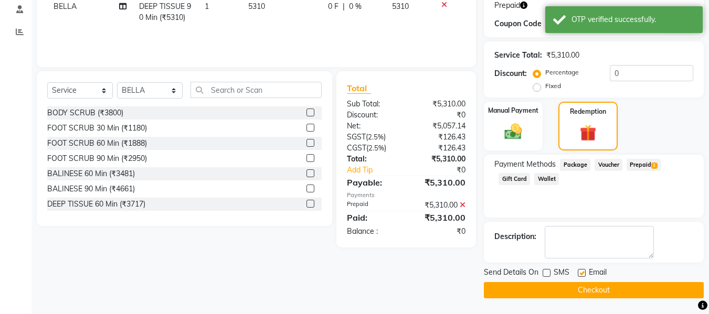
click at [583, 274] on label at bounding box center [582, 273] width 8 height 8
click at [583, 274] on input "checkbox" at bounding box center [581, 273] width 7 height 7
click at [575, 295] on button "Checkout" at bounding box center [594, 290] width 220 height 16
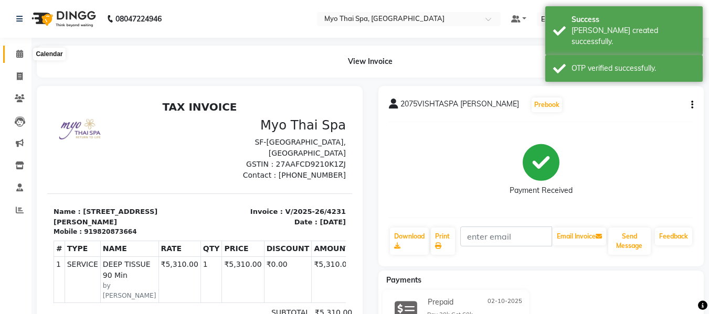
click at [19, 52] on icon at bounding box center [19, 54] width 7 height 8
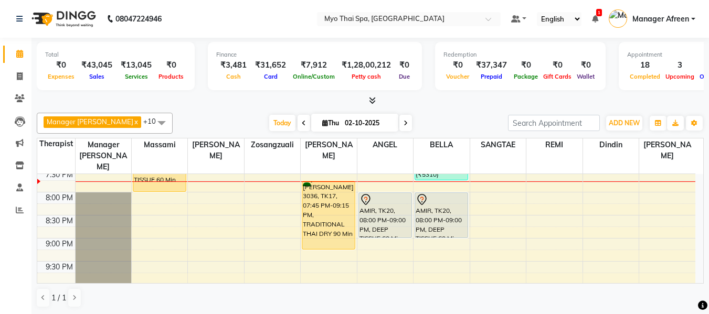
scroll to position [520, 0]
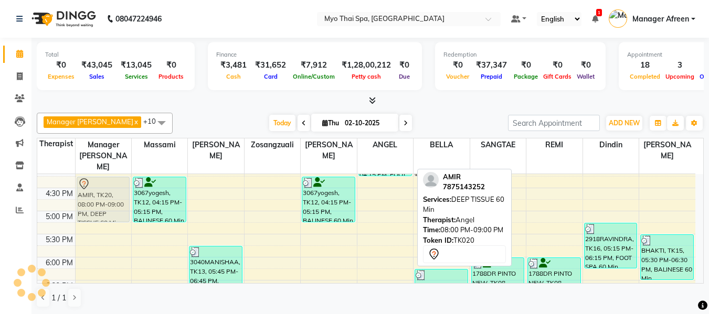
drag, startPoint x: 385, startPoint y: 218, endPoint x: 102, endPoint y: 184, distance: 284.9
click at [102, 184] on tr "3067yogesh, TK11, 07:45 AM-08:45 AM, BALINESE 60 Min RAKESH 2990, TK14, 01:15 P…" at bounding box center [366, 142] width 658 height 692
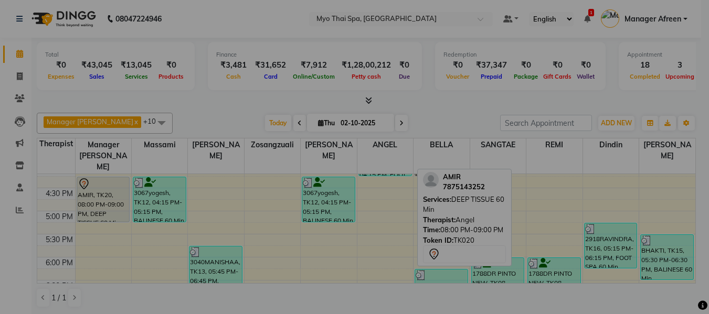
scroll to position [377, 0]
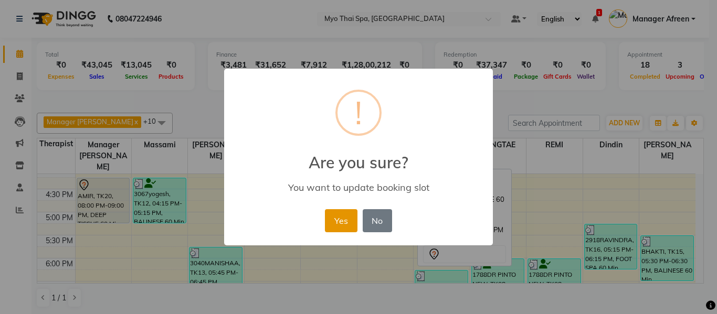
click at [331, 224] on button "Yes" at bounding box center [341, 220] width 32 height 23
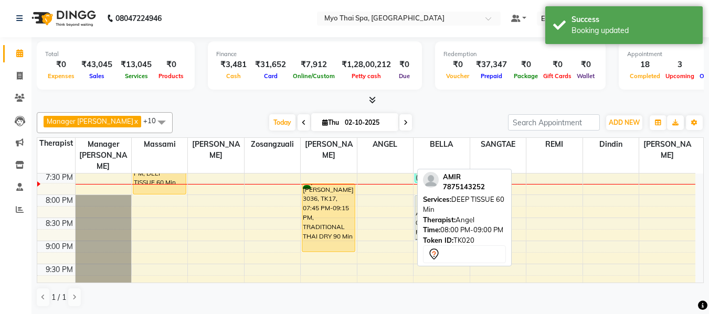
scroll to position [572, 0]
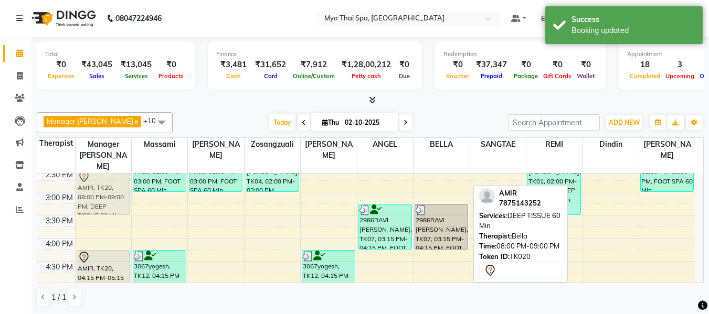
drag, startPoint x: 436, startPoint y: 172, endPoint x: 123, endPoint y: 169, distance: 313.3
click at [123, 169] on tr "3067yogesh, TK11, 07:45 AM-08:45 AM, BALINESE 60 Min RAKESH 2990, TK14, 01:15 P…" at bounding box center [366, 215] width 658 height 692
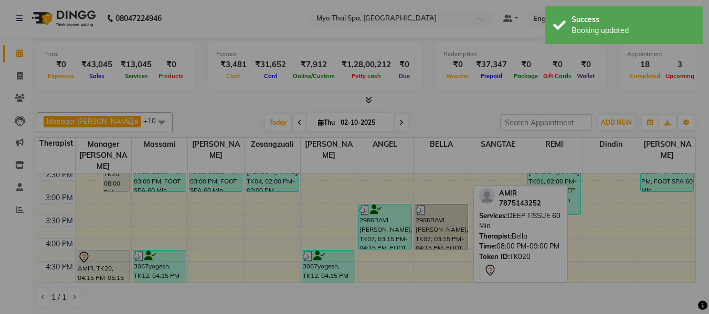
scroll to position [298, 0]
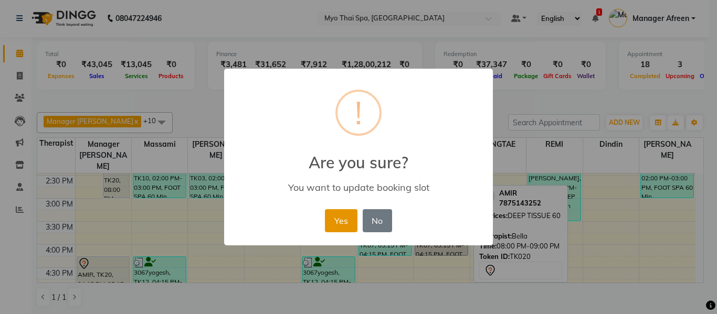
click at [337, 219] on button "Yes" at bounding box center [341, 220] width 32 height 23
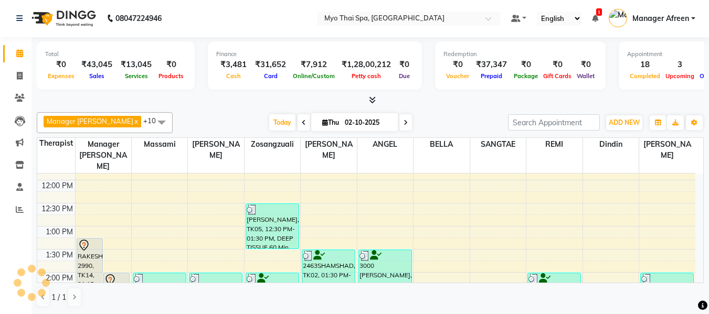
scroll to position [193, 0]
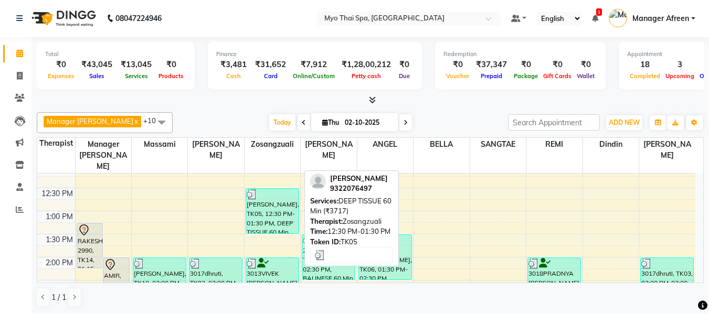
click at [278, 210] on div "[PERSON_NAME], TK05, 12:30 PM-01:30 PM, DEEP TISSUE 60 Min (₹3717)" at bounding box center [272, 211] width 52 height 45
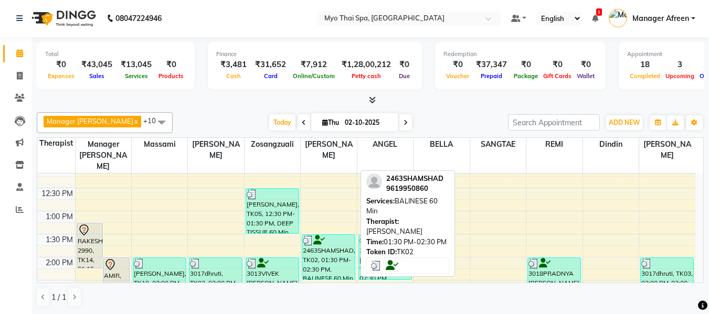
click at [338, 243] on div "2463SHAMSHAD, TK02, 01:30 PM-02:30 PM, BALINESE 60 Min" at bounding box center [328, 257] width 52 height 45
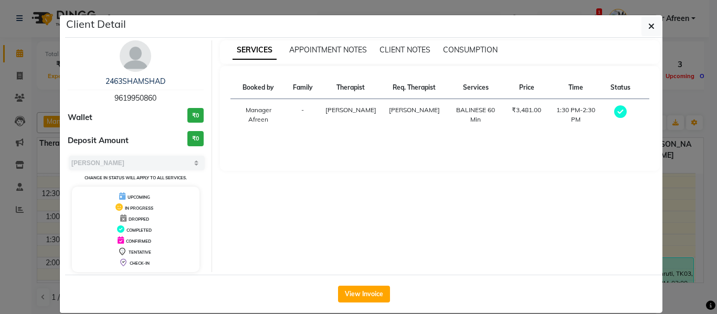
drag, startPoint x: 167, startPoint y: 98, endPoint x: 78, endPoint y: 99, distance: 89.7
click at [78, 99] on div "2463SHAMSHAD 9619950860" at bounding box center [136, 90] width 136 height 28
copy span "9619950860"
drag, startPoint x: 646, startPoint y: 24, endPoint x: 607, endPoint y: 112, distance: 96.3
click at [648, 24] on icon "button" at bounding box center [651, 26] width 6 height 8
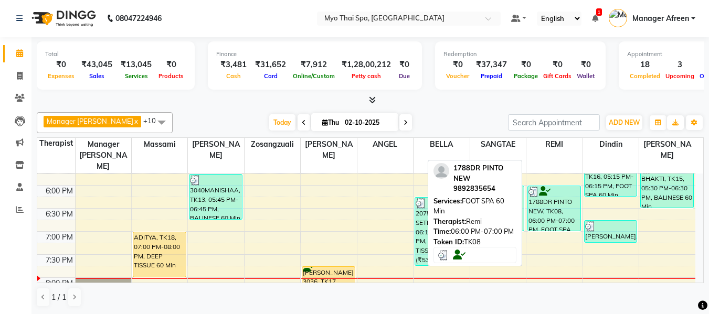
scroll to position [467, 0]
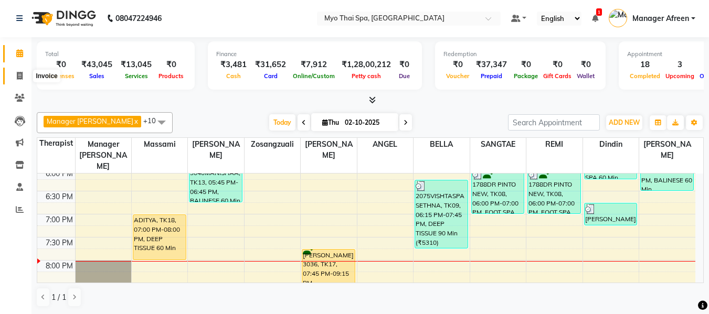
click at [20, 72] on icon at bounding box center [20, 76] width 6 height 8
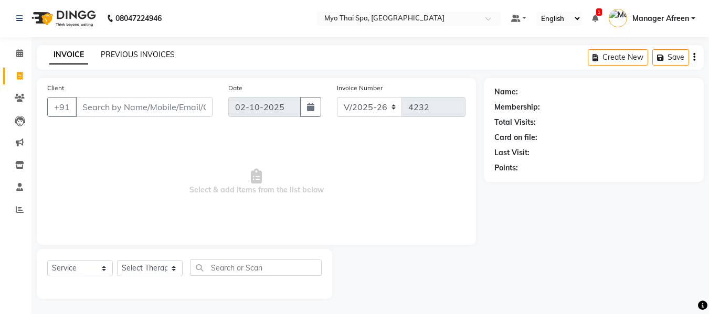
click at [145, 52] on link "PREVIOUS INVOICES" at bounding box center [138, 54] width 74 height 9
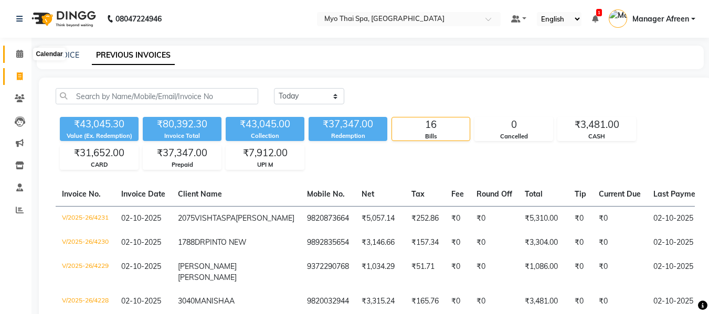
drag, startPoint x: 796, startPoint y: 12, endPoint x: 23, endPoint y: 49, distance: 773.9
click at [23, 49] on span at bounding box center [19, 54] width 18 height 12
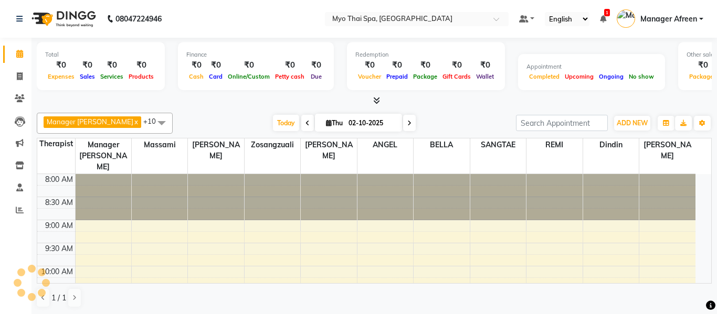
click at [23, 49] on span at bounding box center [19, 54] width 18 height 12
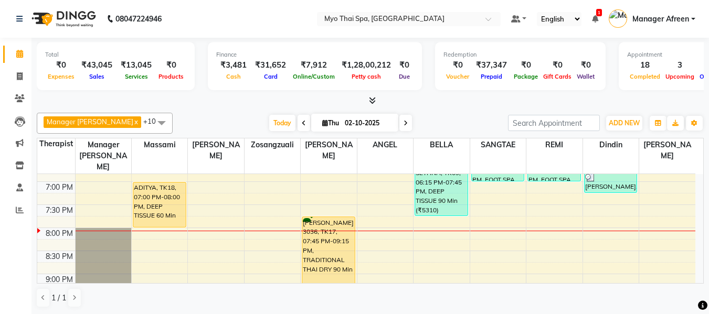
scroll to position [525, 0]
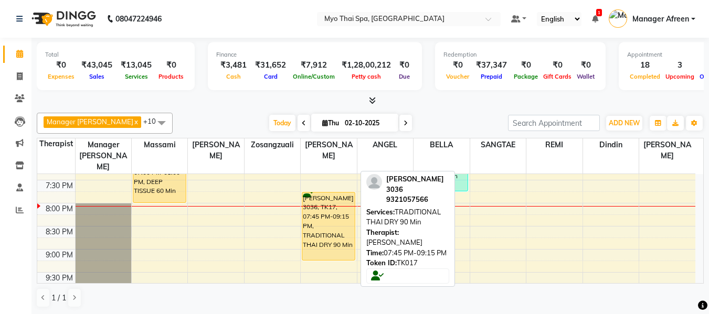
click at [327, 211] on div "[PERSON_NAME] 3036, TK17, 07:45 PM-09:15 PM, TRADITIONAL THAI DRY 90 Min" at bounding box center [328, 227] width 52 height 68
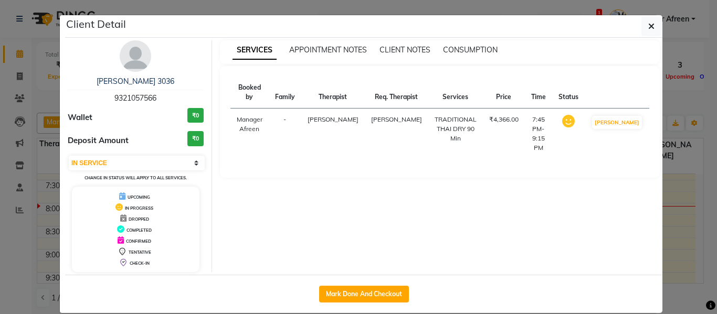
drag, startPoint x: 161, startPoint y: 94, endPoint x: 72, endPoint y: 91, distance: 88.2
click at [72, 91] on div "PINKESH 3036 9321057566" at bounding box center [136, 90] width 136 height 28
copy span "9321057566"
click at [648, 29] on icon "button" at bounding box center [651, 26] width 6 height 8
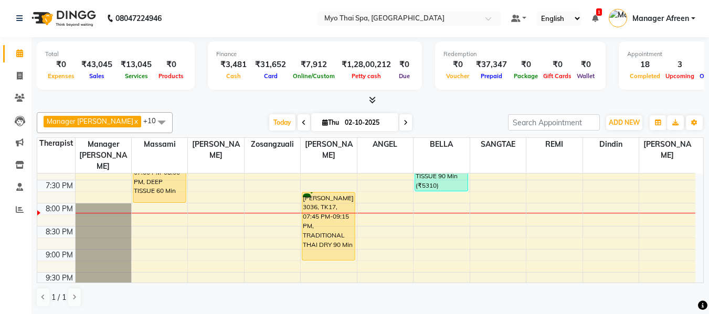
scroll to position [467, 0]
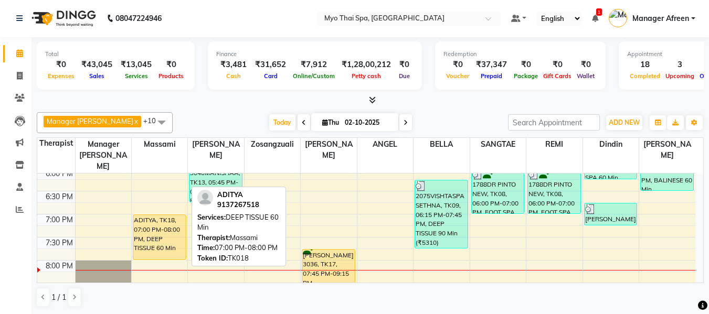
click at [155, 223] on div "ADITYA, TK18, 07:00 PM-08:00 PM, DEEP TISSUE 60 Min" at bounding box center [159, 237] width 52 height 45
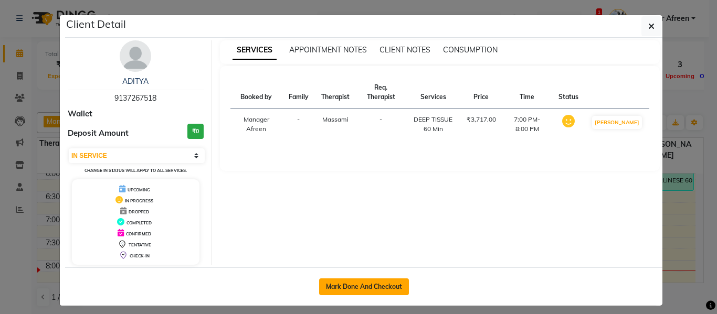
click at [346, 283] on button "Mark Done And Checkout" at bounding box center [364, 287] width 90 height 17
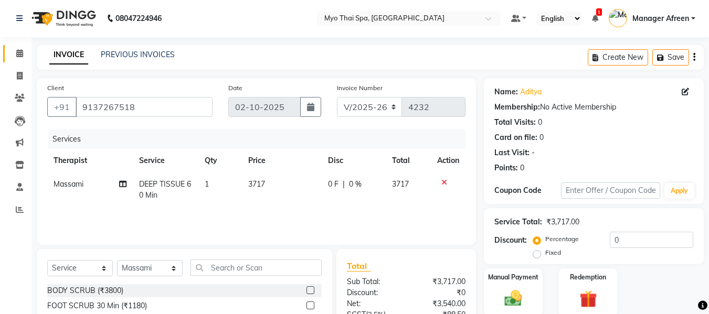
scroll to position [106, 0]
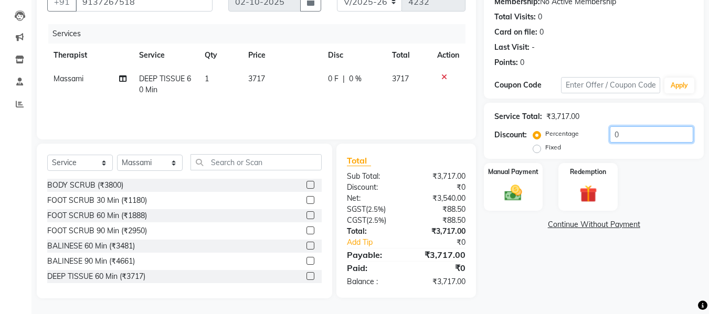
drag, startPoint x: 624, startPoint y: 134, endPoint x: 576, endPoint y: 131, distance: 48.4
click at [576, 131] on div "Percentage Fixed 0" at bounding box center [614, 140] width 158 height 28
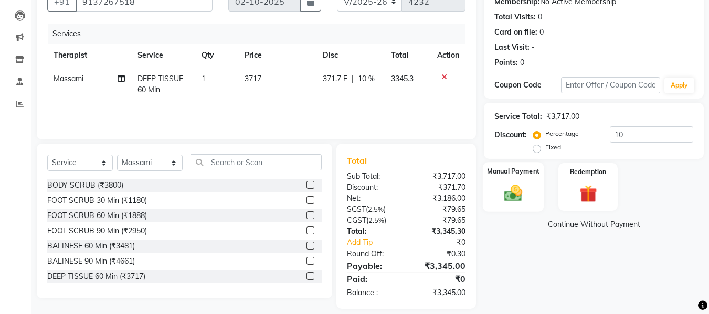
click at [540, 186] on div "Manual Payment" at bounding box center [513, 187] width 61 height 50
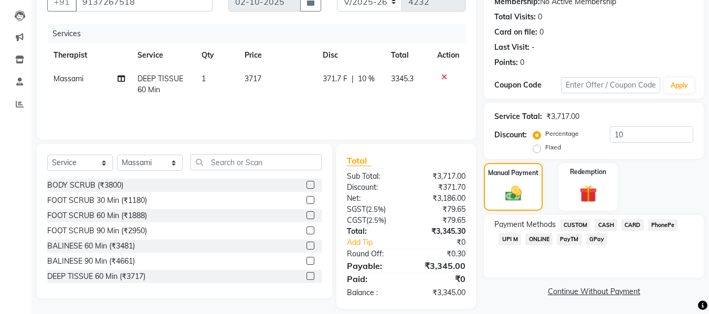
click at [606, 221] on span "CASH" at bounding box center [606, 225] width 23 height 12
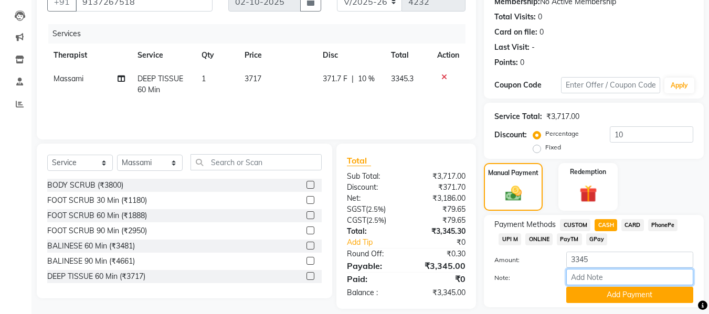
click at [584, 281] on input "Note:" at bounding box center [629, 277] width 127 height 16
click at [583, 290] on button "Add Payment" at bounding box center [629, 295] width 127 height 16
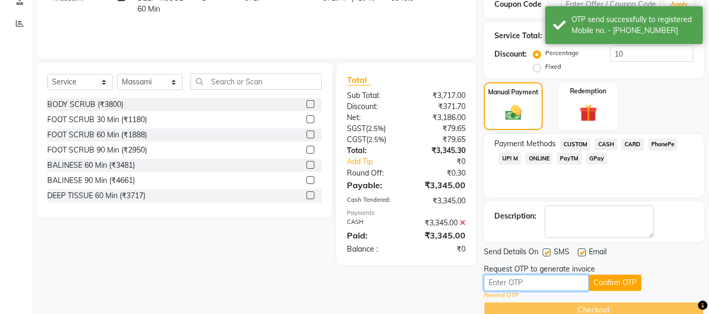
click at [549, 283] on input "text" at bounding box center [536, 283] width 105 height 16
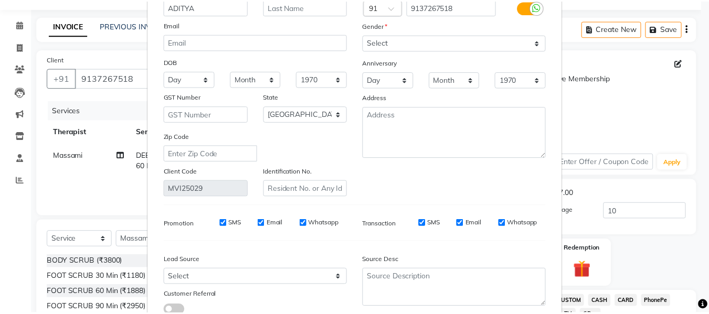
scroll to position [151, 0]
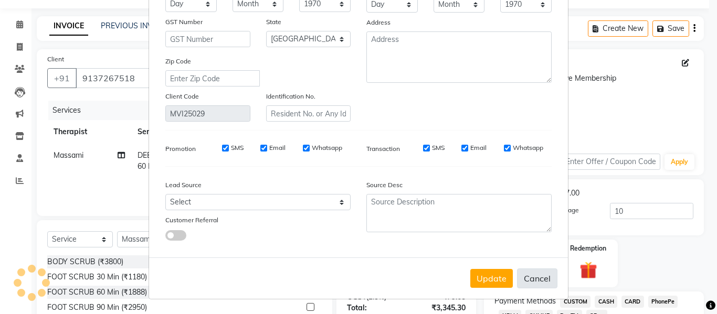
click at [541, 279] on button "Cancel" at bounding box center [537, 279] width 40 height 20
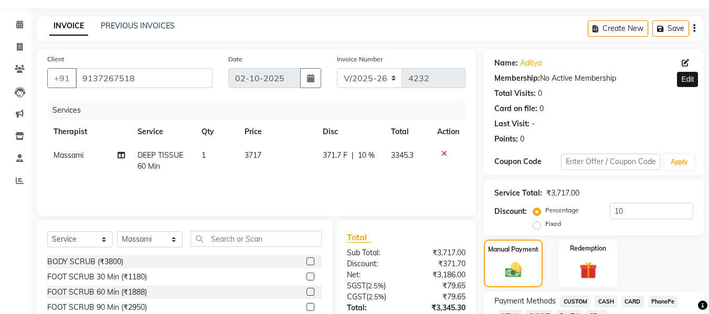
scroll to position [187, 0]
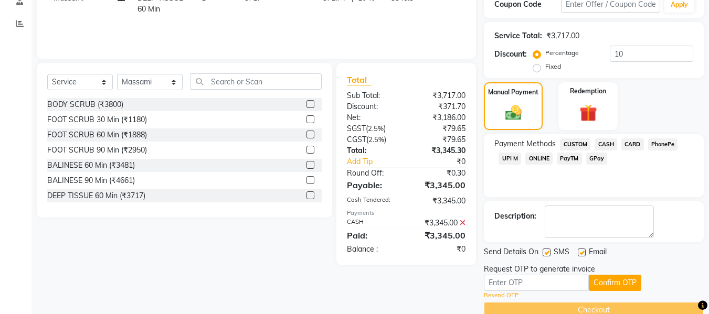
click at [545, 68] on label "Fixed" at bounding box center [553, 66] width 16 height 9
click at [538, 68] on input "Fixed" at bounding box center [538, 66] width 7 height 7
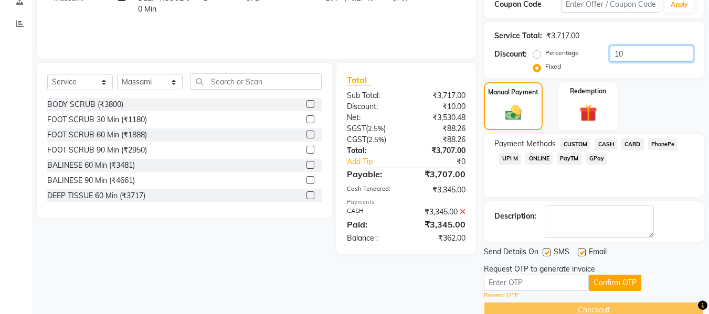
drag, startPoint x: 631, startPoint y: 56, endPoint x: 565, endPoint y: 67, distance: 67.5
click at [569, 54] on div "Percentage Fixed 10" at bounding box center [614, 60] width 158 height 28
drag, startPoint x: 463, startPoint y: 211, endPoint x: 661, endPoint y: 84, distance: 235.5
click at [463, 211] on icon at bounding box center [463, 211] width 6 height 7
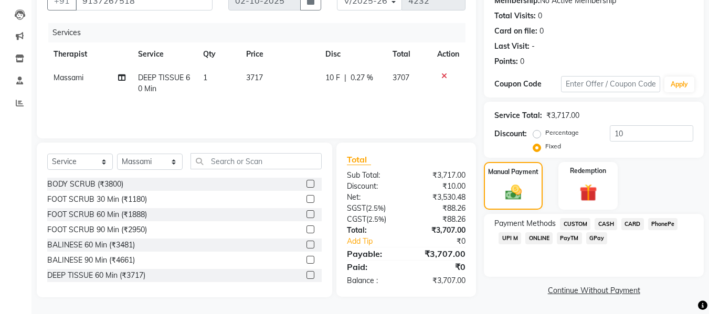
scroll to position [107, 0]
drag, startPoint x: 629, startPoint y: 132, endPoint x: 578, endPoint y: 127, distance: 51.2
click at [579, 127] on div "Percentage Fixed 10" at bounding box center [614, 139] width 158 height 28
click at [605, 219] on span "CASH" at bounding box center [606, 224] width 23 height 12
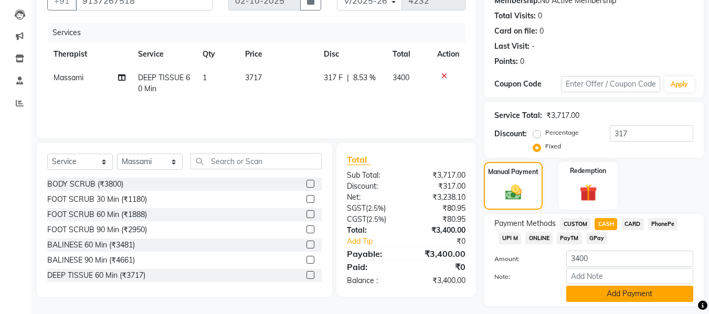
click at [616, 291] on button "Add Payment" at bounding box center [629, 294] width 127 height 16
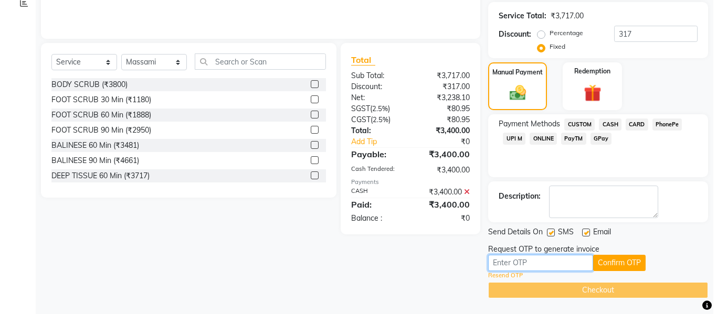
scroll to position [0, 0]
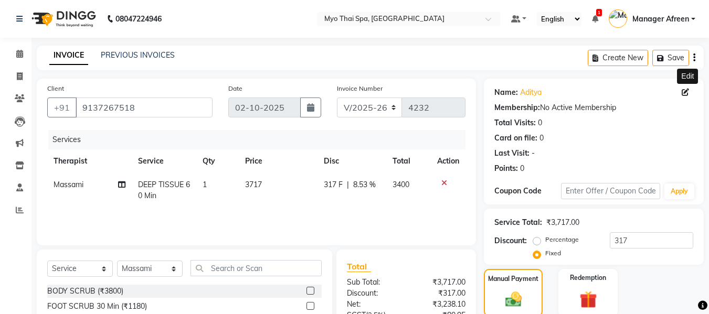
click at [687, 94] on icon at bounding box center [685, 92] width 7 height 7
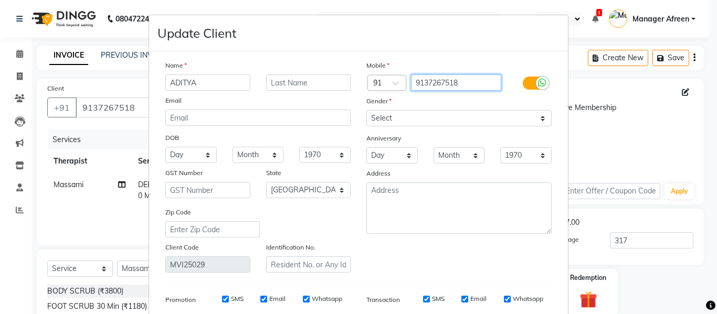
drag, startPoint x: 370, startPoint y: 76, endPoint x: 347, endPoint y: 75, distance: 23.1
click at [347, 75] on div "Name ADITYA Email DOB Day 01 02 03 04 05 06 07 08 09 10 11 12 13 14 15 16 17 18…" at bounding box center [358, 166] width 402 height 213
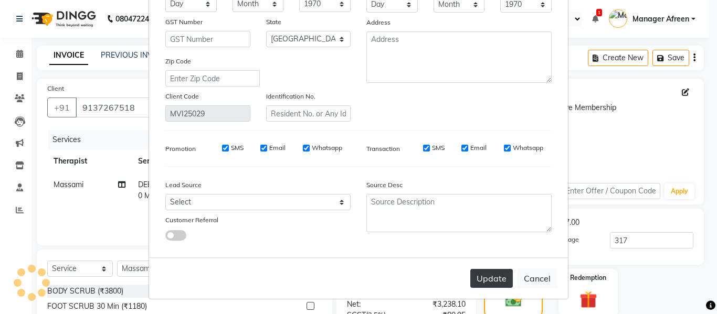
click at [486, 279] on button "Update" at bounding box center [491, 278] width 43 height 19
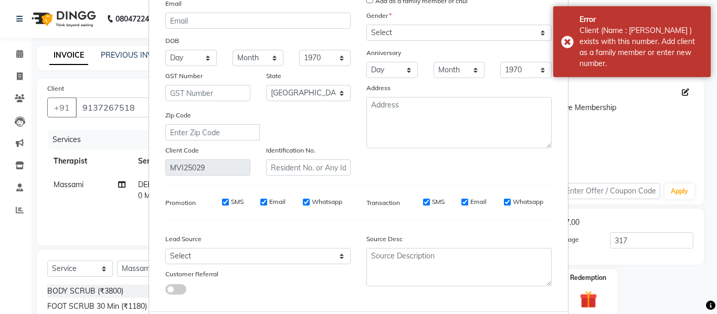
scroll to position [0, 0]
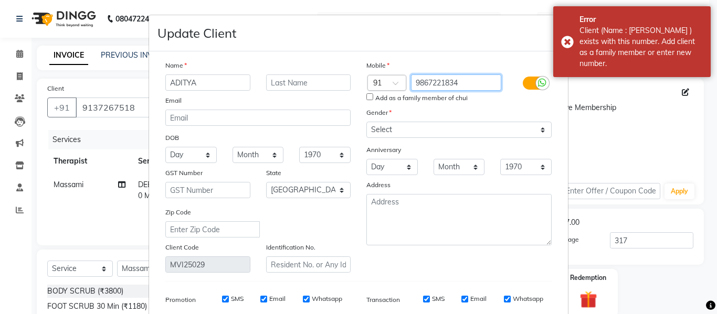
drag, startPoint x: 461, startPoint y: 86, endPoint x: 396, endPoint y: 85, distance: 65.6
click at [396, 85] on div "Country Code × 91 9867221834" at bounding box center [458, 83] width 201 height 17
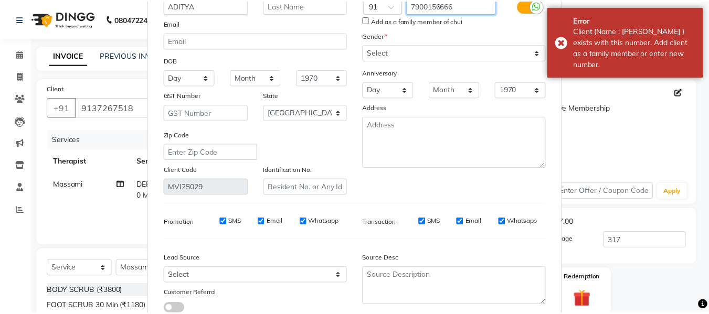
scroll to position [151, 0]
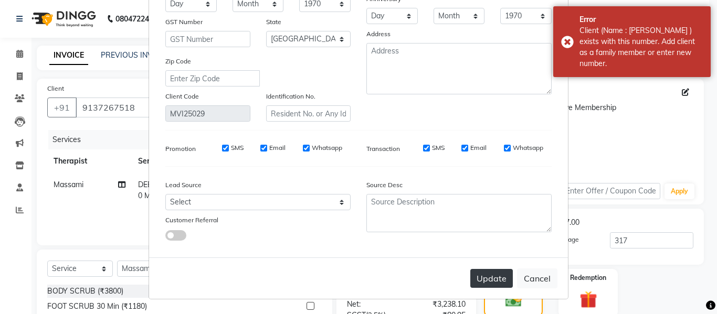
click at [489, 280] on button "Update" at bounding box center [491, 278] width 43 height 19
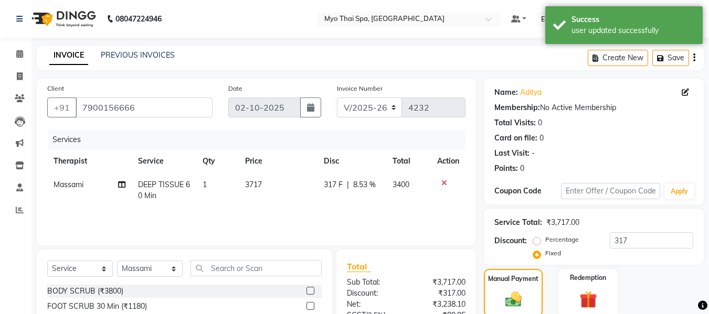
scroll to position [207, 0]
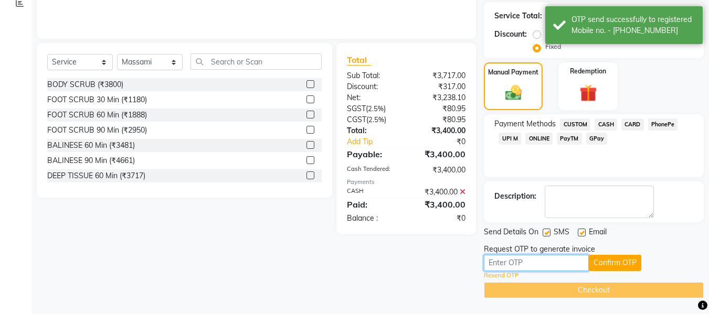
click at [509, 263] on input "text" at bounding box center [536, 263] width 105 height 16
click at [641, 263] on button "Confirm OTP" at bounding box center [615, 263] width 52 height 16
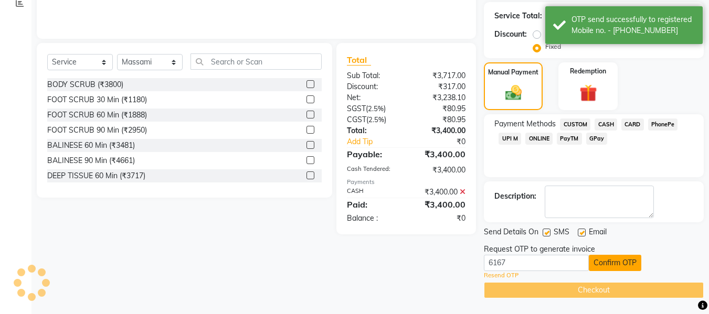
click at [631, 260] on button "Confirm OTP" at bounding box center [615, 263] width 52 height 16
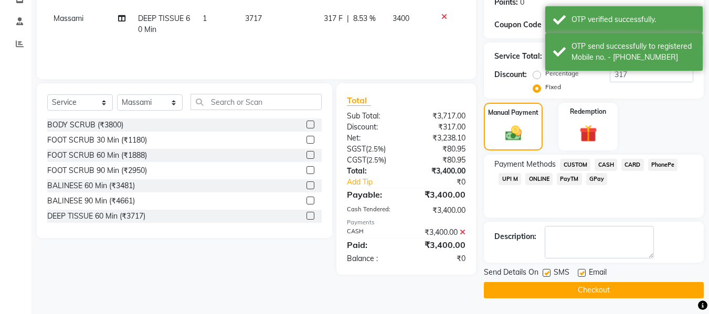
scroll to position [166, 0]
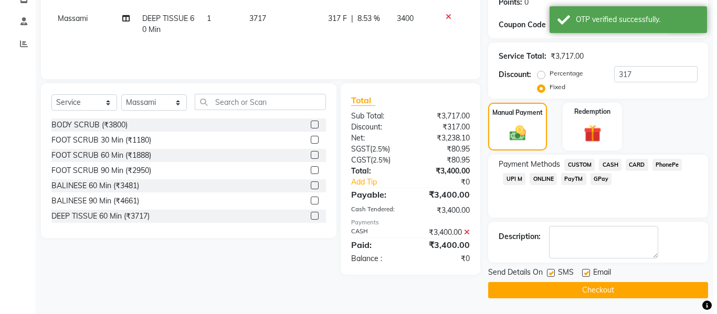
scroll to position [0, 0]
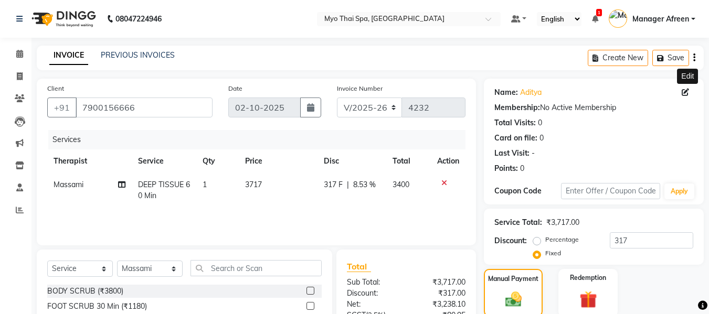
click at [684, 91] on icon at bounding box center [685, 92] width 7 height 7
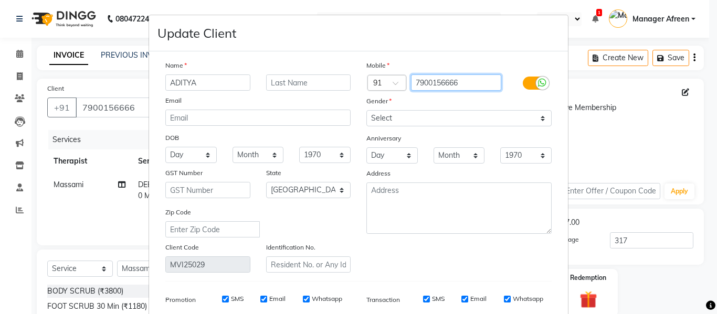
drag, startPoint x: 478, startPoint y: 83, endPoint x: 392, endPoint y: 68, distance: 87.4
click at [392, 68] on div "Mobile Country Code × 91 7900156666 Gender Select Male Female Other Prefer Not …" at bounding box center [458, 166] width 201 height 213
paste input "9137267518"
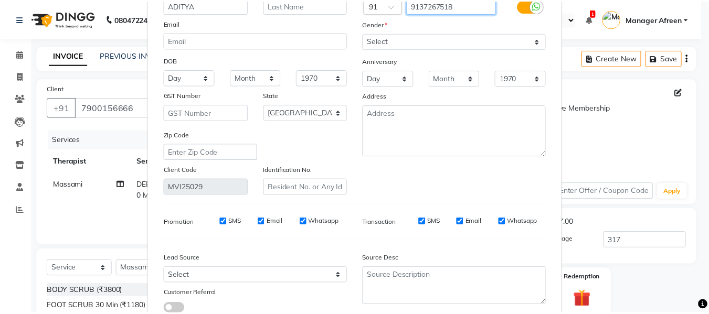
scroll to position [151, 0]
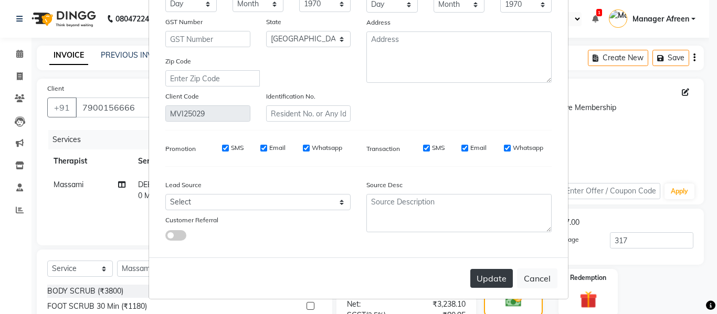
click at [486, 276] on button "Update" at bounding box center [491, 278] width 43 height 19
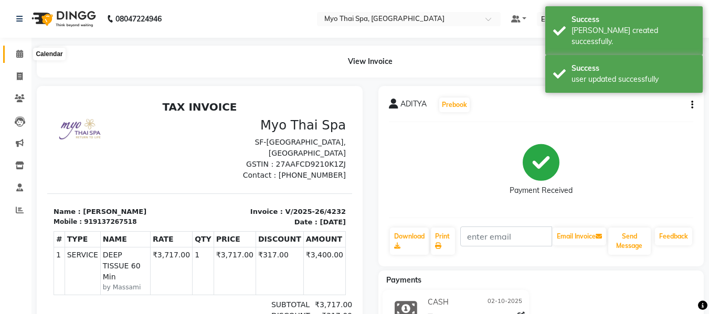
click at [19, 55] on icon at bounding box center [19, 54] width 7 height 8
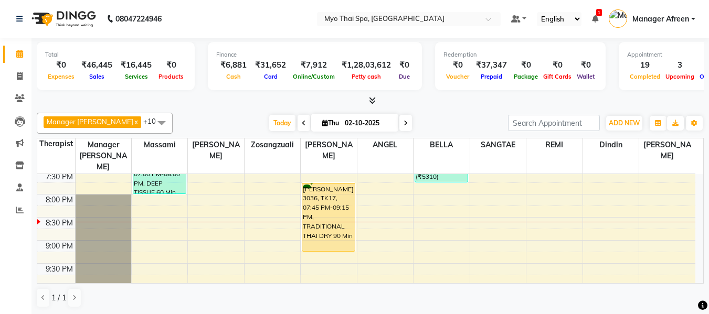
scroll to position [520, 0]
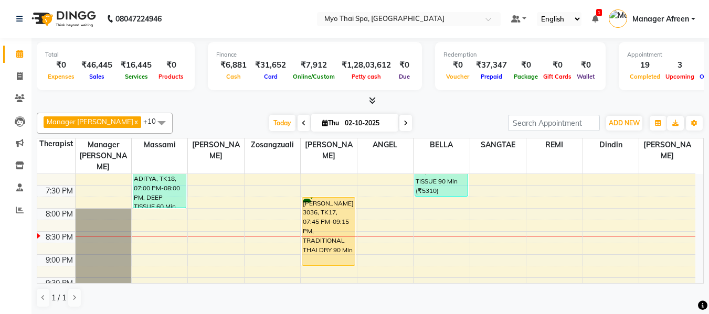
click at [394, 239] on div "8:00 AM 8:30 AM 9:00 AM 9:30 AM 10:00 AM 10:30 AM 11:00 AM 11:30 AM 12:00 PM 12…" at bounding box center [366, 1] width 658 height 692
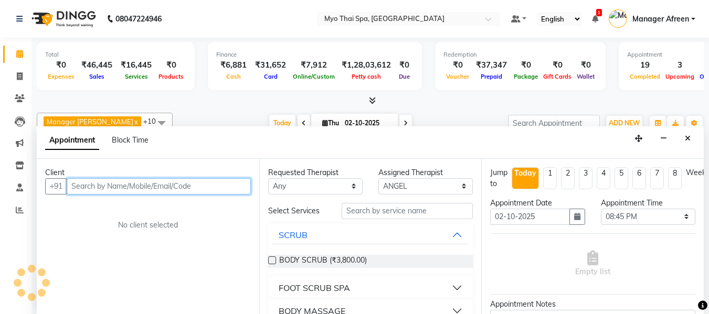
scroll to position [1, 0]
paste input "9820809088"
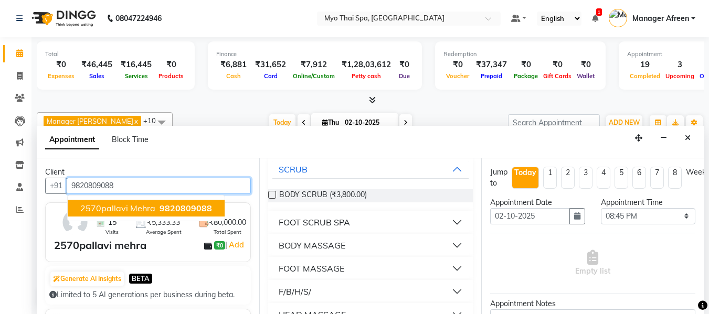
scroll to position [105, 0]
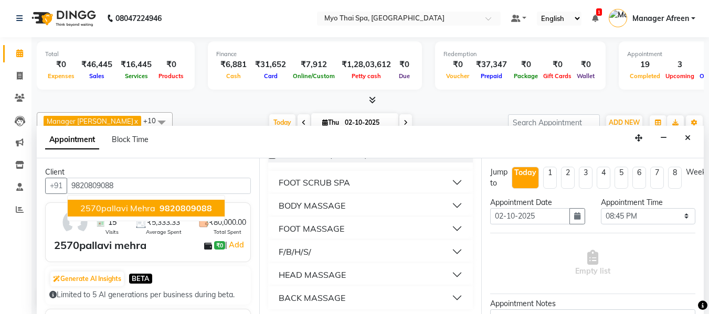
click at [330, 223] on div "FOOT MASSAGE" at bounding box center [312, 229] width 66 height 13
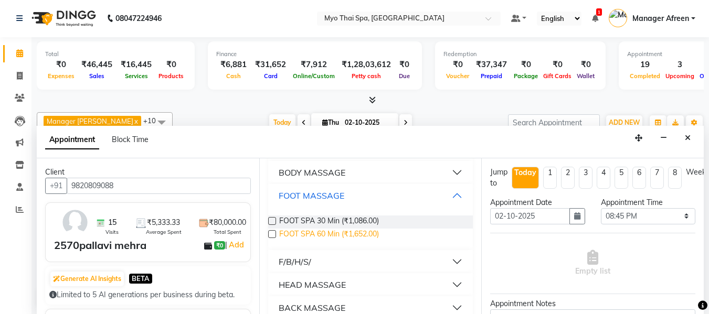
scroll to position [152, 0]
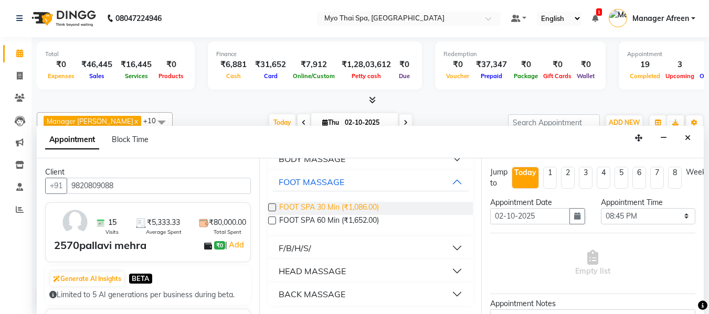
click at [366, 210] on span "FOOT SPA 30 Min (₹1,086.00)" at bounding box center [329, 208] width 100 height 13
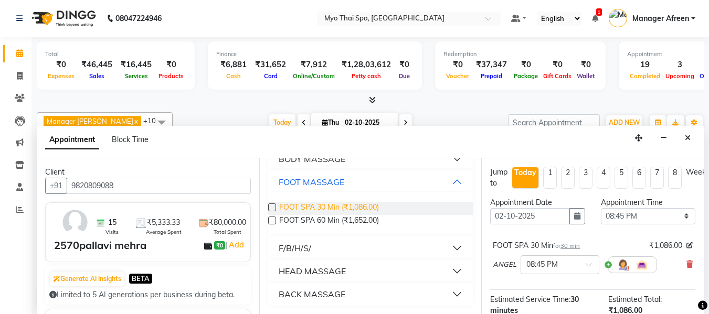
click at [364, 208] on span "FOOT SPA 30 Min (₹1,086.00)" at bounding box center [329, 208] width 100 height 13
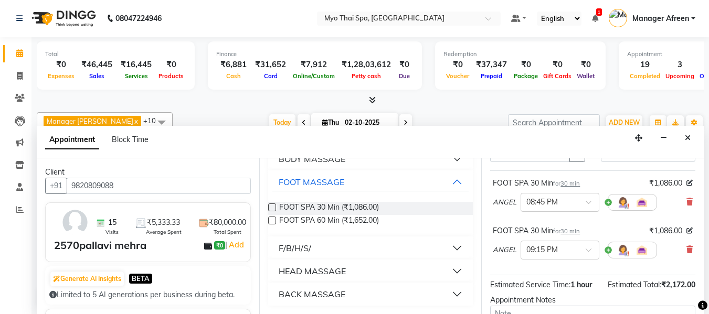
scroll to position [105, 0]
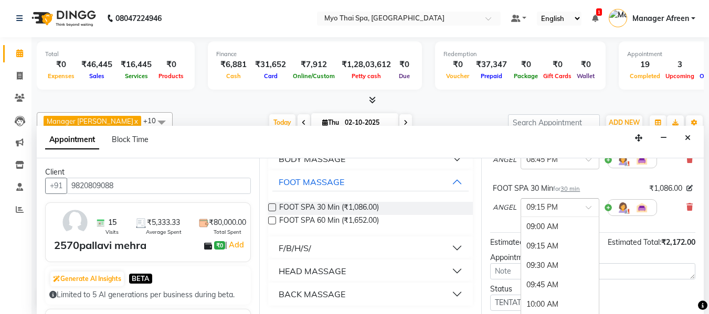
click at [553, 207] on input "text" at bounding box center [549, 207] width 46 height 11
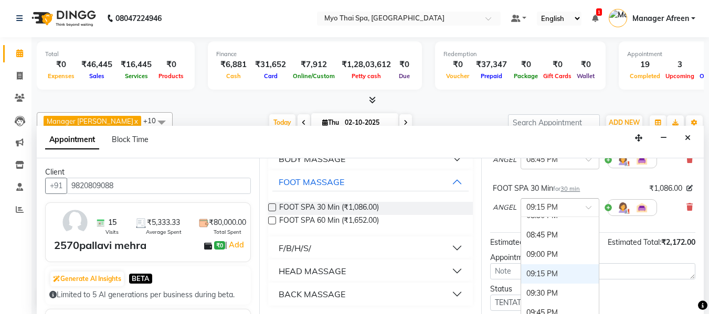
scroll to position [860, 0]
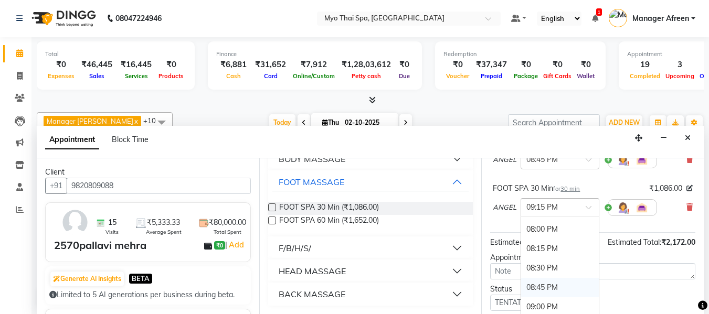
click at [555, 285] on div "08:45 PM" at bounding box center [560, 287] width 78 height 19
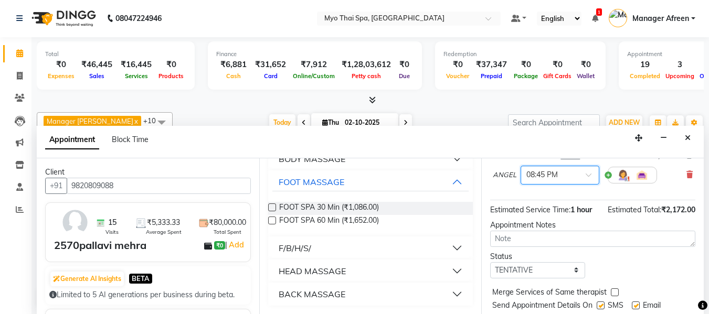
scroll to position [187, 0]
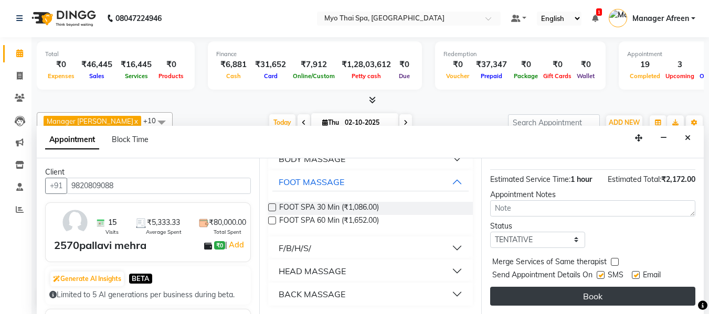
click at [580, 292] on button "Book" at bounding box center [592, 296] width 205 height 19
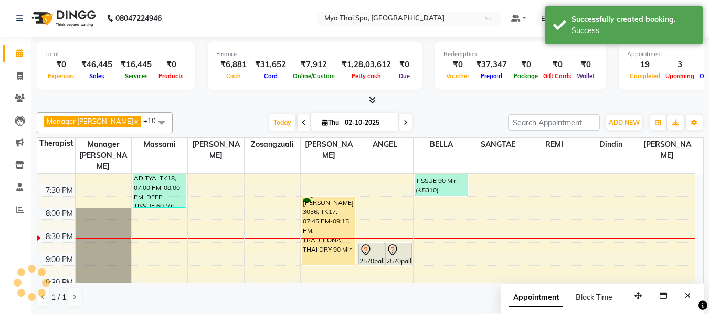
scroll to position [0, 0]
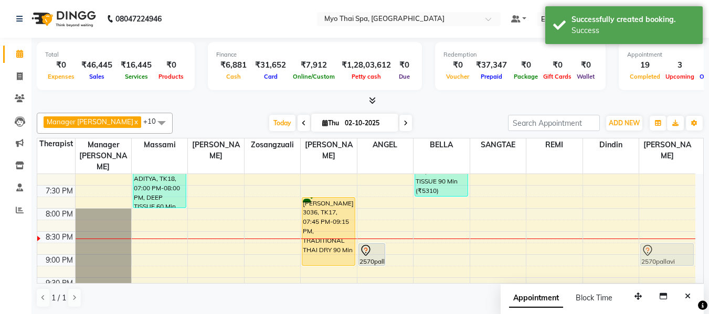
drag, startPoint x: 402, startPoint y: 239, endPoint x: 644, endPoint y: 241, distance: 242.5
click at [651, 241] on tr "RAKESH 2990, TK14, 01:15 PM-02:15 PM, BALINESE 60 Min AMIR, TK20, 02:00 PM-03:0…" at bounding box center [366, 1] width 658 height 692
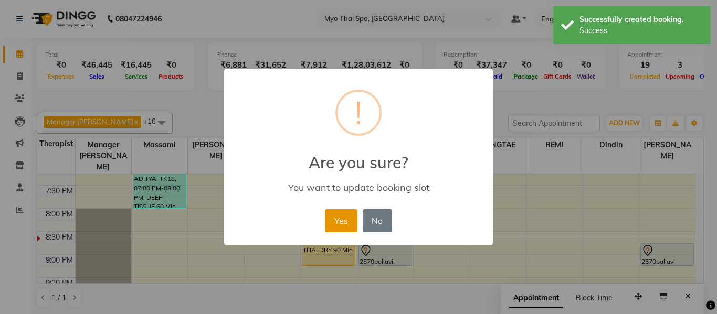
click at [335, 216] on button "Yes" at bounding box center [341, 220] width 32 height 23
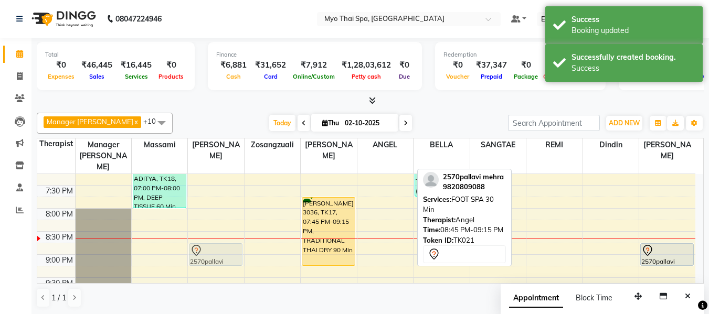
drag, startPoint x: 383, startPoint y: 240, endPoint x: 240, endPoint y: 244, distance: 142.8
click at [240, 244] on tr "RAKESH 2990, TK14, 01:15 PM-02:15 PM, BALINESE 60 Min AMIR, TK20, 02:00 PM-03:0…" at bounding box center [366, 1] width 658 height 692
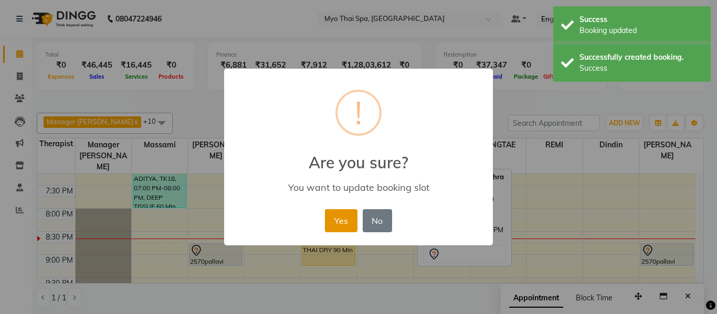
click at [334, 217] on button "Yes" at bounding box center [341, 220] width 32 height 23
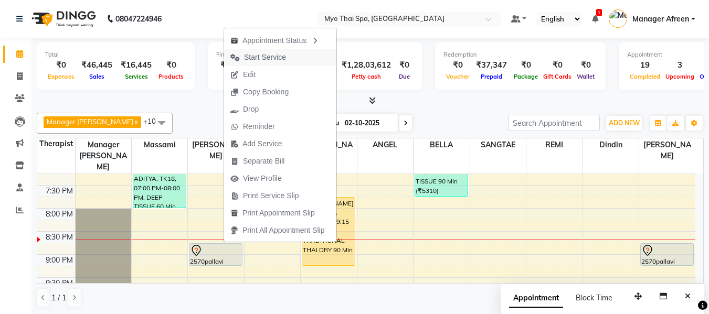
click at [269, 57] on span "Start Service" at bounding box center [265, 57] width 42 height 11
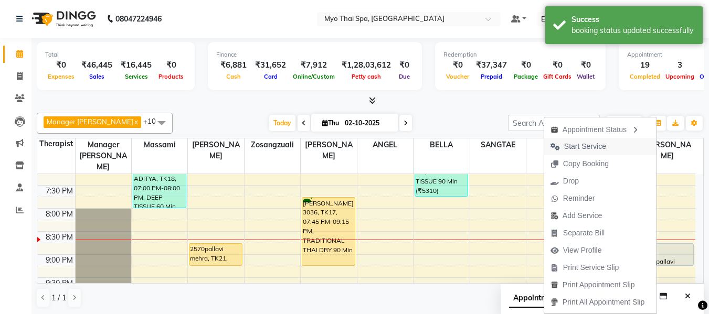
click at [576, 145] on span "Start Service" at bounding box center [585, 146] width 42 height 11
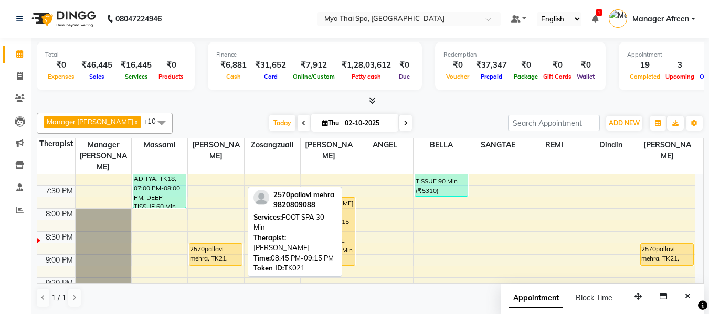
click at [223, 245] on div "2570pallavi mehra, TK21, 08:45 PM-09:15 PM, FOOT SPA 30 Min" at bounding box center [215, 255] width 52 height 22
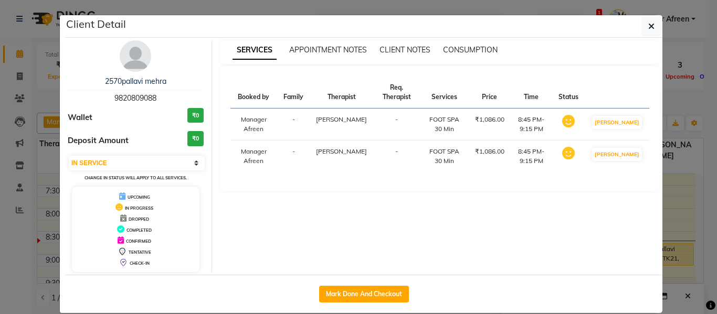
click at [223, 245] on div "SERVICES APPOINTMENT NOTES CLIENT NOTES CONSUMPTION Booked by Family Therapist …" at bounding box center [440, 156] width 456 height 232
drag, startPoint x: 161, startPoint y: 100, endPoint x: 84, endPoint y: 94, distance: 77.4
click at [84, 94] on div "2570pallavi mehra 9820809088" at bounding box center [136, 90] width 136 height 28
copy span "9820809088"
click at [648, 27] on icon "button" at bounding box center [651, 26] width 6 height 8
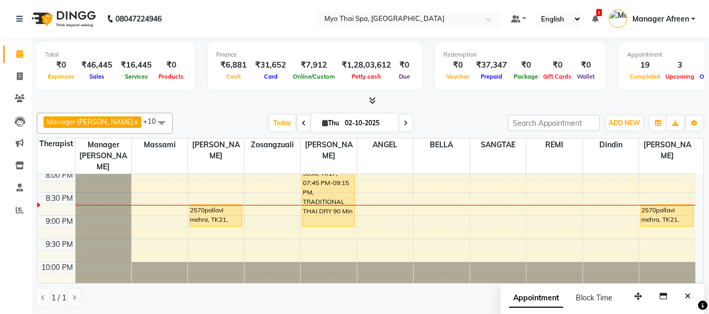
scroll to position [572, 0]
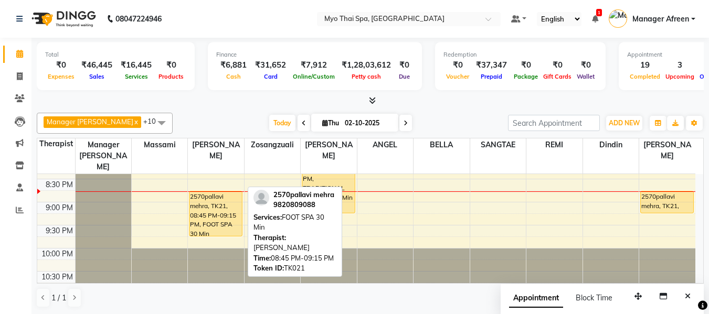
drag, startPoint x: 214, startPoint y: 201, endPoint x: 214, endPoint y: 220, distance: 18.9
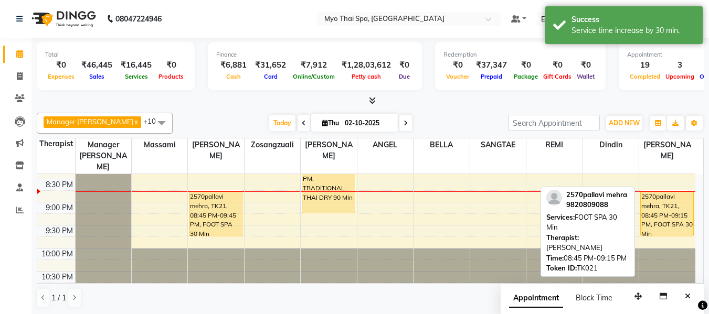
drag, startPoint x: 650, startPoint y: 200, endPoint x: 653, endPoint y: 221, distance: 21.7
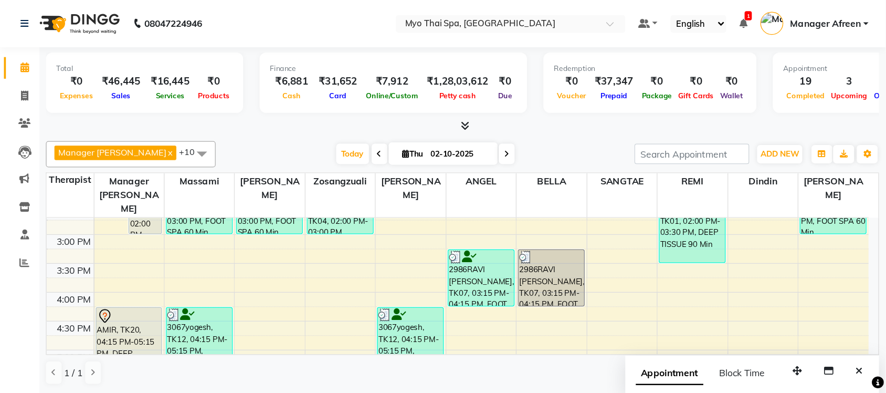
scroll to position [205, 0]
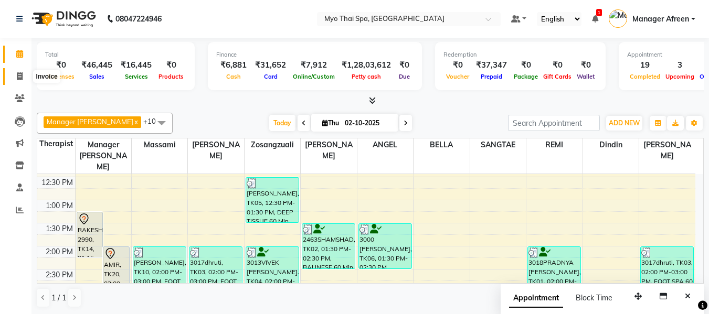
click at [18, 79] on icon at bounding box center [20, 76] width 6 height 8
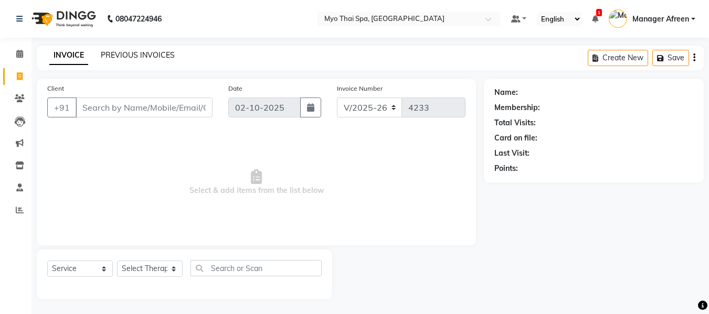
click at [160, 51] on link "PREVIOUS INVOICES" at bounding box center [138, 54] width 74 height 9
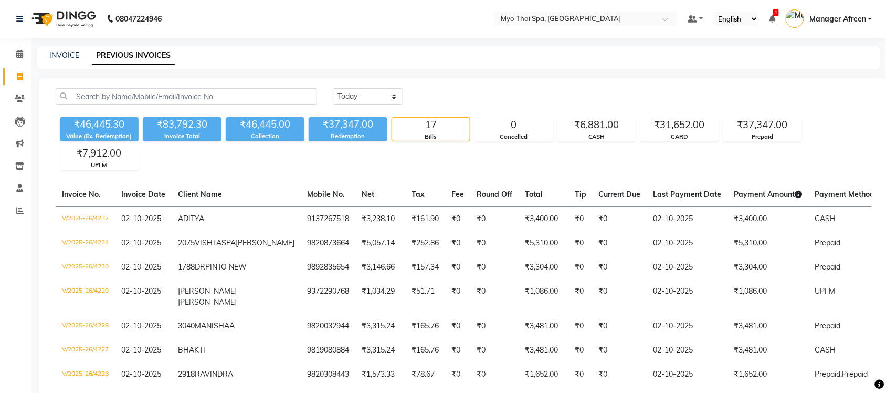
drag, startPoint x: 669, startPoint y: 0, endPoint x: 598, endPoint y: 98, distance: 120.7
click at [597, 97] on div "Today Yesterday Custom Range" at bounding box center [602, 96] width 539 height 16
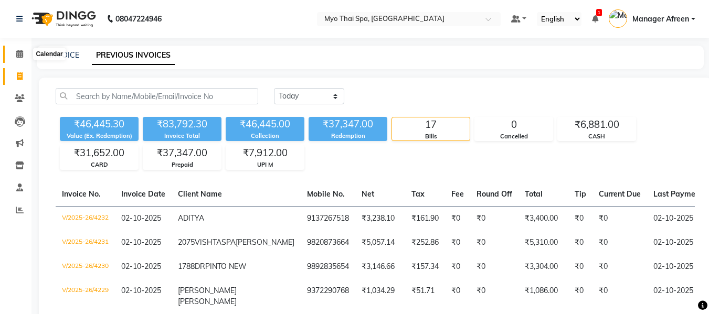
click at [18, 56] on icon at bounding box center [19, 54] width 7 height 8
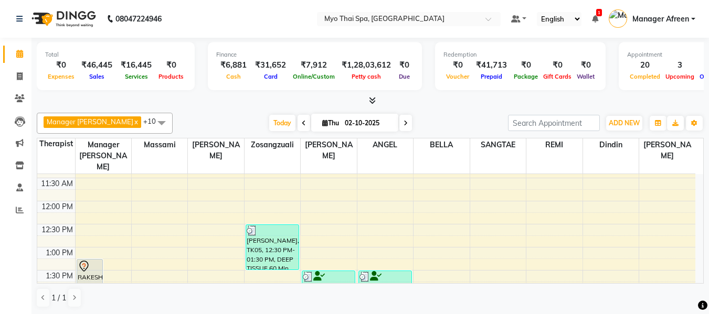
click at [404, 126] on icon at bounding box center [406, 123] width 4 height 6
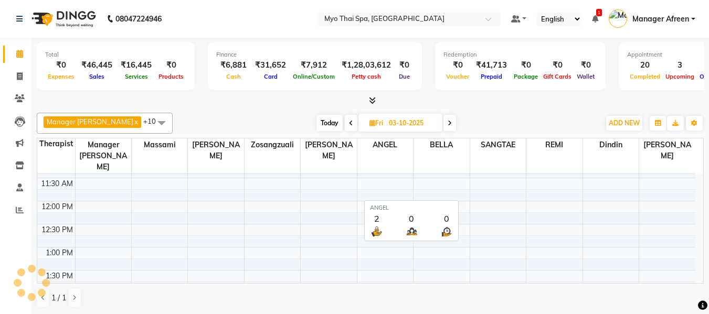
scroll to position [572, 0]
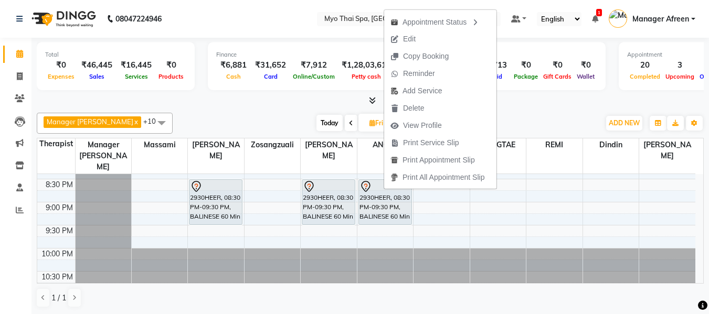
click at [324, 99] on div at bounding box center [370, 101] width 667 height 11
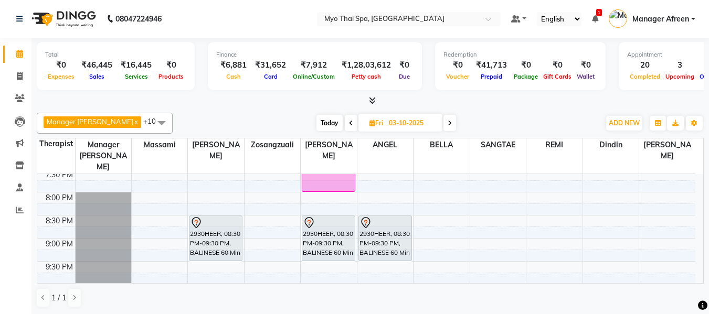
scroll to position [520, 0]
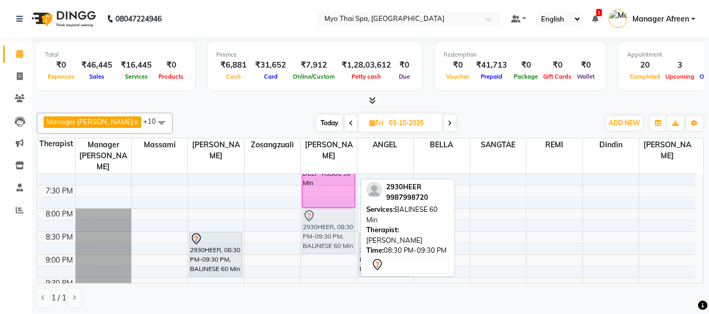
drag, startPoint x: 337, startPoint y: 250, endPoint x: 337, endPoint y: 224, distance: 25.7
click at [337, 224] on div "PAGARE (SIRS FRIEND), 05:00 PM-06:30 PM, TWIN BODY 90 Min 3002UMANATH SHETTY, 0…" at bounding box center [329, 1] width 56 height 692
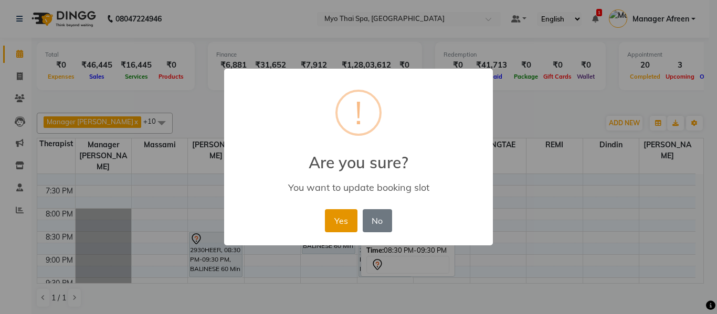
click at [343, 218] on button "Yes" at bounding box center [341, 220] width 32 height 23
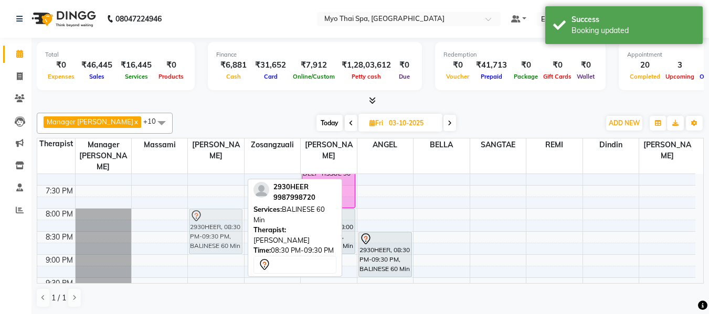
drag, startPoint x: 219, startPoint y: 237, endPoint x: 219, endPoint y: 214, distance: 23.1
click at [219, 214] on div "NEHA SHIRKE 2668, 01:00 PM-02:30 PM, BALINESE 90 Min 1974MAYUREESH, 03:30 PM-05…" at bounding box center [216, 1] width 56 height 692
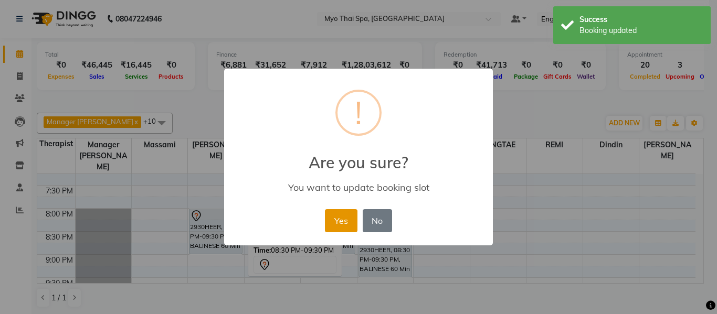
click at [343, 221] on button "Yes" at bounding box center [341, 220] width 32 height 23
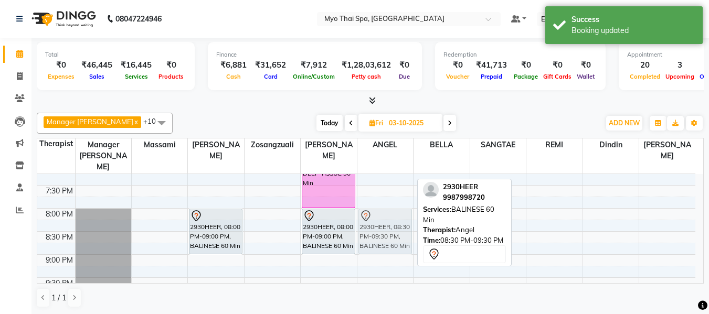
drag, startPoint x: 393, startPoint y: 239, endPoint x: 394, endPoint y: 218, distance: 21.5
click at [394, 218] on div "2380JAGDISH P.WARGHADE, 01:00 PM-02:00 PM, COUPLE SPA 60 Min 2930HEER, 08:30 PM…" at bounding box center [385, 1] width 56 height 692
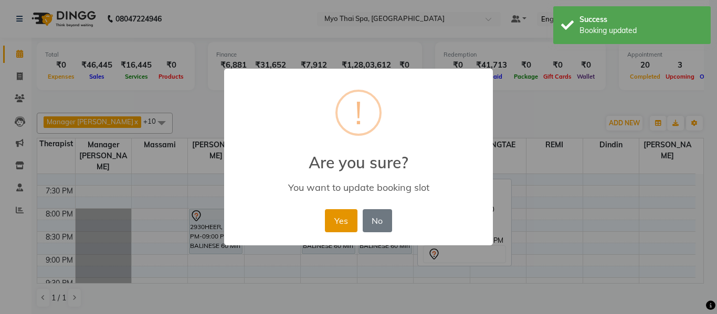
click at [338, 216] on button "Yes" at bounding box center [341, 220] width 32 height 23
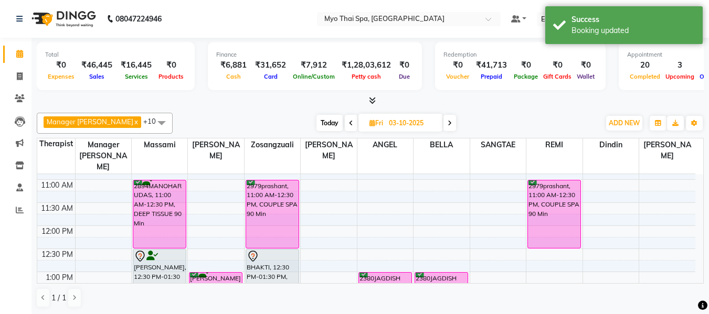
scroll to position [205, 0]
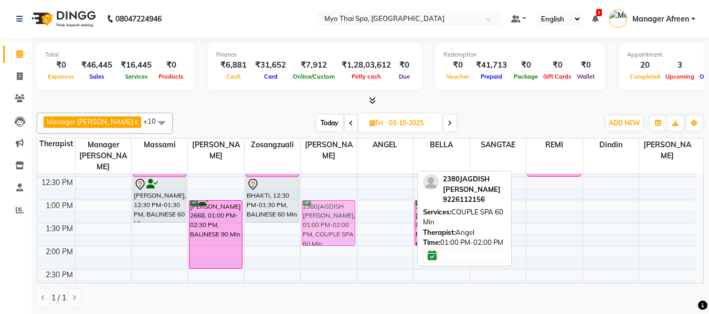
drag, startPoint x: 379, startPoint y: 200, endPoint x: 348, endPoint y: 200, distance: 31.0
click at [348, 200] on tr "2894MANOHAR UDAS, 11:00 AM-12:30 PM, DEEP TISSUE 90 Min prasad k, 12:30 PM-01:3…" at bounding box center [366, 316] width 658 height 692
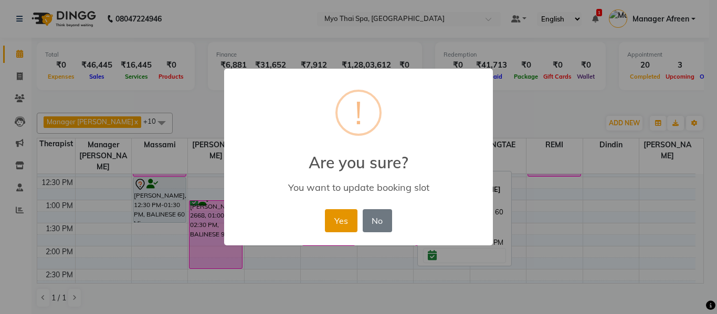
click at [342, 215] on button "Yes" at bounding box center [341, 220] width 32 height 23
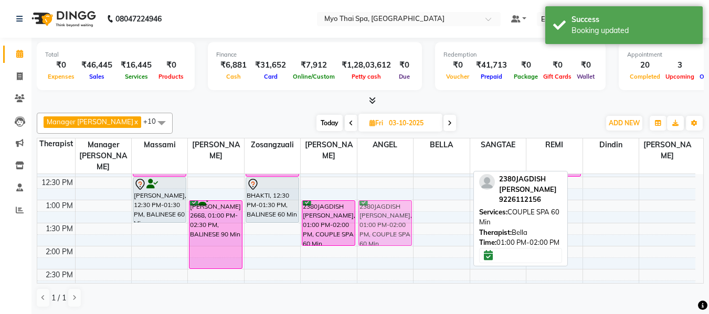
drag, startPoint x: 448, startPoint y: 202, endPoint x: 412, endPoint y: 202, distance: 35.7
click at [400, 203] on tr "2894MANOHAR UDAS, 11:00 AM-12:30 PM, DEEP TISSUE 90 Min prasad k, 12:30 PM-01:3…" at bounding box center [366, 316] width 658 height 692
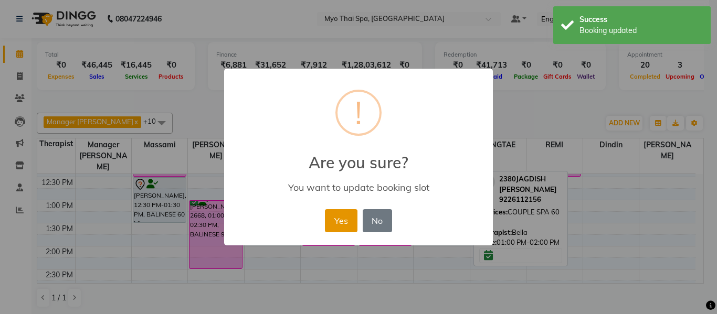
click at [349, 213] on button "Yes" at bounding box center [341, 220] width 32 height 23
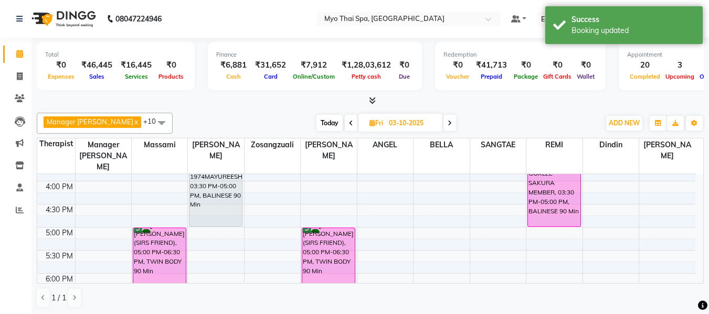
scroll to position [310, 0]
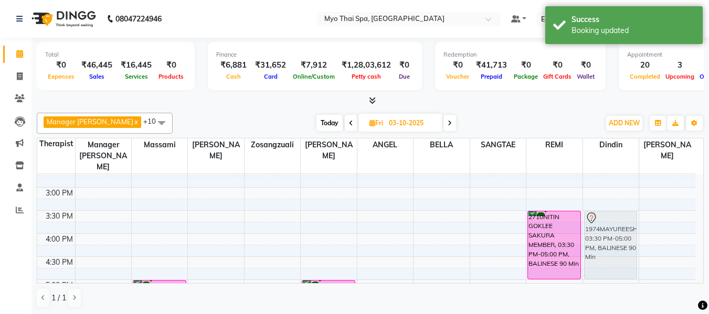
drag, startPoint x: 228, startPoint y: 216, endPoint x: 630, endPoint y: 220, distance: 402.0
click at [630, 220] on tr "2894MANOHAR UDAS, 11:00 AM-12:30 PM, DEEP TISSUE 90 Min prasad k, 12:30 PM-01:3…" at bounding box center [366, 211] width 658 height 692
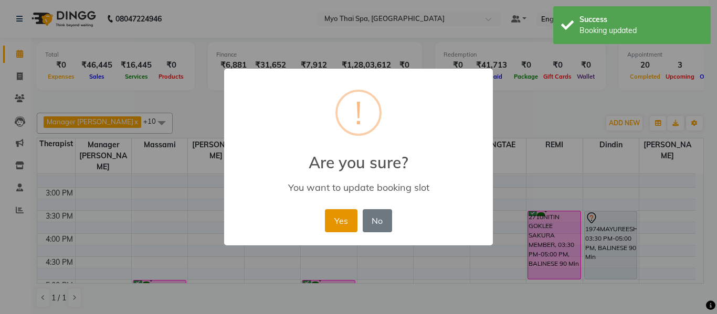
click at [345, 221] on button "Yes" at bounding box center [341, 220] width 32 height 23
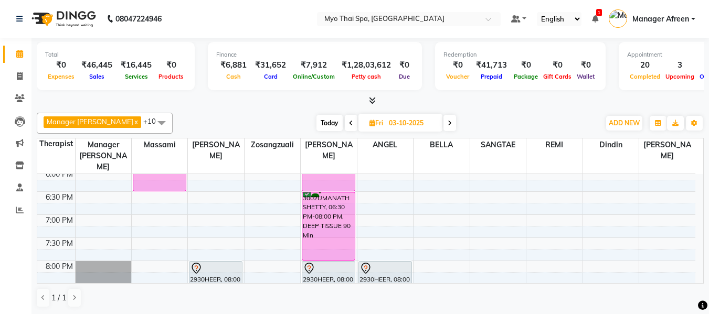
scroll to position [520, 0]
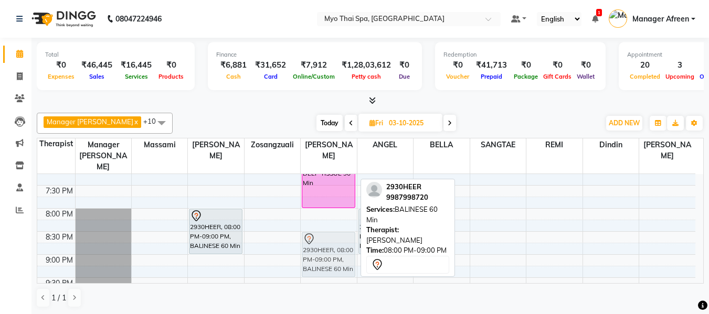
drag, startPoint x: 342, startPoint y: 211, endPoint x: 341, endPoint y: 234, distance: 22.6
click at [341, 234] on div "2380JAGDISH P.WARGHADE, 01:00 PM-02:00 PM, COUPLE SPA 60 Min PAGARE (SIRS FRIEN…" at bounding box center [329, 1] width 56 height 692
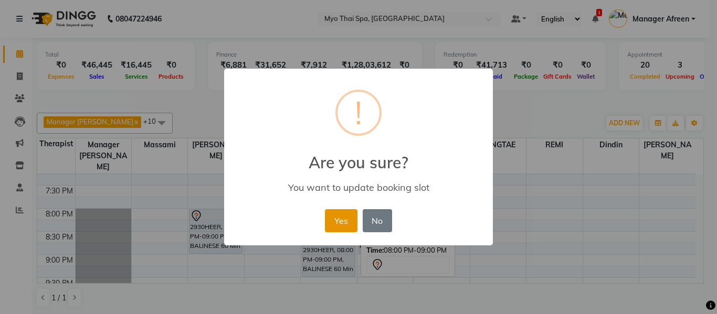
click at [334, 220] on button "Yes" at bounding box center [341, 220] width 32 height 23
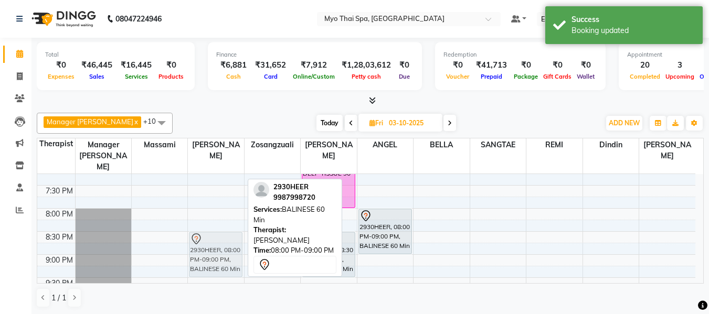
drag, startPoint x: 228, startPoint y: 216, endPoint x: 228, endPoint y: 236, distance: 19.9
click at [228, 236] on div "NEHA SHIRKE 2668, 01:00 PM-02:30 PM, BALINESE 90 Min 2930HEER, 08:00 PM-09:00 P…" at bounding box center [216, 1] width 56 height 692
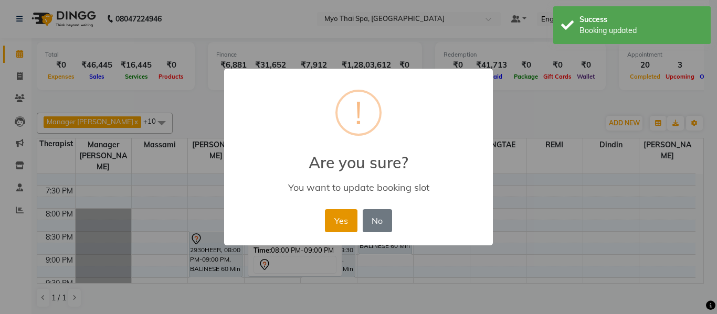
click at [327, 219] on button "Yes" at bounding box center [341, 220] width 32 height 23
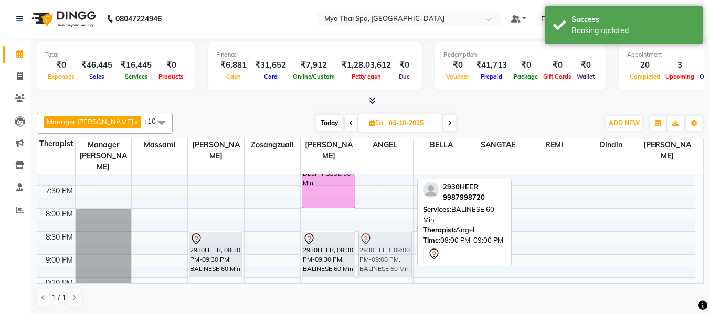
drag, startPoint x: 387, startPoint y: 223, endPoint x: 387, endPoint y: 240, distance: 16.8
click at [387, 240] on div "2380JAGDISH P.WARGHADE, 01:00 PM-02:00 PM, COUPLE SPA 60 Min 2930HEER, 08:00 PM…" at bounding box center [385, 1] width 56 height 692
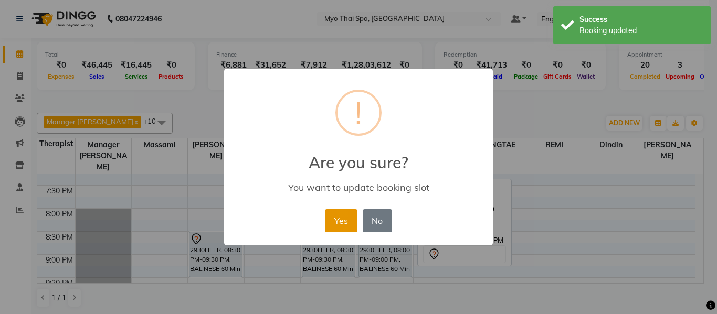
click at [332, 216] on button "Yes" at bounding box center [341, 220] width 32 height 23
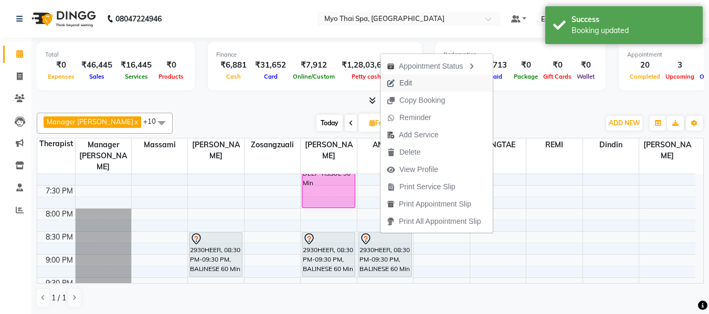
click at [411, 82] on span "Edit" at bounding box center [405, 83] width 13 height 11
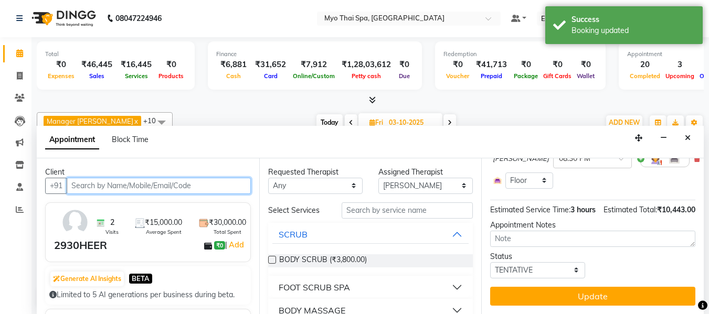
scroll to position [264, 0]
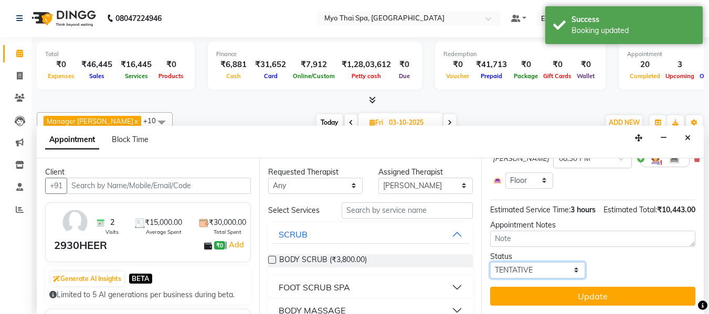
click at [534, 262] on select "Select TENTATIVE CONFIRM UPCOMING" at bounding box center [537, 270] width 94 height 16
click at [490, 262] on select "Select TENTATIVE CONFIRM UPCOMING" at bounding box center [537, 270] width 94 height 16
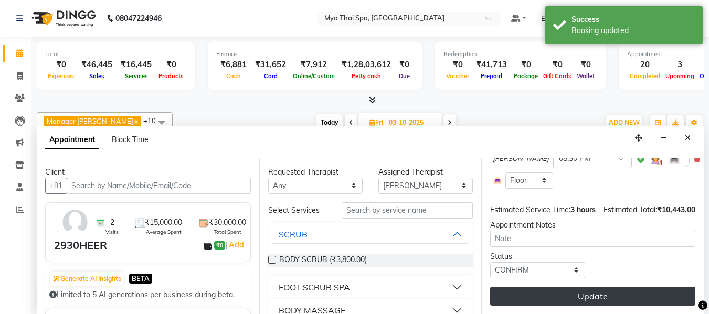
click at [549, 289] on button "Update" at bounding box center [592, 296] width 205 height 19
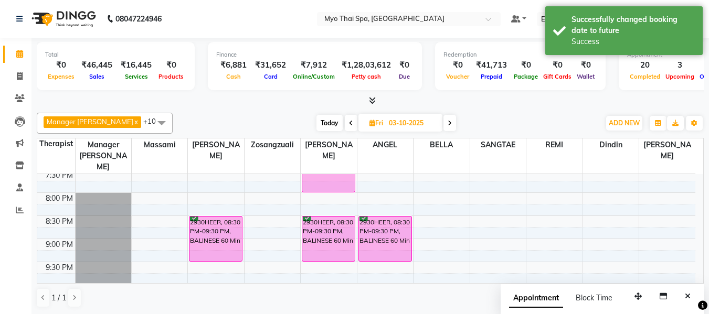
scroll to position [520, 0]
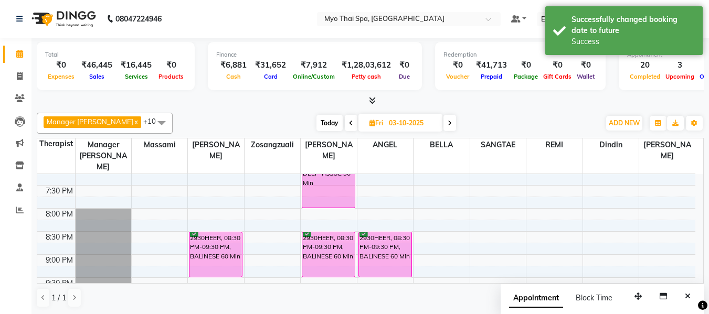
click at [470, 108] on div "Total ₹0 Expenses ₹46,445 Sales ₹16,445 Services ₹0 Products Finance ₹6,881 Cas…" at bounding box center [369, 176] width 677 height 277
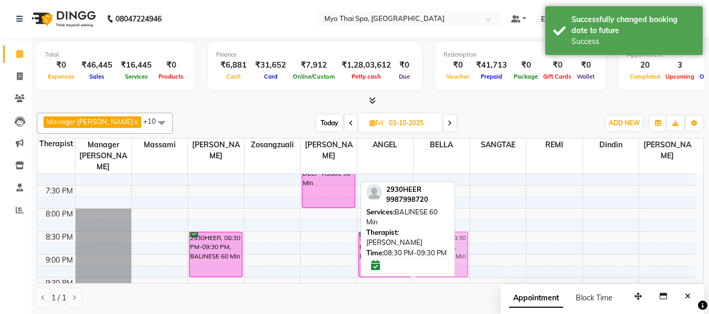
drag, startPoint x: 343, startPoint y: 224, endPoint x: 449, endPoint y: 223, distance: 105.5
click at [449, 223] on div "Manager Churmurin x SANGTAE x Dindin x Jane x ANGEL x BELLA x Zosangzuali x Mas…" at bounding box center [370, 211] width 667 height 204
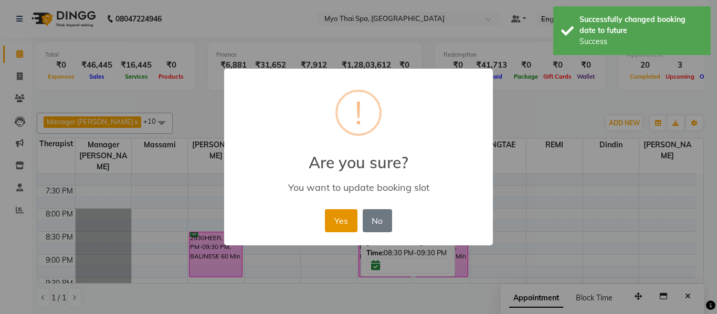
click at [344, 221] on button "Yes" at bounding box center [341, 220] width 32 height 23
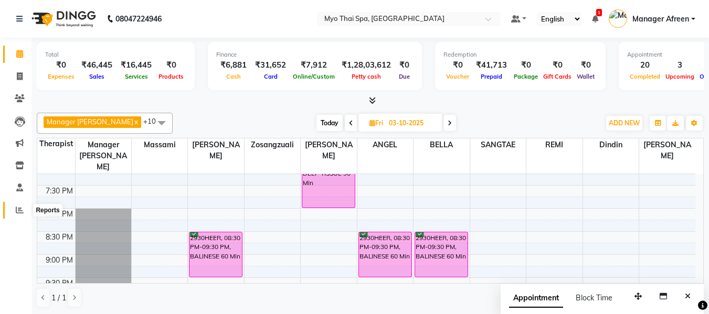
click at [27, 207] on span at bounding box center [19, 211] width 18 height 12
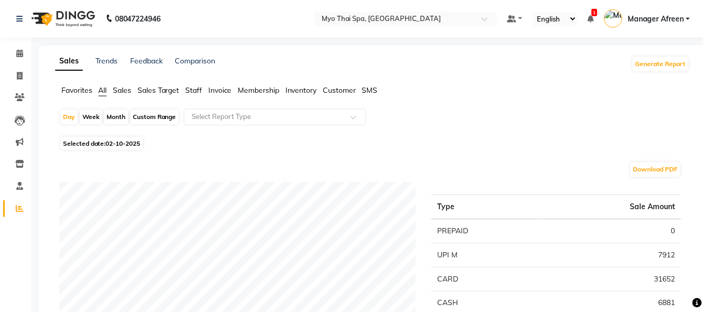
click at [118, 88] on span "Sales" at bounding box center [123, 90] width 18 height 9
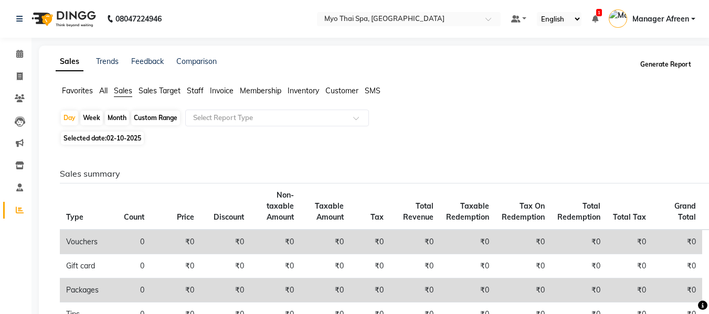
click at [649, 60] on button "Generate Report" at bounding box center [666, 64] width 56 height 15
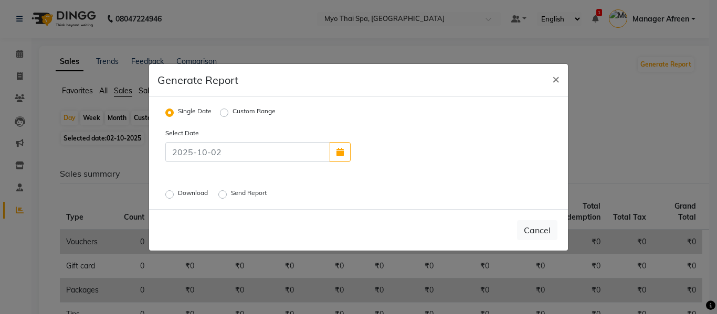
click at [194, 192] on label "Download" at bounding box center [194, 194] width 32 height 13
click at [175, 192] on input "Download" at bounding box center [170, 193] width 7 height 7
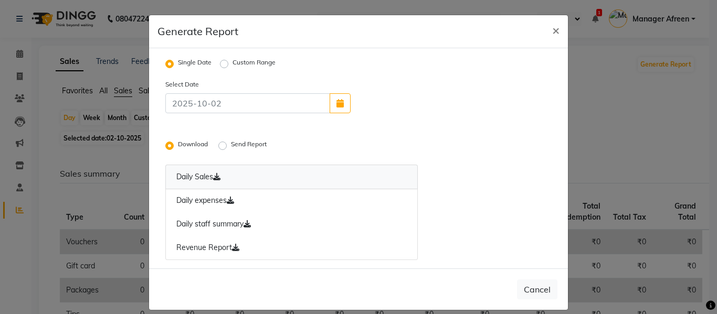
click at [192, 176] on link "Daily Sales" at bounding box center [291, 177] width 252 height 25
click at [552, 26] on span "×" at bounding box center [555, 30] width 7 height 16
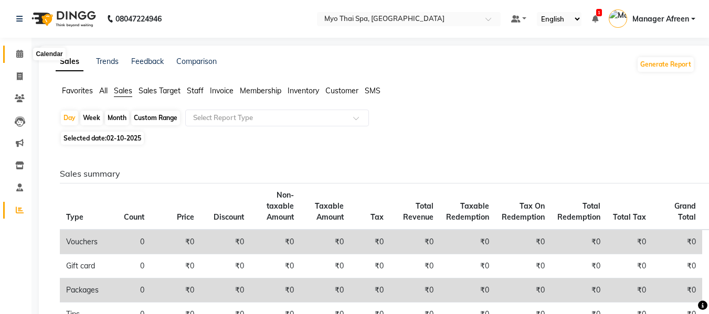
click at [16, 53] on icon at bounding box center [19, 54] width 7 height 8
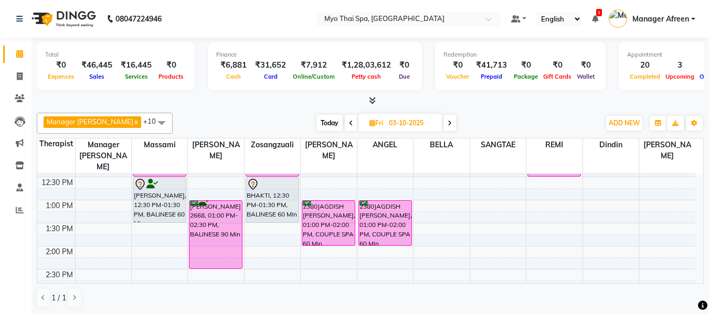
scroll to position [152, 0]
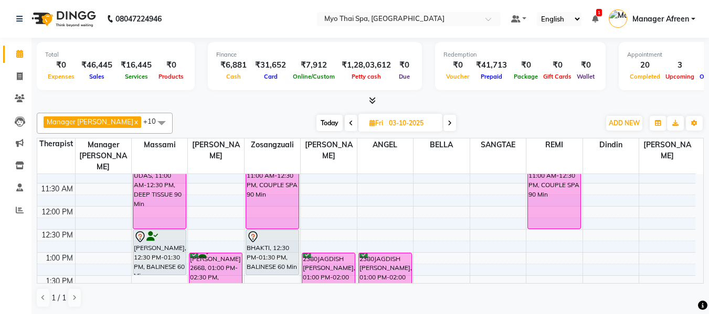
click at [316, 123] on span "Today" at bounding box center [329, 123] width 26 height 16
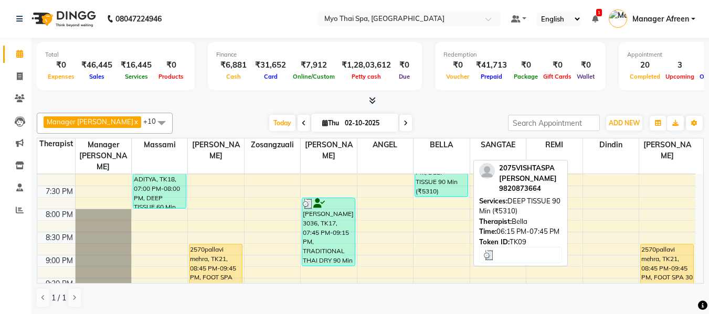
scroll to position [520, 0]
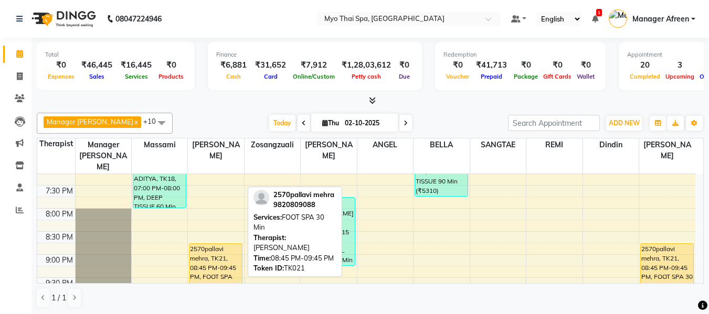
click at [203, 248] on div "2570pallavi mehra, TK21, 08:45 PM-09:45 PM, FOOT SPA 30 Min" at bounding box center [215, 266] width 52 height 45
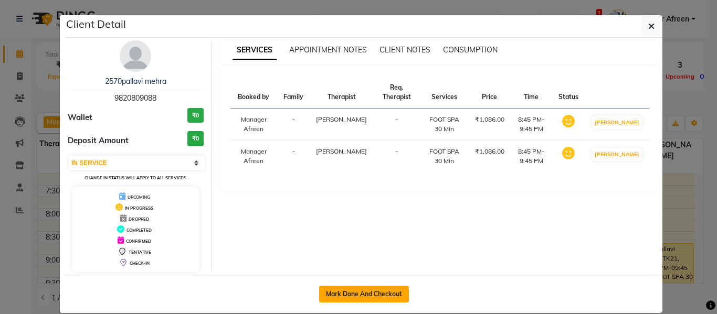
click at [356, 293] on button "Mark Done And Checkout" at bounding box center [364, 294] width 90 height 17
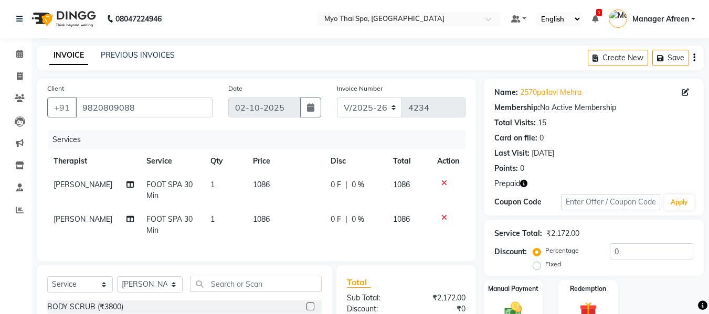
click at [191, 182] on td "FOOT SPA 30 Min" at bounding box center [172, 190] width 64 height 35
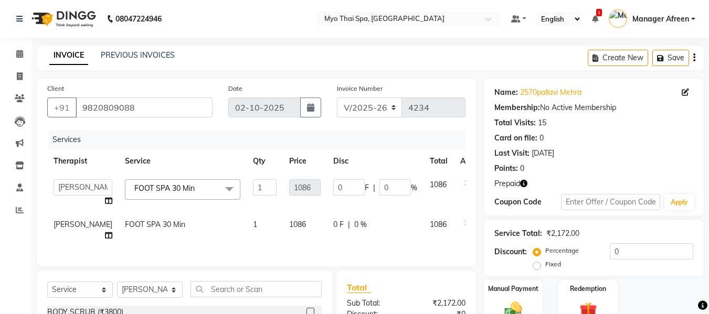
click at [195, 188] on link "x" at bounding box center [197, 188] width 5 height 9
drag, startPoint x: 152, startPoint y: 87, endPoint x: 160, endPoint y: 90, distance: 7.8
click at [152, 179] on span "Select" at bounding box center [182, 188] width 115 height 18
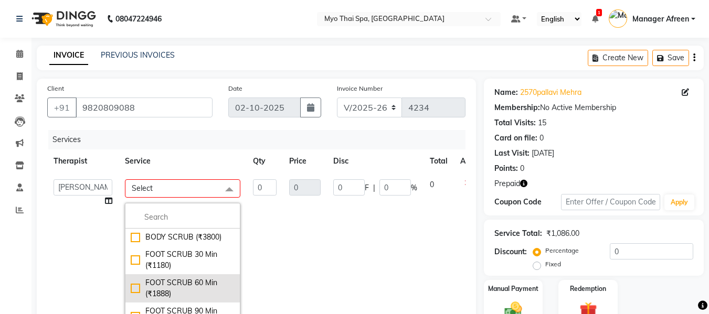
scroll to position [105, 0]
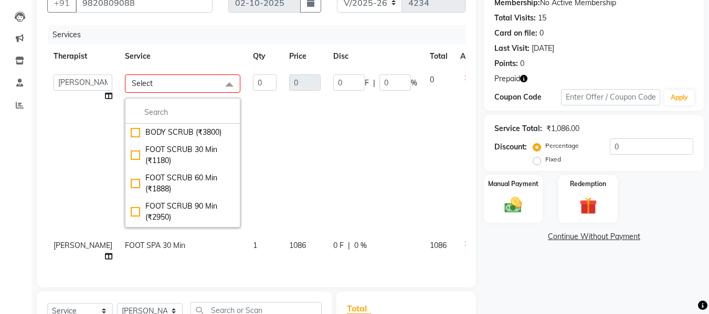
click at [247, 153] on td "0" at bounding box center [265, 151] width 36 height 166
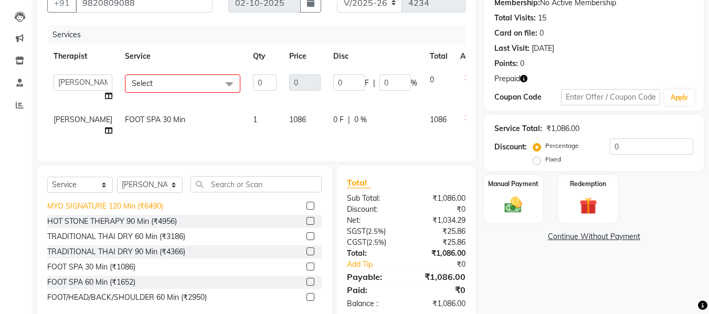
scroll to position [315, 0]
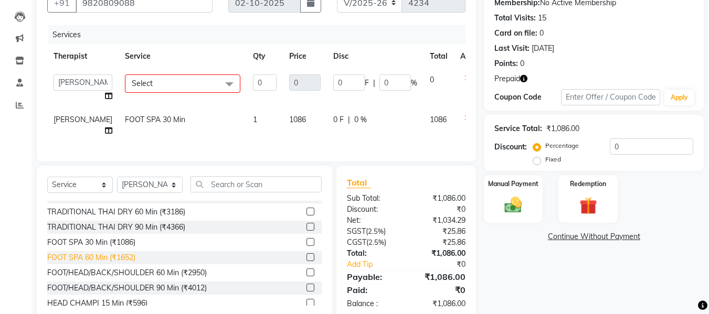
click at [125, 257] on div "FOOT SPA 60 Min (₹1652)" at bounding box center [91, 257] width 88 height 11
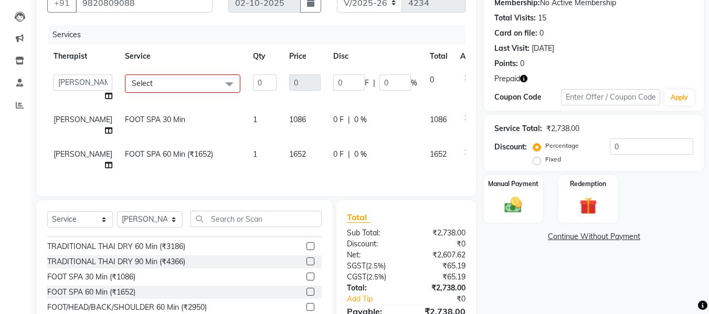
click at [464, 149] on icon at bounding box center [467, 152] width 6 height 7
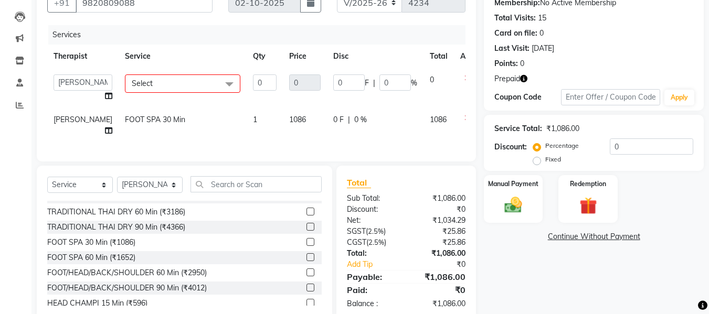
click at [154, 73] on td "Select BODY SCRUB (₹3800) FOOT SCRUB 30 Min (₹1180) FOOT SCRUB 60 Min (₹1888) F…" at bounding box center [183, 88] width 128 height 40
click at [157, 81] on span "Select" at bounding box center [182, 84] width 115 height 18
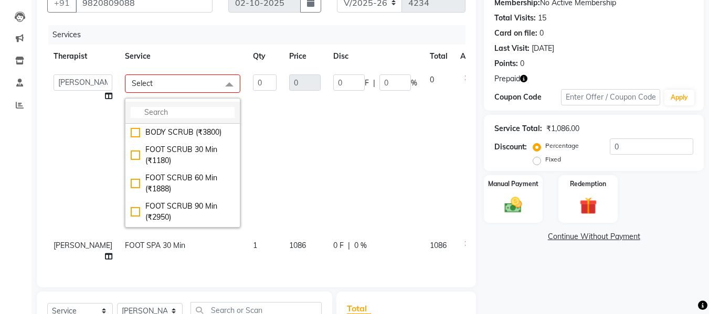
click at [171, 115] on input "multiselect-search" at bounding box center [183, 112] width 104 height 11
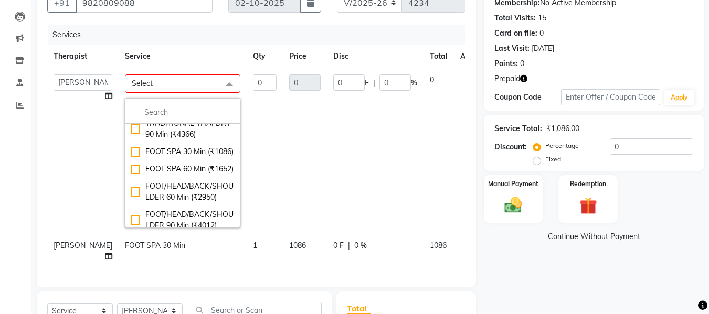
scroll to position [630, 0]
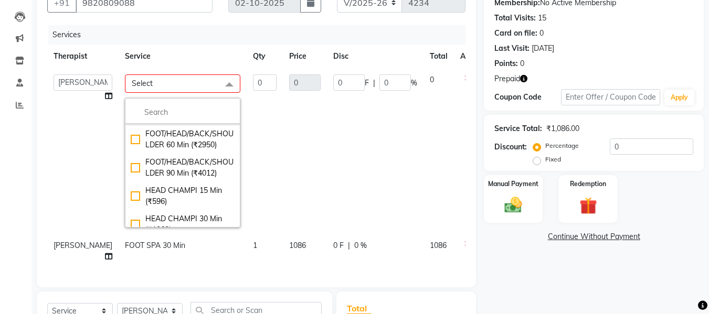
click at [174, 122] on div "FOOT SPA 60 Min (₹1652)" at bounding box center [183, 116] width 104 height 11
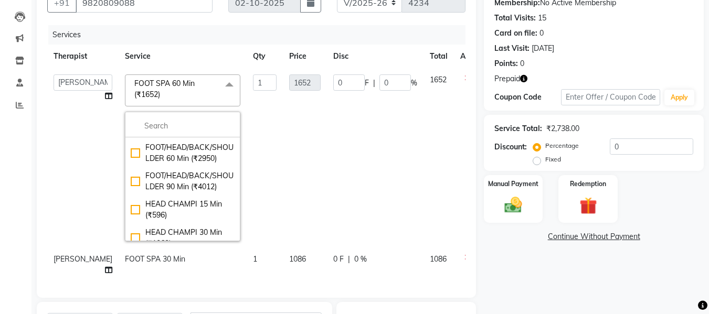
click at [247, 155] on td "1" at bounding box center [265, 157] width 36 height 179
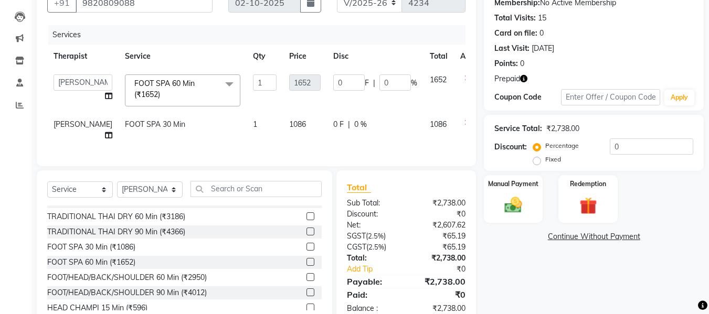
click at [145, 125] on span "FOOT SPA 30 Min" at bounding box center [155, 124] width 60 height 9
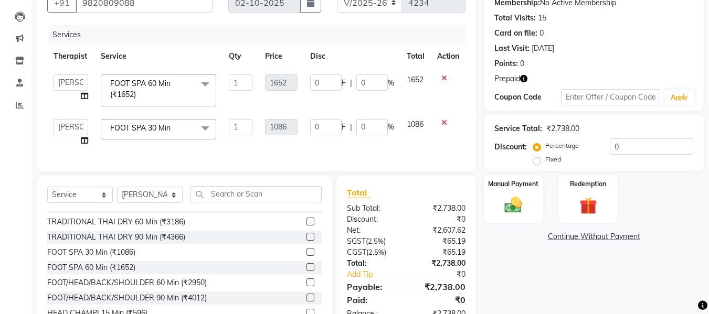
click at [161, 125] on span "FOOT SPA 30 Min" at bounding box center [140, 127] width 60 height 9
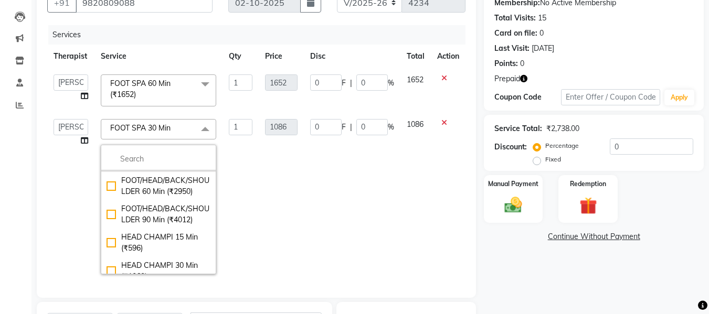
click at [179, 169] on div "FOOT SPA 60 Min (₹1652)" at bounding box center [159, 163] width 104 height 11
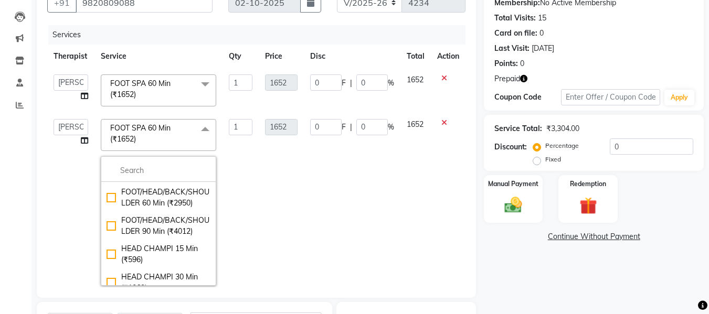
click at [318, 196] on td "0 F | 0 %" at bounding box center [352, 202] width 97 height 179
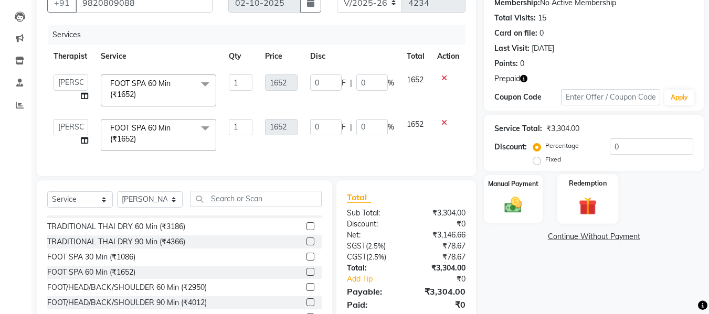
click at [595, 195] on img at bounding box center [587, 206] width 29 height 23
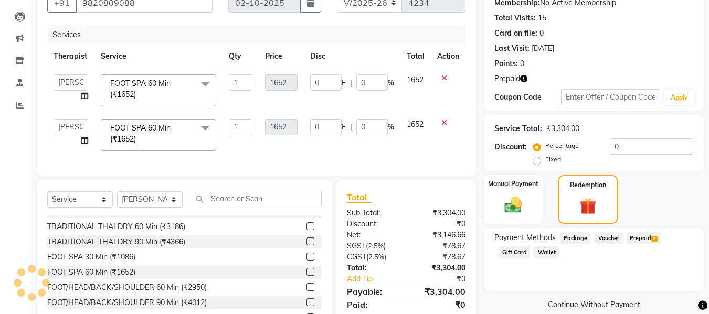
scroll to position [150, 0]
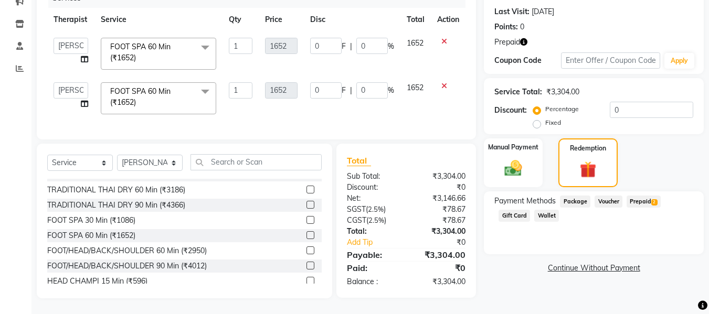
drag, startPoint x: 644, startPoint y: 193, endPoint x: 640, endPoint y: 216, distance: 23.4
click at [644, 196] on span "Prepaid 2" at bounding box center [644, 202] width 34 height 12
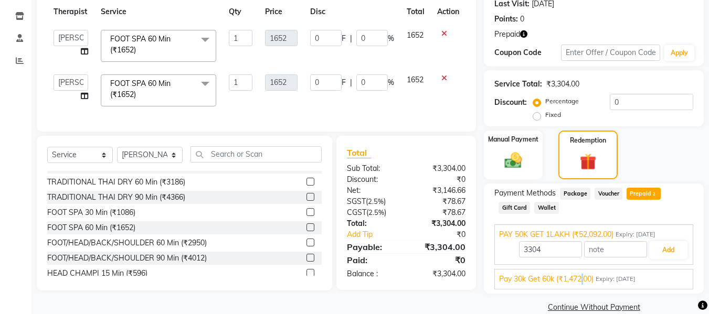
click at [584, 276] on span "Pay 30k Get 60k (₹1,472.00)" at bounding box center [546, 279] width 94 height 11
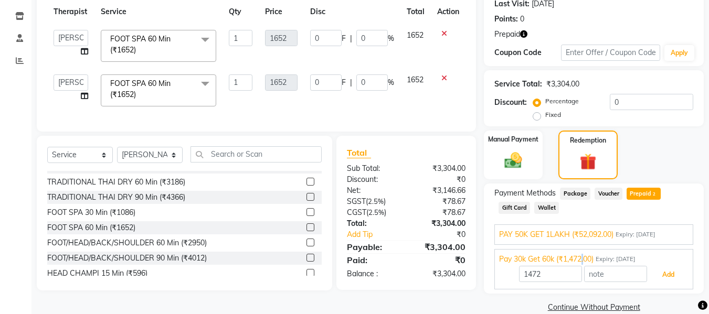
click at [663, 278] on button "Add" at bounding box center [668, 275] width 38 height 18
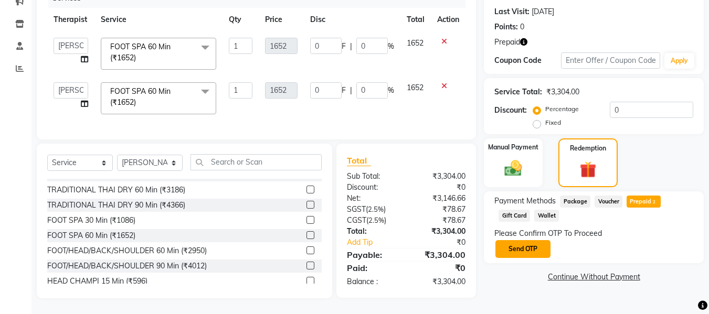
click at [523, 240] on button "Send OTP" at bounding box center [522, 249] width 55 height 18
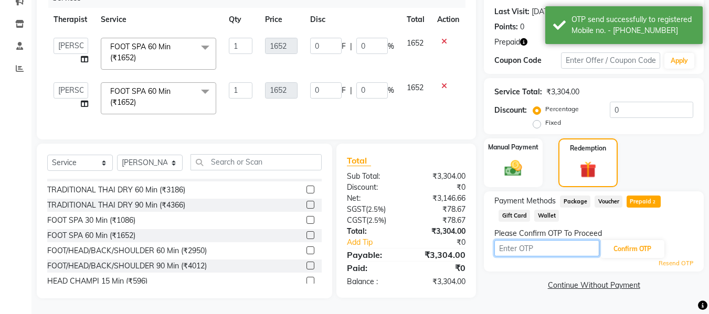
click at [526, 248] on input "text" at bounding box center [546, 248] width 105 height 16
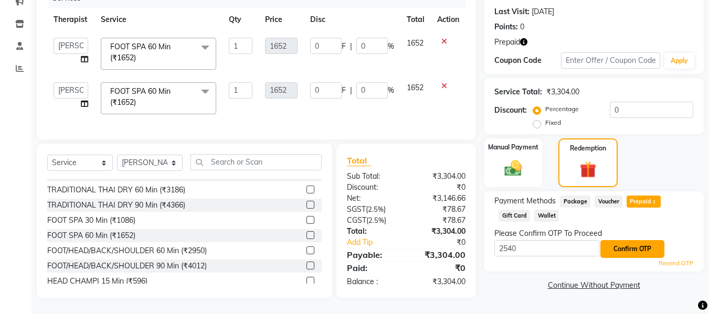
click at [641, 240] on button "Confirm OTP" at bounding box center [632, 249] width 64 height 18
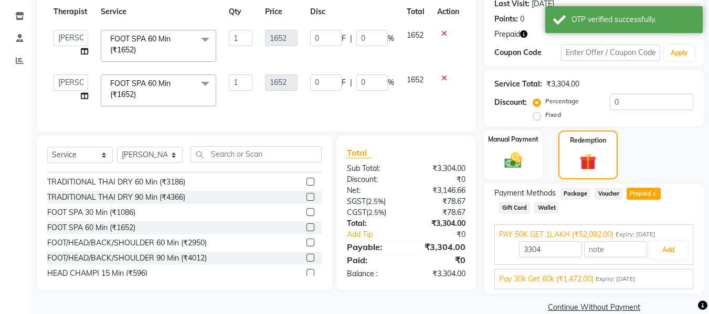
click at [588, 278] on span "Pay 30k Get 60k (₹1,472.00)" at bounding box center [546, 279] width 94 height 11
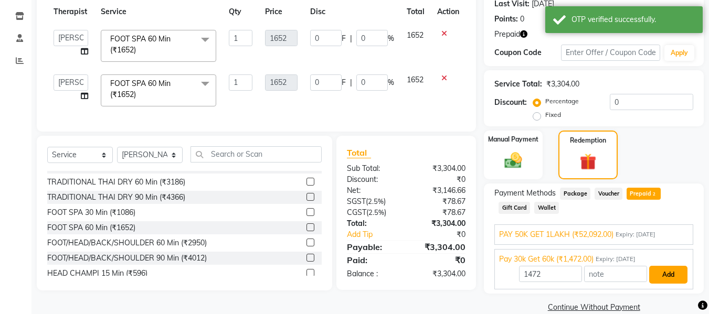
click at [665, 278] on button "Add" at bounding box center [668, 275] width 38 height 18
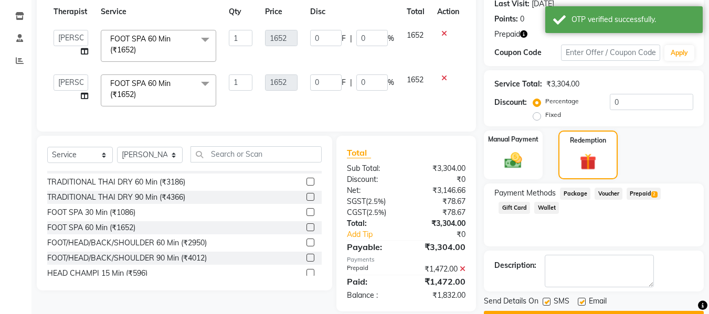
drag, startPoint x: 642, startPoint y: 193, endPoint x: 651, endPoint y: 210, distance: 19.9
click at [642, 193] on span "Prepaid 2" at bounding box center [644, 194] width 34 height 12
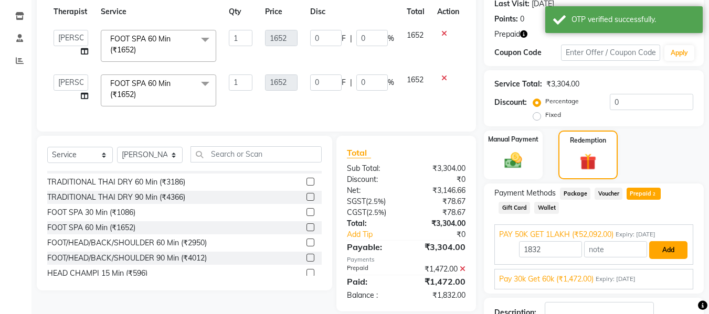
click at [669, 246] on button "Add" at bounding box center [668, 250] width 38 height 18
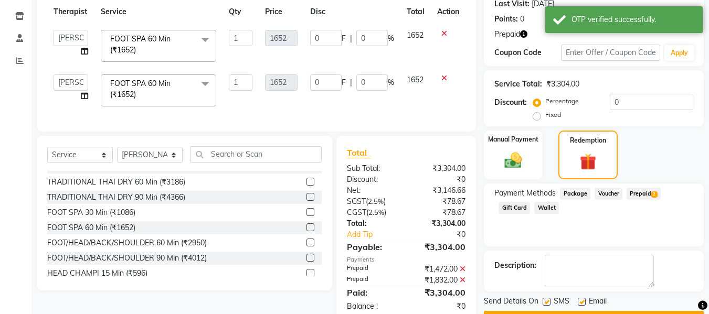
click at [546, 303] on label at bounding box center [547, 302] width 8 height 8
click at [546, 303] on input "checkbox" at bounding box center [546, 302] width 7 height 7
click at [573, 303] on div "SMS" at bounding box center [560, 302] width 35 height 13
click at [579, 303] on label at bounding box center [582, 302] width 8 height 8
click at [579, 303] on input "checkbox" at bounding box center [581, 302] width 7 height 7
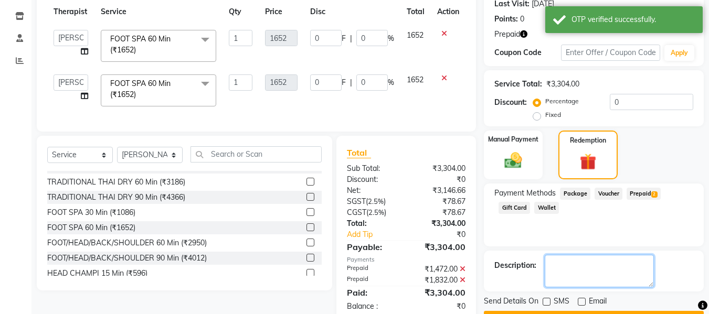
click at [578, 285] on textarea at bounding box center [599, 271] width 109 height 33
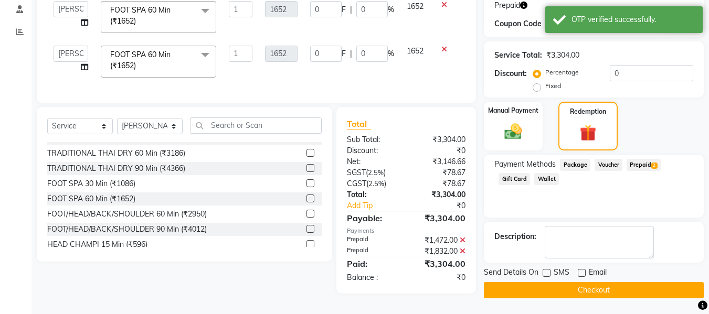
click at [578, 289] on button "Checkout" at bounding box center [594, 290] width 220 height 16
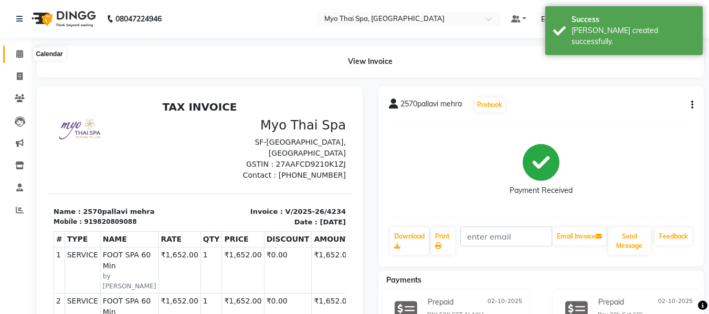
click at [18, 51] on icon at bounding box center [19, 54] width 7 height 8
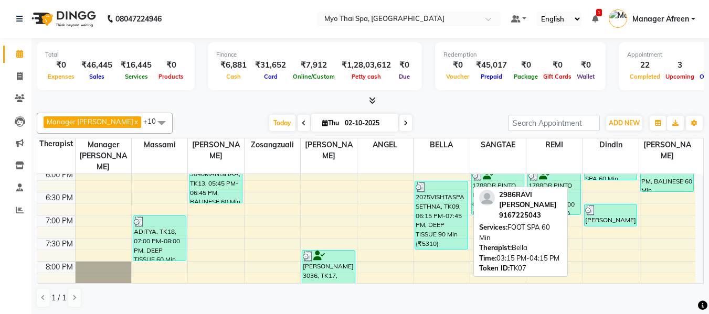
scroll to position [467, 0]
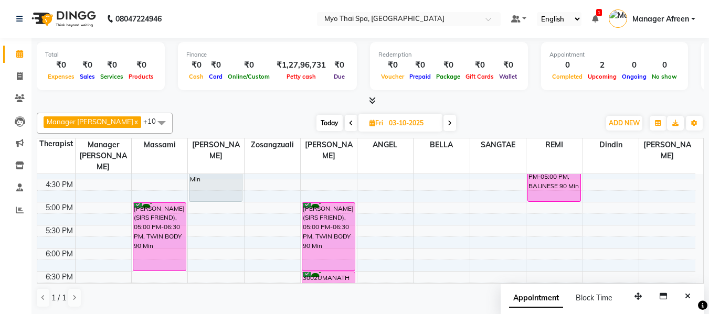
scroll to position [362, 0]
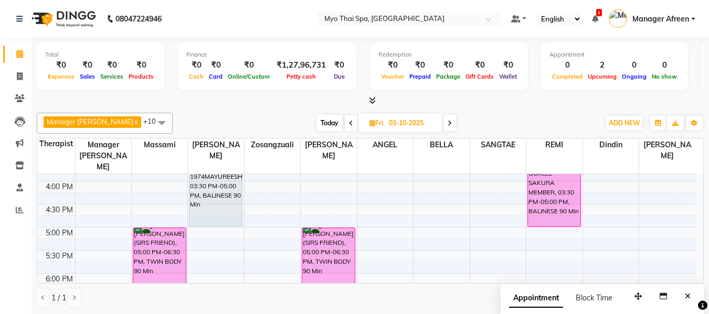
click at [324, 124] on span "Today" at bounding box center [329, 123] width 26 height 16
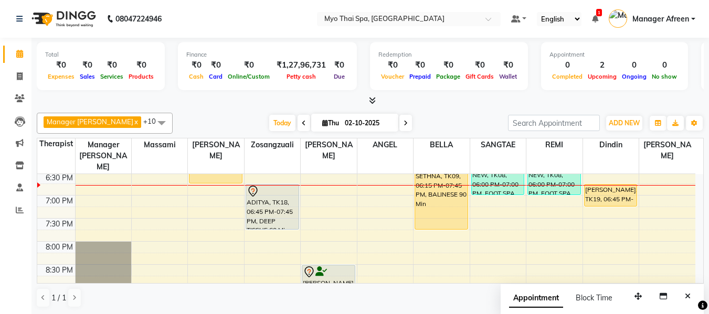
scroll to position [462, 0]
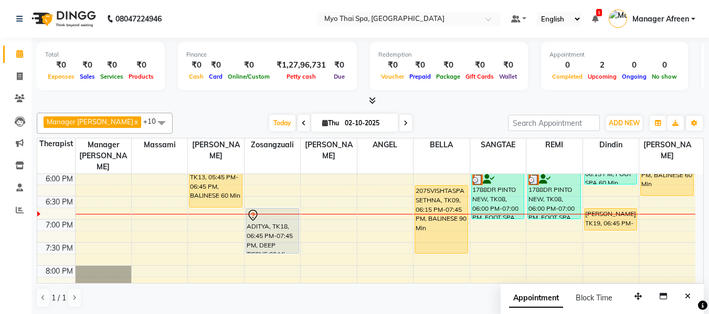
click at [399, 121] on span at bounding box center [405, 123] width 13 height 16
type input "03-10-2025"
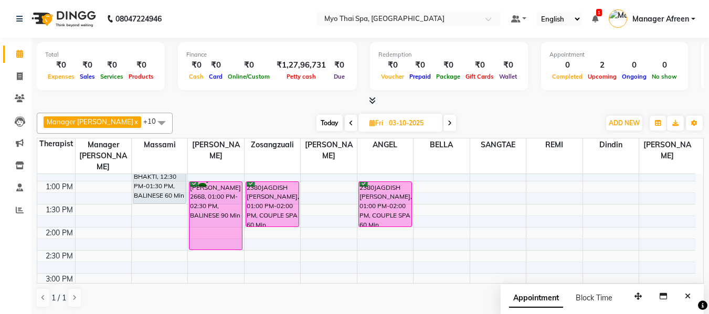
scroll to position [200, 0]
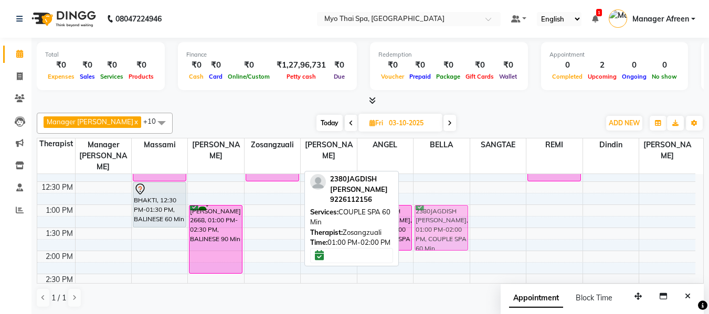
drag, startPoint x: 276, startPoint y: 202, endPoint x: 457, endPoint y: 203, distance: 180.5
click at [457, 203] on tr "2894MANOHAR UDAS, 11:00 AM-12:30 PM, DEEP TISSUE 90 Min BHAKTI, 12:30 PM-01:30 …" at bounding box center [366, 320] width 658 height 692
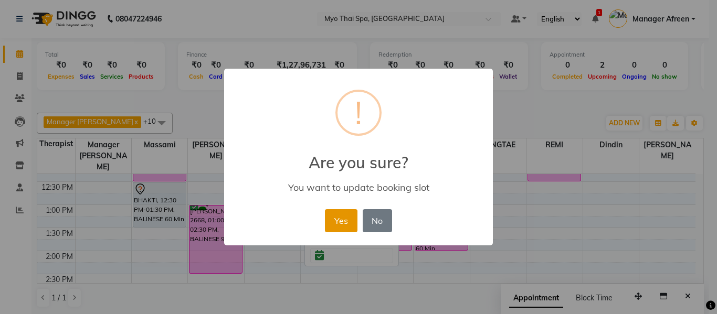
click at [340, 214] on button "Yes" at bounding box center [341, 220] width 32 height 23
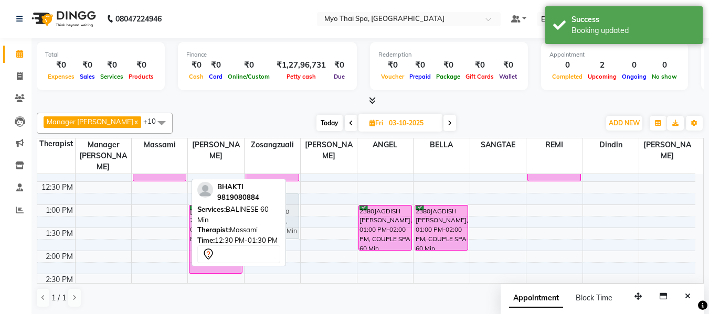
drag, startPoint x: 155, startPoint y: 179, endPoint x: 270, endPoint y: 186, distance: 115.1
click at [270, 186] on div "Manager [PERSON_NAME] x SANGTAE x Dindin x [PERSON_NAME] x BELLA x Zosangzuali …" at bounding box center [370, 211] width 667 height 204
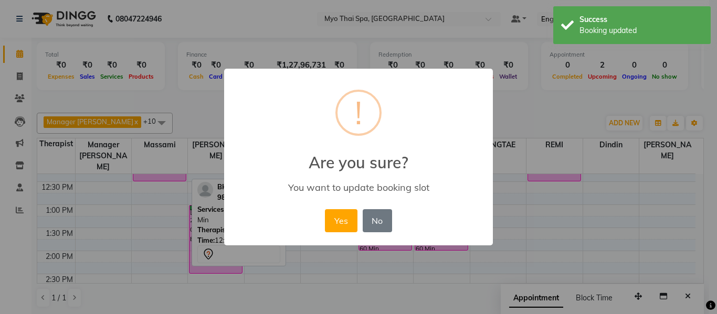
click at [272, 186] on div "× ! Are you sure? You want to update booking slot Yes No No" at bounding box center [358, 157] width 269 height 177
click at [375, 218] on button "No" at bounding box center [377, 220] width 29 height 23
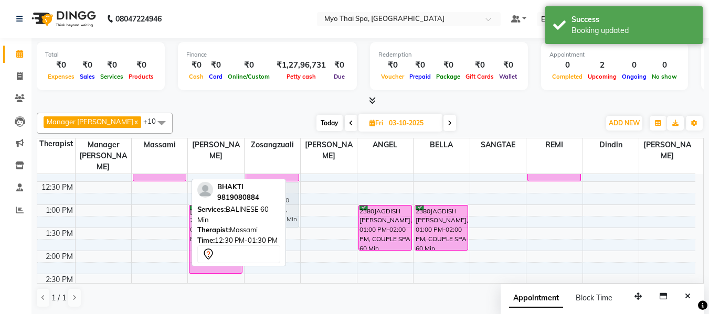
drag, startPoint x: 152, startPoint y: 188, endPoint x: 263, endPoint y: 192, distance: 111.8
click at [263, 192] on div "Manager [PERSON_NAME] x SANGTAE x Dindin x [PERSON_NAME] x BELLA x Zosangzuali …" at bounding box center [370, 211] width 667 height 204
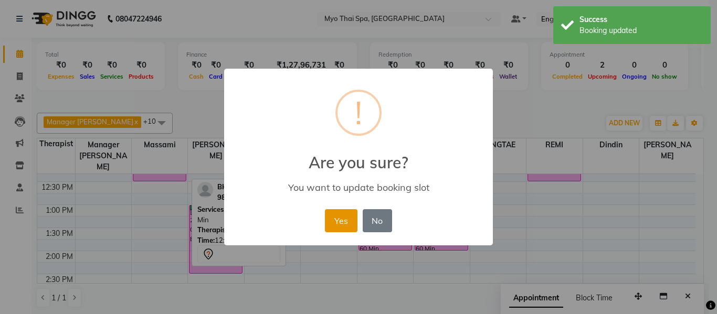
click at [348, 218] on button "Yes" at bounding box center [341, 220] width 32 height 23
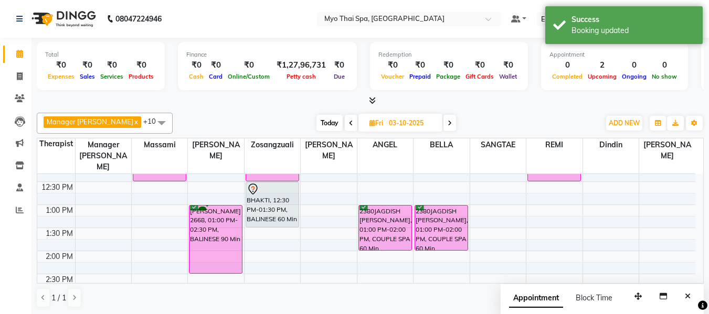
click at [167, 178] on div "8:00 AM 8:30 AM 9:00 AM 9:30 AM 10:00 AM 10:30 AM 11:00 AM 11:30 AM 12:00 PM 12…" at bounding box center [366, 320] width 658 height 692
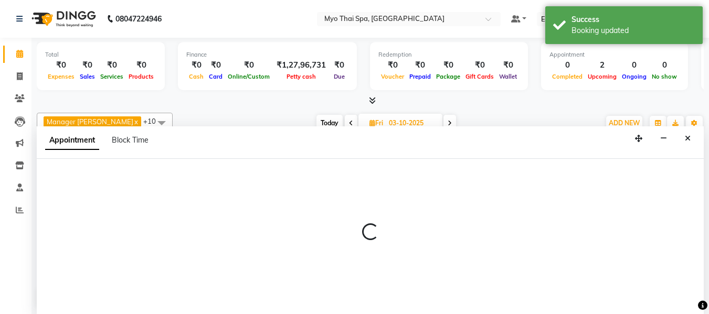
select select "30616"
select select "750"
select select "tentative"
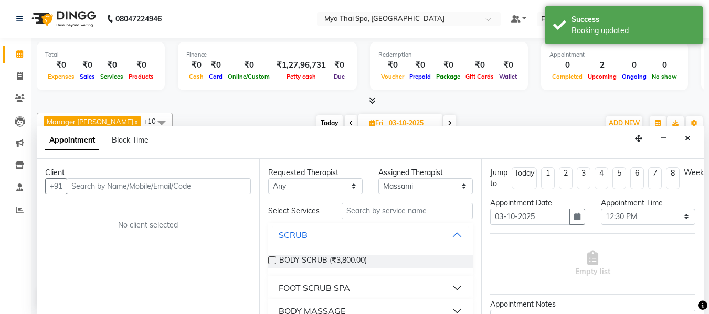
scroll to position [1, 0]
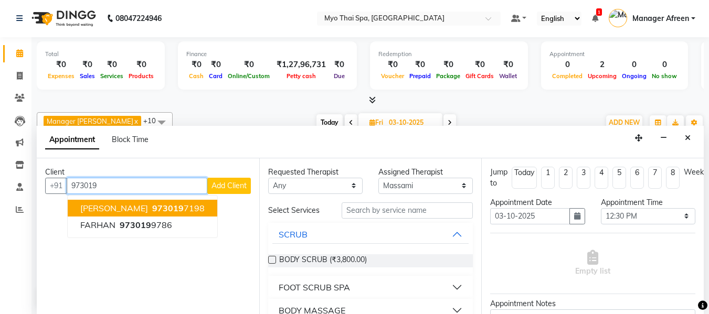
click at [154, 206] on ngb-highlight "973019 7198" at bounding box center [177, 208] width 55 height 10
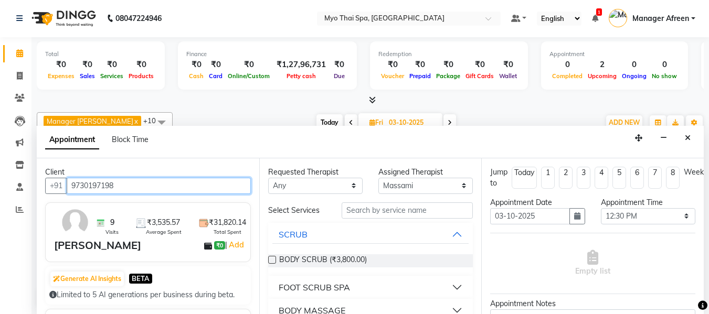
type input "9730197198"
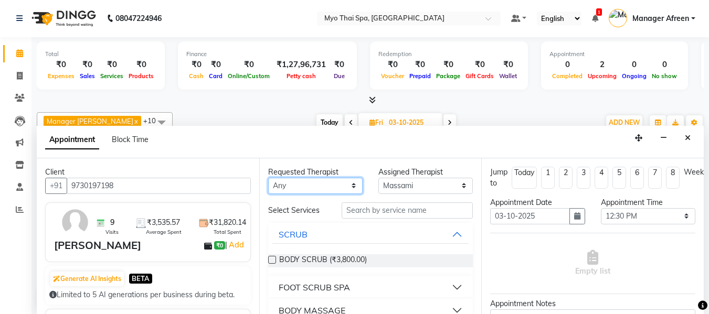
click at [306, 180] on select "Any [PERSON_NAME] [PERSON_NAME] [PERSON_NAME] Manager Afreen Manager [PERSON_NA…" at bounding box center [315, 186] width 94 height 16
select select "78663"
click at [268, 178] on select "Any [PERSON_NAME] [PERSON_NAME] [PERSON_NAME] Manager Afreen Manager [PERSON_NA…" at bounding box center [315, 186] width 94 height 16
select select "78663"
click at [325, 183] on select "Any [PERSON_NAME] [PERSON_NAME] [PERSON_NAME] Manager Afreen Manager [PERSON_NA…" at bounding box center [315, 186] width 94 height 16
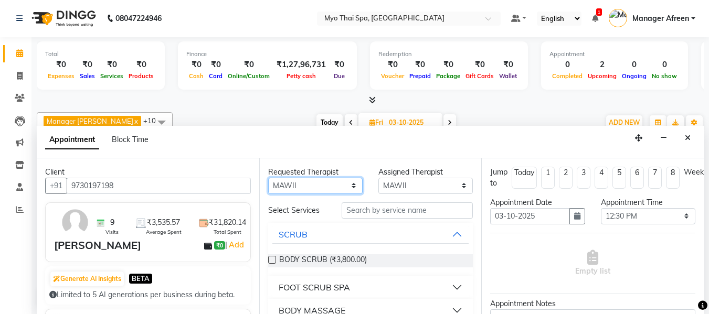
select select "30616"
click at [268, 178] on select "Any [PERSON_NAME] [PERSON_NAME] [PERSON_NAME] Manager Afreen Manager [PERSON_NA…" at bounding box center [315, 186] width 94 height 16
select select "30616"
click at [335, 309] on div "BODY MASSAGE" at bounding box center [312, 310] width 67 height 13
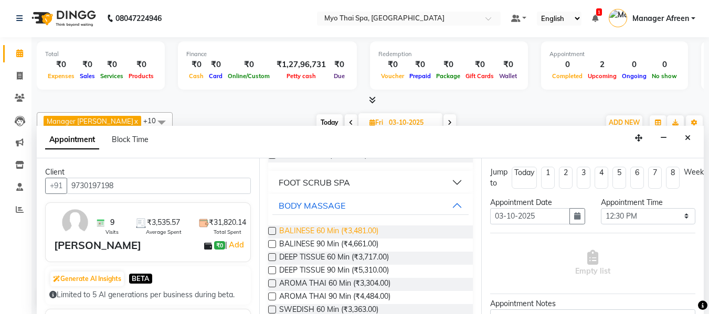
click at [338, 233] on span "BALINESE 60 Min (₹3,481.00)" at bounding box center [328, 232] width 99 height 13
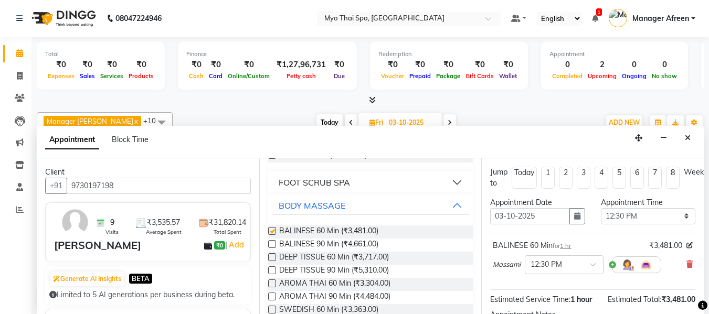
checkbox input "false"
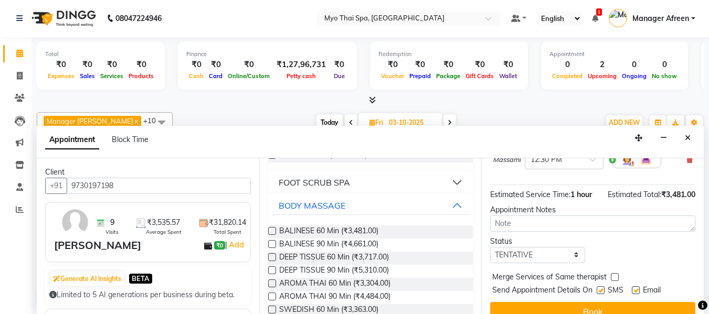
scroll to position [128, 0]
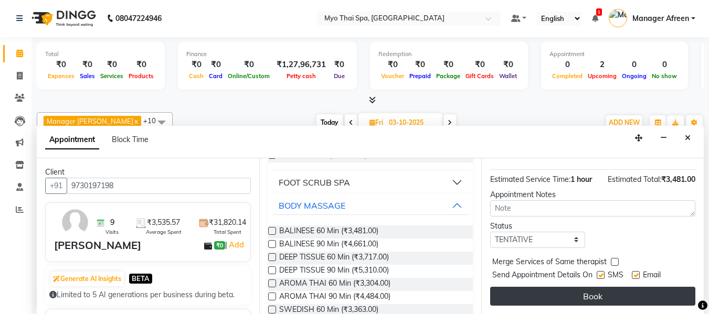
click at [604, 287] on button "Book" at bounding box center [592, 296] width 205 height 19
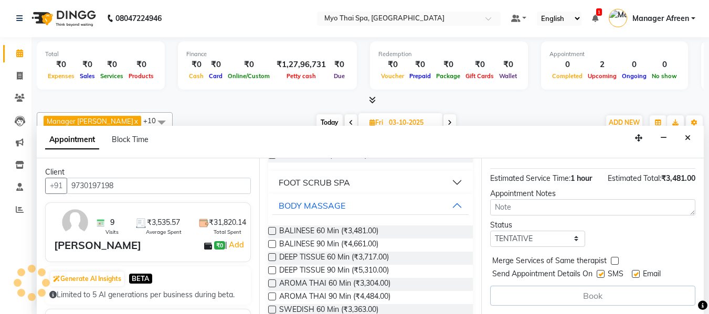
scroll to position [0, 0]
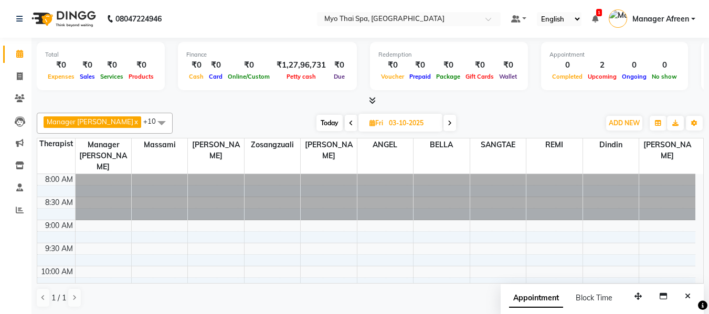
scroll to position [200, 0]
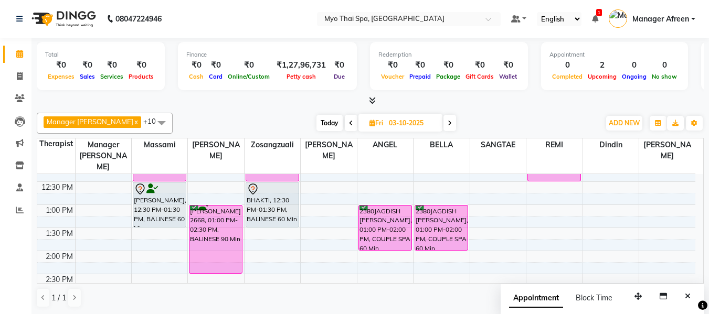
click at [367, 125] on span "Fri" at bounding box center [376, 123] width 19 height 8
select select "10"
select select "2025"
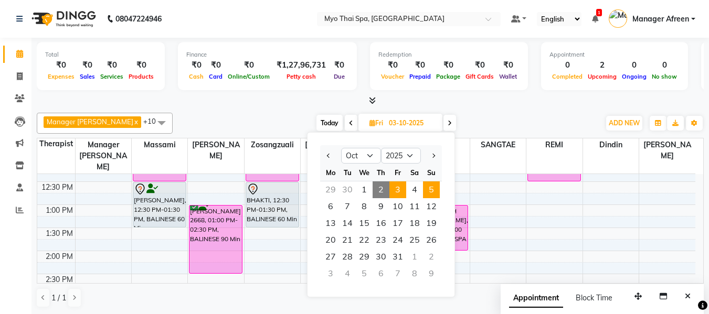
click at [431, 194] on span "5" at bounding box center [431, 190] width 17 height 17
type input "05-10-2025"
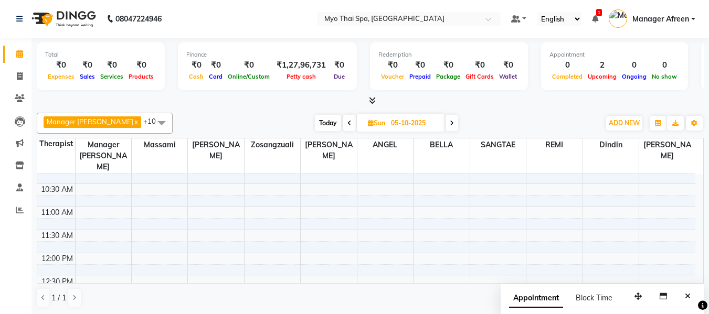
scroll to position [105, 0]
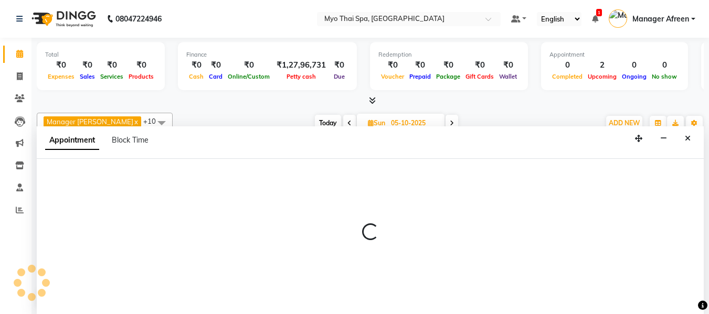
select select "35779"
select select "660"
select select "tentative"
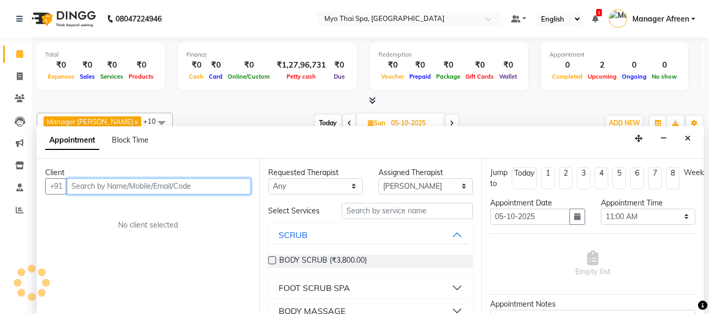
scroll to position [1, 0]
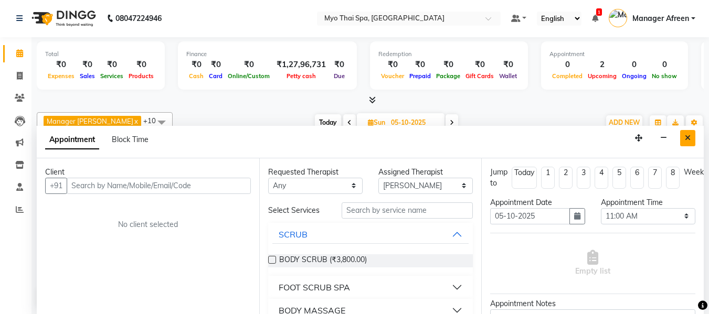
click at [693, 142] on button "Close" at bounding box center [687, 138] width 15 height 16
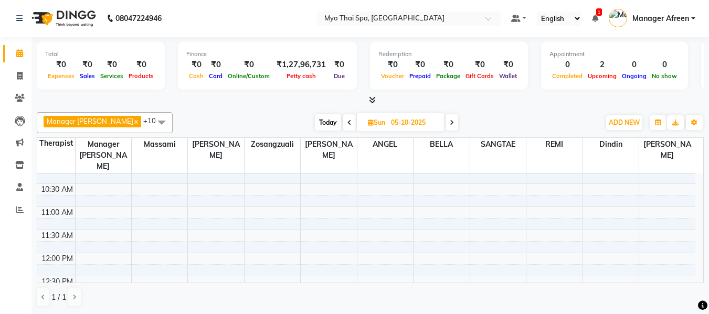
select select "35780"
select select "tentative"
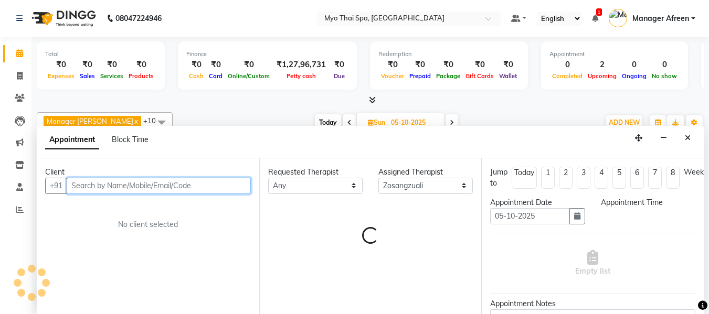
select select "660"
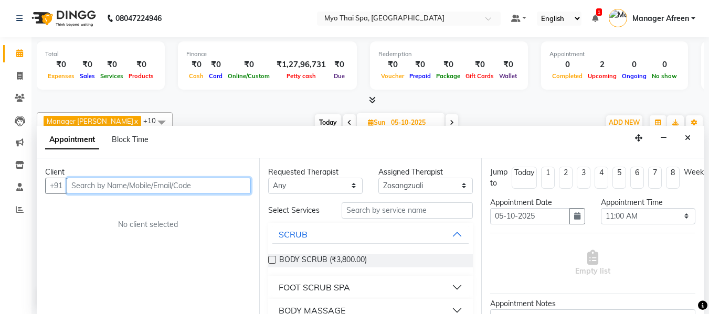
click at [179, 193] on input "text" at bounding box center [159, 186] width 184 height 16
click at [185, 187] on input "text" at bounding box center [159, 186] width 184 height 16
click at [187, 189] on input "text" at bounding box center [159, 186] width 184 height 16
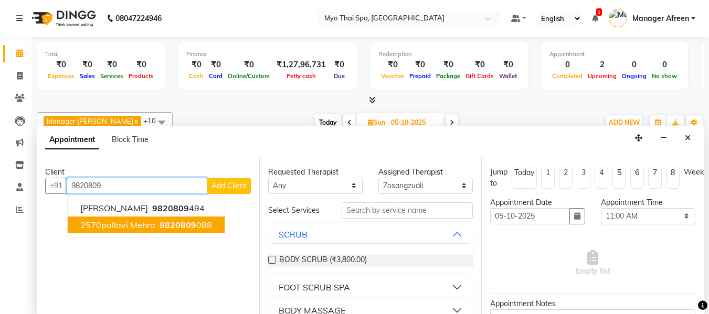
click at [183, 217] on button "2570pallavi mehra 9820809 088" at bounding box center [146, 225] width 157 height 17
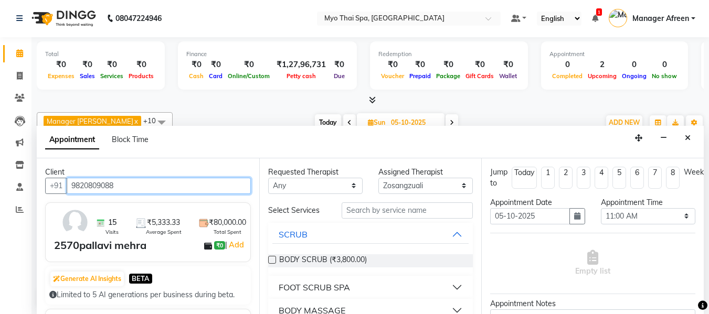
type input "9820809088"
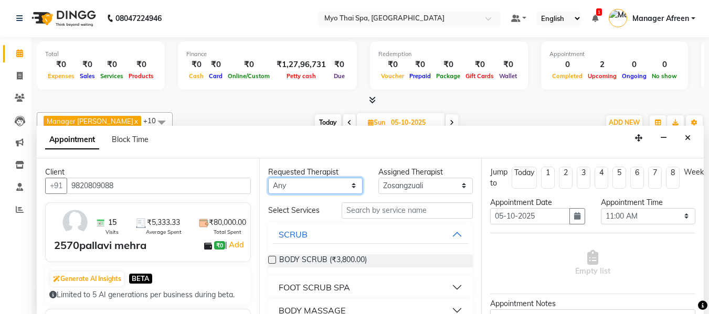
click at [330, 188] on select "Any [PERSON_NAME] [PERSON_NAME] [PERSON_NAME] Manager Afreen Manager [PERSON_NA…" at bounding box center [315, 186] width 94 height 16
select select "75781"
click at [268, 178] on select "Any [PERSON_NAME] [PERSON_NAME] [PERSON_NAME] Manager Afreen Manager [PERSON_NA…" at bounding box center [315, 186] width 94 height 16
select select "75781"
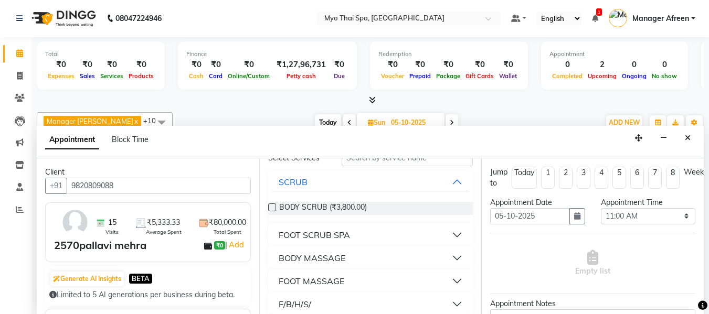
click at [341, 258] on div "BODY MASSAGE" at bounding box center [312, 258] width 67 height 13
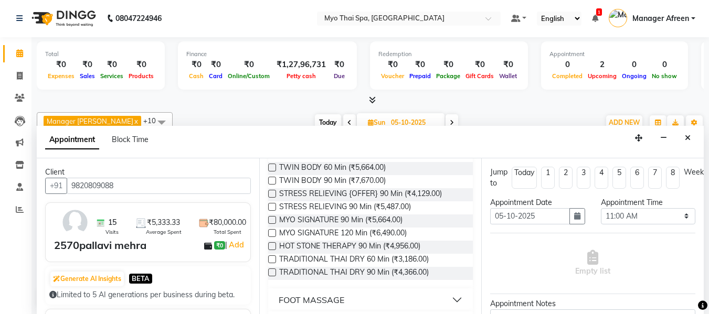
scroll to position [315, 0]
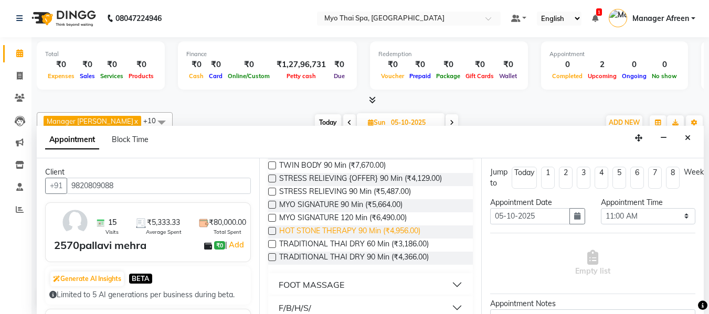
click at [350, 232] on span "HOT STONE THERAPY 90 Min (₹4,956.00)" at bounding box center [349, 232] width 141 height 13
checkbox input "false"
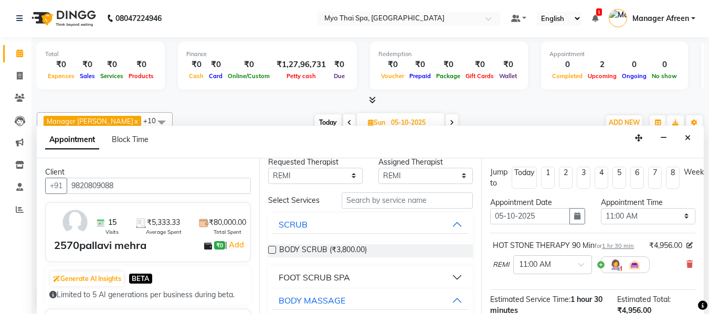
scroll to position [0, 0]
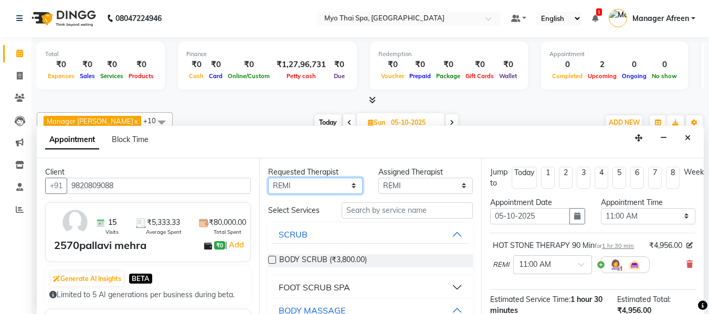
click at [320, 189] on select "Any [PERSON_NAME] [PERSON_NAME] [PERSON_NAME] Manager Afreen Manager [PERSON_NA…" at bounding box center [315, 186] width 94 height 16
select select "35780"
click at [268, 178] on select "Any [PERSON_NAME] [PERSON_NAME] [PERSON_NAME] Manager Afreen Manager [PERSON_NA…" at bounding box center [315, 186] width 94 height 16
select select "35780"
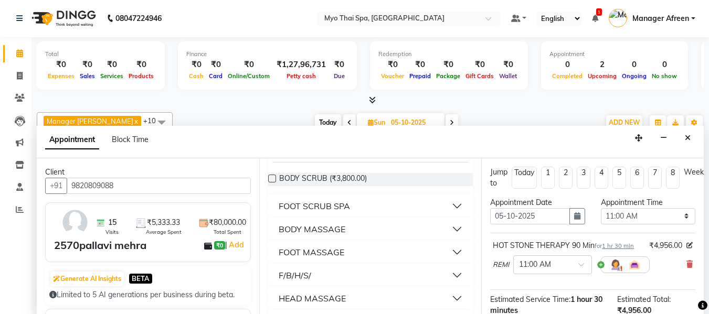
scroll to position [105, 0]
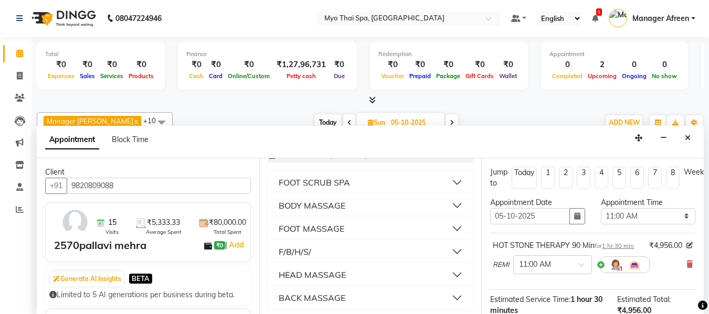
click at [336, 205] on div "BODY MASSAGE" at bounding box center [312, 205] width 67 height 13
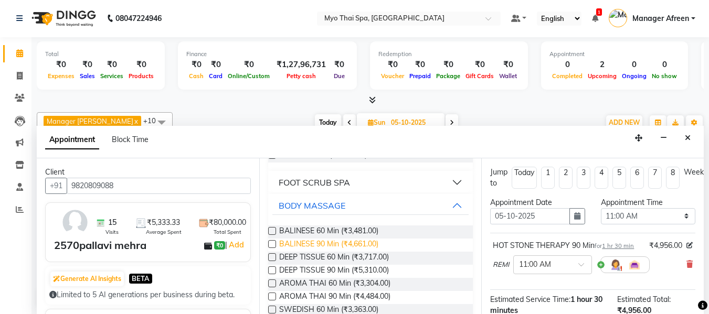
click at [376, 241] on span "BALINESE 90 Min (₹4,661.00)" at bounding box center [328, 245] width 99 height 13
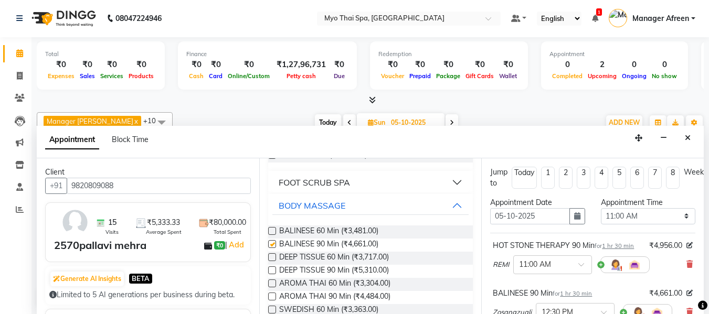
checkbox input "false"
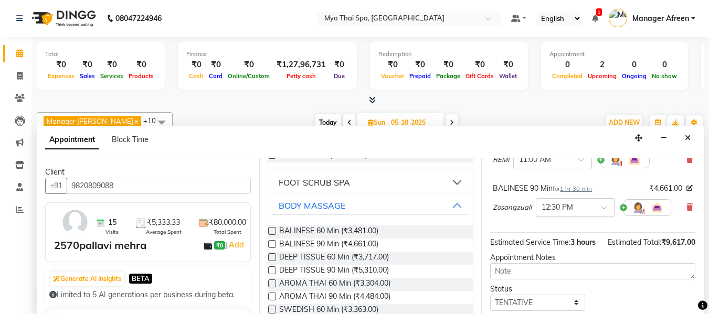
click at [557, 213] on input "text" at bounding box center [565, 207] width 46 height 11
click at [565, 264] on div "11:30 AM" at bounding box center [575, 254] width 78 height 19
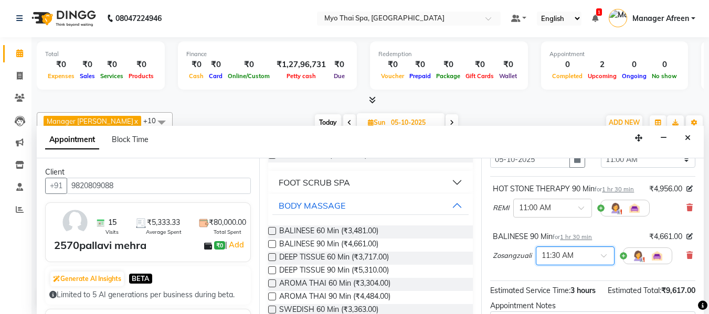
scroll to position [0, 0]
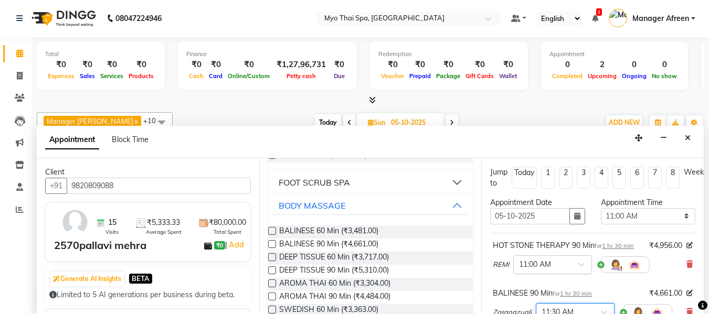
click at [556, 270] on input "text" at bounding box center [542, 264] width 46 height 11
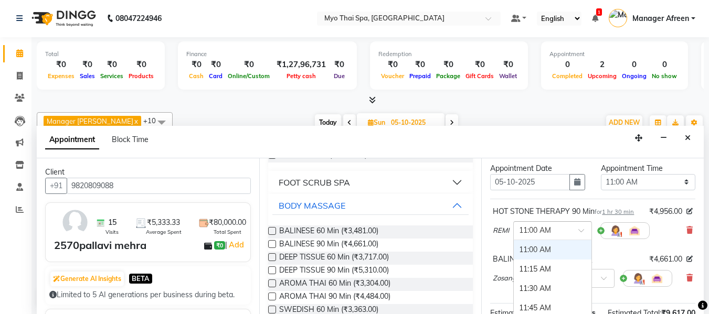
scroll to position [52, 0]
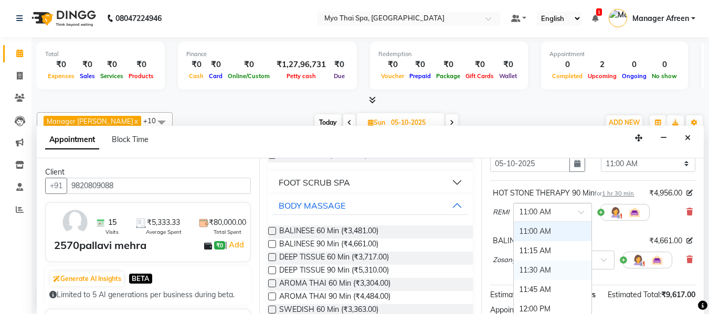
click at [545, 280] on div "11:30 AM" at bounding box center [553, 270] width 78 height 19
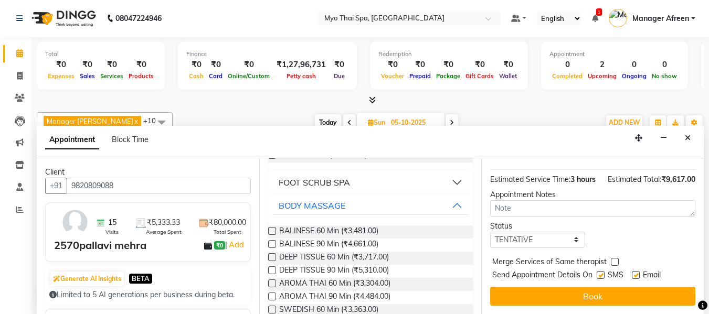
scroll to position [209, 0]
click at [547, 235] on select "Select TENTATIVE CONFIRM UPCOMING" at bounding box center [537, 240] width 94 height 16
click at [527, 233] on select "Select TENTATIVE CONFIRM UPCOMING" at bounding box center [537, 240] width 94 height 16
select select "confirm booking"
click at [490, 232] on select "Select TENTATIVE CONFIRM UPCOMING" at bounding box center [537, 240] width 94 height 16
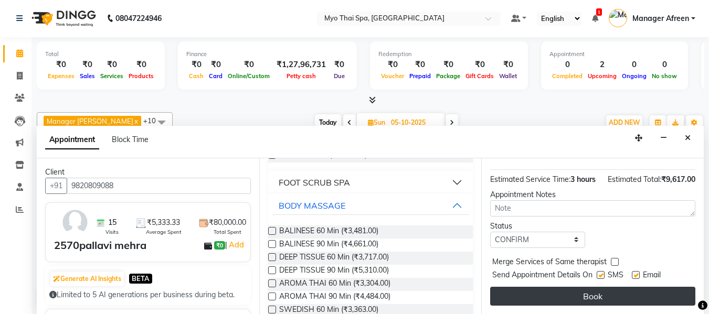
click at [552, 292] on button "Book" at bounding box center [592, 296] width 205 height 19
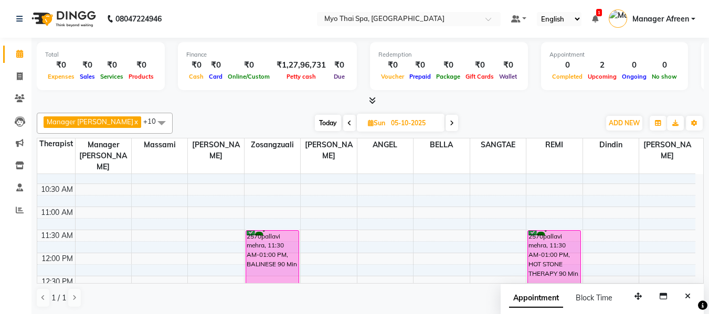
scroll to position [105, 0]
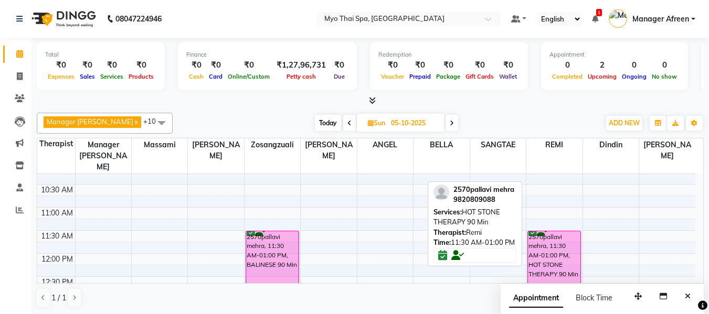
click at [549, 237] on div "2570pallavi mehra, 11:30 AM-01:00 PM, HOT STONE THERAPY 90 Min" at bounding box center [554, 265] width 52 height 68
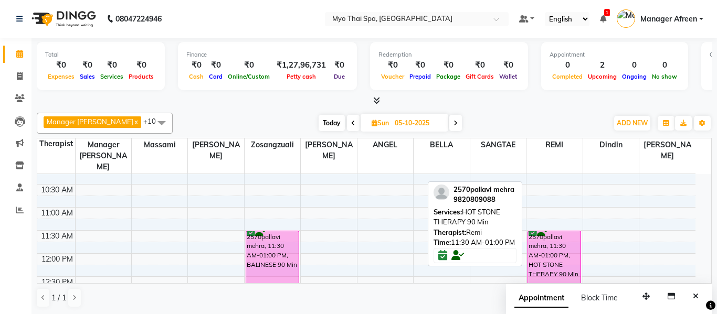
select select "6"
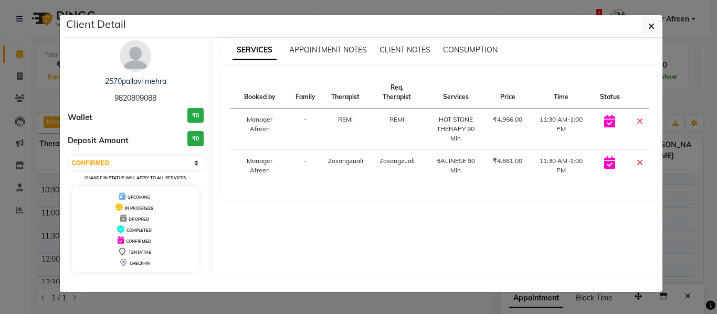
drag, startPoint x: 159, startPoint y: 96, endPoint x: 103, endPoint y: 97, distance: 56.2
click at [103, 97] on div "2570pallavi mehra 9820809088" at bounding box center [136, 90] width 136 height 28
copy span "9820809088"
click at [652, 24] on icon "button" at bounding box center [651, 26] width 6 height 8
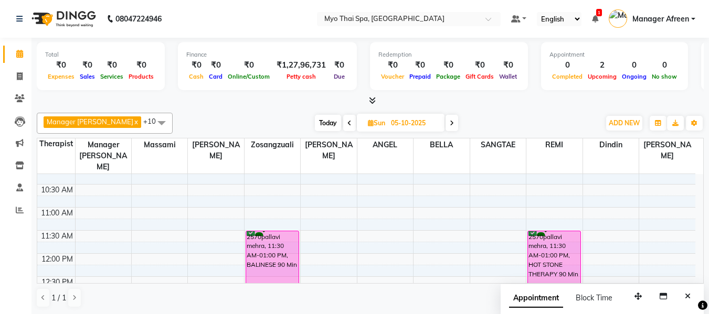
click at [368, 123] on icon at bounding box center [371, 123] width 6 height 7
select select "10"
select select "2025"
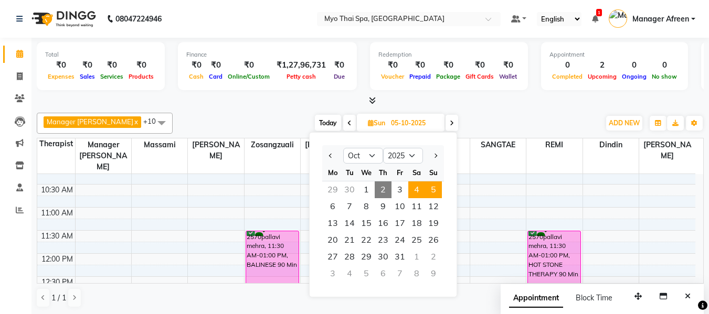
click at [418, 189] on span "4" at bounding box center [416, 190] width 17 height 17
type input "04-10-2025"
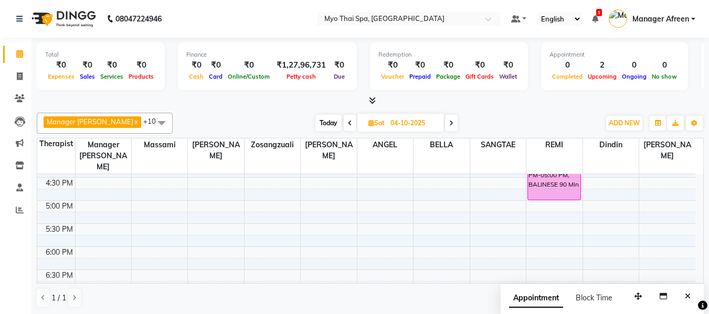
scroll to position [415, 0]
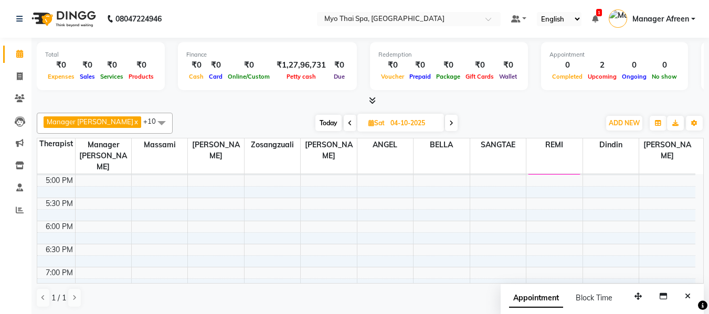
click at [212, 215] on div "8:00 AM 8:30 AM 9:00 AM 9:30 AM 10:00 AM 10:30 AM 11:00 AM 11:30 AM 12:00 PM 12…" at bounding box center [366, 106] width 658 height 692
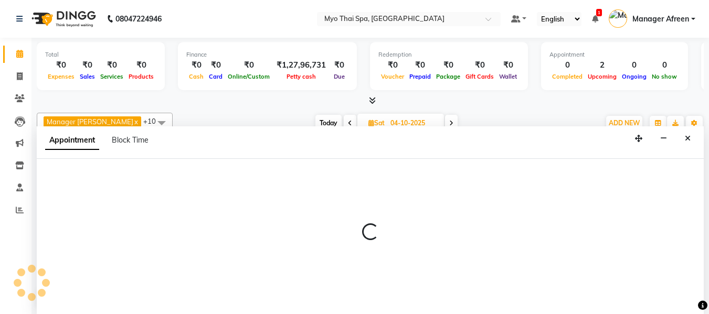
select select "35779"
select select "1080"
select select "tentative"
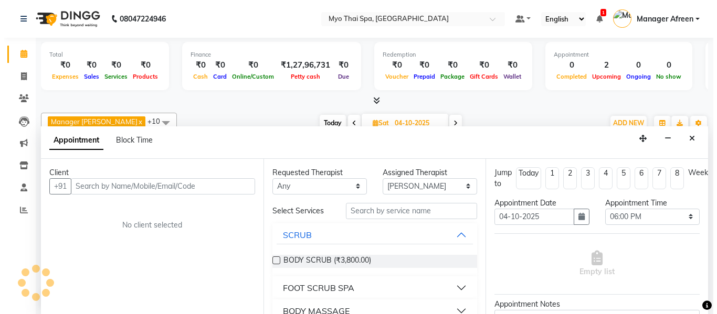
scroll to position [1, 0]
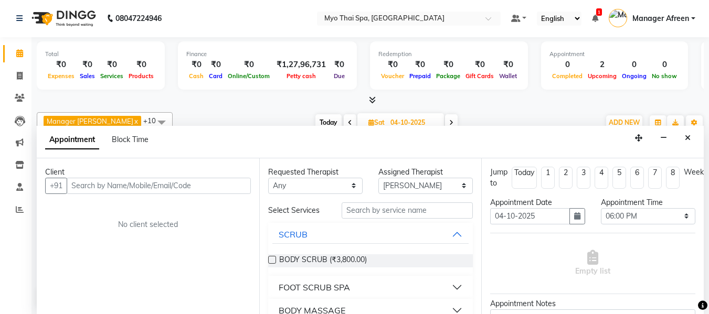
click at [183, 188] on input "text" at bounding box center [159, 186] width 184 height 16
type input "8850102955"
click at [218, 187] on span "Add Client" at bounding box center [228, 185] width 35 height 9
select select "22"
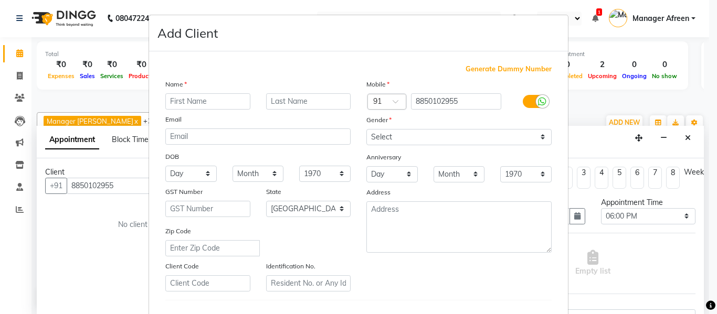
click at [200, 100] on input "text" at bounding box center [207, 101] width 85 height 16
type input "[PERSON_NAME]"
click at [384, 138] on select "Select [DEMOGRAPHIC_DATA] [DEMOGRAPHIC_DATA] Other Prefer Not To Say" at bounding box center [458, 137] width 185 height 16
select select "[DEMOGRAPHIC_DATA]"
click at [366, 129] on select "Select [DEMOGRAPHIC_DATA] [DEMOGRAPHIC_DATA] Other Prefer Not To Say" at bounding box center [458, 137] width 185 height 16
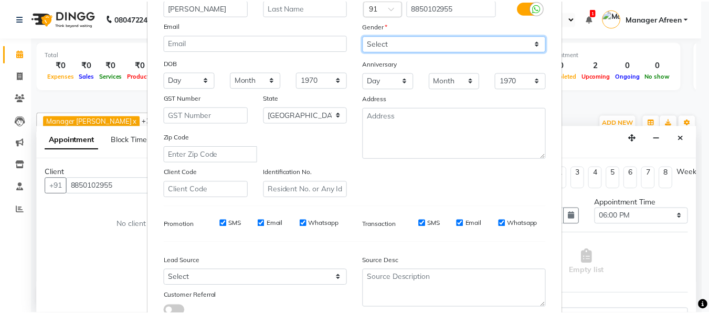
scroll to position [157, 0]
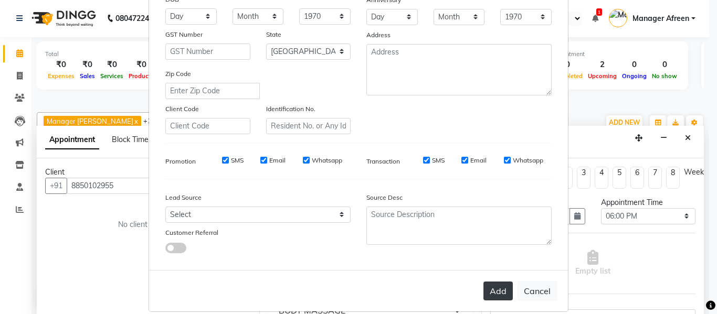
click at [489, 292] on button "Add" at bounding box center [497, 291] width 29 height 19
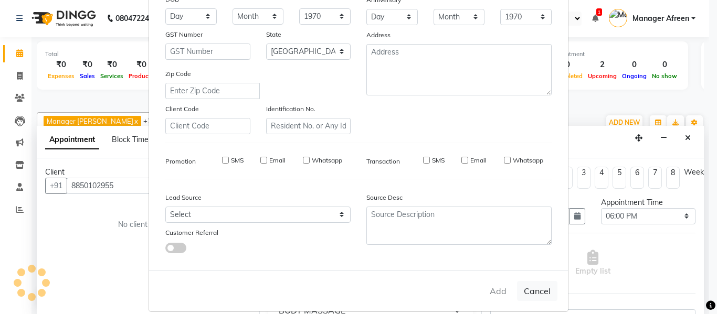
select select
select select "null"
select select
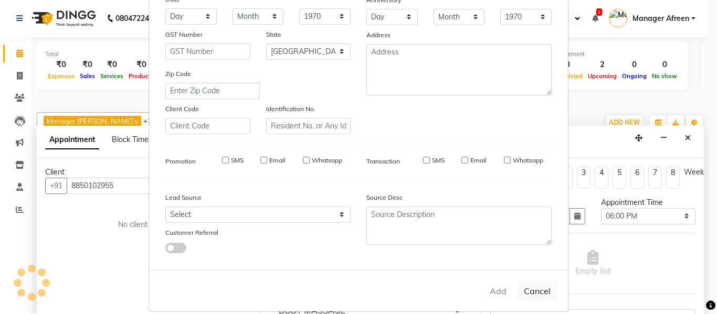
select select
checkbox input "false"
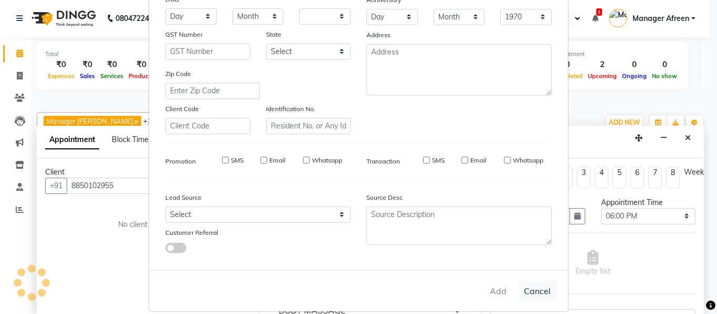
checkbox input "false"
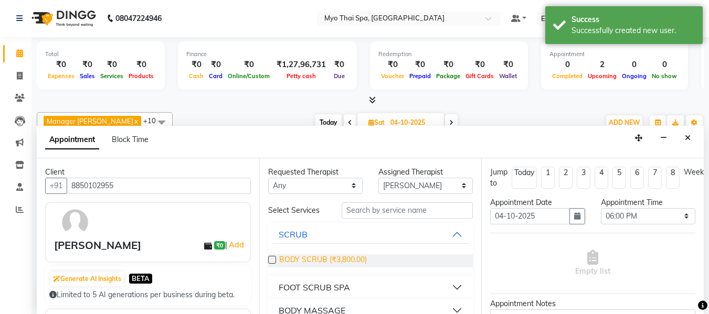
scroll to position [105, 0]
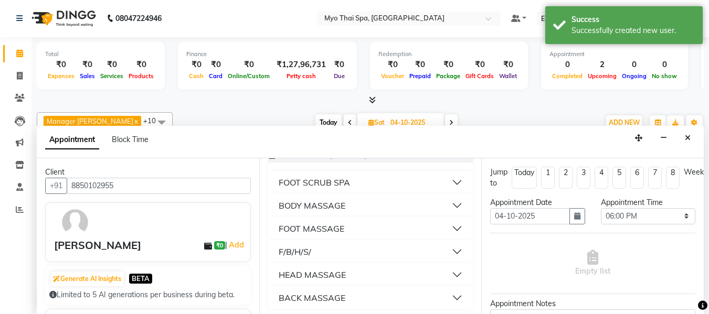
click at [326, 228] on div "FOOT MASSAGE" at bounding box center [312, 229] width 66 height 13
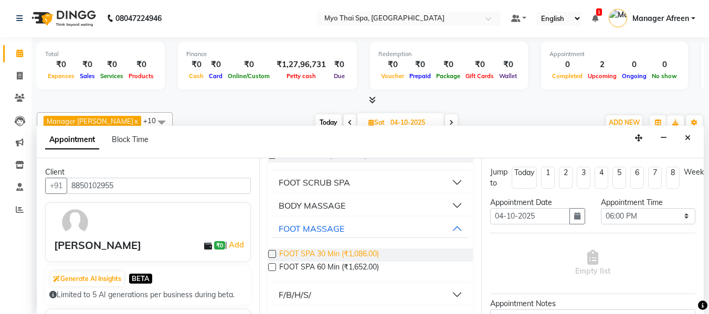
click at [335, 255] on span "FOOT SPA 30 Min (₹1,086.00)" at bounding box center [329, 255] width 100 height 13
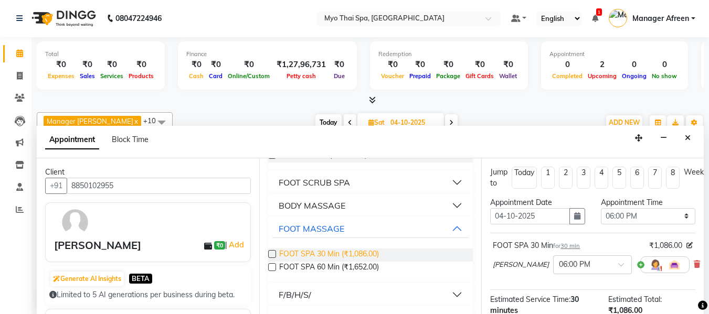
click at [335, 255] on span "FOOT SPA 30 Min (₹1,086.00)" at bounding box center [329, 255] width 100 height 13
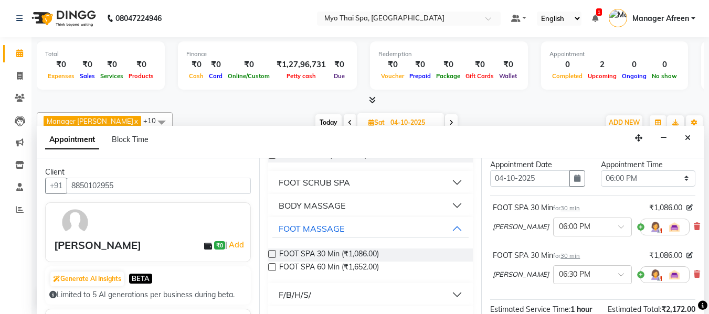
scroll to position [52, 0]
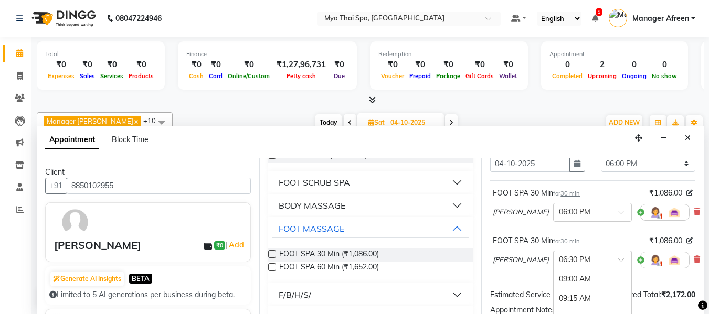
click at [559, 260] on input "text" at bounding box center [582, 259] width 46 height 11
click at [355, 251] on span "FOOT SPA 30 Min (₹1,086.00)" at bounding box center [329, 255] width 100 height 13
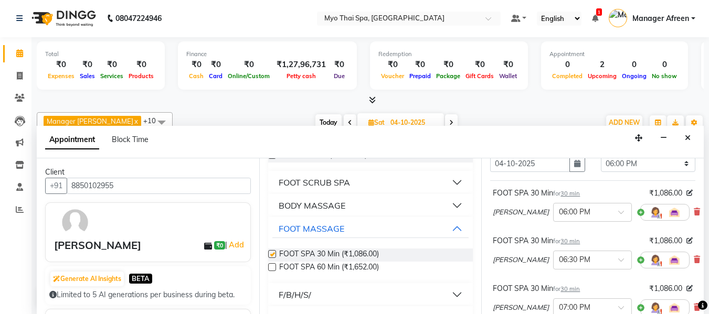
checkbox input "false"
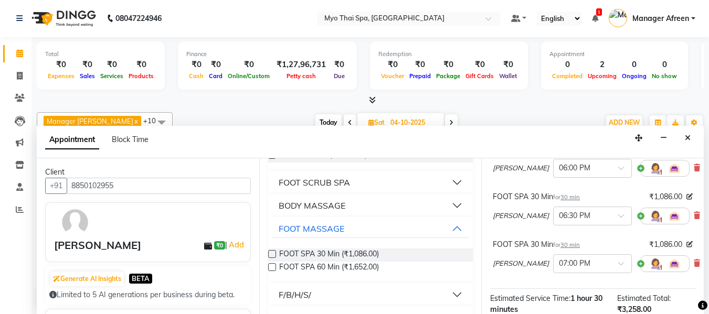
scroll to position [105, 0]
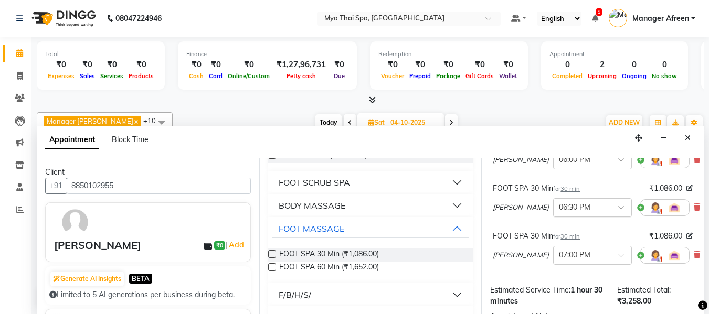
click at [559, 206] on input "text" at bounding box center [582, 207] width 46 height 11
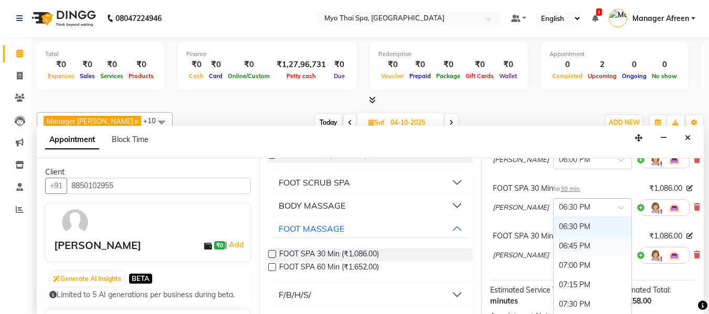
scroll to position [685, 0]
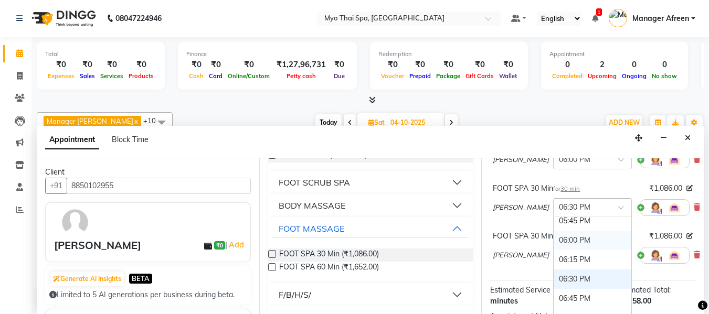
click at [554, 240] on div "06:00 PM" at bounding box center [593, 240] width 78 height 19
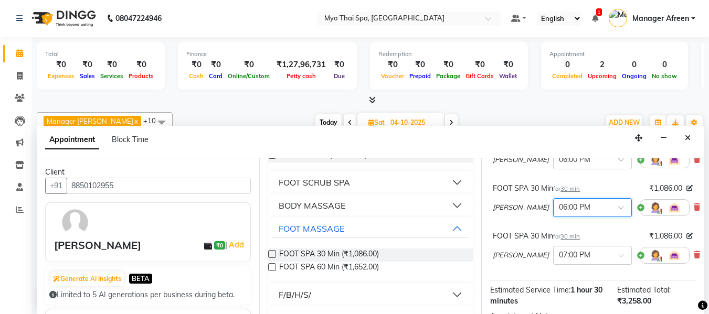
click at [559, 252] on input "text" at bounding box center [582, 254] width 46 height 11
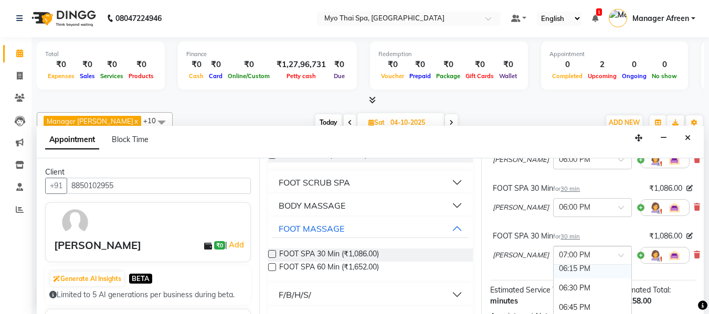
scroll to position [672, 0]
click at [554, 301] on div "06:00 PM" at bounding box center [593, 301] width 78 height 19
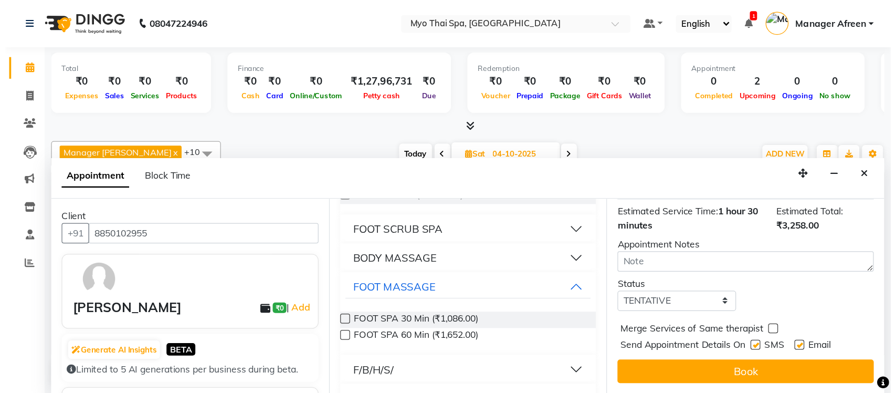
scroll to position [246, 0]
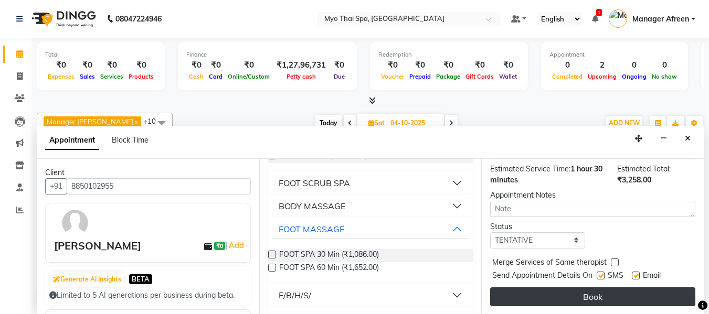
click at [552, 292] on button "Book" at bounding box center [592, 297] width 205 height 19
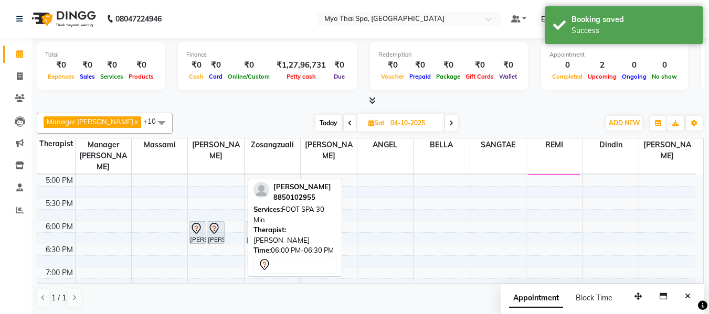
drag, startPoint x: 239, startPoint y: 218, endPoint x: 262, endPoint y: 219, distance: 23.7
click at [262, 219] on div "Manager [PERSON_NAME] x SANGTAE x Dindin x [PERSON_NAME] x BELLA x Zosangzuali …" at bounding box center [370, 211] width 667 height 204
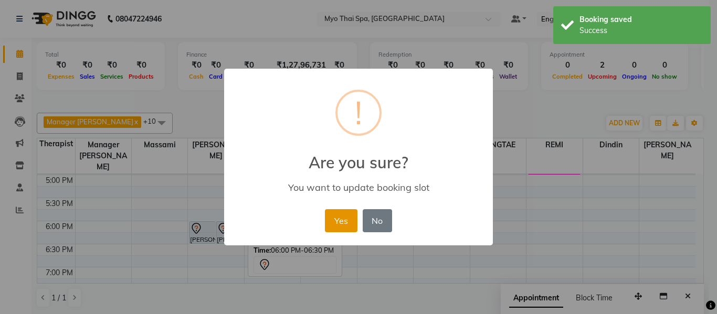
click at [343, 221] on button "Yes" at bounding box center [341, 220] width 32 height 23
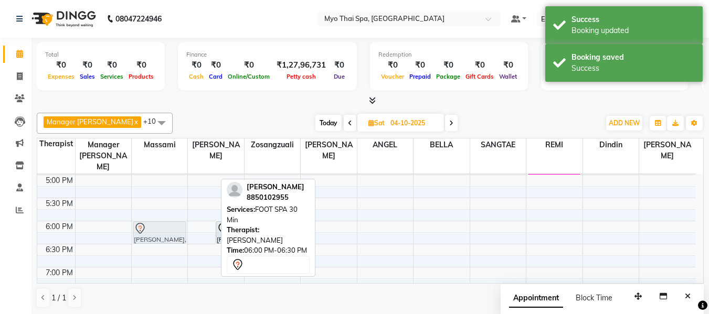
drag, startPoint x: 208, startPoint y: 220, endPoint x: 183, endPoint y: 219, distance: 25.2
click at [183, 219] on tr "[PERSON_NAME], 06:00 PM-06:30 PM, FOOT SPA 30 Min [PERSON_NAME], 06:00 PM-06:30…" at bounding box center [366, 106] width 658 height 692
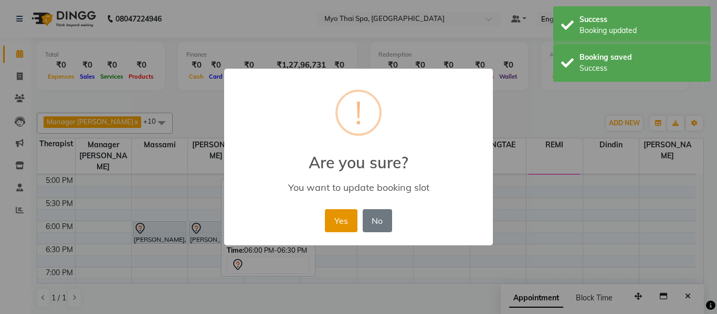
click at [336, 217] on button "Yes" at bounding box center [341, 220] width 32 height 23
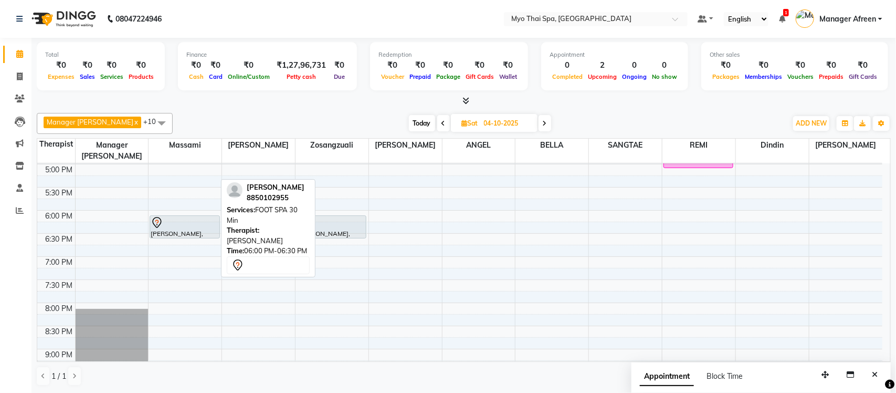
scroll to position [415, 0]
click at [409, 122] on span "Today" at bounding box center [422, 123] width 26 height 16
type input "02-10-2025"
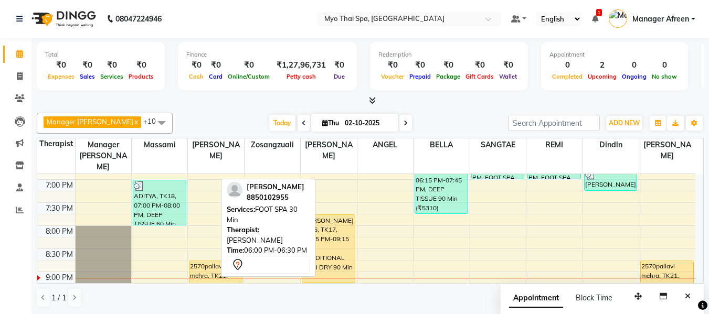
scroll to position [503, 0]
drag, startPoint x: 848, startPoint y: 0, endPoint x: 459, endPoint y: 103, distance: 402.4
click at [459, 103] on div at bounding box center [370, 101] width 667 height 11
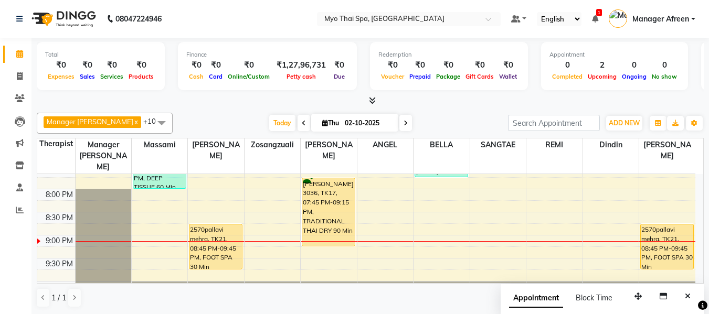
scroll to position [555, 0]
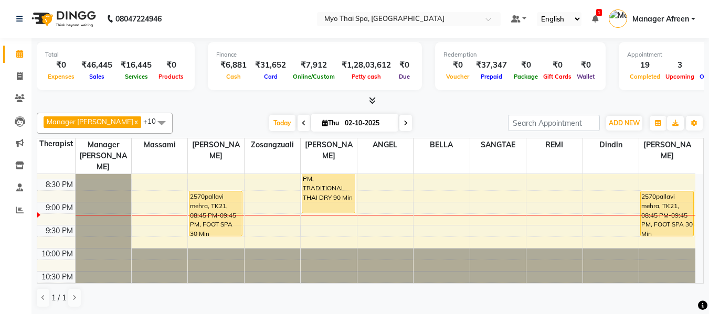
scroll to position [520, 0]
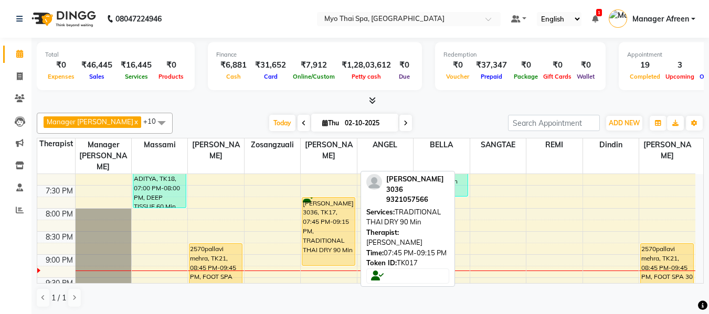
click at [331, 212] on div "[PERSON_NAME] 3036, TK17, 07:45 PM-09:15 PM, TRADITIONAL THAI DRY 90 Min" at bounding box center [328, 232] width 52 height 68
select select "1"
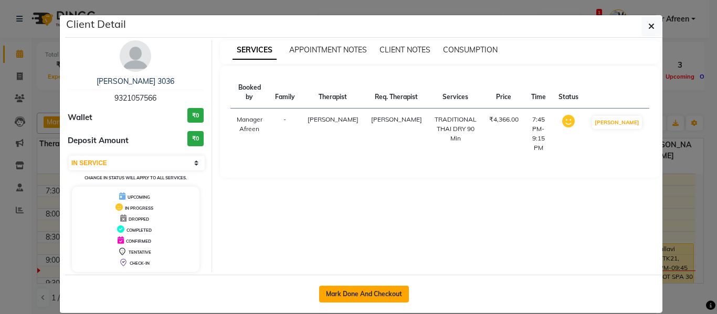
click at [365, 290] on button "Mark Done And Checkout" at bounding box center [364, 294] width 90 height 17
select select "3908"
select select "service"
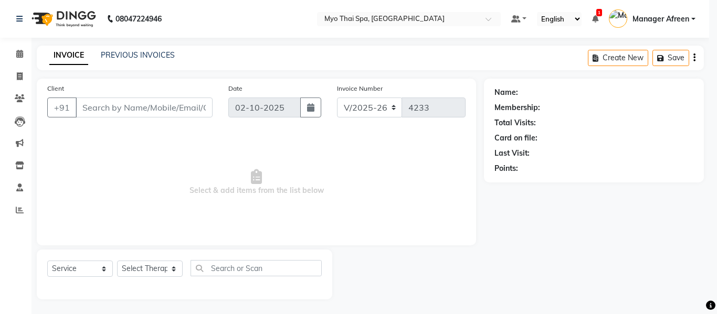
select select "3"
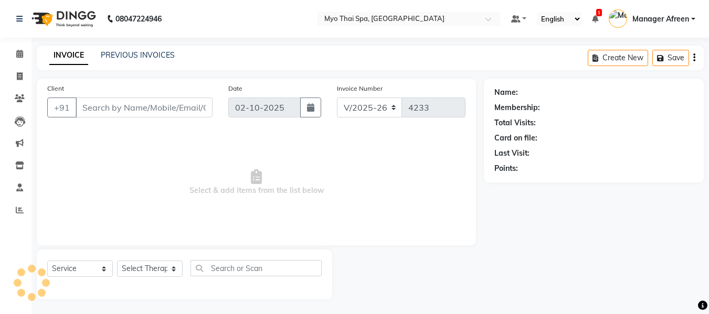
type input "9321057566"
select select "62472"
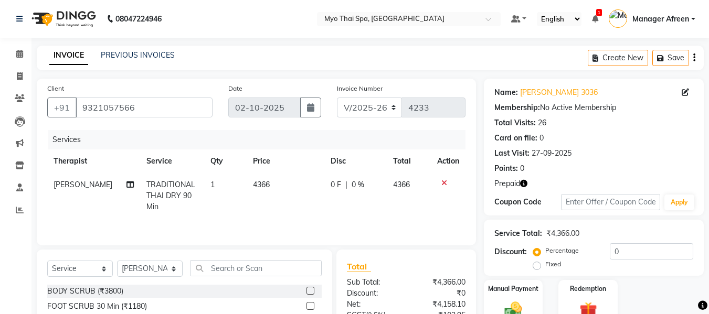
click at [160, 183] on span "TRADITIONAL THAI DRY 90 Min" at bounding box center [170, 195] width 49 height 31
select select "62472"
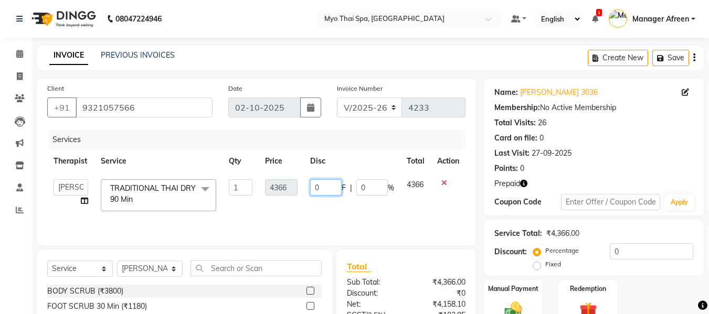
click at [343, 213] on td "0 F | 0 %" at bounding box center [352, 195] width 97 height 45
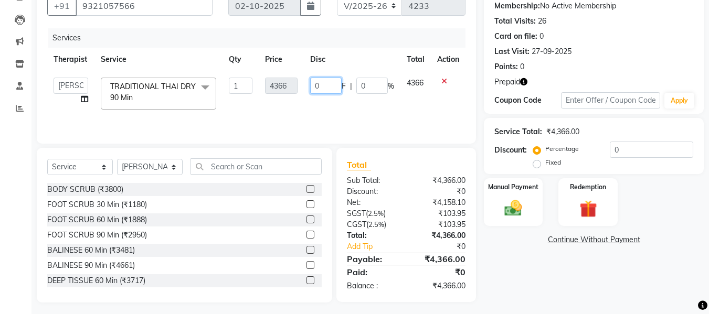
scroll to position [105, 0]
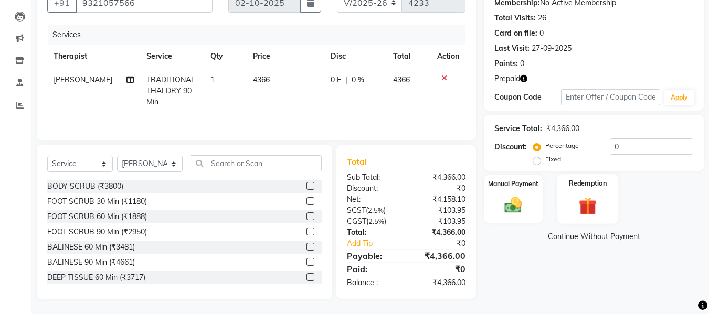
click at [603, 200] on div "Redemption" at bounding box center [587, 199] width 61 height 50
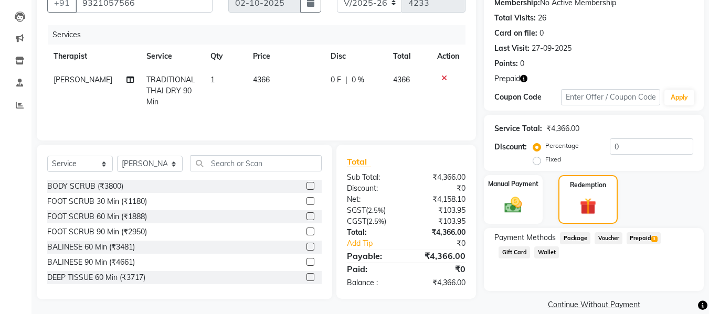
drag, startPoint x: 639, startPoint y: 237, endPoint x: 641, endPoint y: 262, distance: 24.8
click at [639, 237] on span "Prepaid 3" at bounding box center [644, 238] width 34 height 12
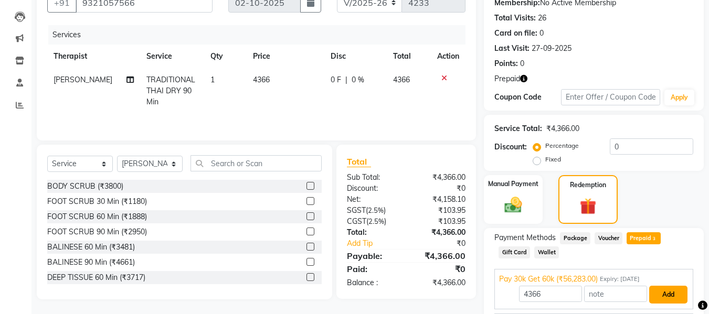
click at [659, 291] on button "Add" at bounding box center [668, 295] width 38 height 18
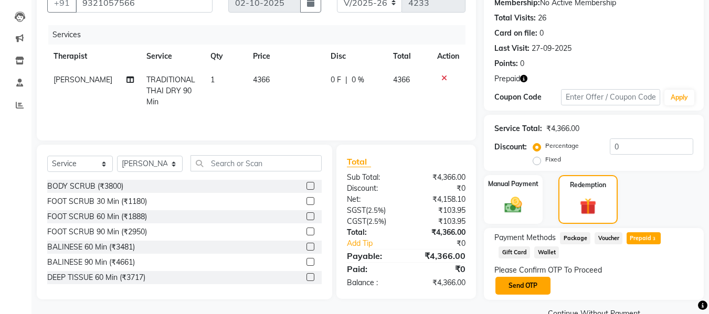
click at [527, 287] on button "Send OTP" at bounding box center [522, 286] width 55 height 18
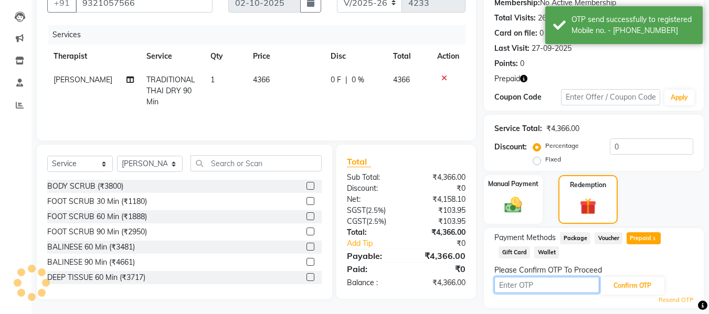
drag, startPoint x: 527, startPoint y: 287, endPoint x: 539, endPoint y: 285, distance: 12.2
click at [539, 285] on input "text" at bounding box center [546, 285] width 105 height 16
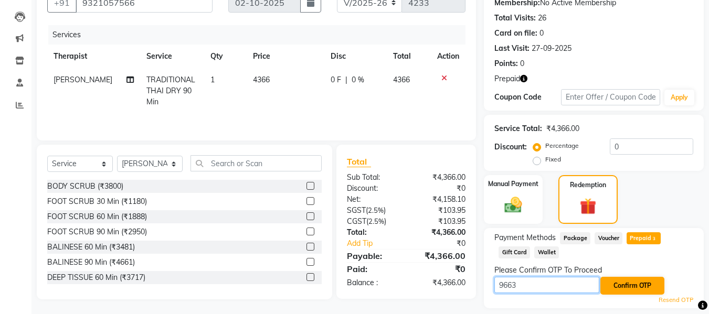
type input "9663"
click at [614, 281] on button "Confirm OTP" at bounding box center [632, 286] width 64 height 18
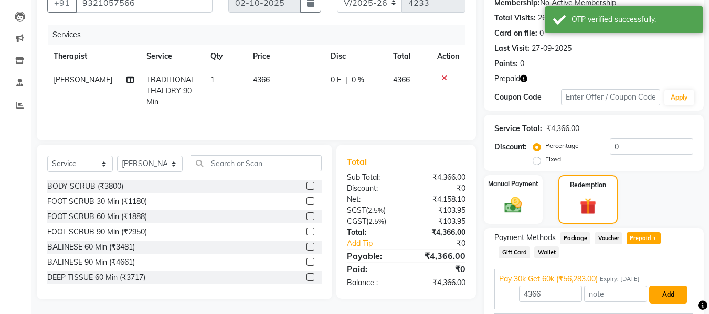
click at [663, 296] on button "Add" at bounding box center [668, 295] width 38 height 18
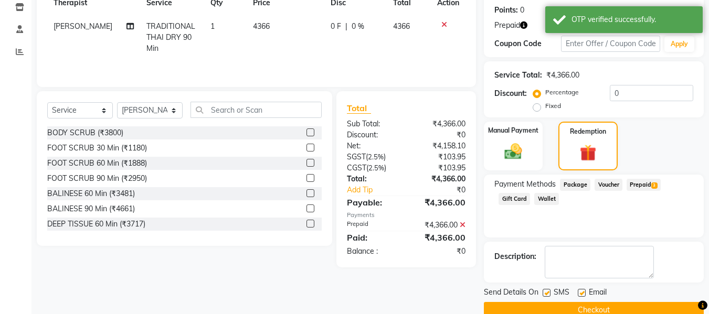
scroll to position [178, 0]
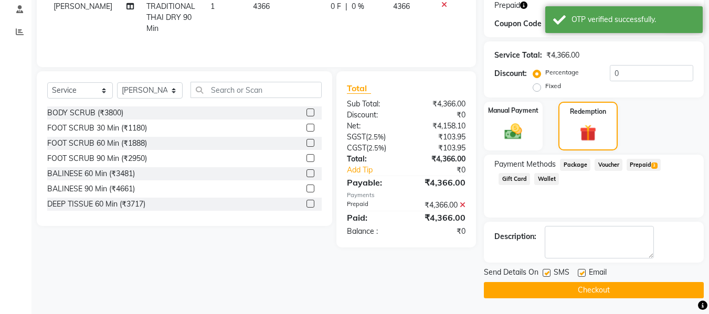
click at [545, 276] on label at bounding box center [547, 273] width 8 height 8
click at [545, 276] on input "checkbox" at bounding box center [546, 273] width 7 height 7
checkbox input "false"
click at [559, 284] on button "Checkout" at bounding box center [594, 290] width 220 height 16
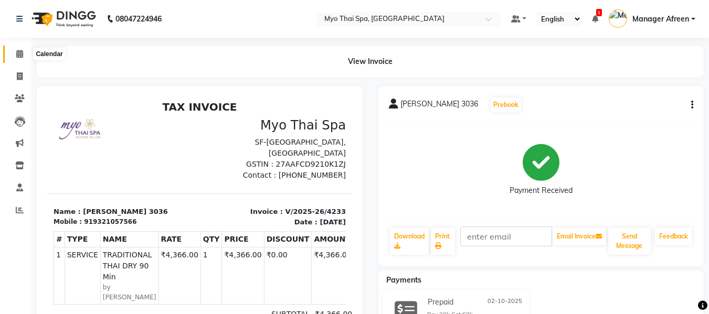
click at [21, 54] on icon at bounding box center [19, 54] width 7 height 8
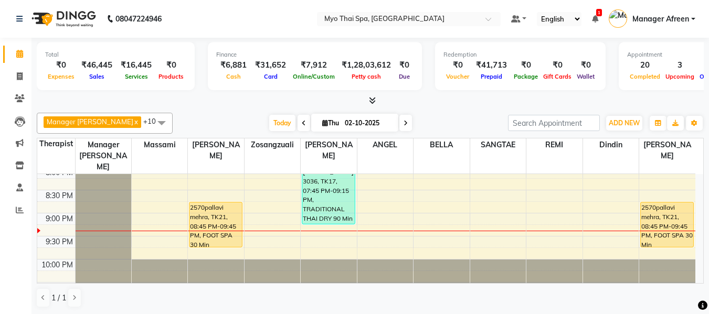
scroll to position [572, 0]
